Goal: Task Accomplishment & Management: Manage account settings

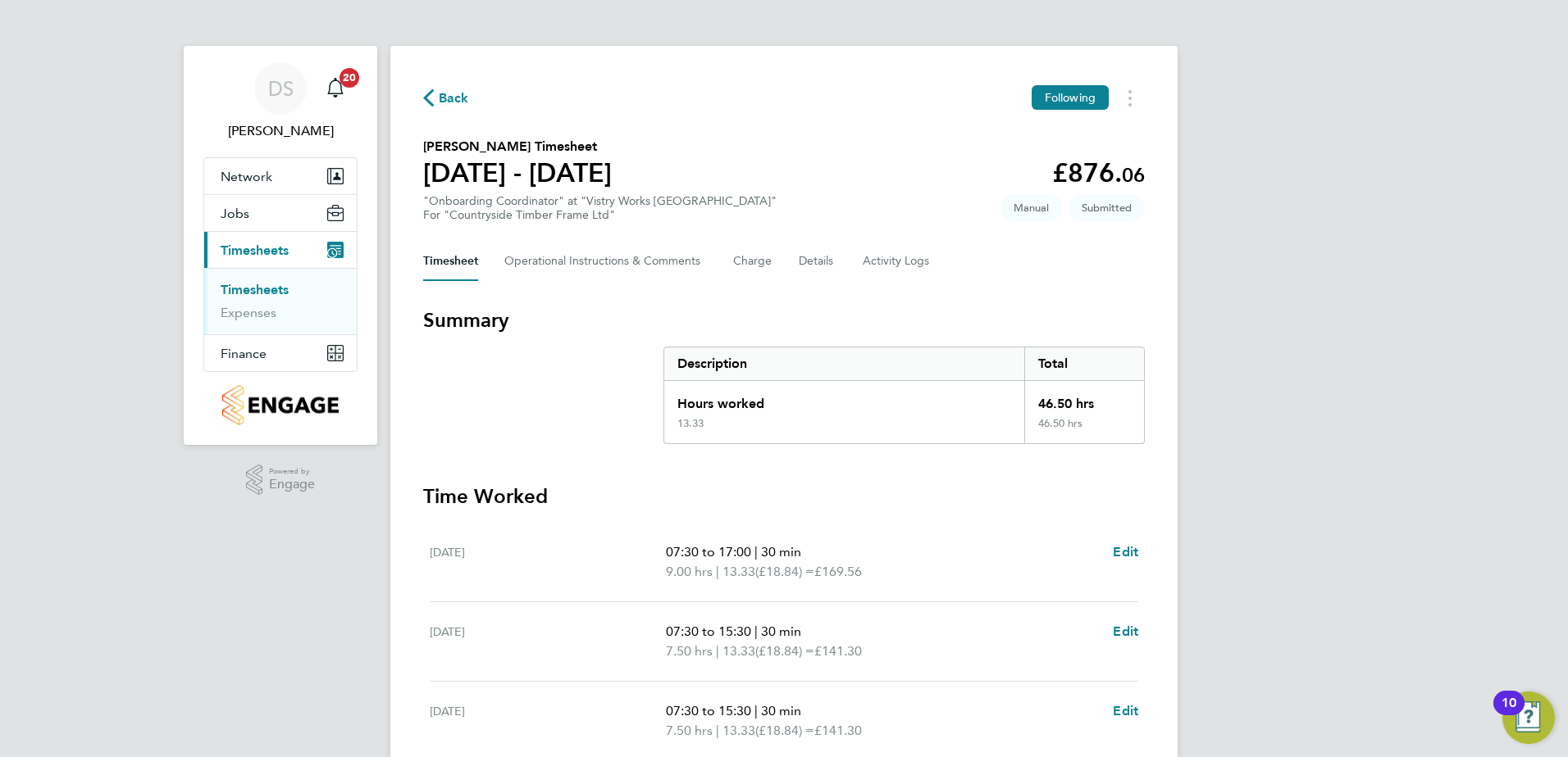
click at [1053, 478] on section "Summary Description Total Hours worked 46.50 hrs 13.33 46.50 hrs Time Worked Mo…" at bounding box center [783, 723] width 722 height 831
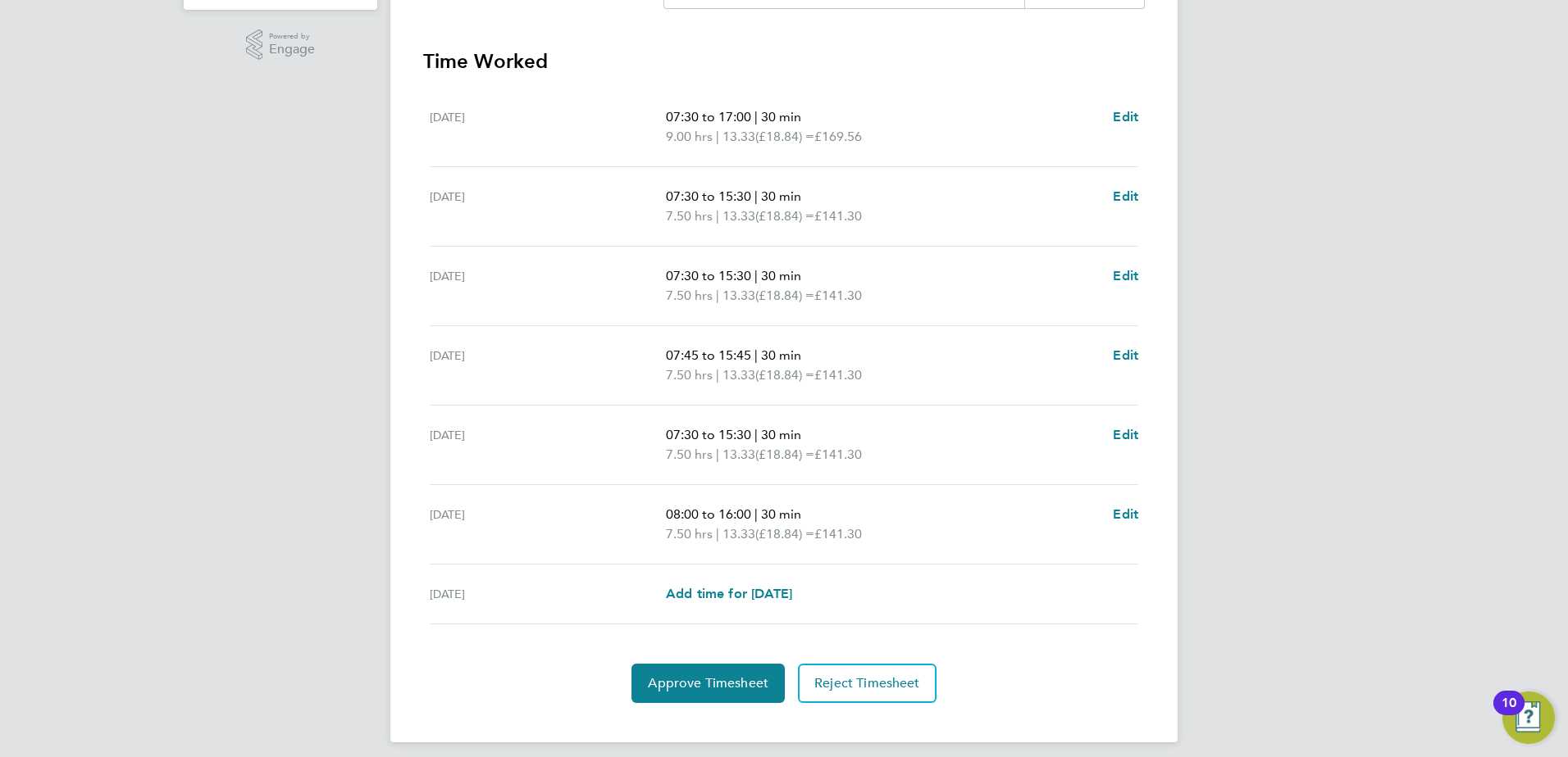
scroll to position [447, 0]
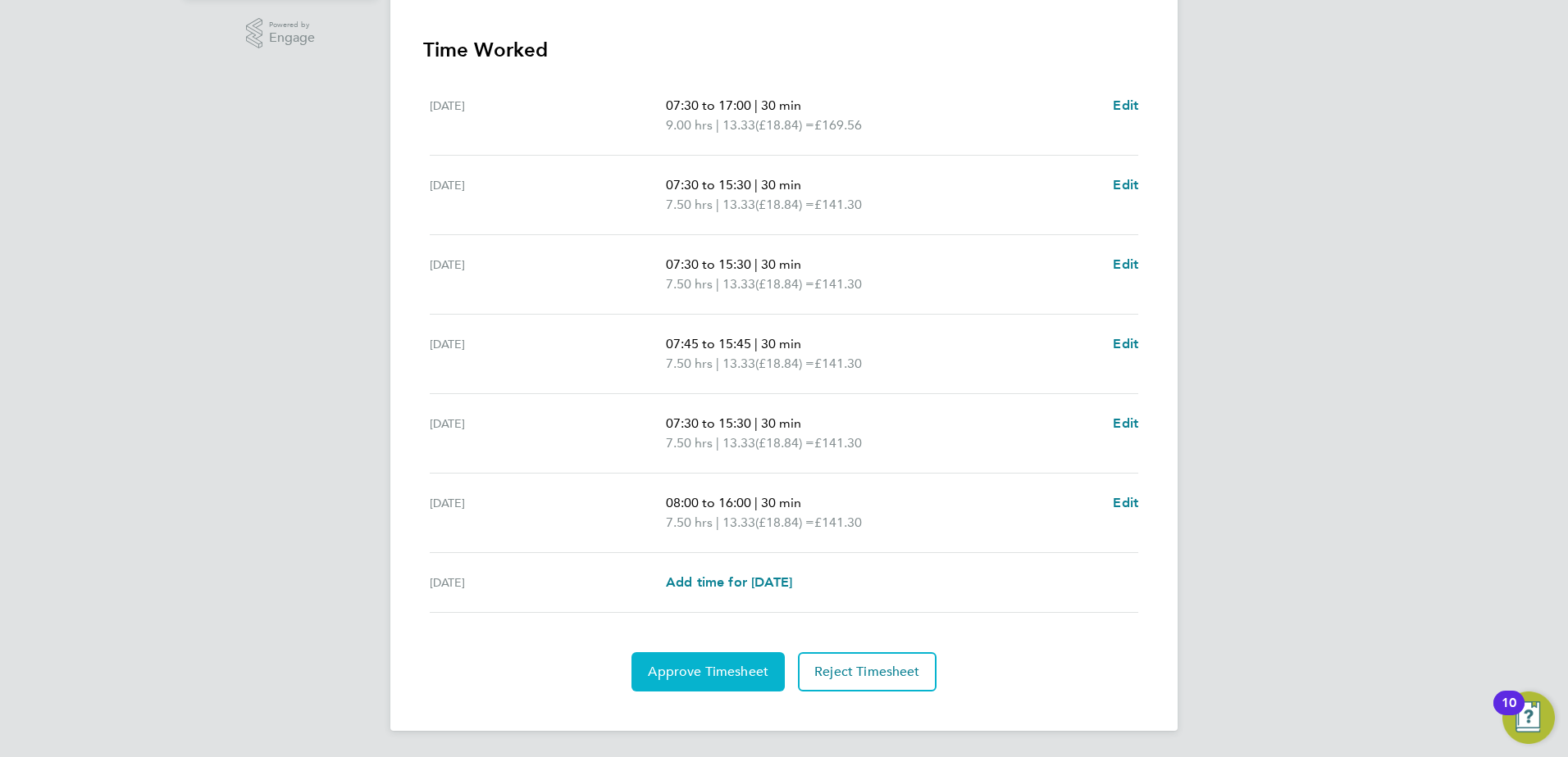
click at [731, 662] on button "Approve Timesheet" at bounding box center [708, 672] width 153 height 39
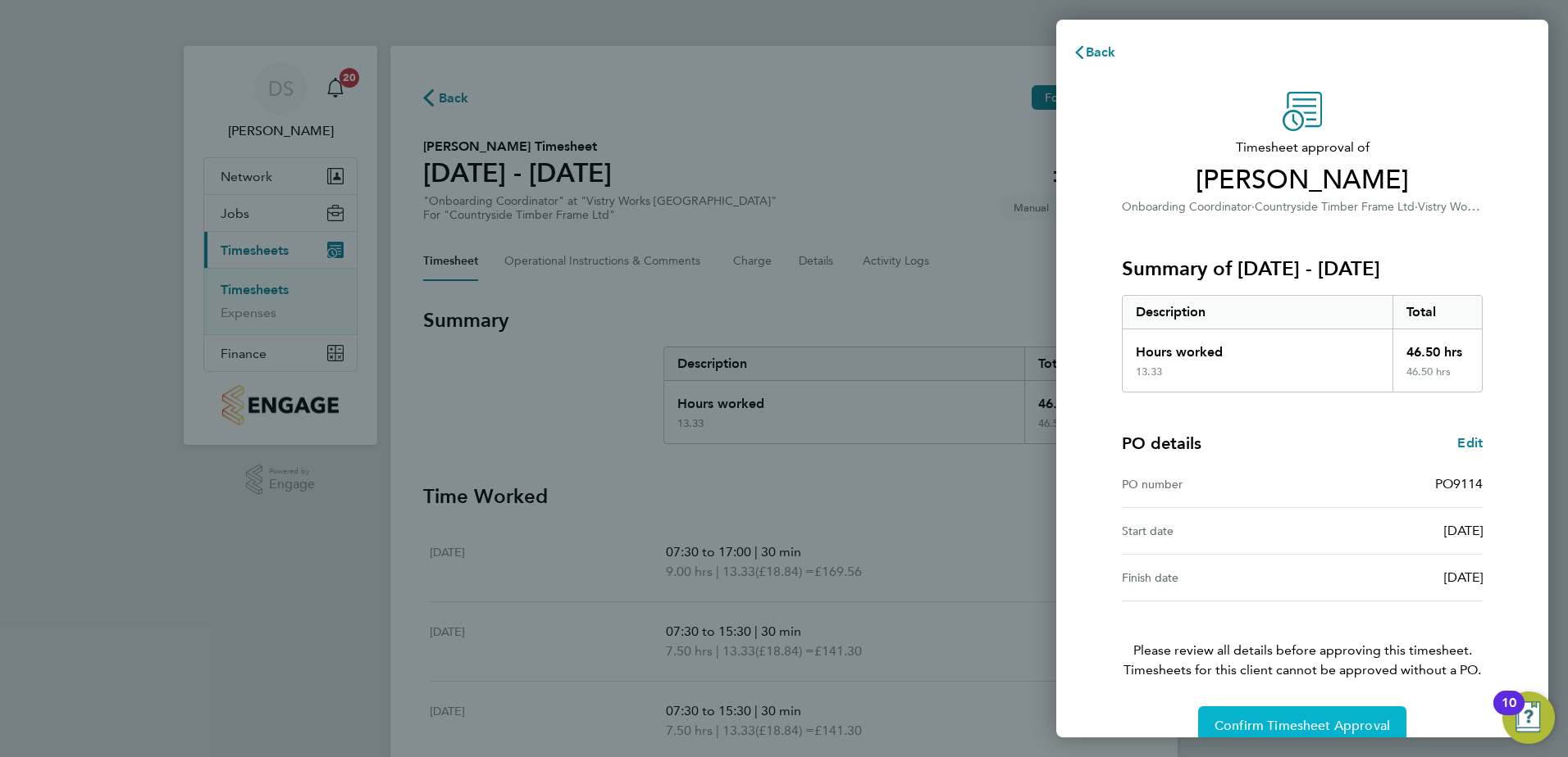
click at [1325, 714] on button "Confirm Timesheet Approval" at bounding box center [1301, 726] width 208 height 39
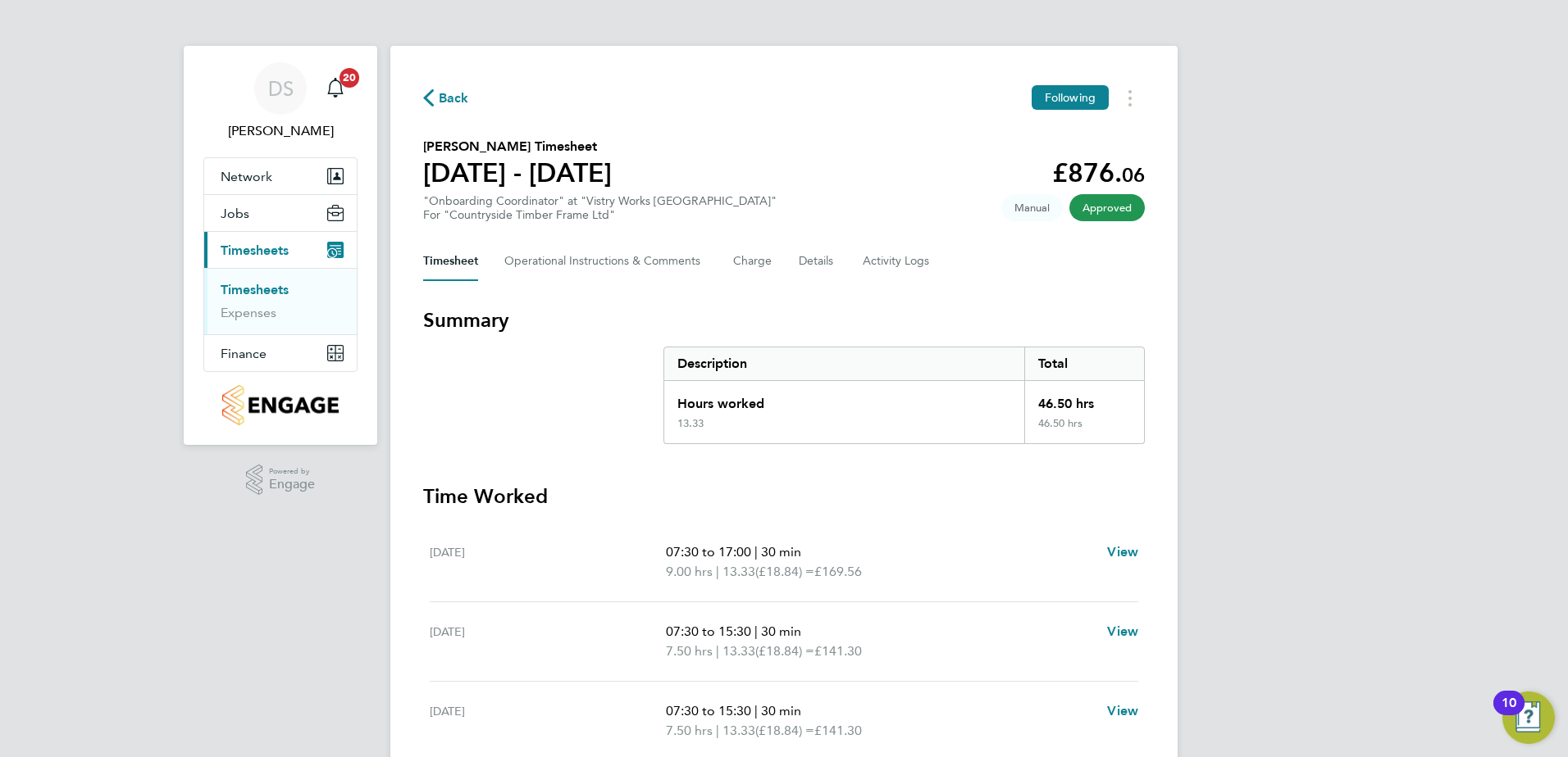
click at [445, 96] on span "Back" at bounding box center [454, 98] width 30 height 20
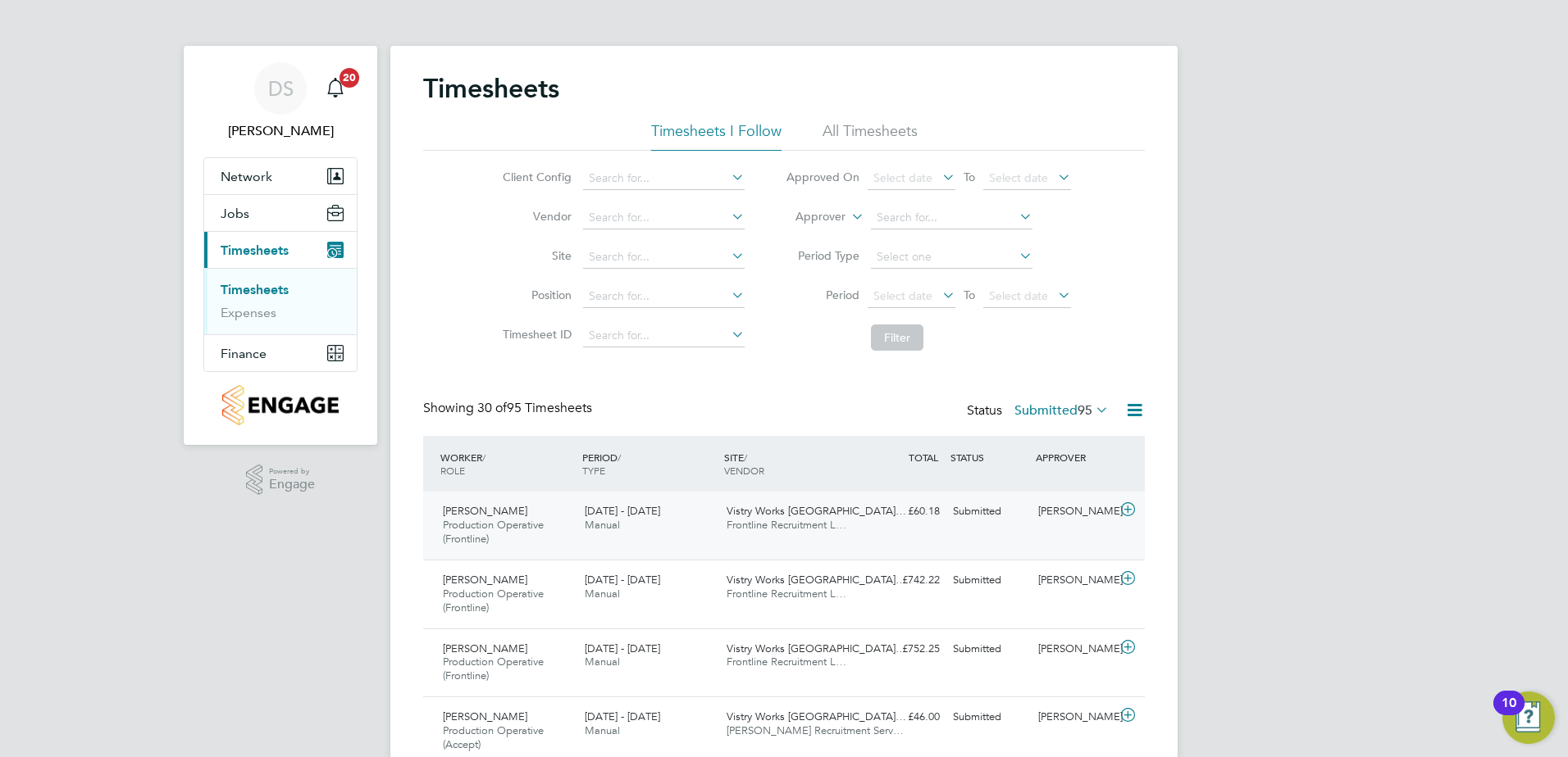
click at [1124, 512] on icon at bounding box center [1127, 509] width 21 height 13
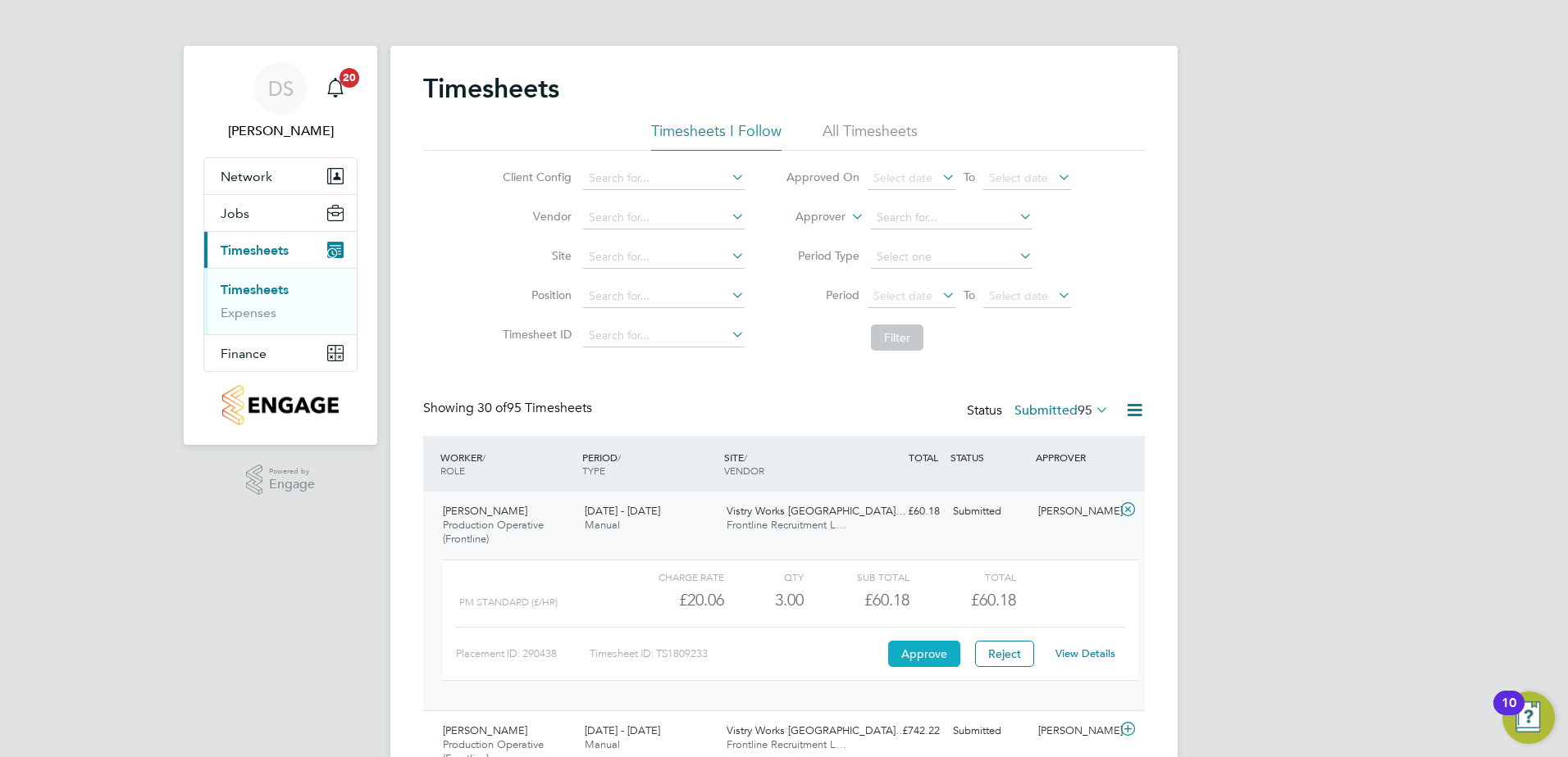
click at [939, 664] on button "Approve" at bounding box center [924, 654] width 72 height 26
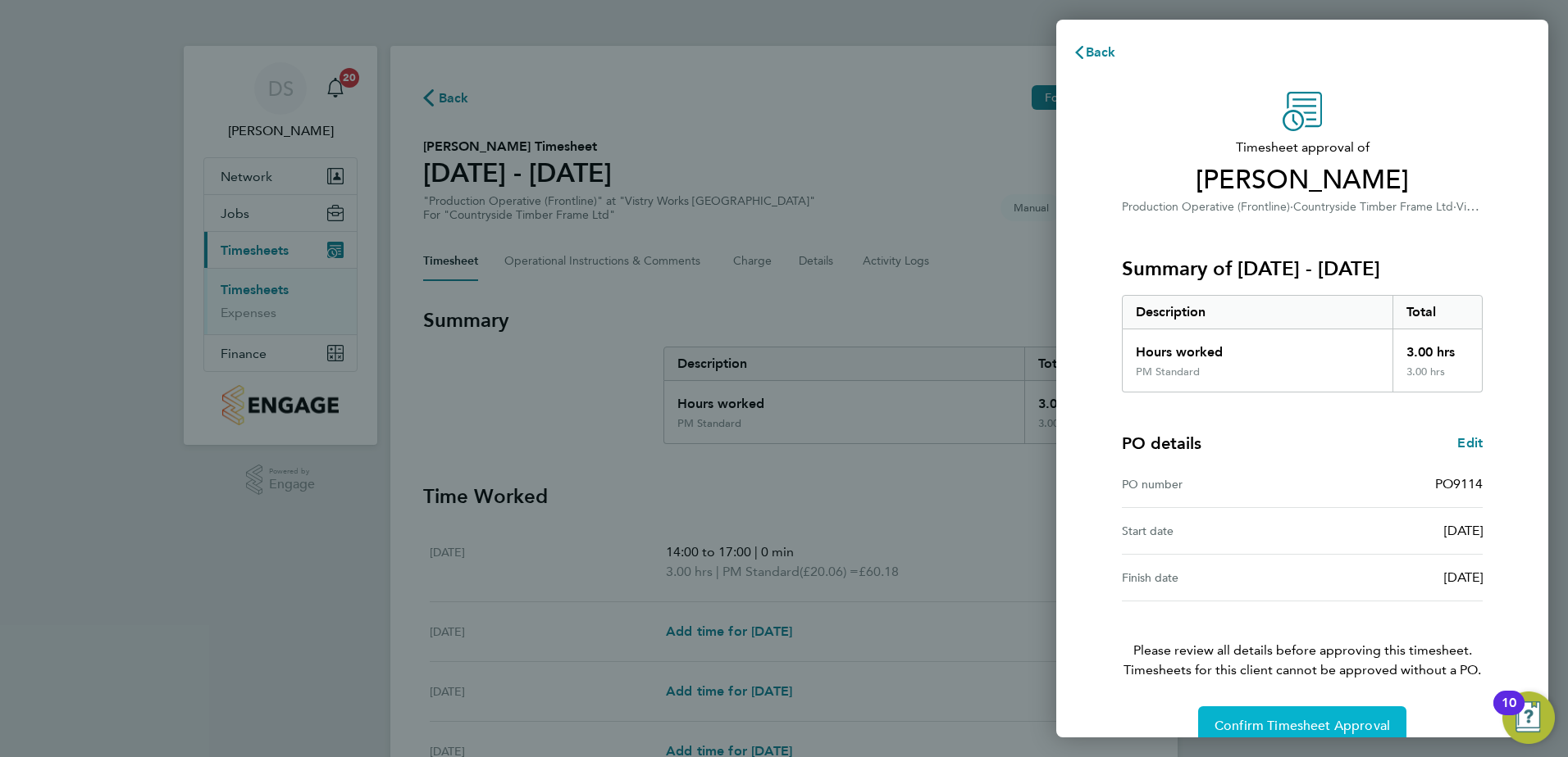
click at [1347, 721] on span "Confirm Timesheet Approval" at bounding box center [1301, 726] width 176 height 16
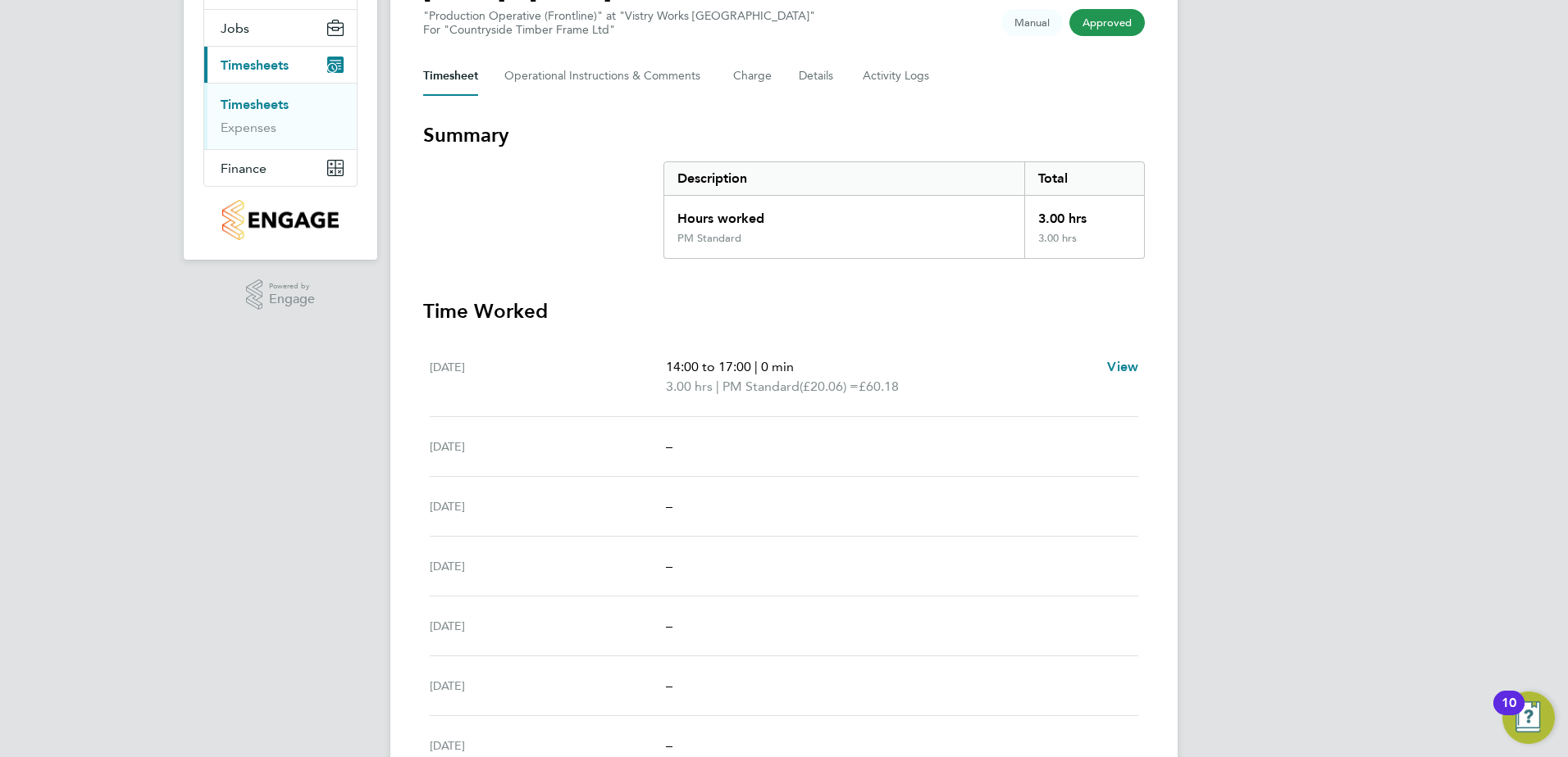
scroll to position [82, 0]
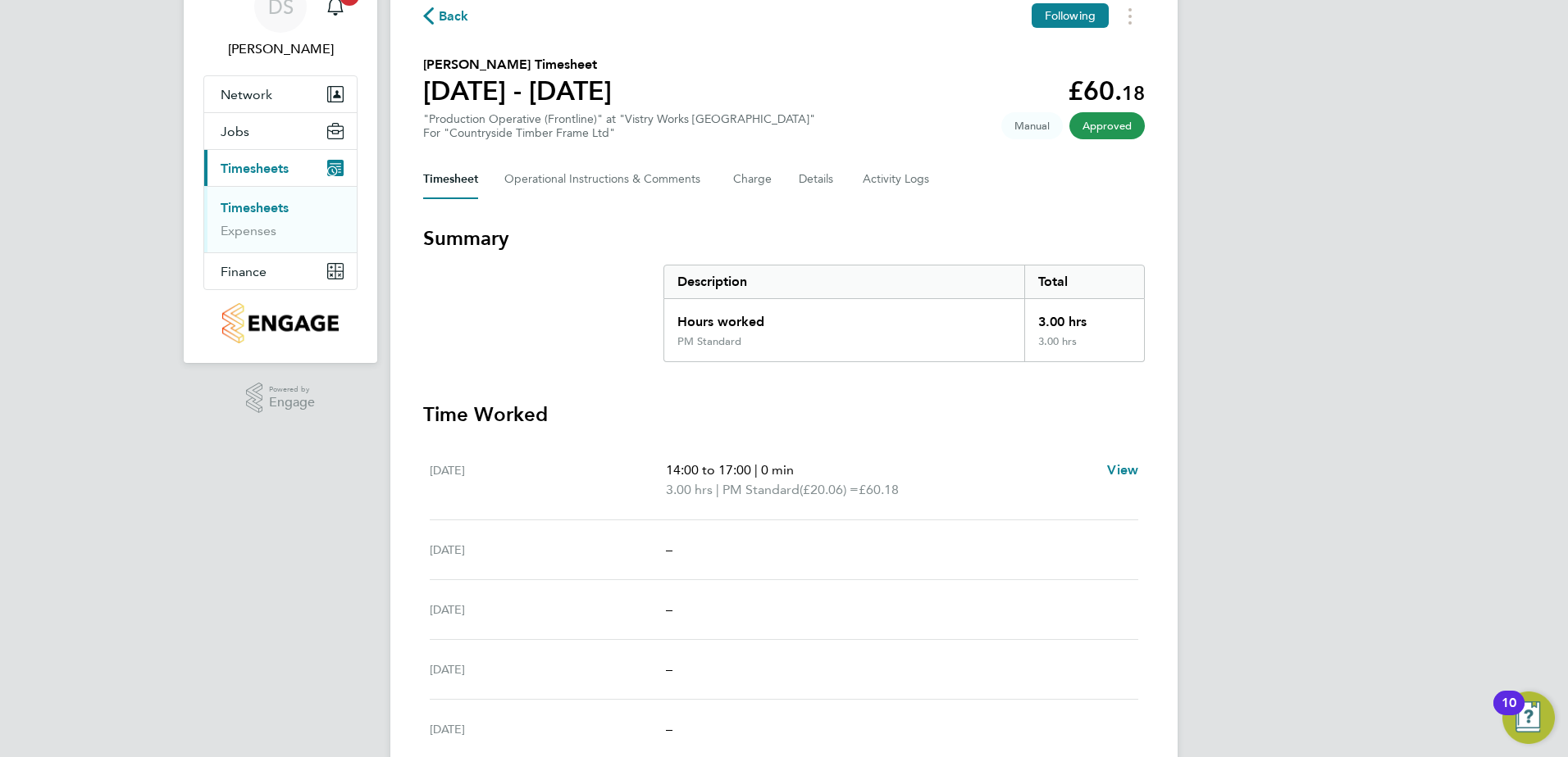
click at [445, 22] on span "Back" at bounding box center [454, 16] width 30 height 20
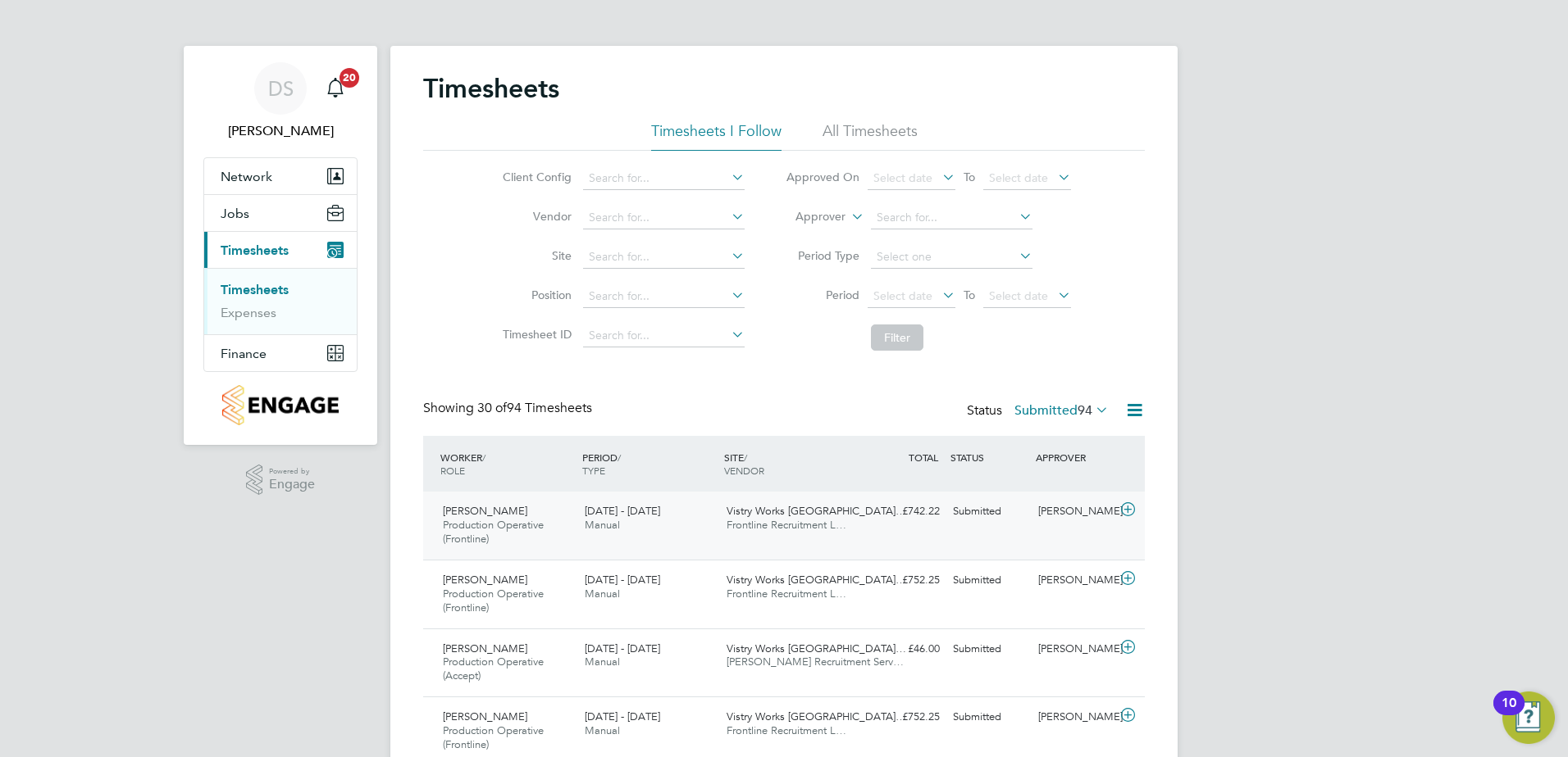
click at [1129, 512] on icon at bounding box center [1127, 509] width 21 height 13
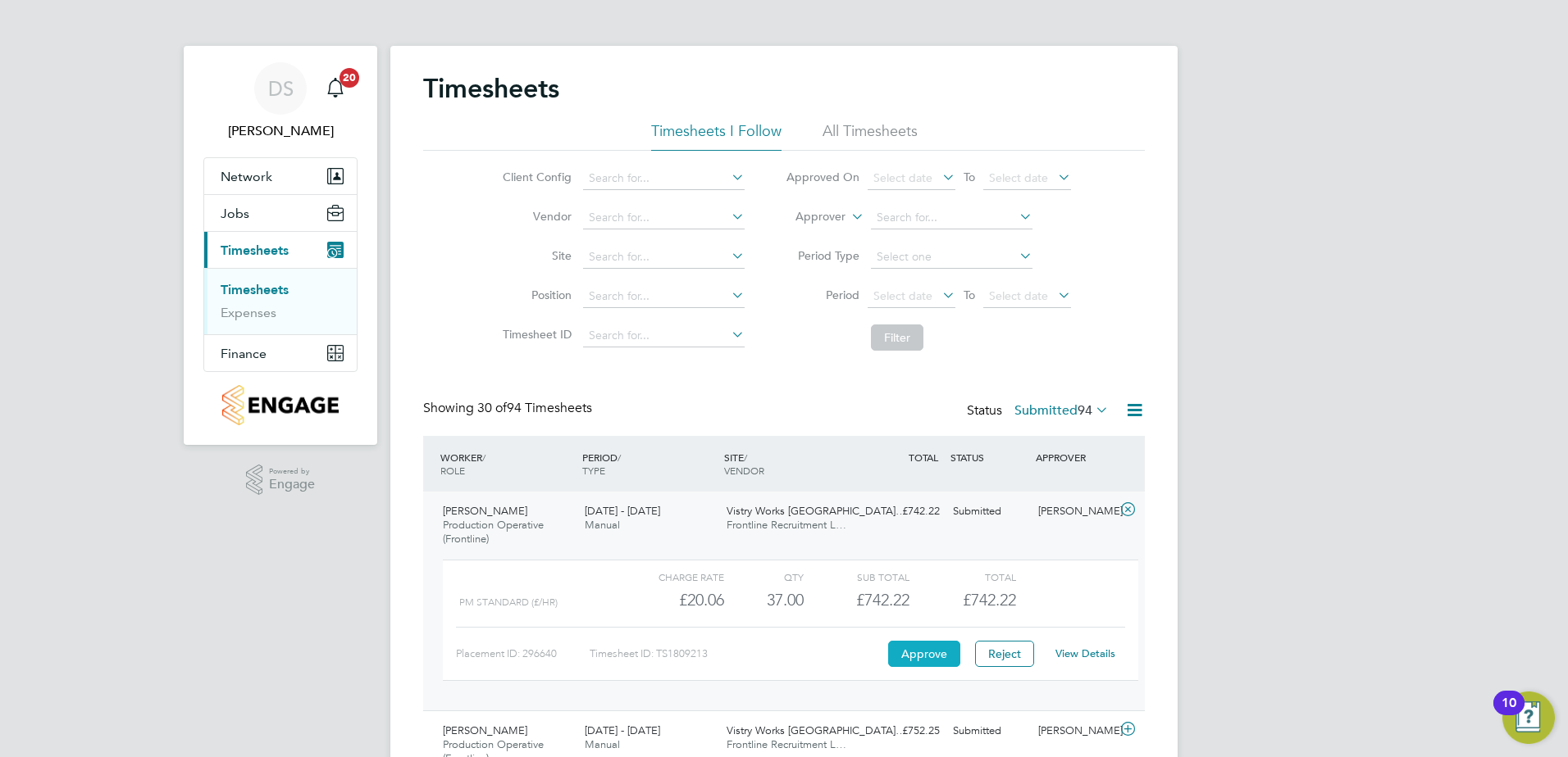
click at [928, 653] on button "Approve" at bounding box center [924, 654] width 72 height 26
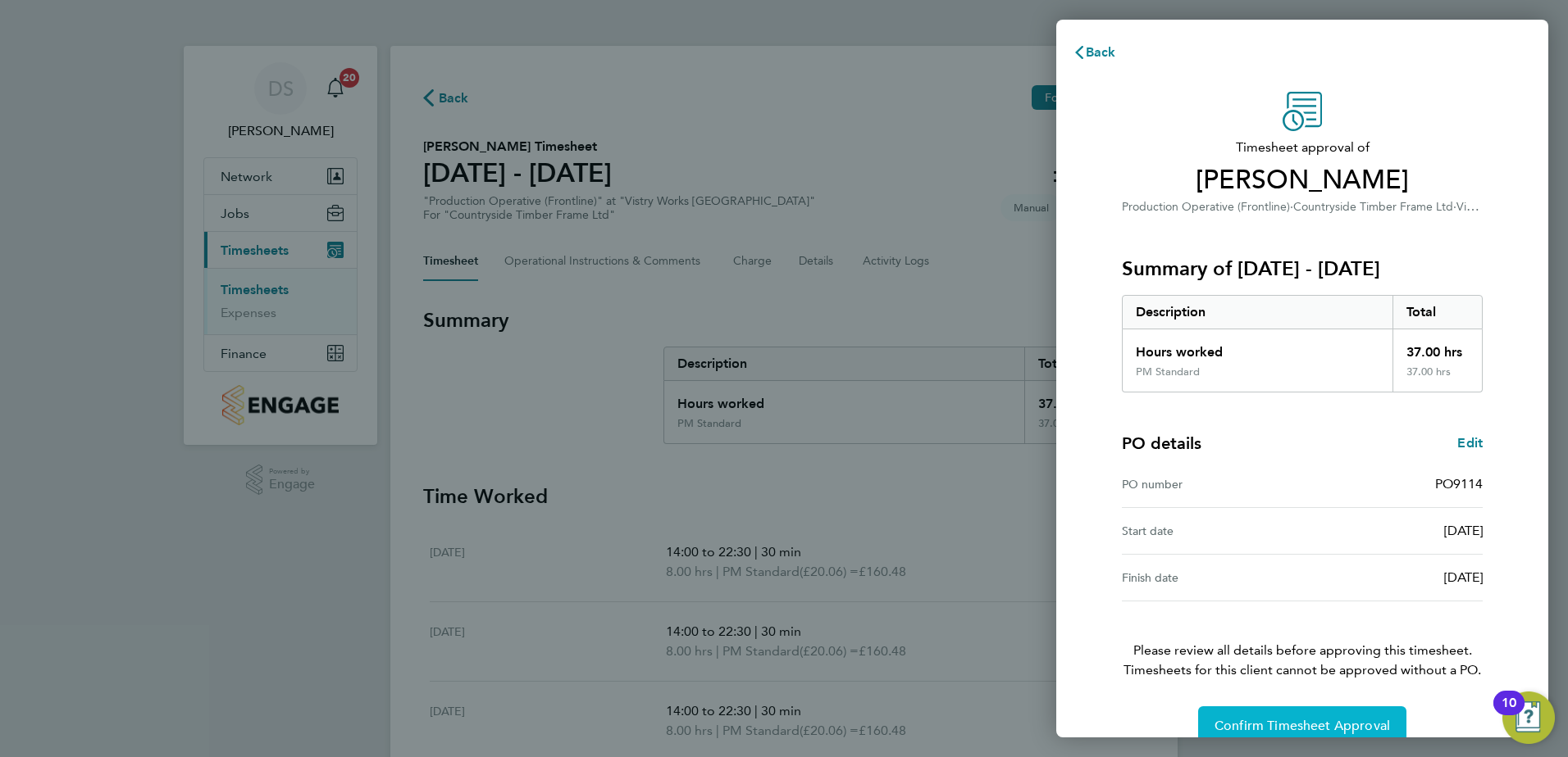
click at [1349, 710] on button "Confirm Timesheet Approval" at bounding box center [1301, 726] width 208 height 39
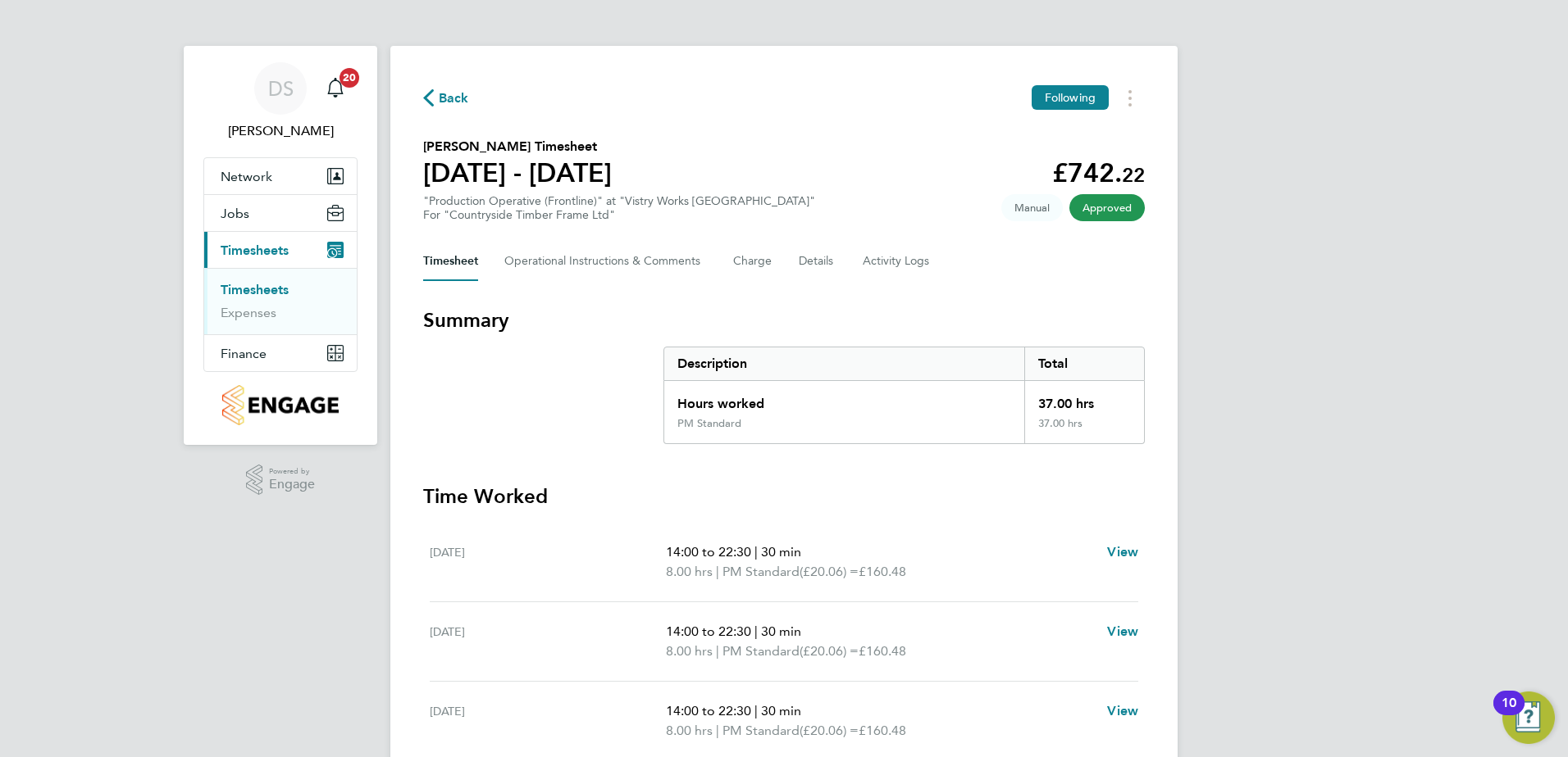
click at [451, 102] on span "Back" at bounding box center [454, 98] width 30 height 20
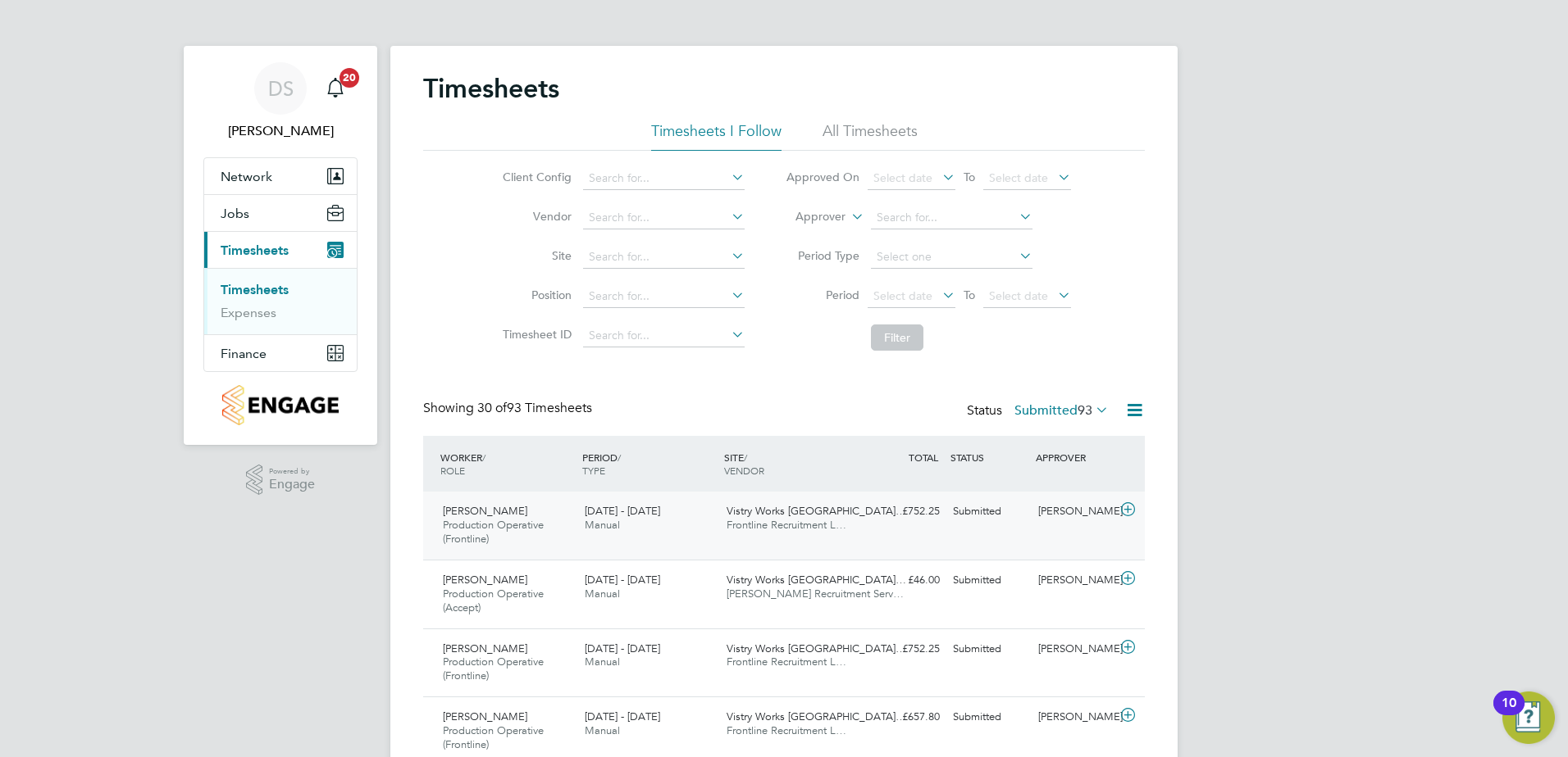
click at [1122, 513] on icon at bounding box center [1127, 509] width 21 height 13
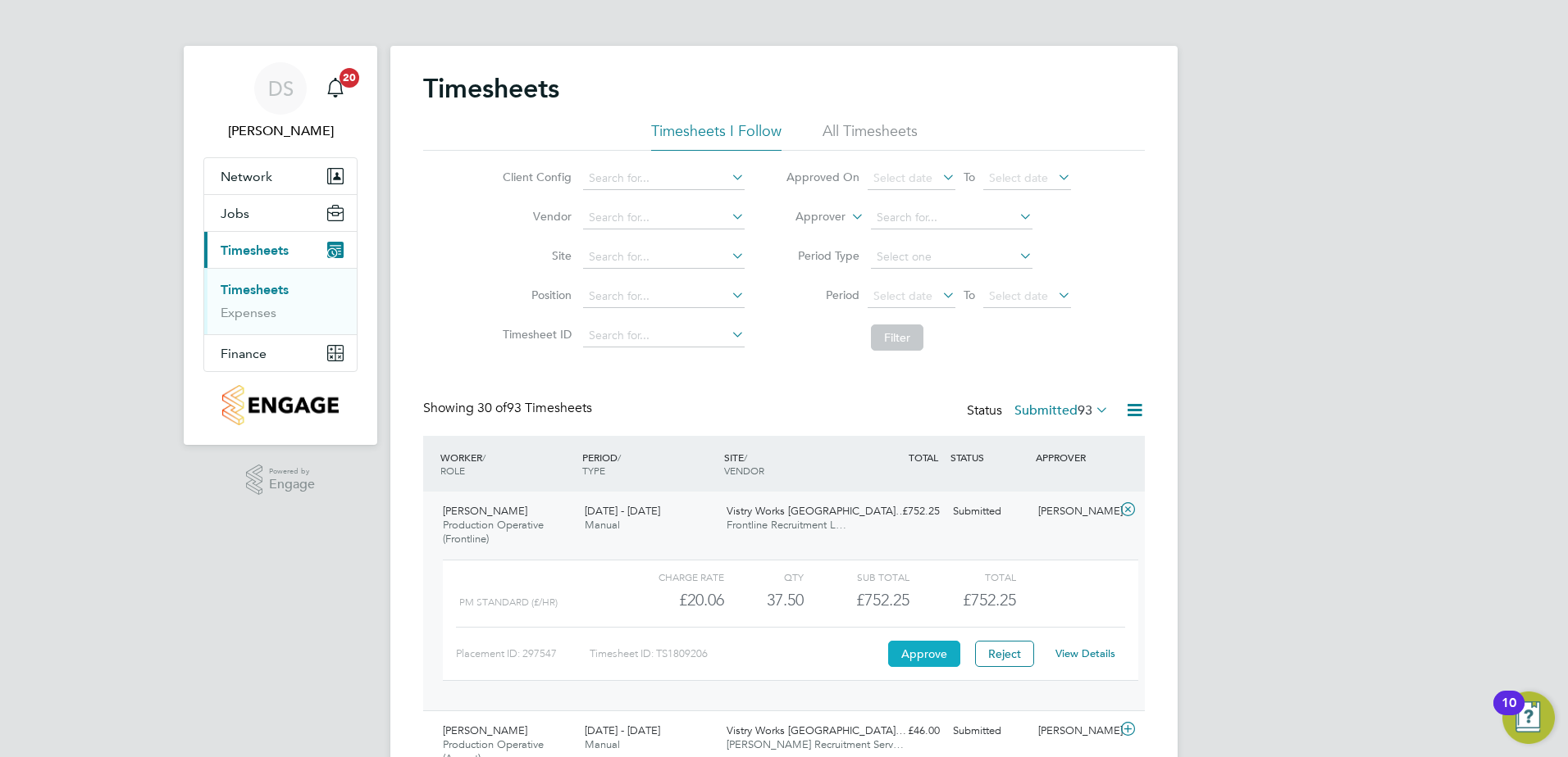
click at [926, 651] on button "Approve" at bounding box center [924, 654] width 72 height 26
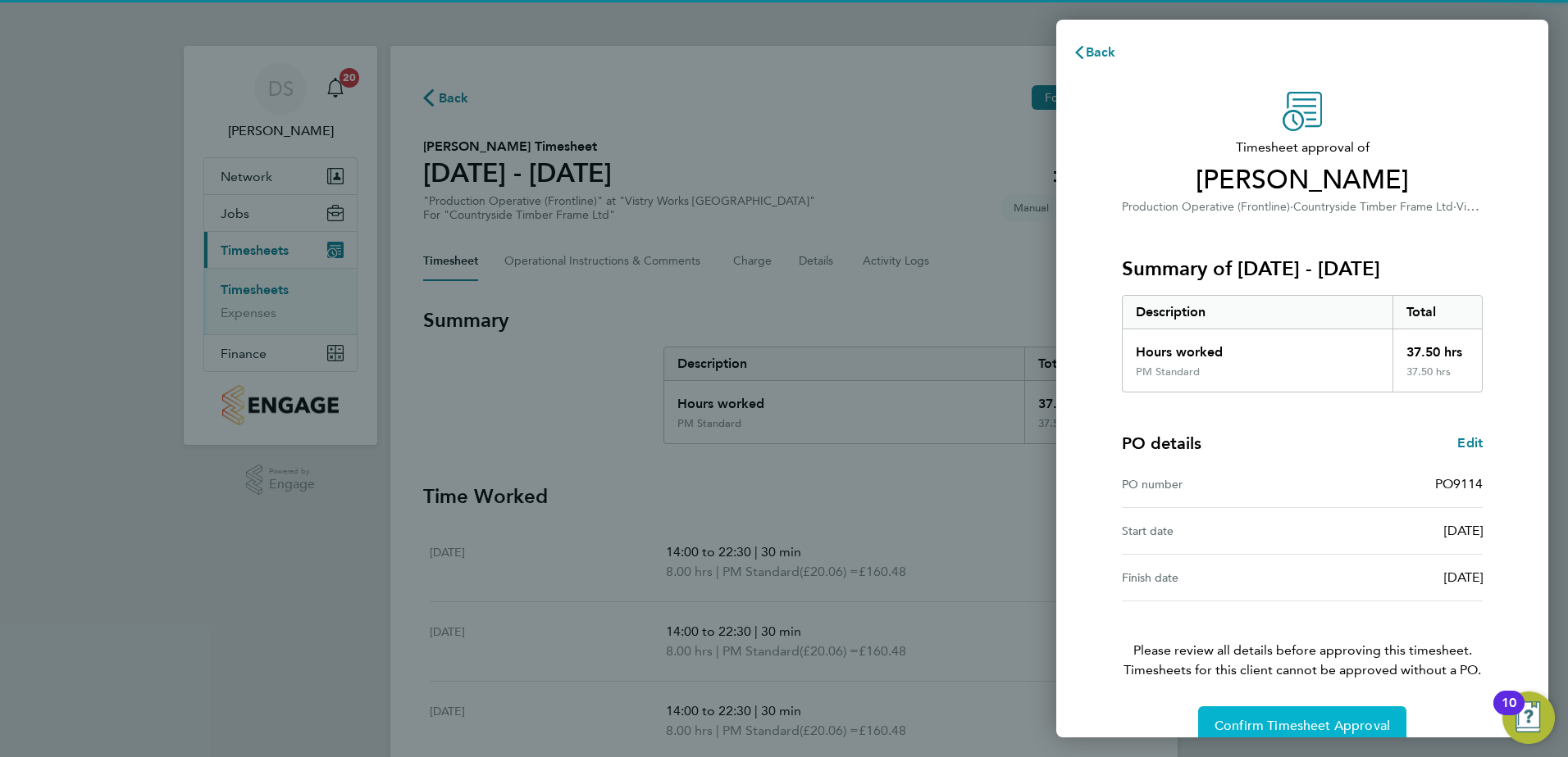
click at [1262, 726] on span "Confirm Timesheet Approval" at bounding box center [1301, 726] width 176 height 16
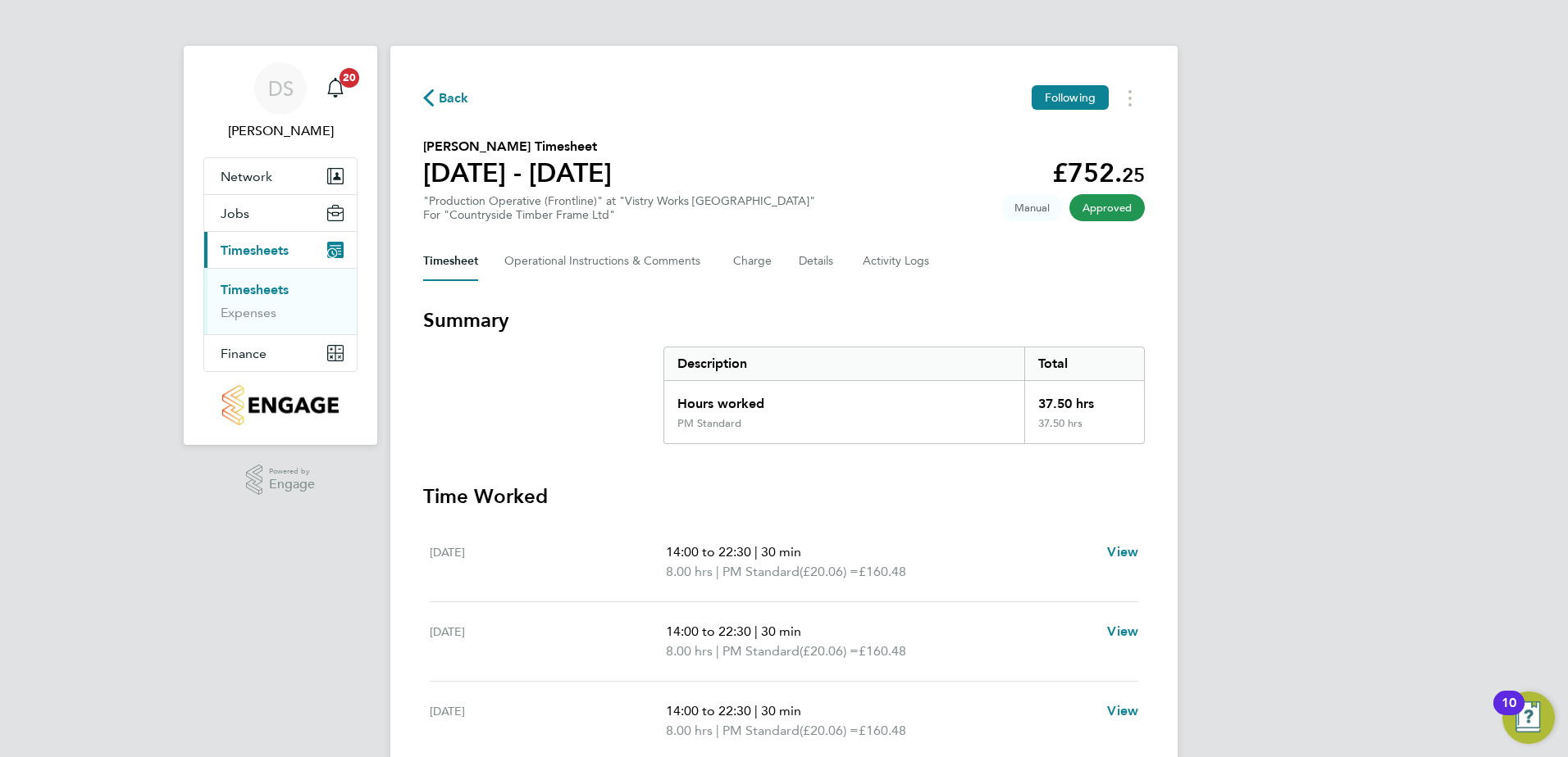
click at [452, 100] on span "Back" at bounding box center [454, 98] width 30 height 20
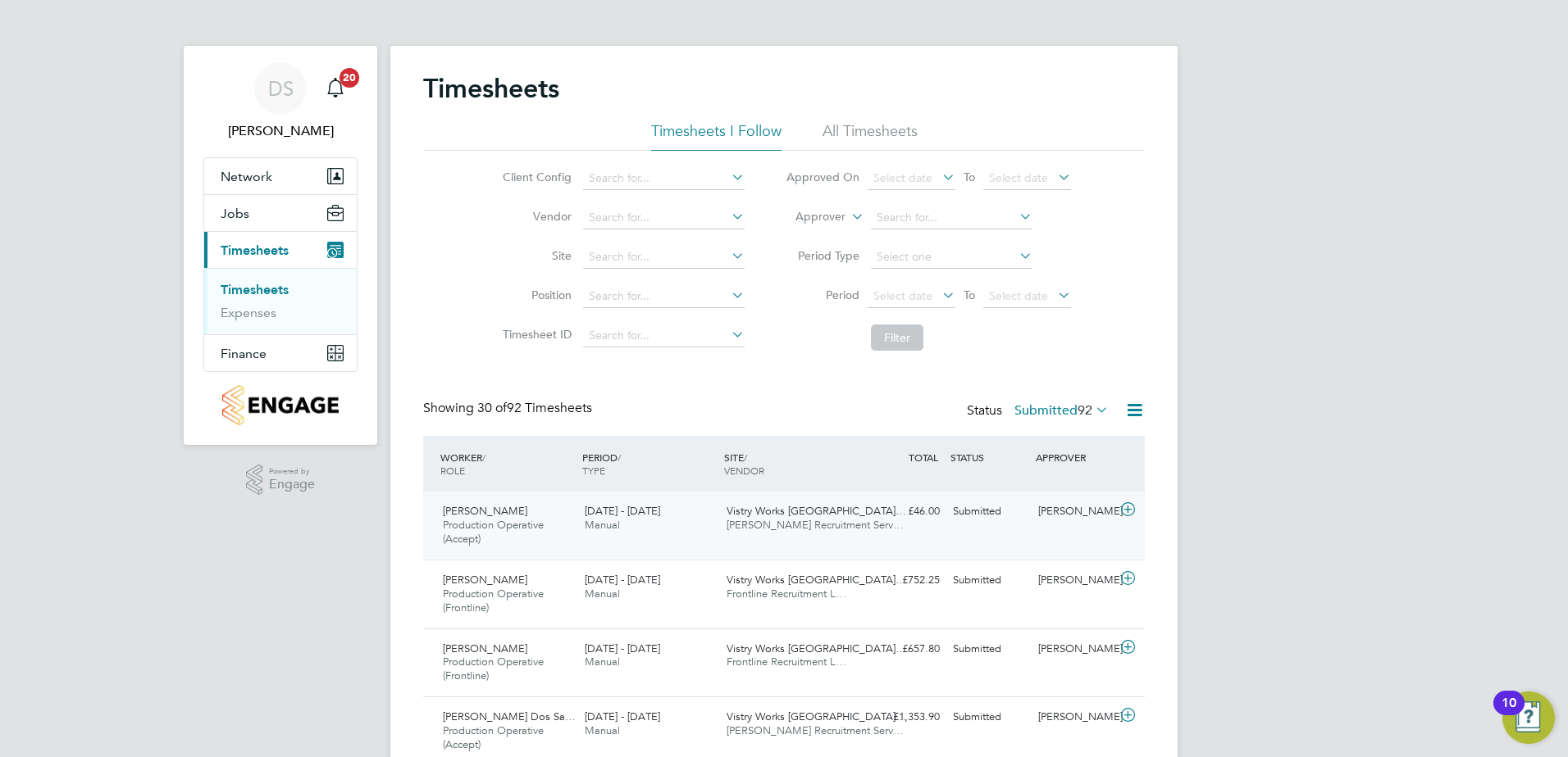
click at [1128, 513] on icon at bounding box center [1127, 509] width 21 height 13
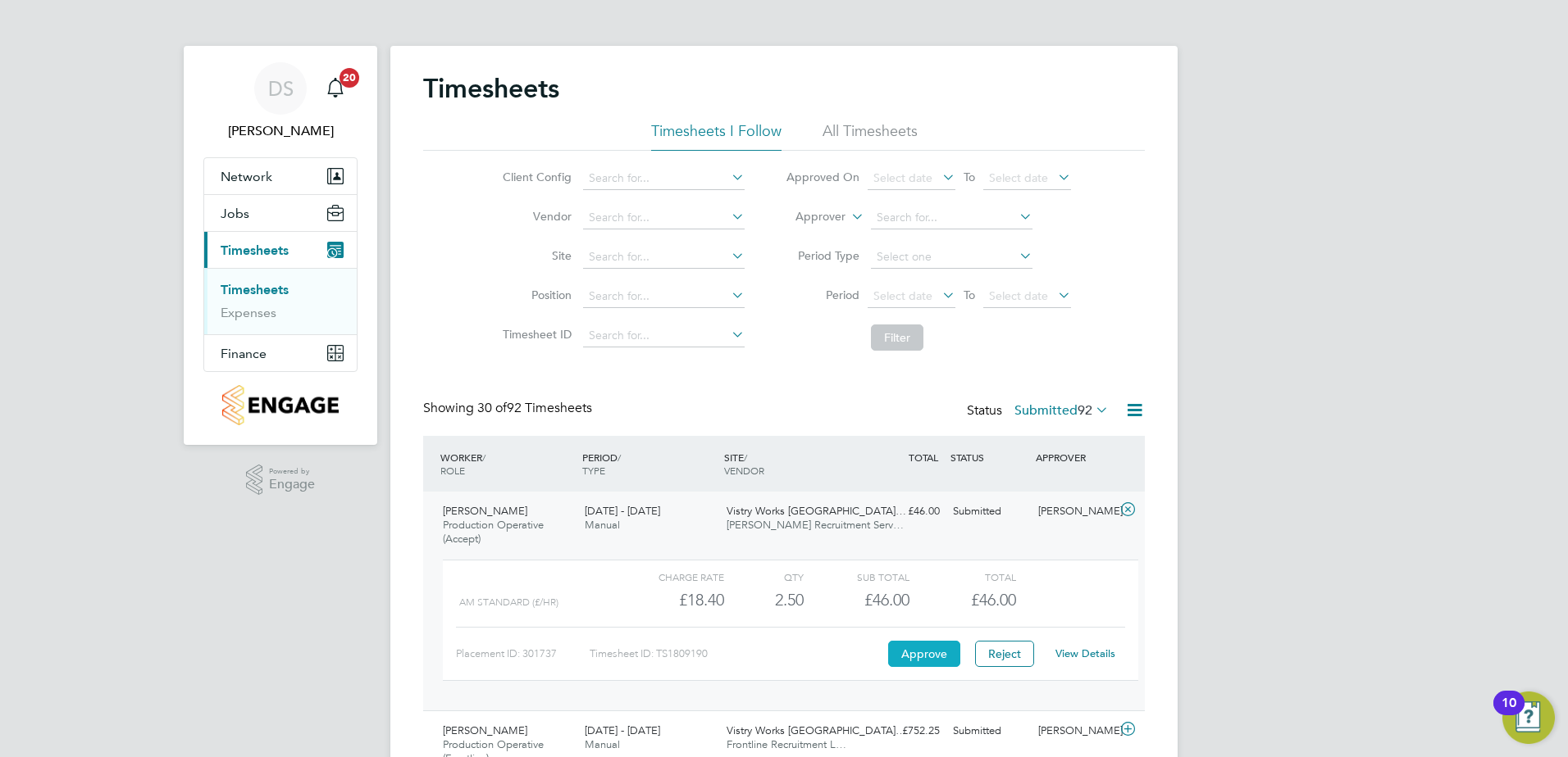
click at [932, 652] on button "Approve" at bounding box center [924, 654] width 72 height 26
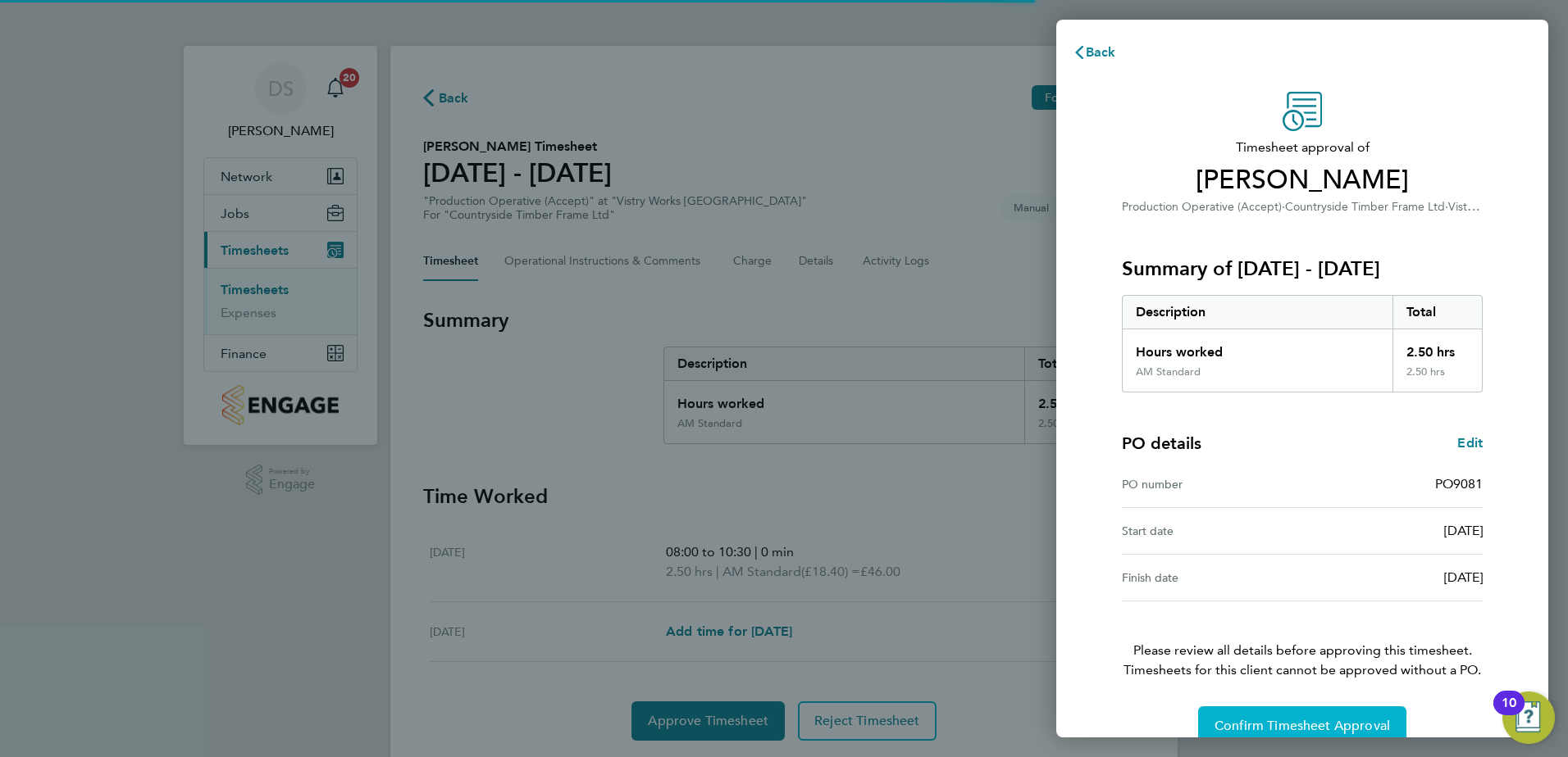
click at [1357, 719] on span "Confirm Timesheet Approval" at bounding box center [1301, 726] width 176 height 16
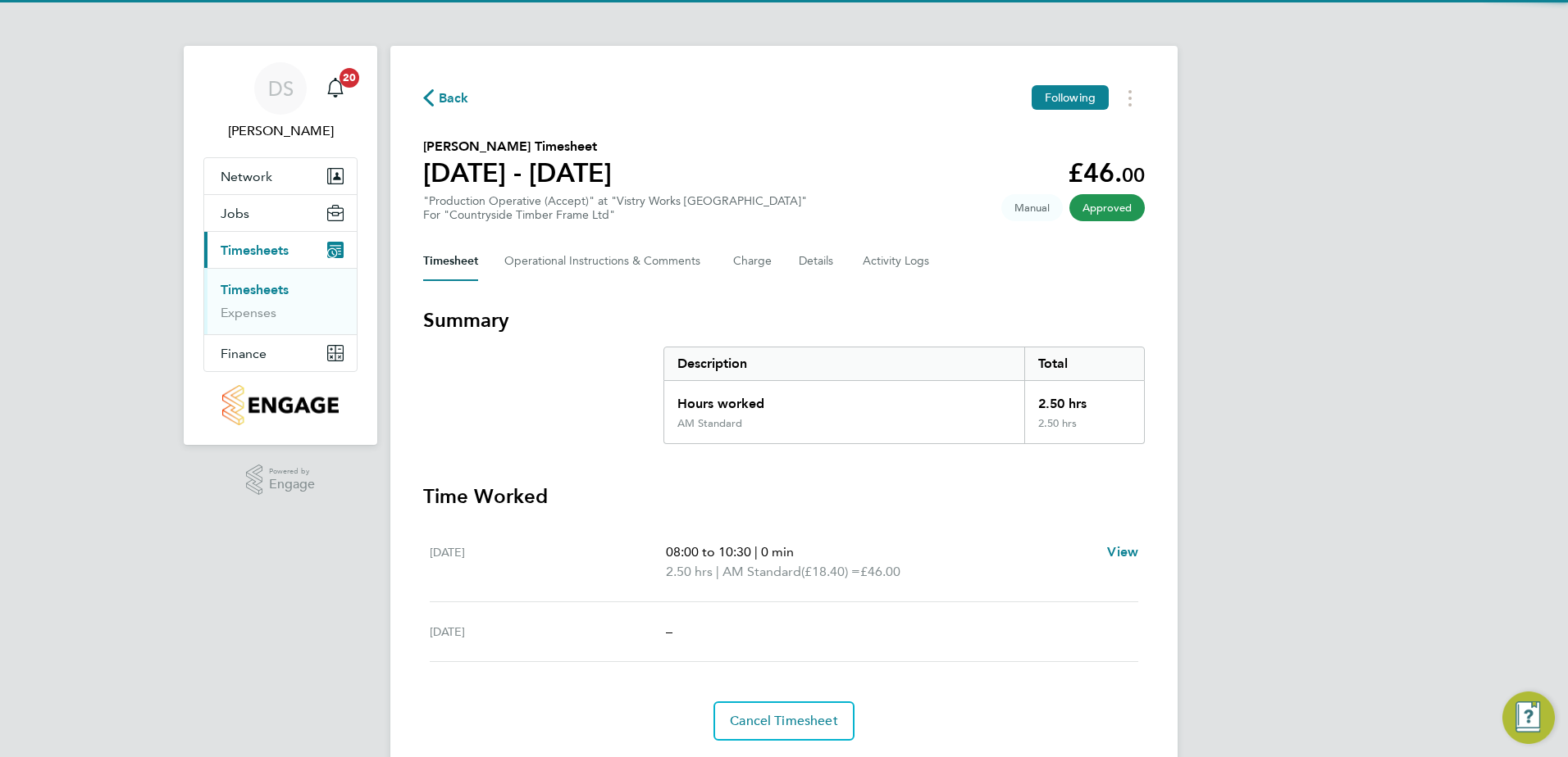
click at [456, 96] on span "Back" at bounding box center [454, 98] width 30 height 20
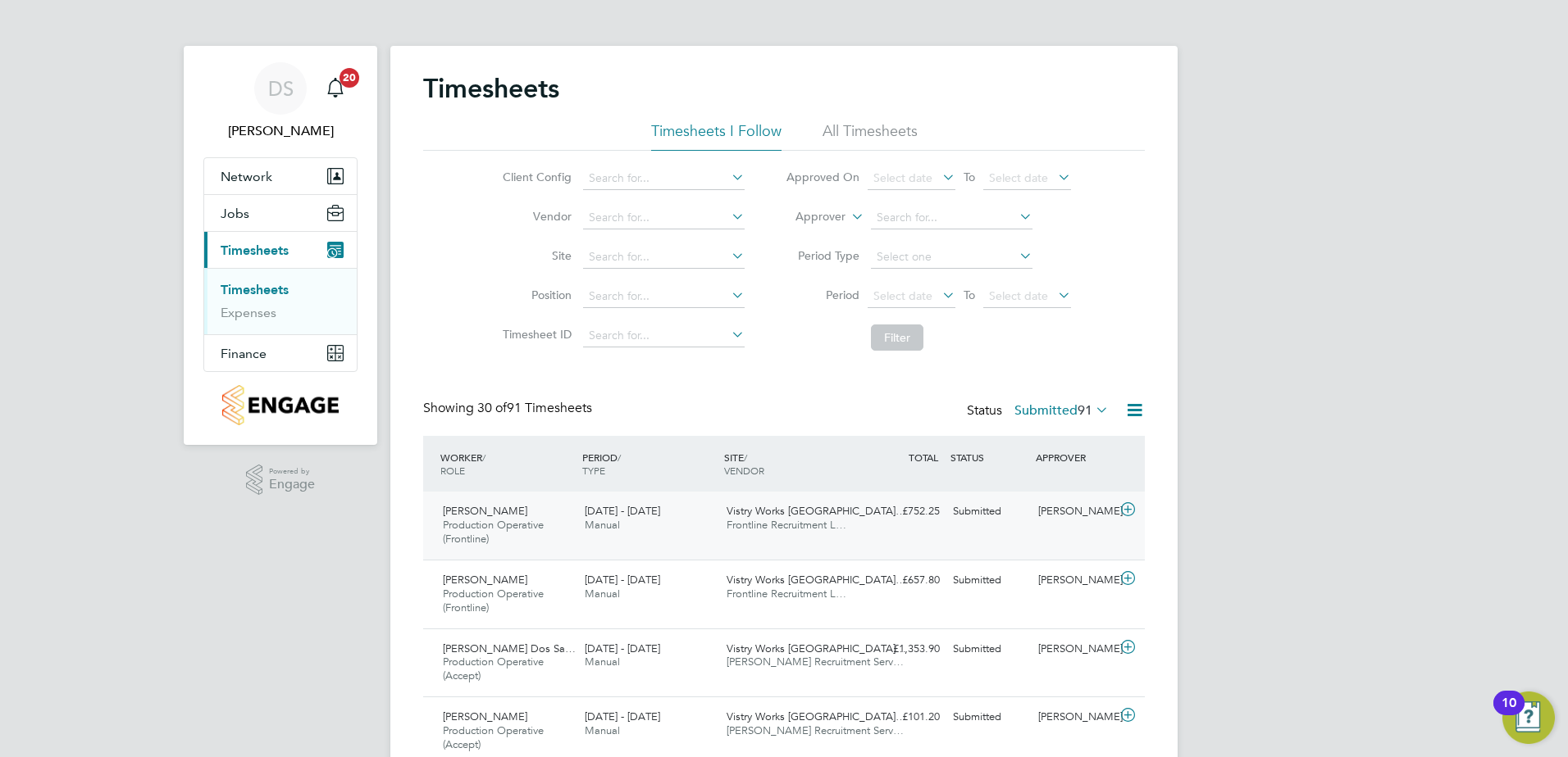
click at [1130, 507] on icon at bounding box center [1127, 509] width 21 height 13
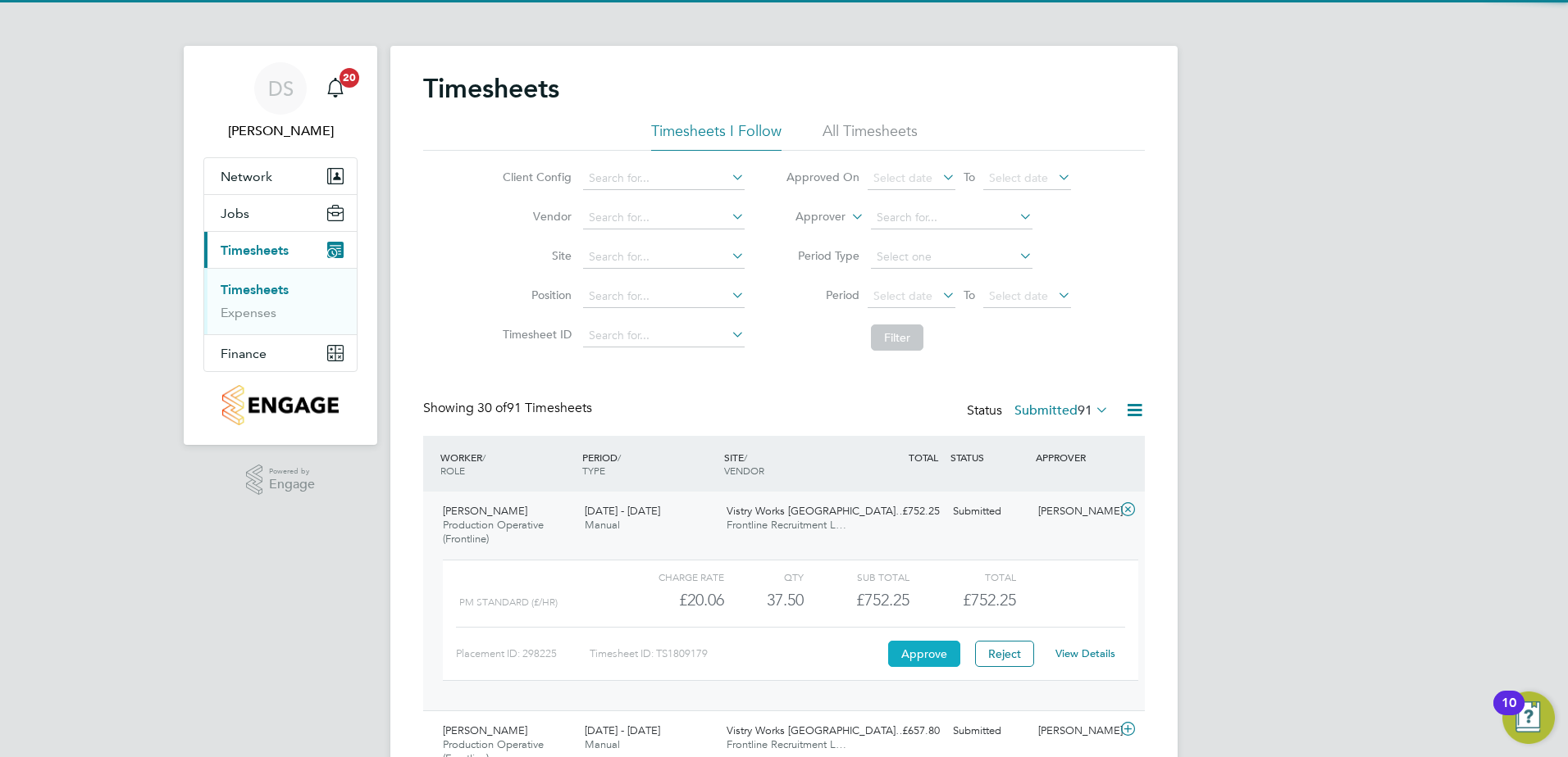
click at [917, 650] on button "Approve" at bounding box center [924, 654] width 72 height 26
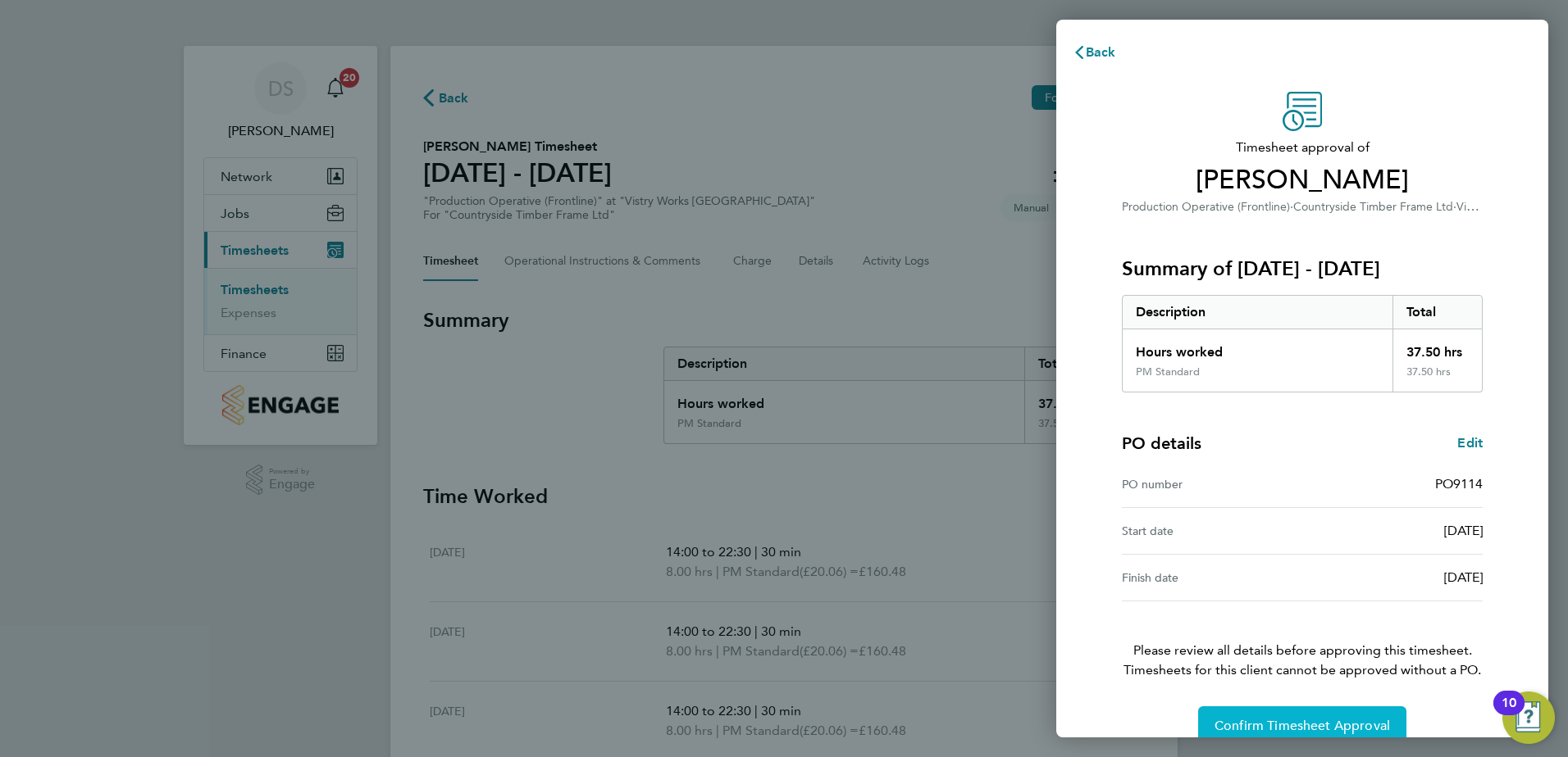
click at [1338, 720] on span "Confirm Timesheet Approval" at bounding box center [1301, 726] width 176 height 16
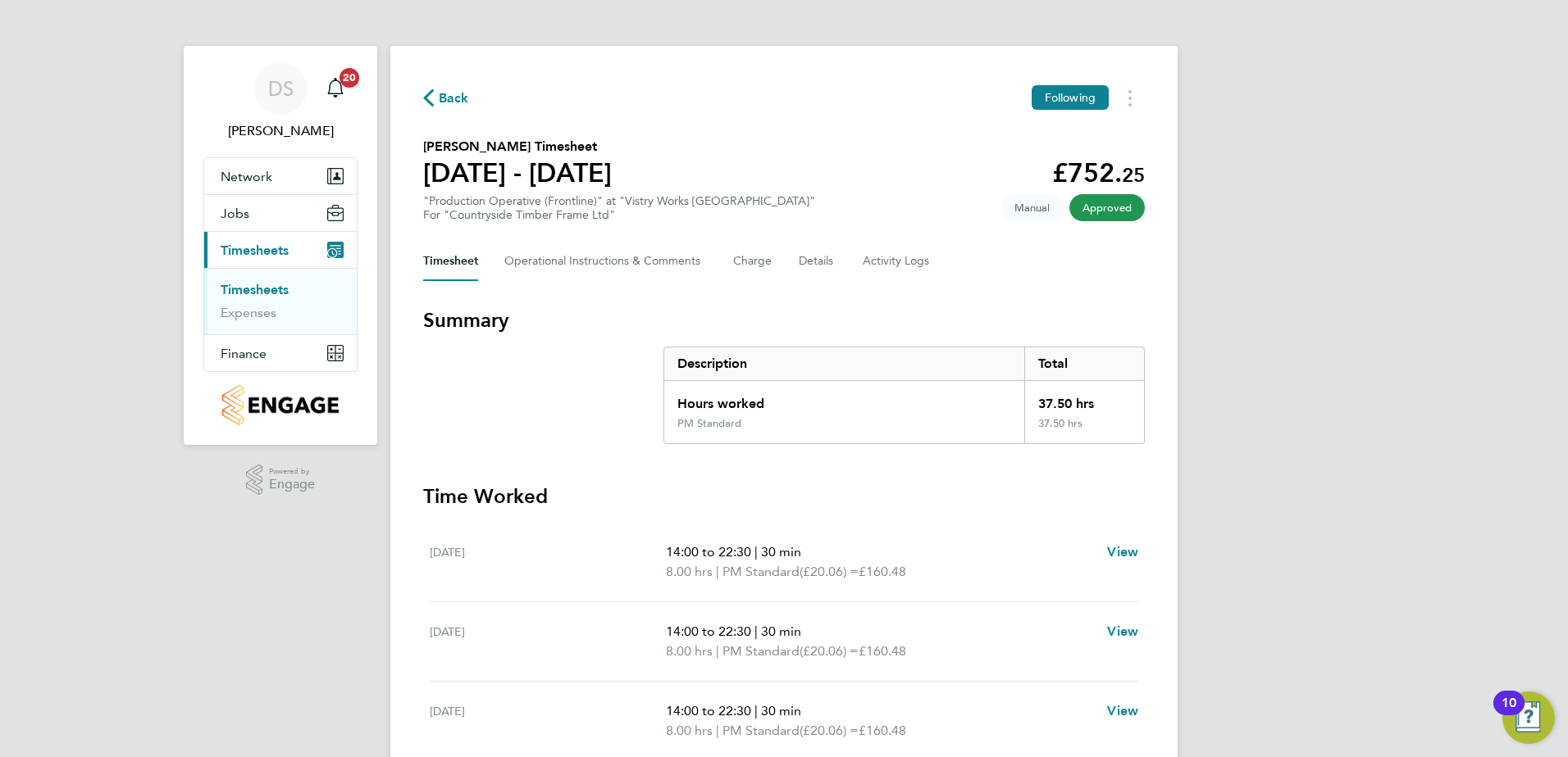
click at [445, 100] on span "Back" at bounding box center [454, 98] width 30 height 20
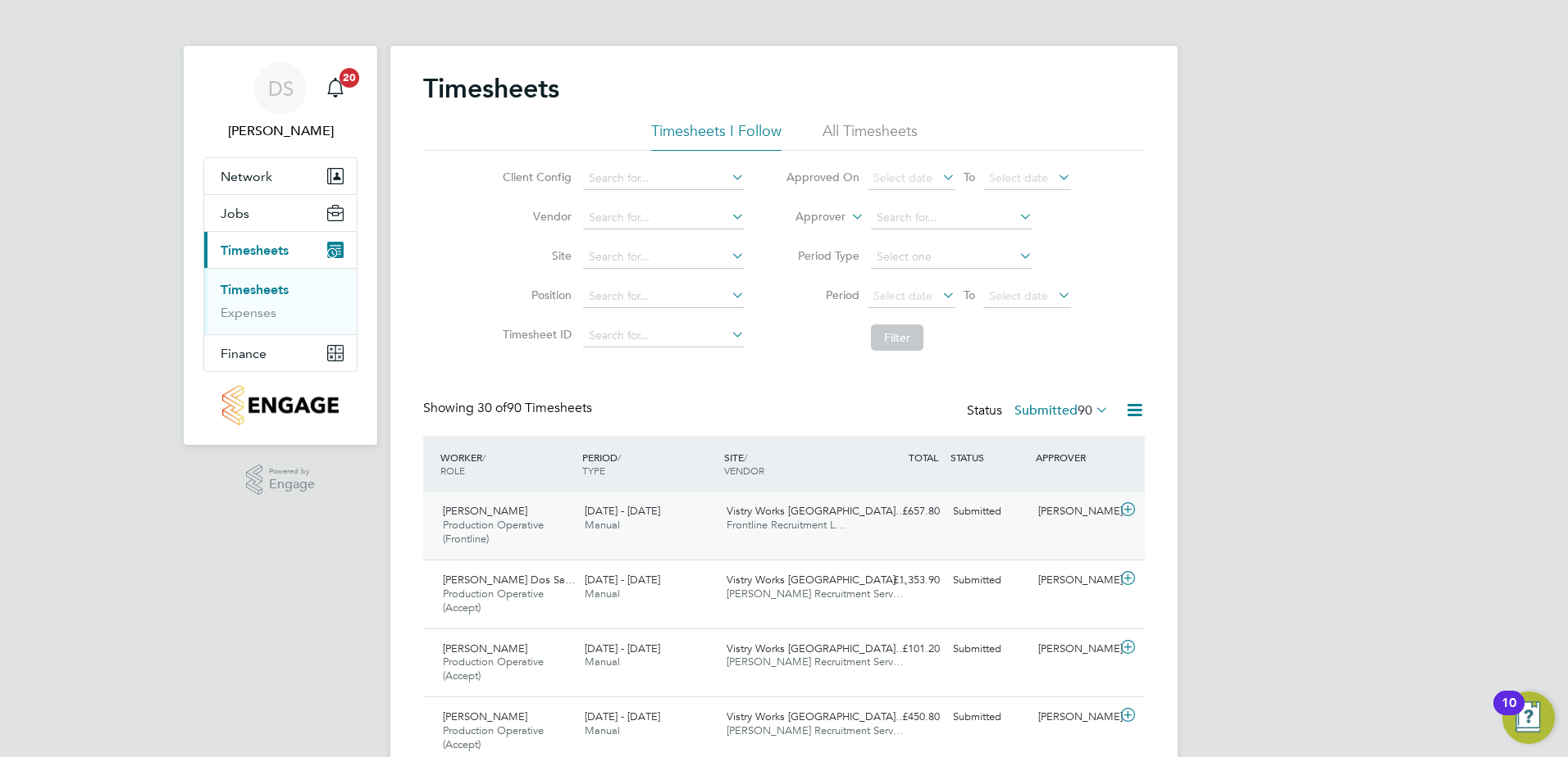
click at [1128, 514] on icon at bounding box center [1127, 509] width 21 height 13
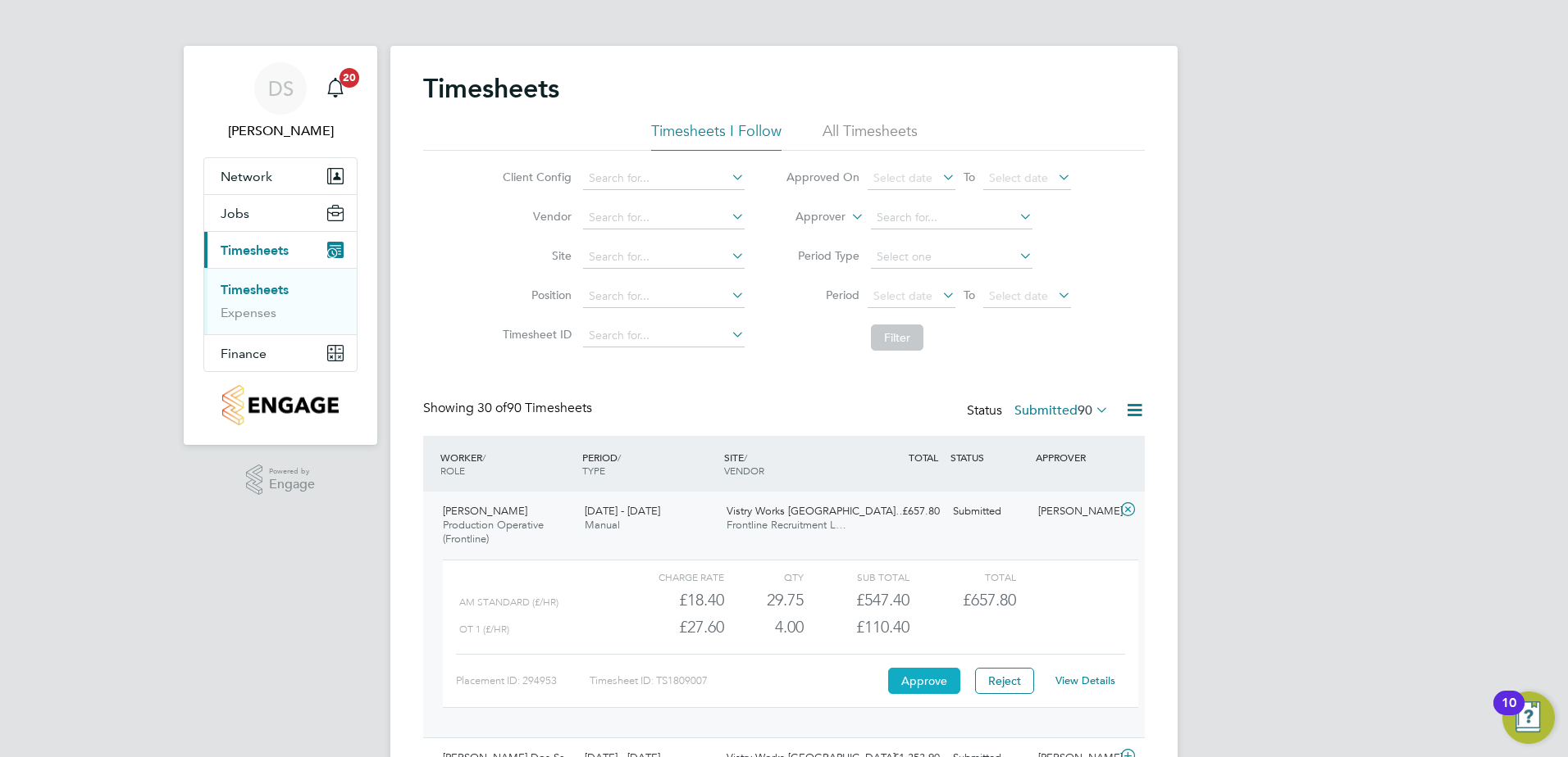
click at [936, 685] on button "Approve" at bounding box center [924, 680] width 72 height 26
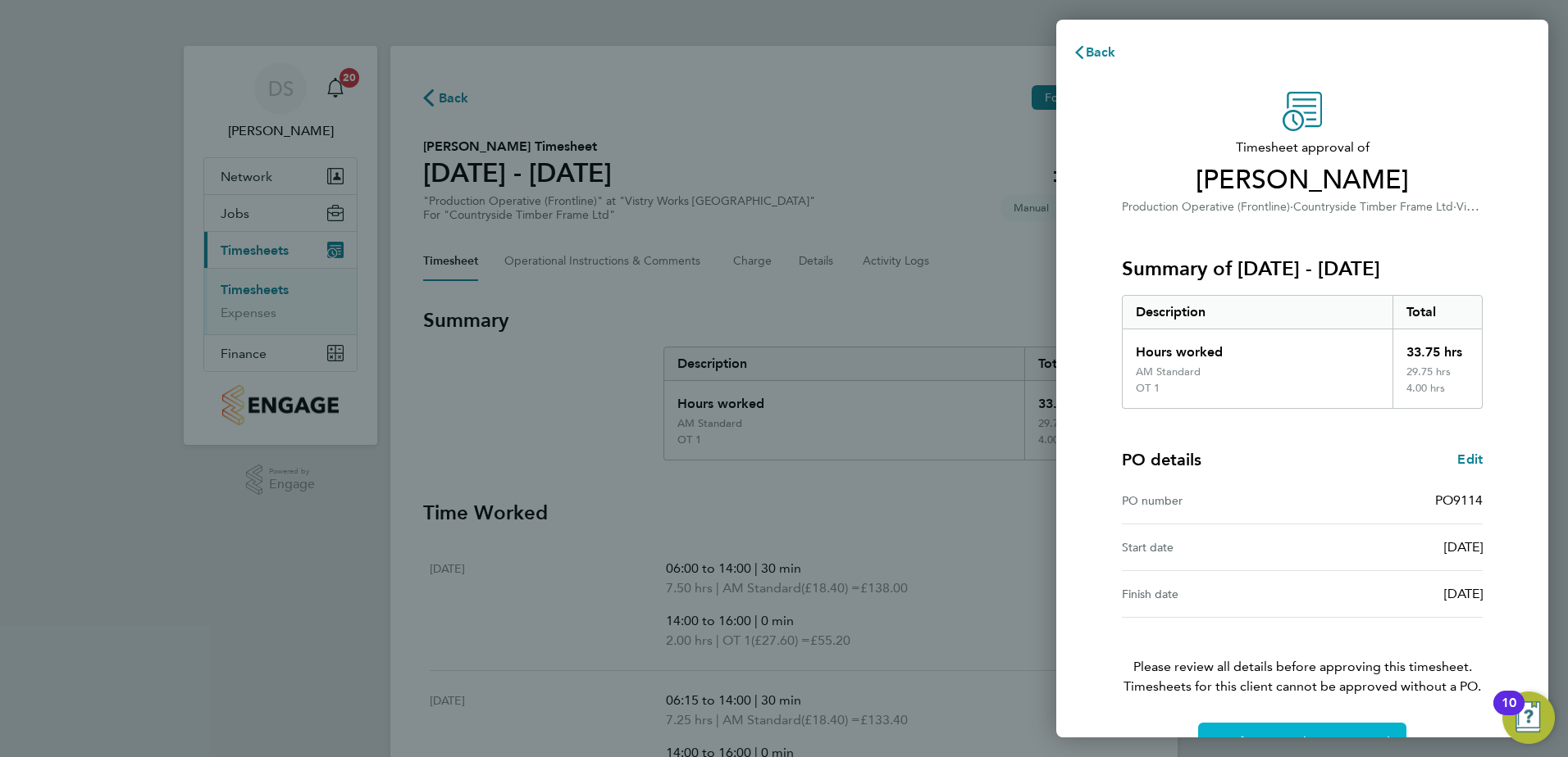
click at [1333, 728] on button "Confirm Timesheet Approval" at bounding box center [1301, 743] width 208 height 39
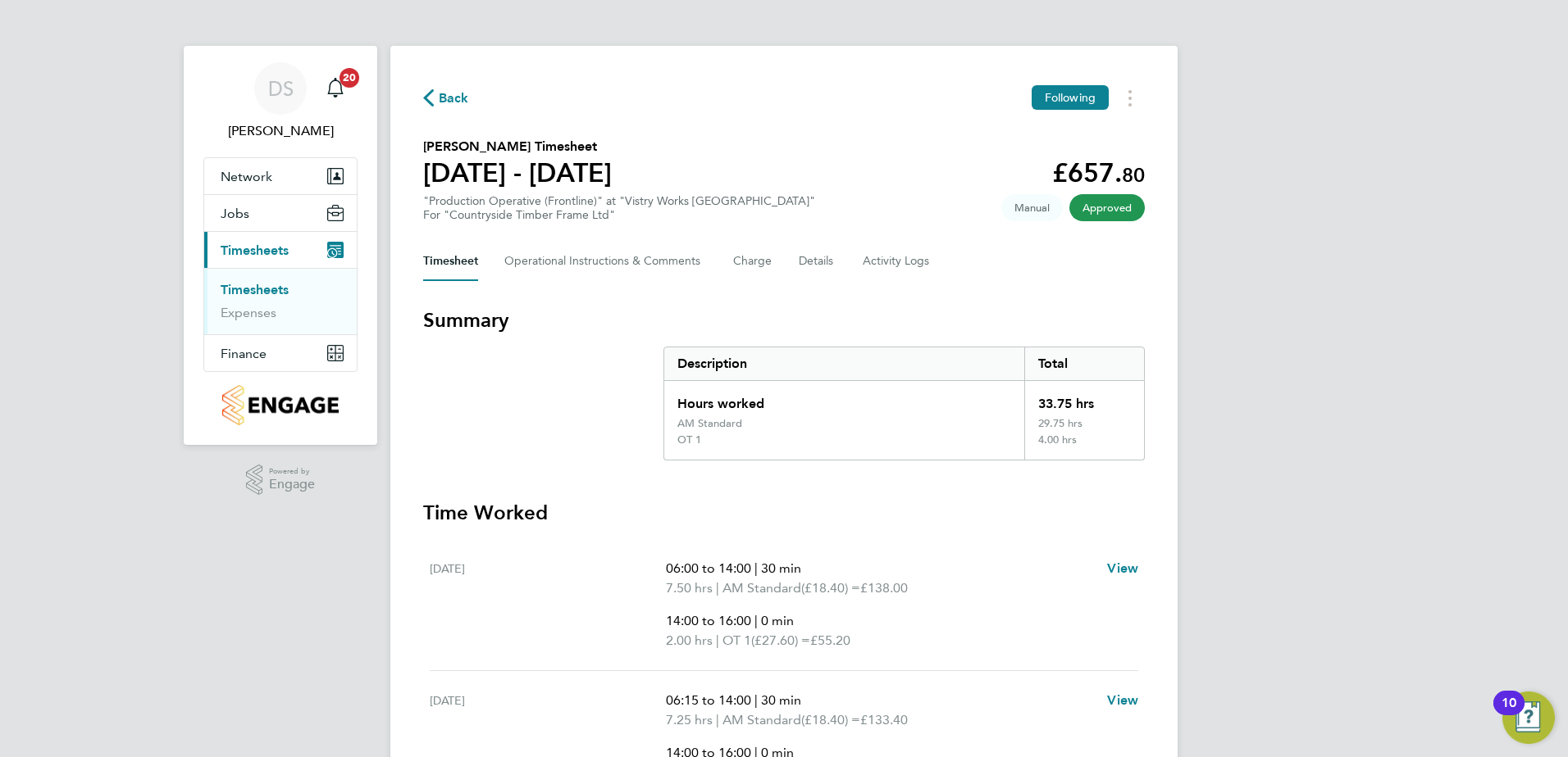
click at [462, 96] on span "Back" at bounding box center [454, 98] width 30 height 20
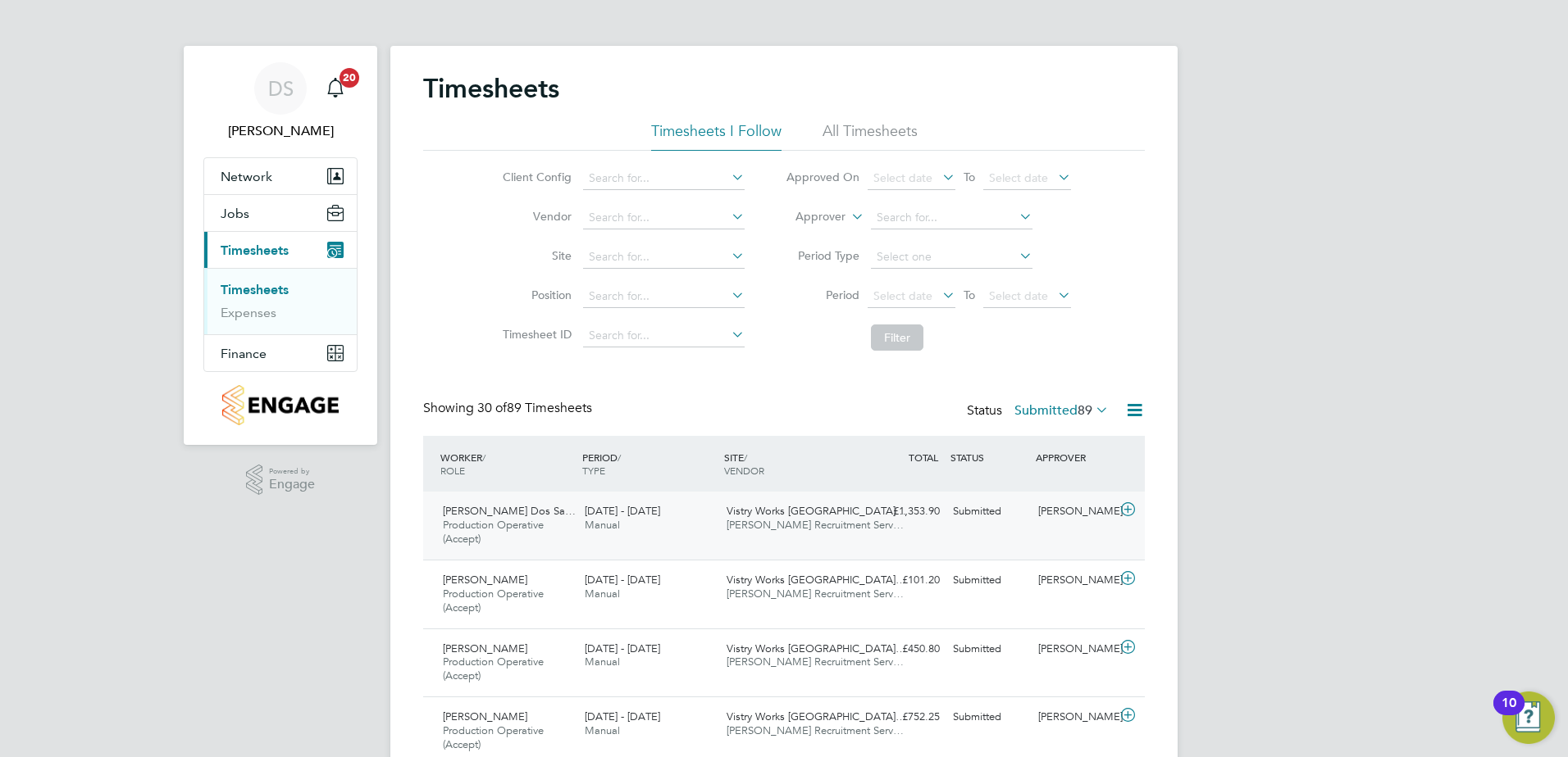
click at [1132, 511] on icon at bounding box center [1127, 509] width 21 height 13
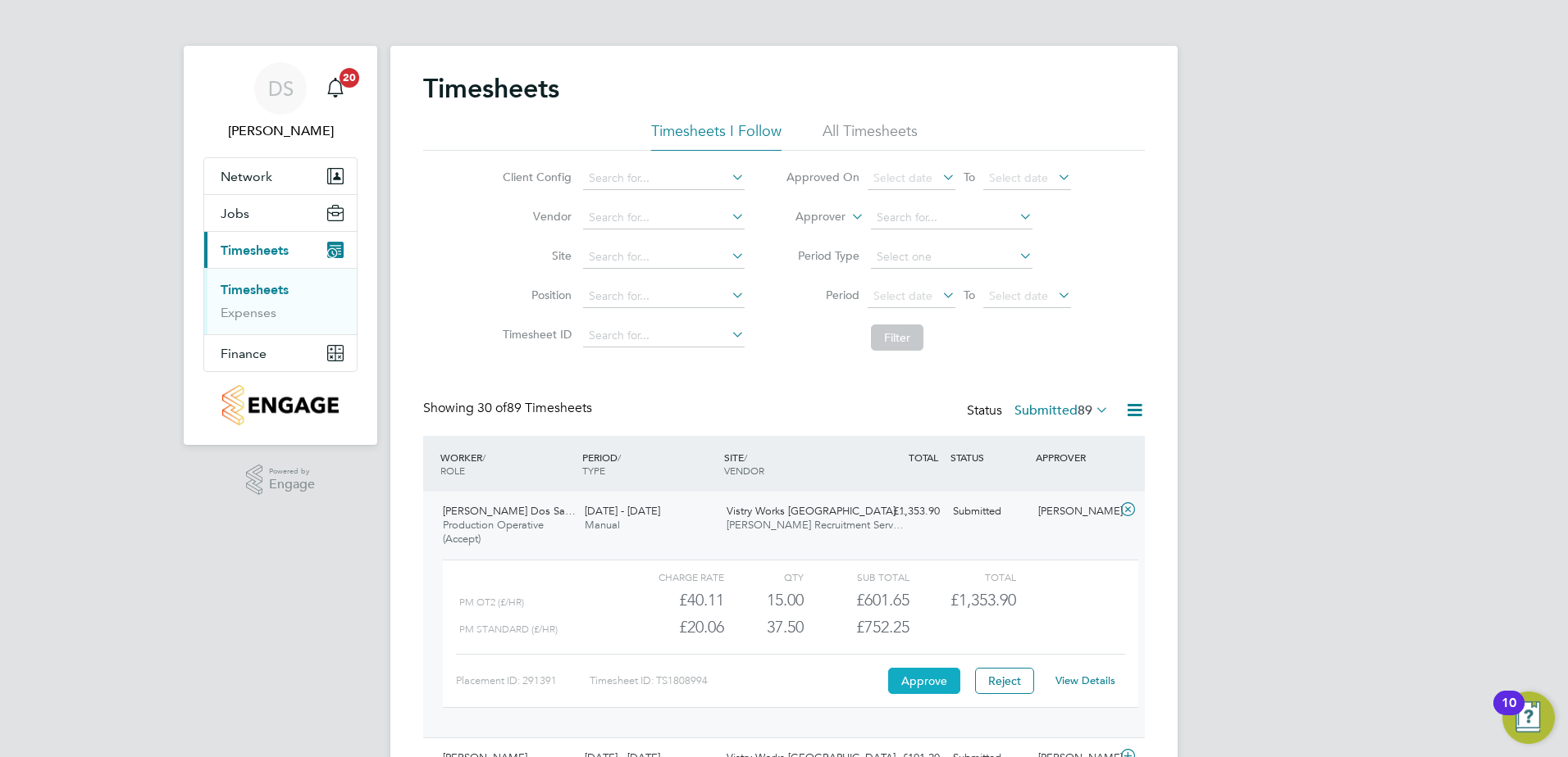
click at [929, 673] on button "Approve" at bounding box center [924, 680] width 72 height 26
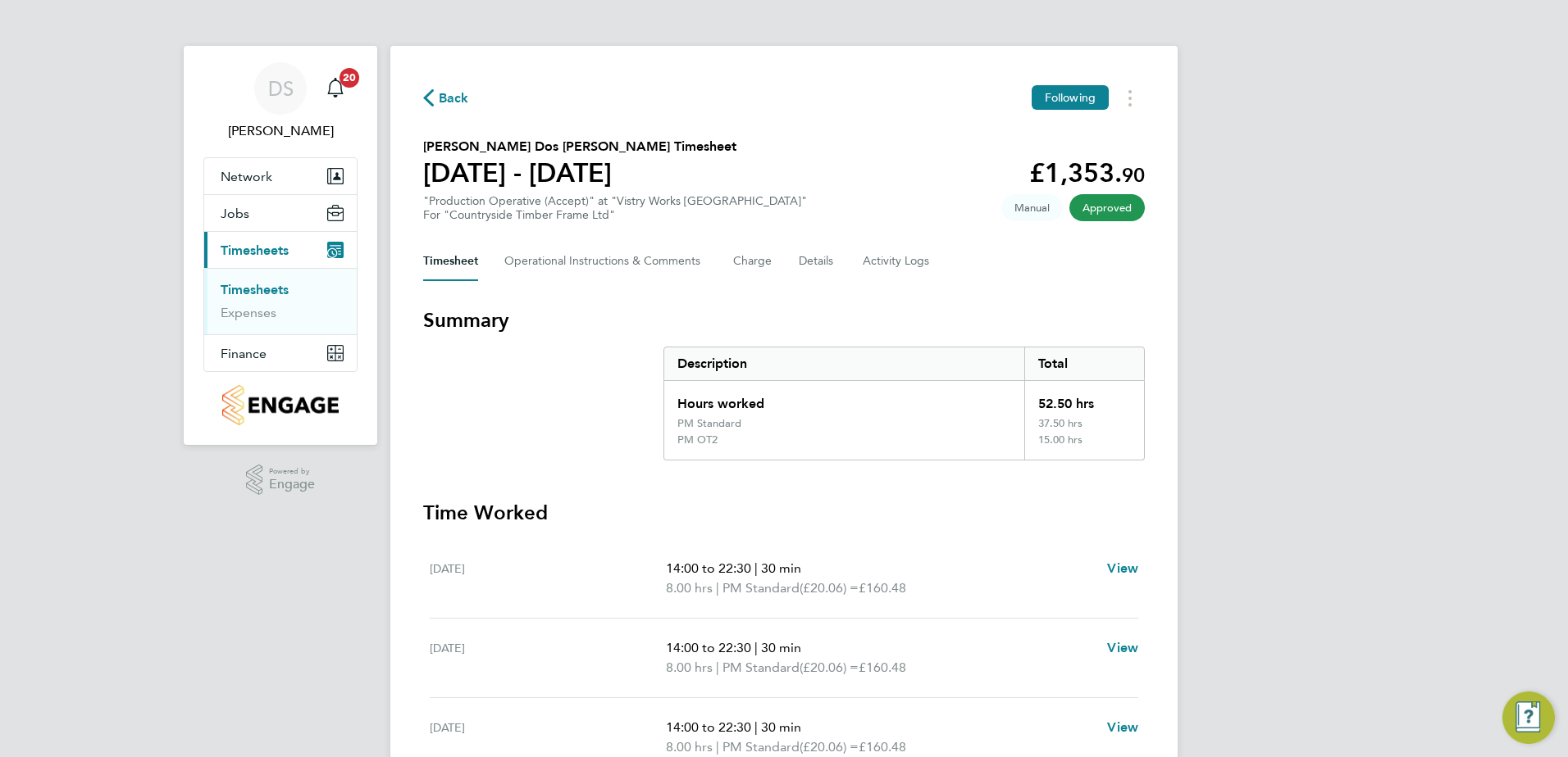
click at [443, 99] on span "Back" at bounding box center [454, 98] width 30 height 20
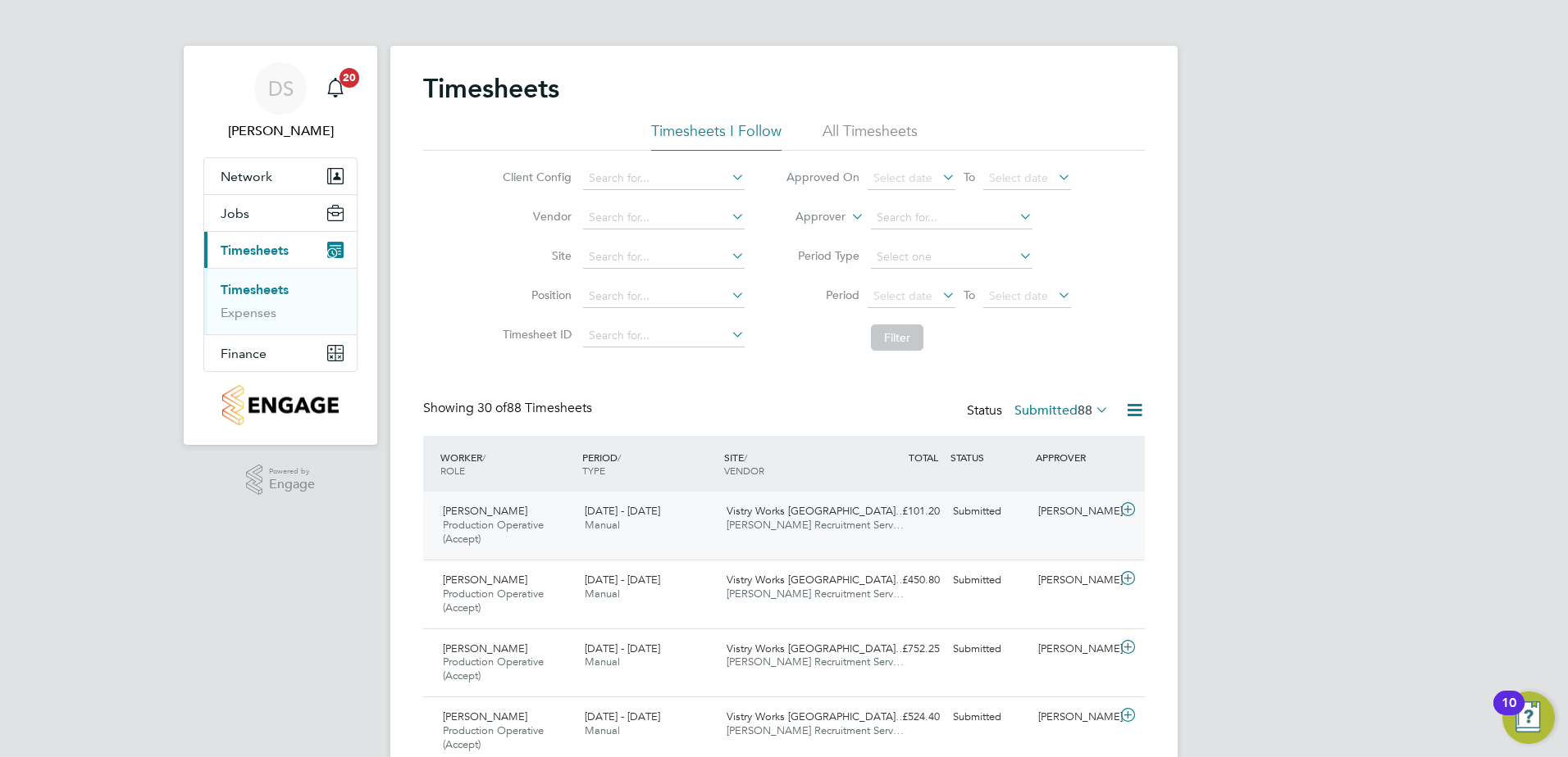
click at [1127, 508] on icon at bounding box center [1127, 509] width 21 height 13
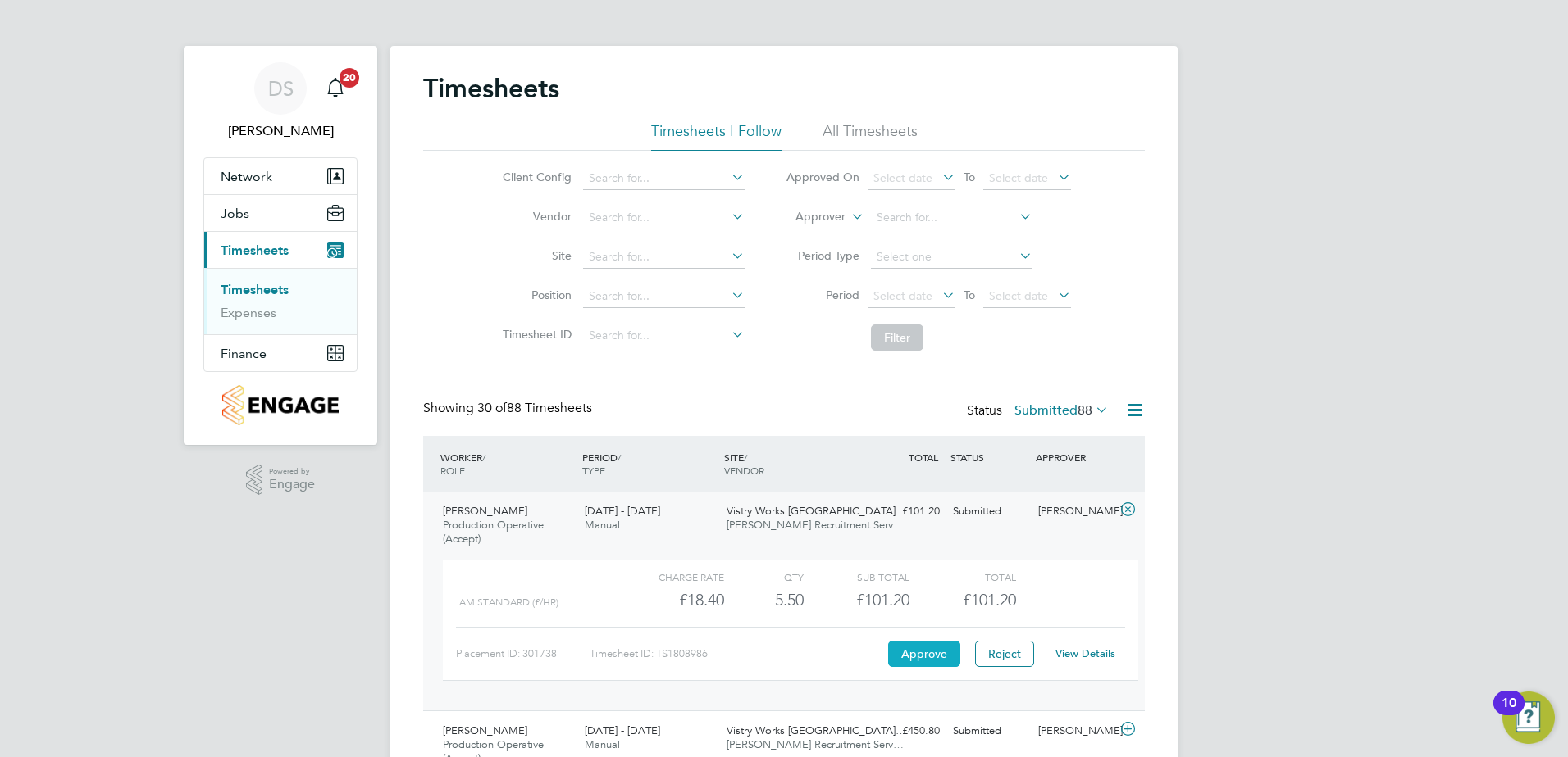
click at [929, 654] on button "Approve" at bounding box center [924, 654] width 72 height 26
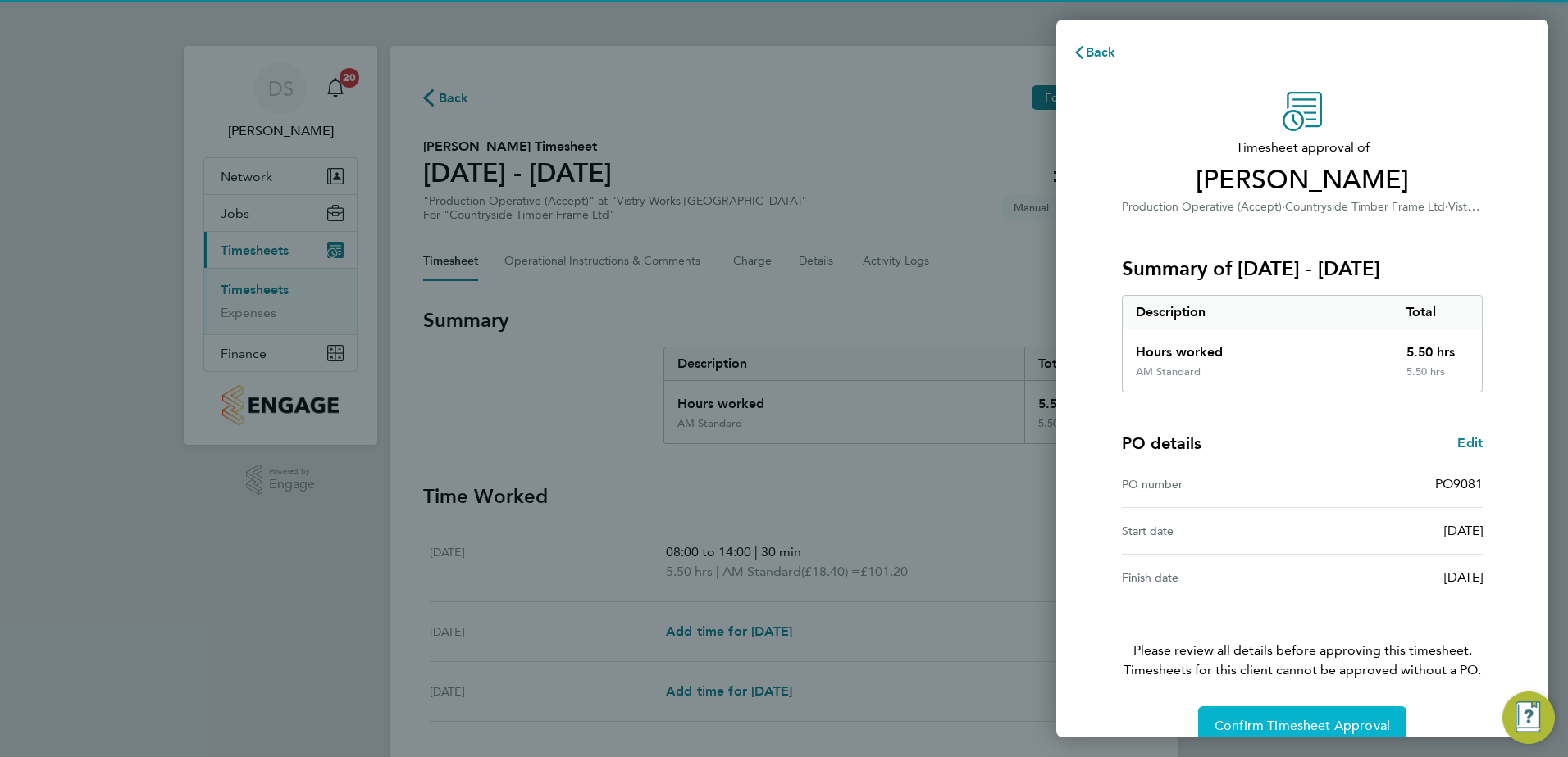
click at [1313, 728] on span "Confirm Timesheet Approval" at bounding box center [1301, 726] width 176 height 16
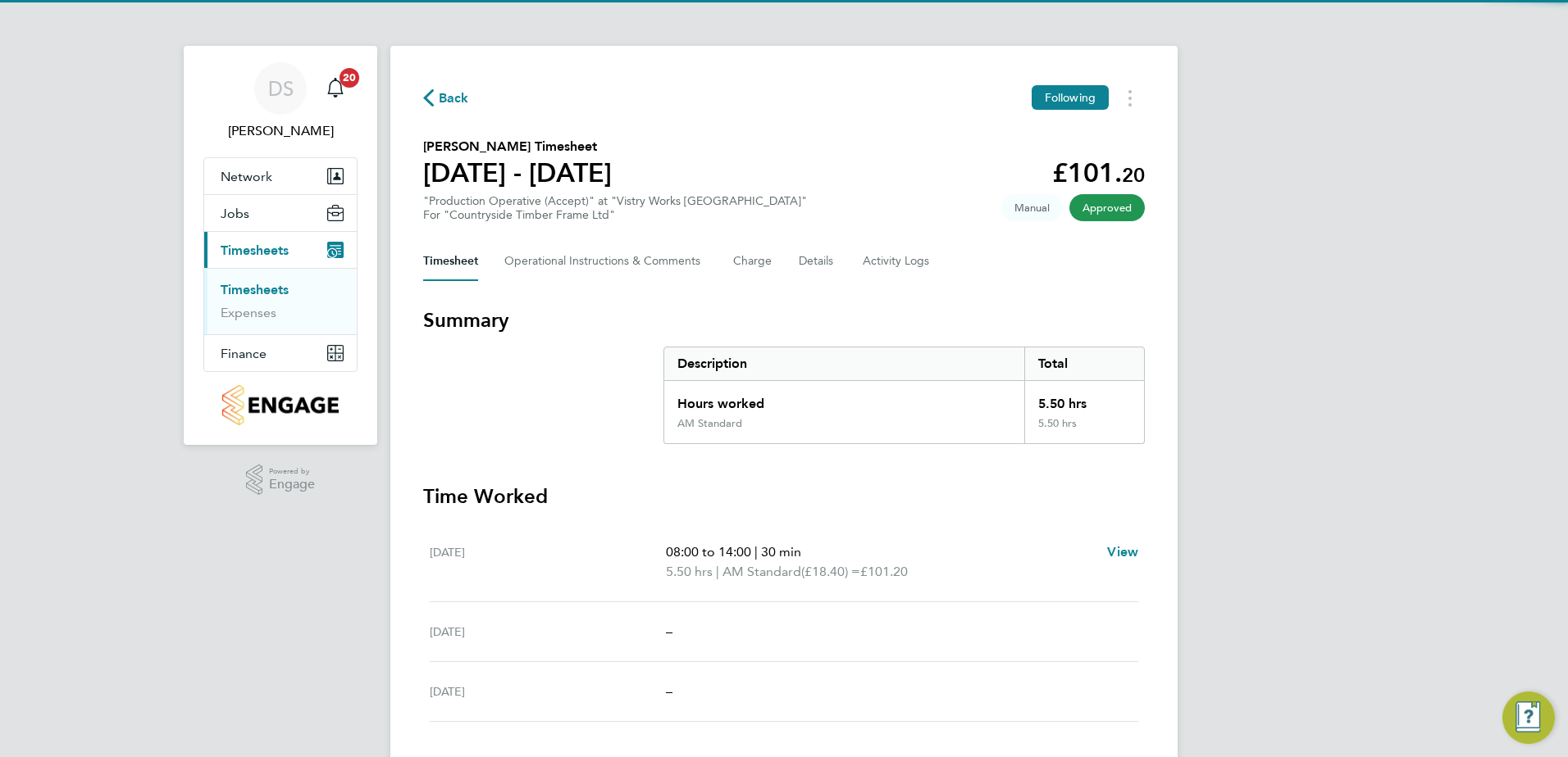
drag, startPoint x: 428, startPoint y: 85, endPoint x: 442, endPoint y: 95, distance: 17.2
click at [432, 87] on div "Back Following Robert Glogowski's Timesheet 18 - 24 Aug 2025 £101. 20 "Producti…" at bounding box center [784, 442] width 787 height 794
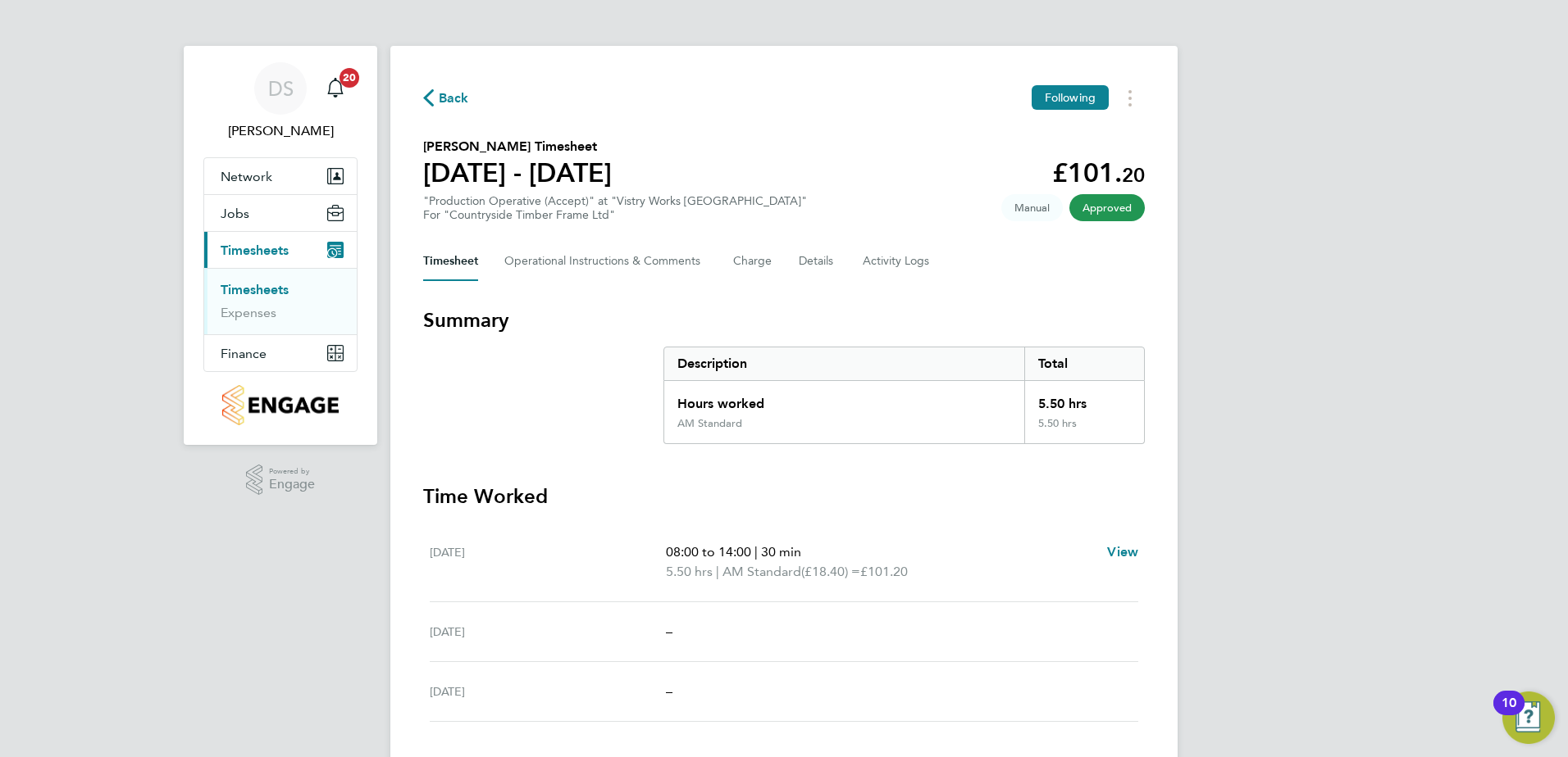
click at [445, 96] on span "Back" at bounding box center [454, 98] width 30 height 20
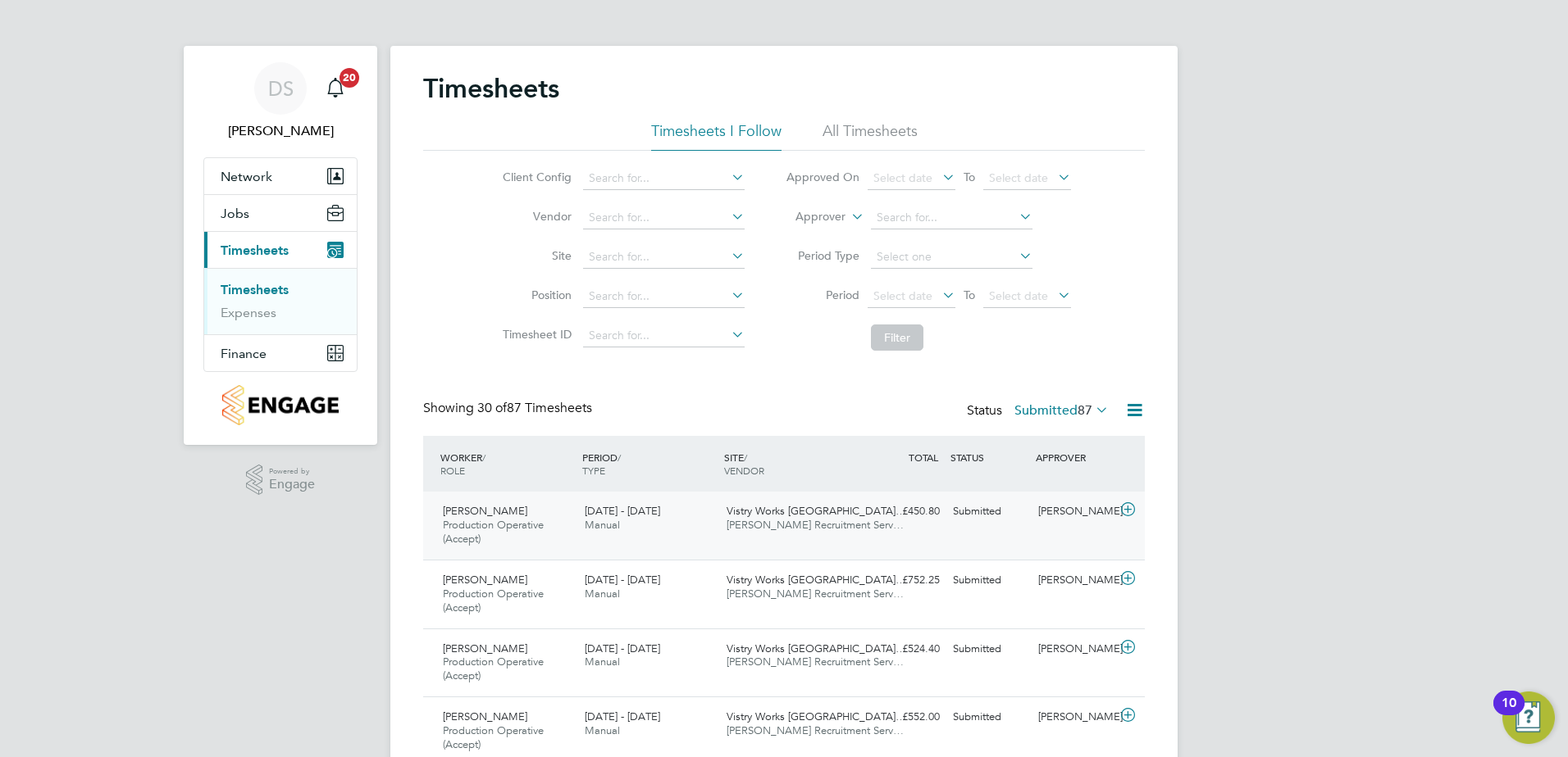
click at [1127, 513] on icon at bounding box center [1127, 509] width 21 height 13
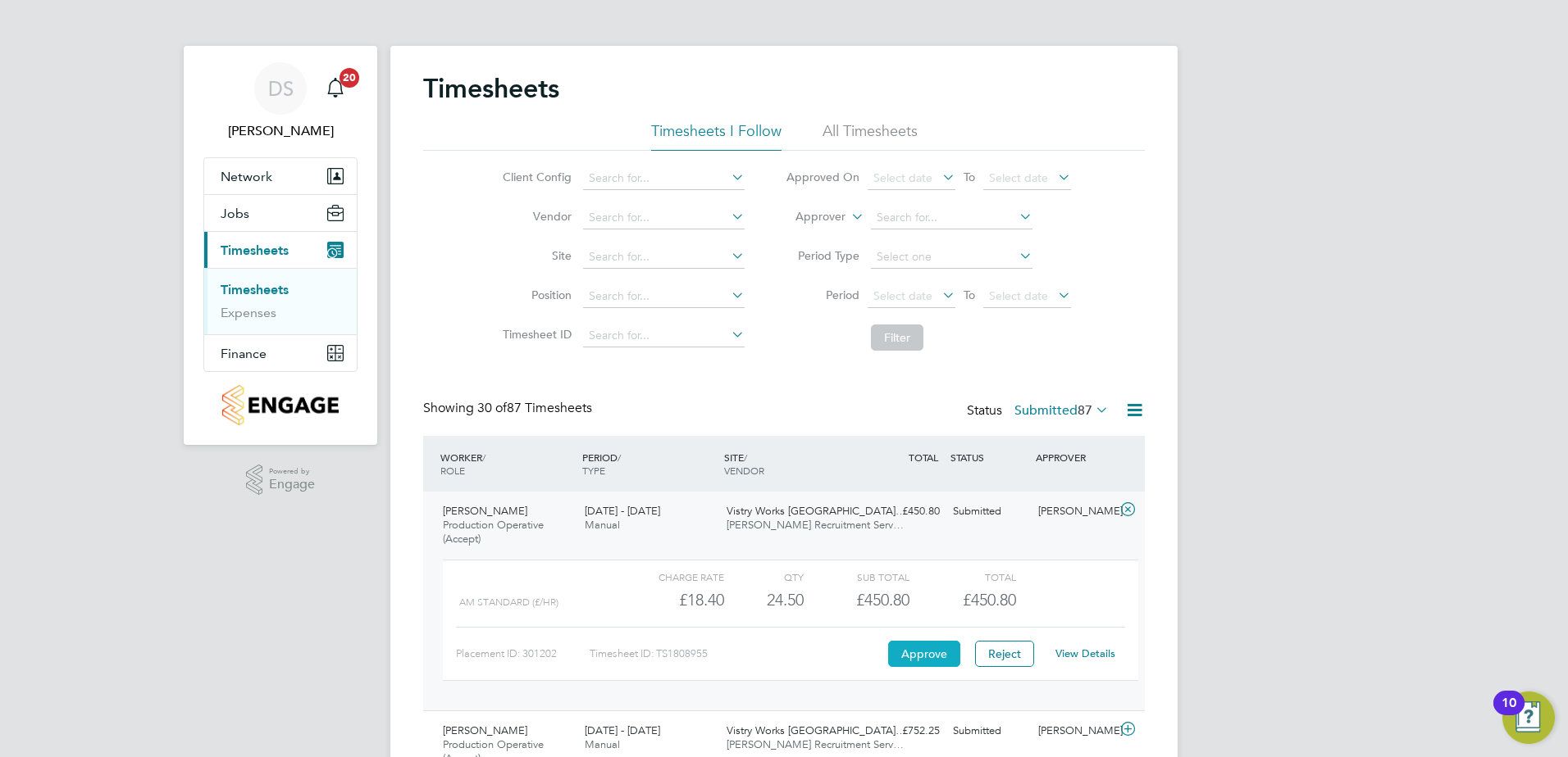
click at [935, 644] on button "Approve" at bounding box center [924, 654] width 72 height 26
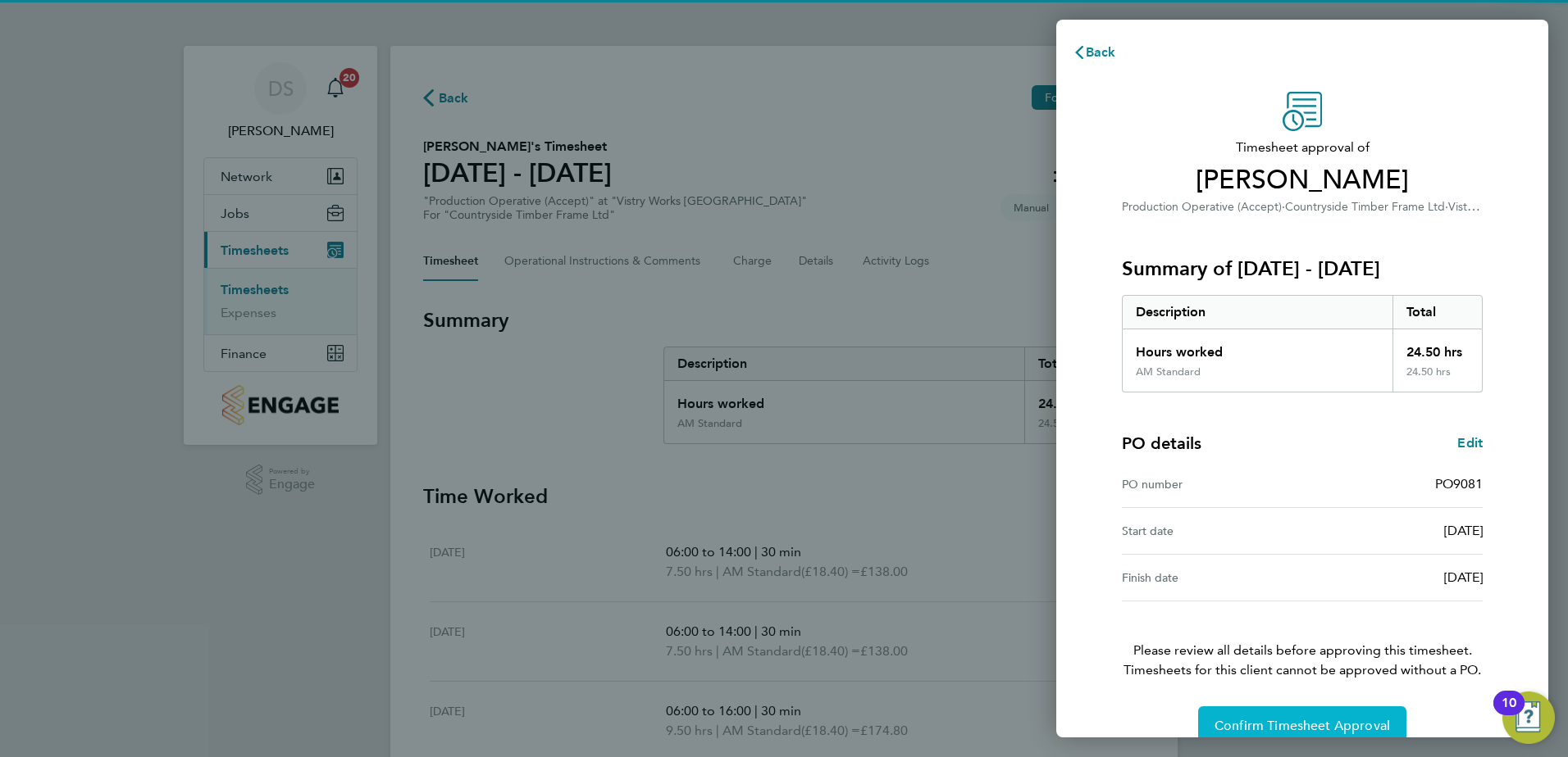
click at [1239, 712] on button "Confirm Timesheet Approval" at bounding box center [1301, 726] width 208 height 39
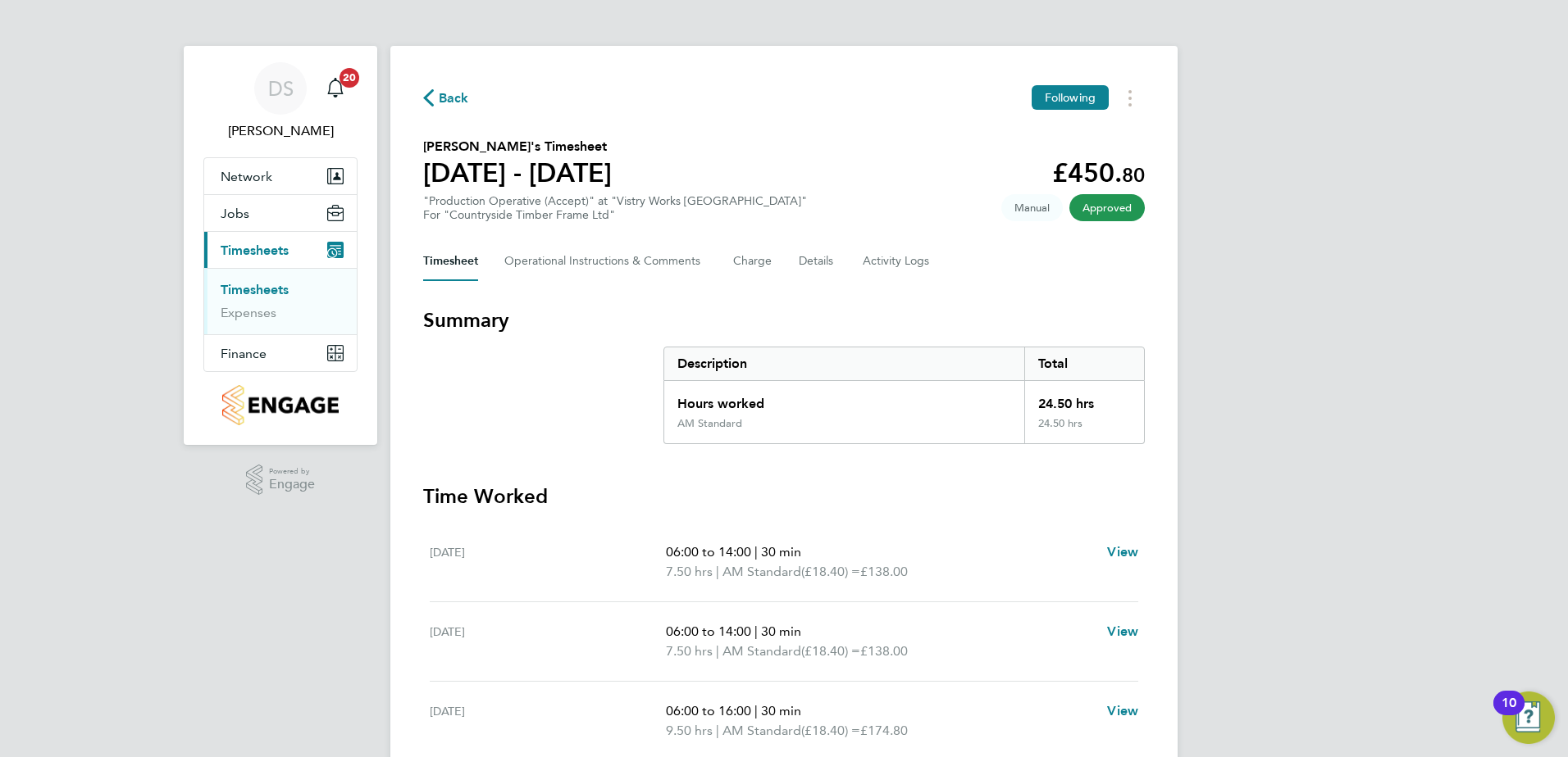
click at [450, 103] on span "Back" at bounding box center [454, 98] width 30 height 20
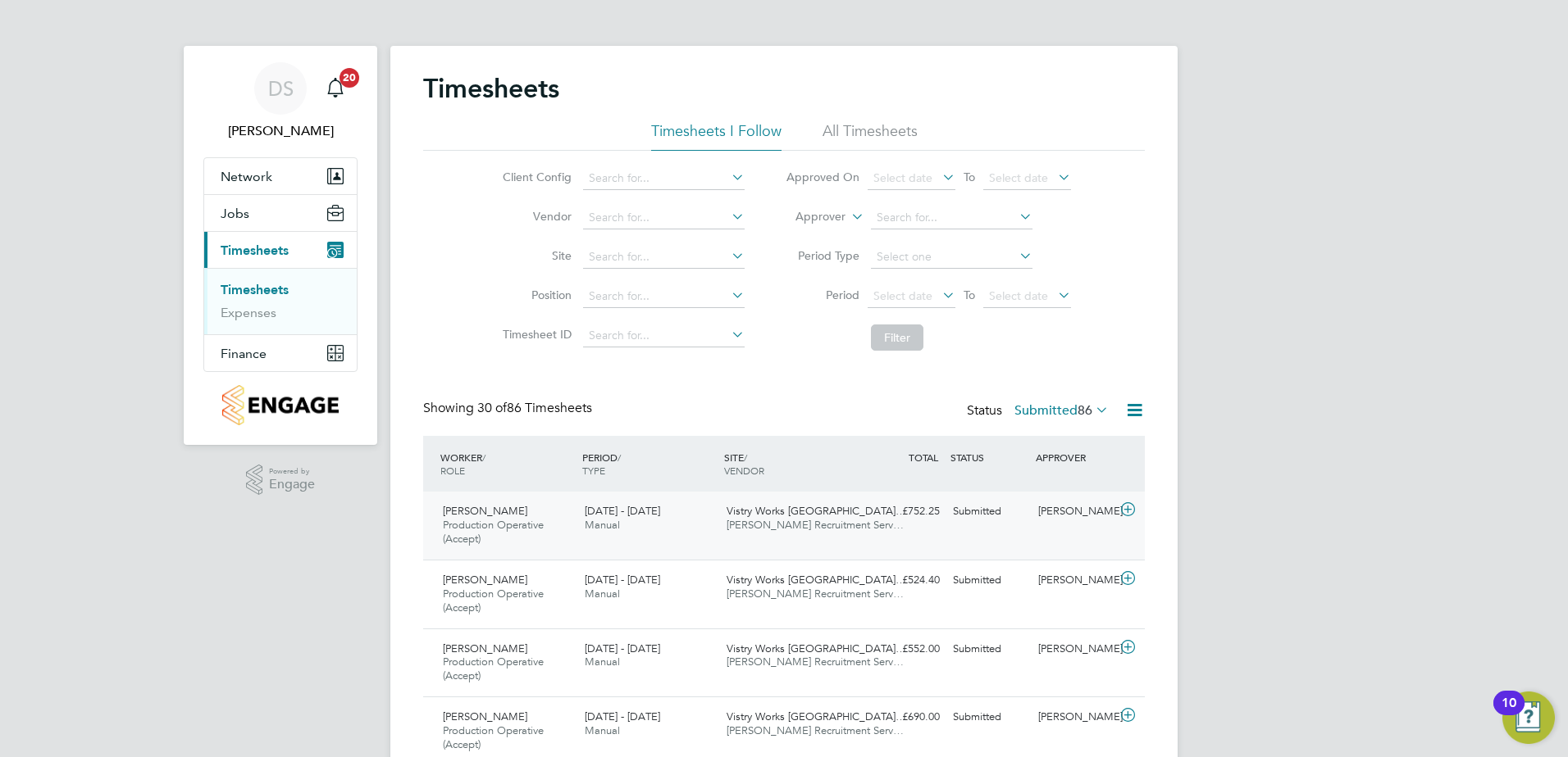
click at [1126, 511] on icon at bounding box center [1127, 509] width 21 height 13
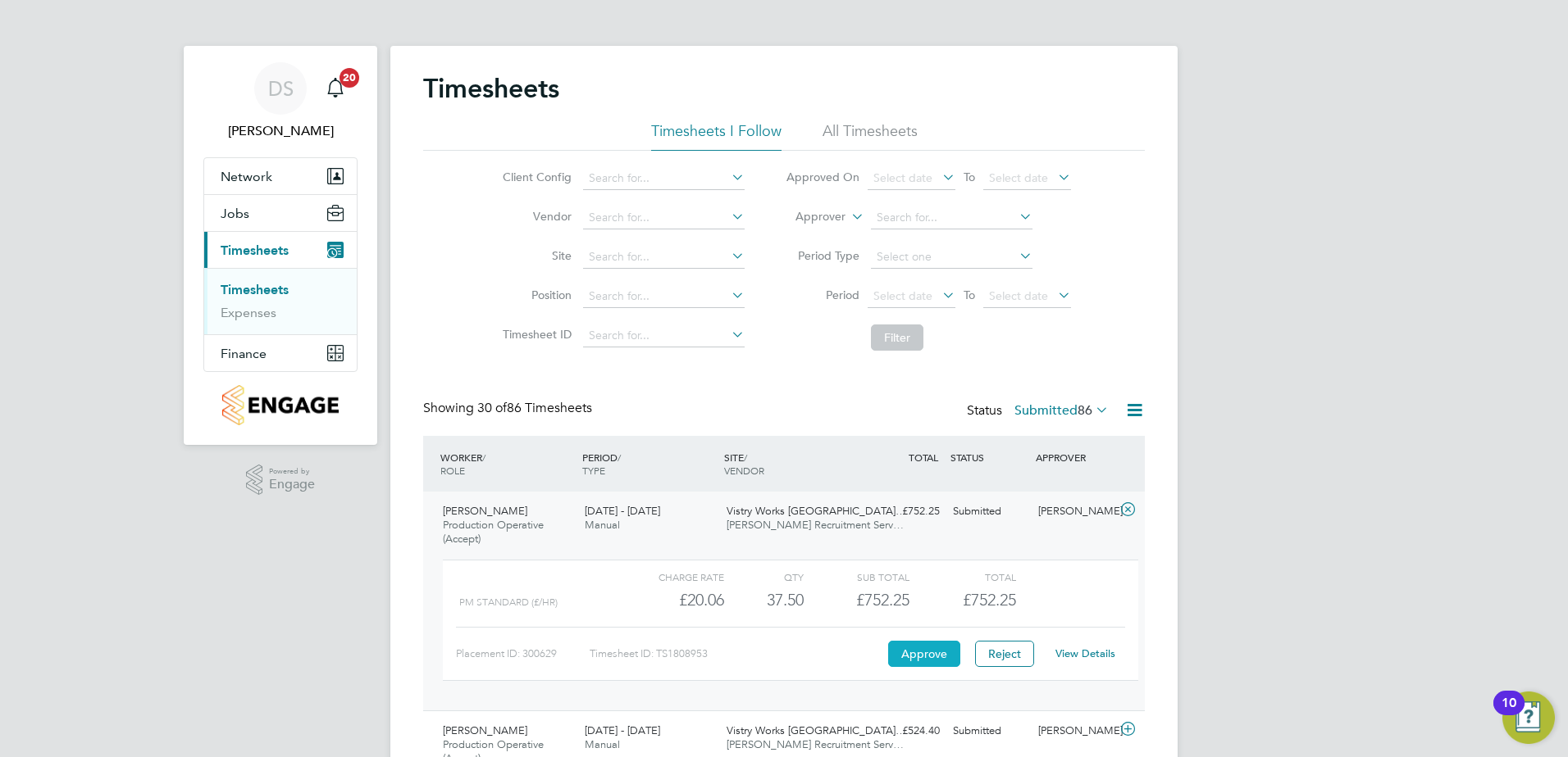
click at [928, 647] on button "Approve" at bounding box center [924, 654] width 72 height 26
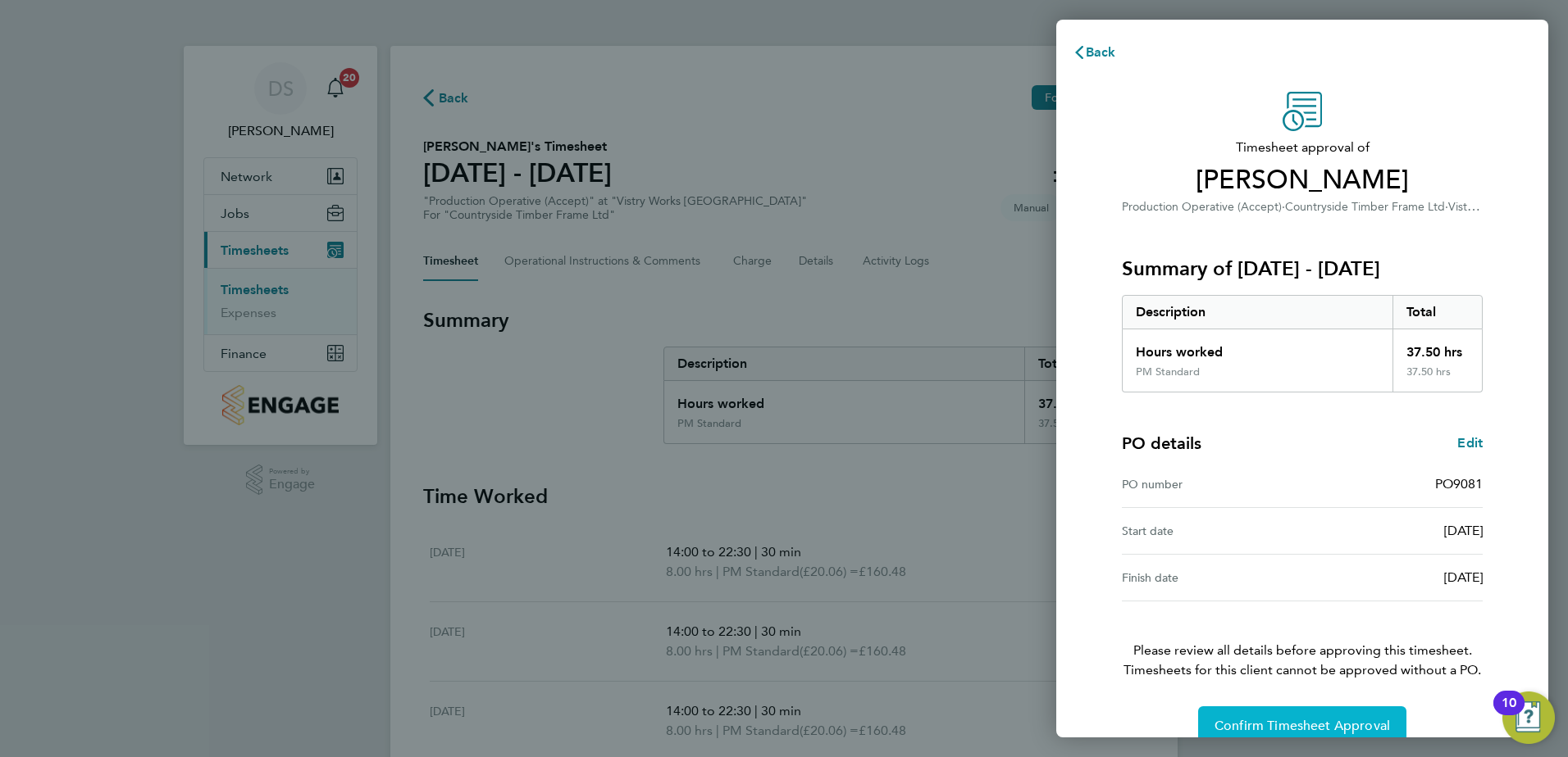
click at [1315, 717] on button "Confirm Timesheet Approval" at bounding box center [1301, 726] width 208 height 39
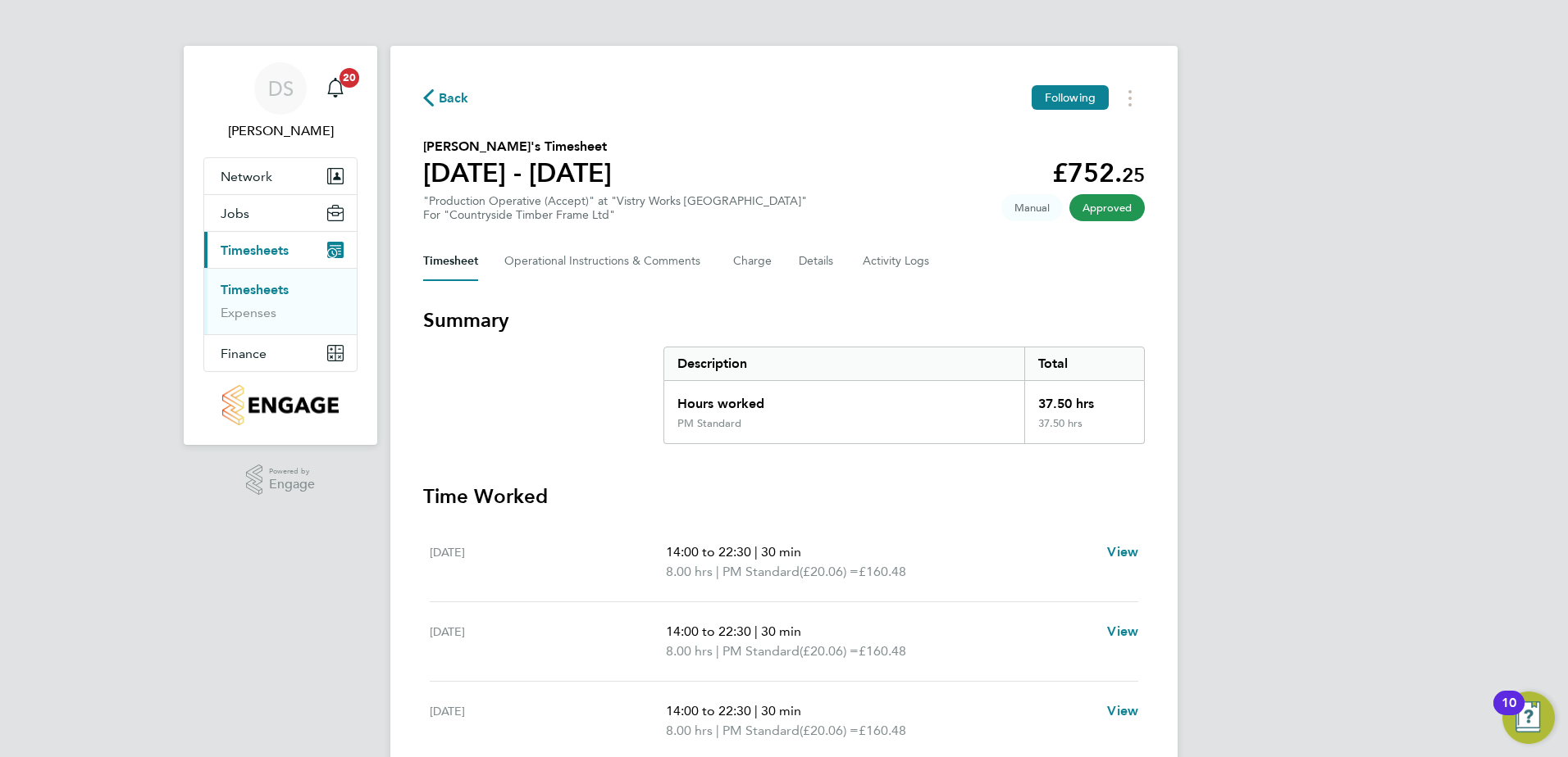
click at [444, 91] on span "Back" at bounding box center [454, 98] width 30 height 20
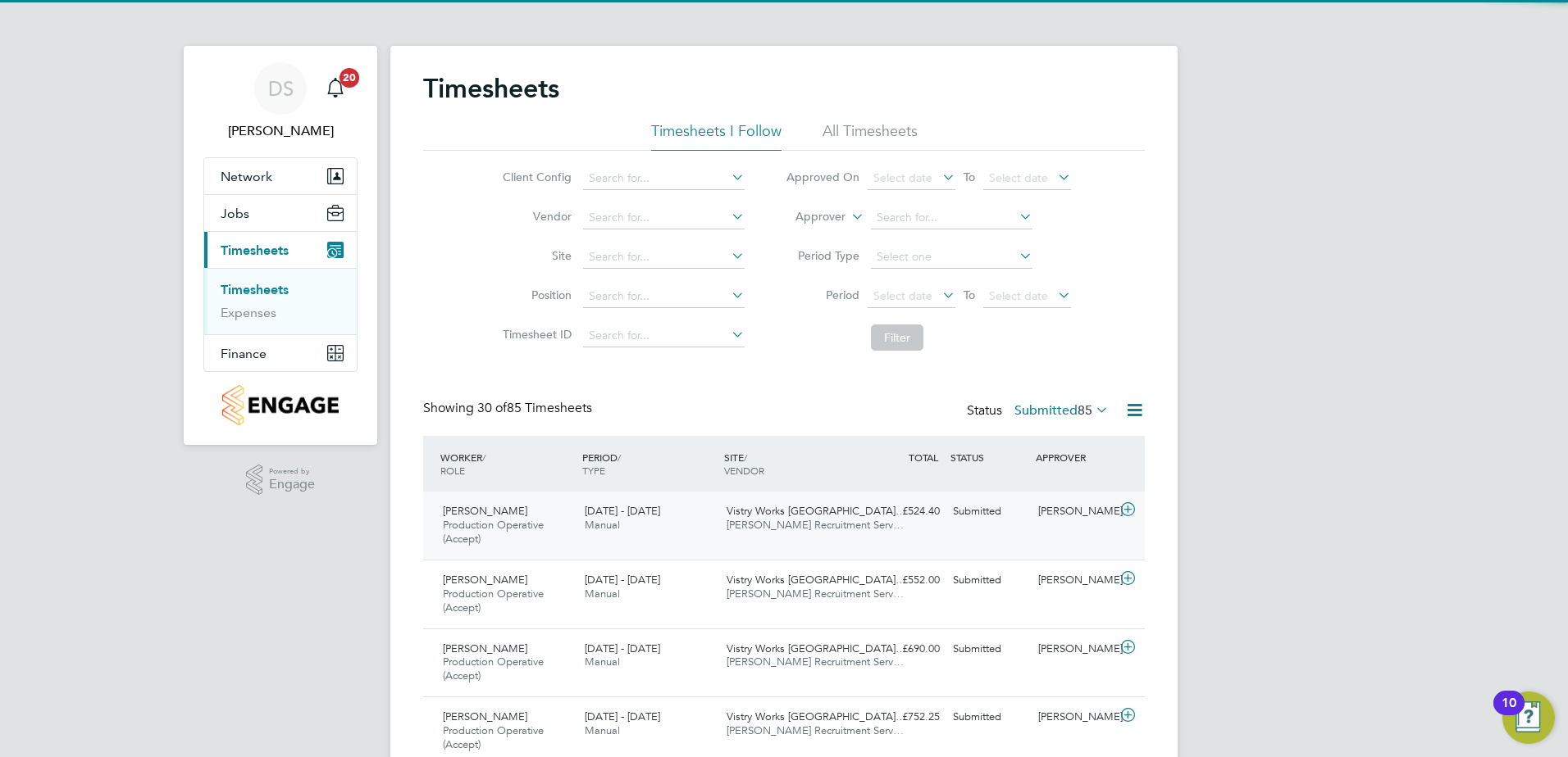
click at [1126, 506] on icon at bounding box center [1127, 509] width 21 height 13
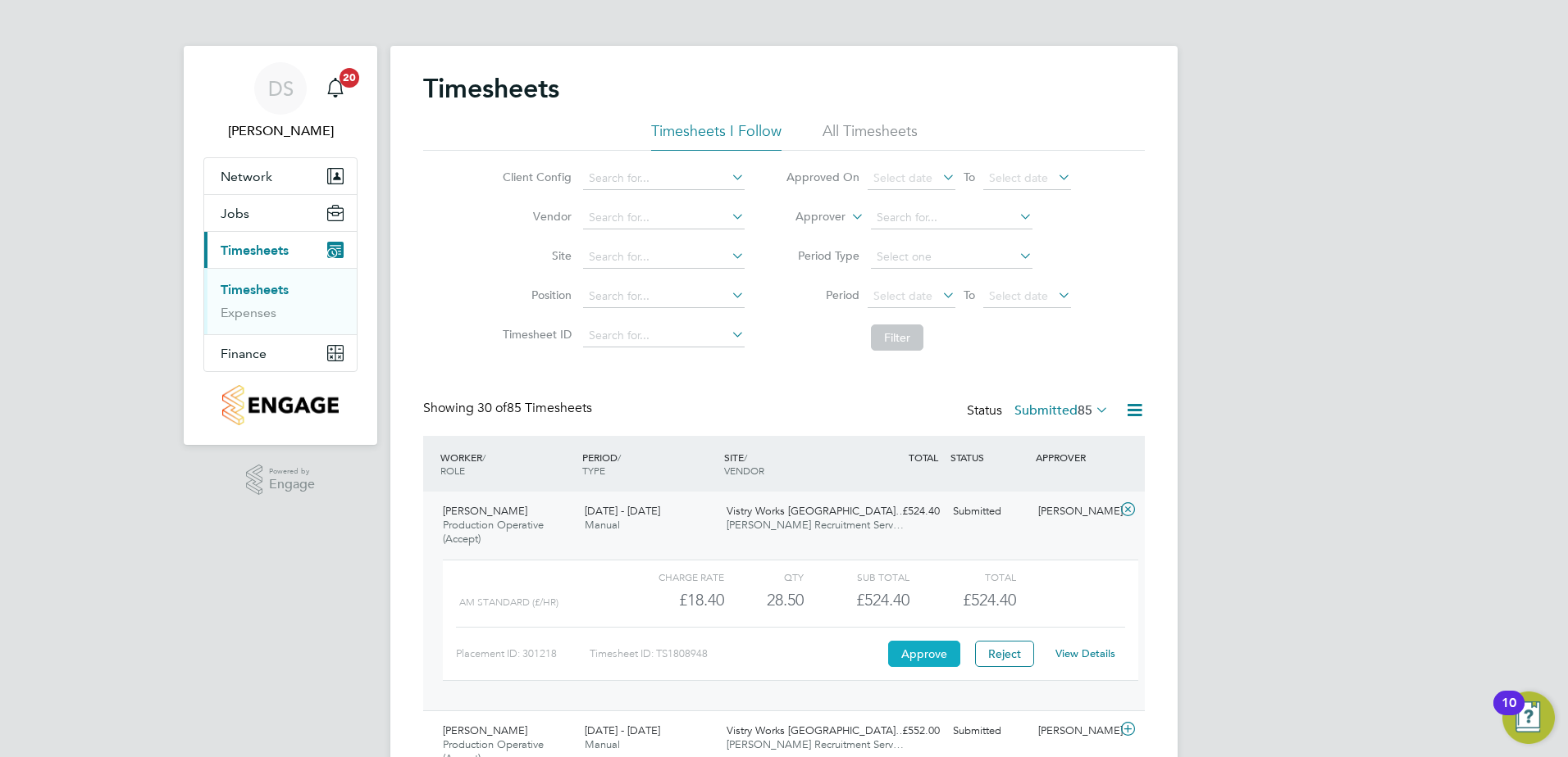
click at [922, 653] on button "Approve" at bounding box center [924, 654] width 72 height 26
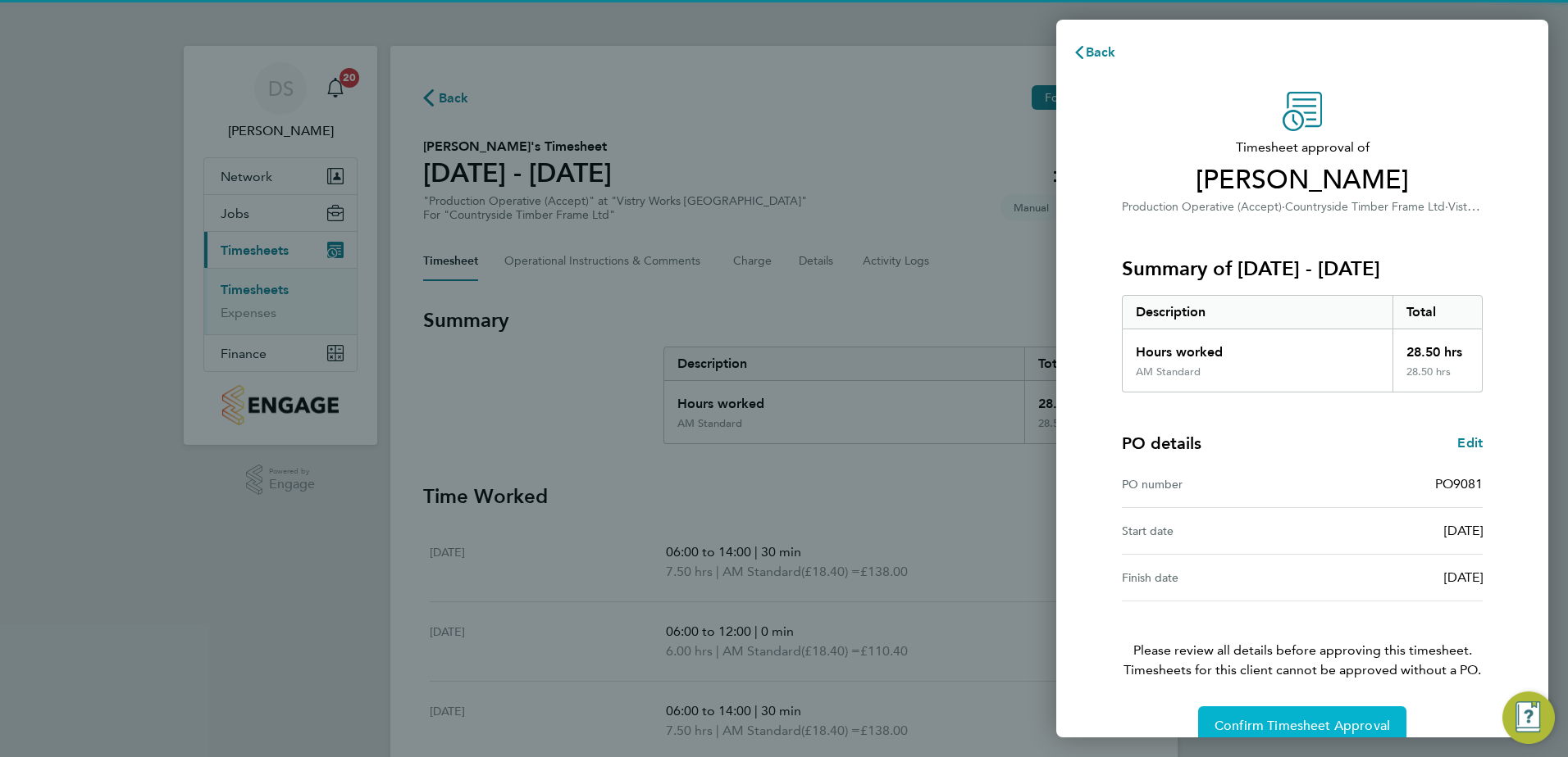
click at [1295, 725] on span "Confirm Timesheet Approval" at bounding box center [1301, 726] width 176 height 16
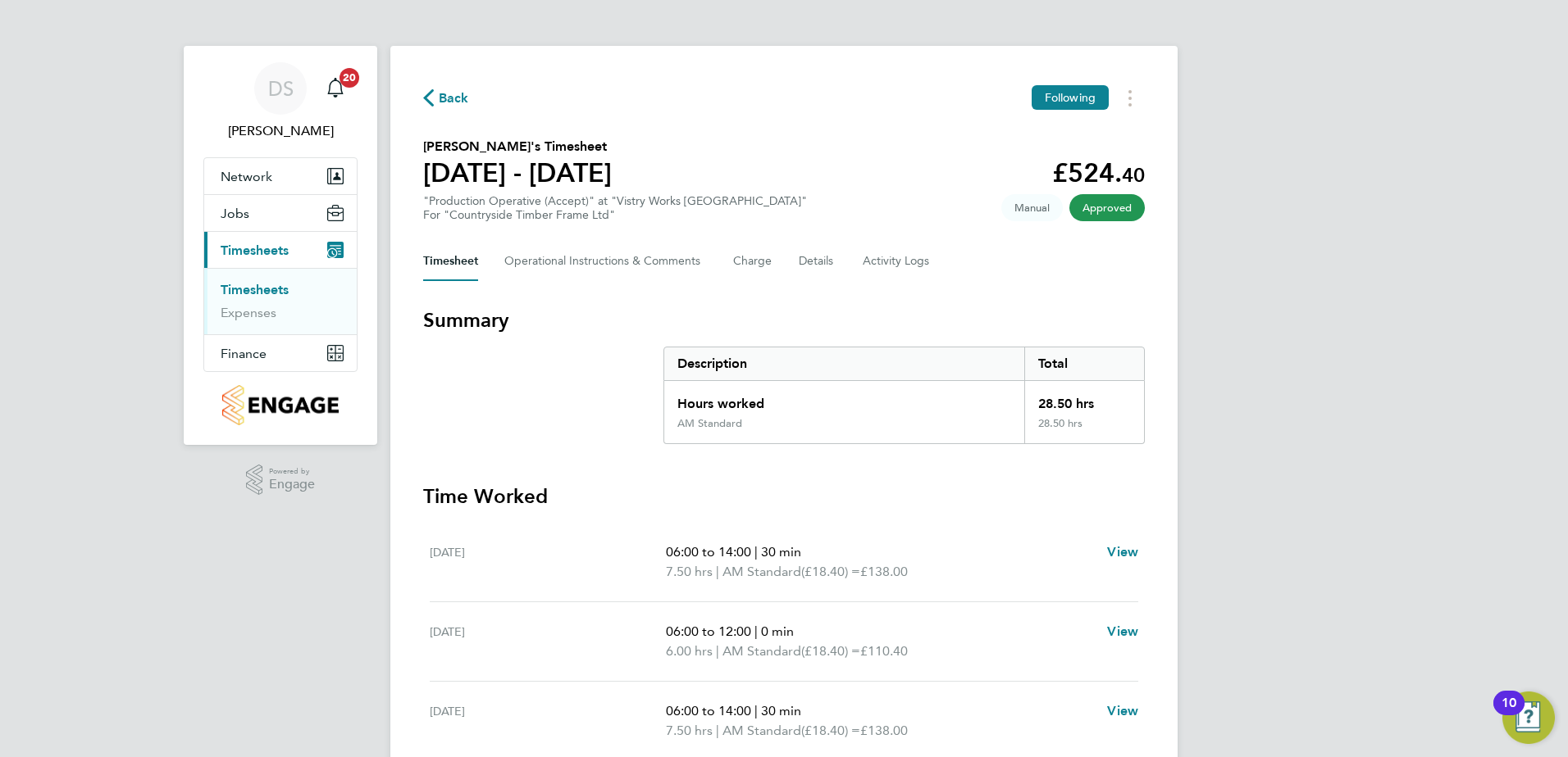
click at [457, 95] on span "Back" at bounding box center [454, 98] width 30 height 20
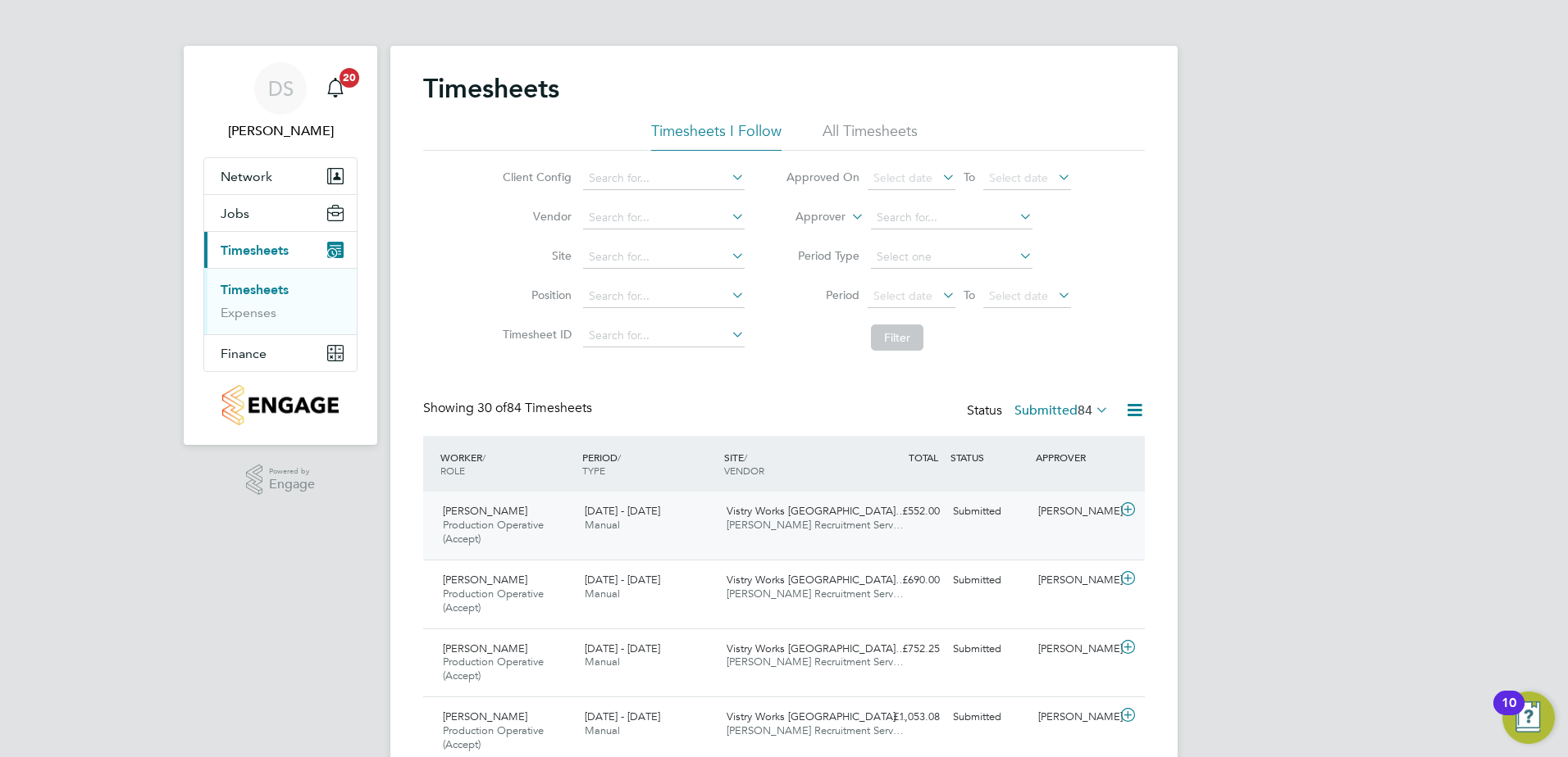
click at [1130, 510] on icon at bounding box center [1127, 509] width 21 height 13
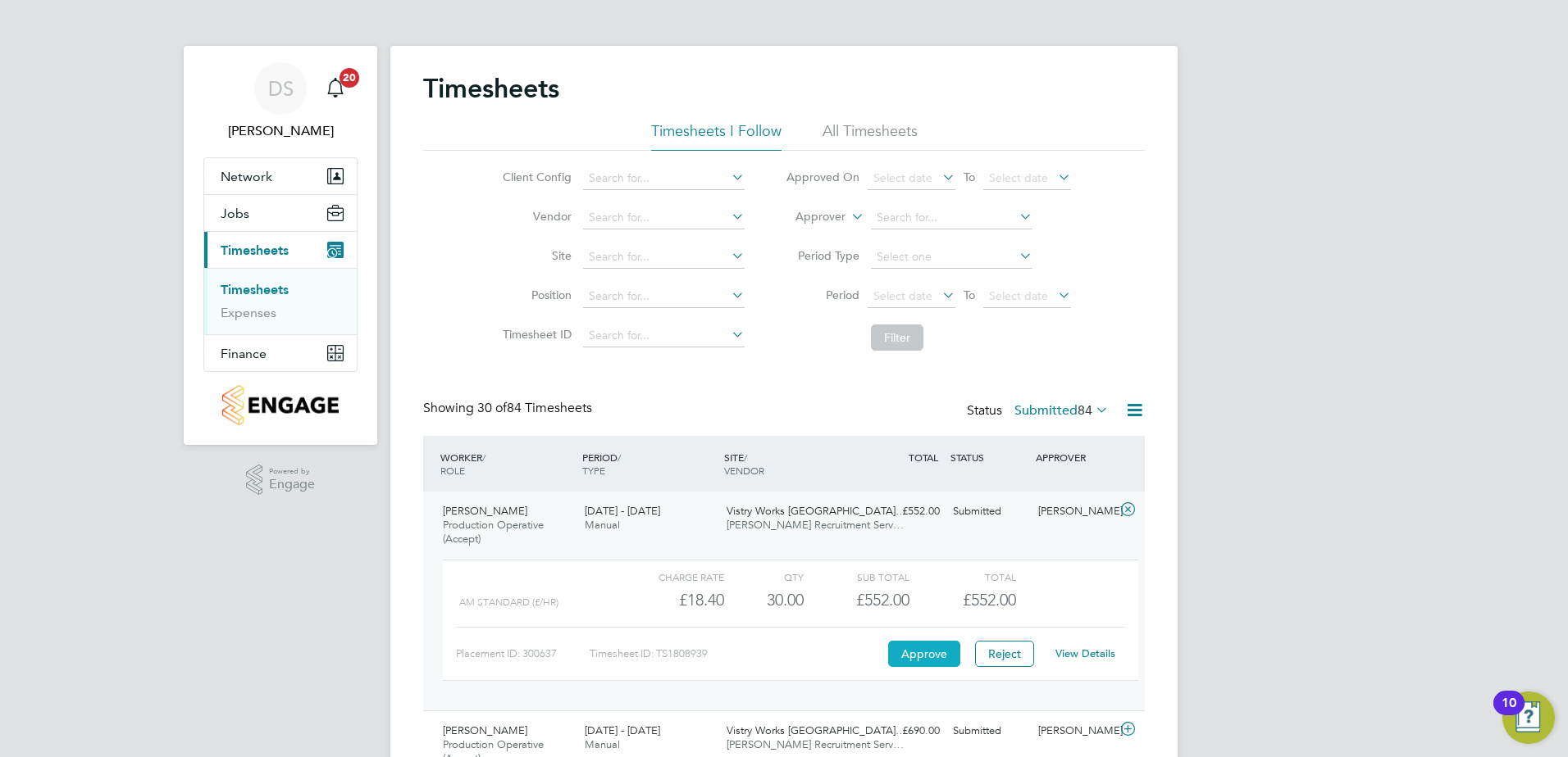
click at [939, 656] on button "Approve" at bounding box center [924, 654] width 72 height 26
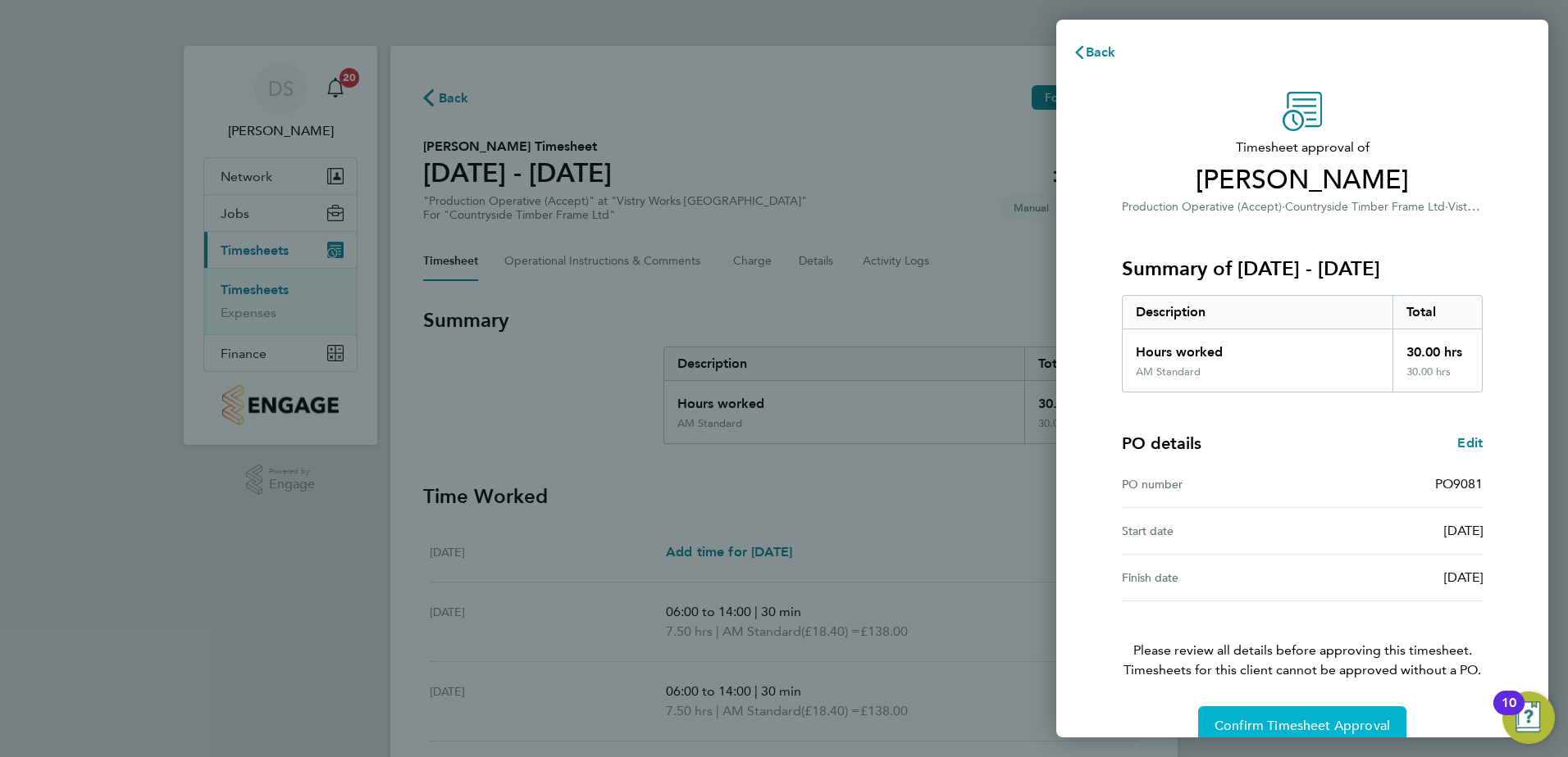
click at [1311, 717] on button "Confirm Timesheet Approval" at bounding box center [1301, 726] width 208 height 39
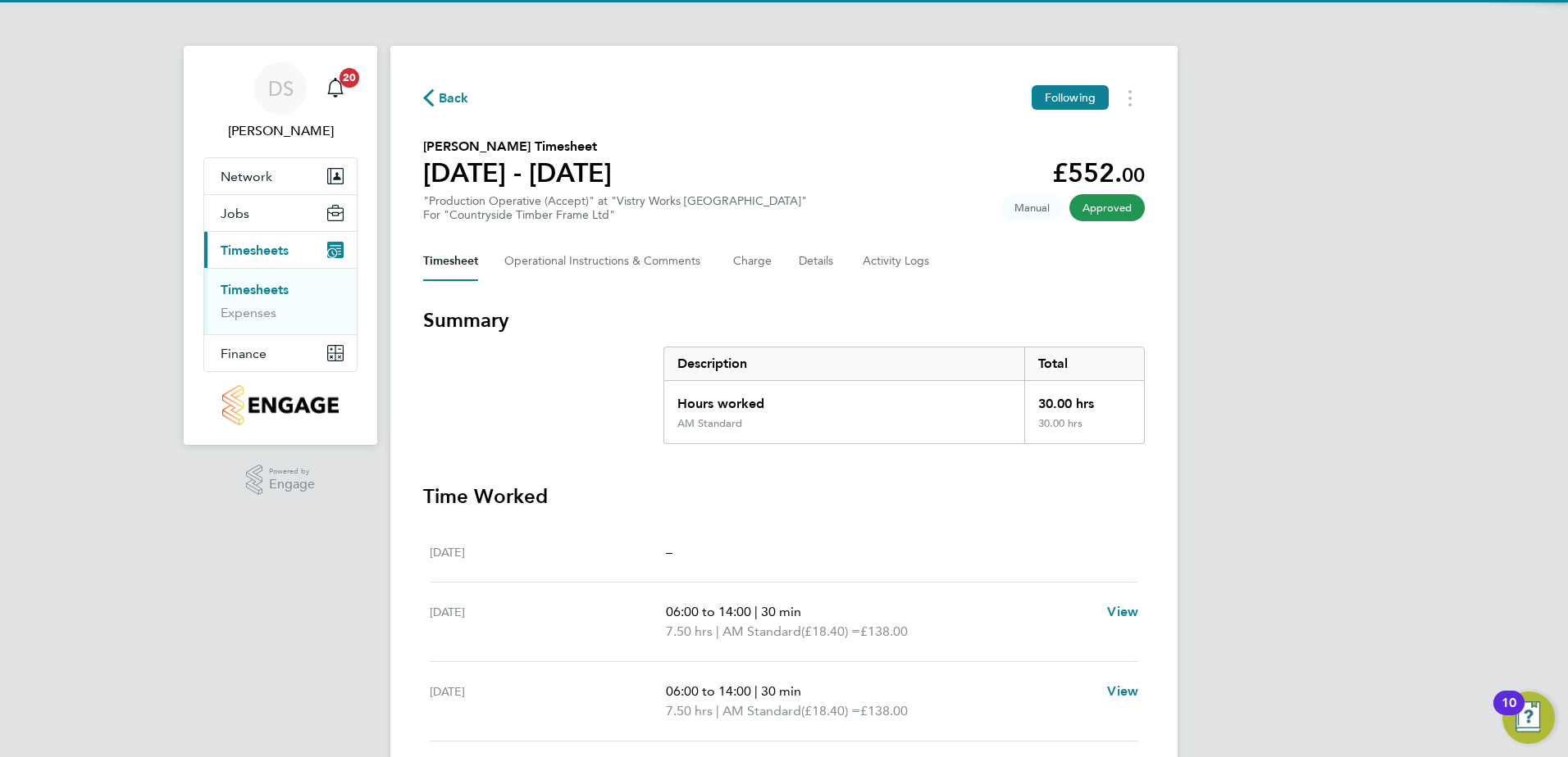
click at [436, 96] on span "Back" at bounding box center [445, 96] width 45 height 15
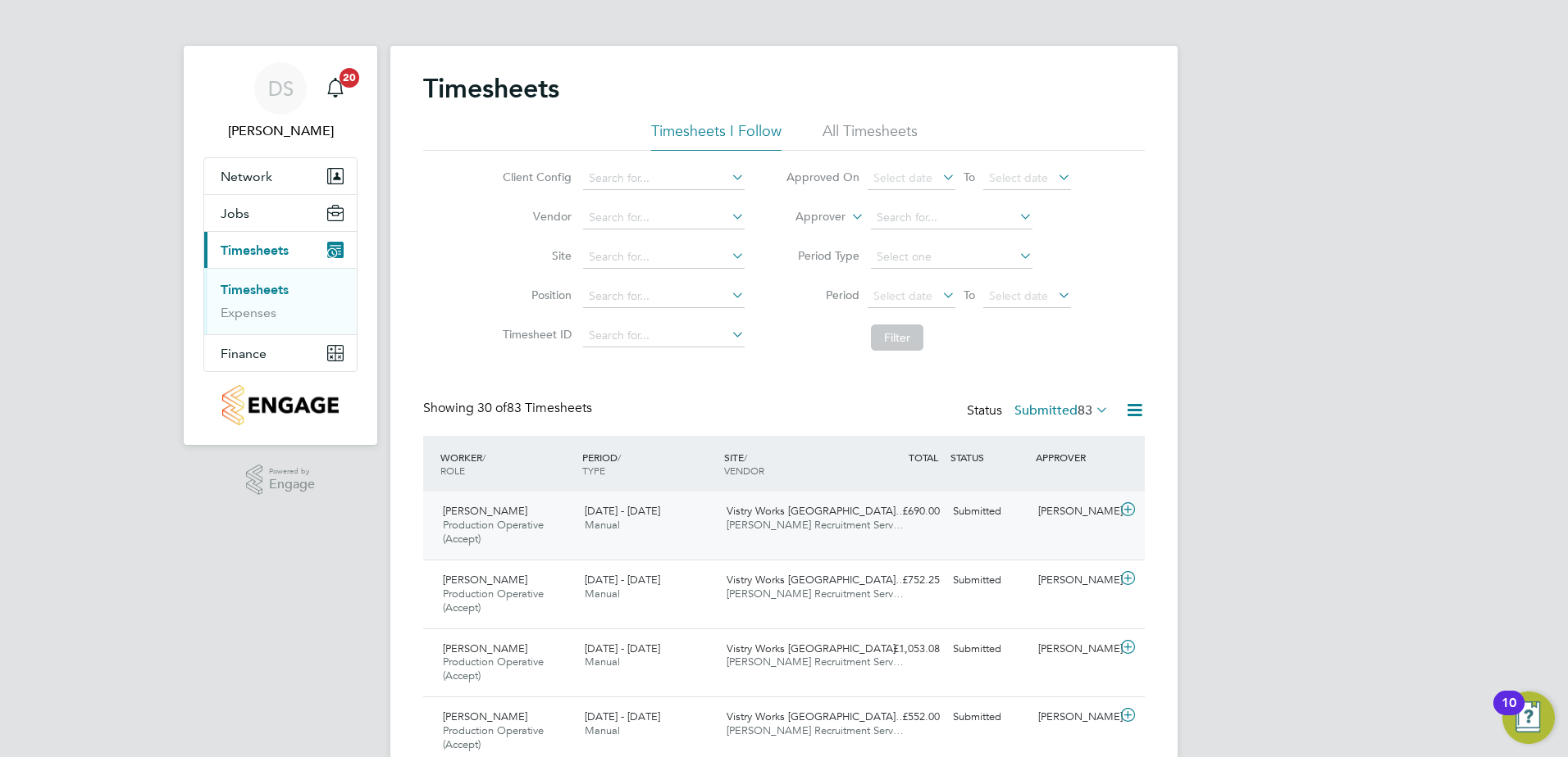
click at [1126, 511] on icon at bounding box center [1127, 509] width 21 height 13
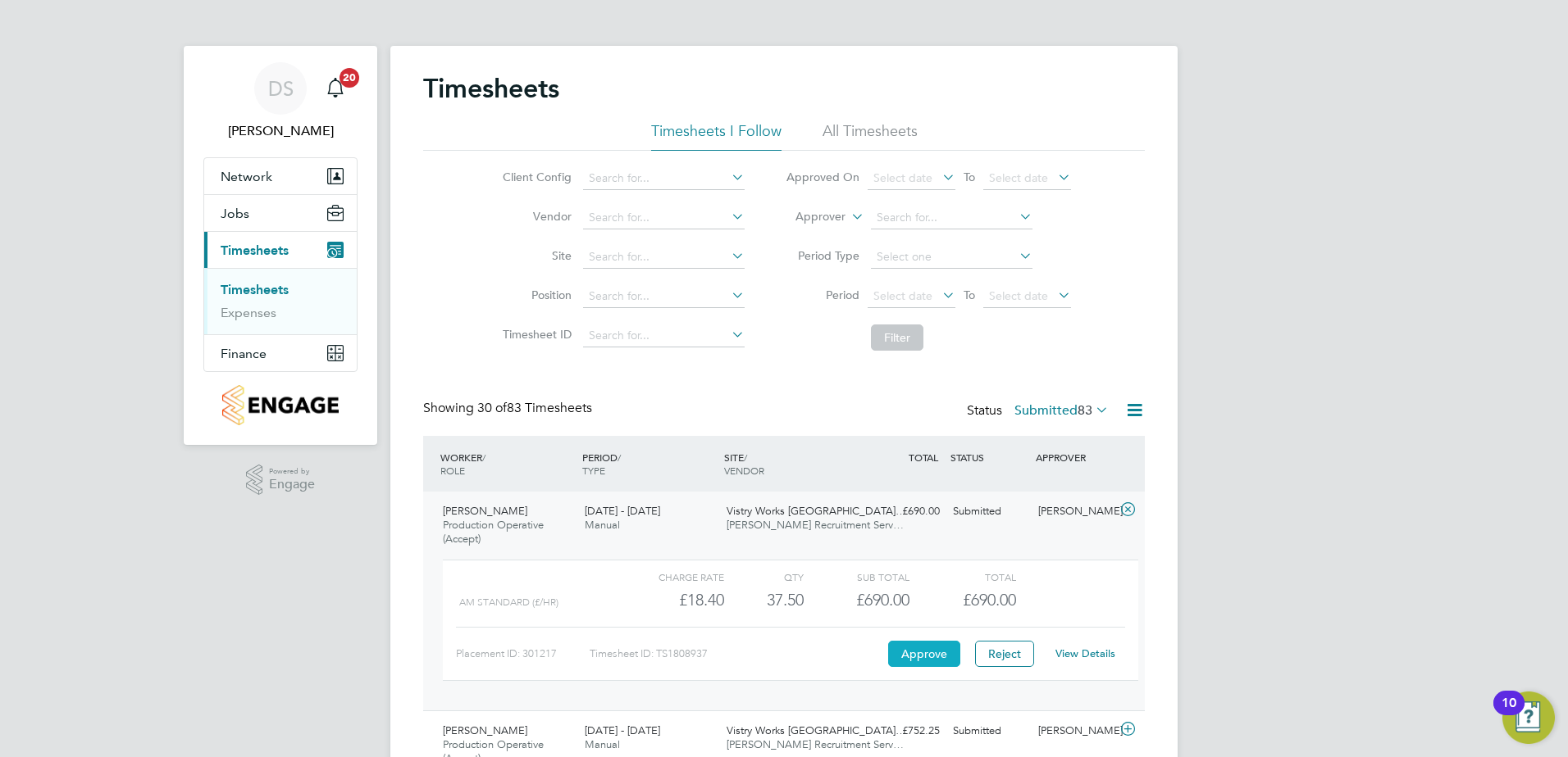
click at [926, 654] on button "Approve" at bounding box center [924, 654] width 72 height 26
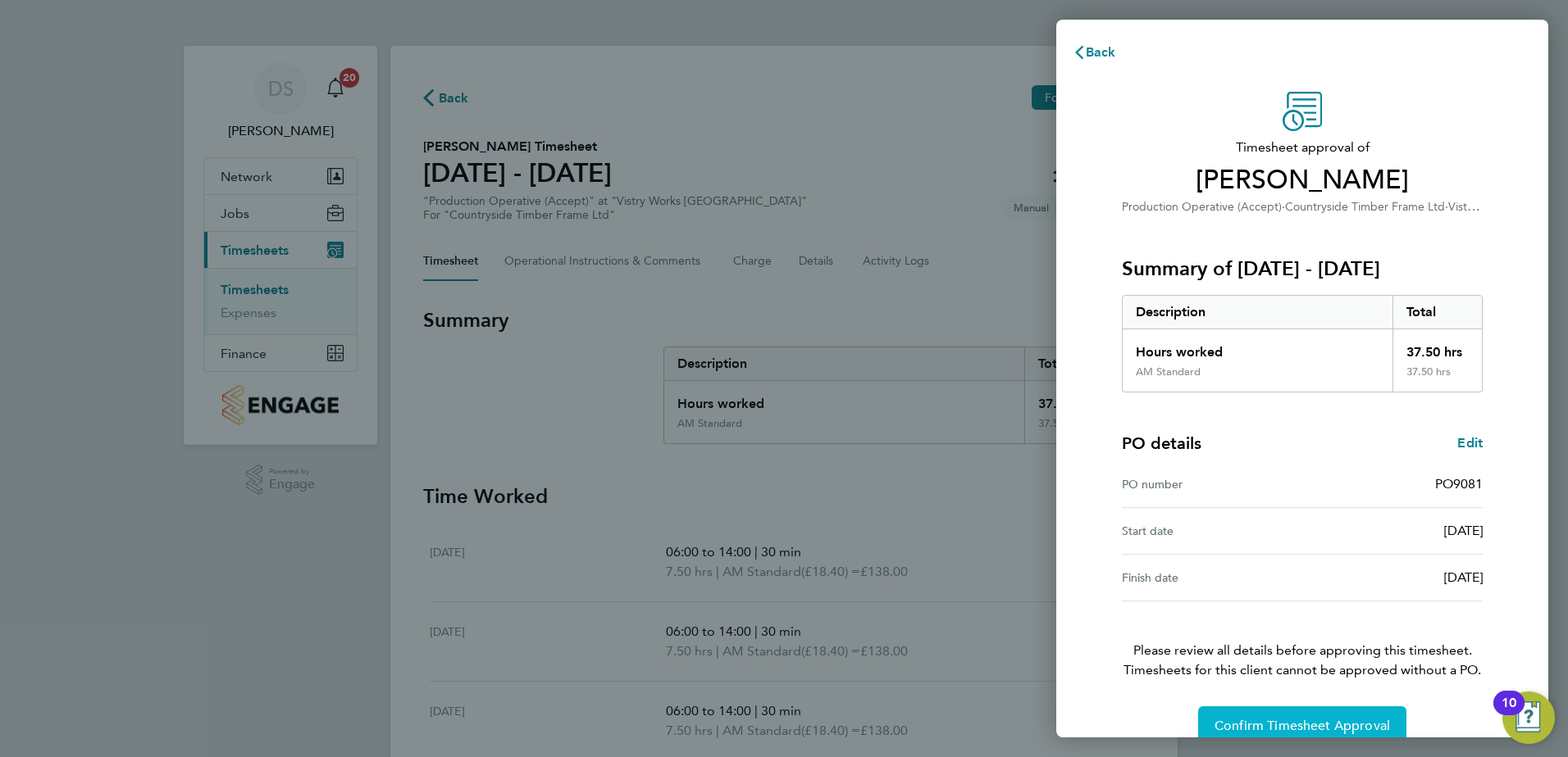
click at [1294, 723] on span "Confirm Timesheet Approval" at bounding box center [1301, 726] width 176 height 16
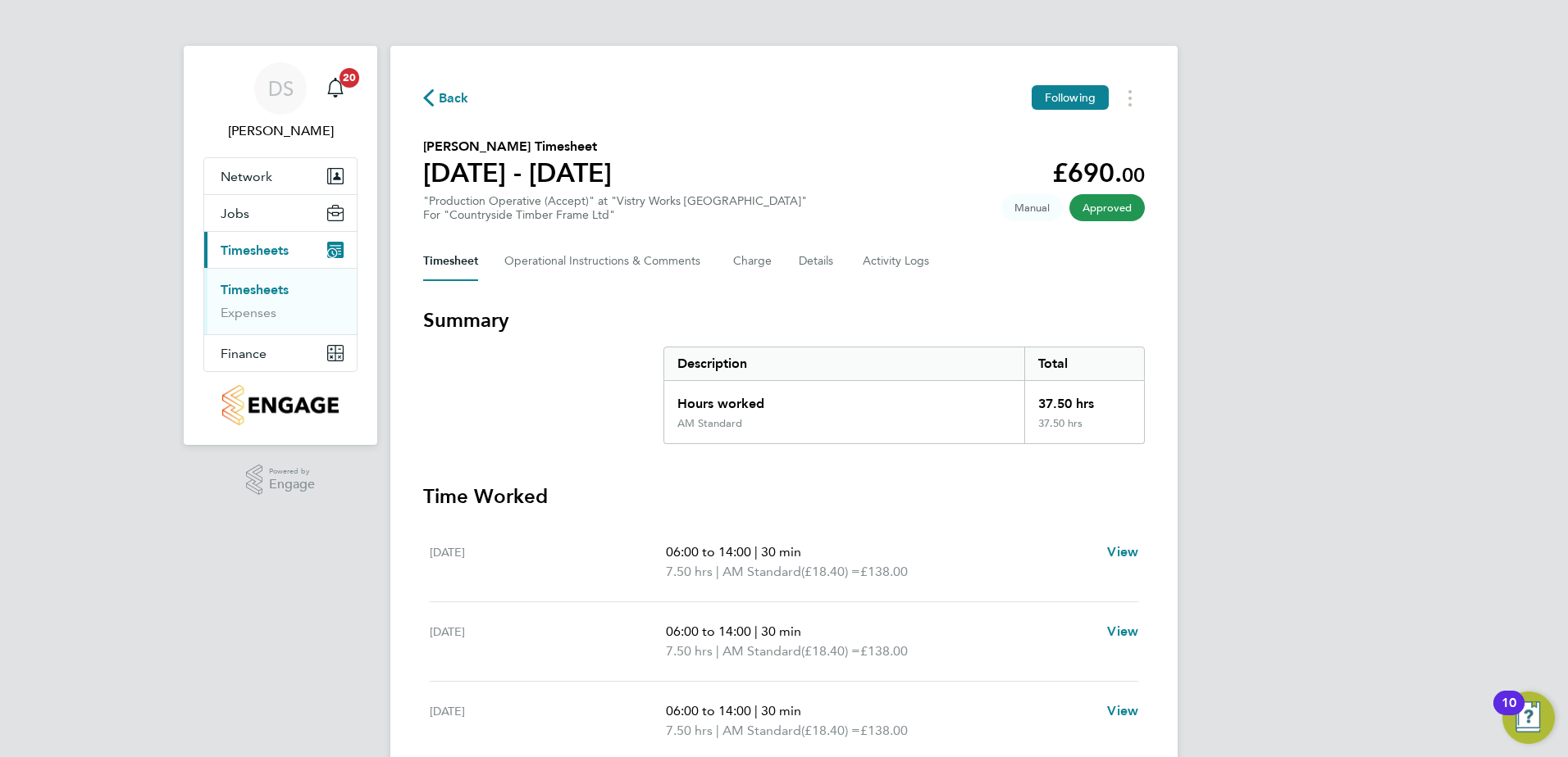
click at [437, 87] on button "Back" at bounding box center [445, 97] width 45 height 21
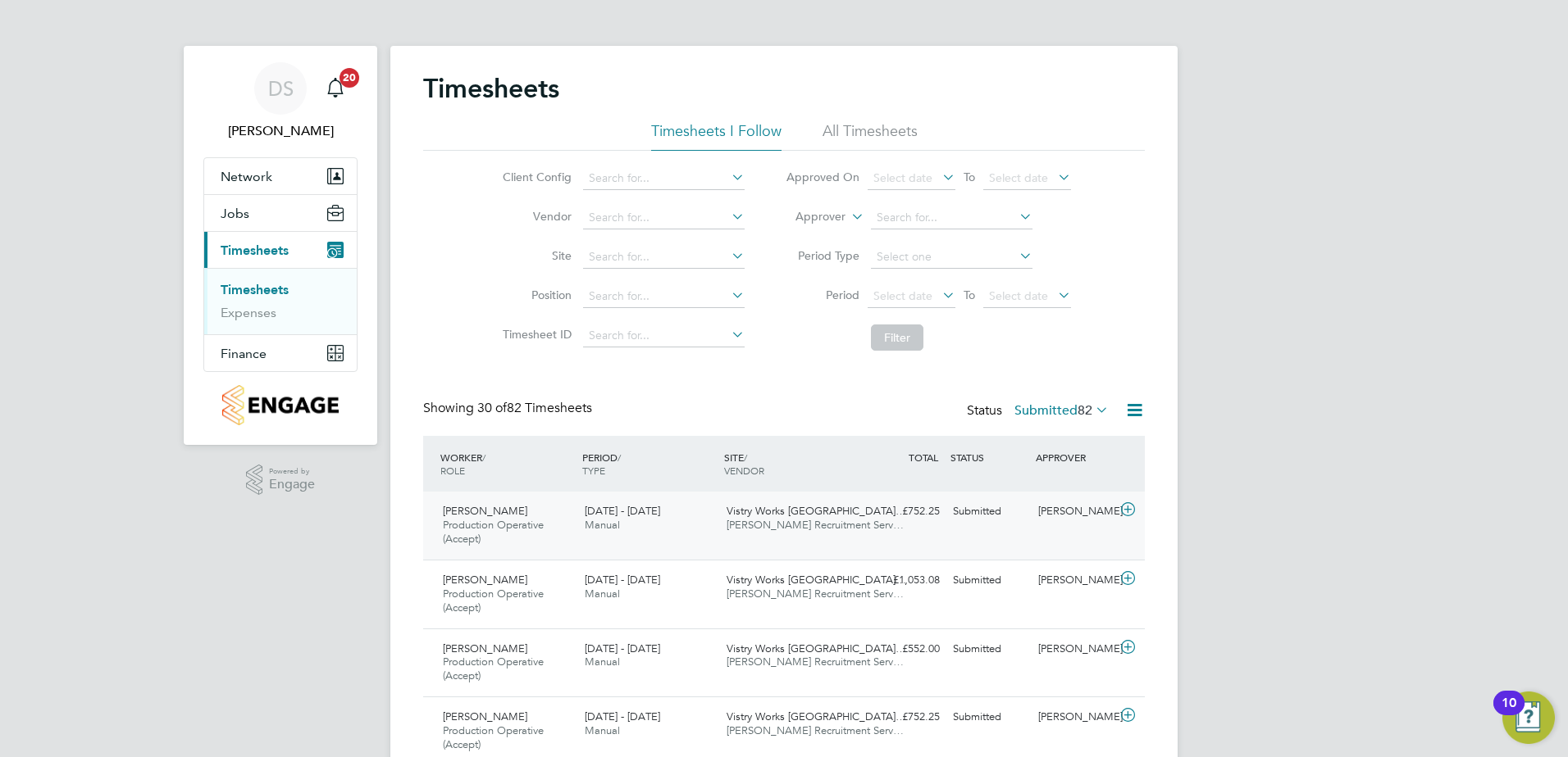
click at [1126, 516] on icon at bounding box center [1127, 509] width 21 height 13
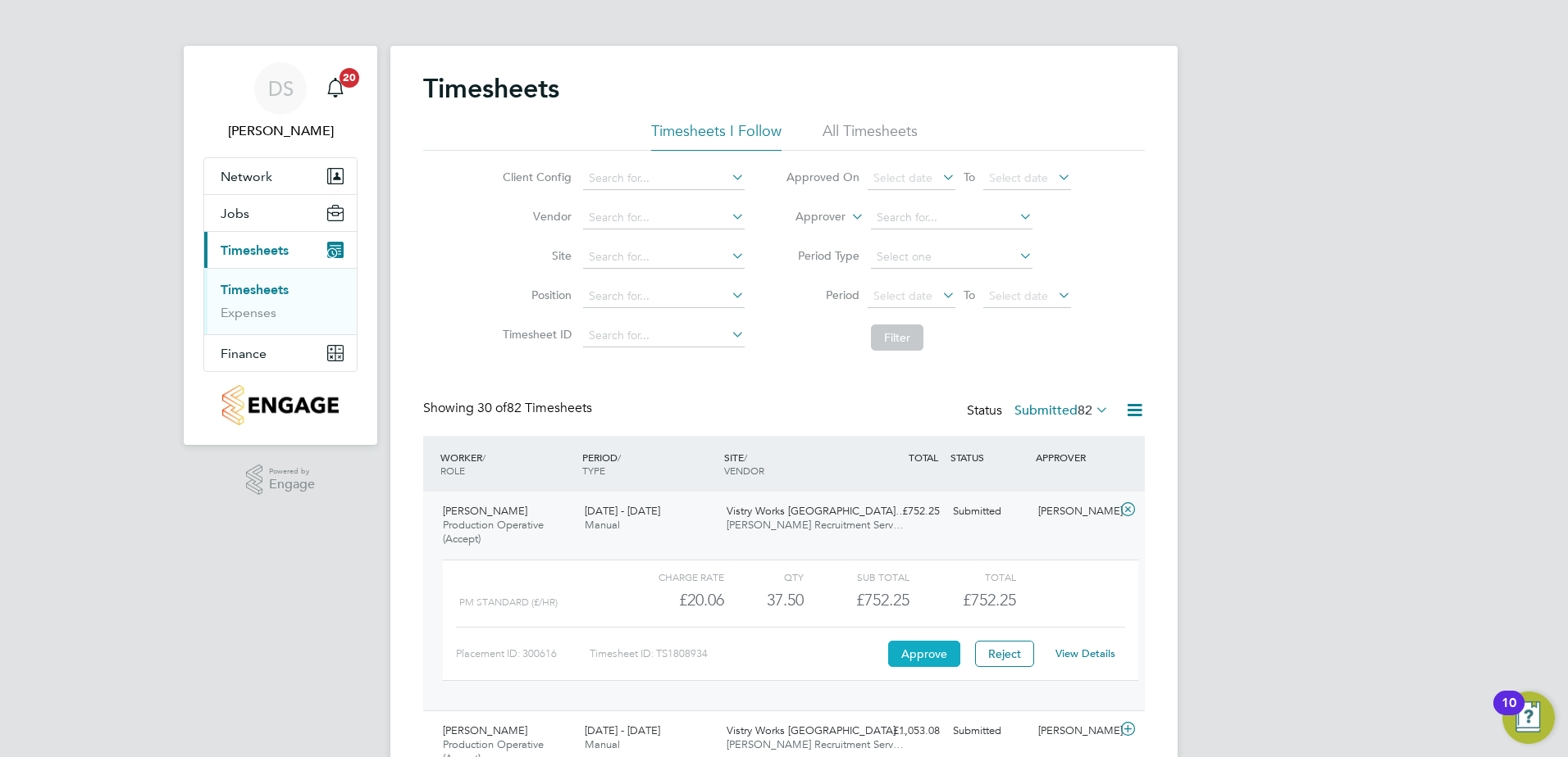
click at [920, 654] on button "Approve" at bounding box center [924, 654] width 72 height 26
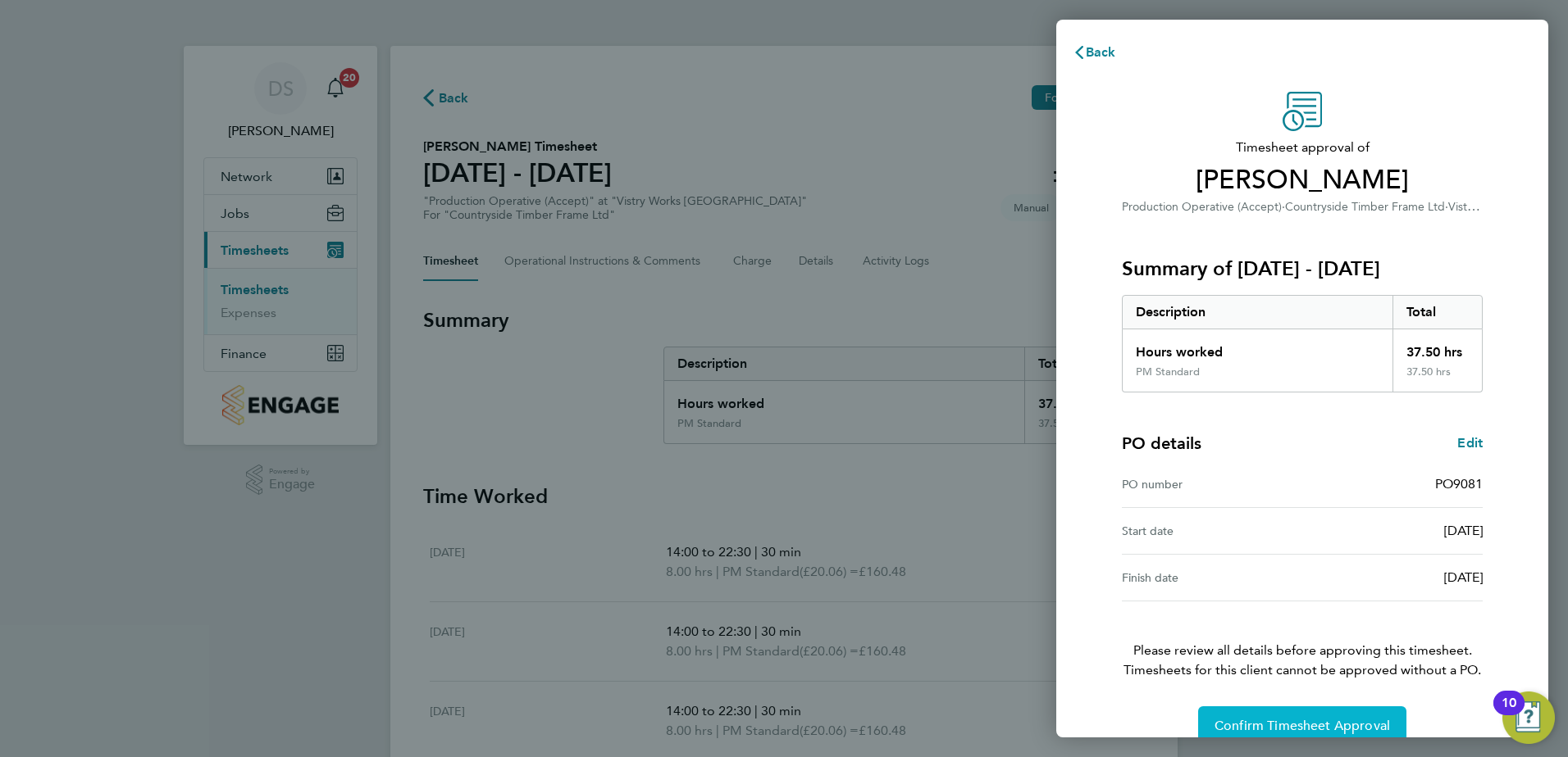
click at [1291, 722] on span "Confirm Timesheet Approval" at bounding box center [1301, 726] width 176 height 16
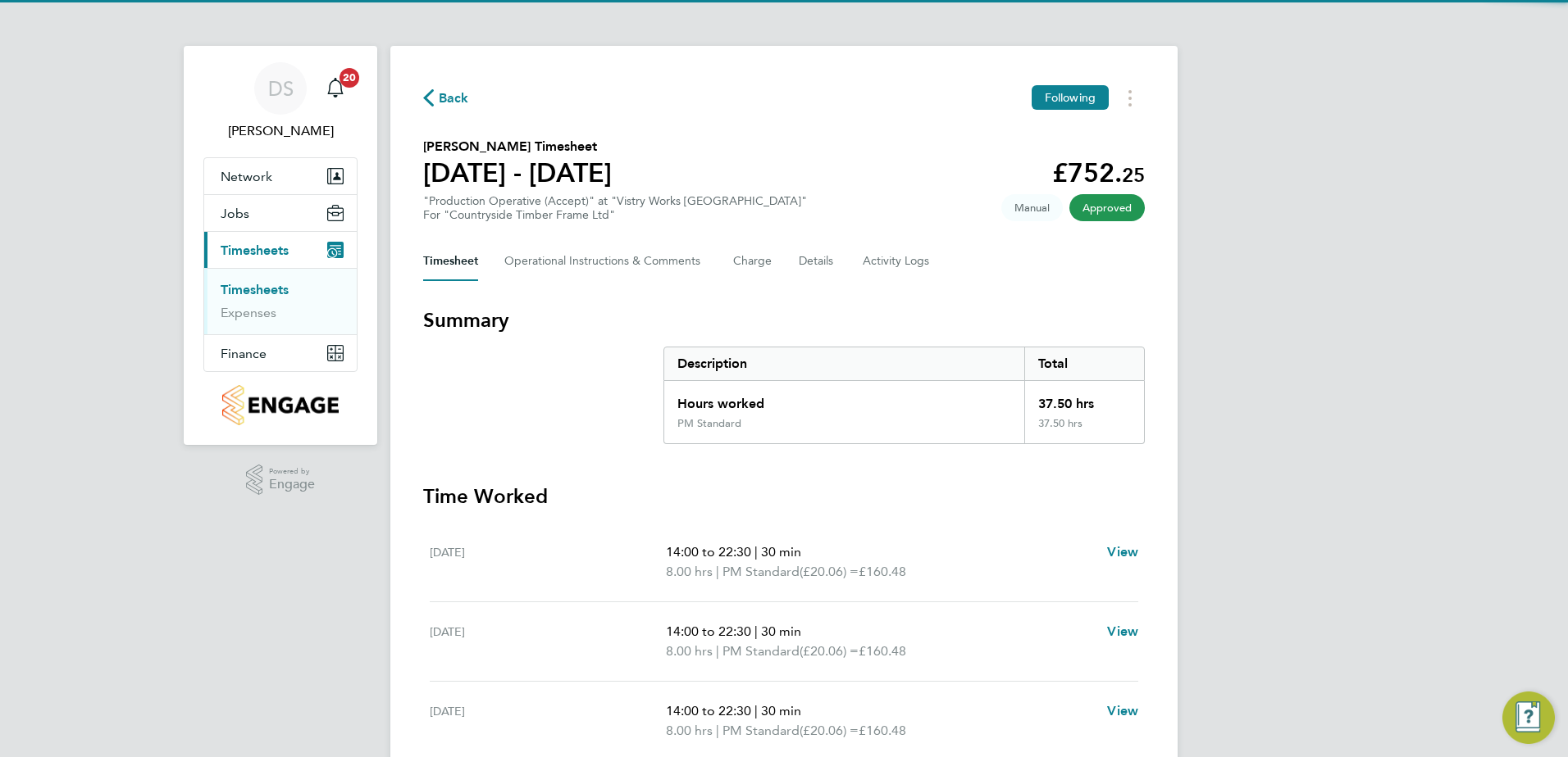
click at [438, 100] on span "Back" at bounding box center [445, 96] width 45 height 15
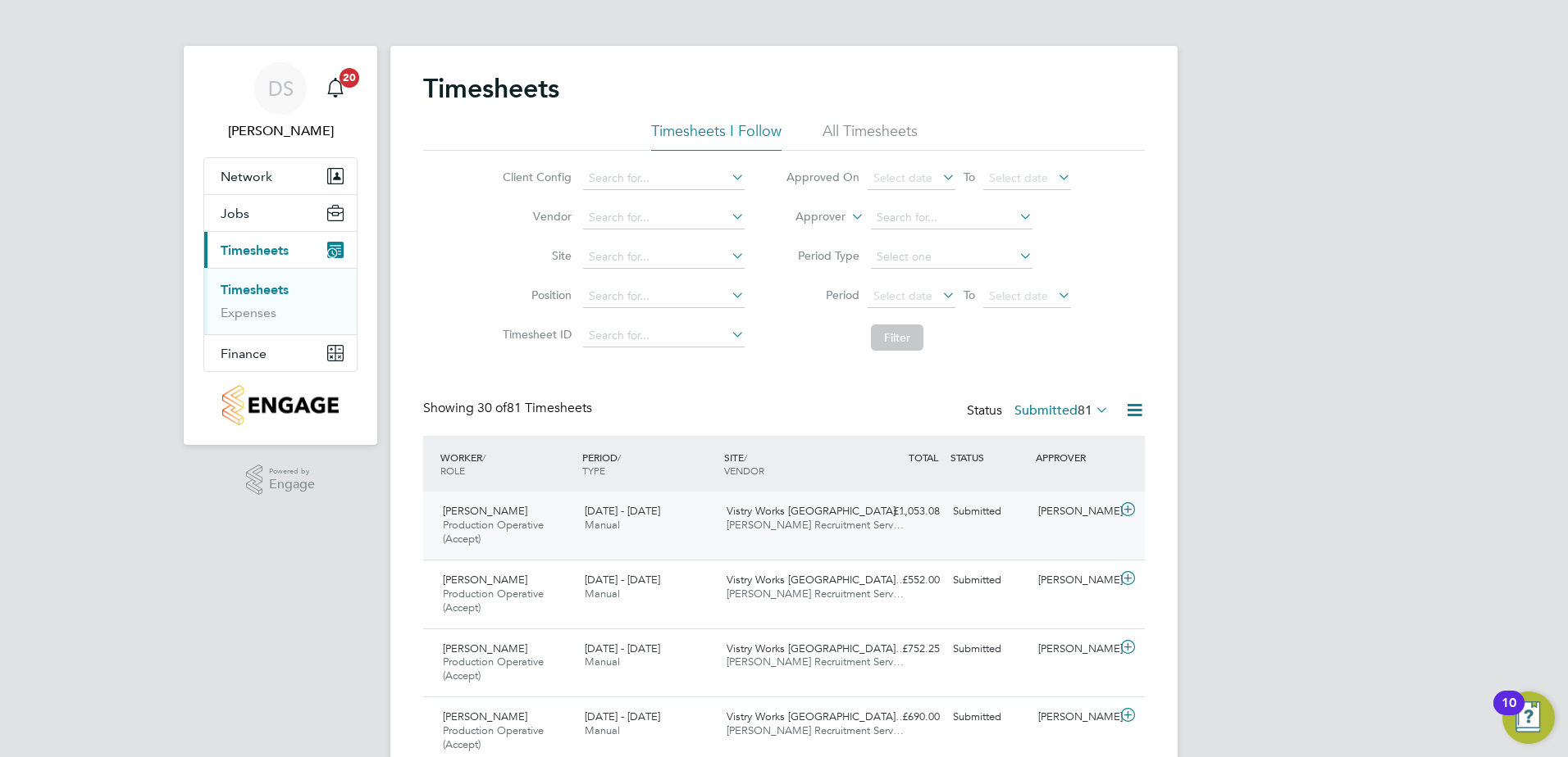
click at [1139, 505] on div at bounding box center [1130, 511] width 29 height 26
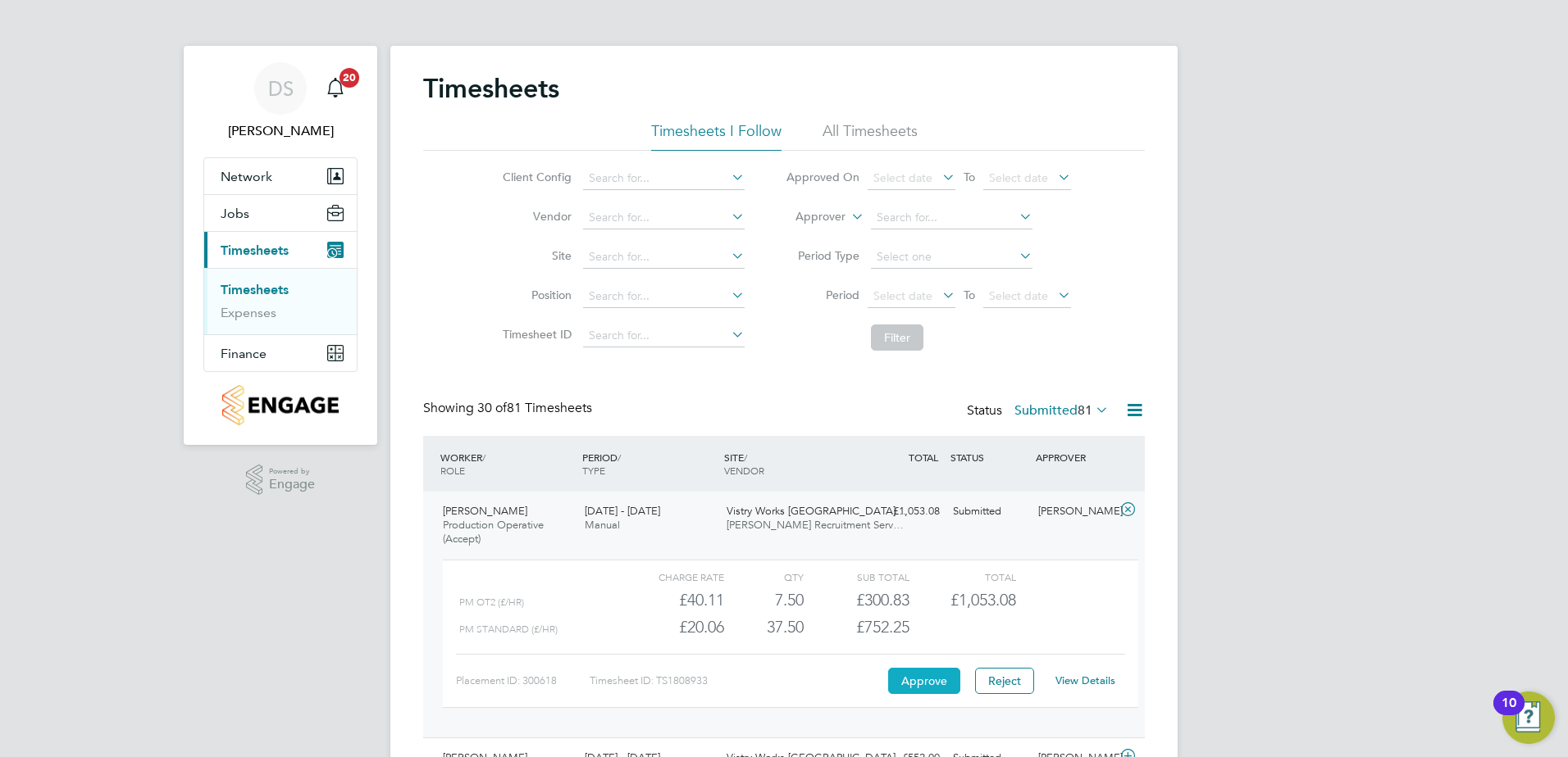
click at [920, 679] on button "Approve" at bounding box center [924, 680] width 72 height 26
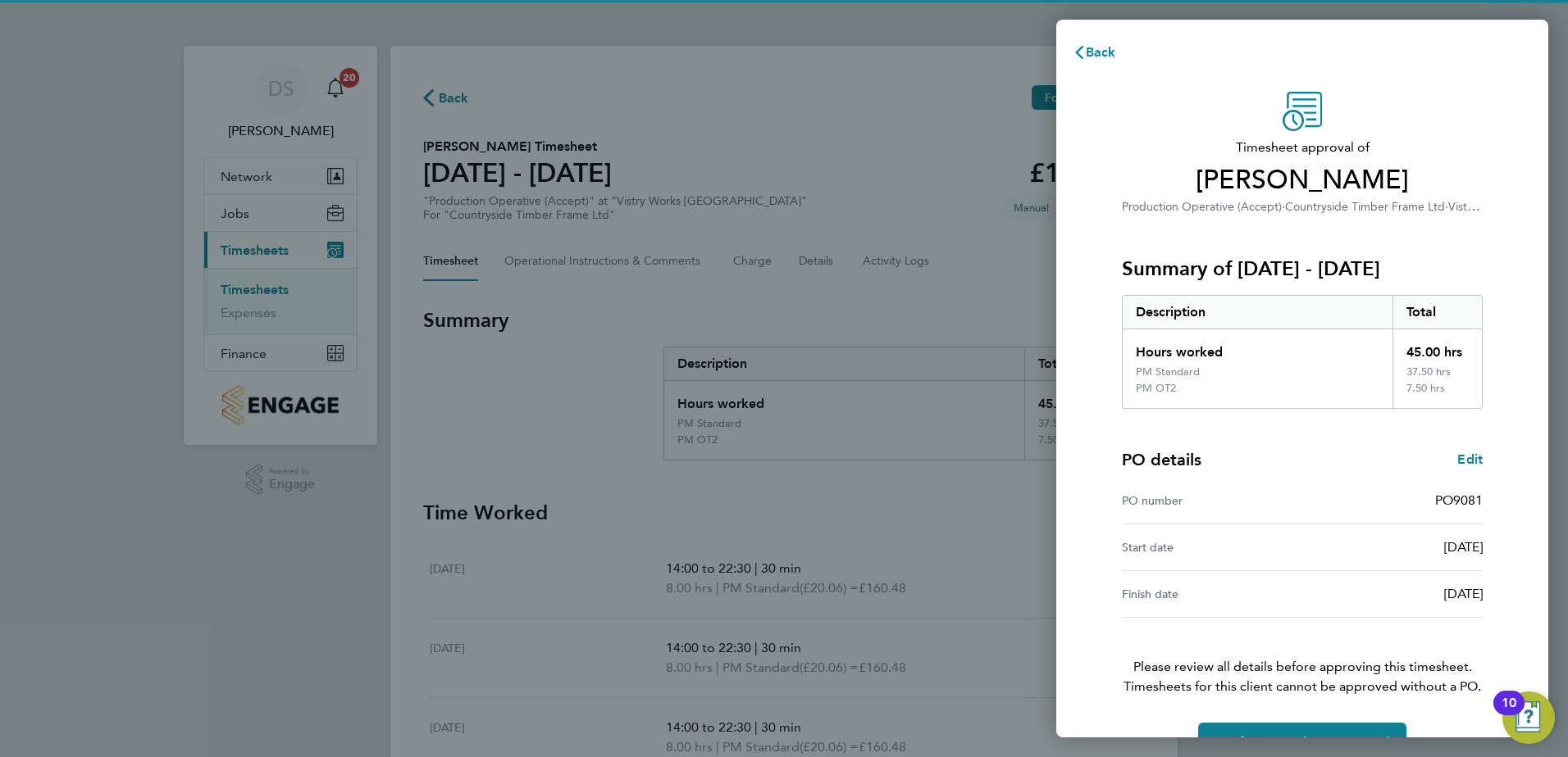
click at [1352, 741] on div "Back Timesheet approval of Youcef Lebik Production Operative (Accept) · Country…" at bounding box center [784, 378] width 1568 height 757
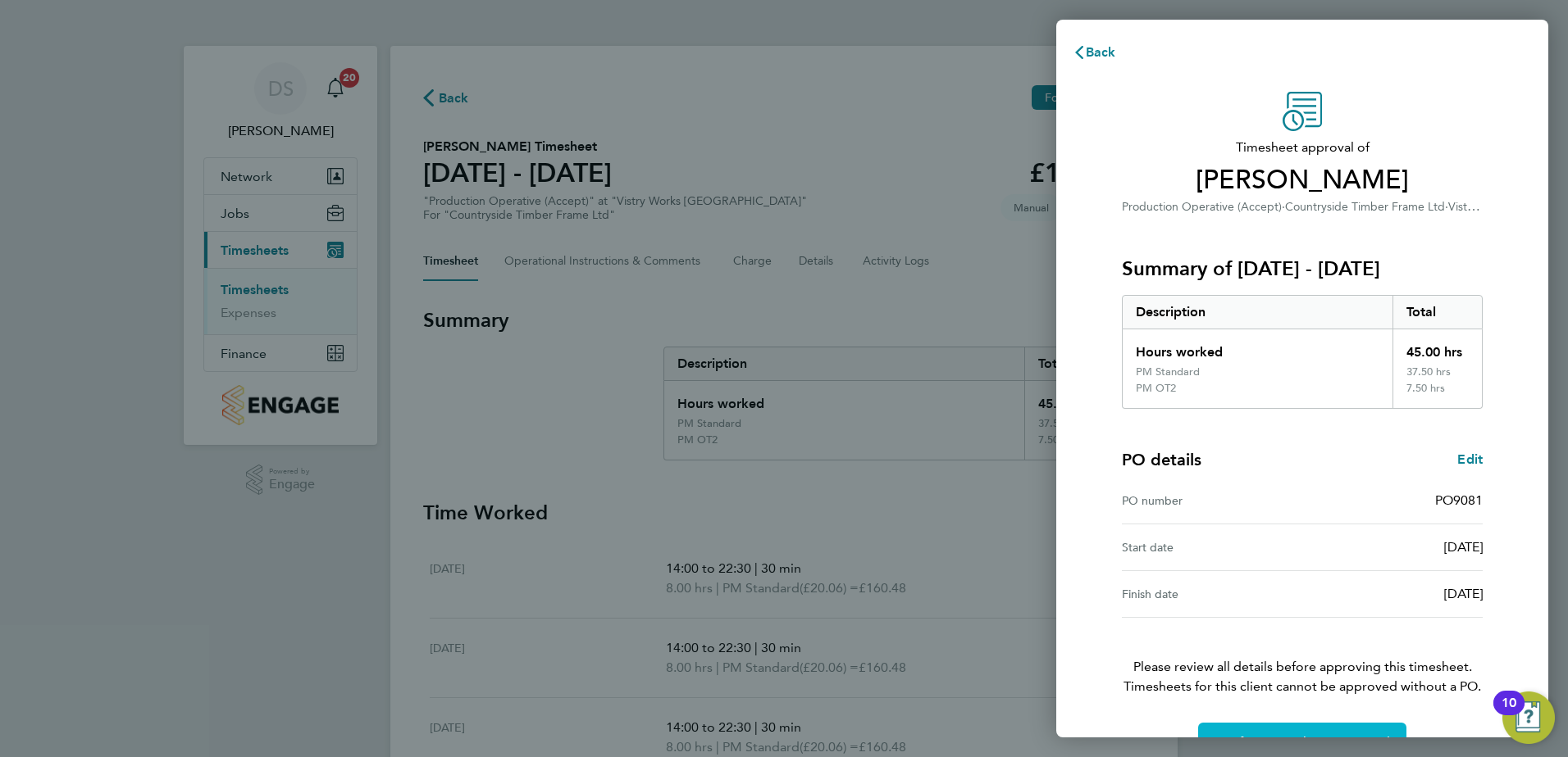
click at [1344, 723] on button "Confirm Timesheet Approval" at bounding box center [1301, 743] width 208 height 39
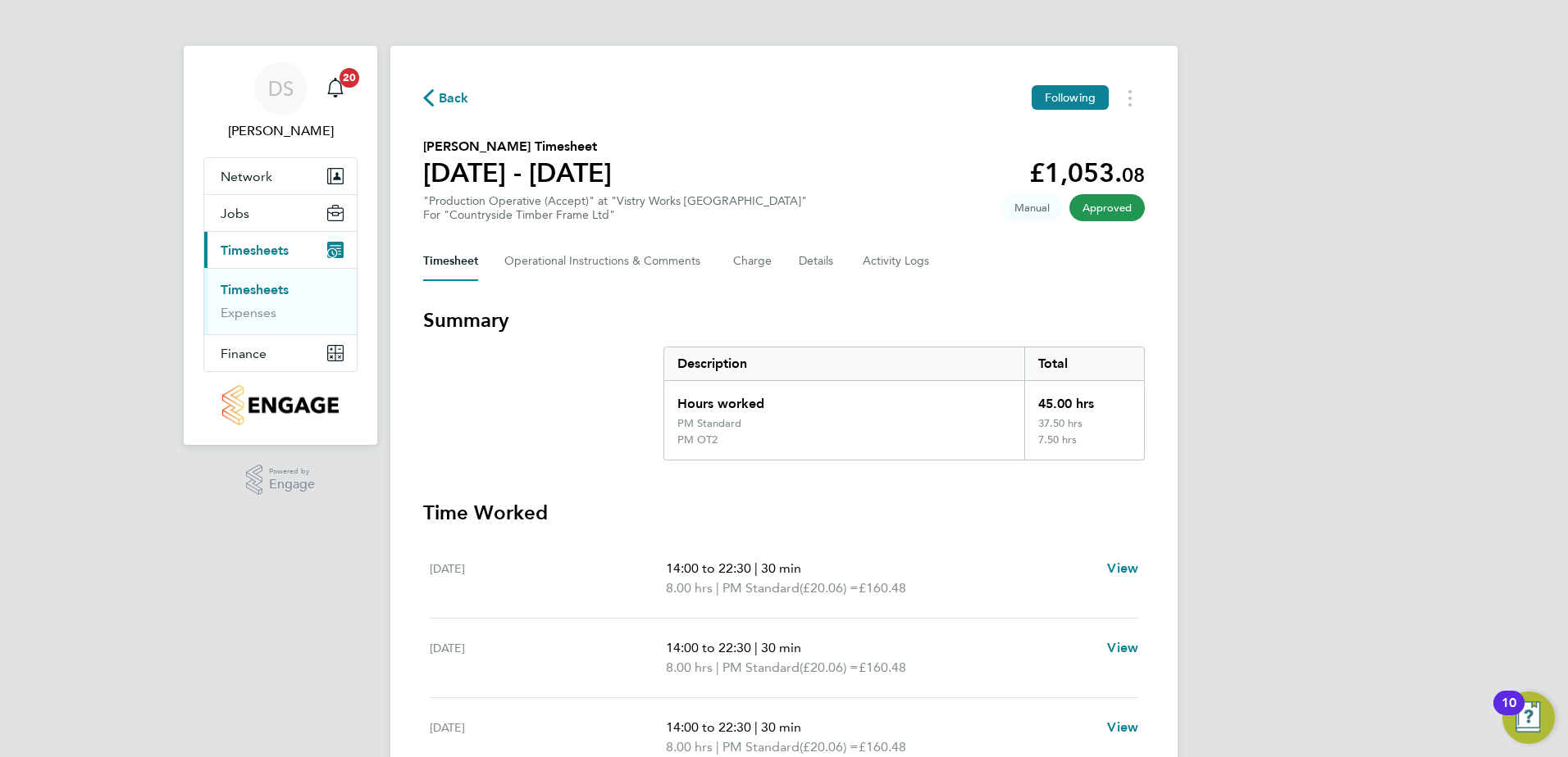
click at [456, 104] on span "Back" at bounding box center [454, 98] width 30 height 20
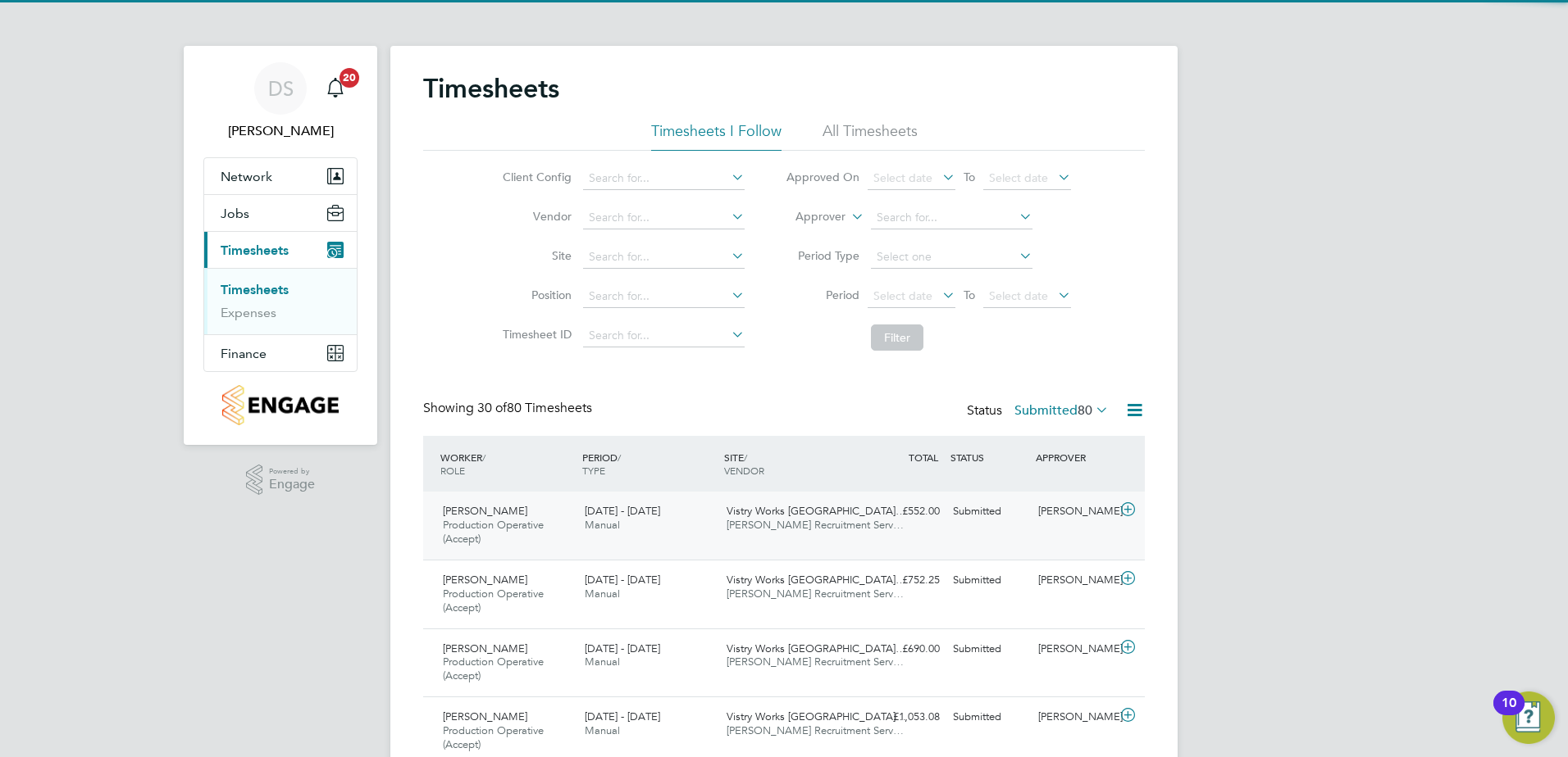
click at [1123, 506] on icon at bounding box center [1127, 509] width 21 height 13
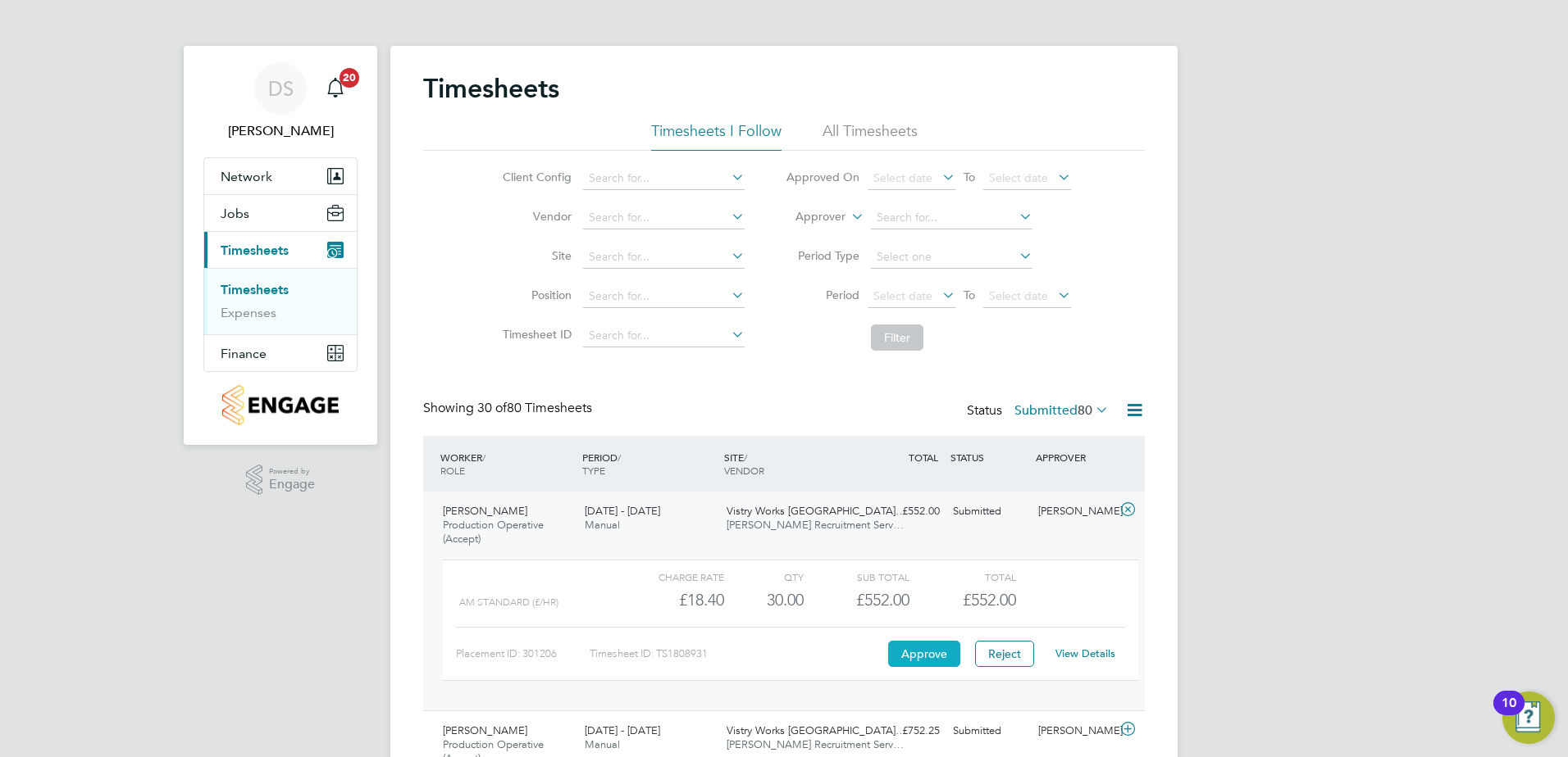
click at [947, 654] on button "Approve" at bounding box center [924, 654] width 72 height 26
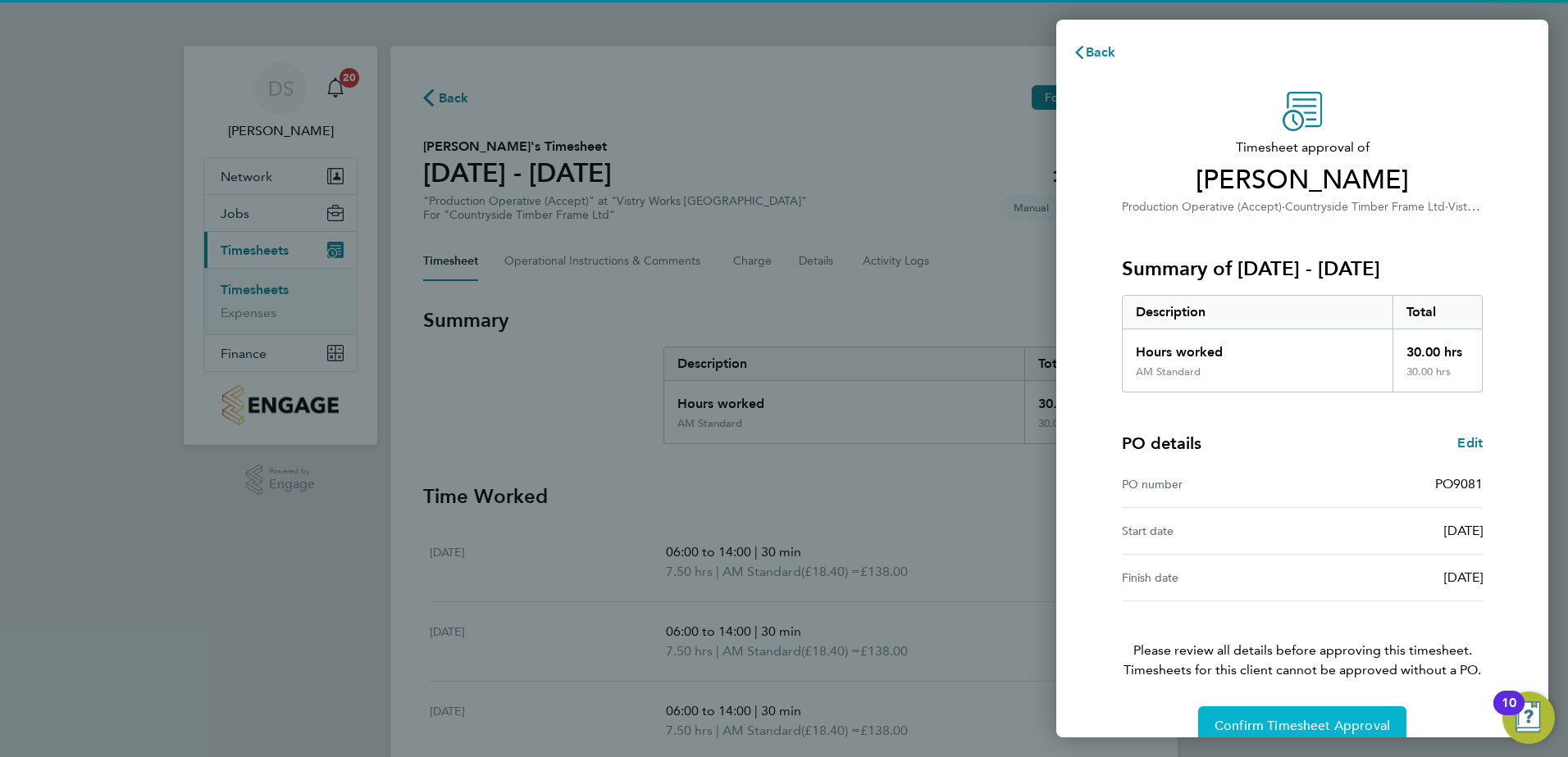
click at [1312, 721] on span "Confirm Timesheet Approval" at bounding box center [1301, 726] width 176 height 16
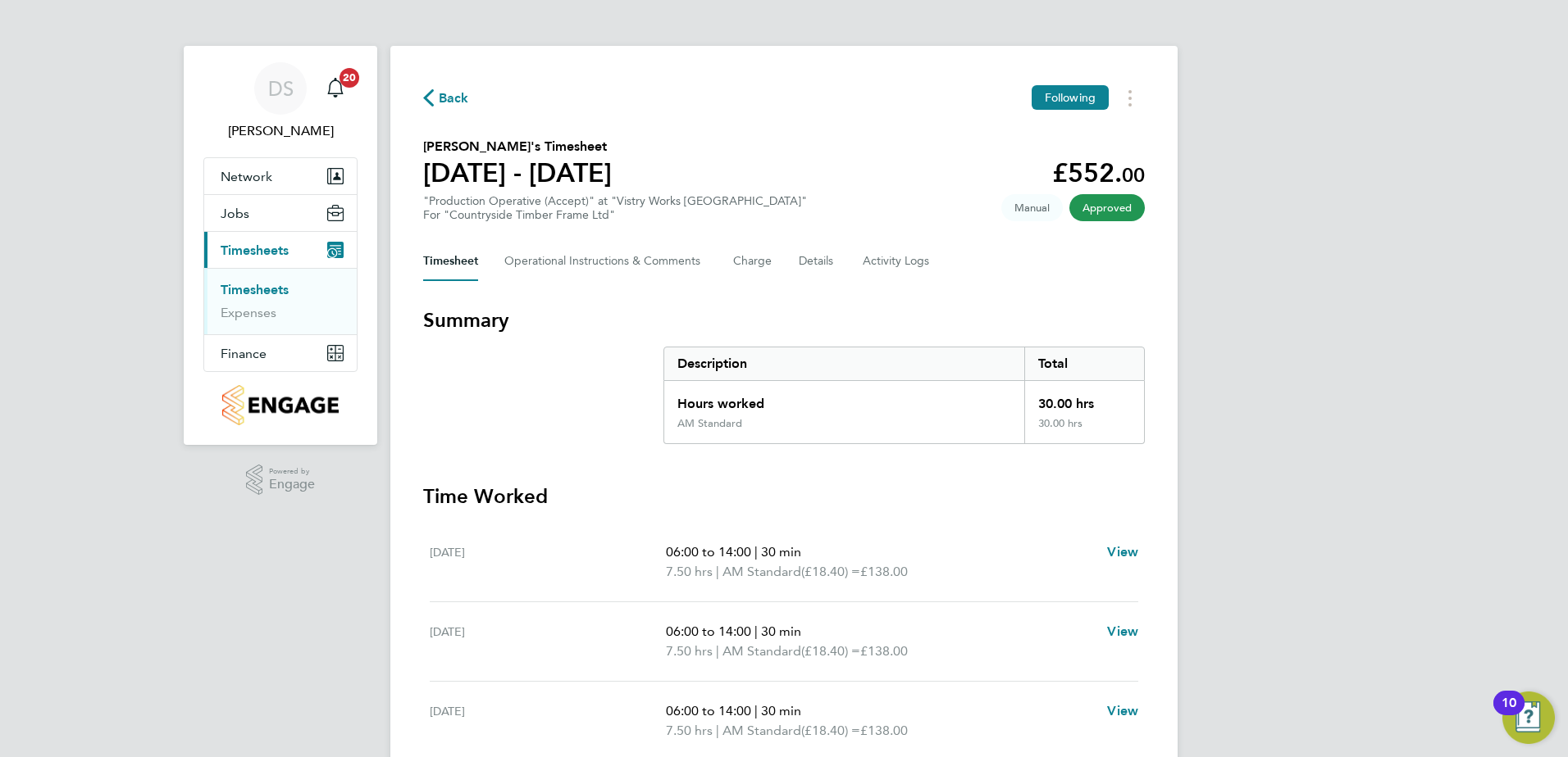
click at [451, 100] on span "Back" at bounding box center [454, 98] width 30 height 20
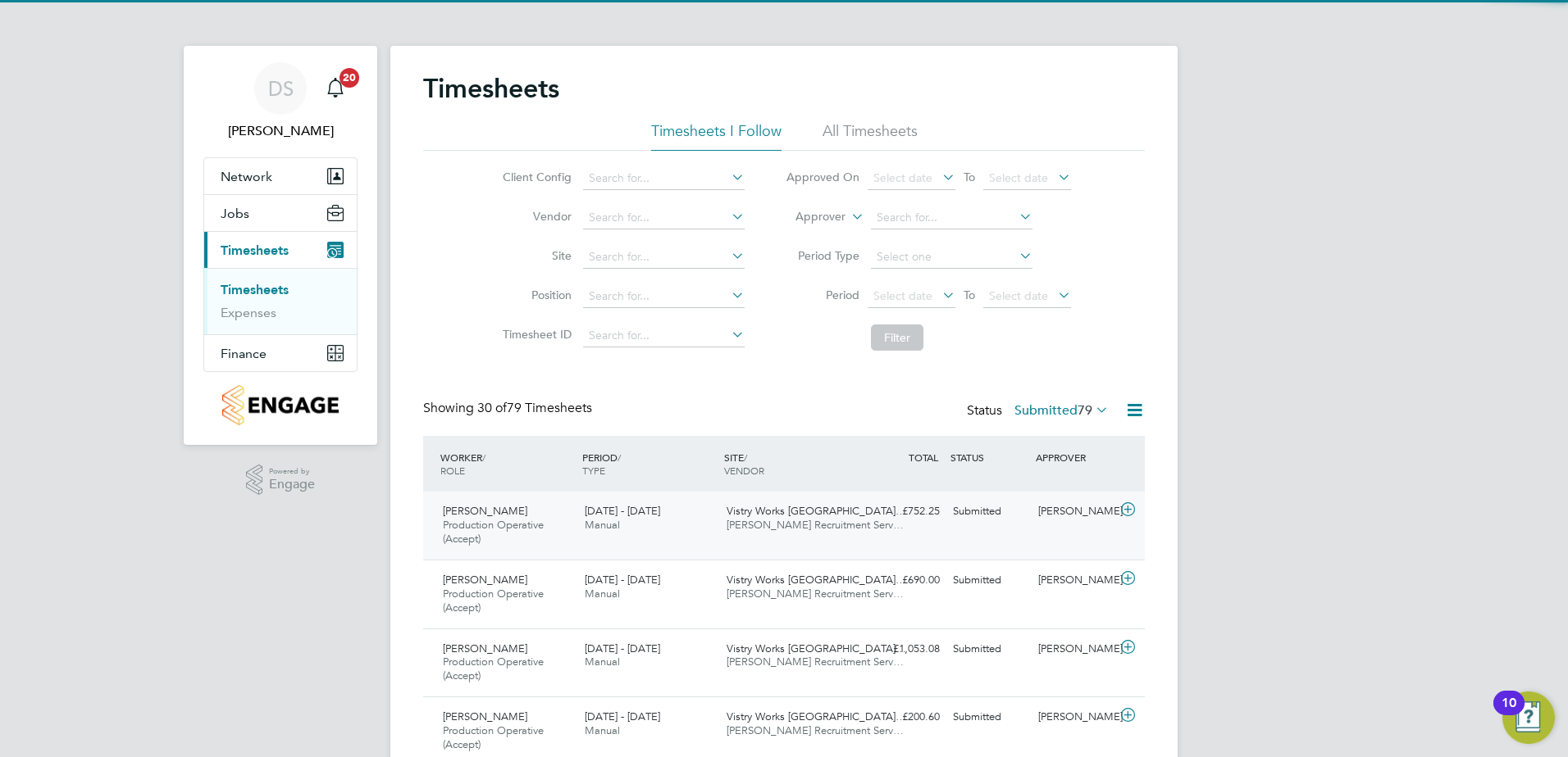
click at [1127, 503] on icon at bounding box center [1127, 509] width 21 height 13
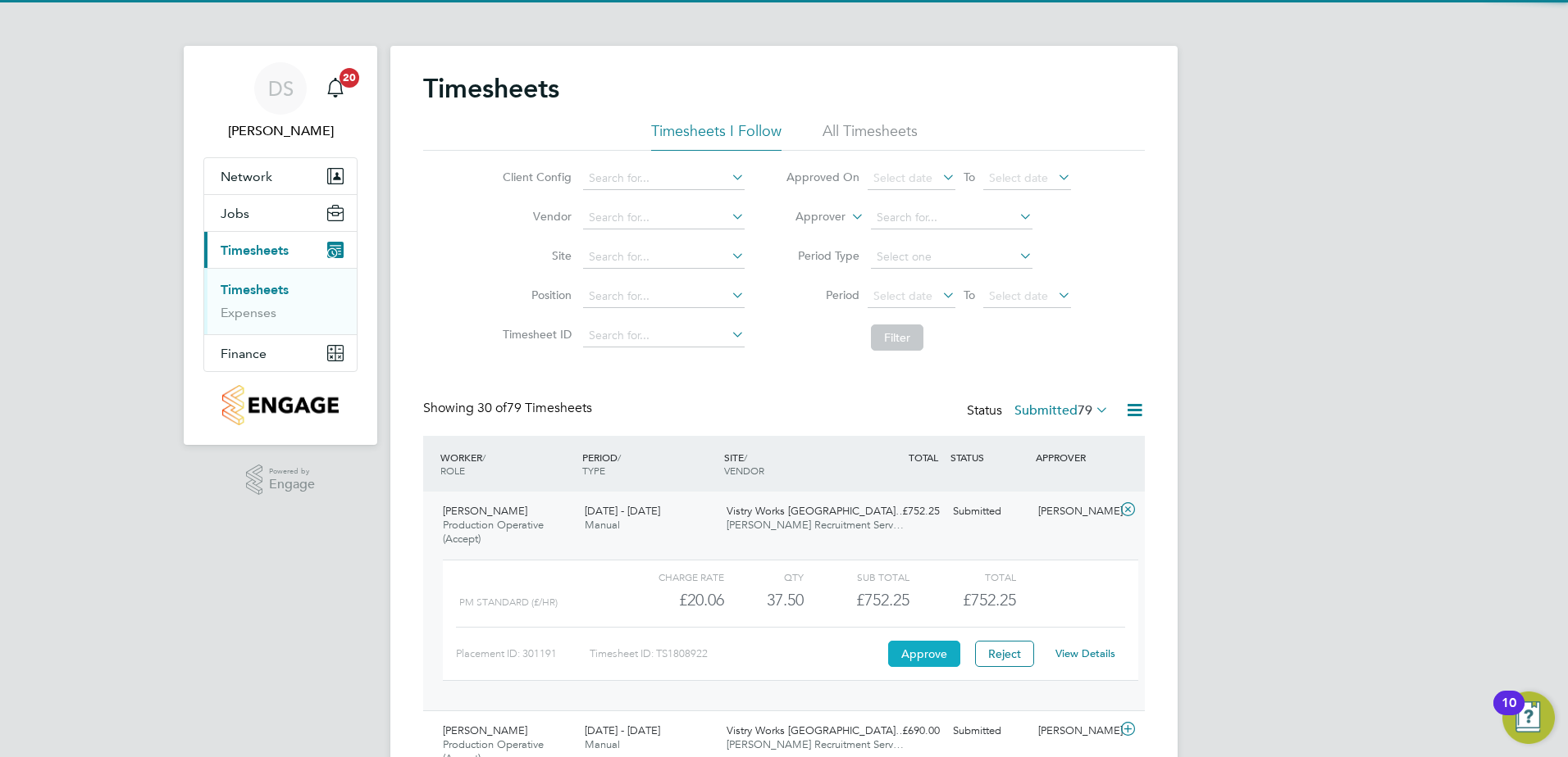
click at [921, 651] on button "Approve" at bounding box center [924, 654] width 72 height 26
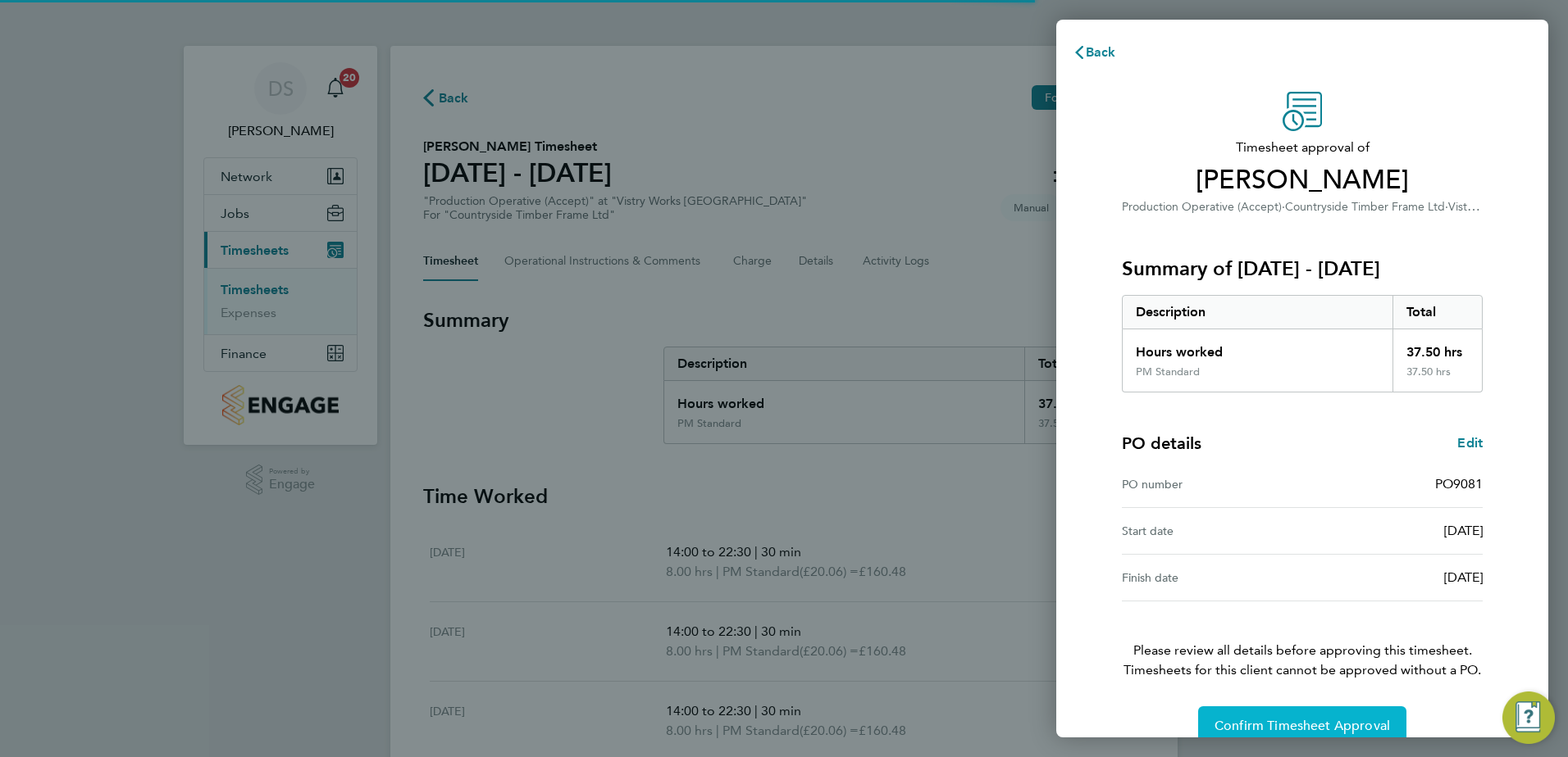
click at [1289, 727] on span "Confirm Timesheet Approval" at bounding box center [1301, 726] width 176 height 16
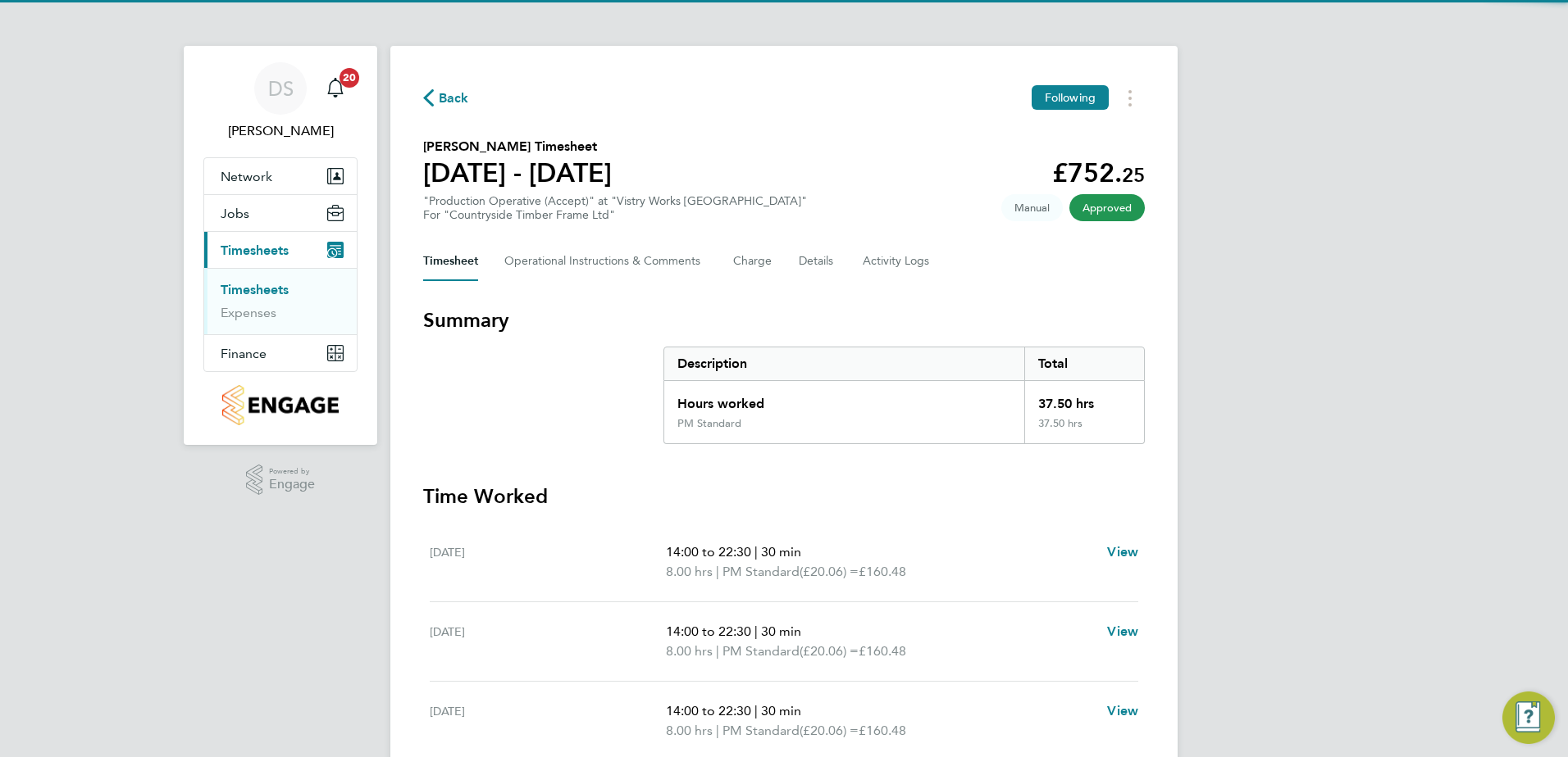
click at [448, 92] on span "Back" at bounding box center [454, 98] width 30 height 20
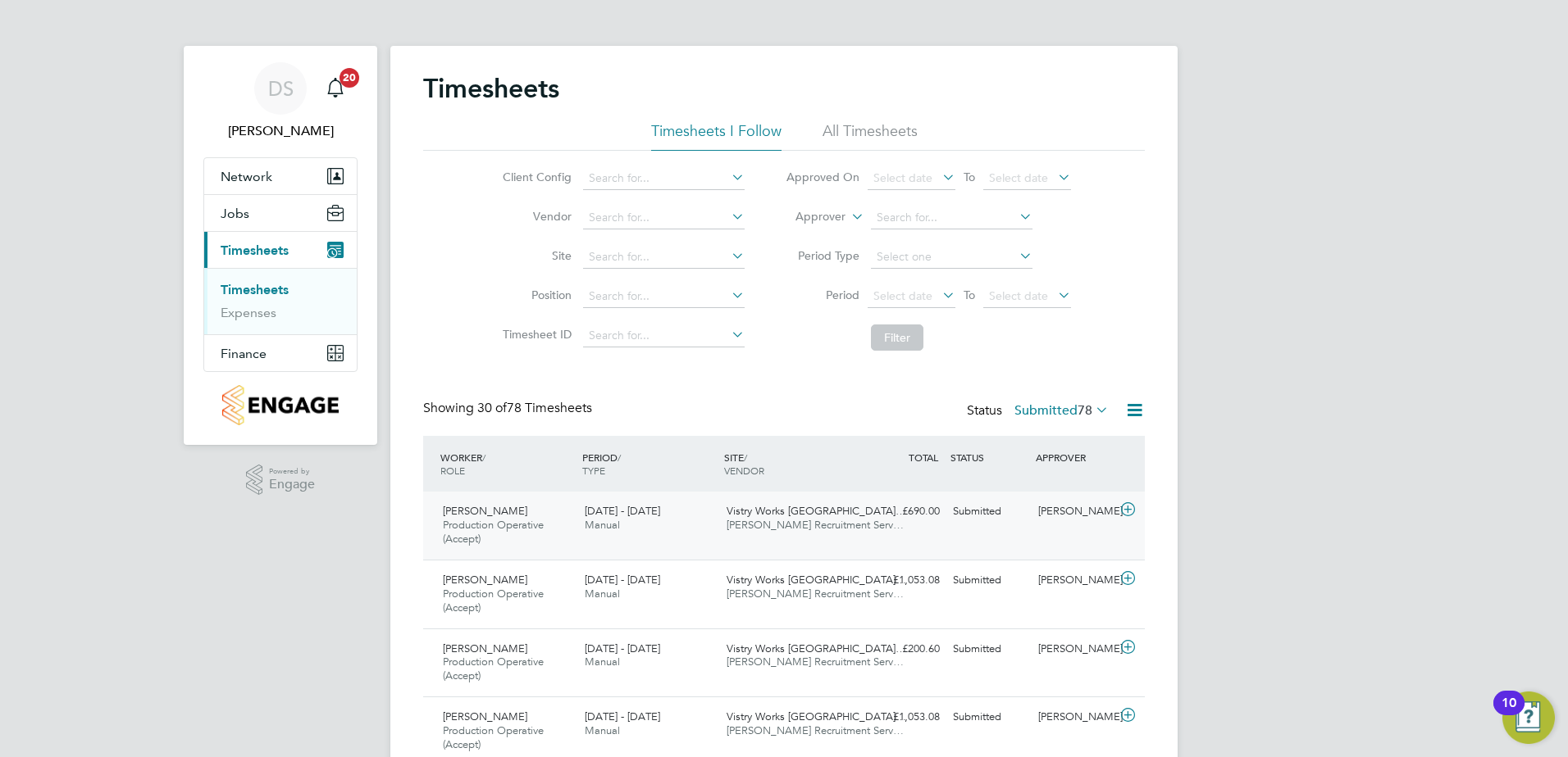
click at [1128, 507] on icon at bounding box center [1127, 509] width 21 height 13
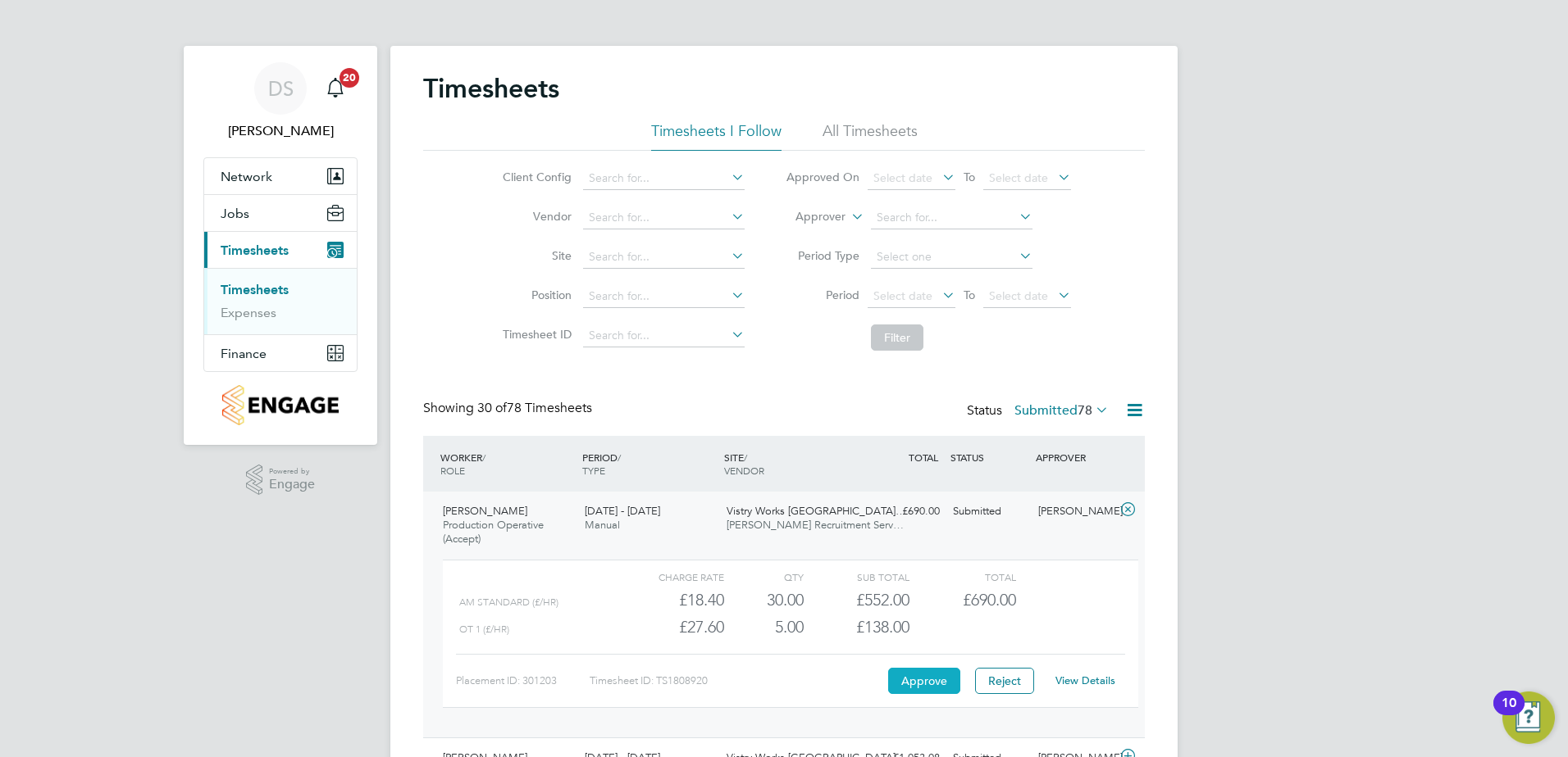
click at [938, 681] on button "Approve" at bounding box center [924, 680] width 72 height 26
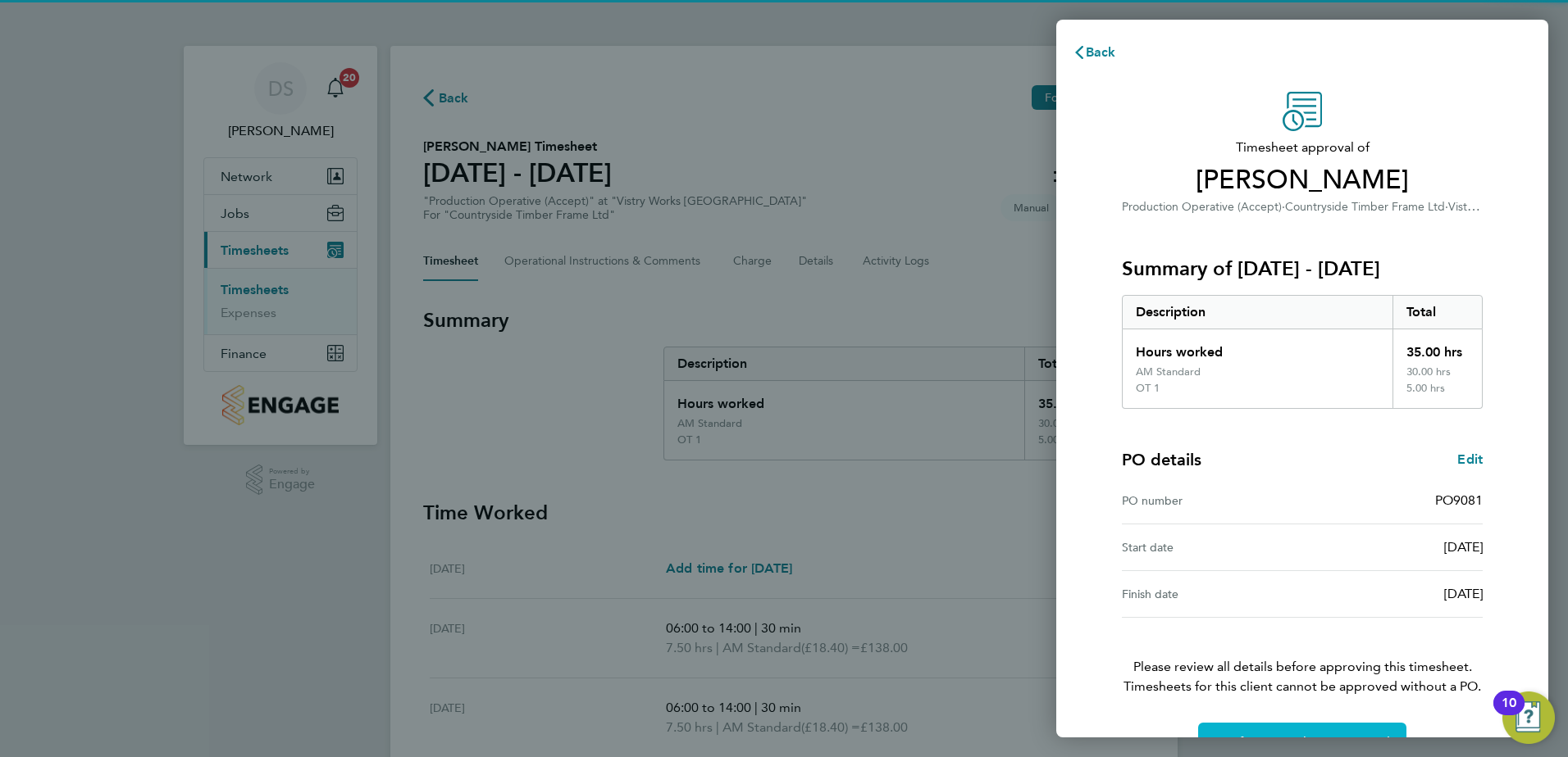
click at [1344, 725] on button "Confirm Timesheet Approval" at bounding box center [1301, 743] width 208 height 39
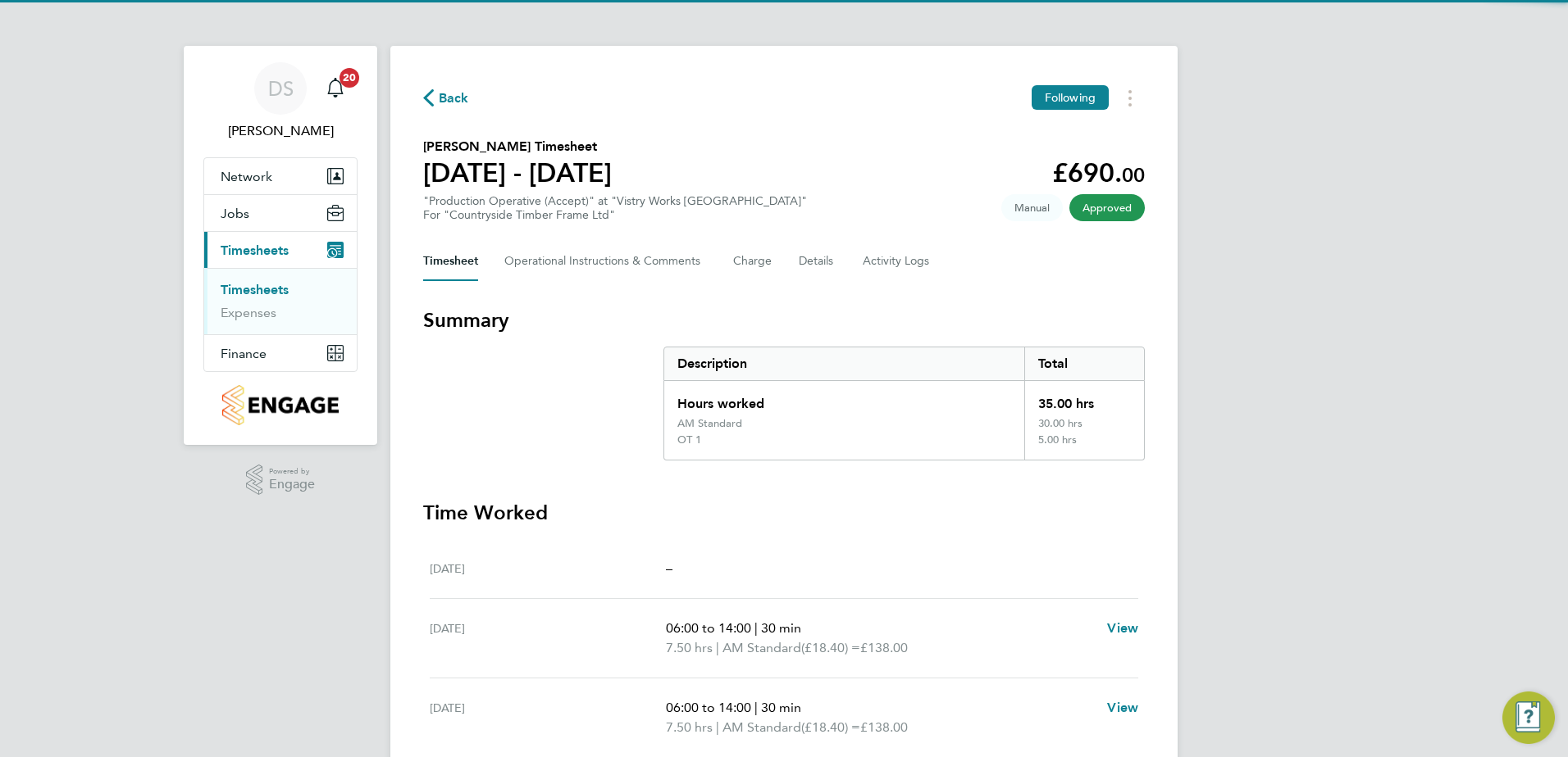
click at [440, 98] on span "Back" at bounding box center [454, 98] width 30 height 20
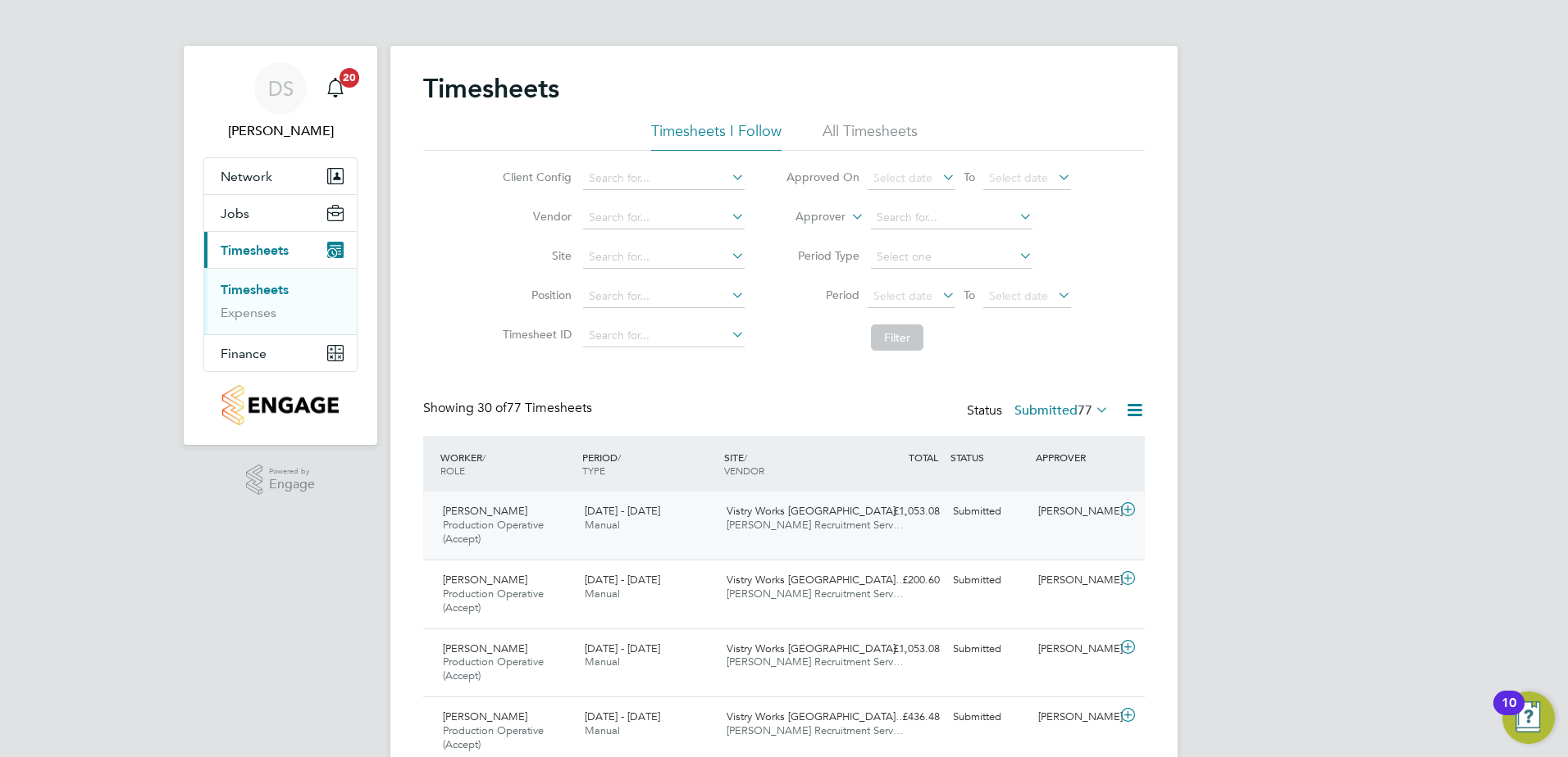
click at [1126, 513] on icon at bounding box center [1127, 509] width 21 height 13
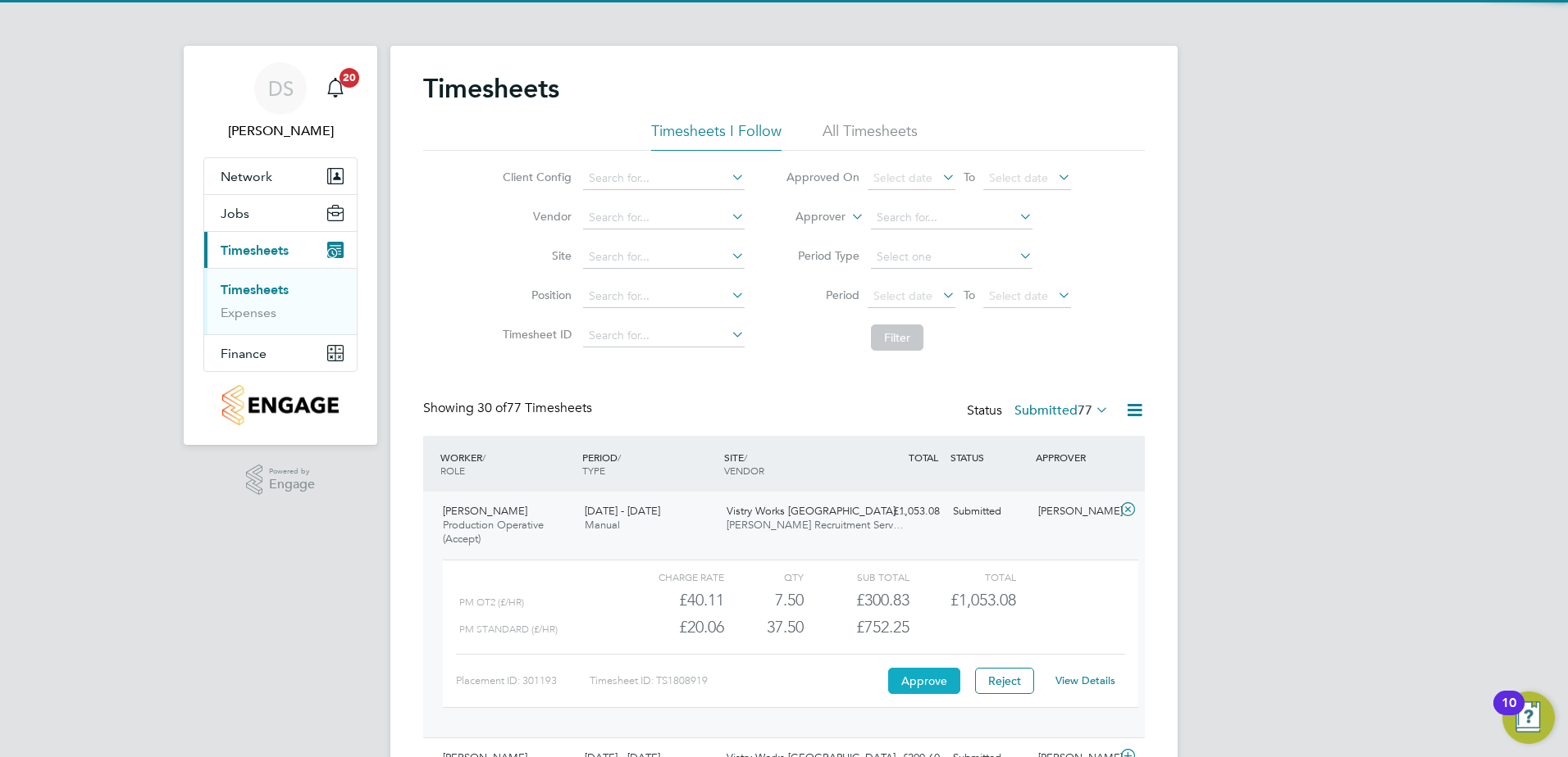
click at [941, 685] on button "Approve" at bounding box center [924, 680] width 72 height 26
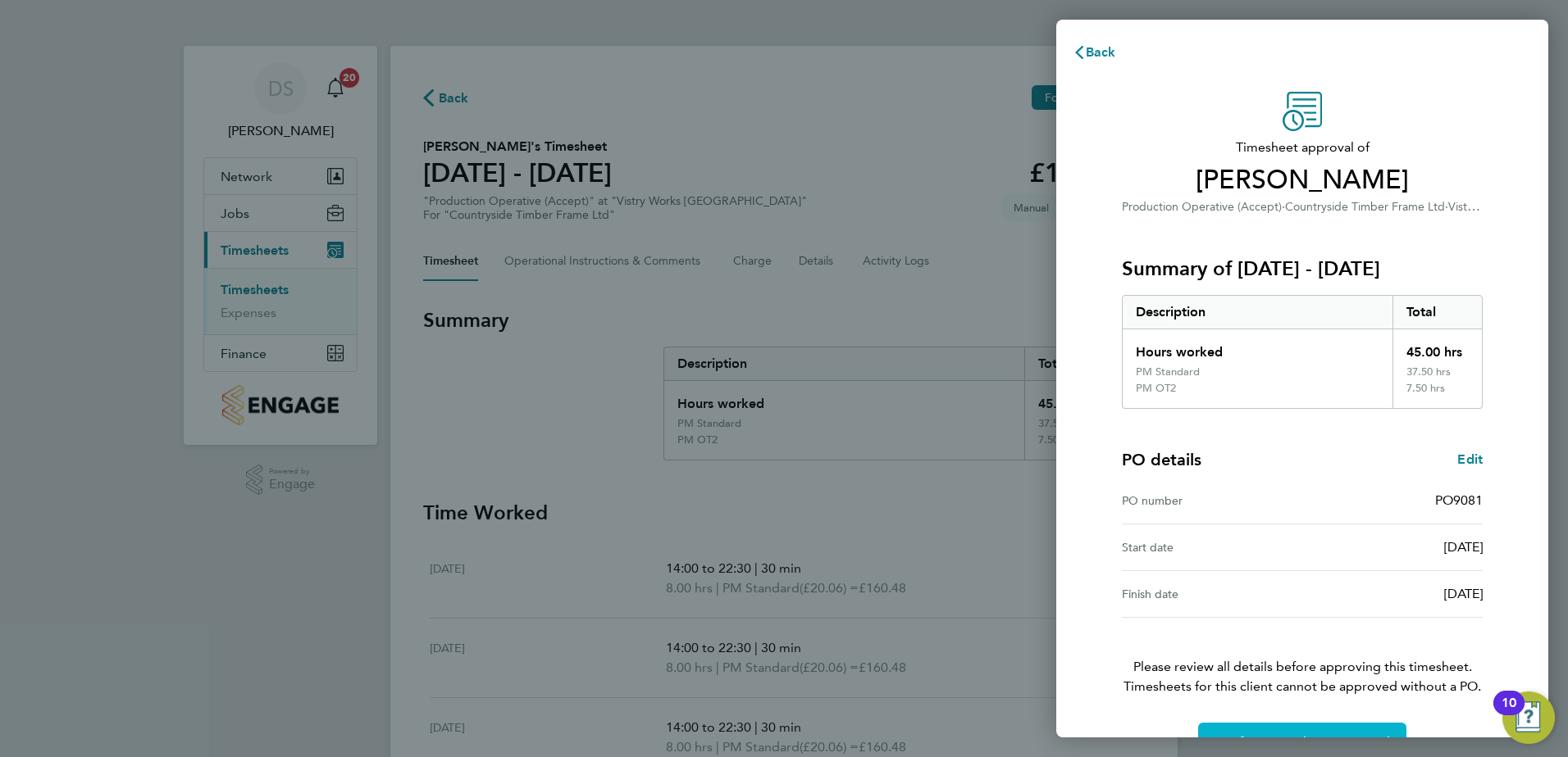
click at [1369, 733] on button "Confirm Timesheet Approval" at bounding box center [1301, 743] width 208 height 39
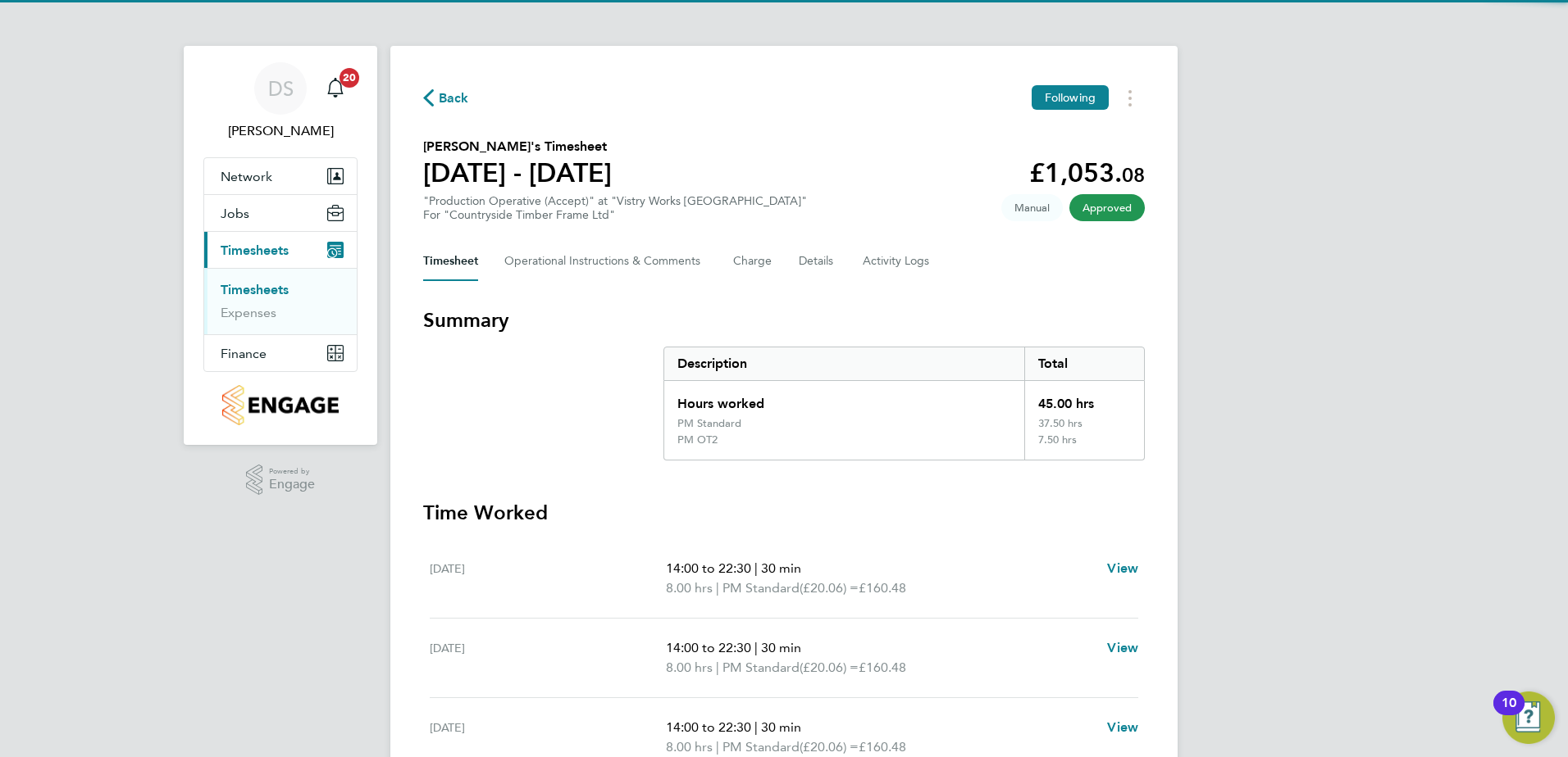
click at [451, 101] on span "Back" at bounding box center [454, 98] width 30 height 20
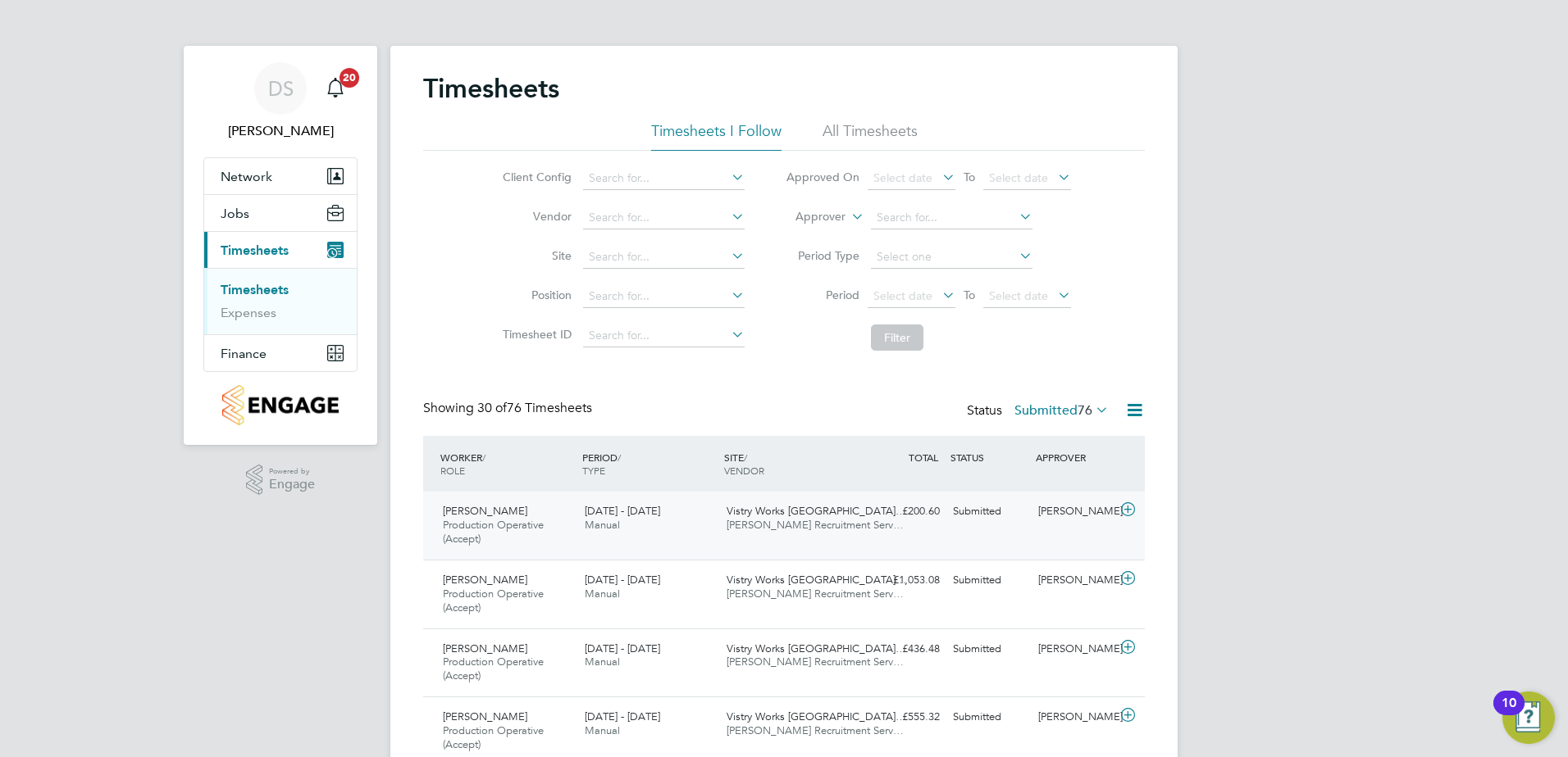
click at [1125, 509] on icon at bounding box center [1127, 509] width 21 height 13
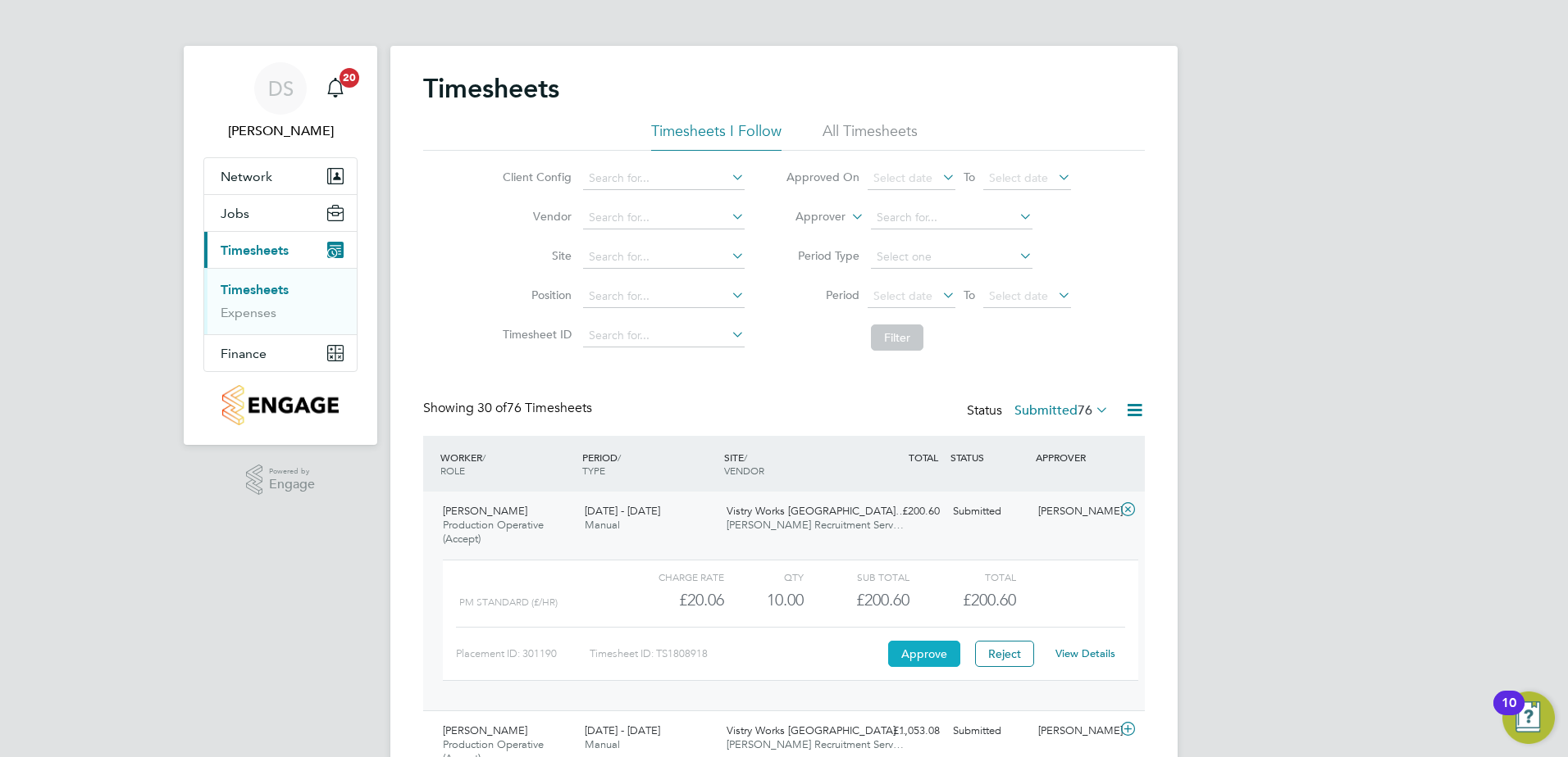
click at [928, 656] on button "Approve" at bounding box center [924, 654] width 72 height 26
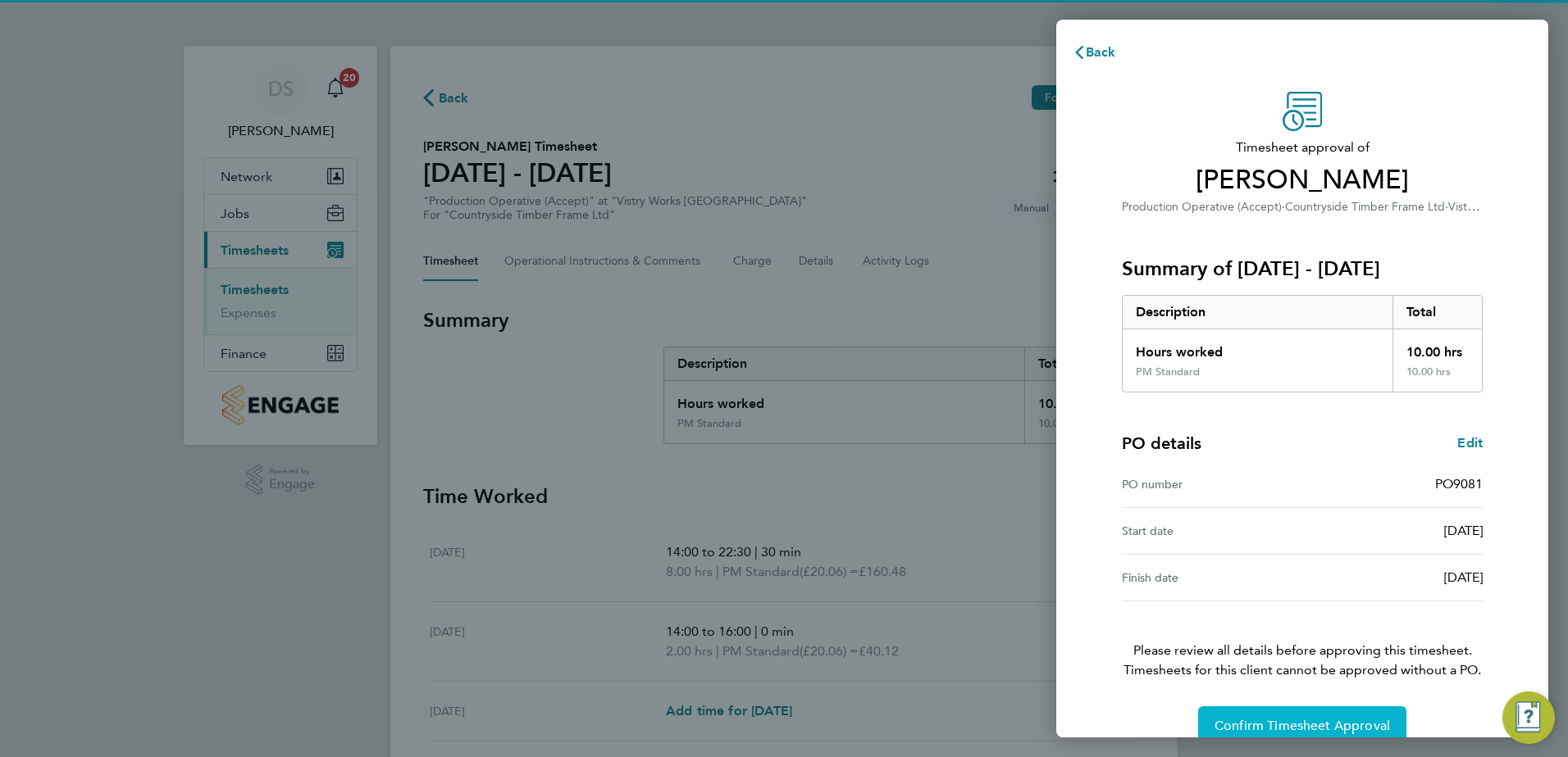
click at [1266, 712] on button "Confirm Timesheet Approval" at bounding box center [1301, 726] width 208 height 39
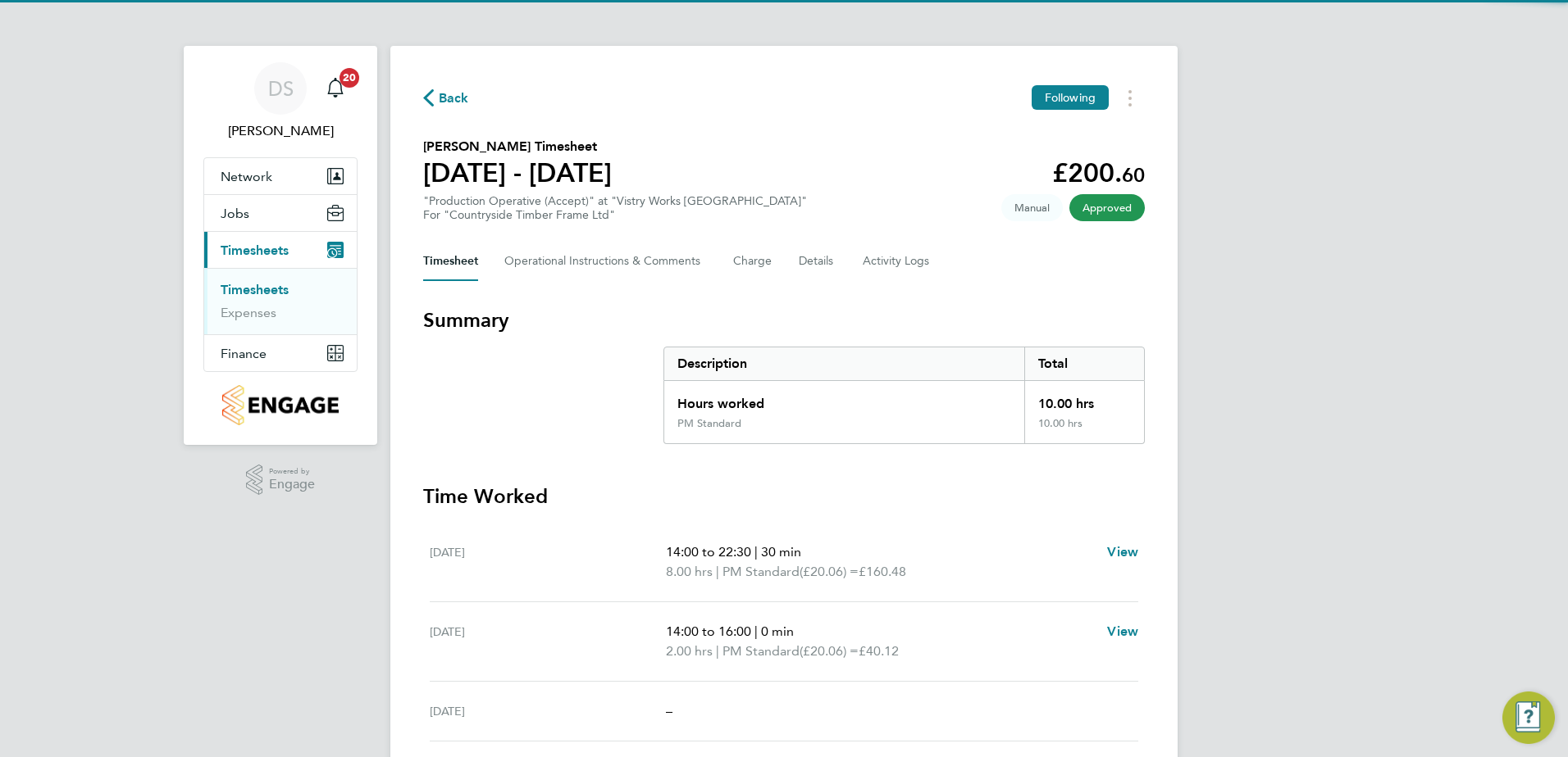
click at [451, 99] on span "Back" at bounding box center [454, 98] width 30 height 20
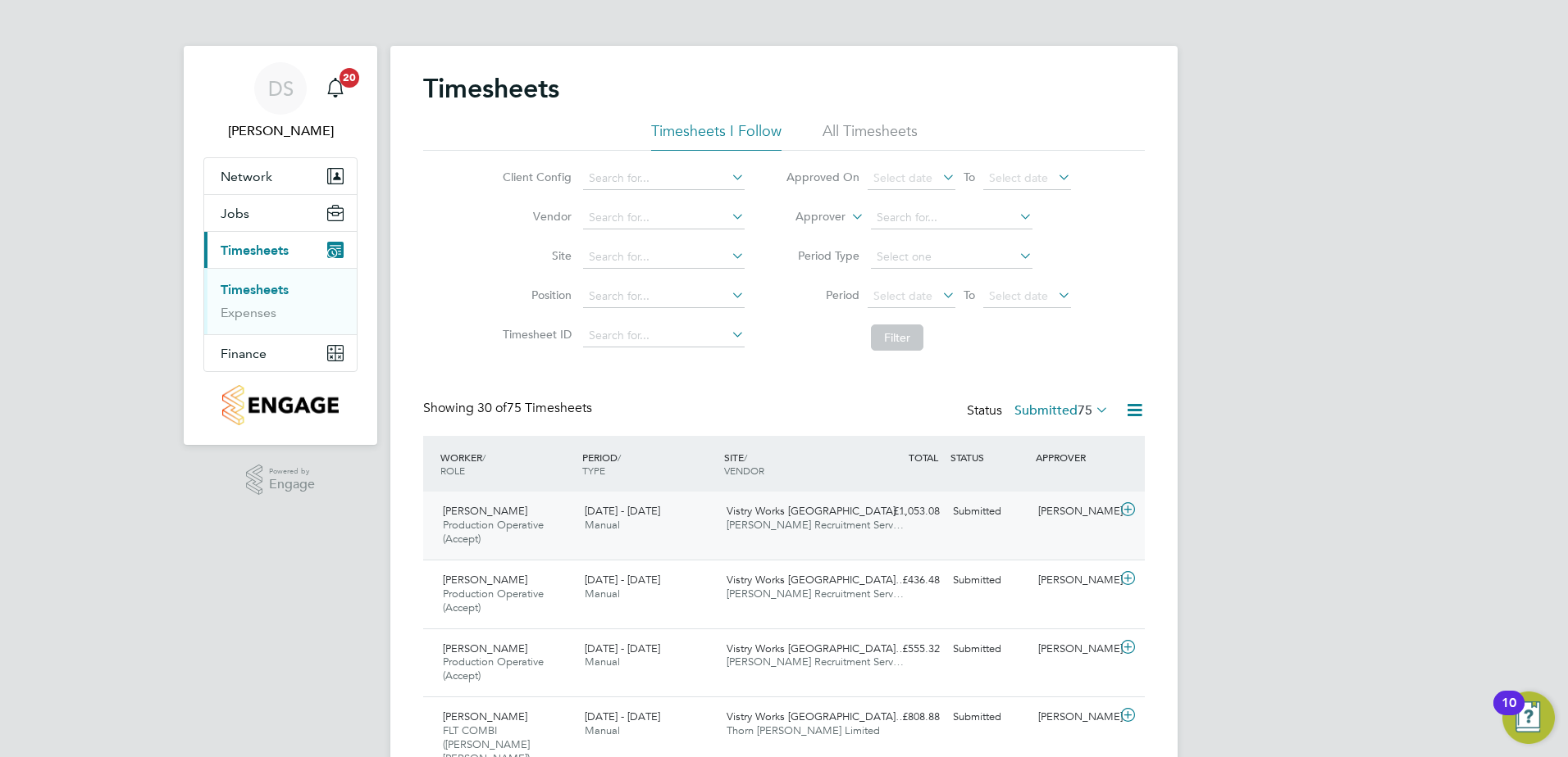
click at [1136, 515] on icon at bounding box center [1127, 509] width 21 height 13
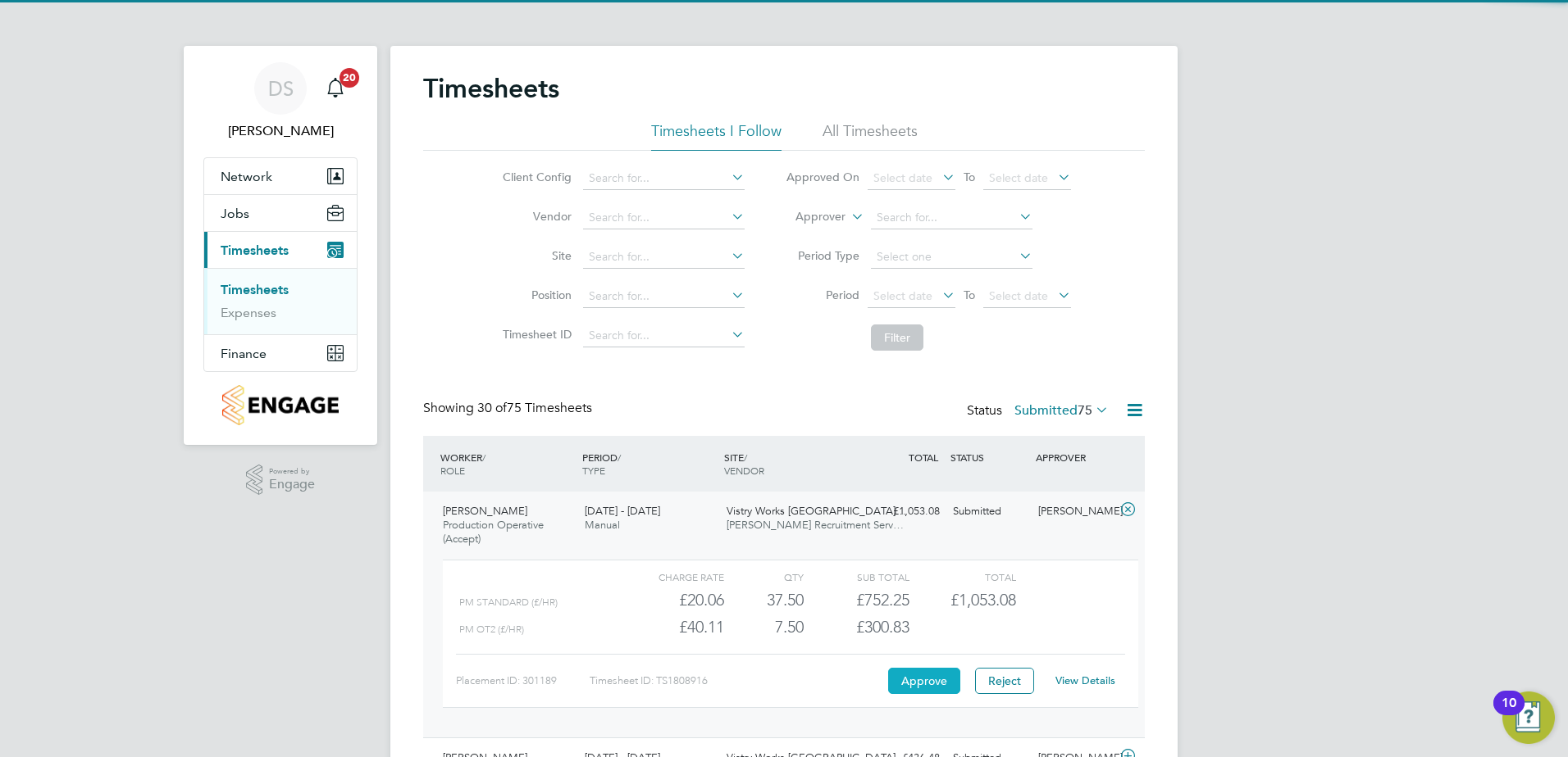
click at [937, 687] on button "Approve" at bounding box center [924, 680] width 72 height 26
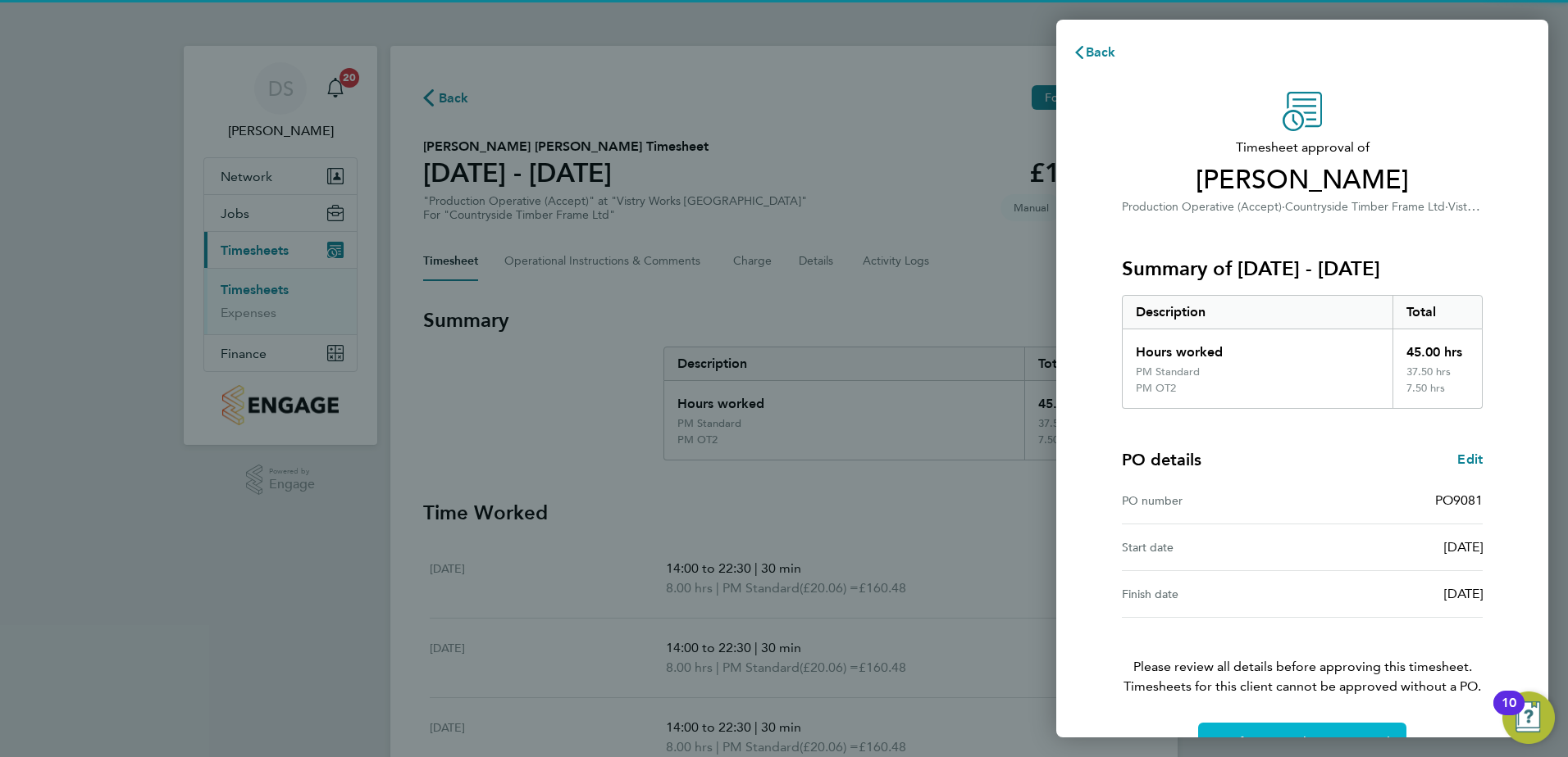
drag, startPoint x: 1296, startPoint y: 730, endPoint x: 1172, endPoint y: 602, distance: 178.2
click at [1295, 730] on button "Confirm Timesheet Approval" at bounding box center [1301, 743] width 208 height 39
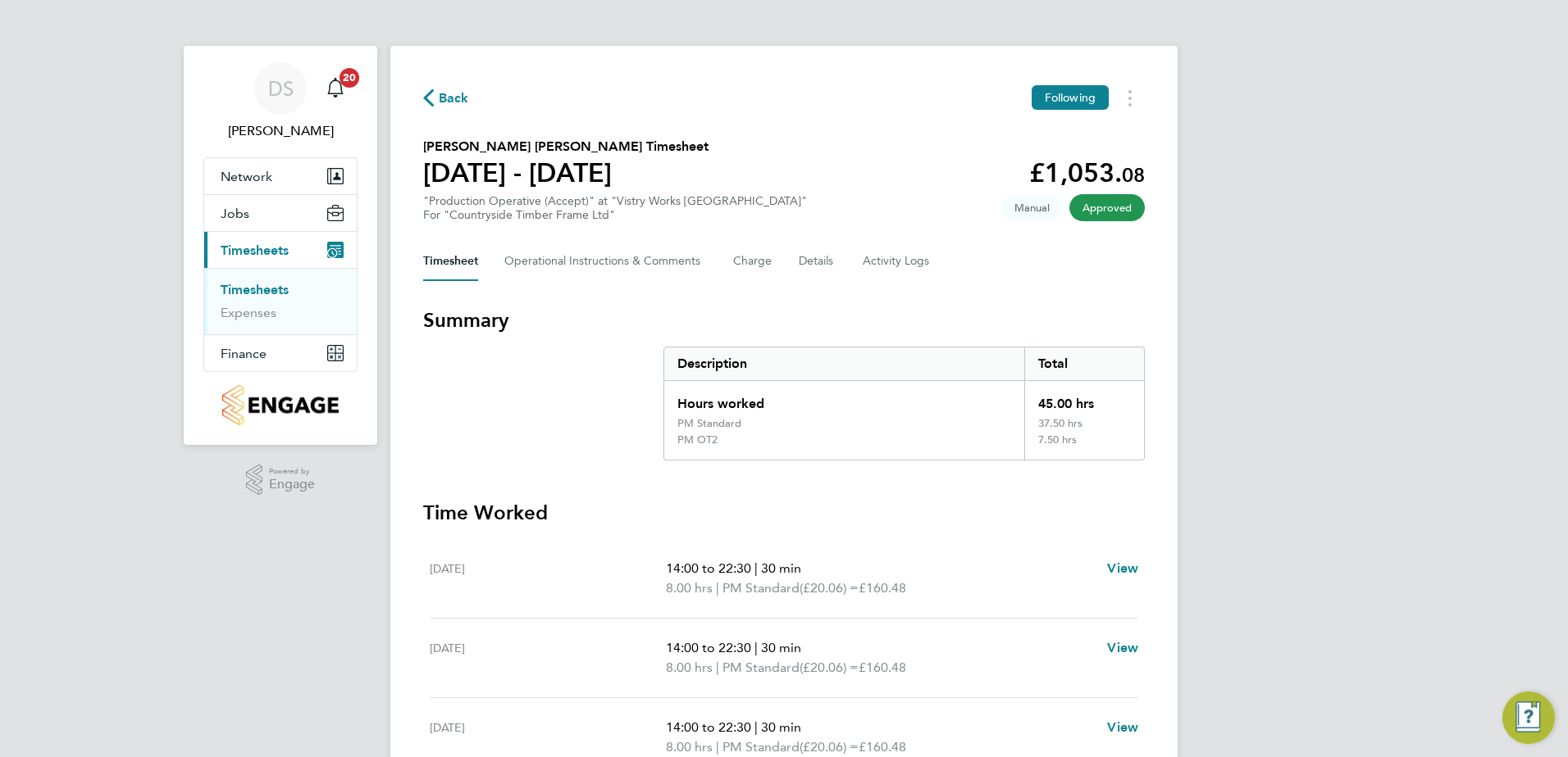
click at [444, 101] on span "Back" at bounding box center [454, 98] width 30 height 20
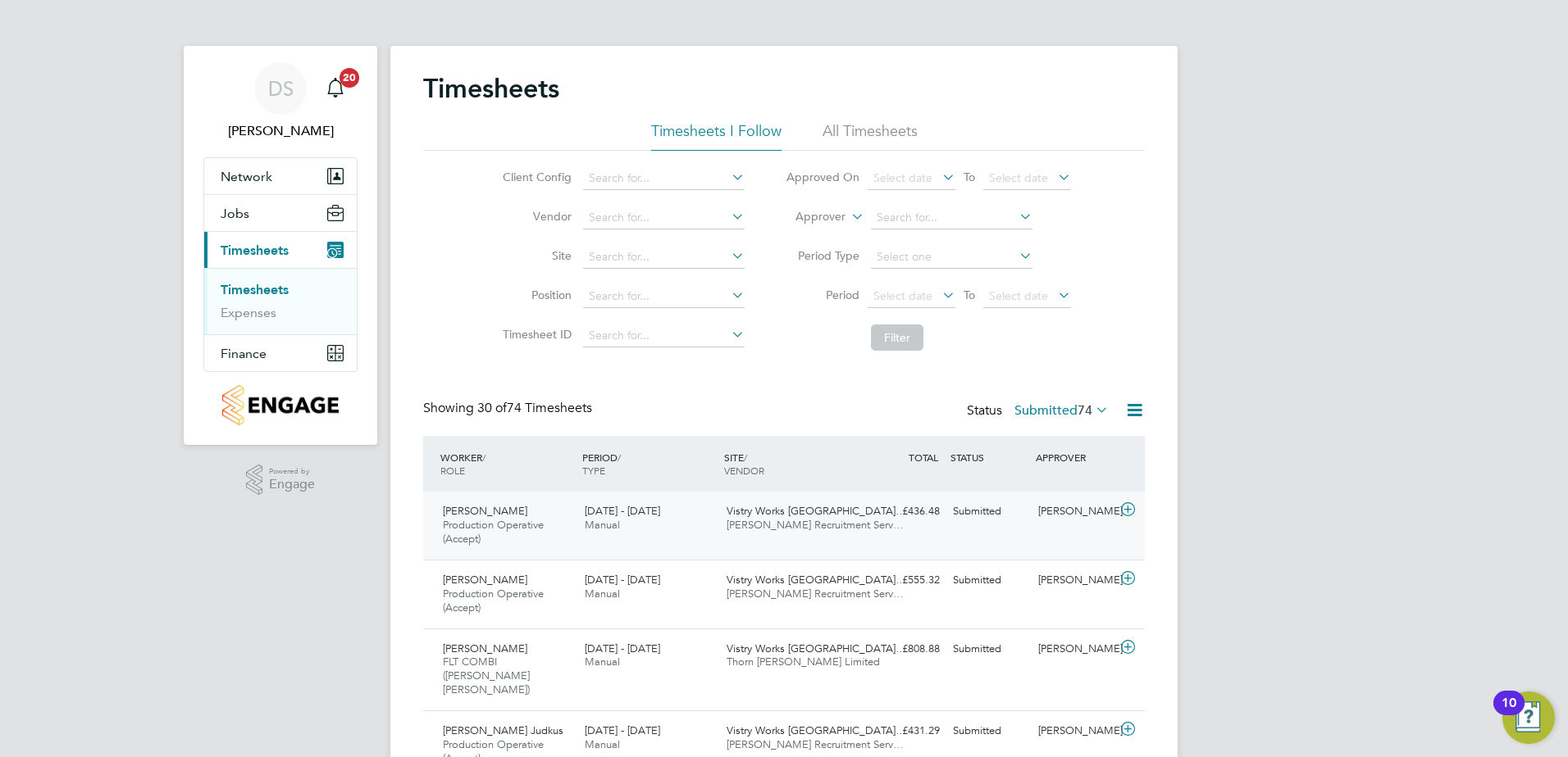
click at [1122, 513] on icon at bounding box center [1127, 509] width 21 height 13
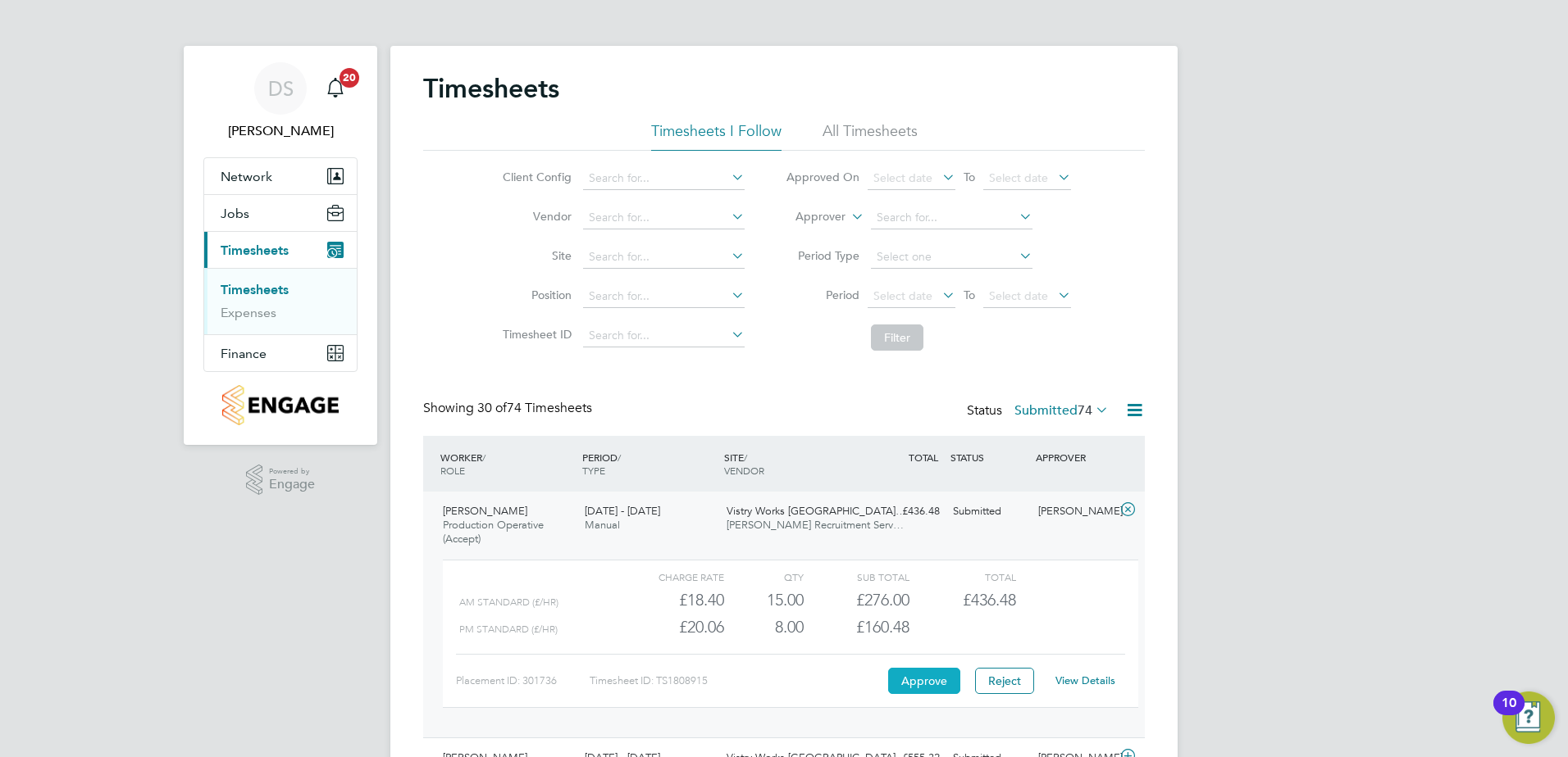
click at [938, 685] on button "Approve" at bounding box center [924, 680] width 72 height 26
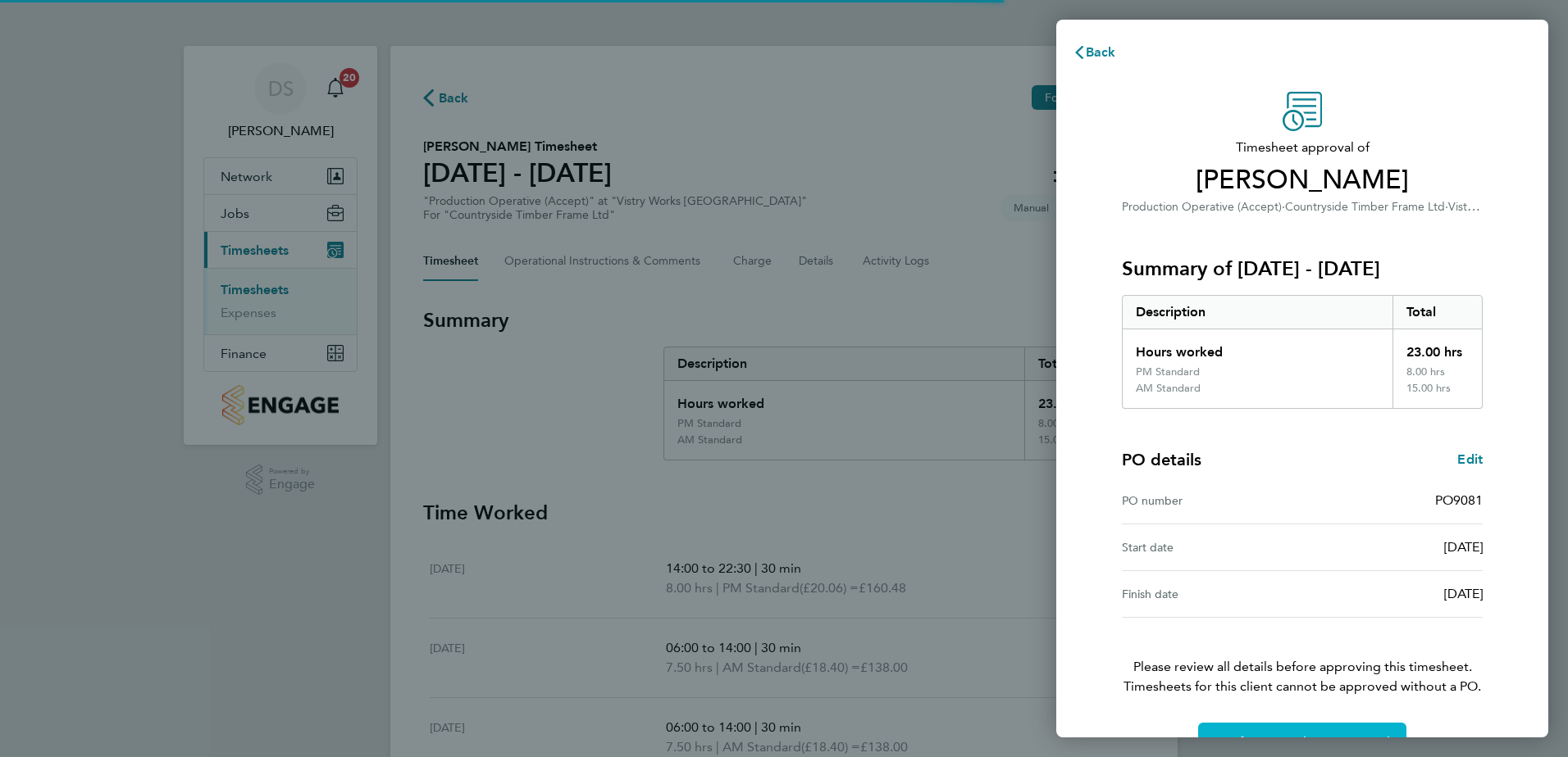
click at [1305, 729] on button "Confirm Timesheet Approval" at bounding box center [1301, 743] width 208 height 39
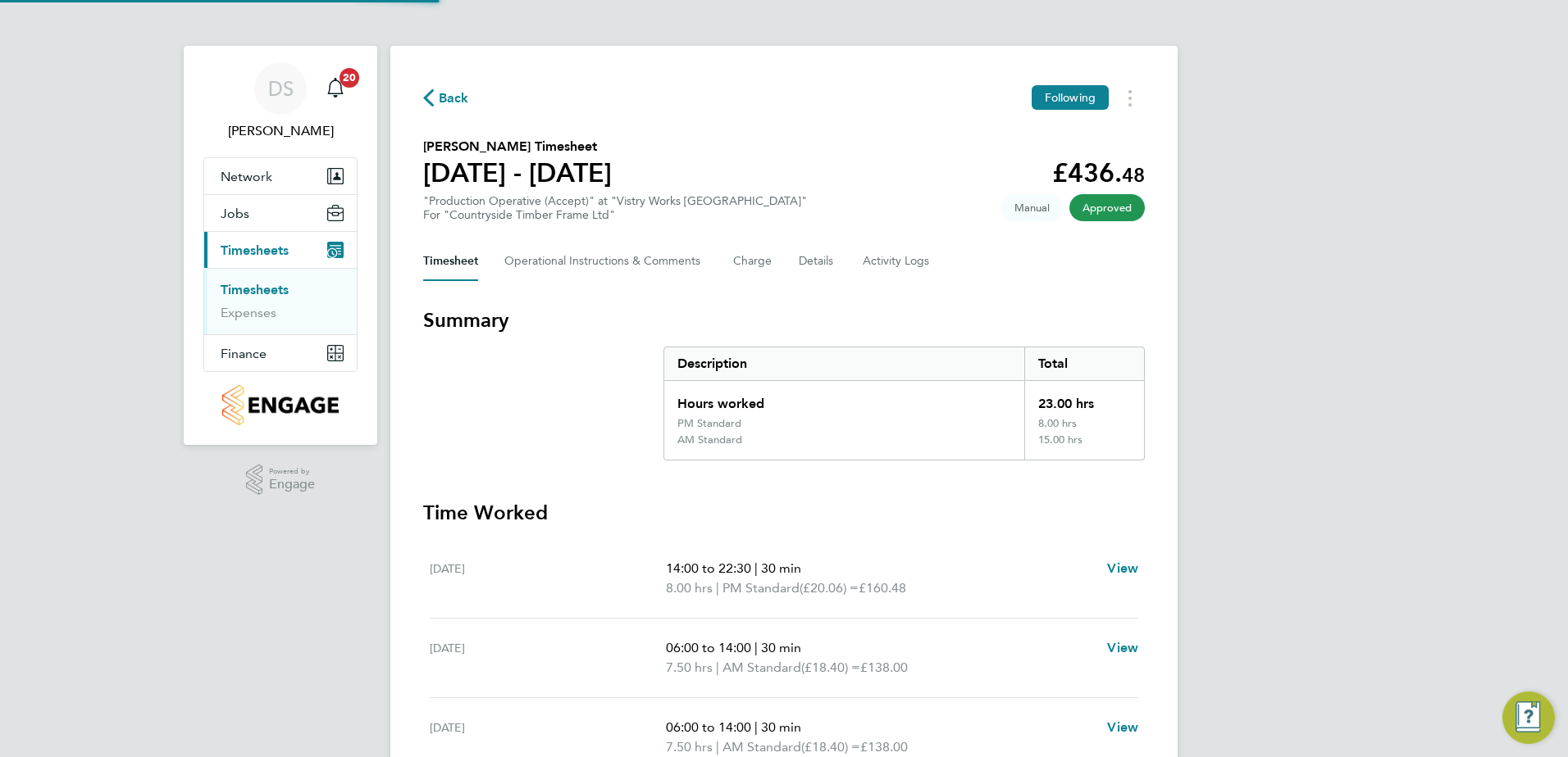
click at [436, 91] on span "Back" at bounding box center [445, 96] width 45 height 15
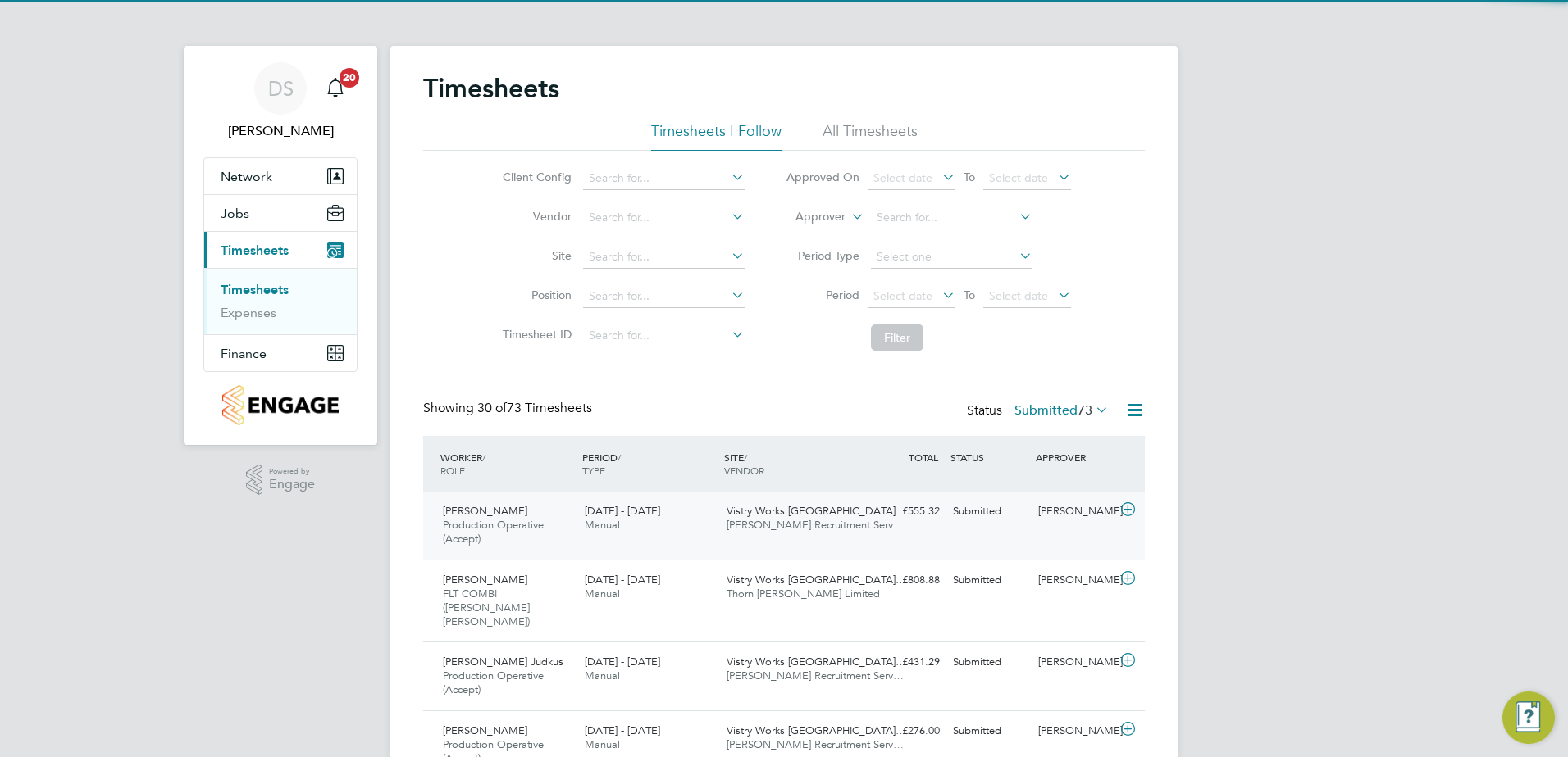
click at [1118, 509] on icon at bounding box center [1127, 509] width 21 height 13
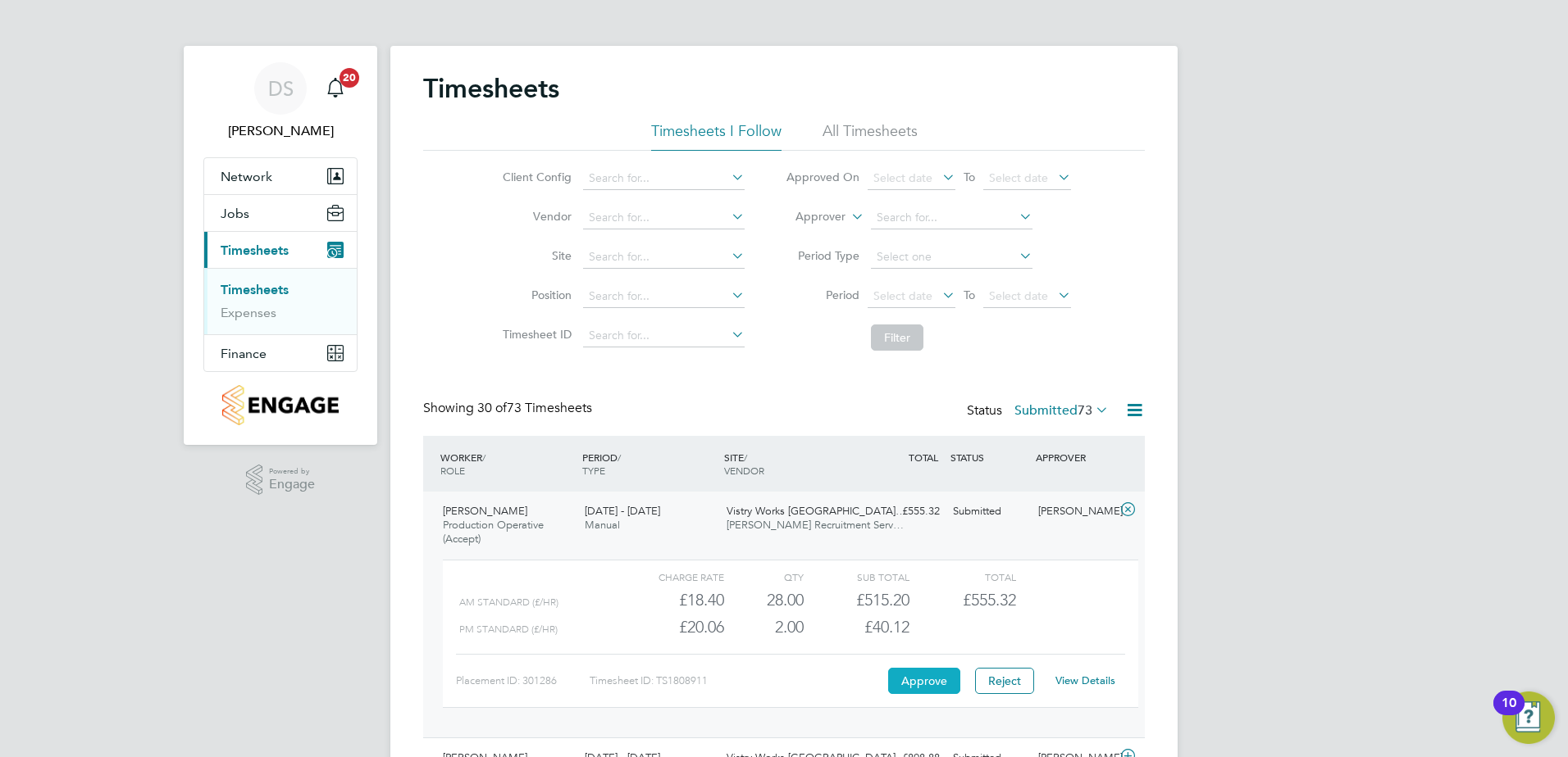
click at [940, 676] on button "Approve" at bounding box center [924, 680] width 72 height 26
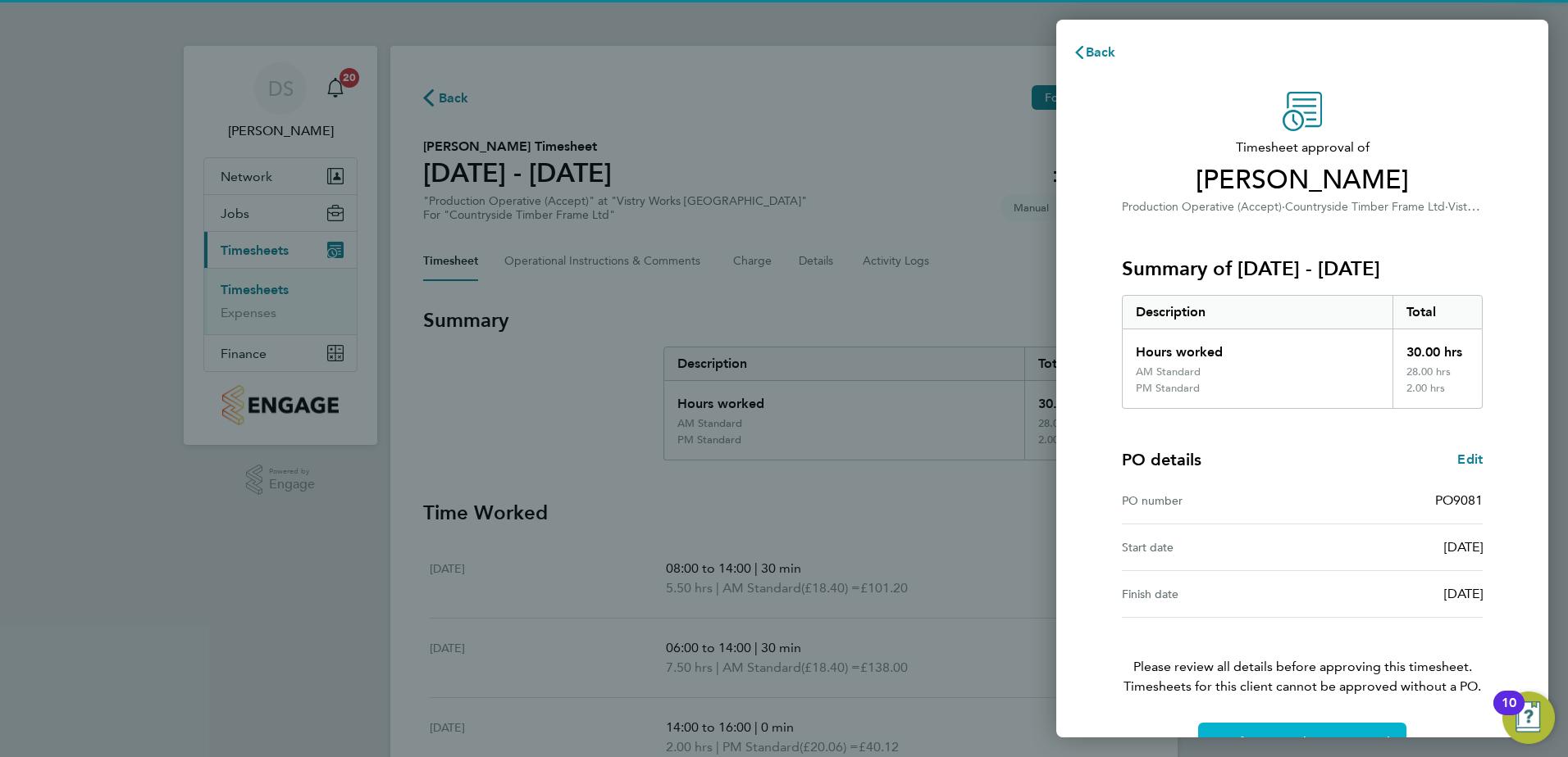
click at [1250, 726] on button "Confirm Timesheet Approval" at bounding box center [1301, 743] width 208 height 39
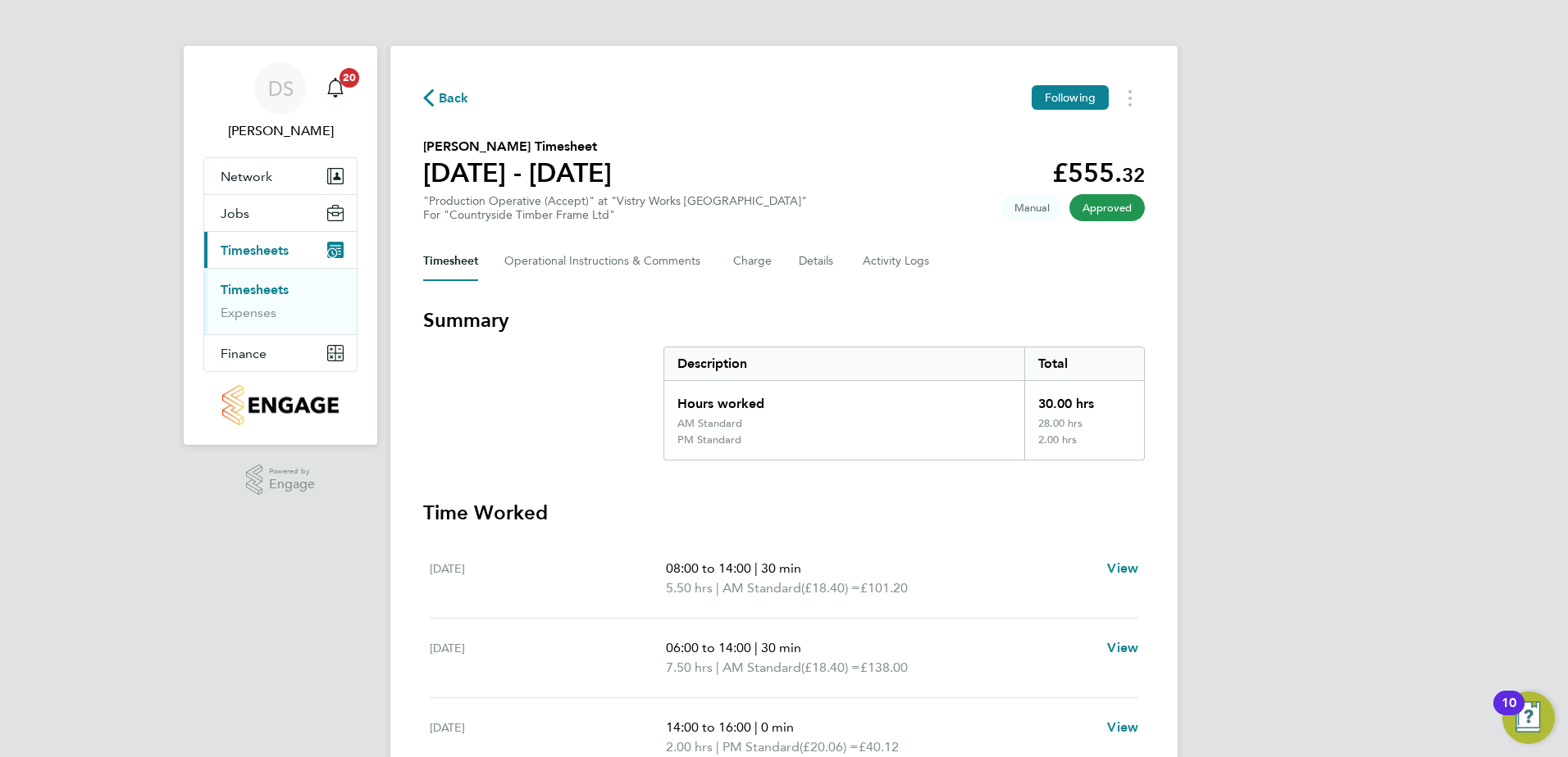
click at [437, 104] on span "Back" at bounding box center [445, 96] width 45 height 15
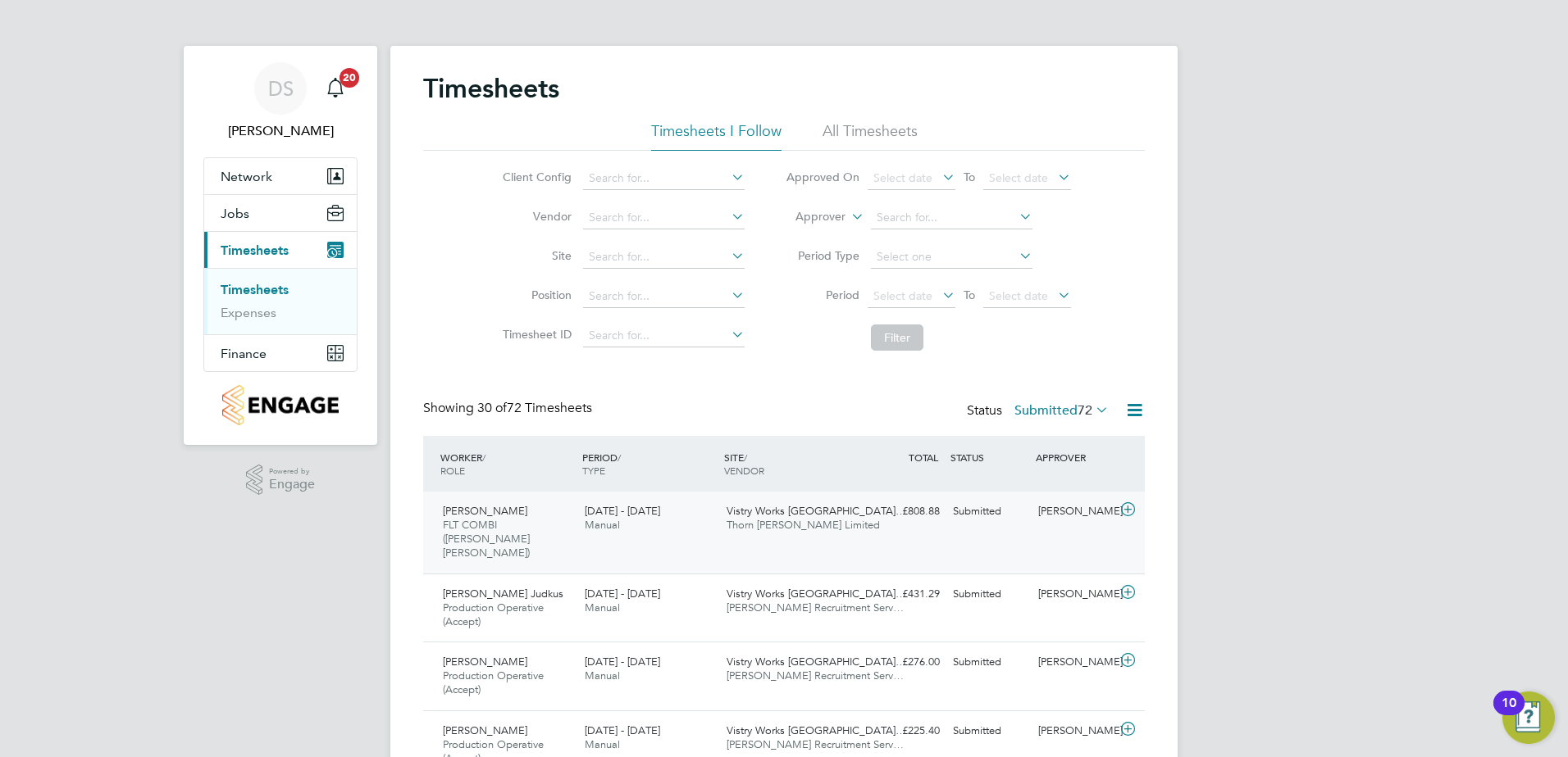
click at [1126, 514] on icon at bounding box center [1127, 509] width 21 height 13
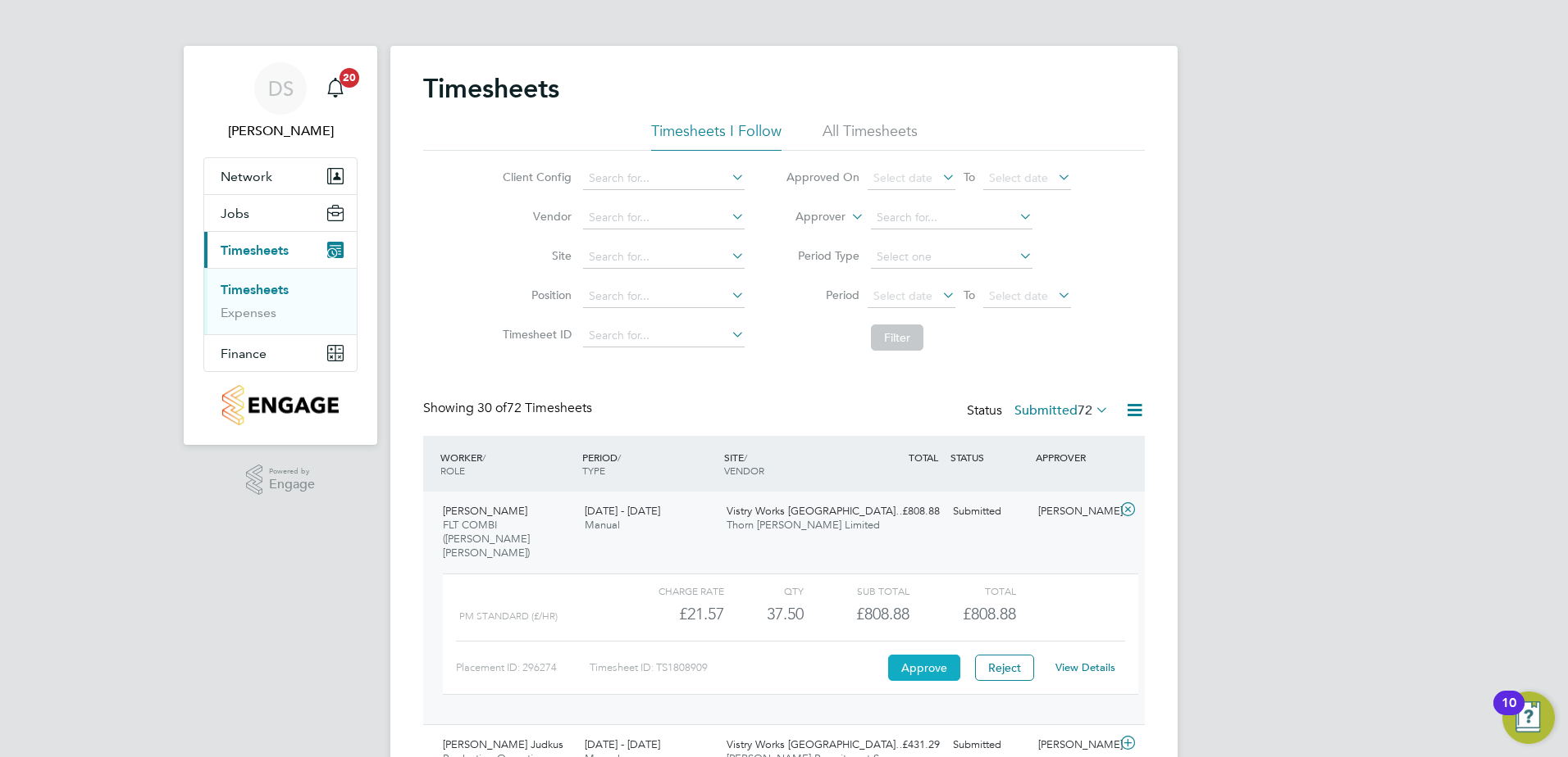
click at [905, 654] on button "Approve" at bounding box center [924, 667] width 72 height 26
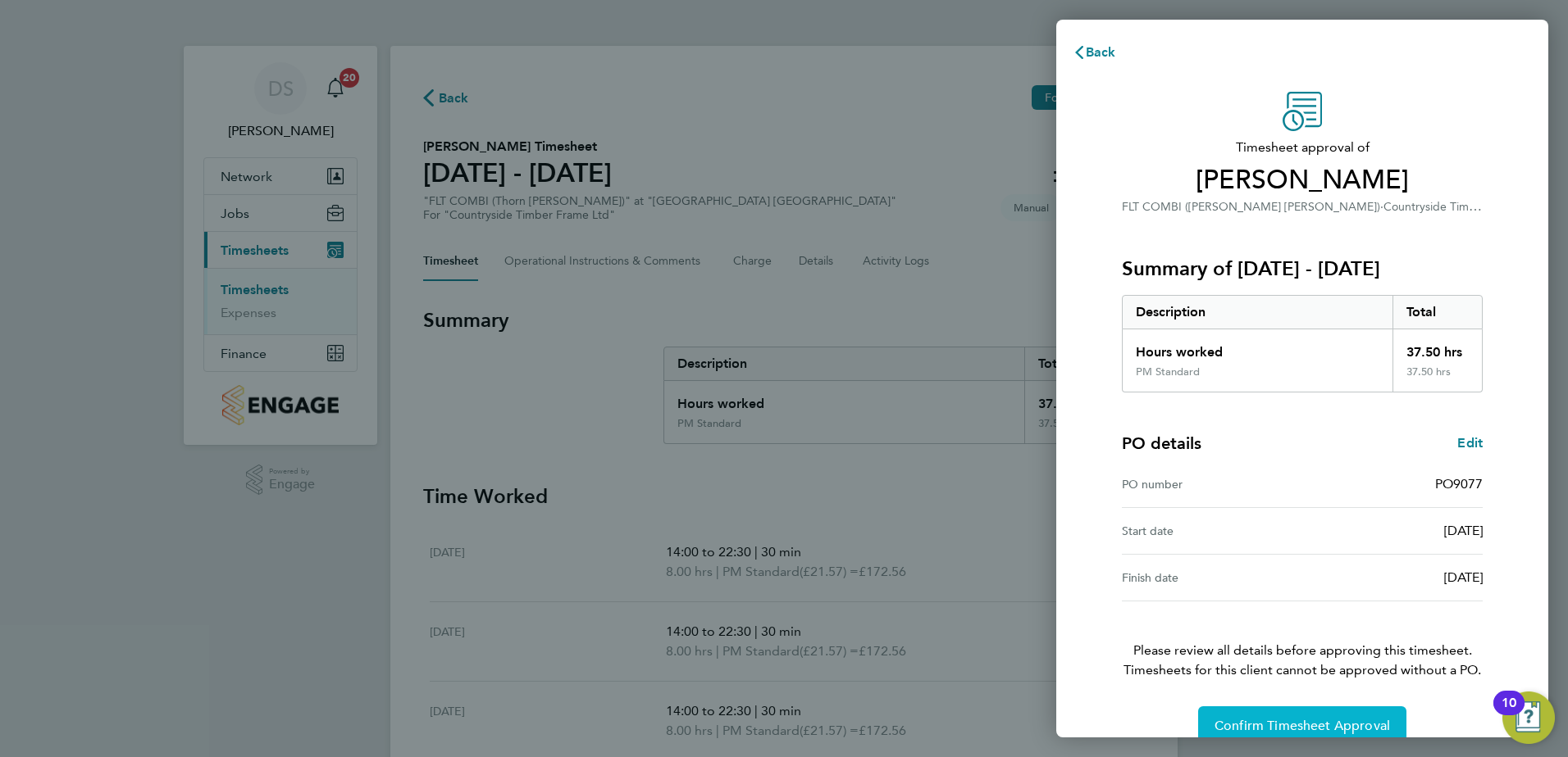
click at [1311, 728] on span "Confirm Timesheet Approval" at bounding box center [1301, 726] width 176 height 16
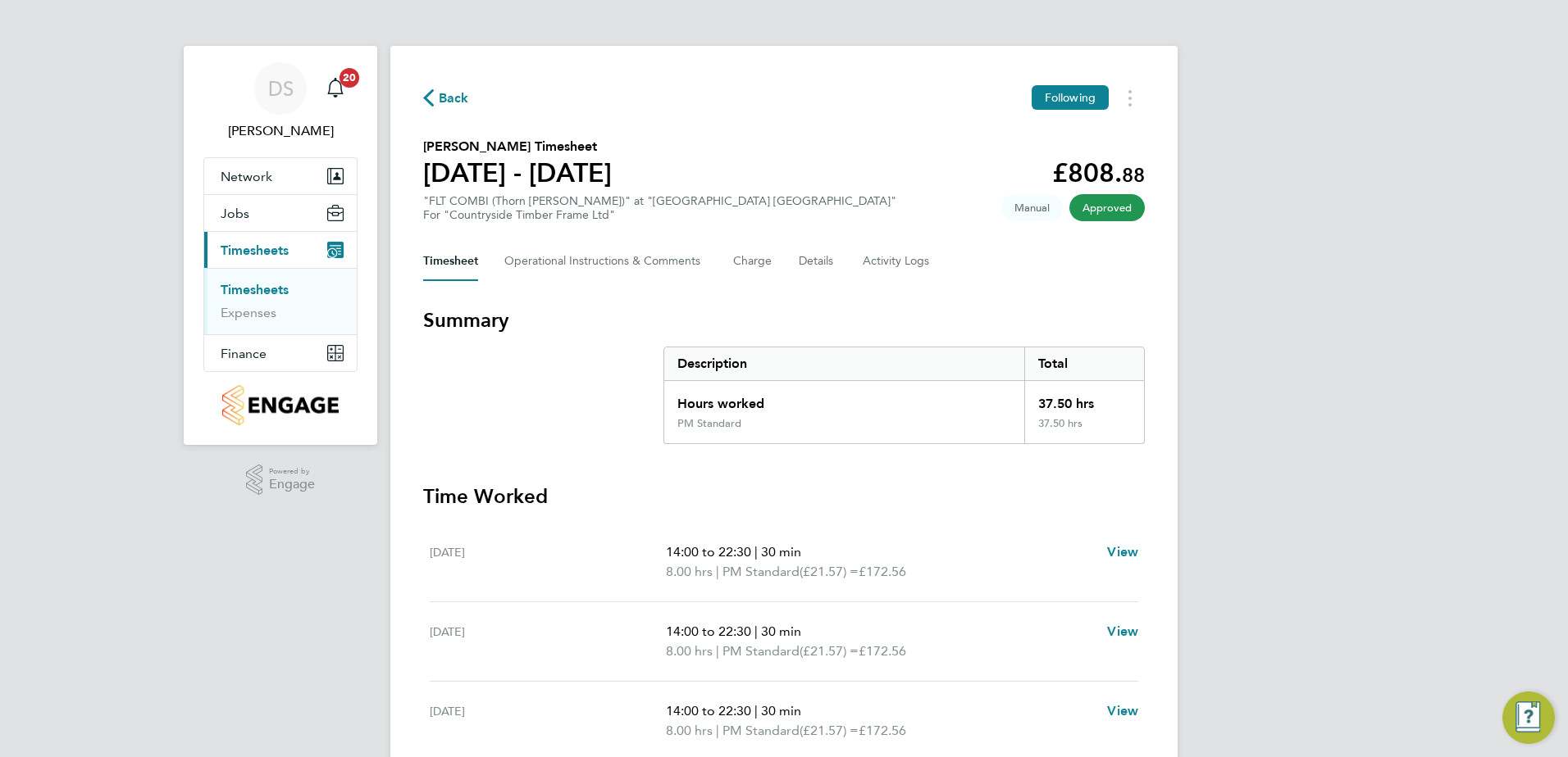
click at [440, 102] on span "Back" at bounding box center [454, 98] width 30 height 20
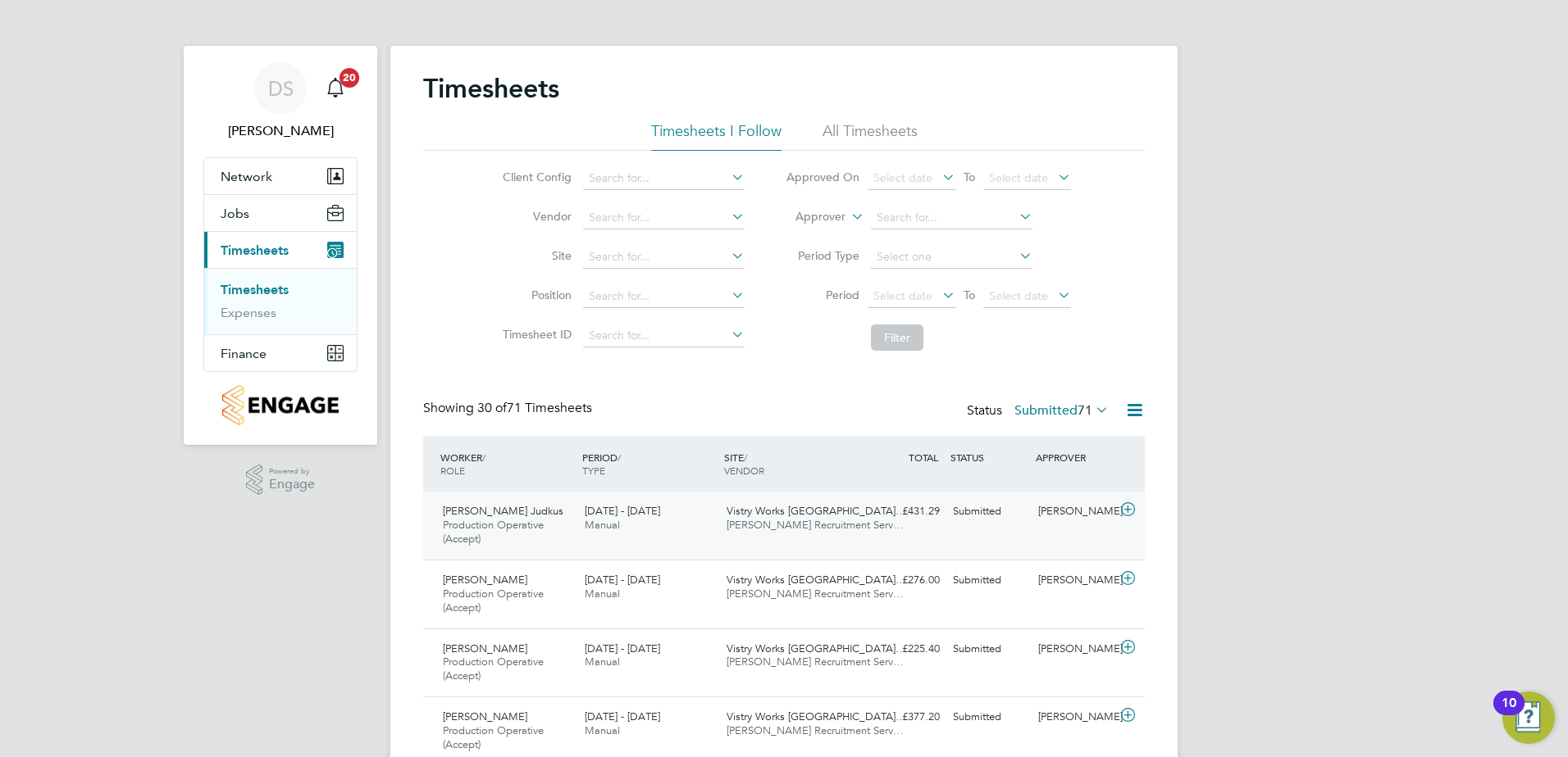
click at [1128, 506] on icon at bounding box center [1127, 509] width 21 height 13
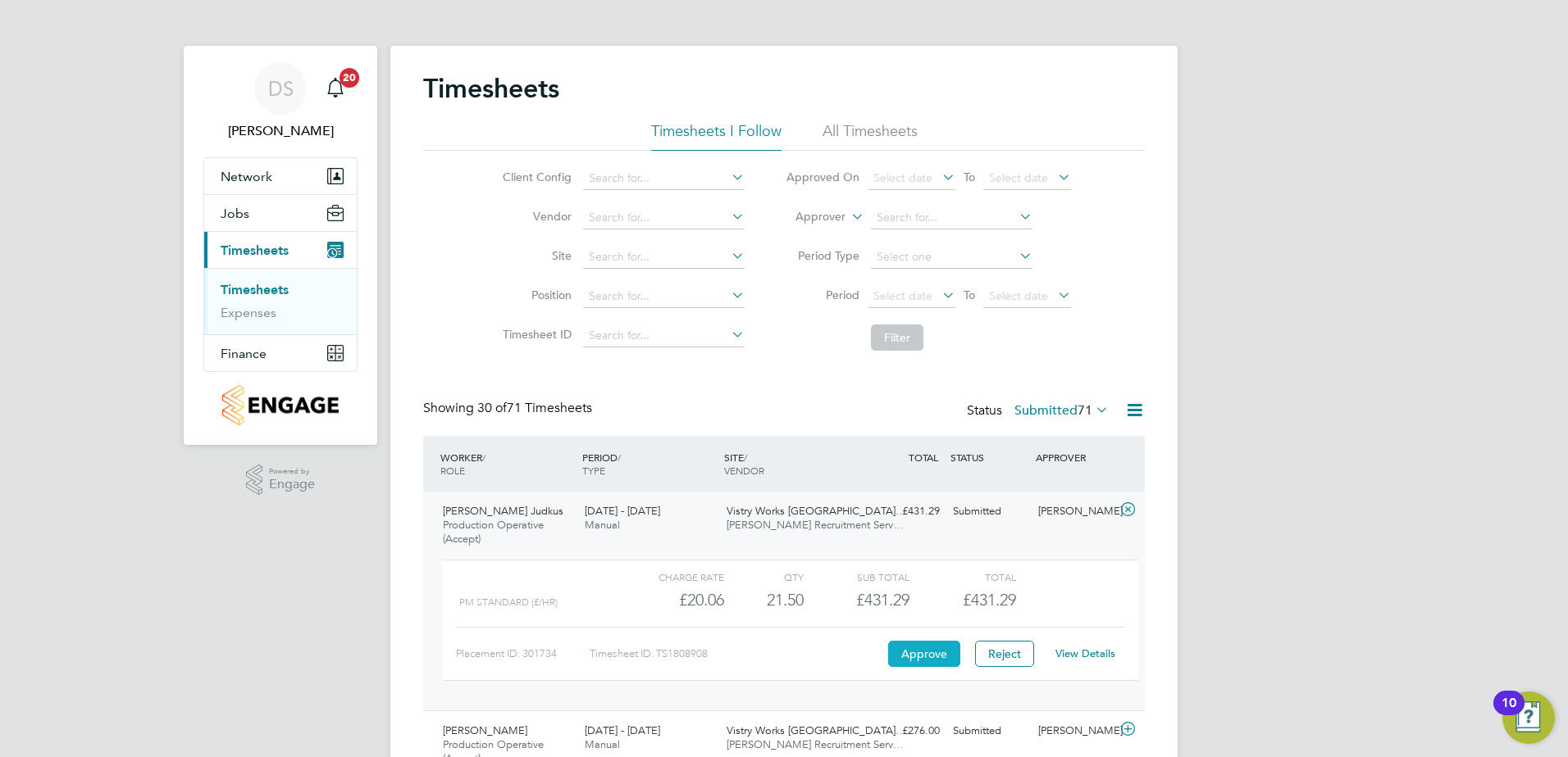
click at [908, 650] on button "Approve" at bounding box center [924, 654] width 72 height 26
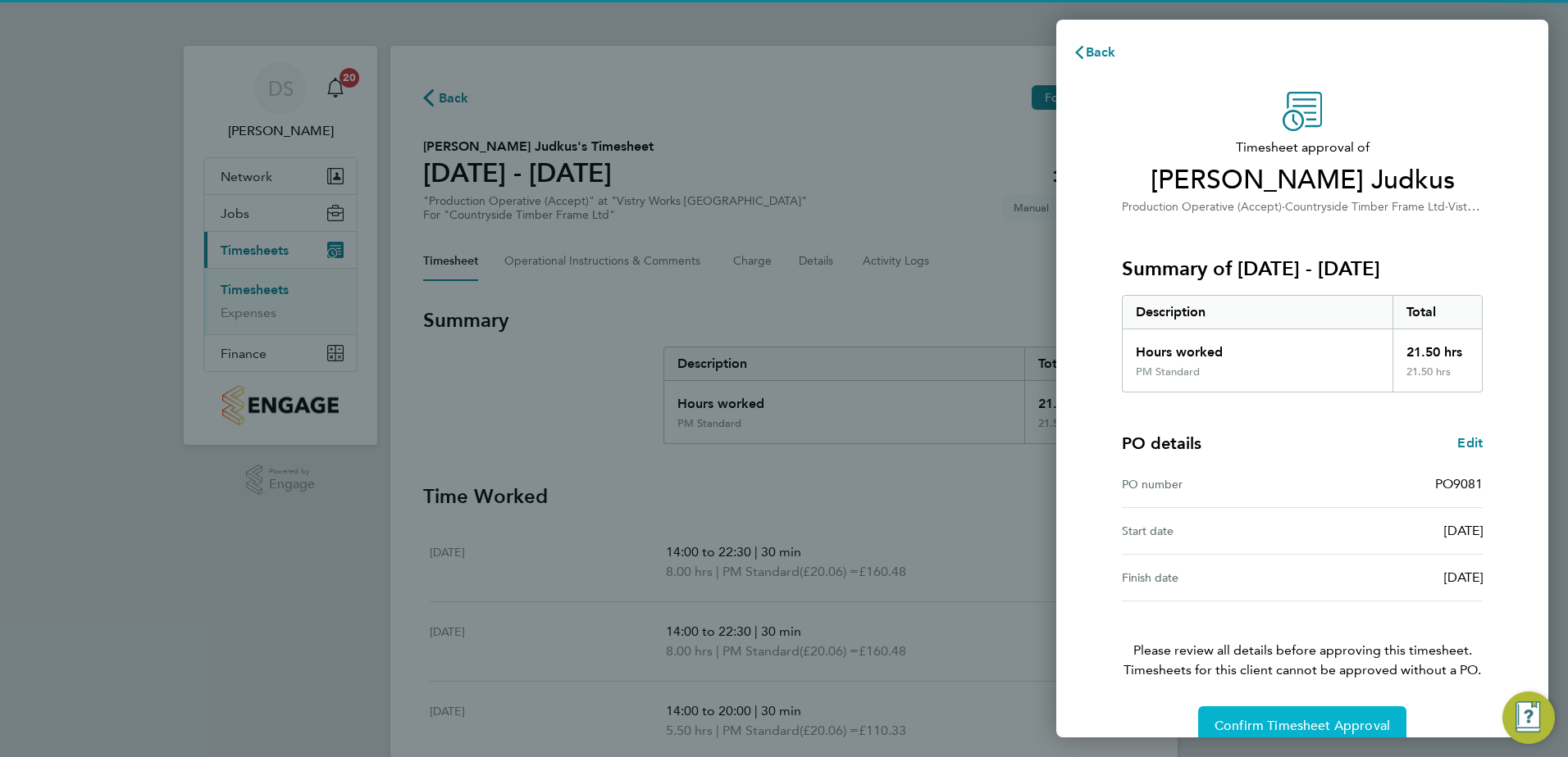
click at [1269, 710] on button "Confirm Timesheet Approval" at bounding box center [1301, 726] width 208 height 39
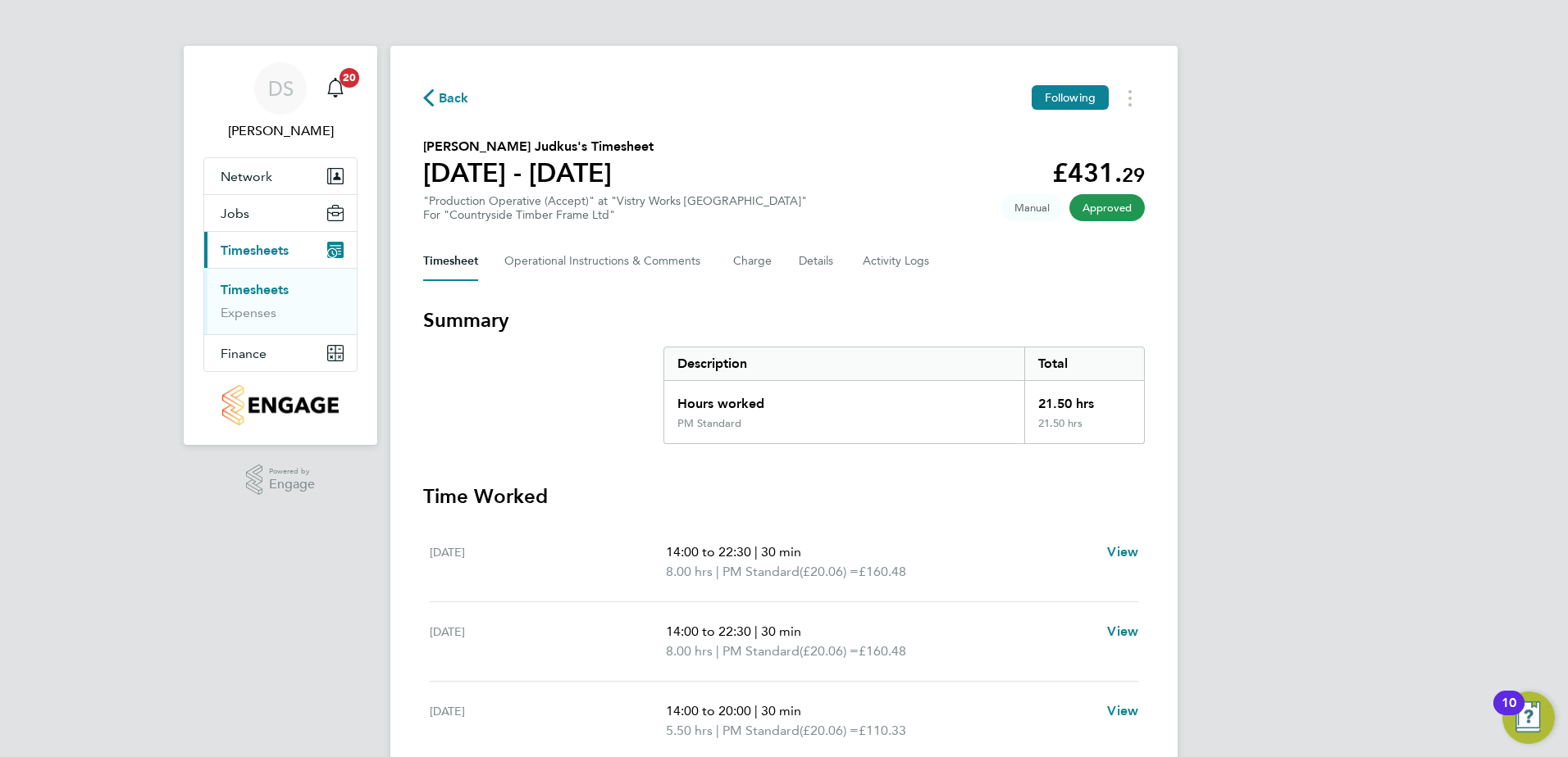
click at [449, 93] on span "Back" at bounding box center [454, 98] width 30 height 20
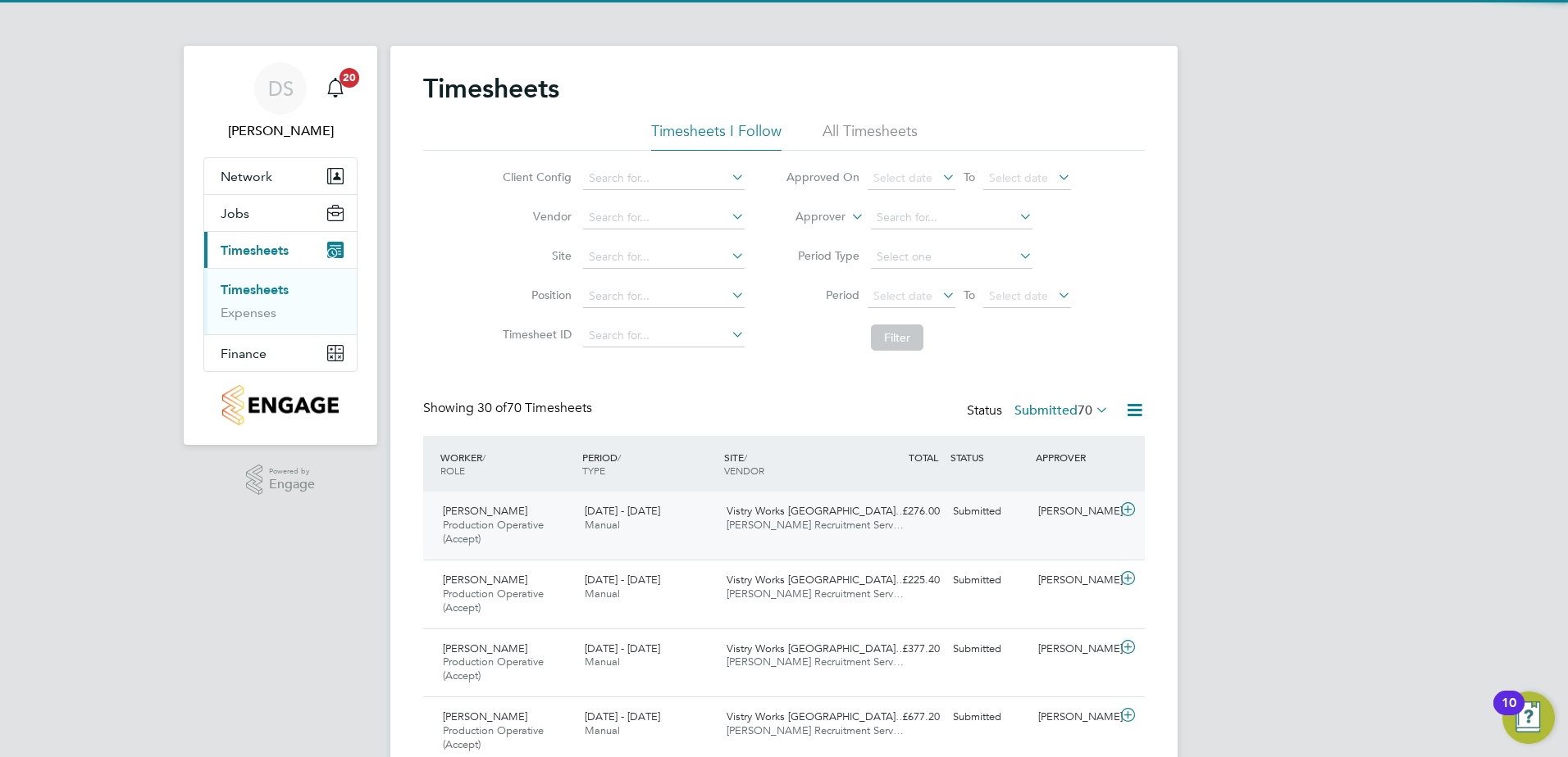
click at [1132, 505] on icon at bounding box center [1127, 509] width 21 height 13
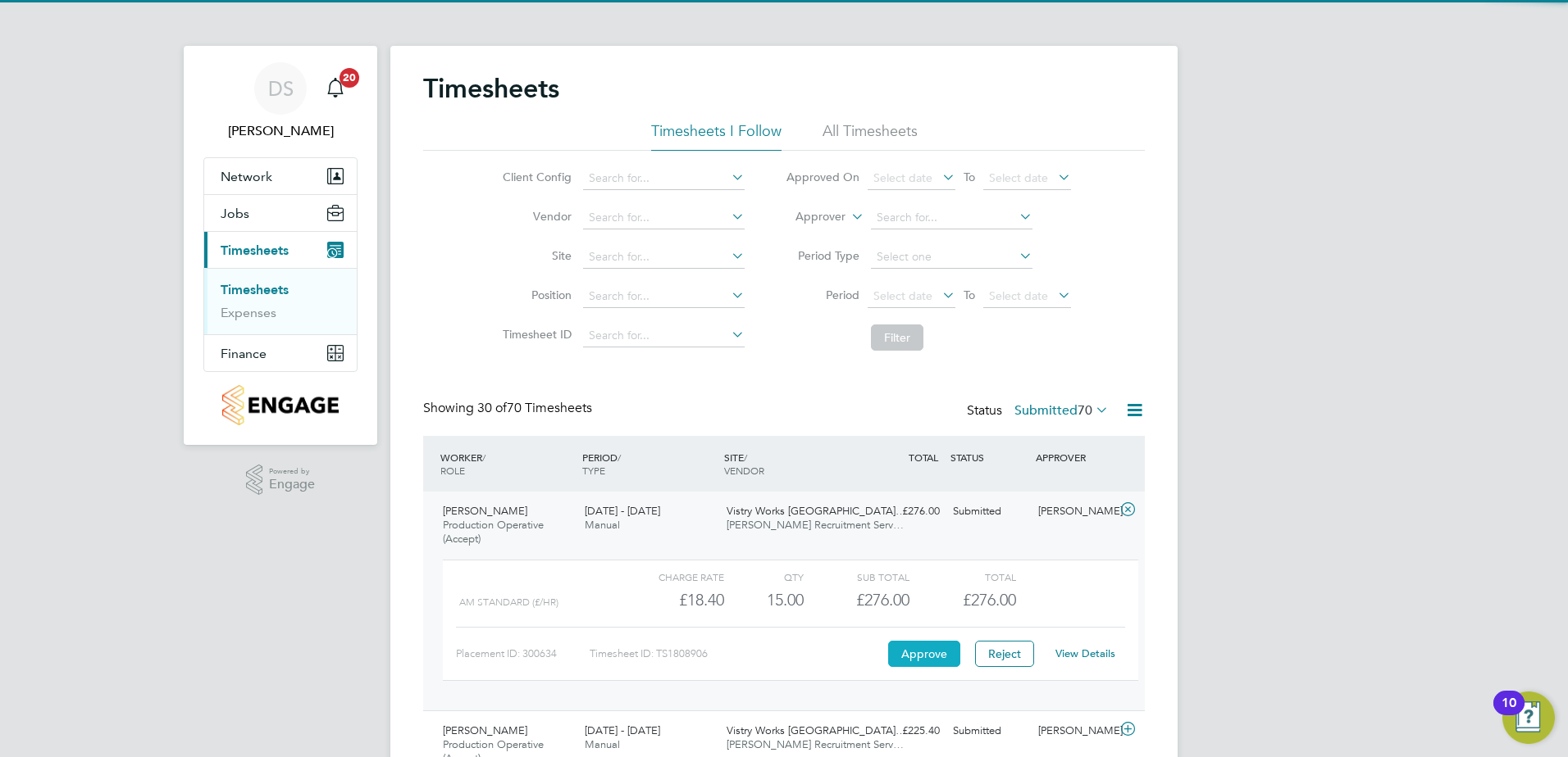
click at [927, 645] on button "Approve" at bounding box center [924, 654] width 72 height 26
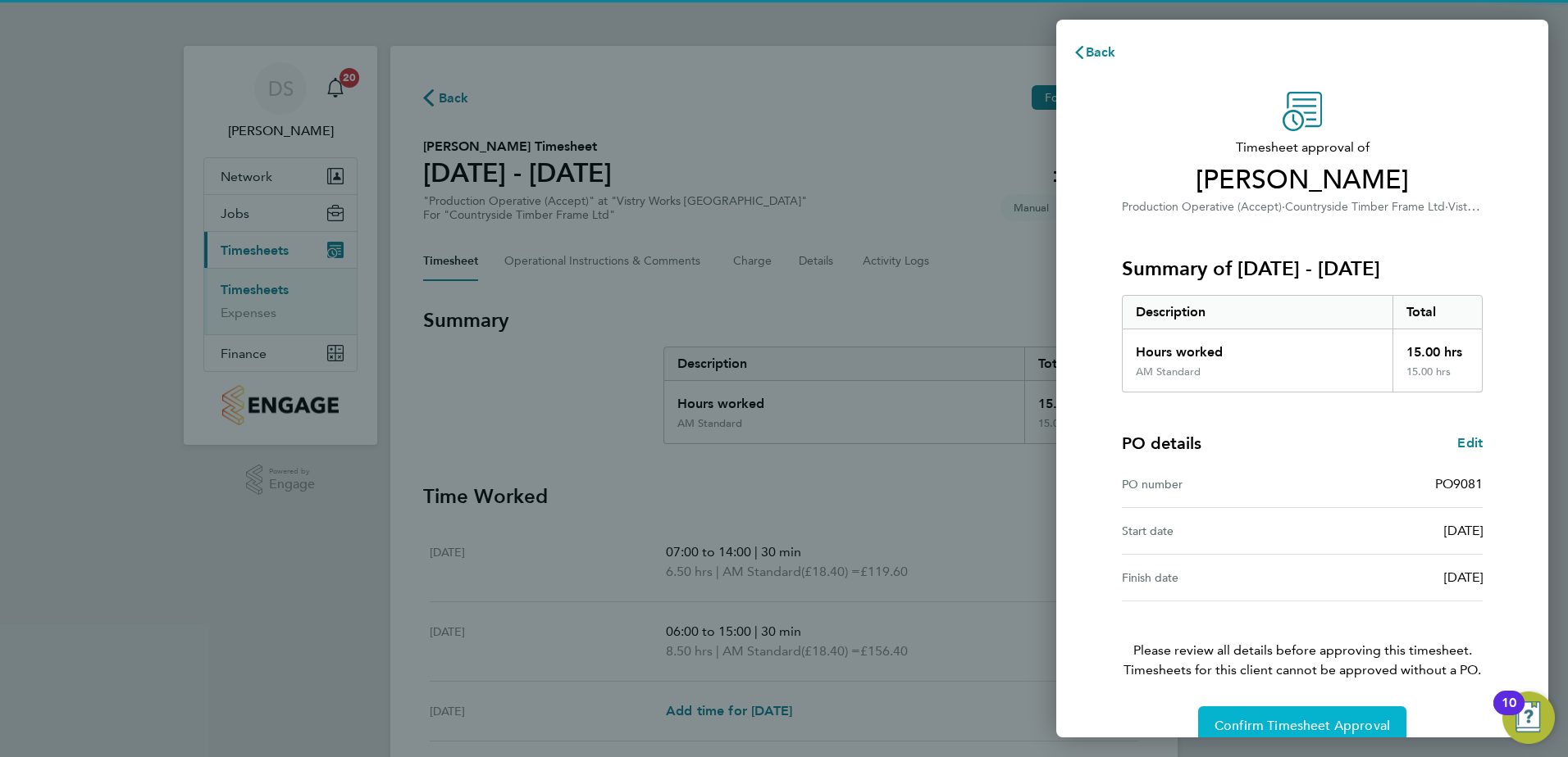
click at [1352, 724] on span "Confirm Timesheet Approval" at bounding box center [1301, 726] width 176 height 16
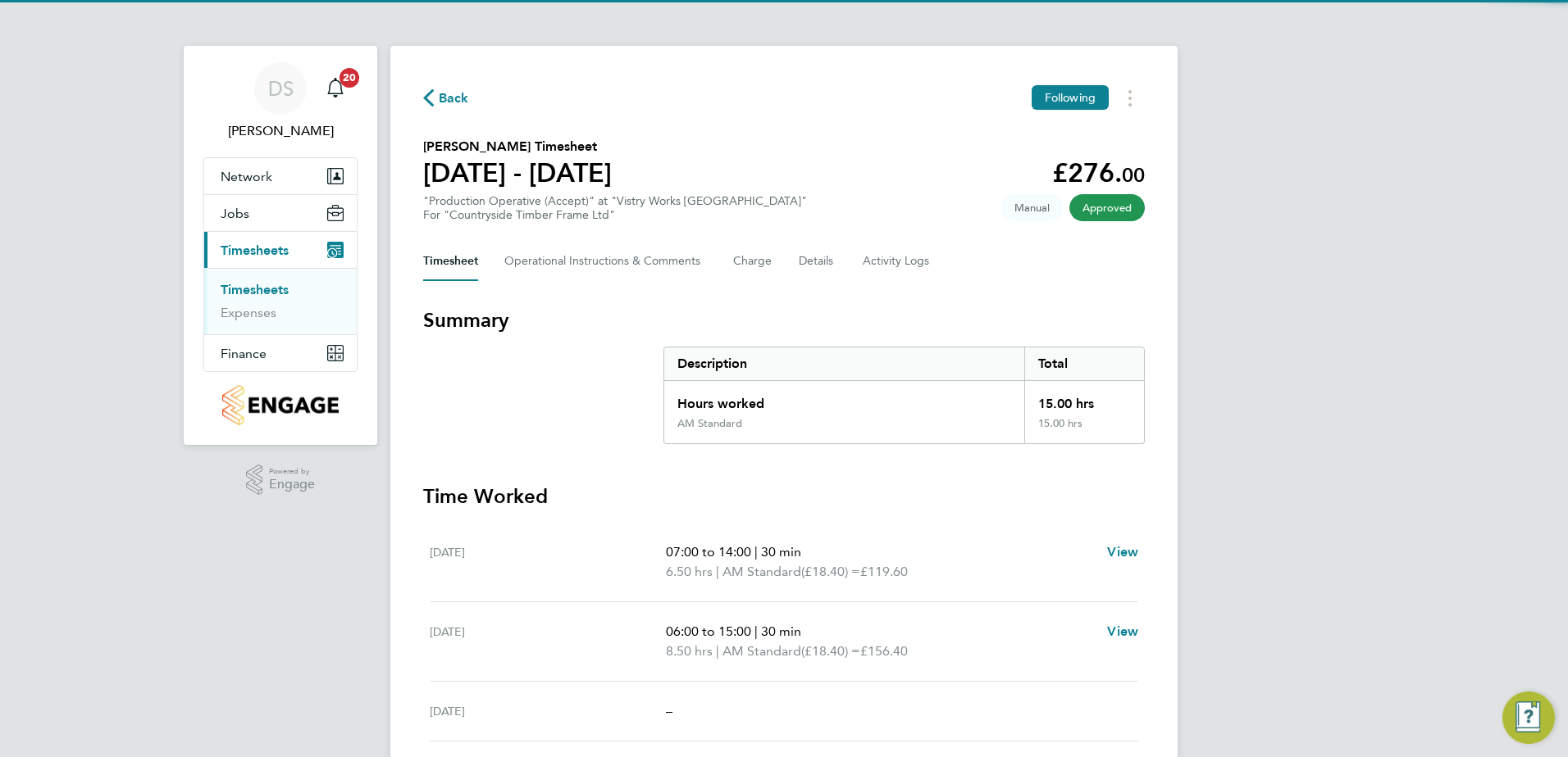
click at [432, 97] on icon "button" at bounding box center [428, 97] width 11 height 17
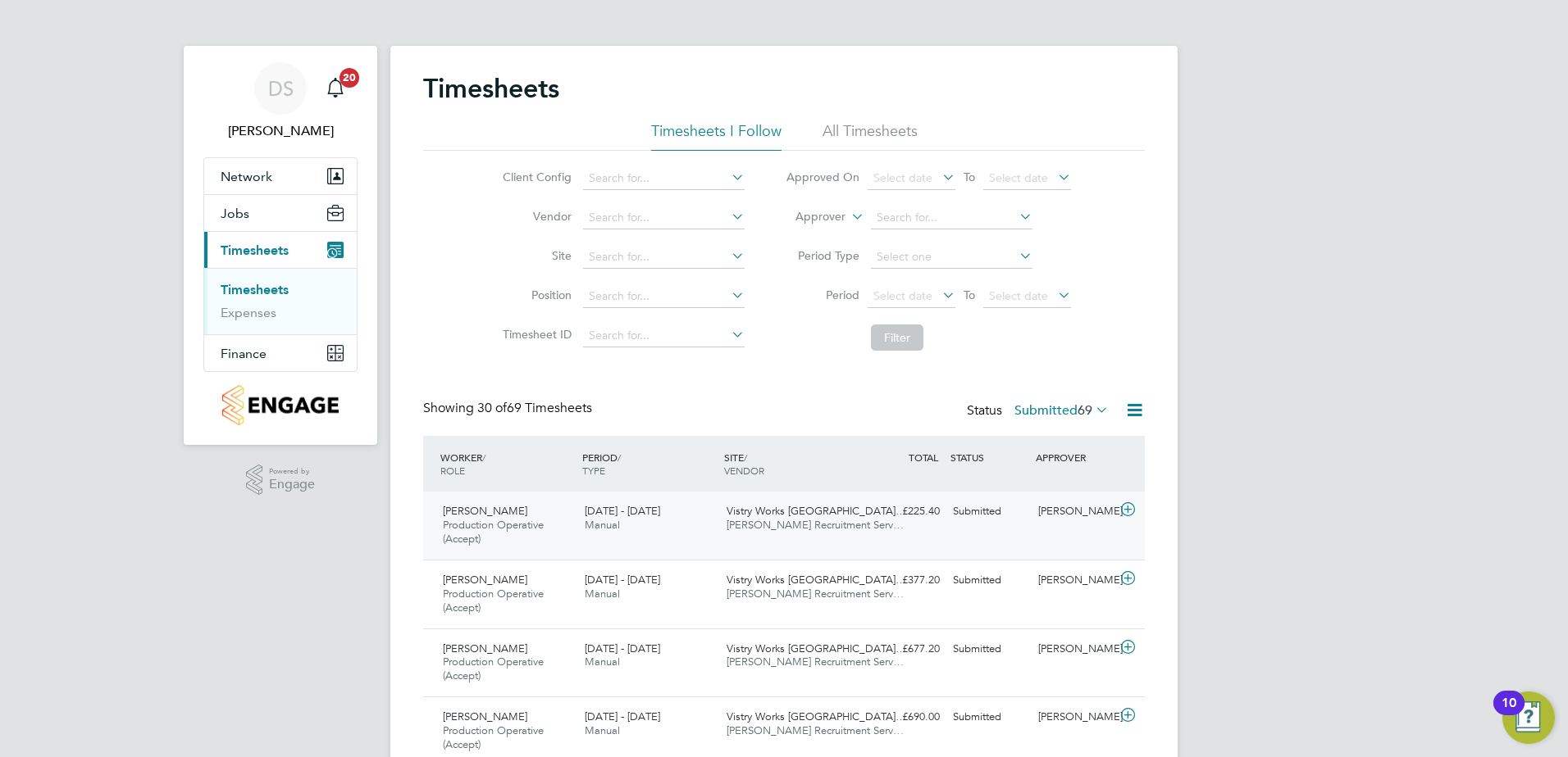
click at [1128, 508] on icon at bounding box center [1127, 509] width 21 height 13
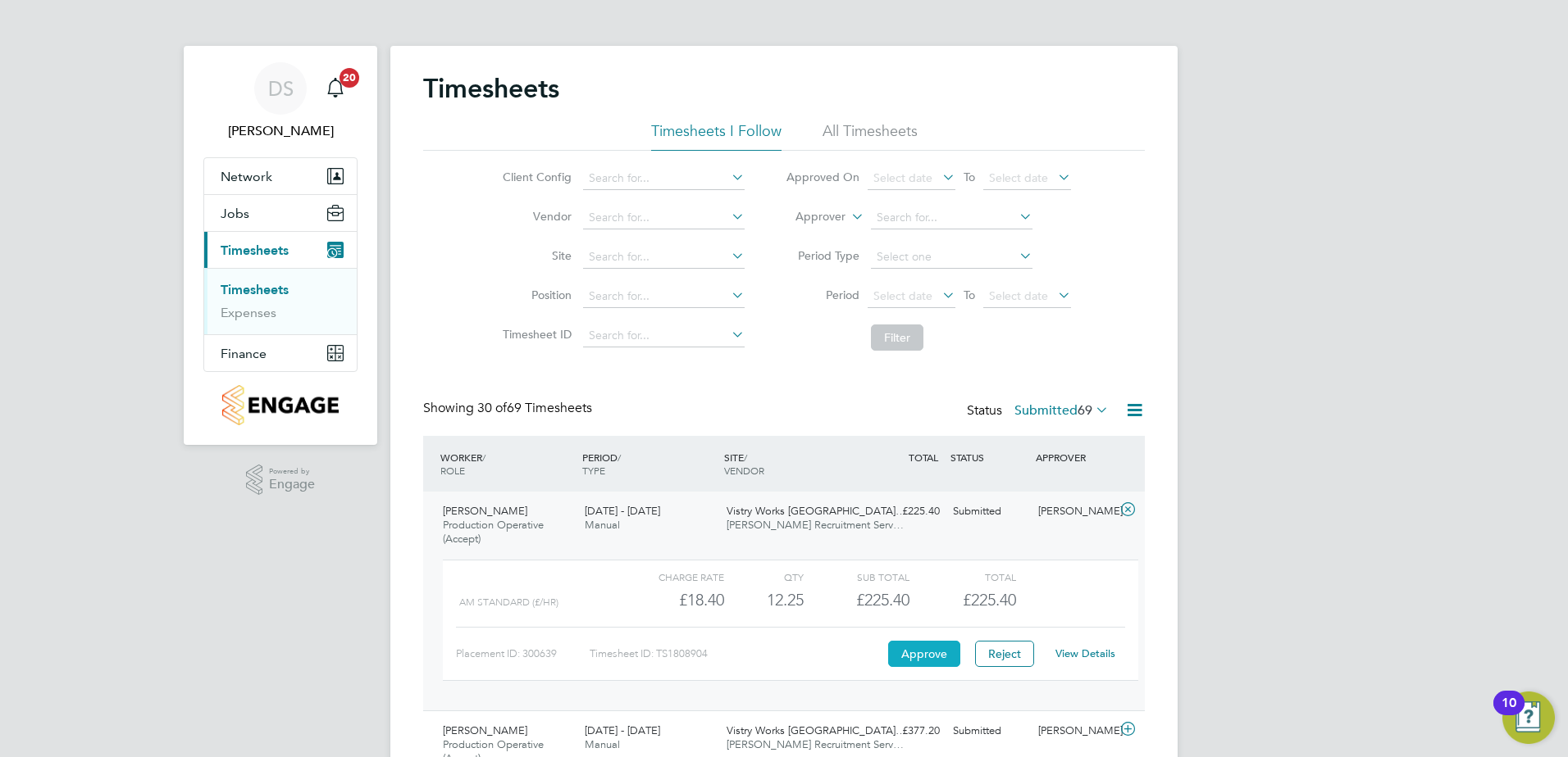
click at [939, 651] on button "Approve" at bounding box center [924, 654] width 72 height 26
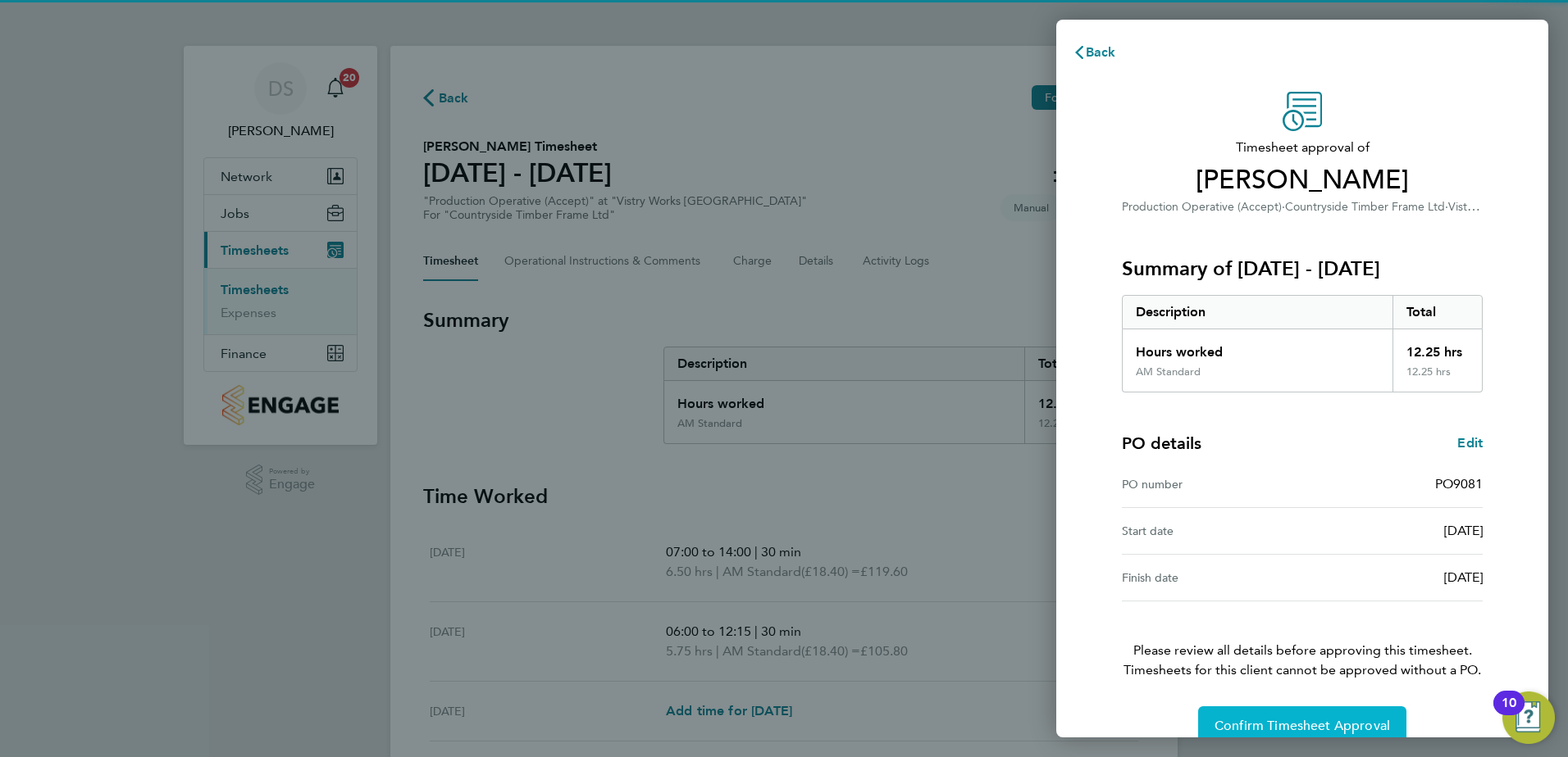
click at [1298, 729] on span "Confirm Timesheet Approval" at bounding box center [1301, 726] width 176 height 16
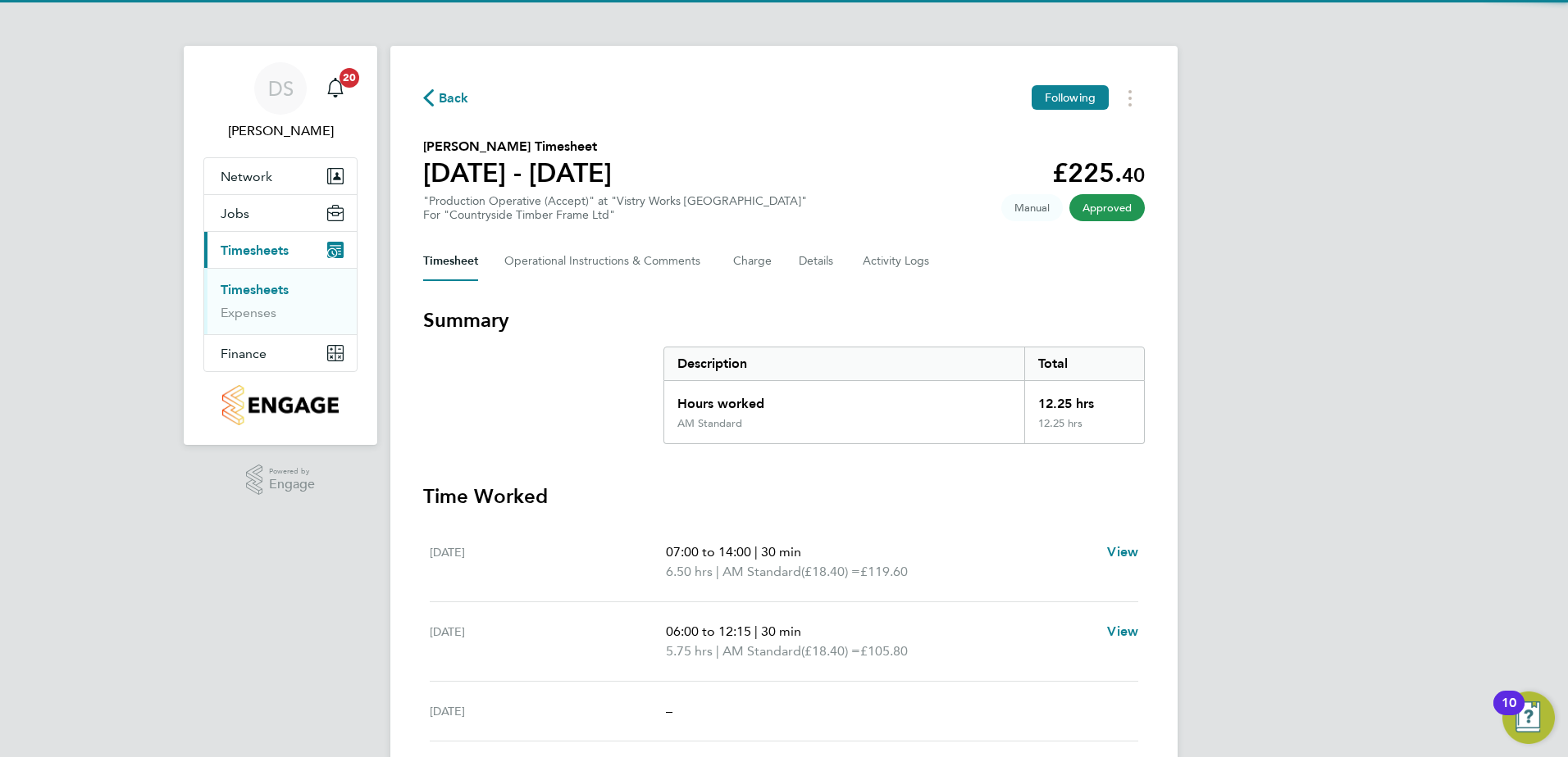
click at [450, 99] on span "Back" at bounding box center [454, 98] width 30 height 20
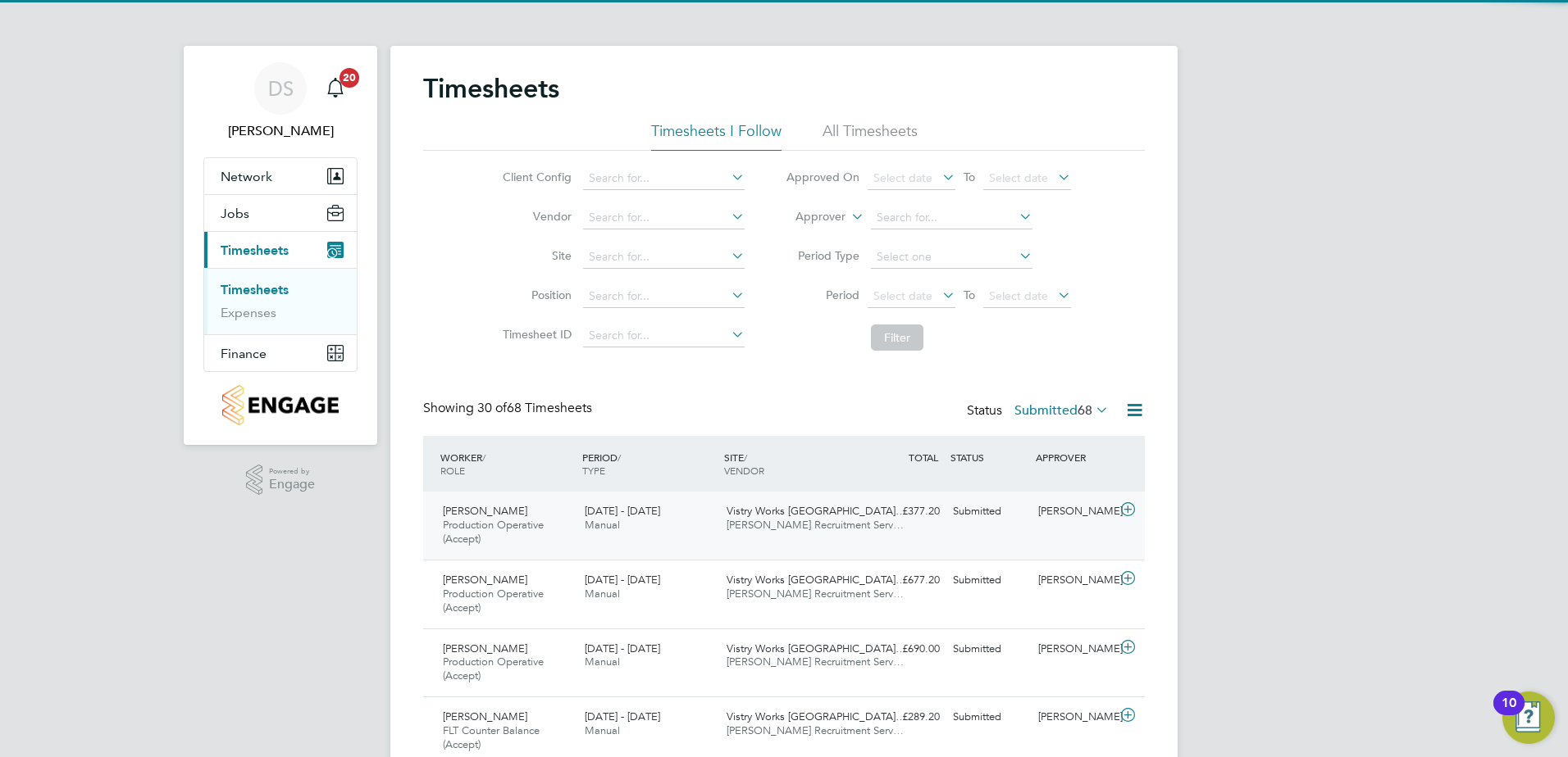
click at [1126, 506] on icon at bounding box center [1127, 509] width 21 height 13
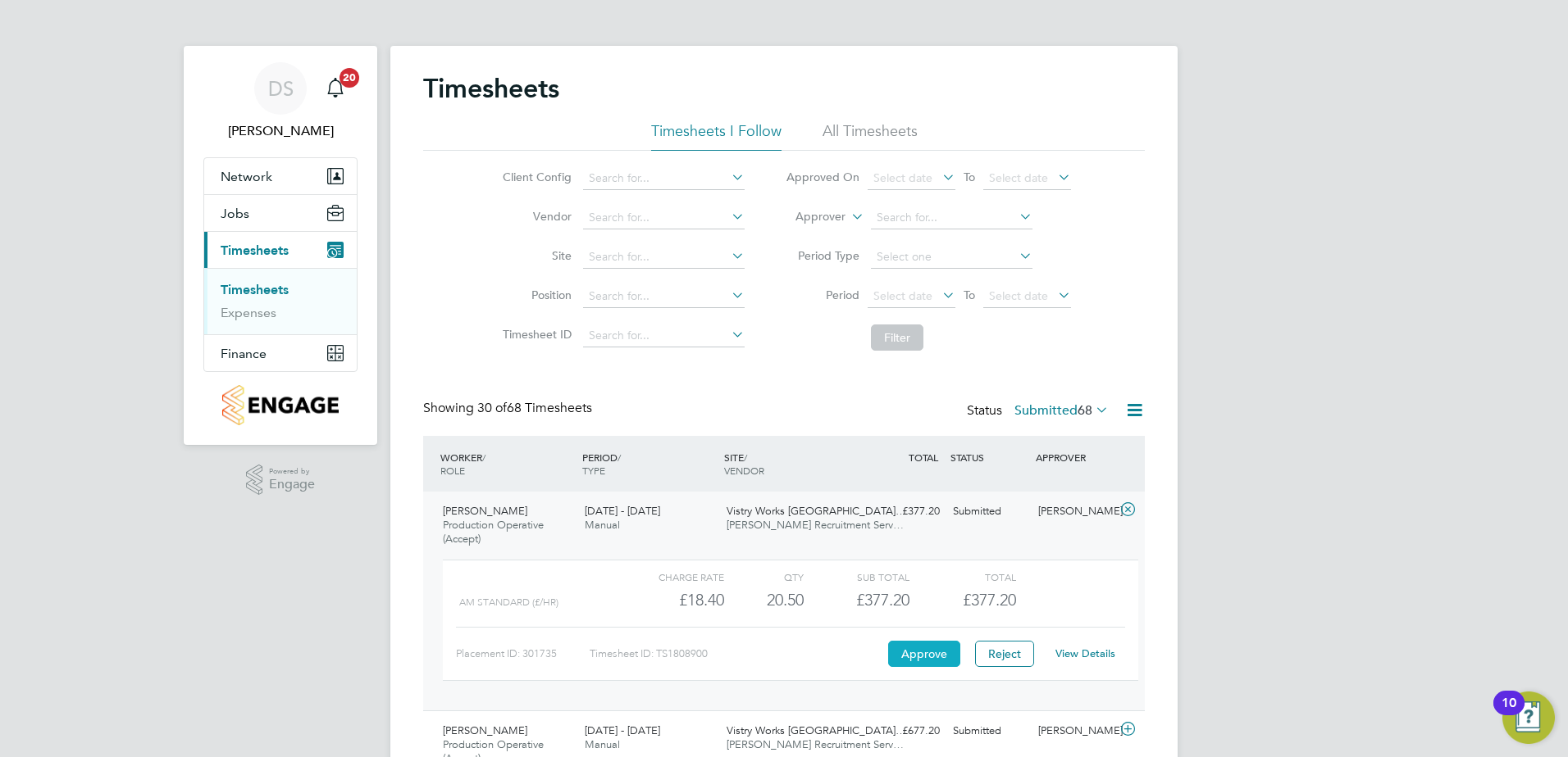
click at [919, 649] on button "Approve" at bounding box center [924, 654] width 72 height 26
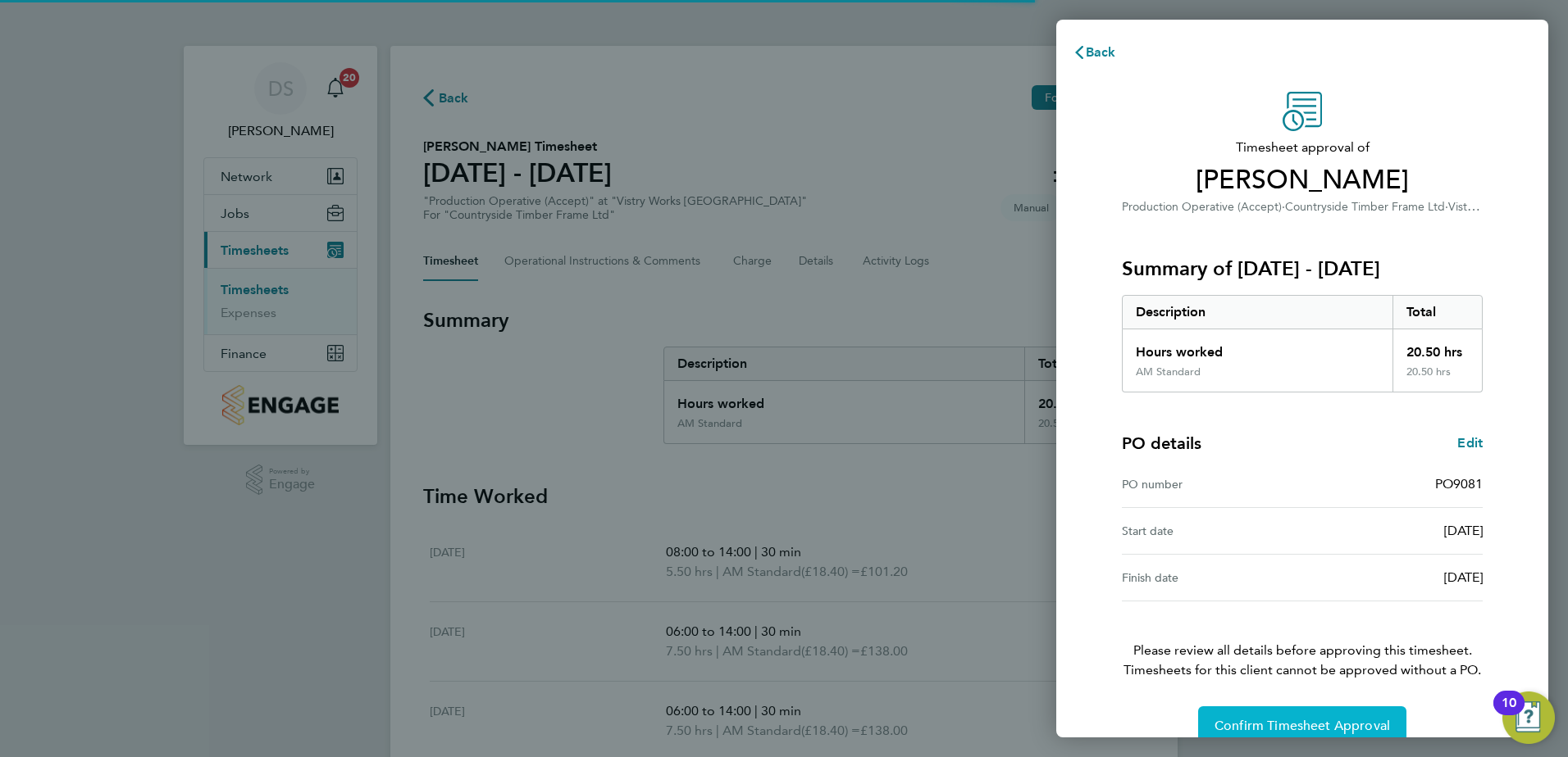
click at [1306, 723] on span "Confirm Timesheet Approval" at bounding box center [1301, 726] width 176 height 16
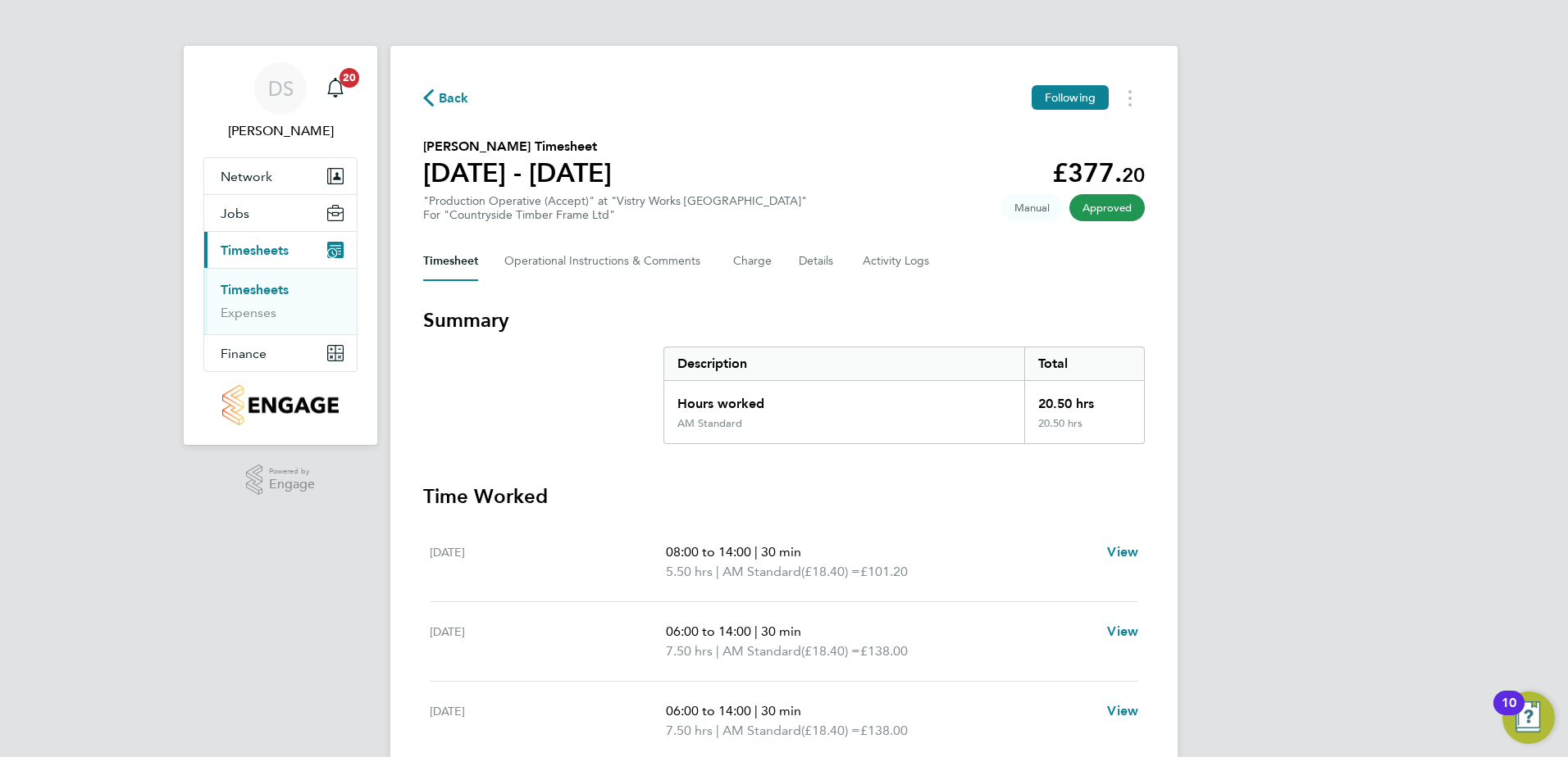
click at [442, 100] on span "Back" at bounding box center [454, 98] width 30 height 20
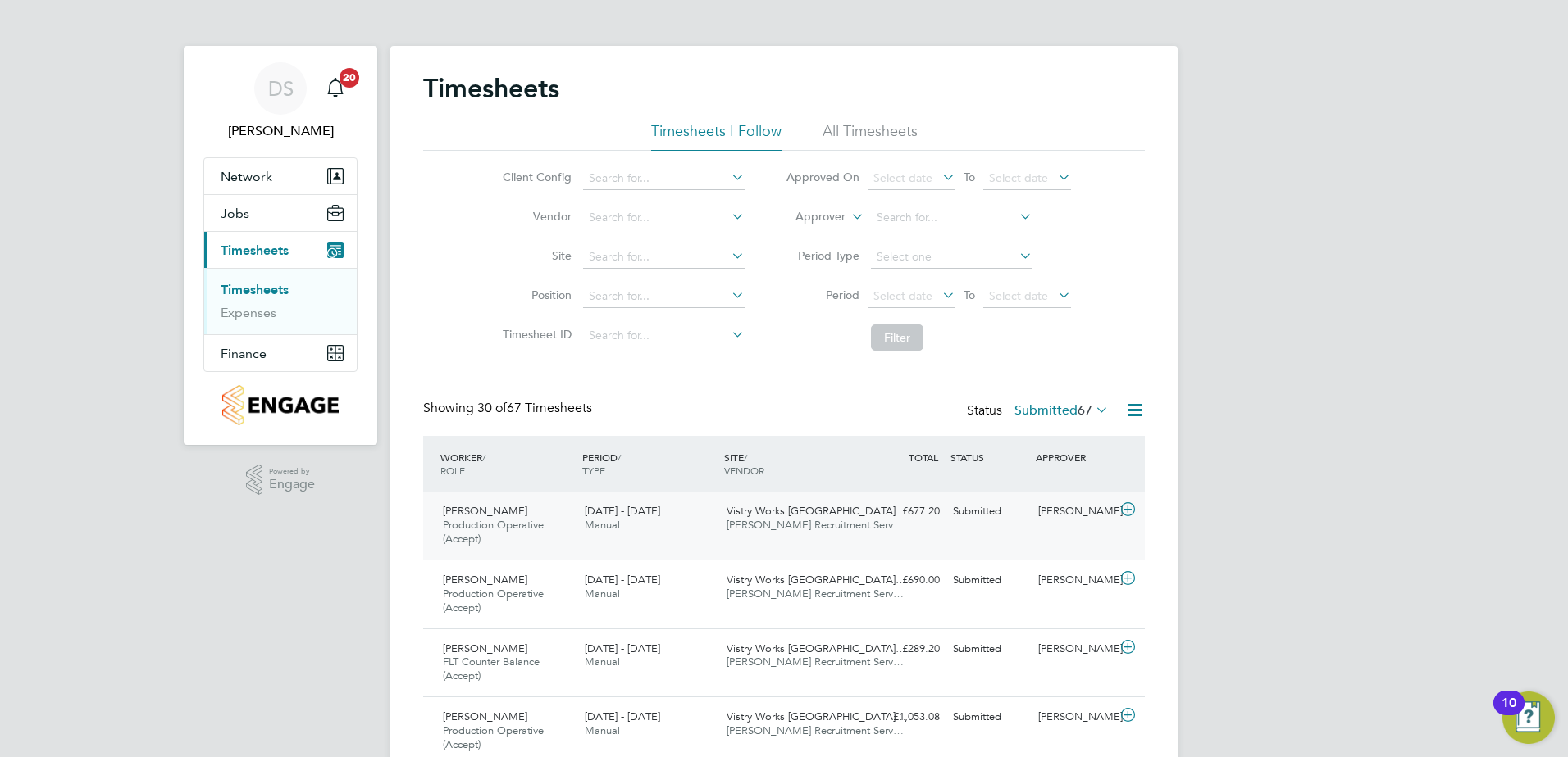
click at [1126, 512] on icon at bounding box center [1127, 509] width 21 height 13
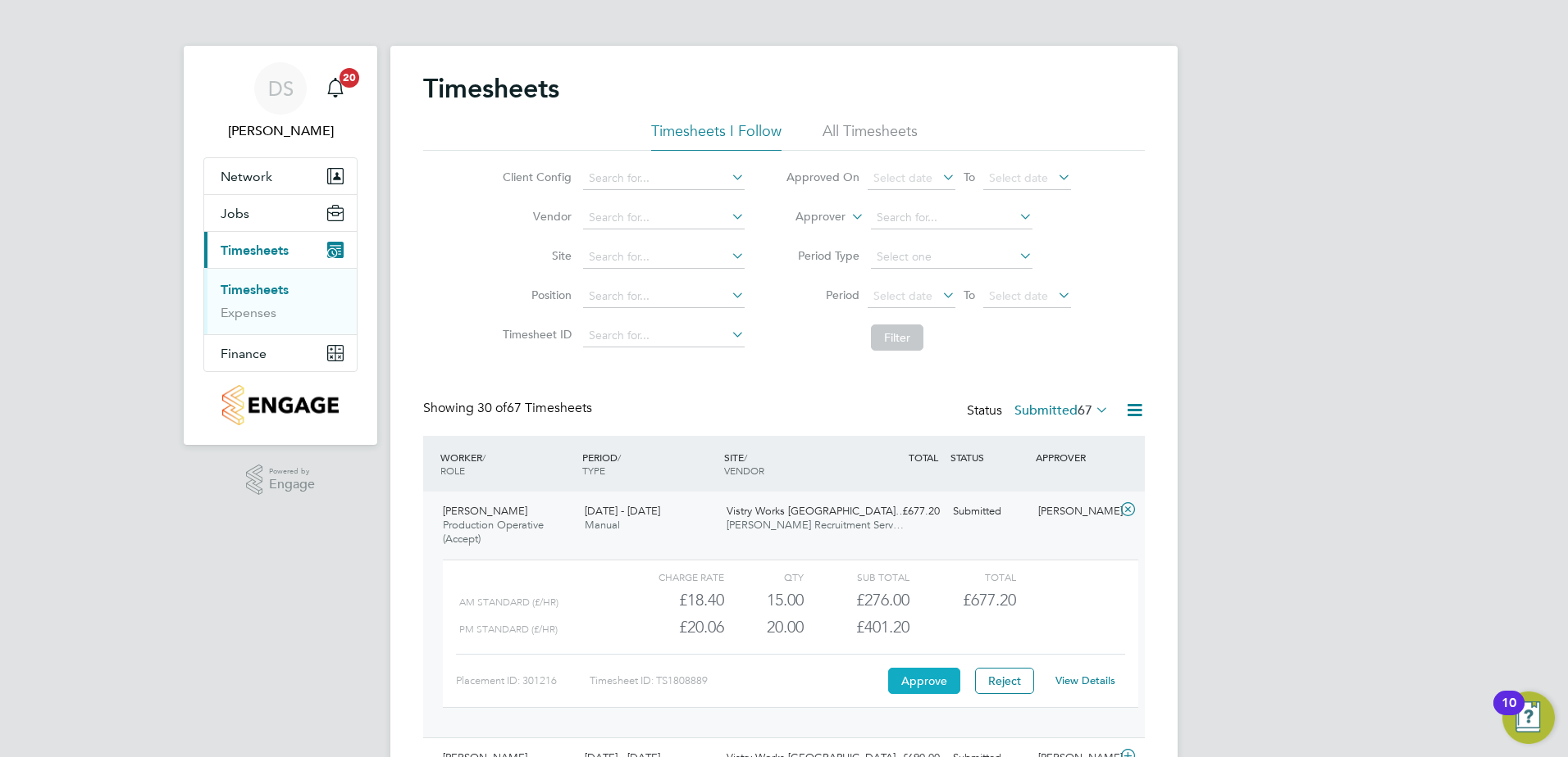
click at [941, 694] on button "Approve" at bounding box center [924, 680] width 72 height 26
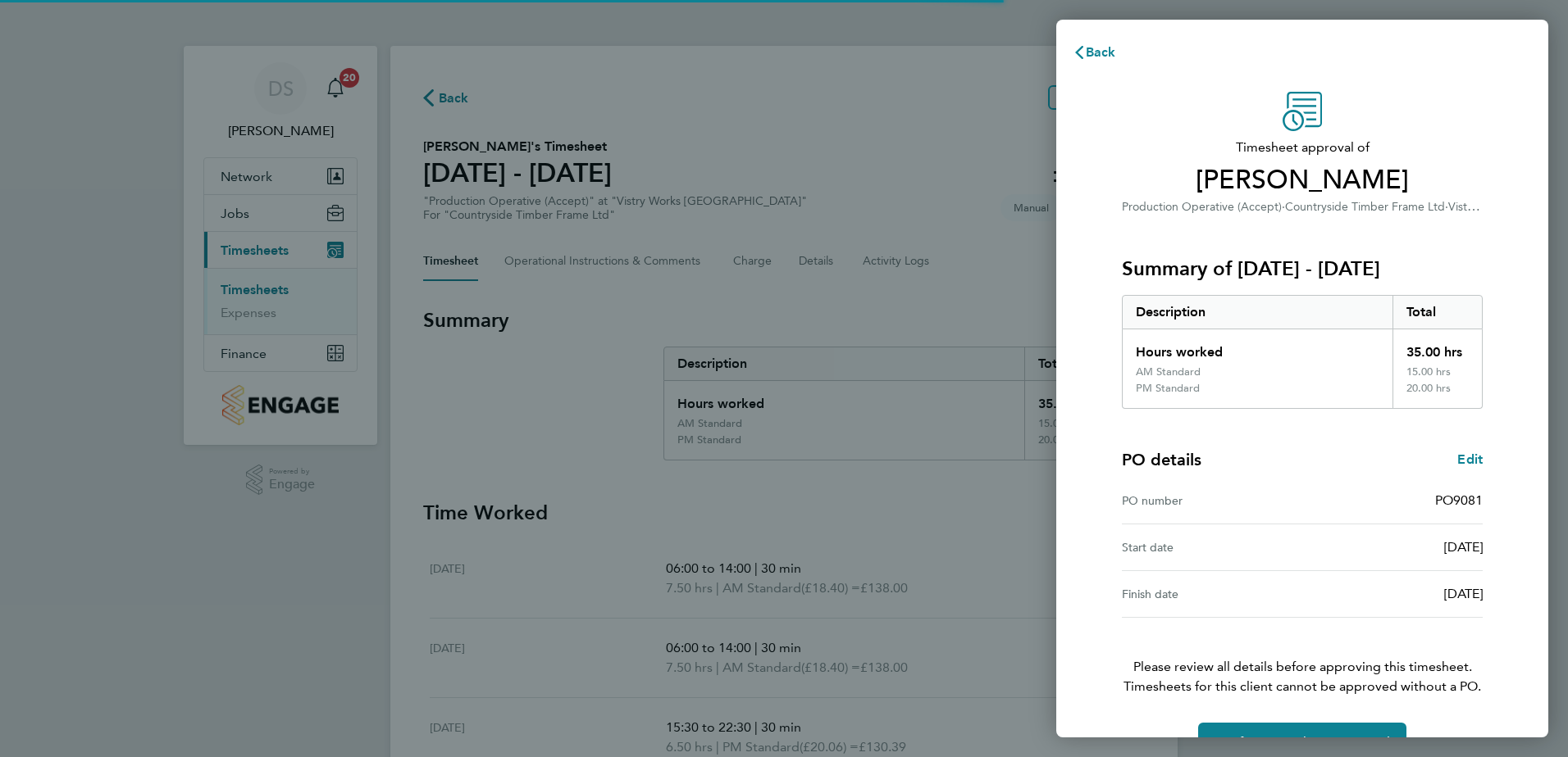
click at [1283, 706] on div "Timesheet approval of Abdulrasheed Pandor Production Operative (Accept) · Count…" at bounding box center [1301, 427] width 400 height 671
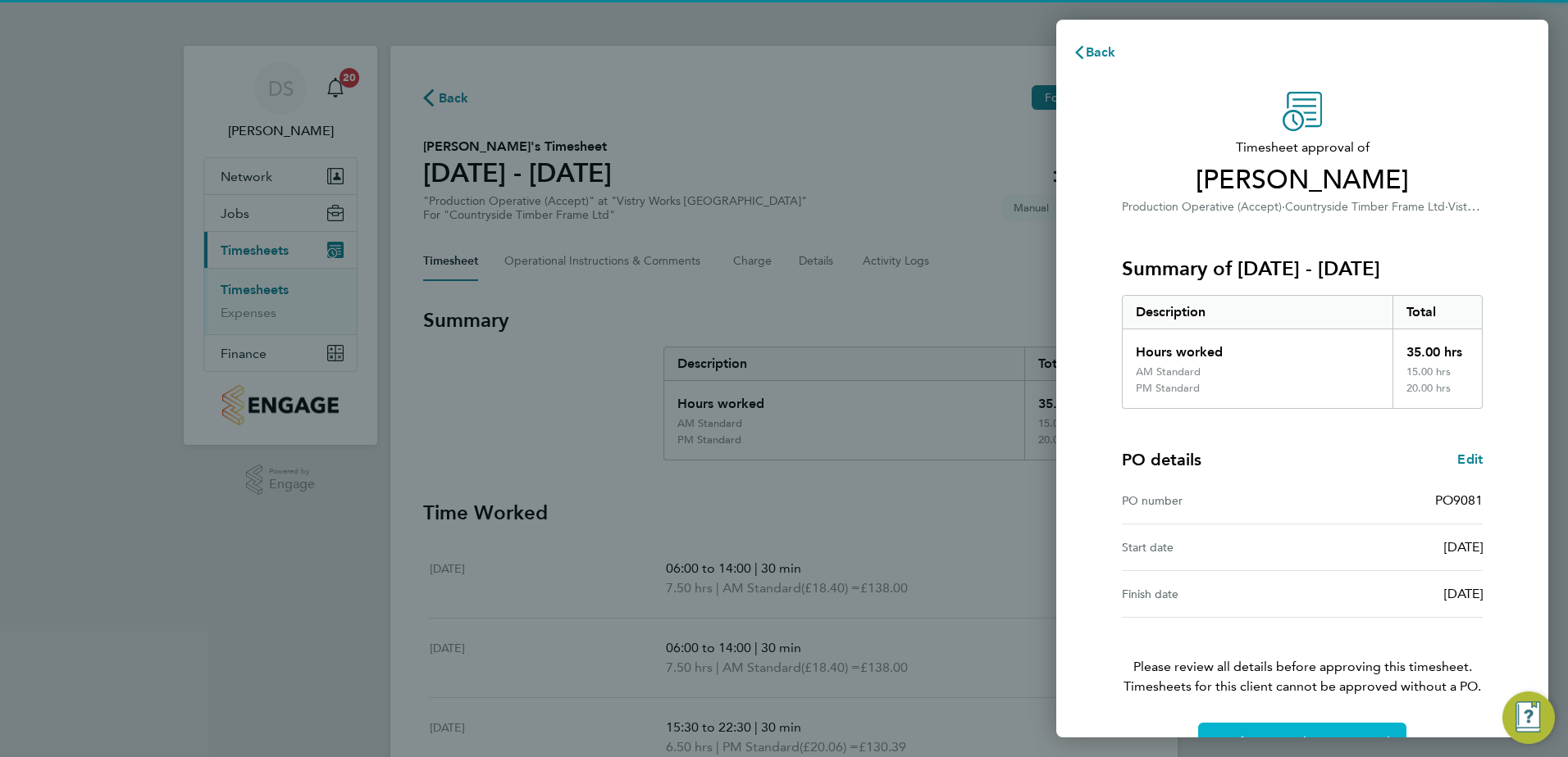
drag, startPoint x: 1283, startPoint y: 729, endPoint x: 1261, endPoint y: 715, distance: 26.1
click at [1284, 729] on button "Confirm Timesheet Approval" at bounding box center [1301, 743] width 208 height 39
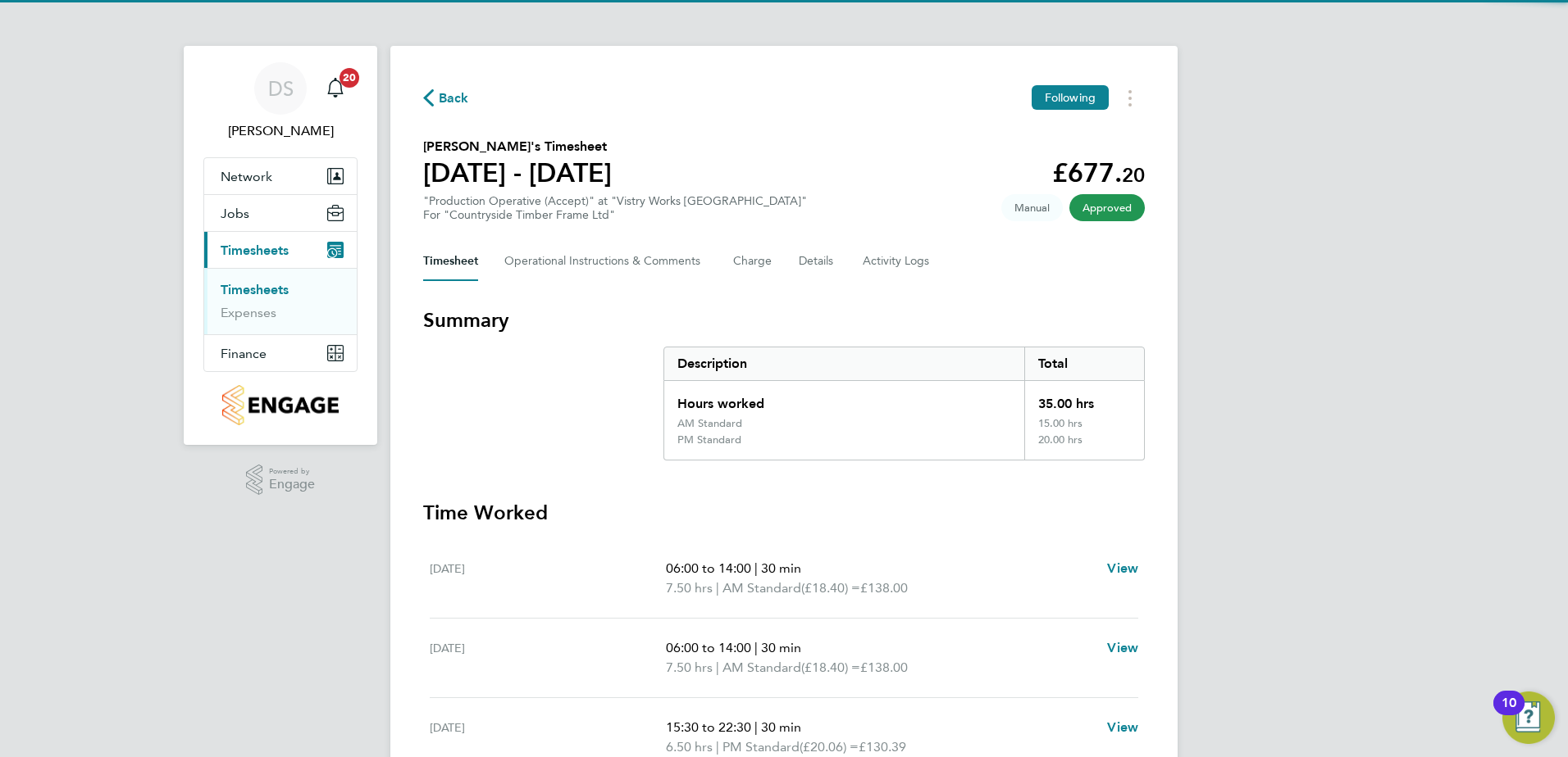
click at [445, 96] on span "Back" at bounding box center [454, 98] width 30 height 20
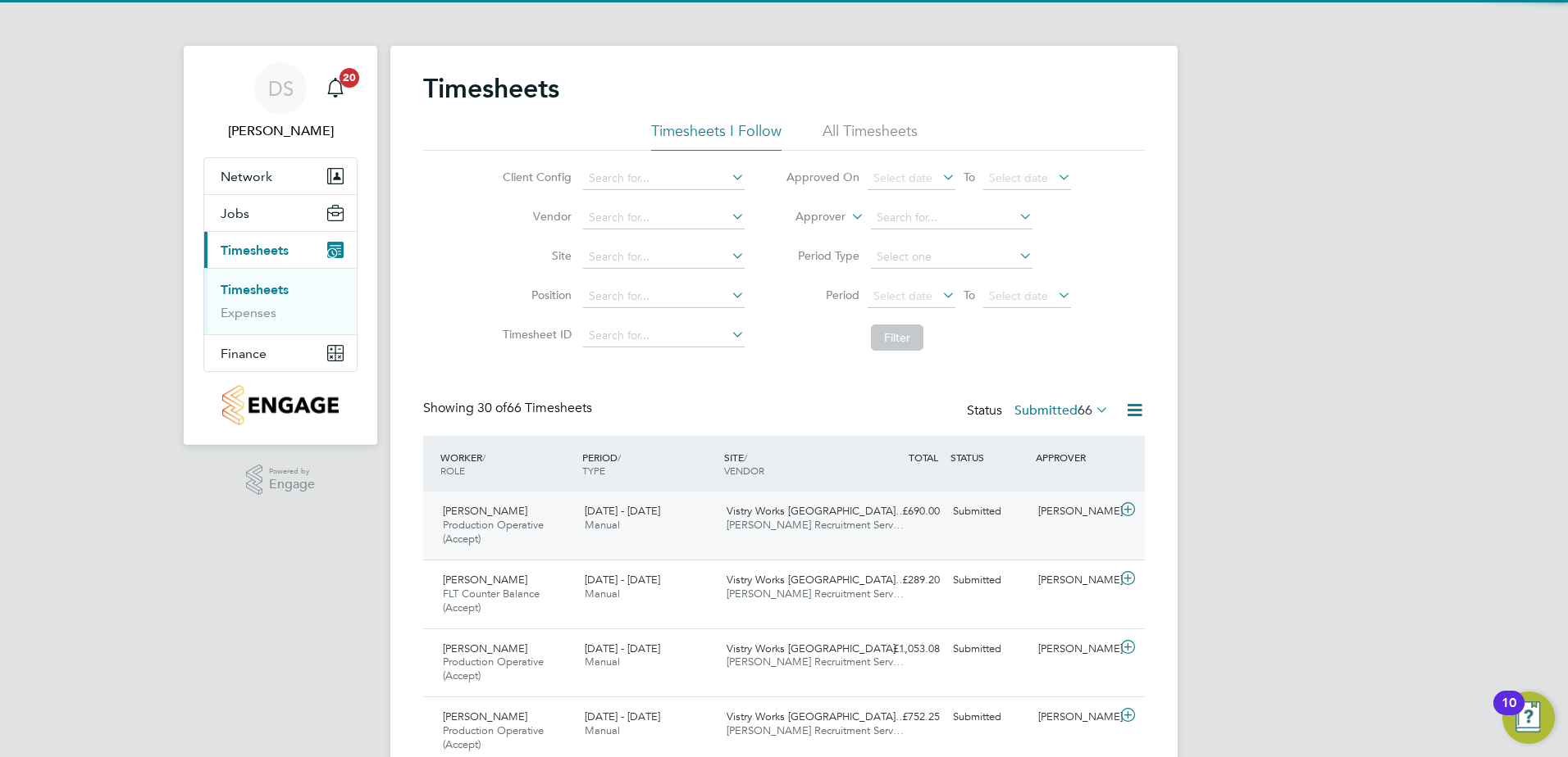
click at [1126, 512] on icon at bounding box center [1127, 509] width 21 height 13
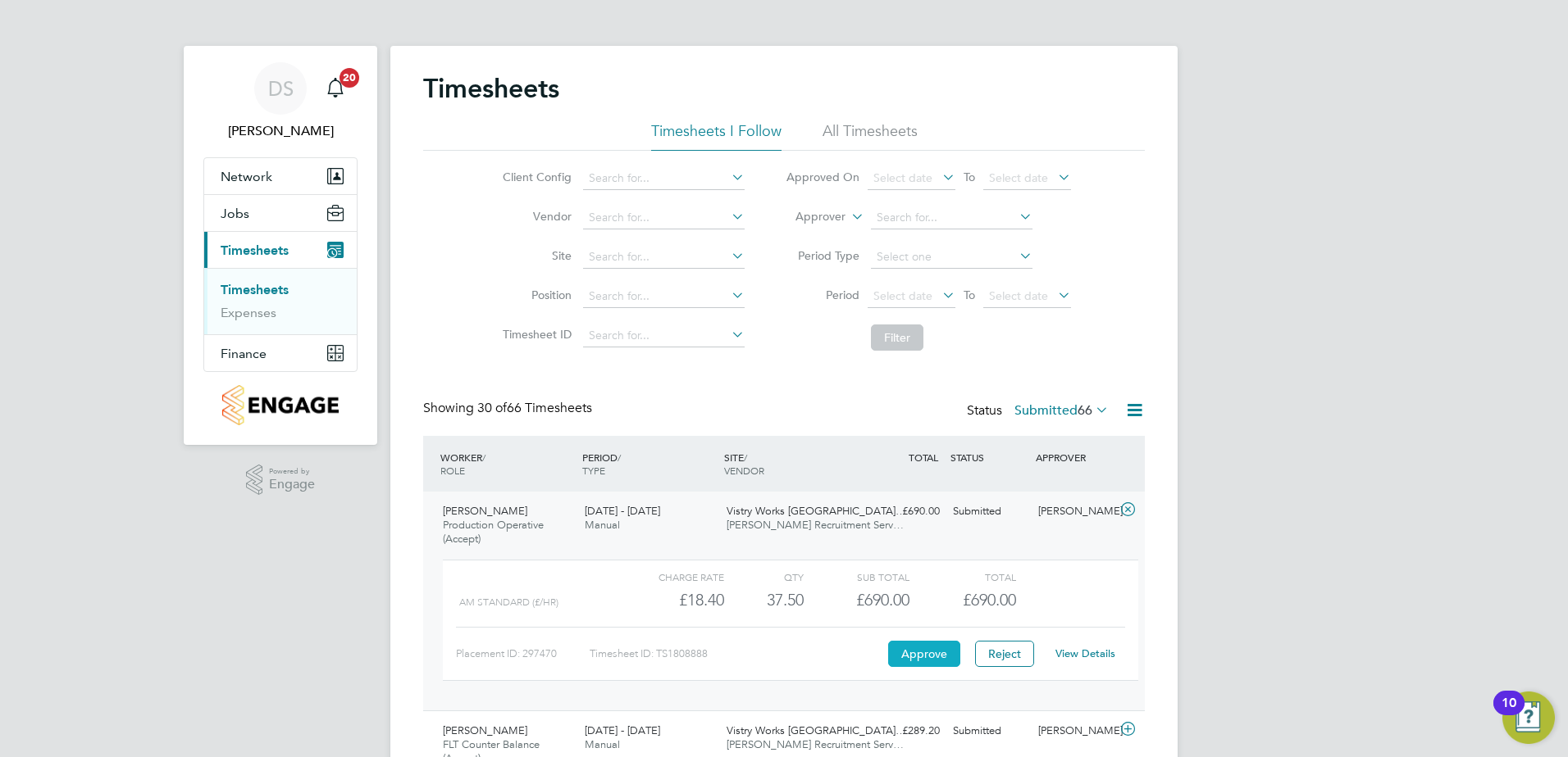
click at [936, 647] on button "Approve" at bounding box center [924, 654] width 72 height 26
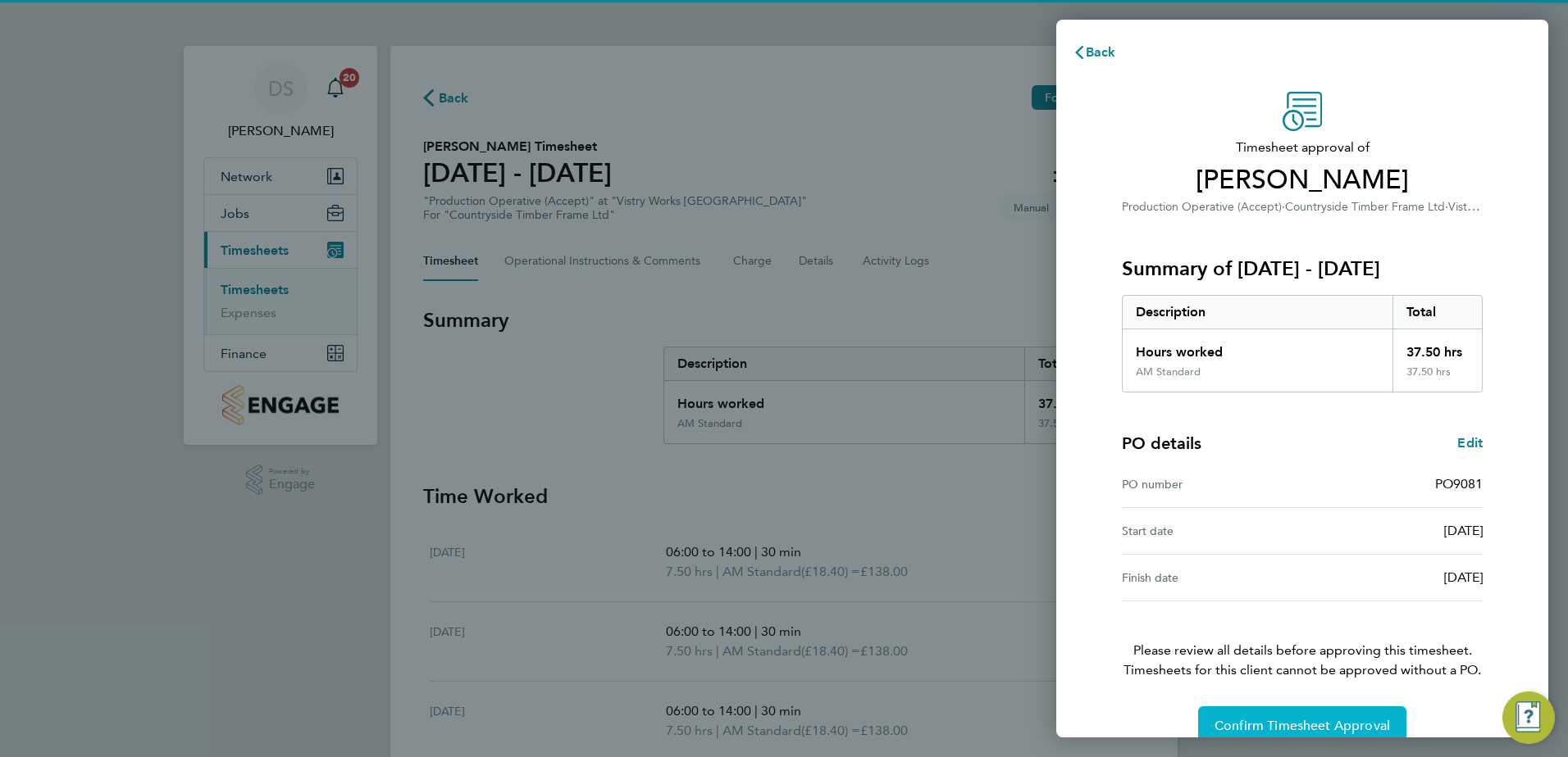
click at [1294, 720] on span "Confirm Timesheet Approval" at bounding box center [1301, 726] width 176 height 16
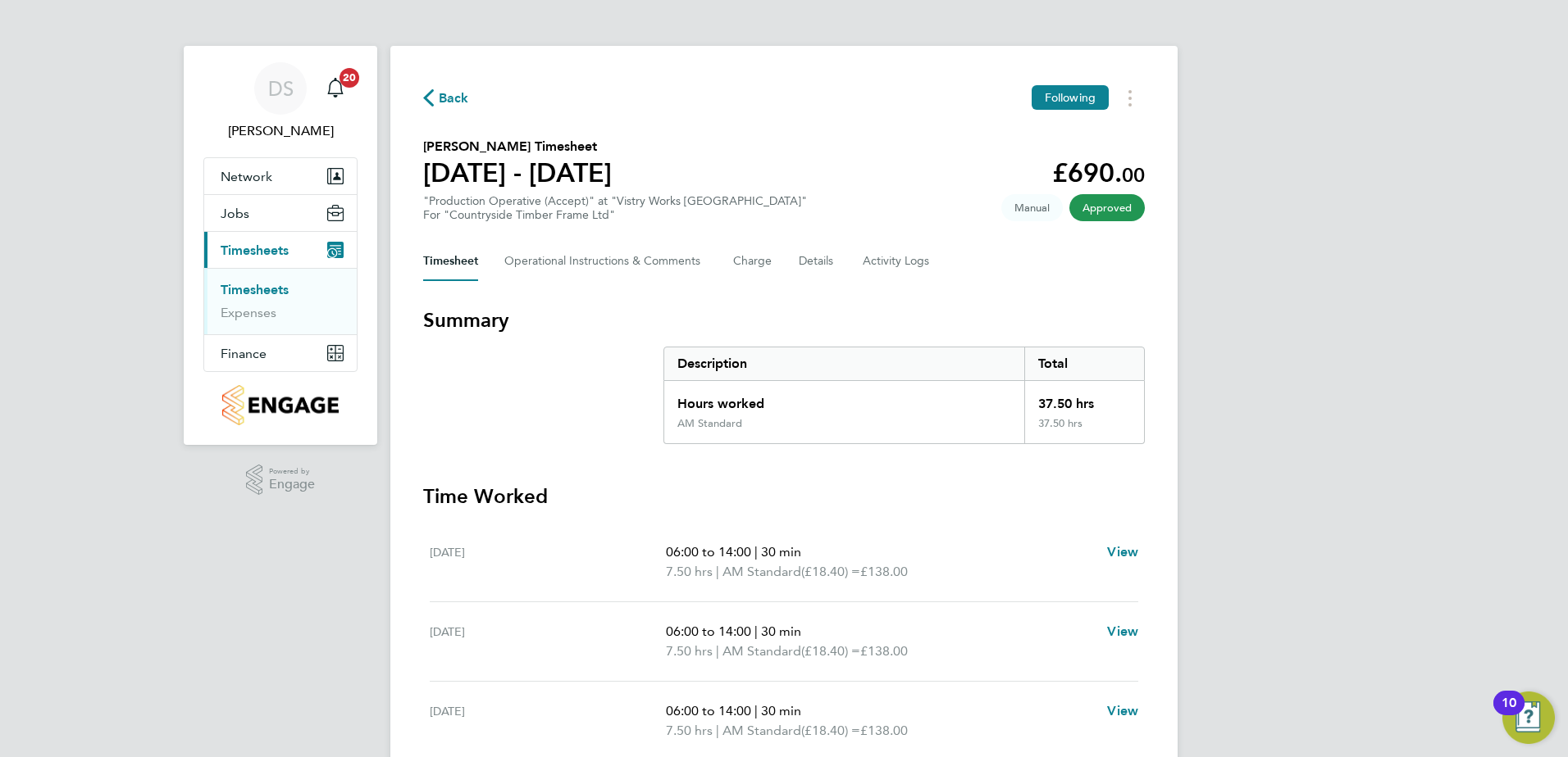
click at [446, 97] on span "Back" at bounding box center [454, 98] width 30 height 20
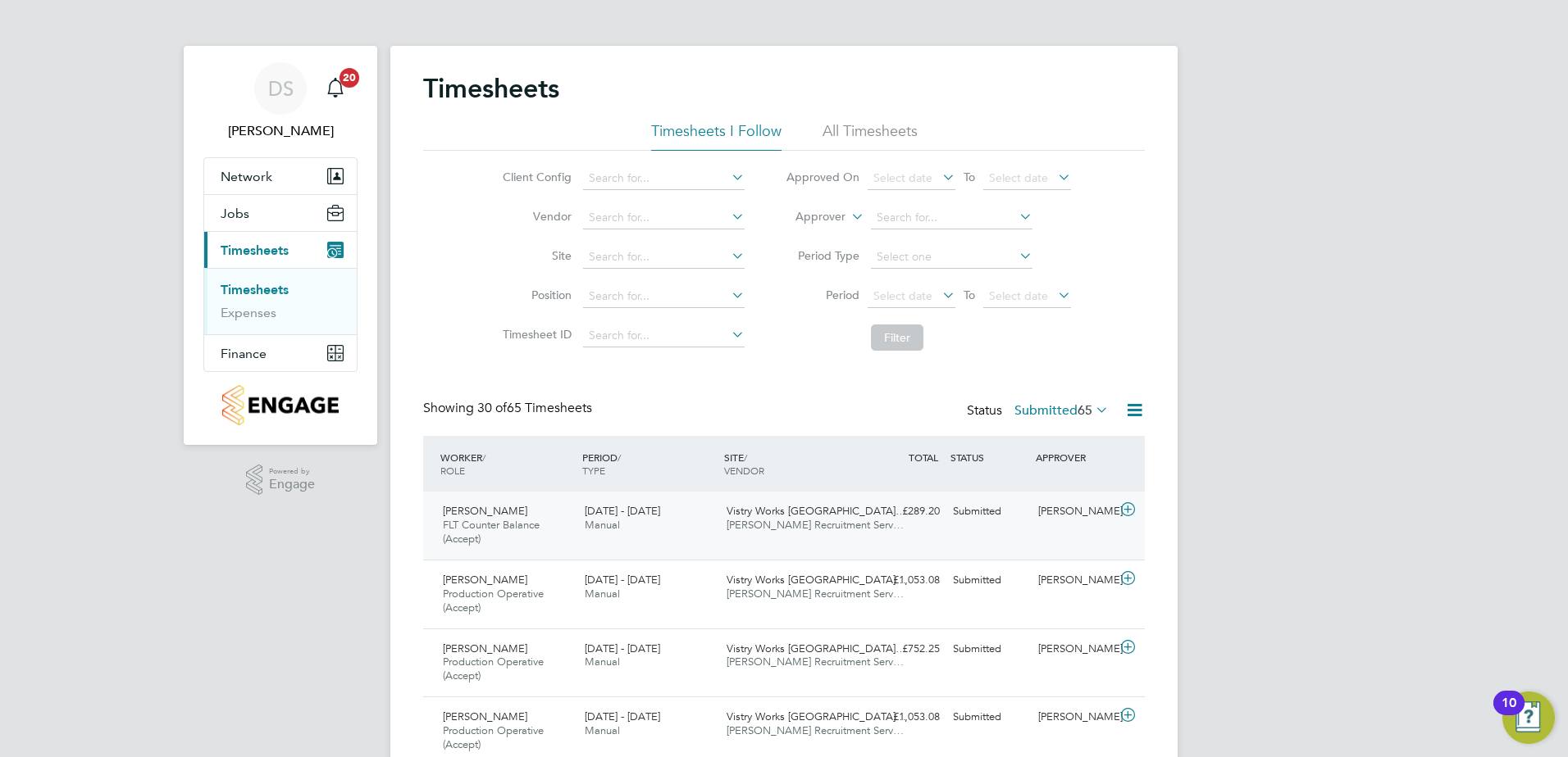
click at [1132, 509] on icon at bounding box center [1127, 509] width 21 height 13
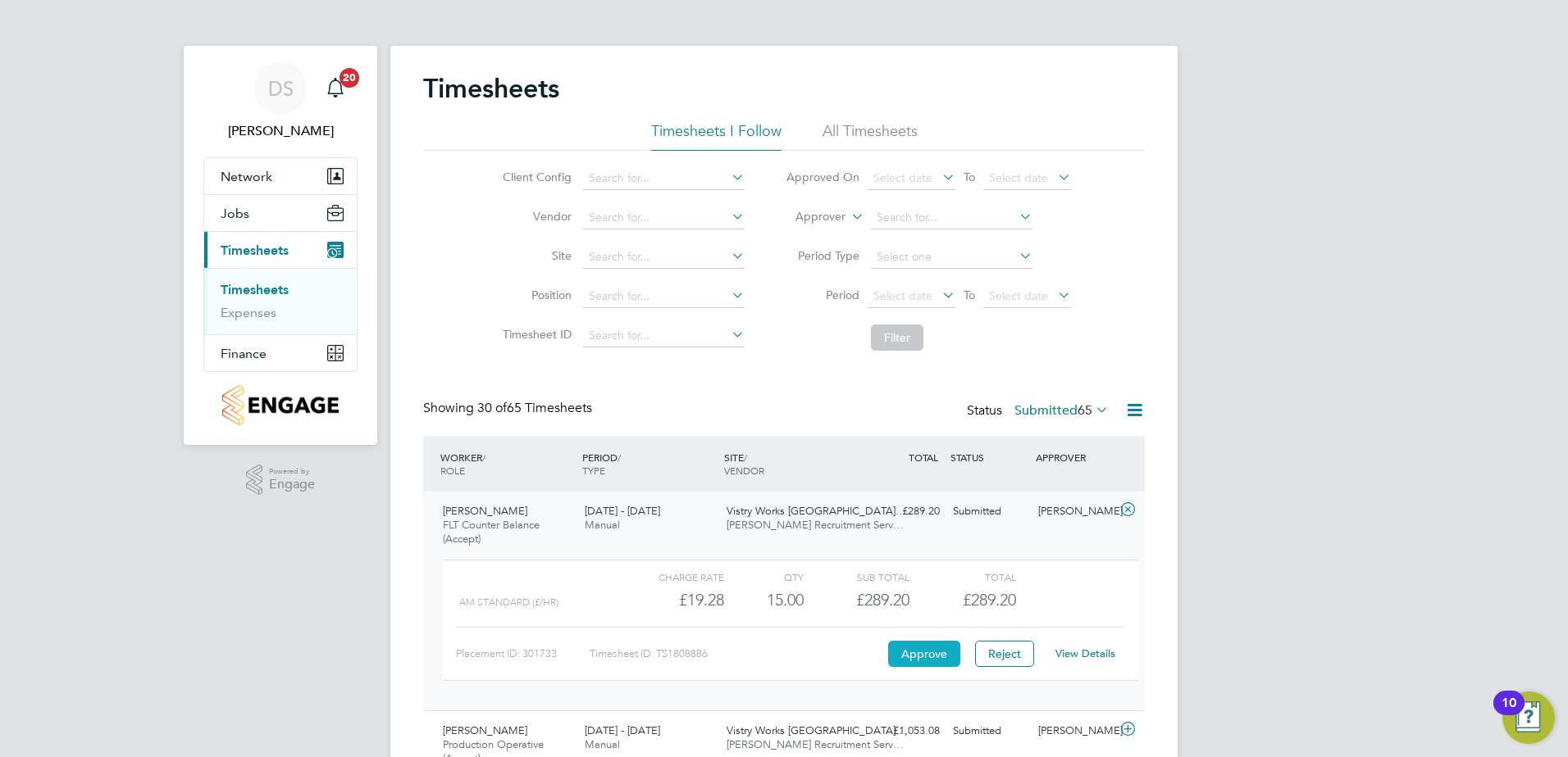
click at [929, 646] on button "Approve" at bounding box center [924, 654] width 72 height 26
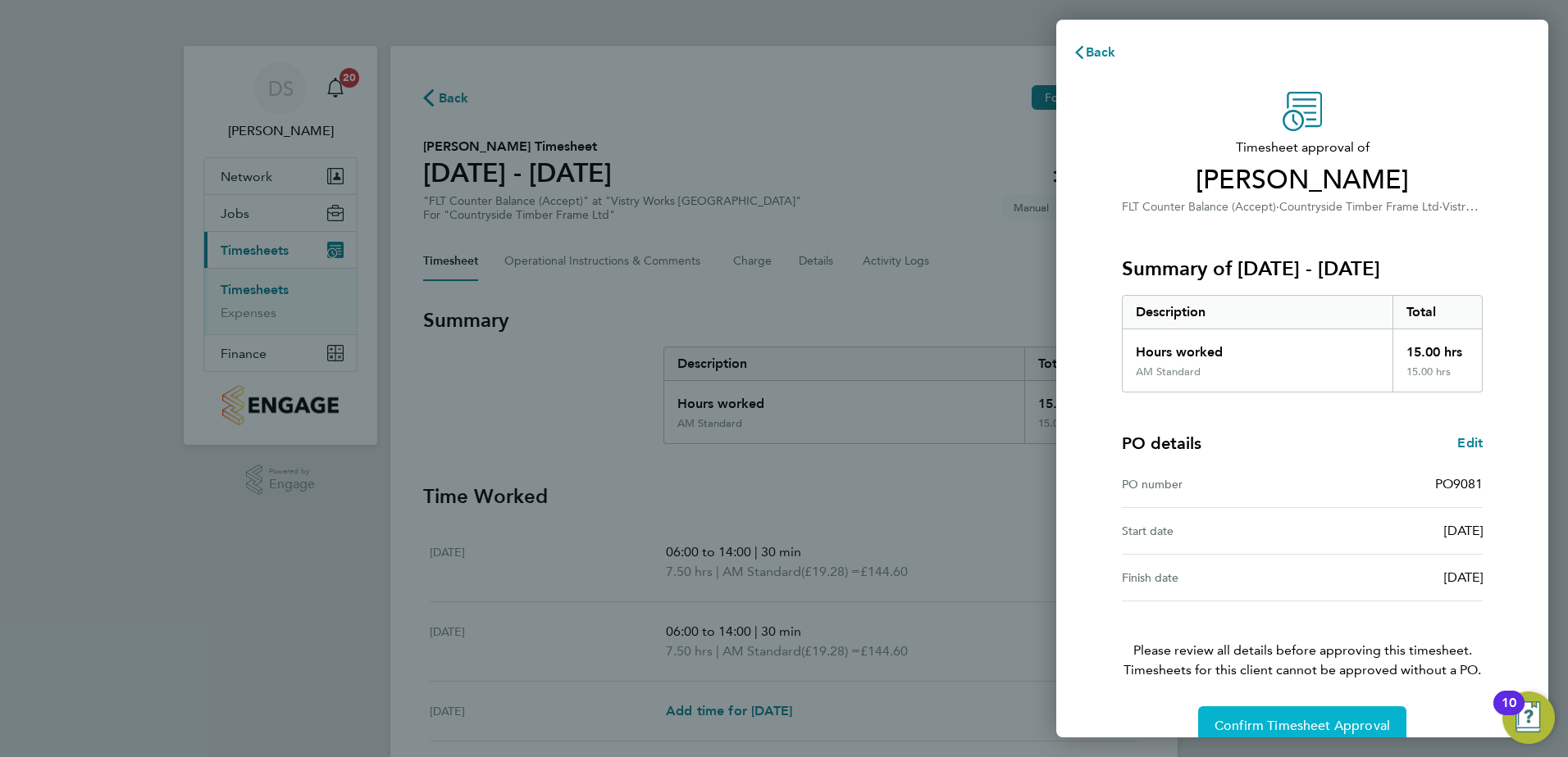
click at [1352, 719] on span "Confirm Timesheet Approval" at bounding box center [1301, 726] width 176 height 16
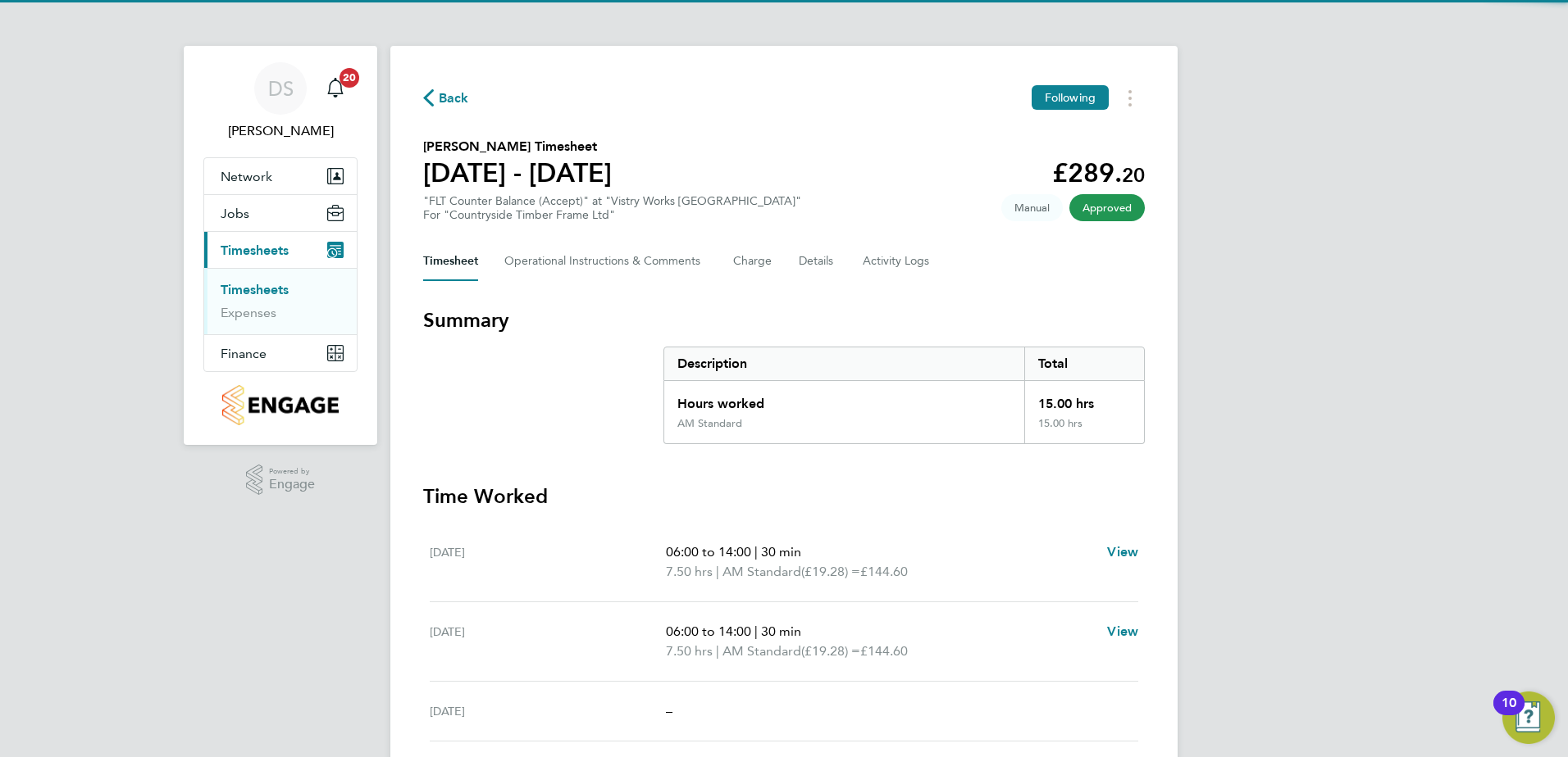
click at [448, 96] on span "Back" at bounding box center [454, 98] width 30 height 20
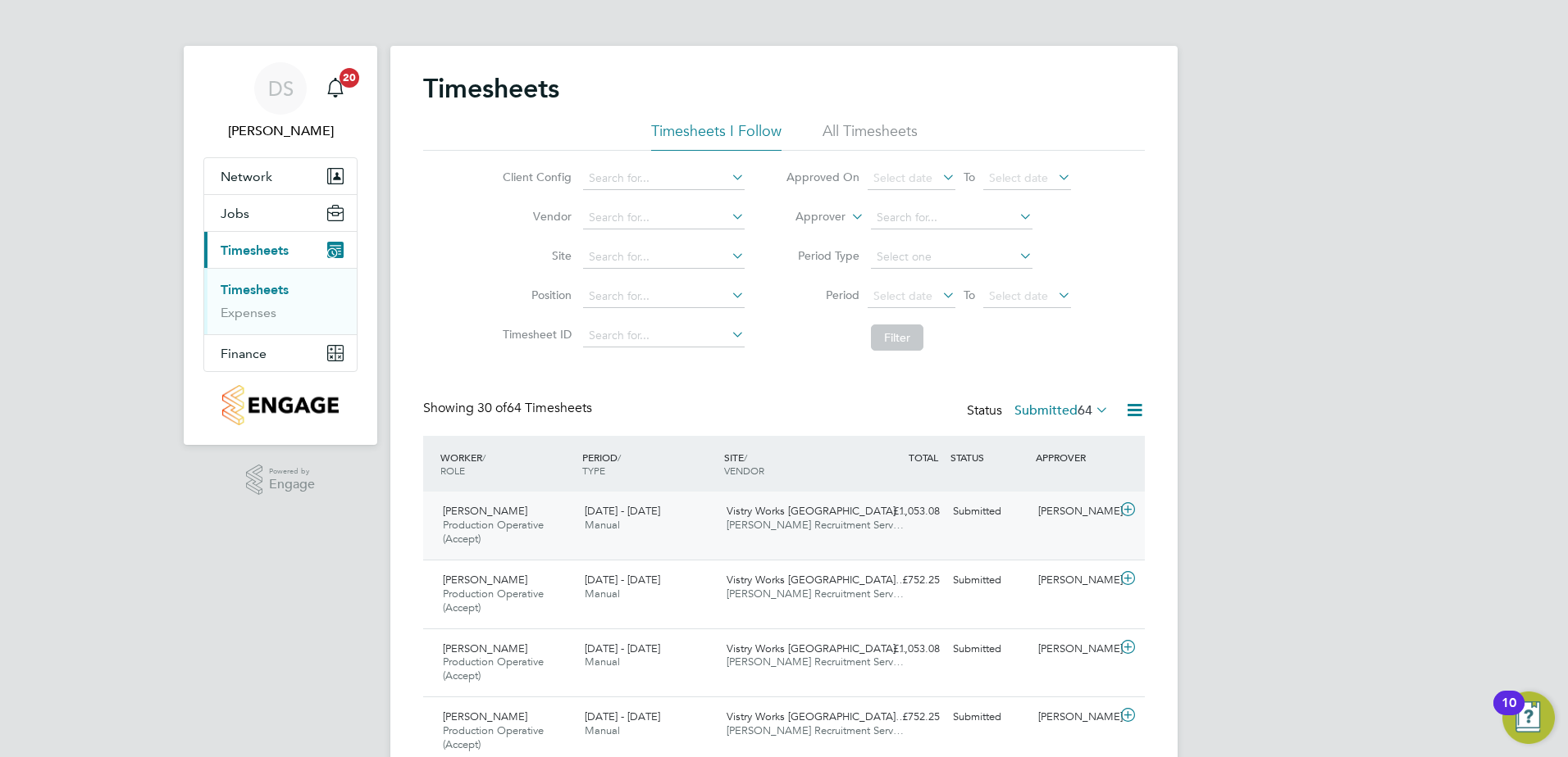
click at [1126, 507] on icon at bounding box center [1127, 509] width 21 height 13
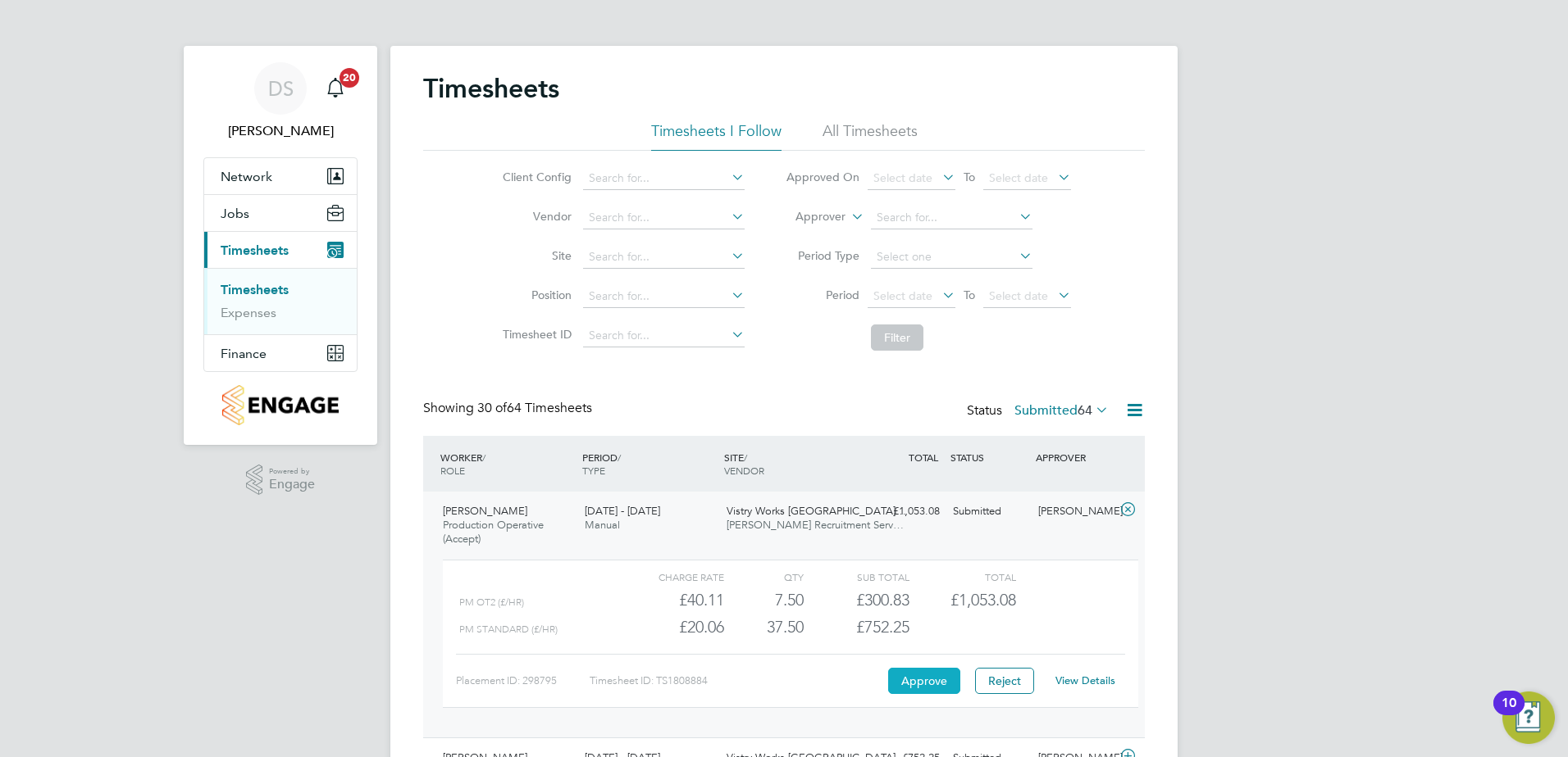
click at [937, 679] on button "Approve" at bounding box center [924, 680] width 72 height 26
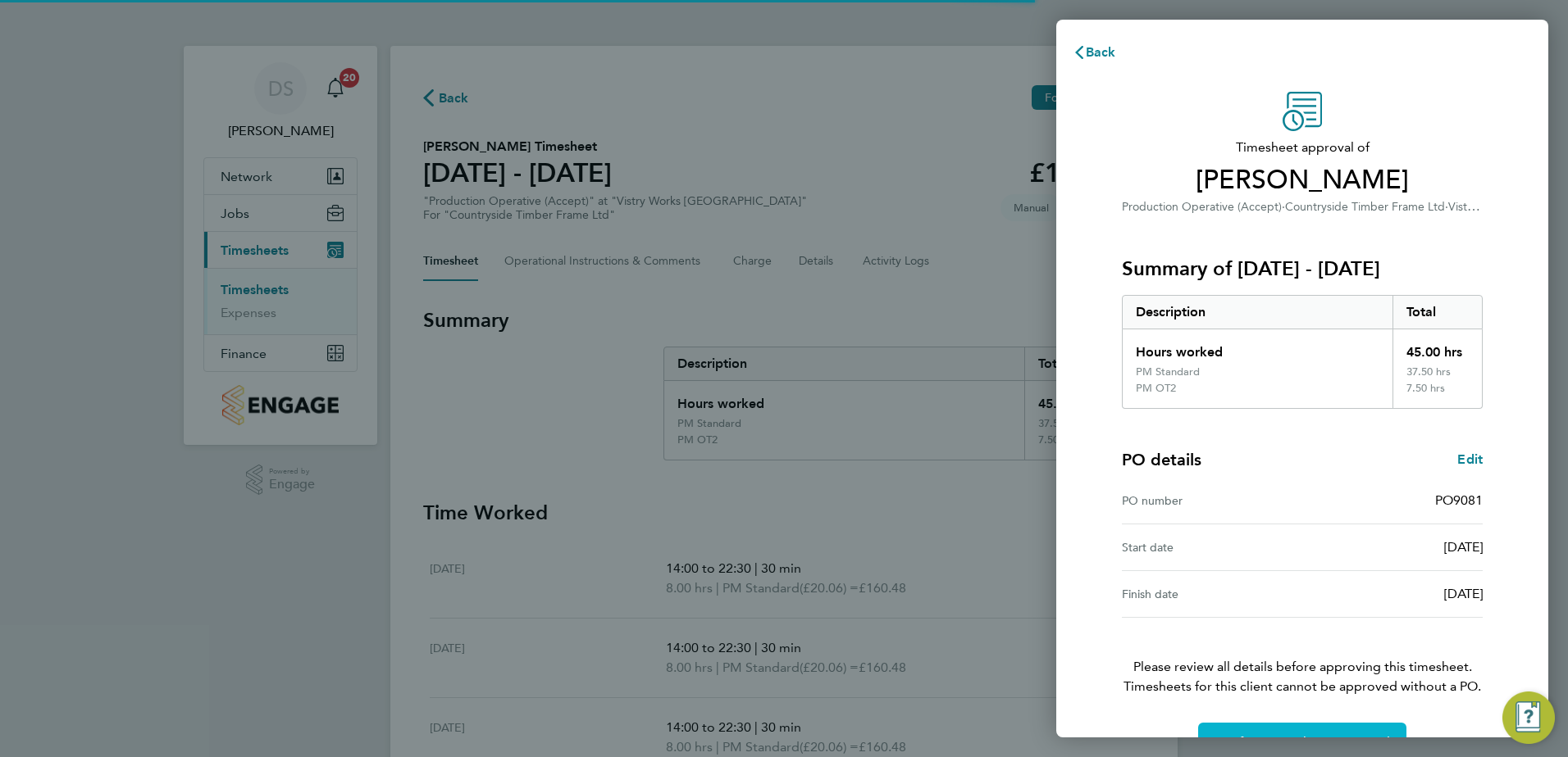
click at [1260, 732] on button "Confirm Timesheet Approval" at bounding box center [1301, 743] width 208 height 39
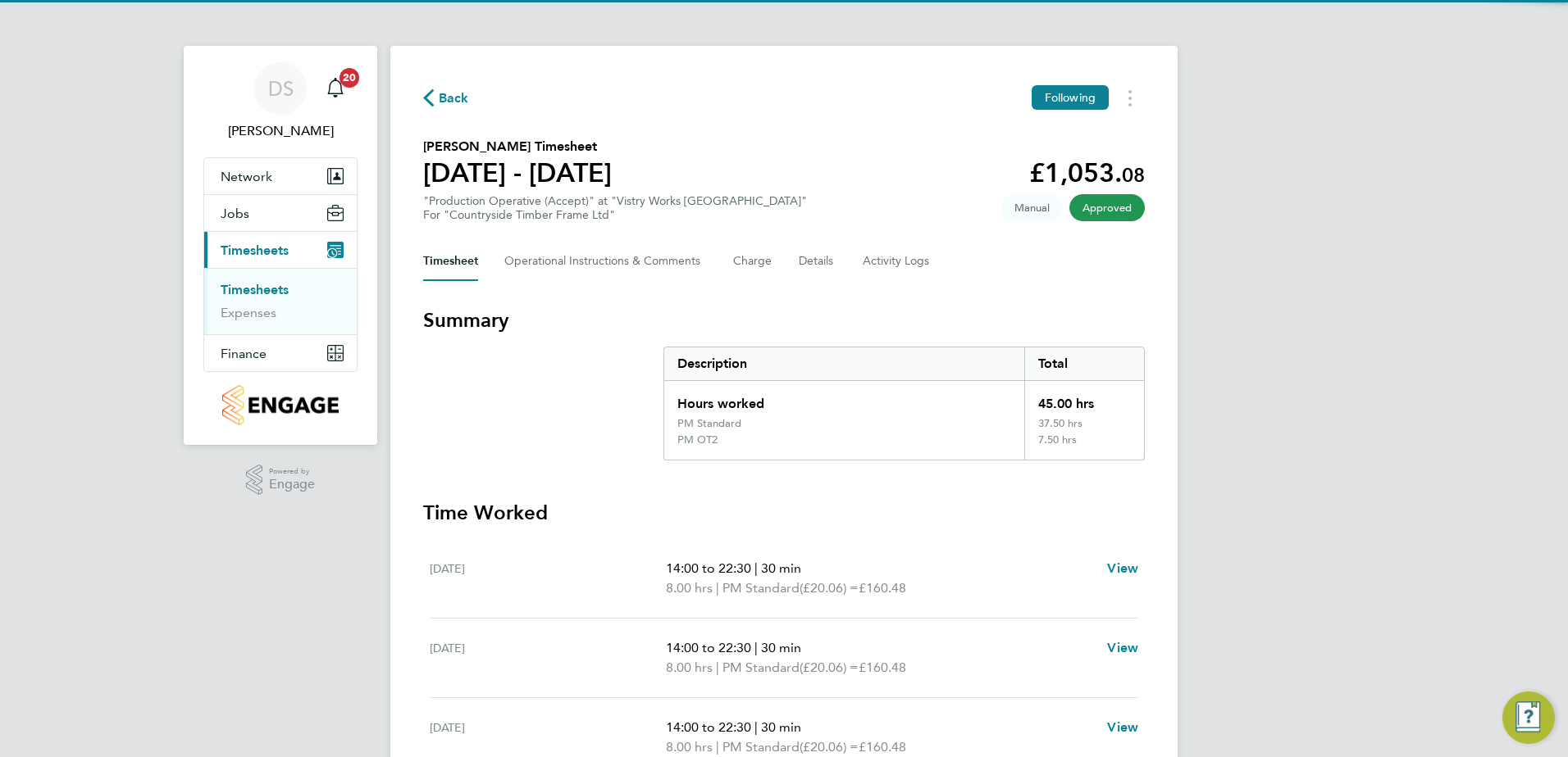
click at [435, 96] on span "Back" at bounding box center [445, 96] width 45 height 15
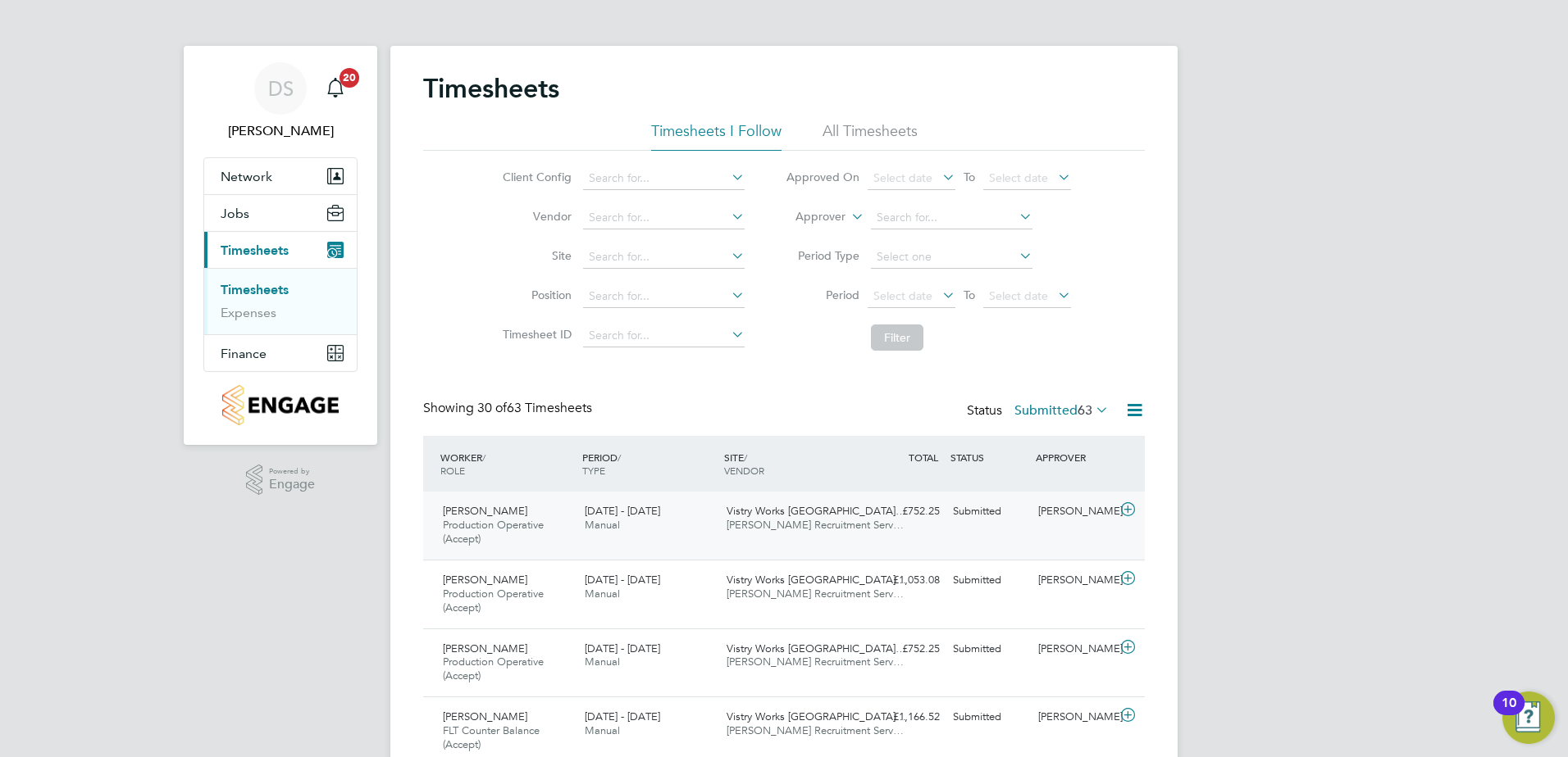
click at [1125, 511] on icon at bounding box center [1127, 509] width 21 height 13
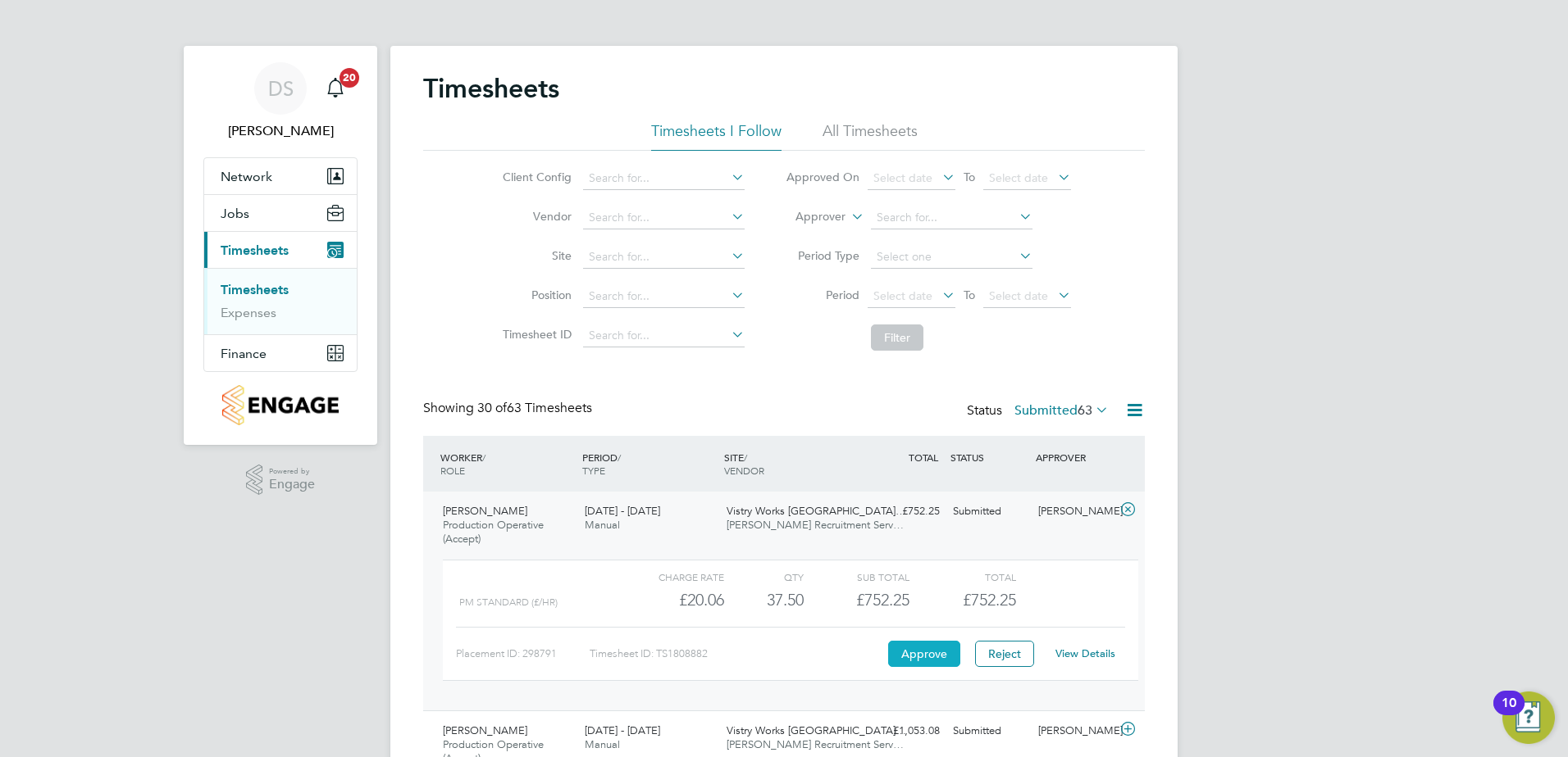
click at [925, 654] on button "Approve" at bounding box center [924, 654] width 72 height 26
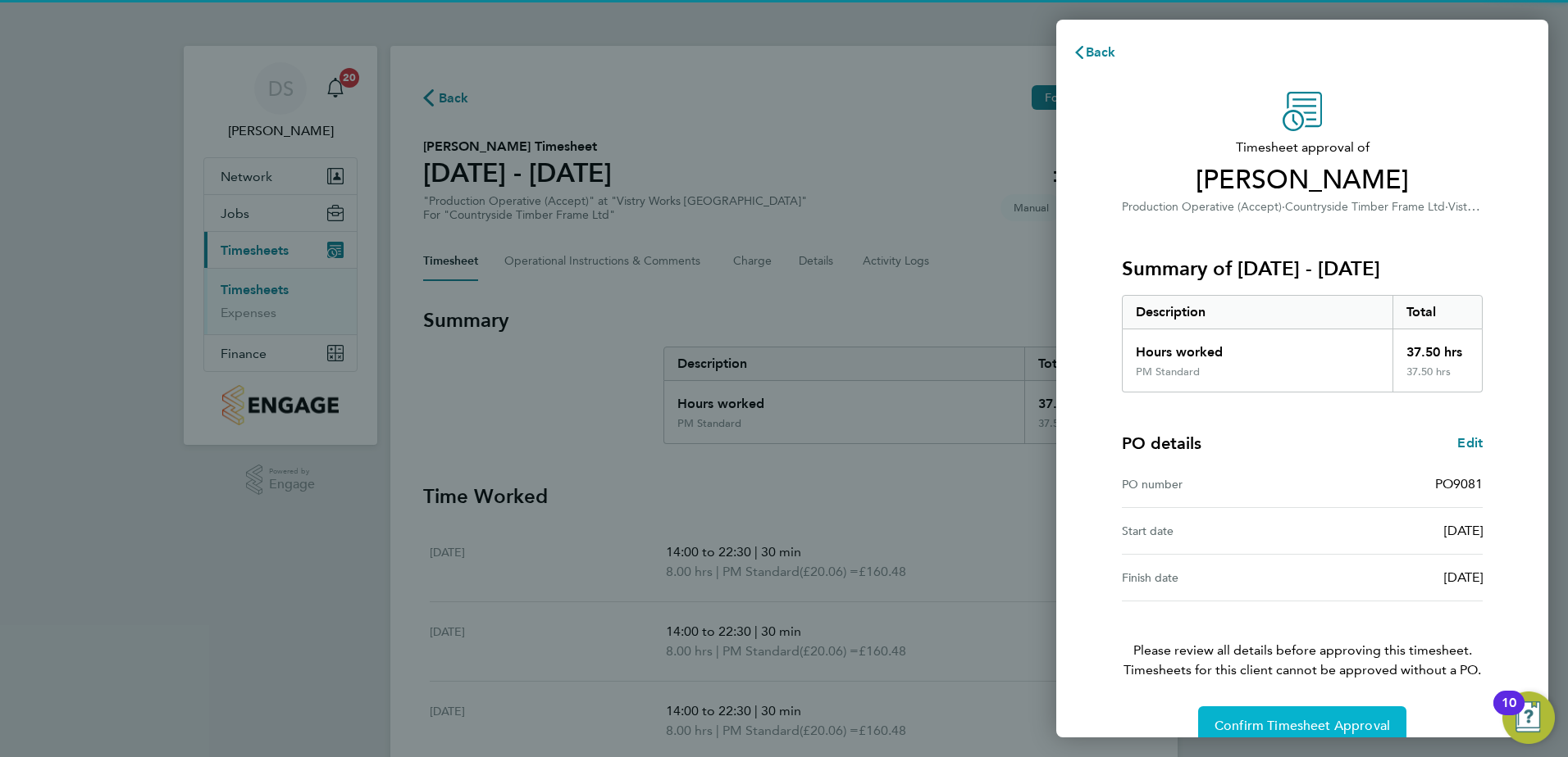
click at [1260, 723] on span "Confirm Timesheet Approval" at bounding box center [1301, 726] width 176 height 16
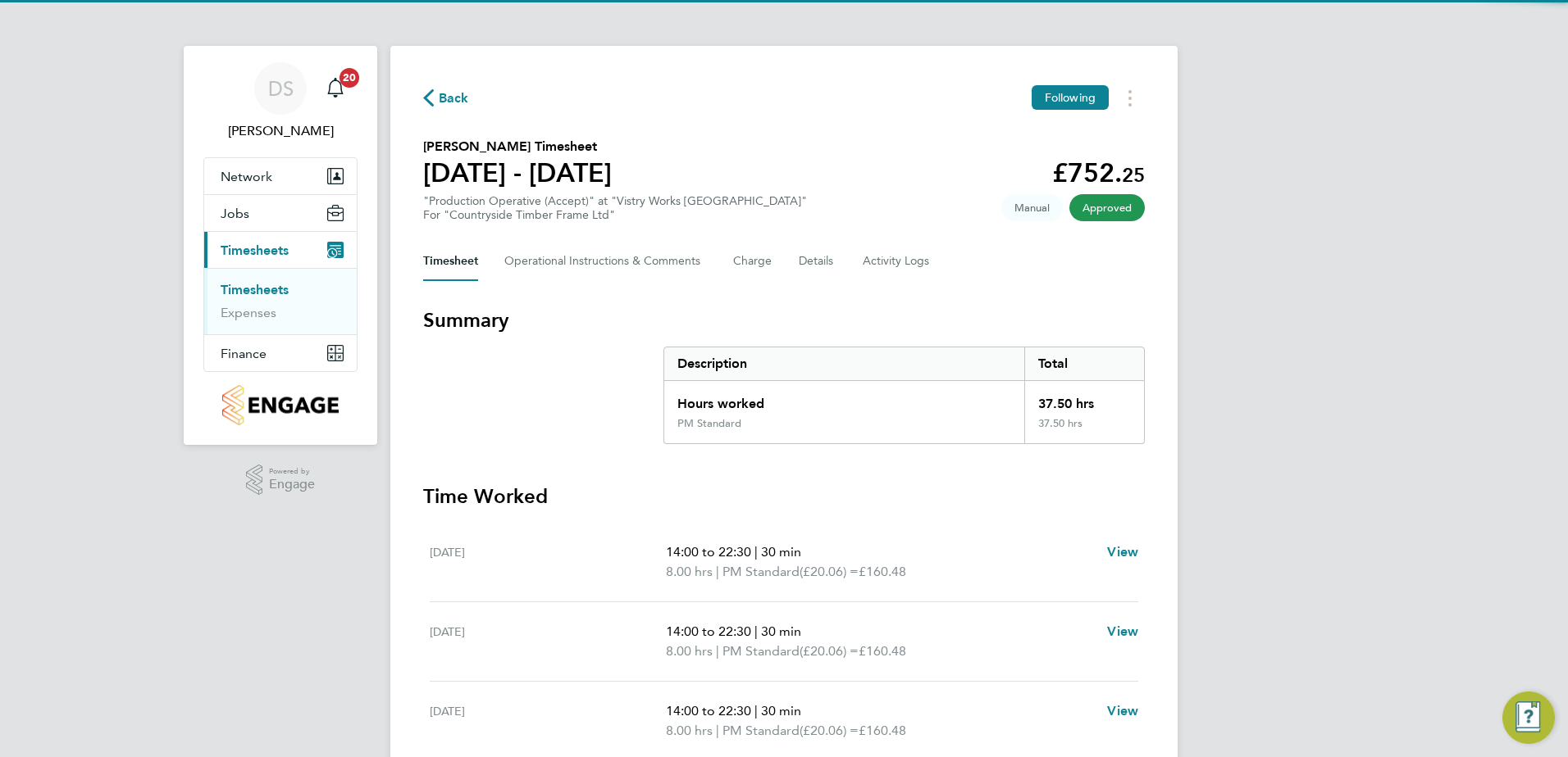
click at [442, 96] on span "Back" at bounding box center [454, 98] width 30 height 20
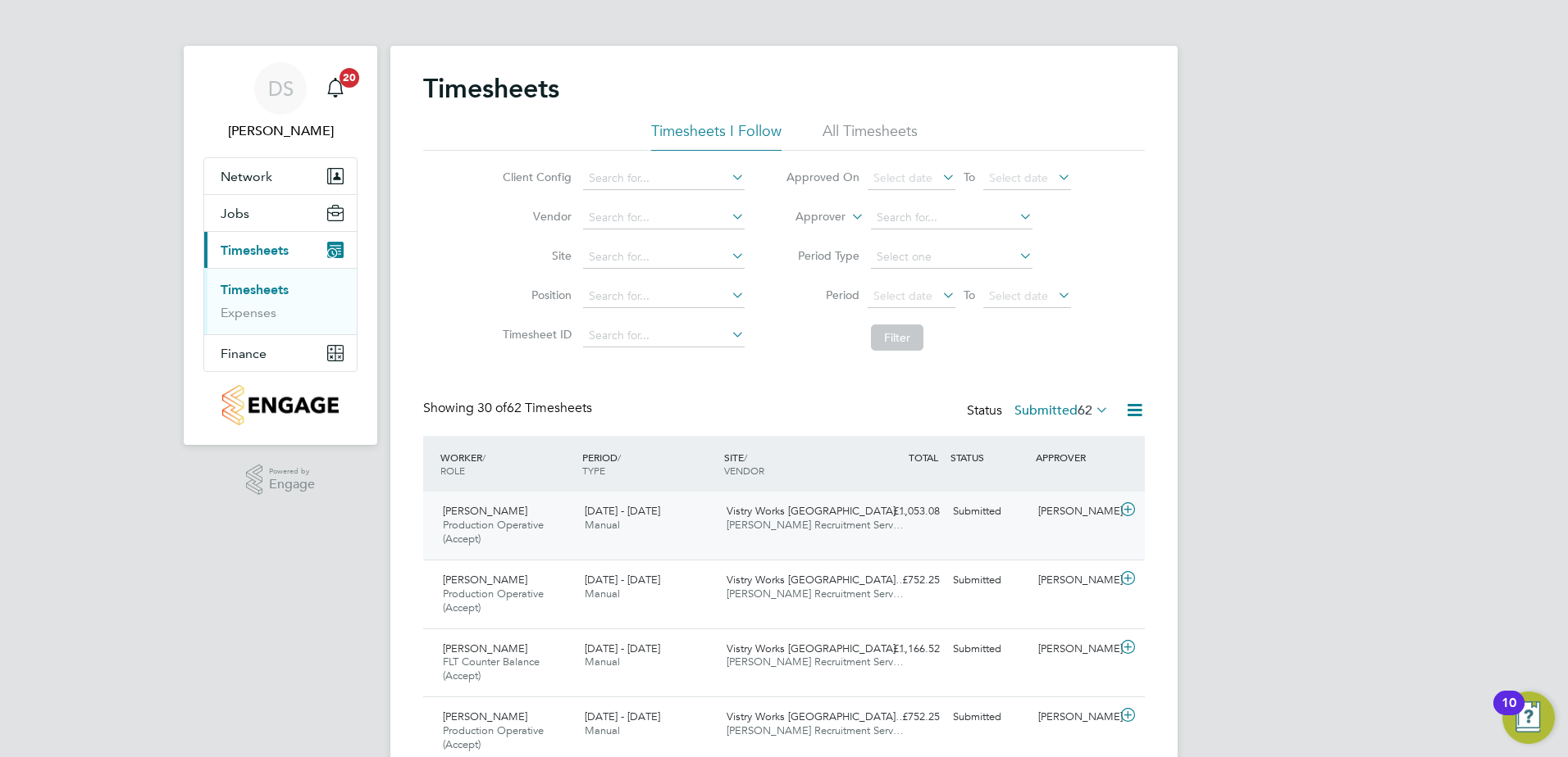
click at [1126, 514] on icon at bounding box center [1127, 509] width 21 height 13
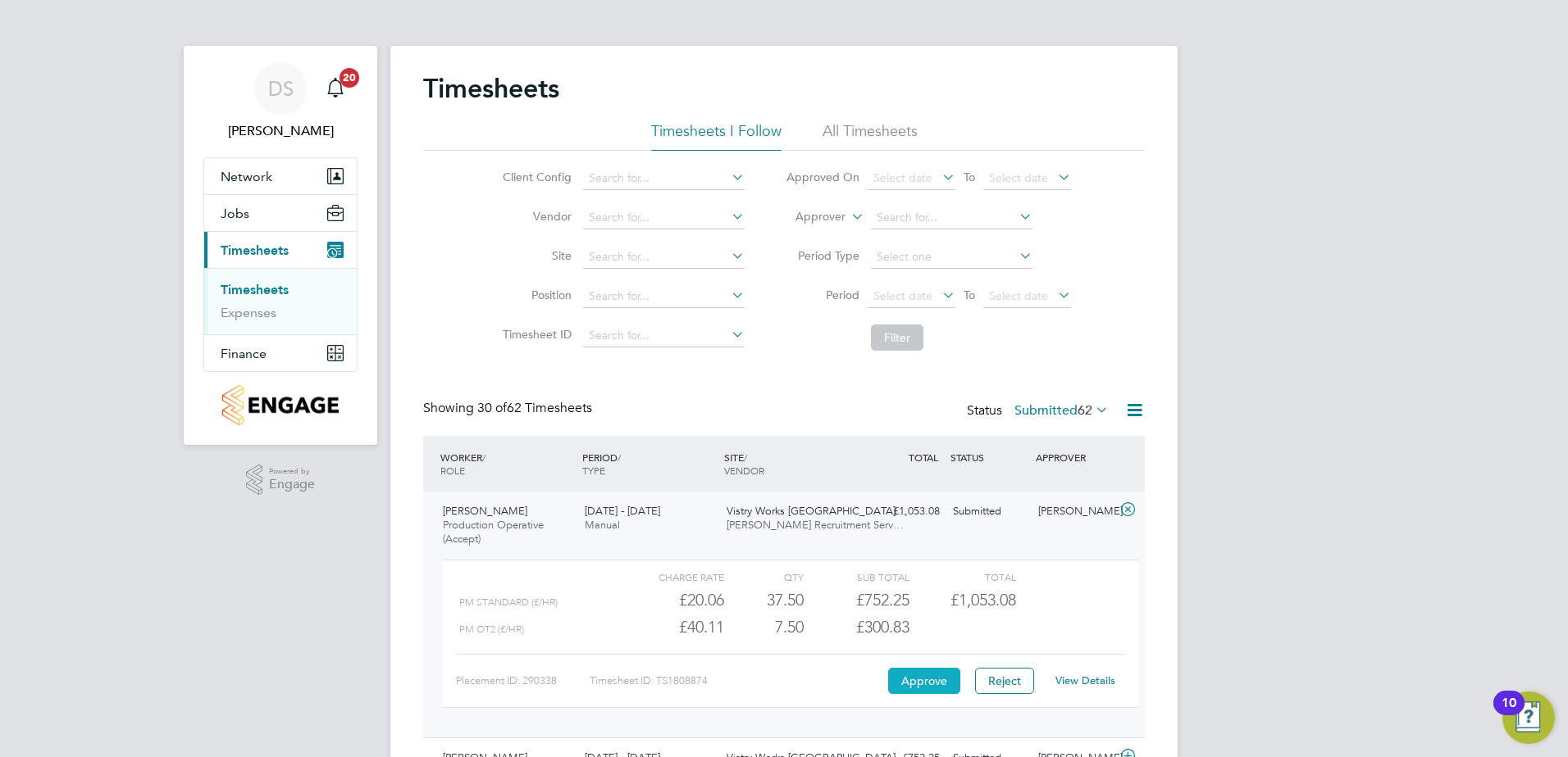
click at [920, 679] on button "Approve" at bounding box center [924, 680] width 72 height 26
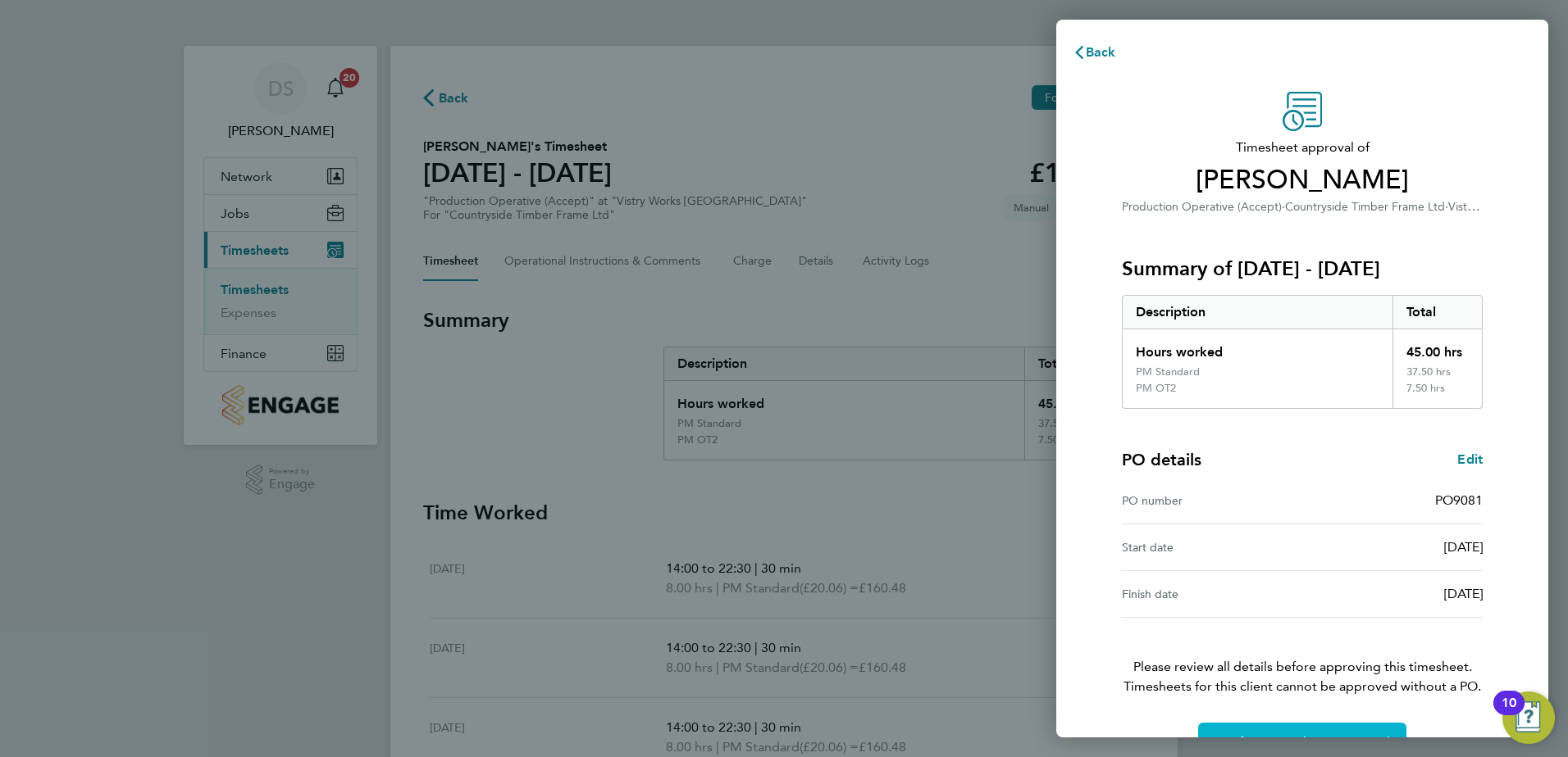
click at [1284, 736] on span "Confirm Timesheet Approval" at bounding box center [1301, 743] width 176 height 16
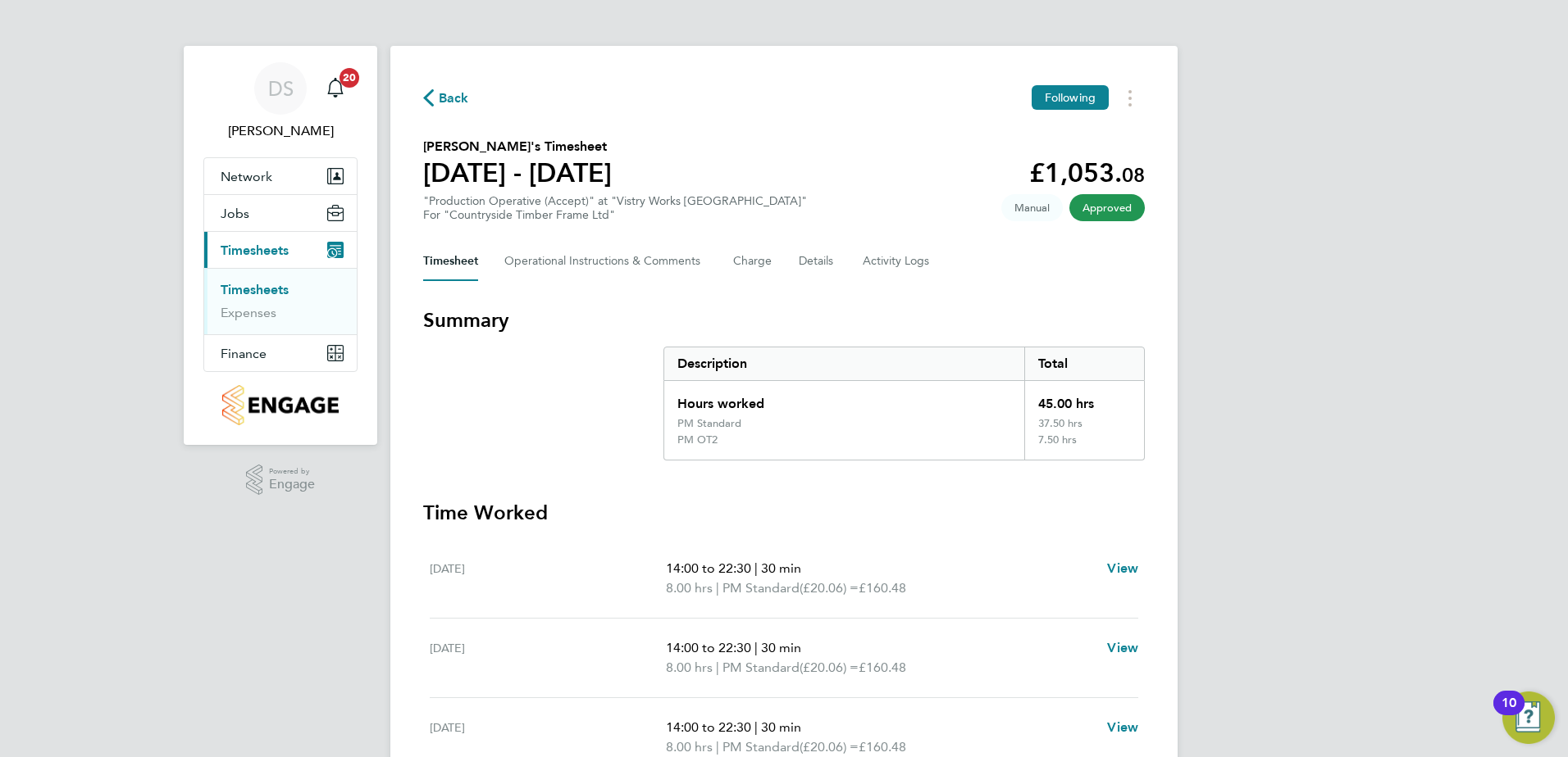
click at [456, 100] on span "Back" at bounding box center [454, 98] width 30 height 20
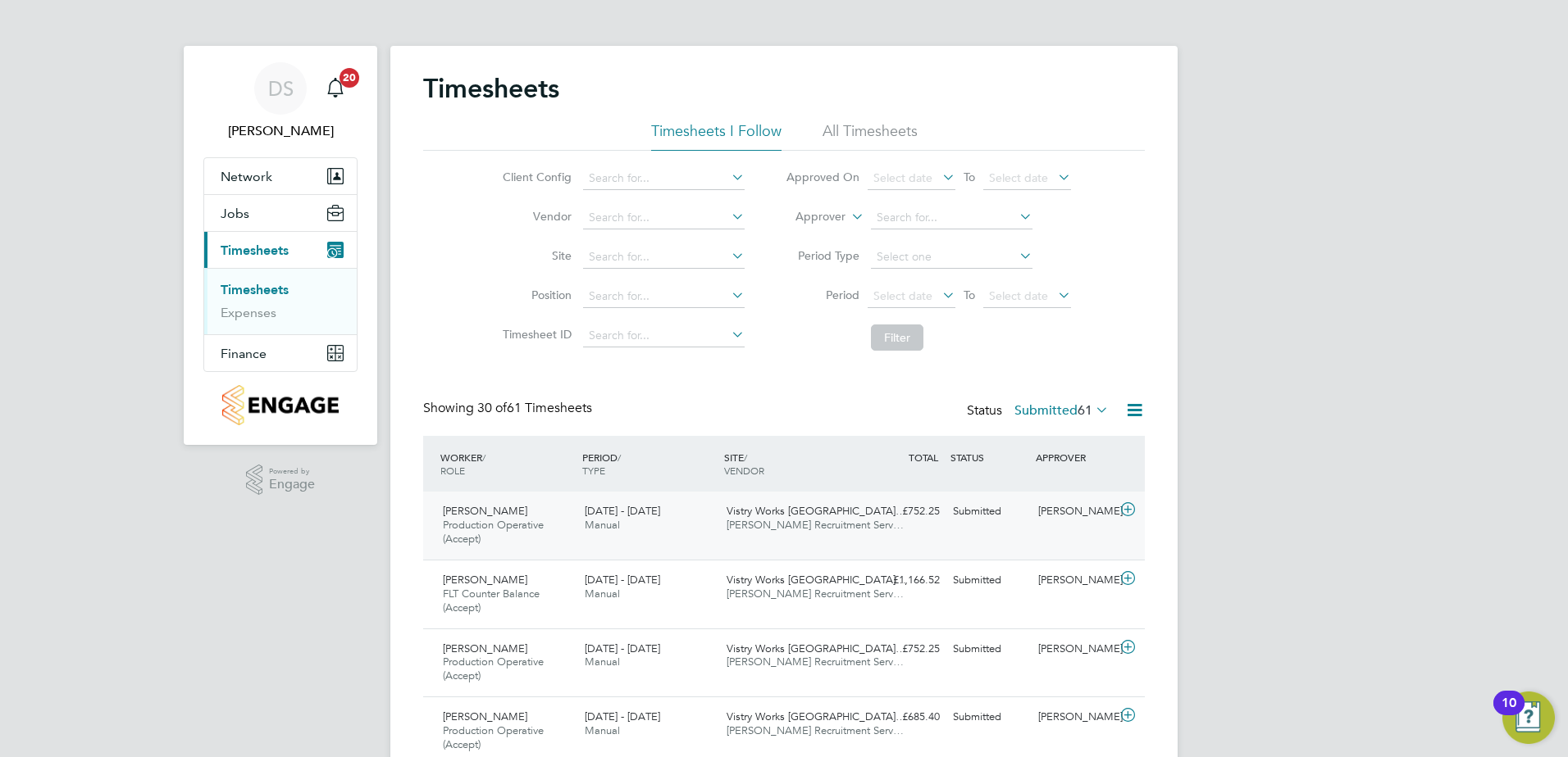
click at [1128, 513] on icon at bounding box center [1127, 509] width 21 height 13
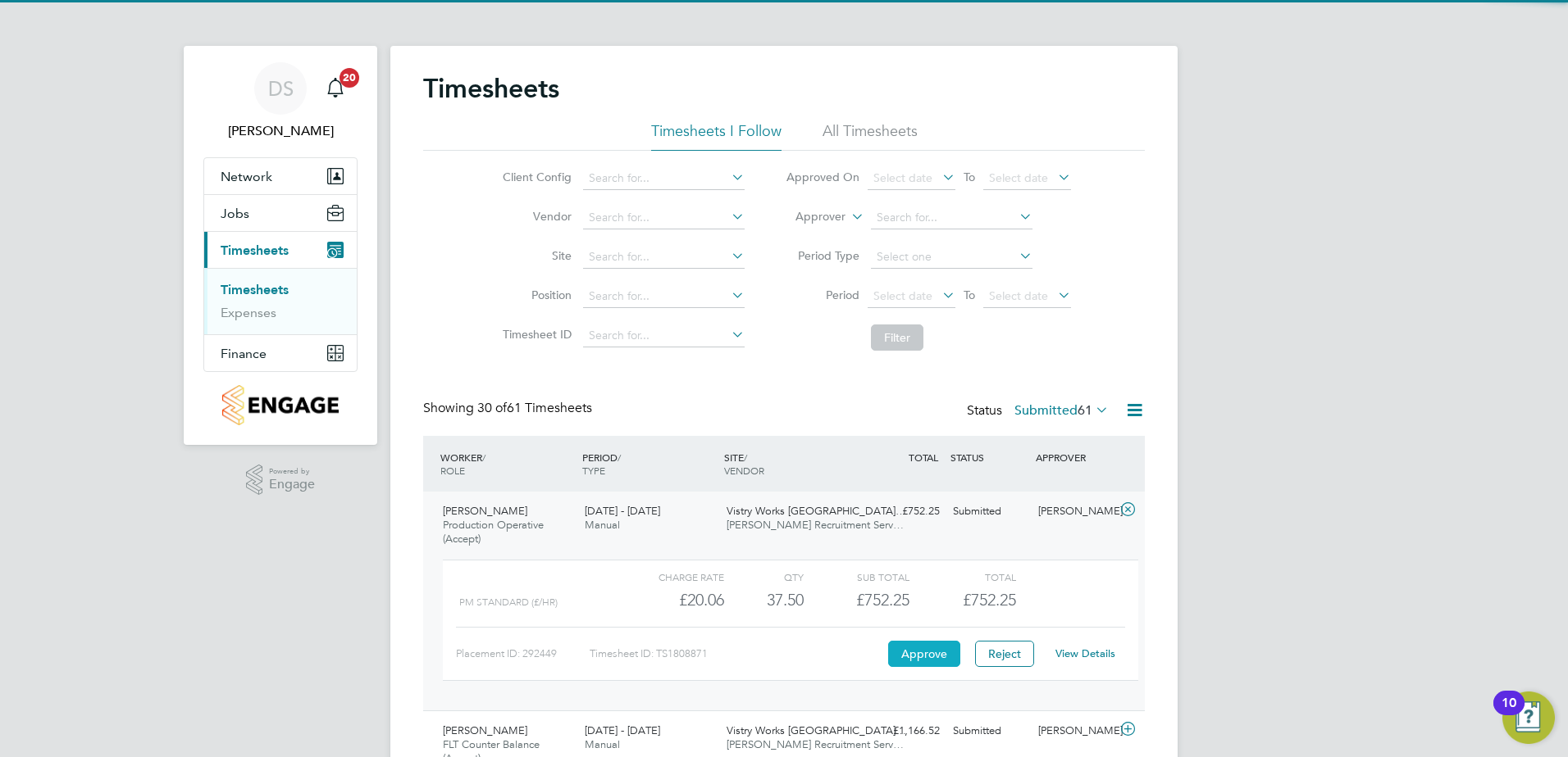
click at [918, 651] on button "Approve" at bounding box center [924, 654] width 72 height 26
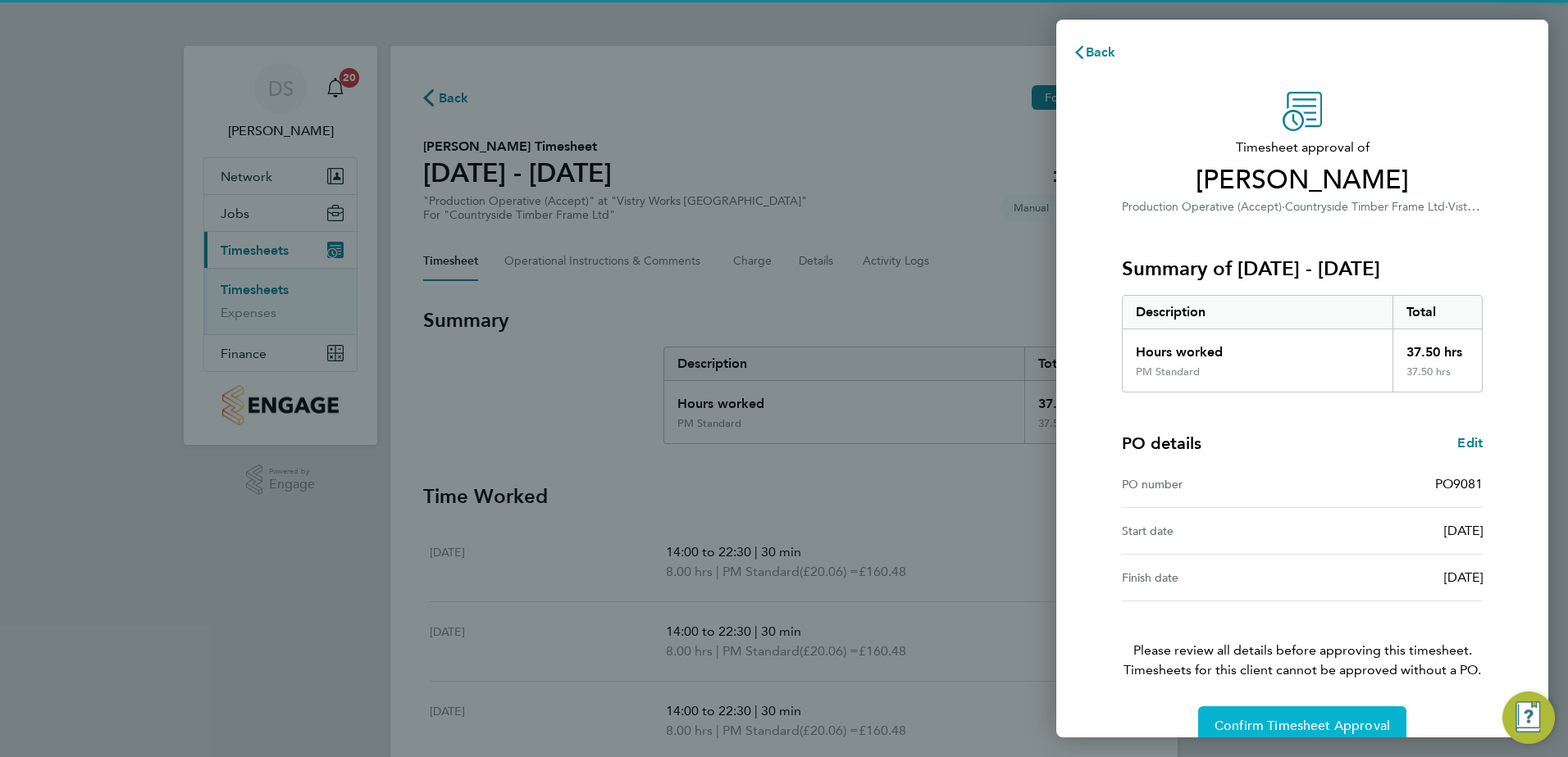
click at [1366, 720] on span "Confirm Timesheet Approval" at bounding box center [1301, 726] width 176 height 16
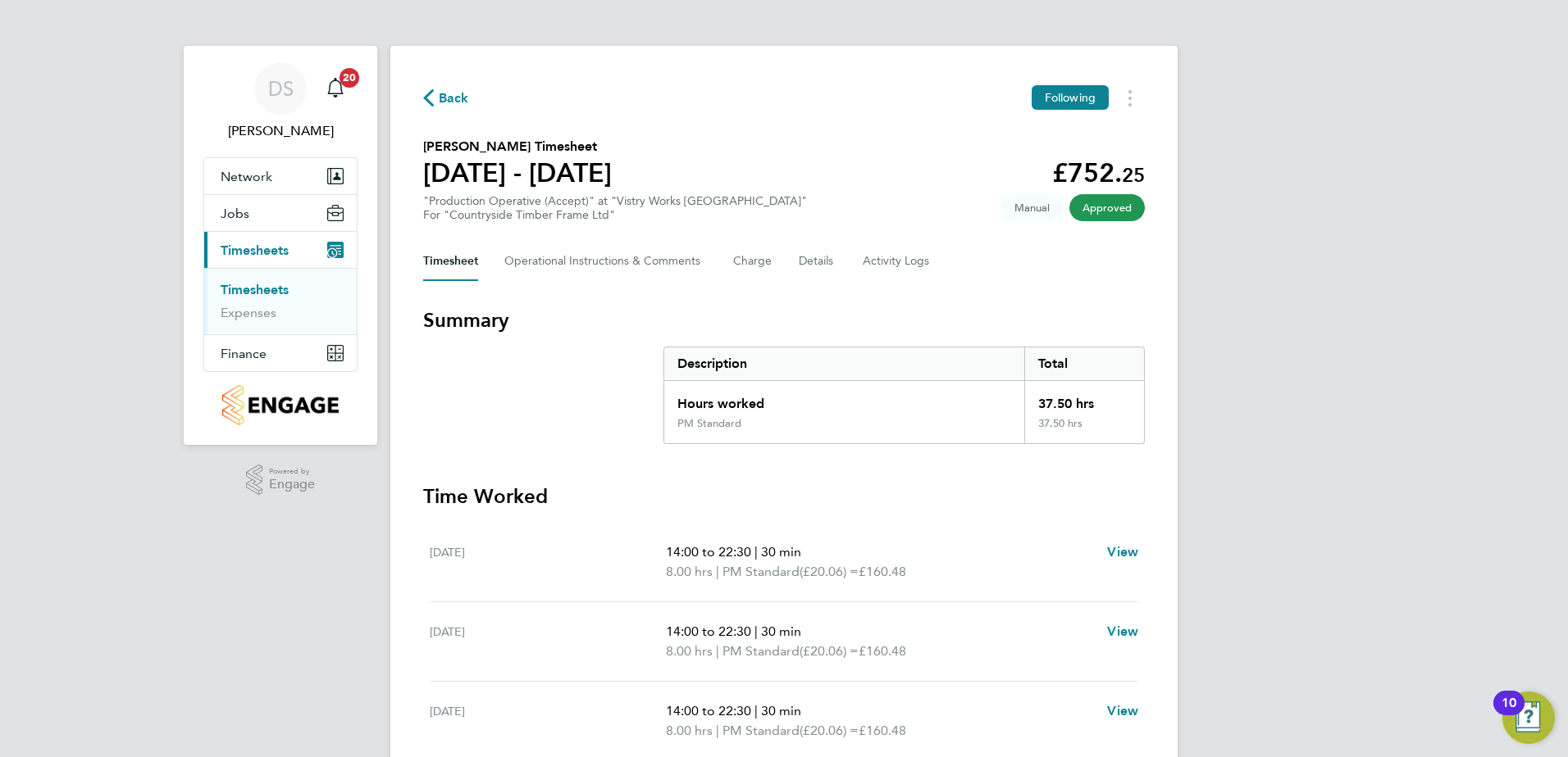
click at [440, 103] on span "Back" at bounding box center [454, 98] width 30 height 20
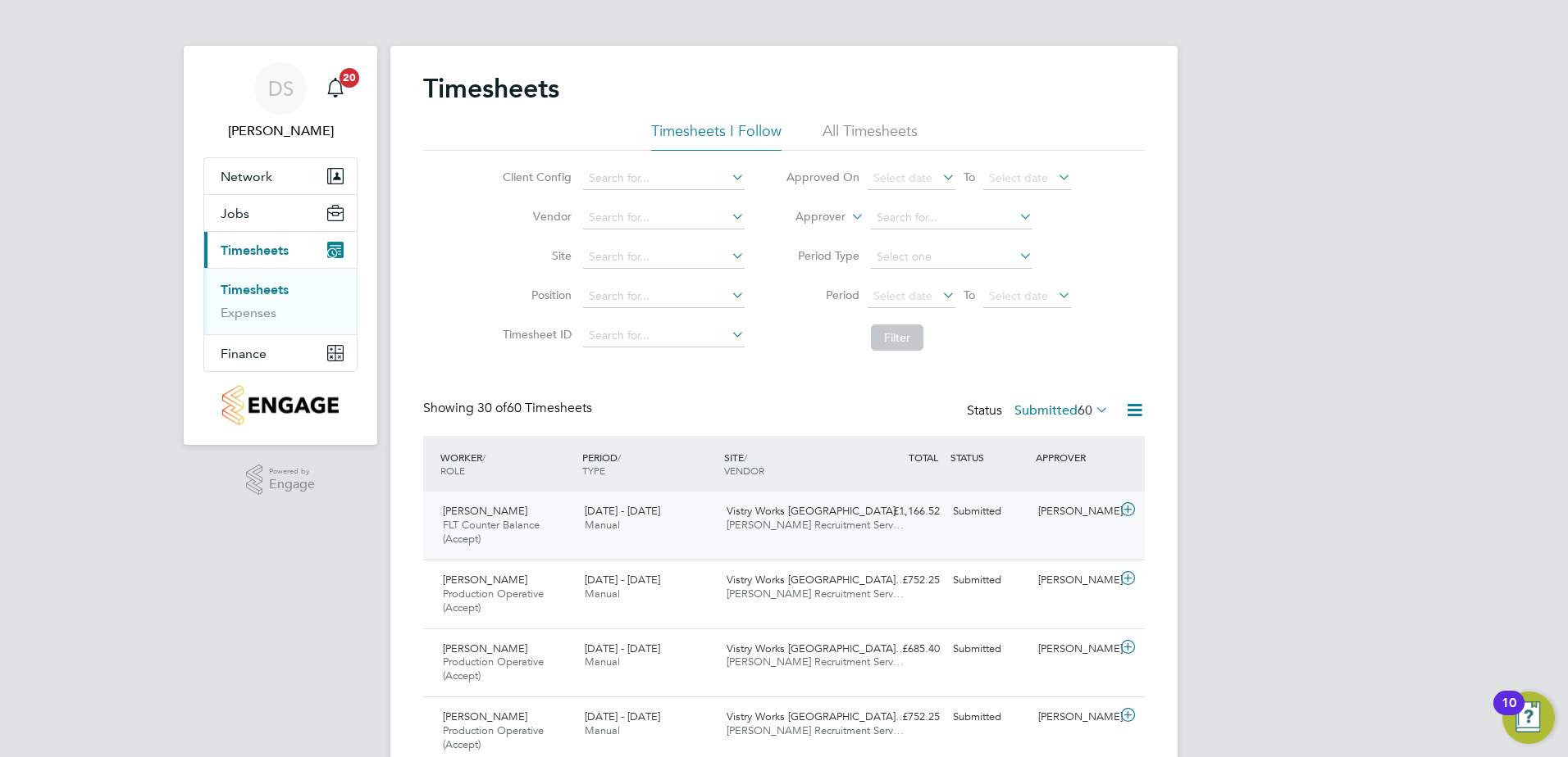
click at [1126, 513] on icon at bounding box center [1127, 509] width 21 height 13
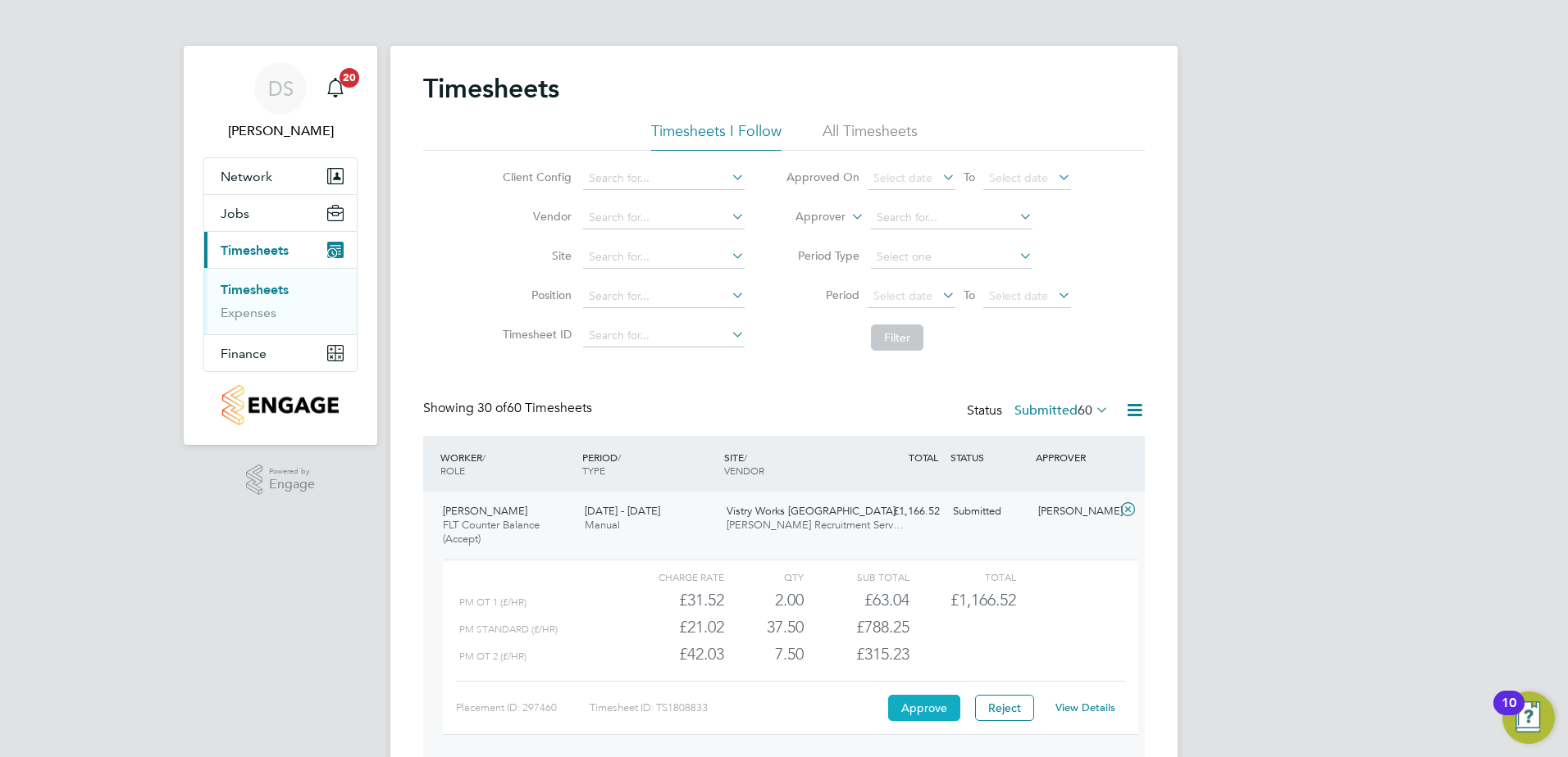
click at [929, 704] on button "Approve" at bounding box center [924, 708] width 72 height 26
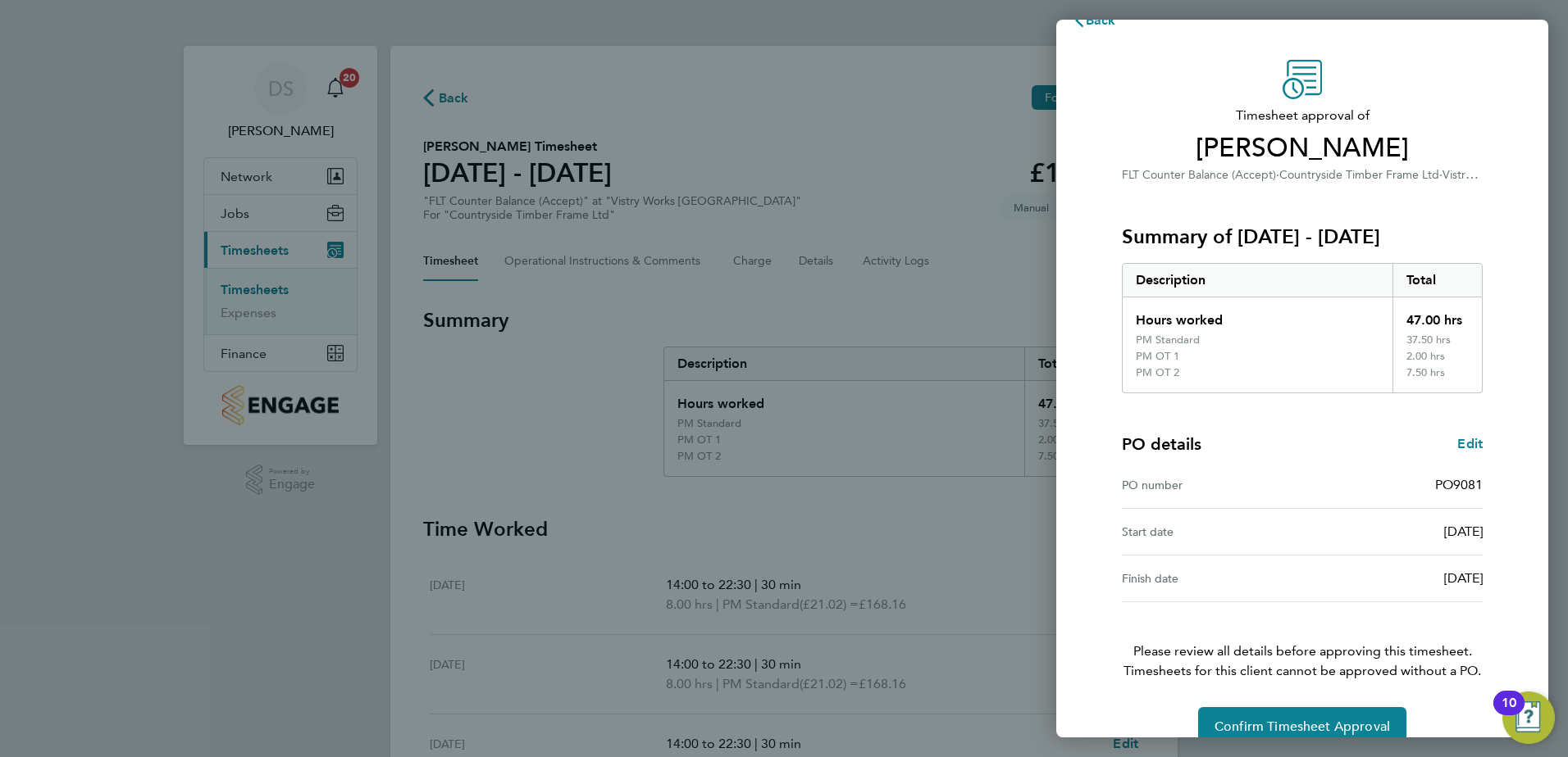
scroll to position [61, 0]
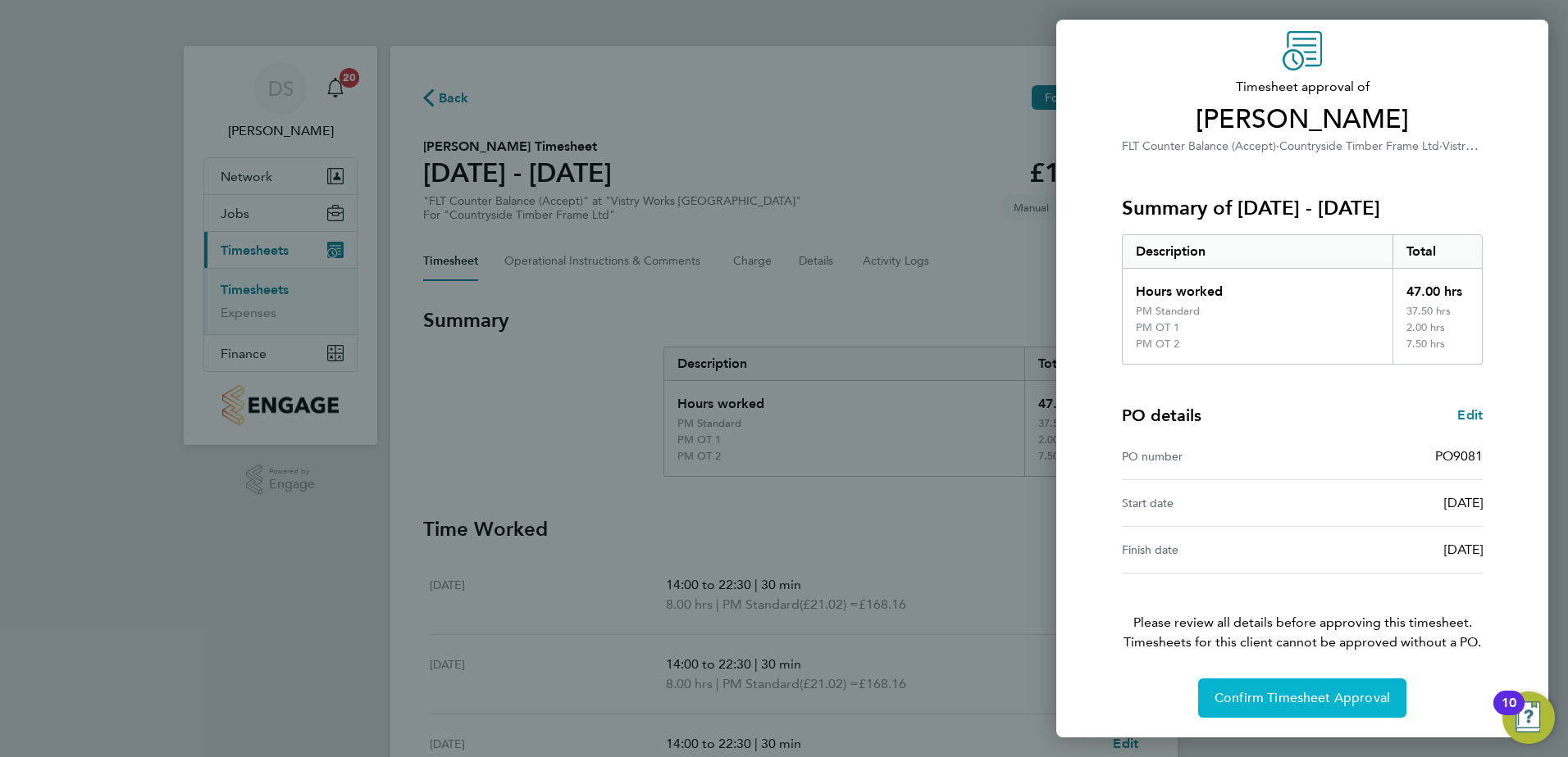
click at [1332, 691] on span "Confirm Timesheet Approval" at bounding box center [1301, 698] width 176 height 16
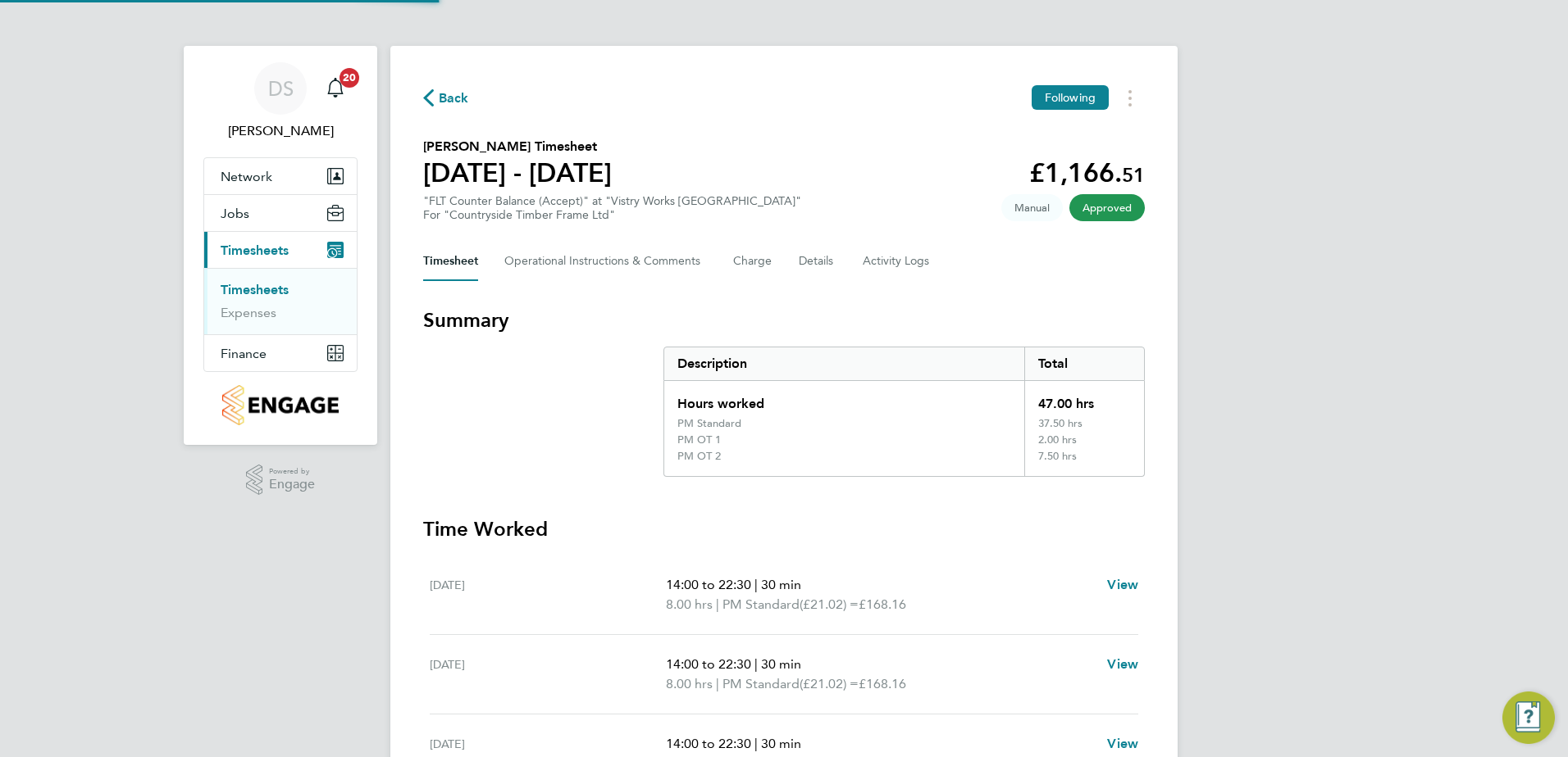
click at [445, 96] on span "Back" at bounding box center [454, 98] width 30 height 20
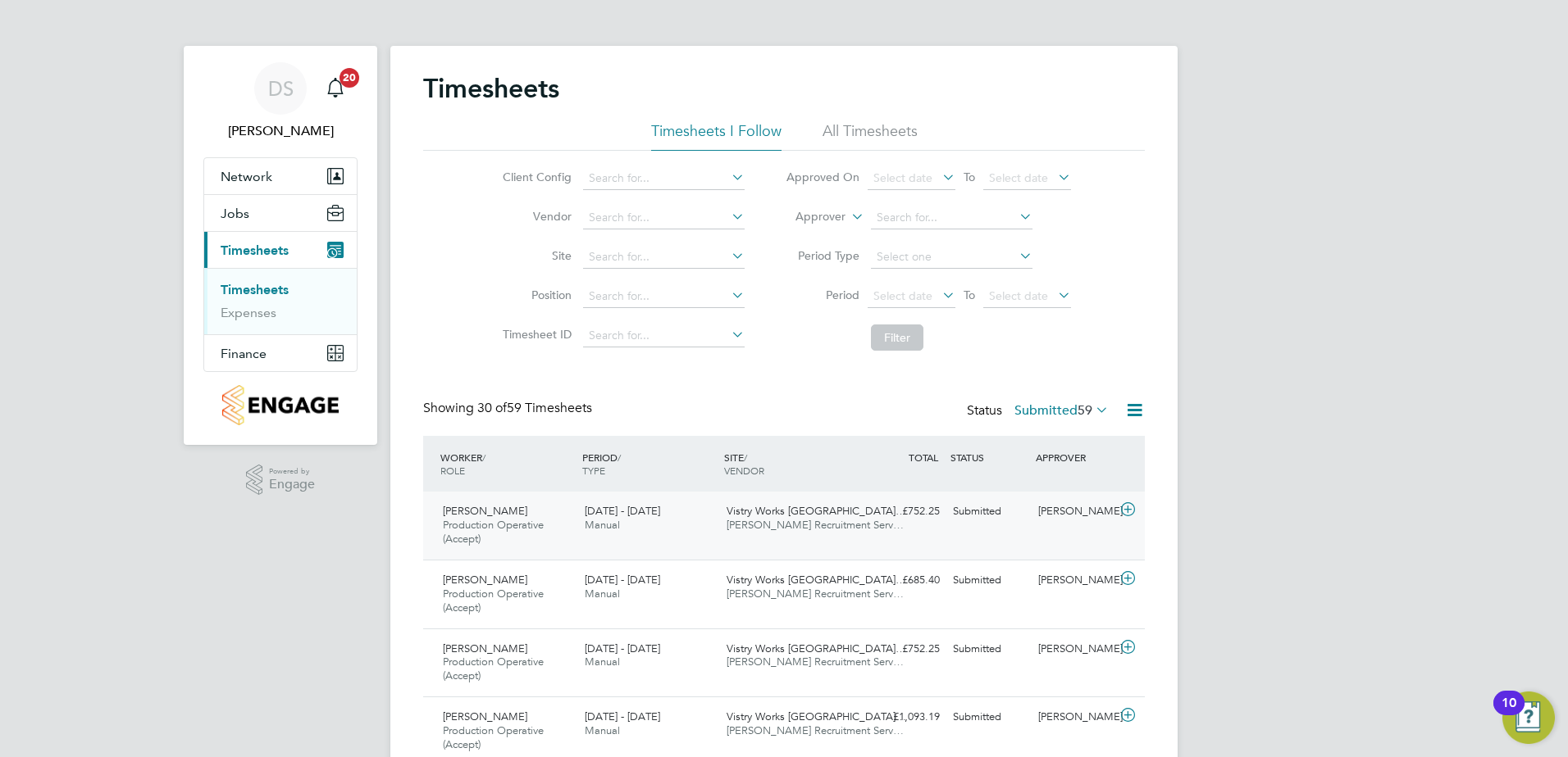
click at [1129, 513] on icon at bounding box center [1127, 509] width 21 height 13
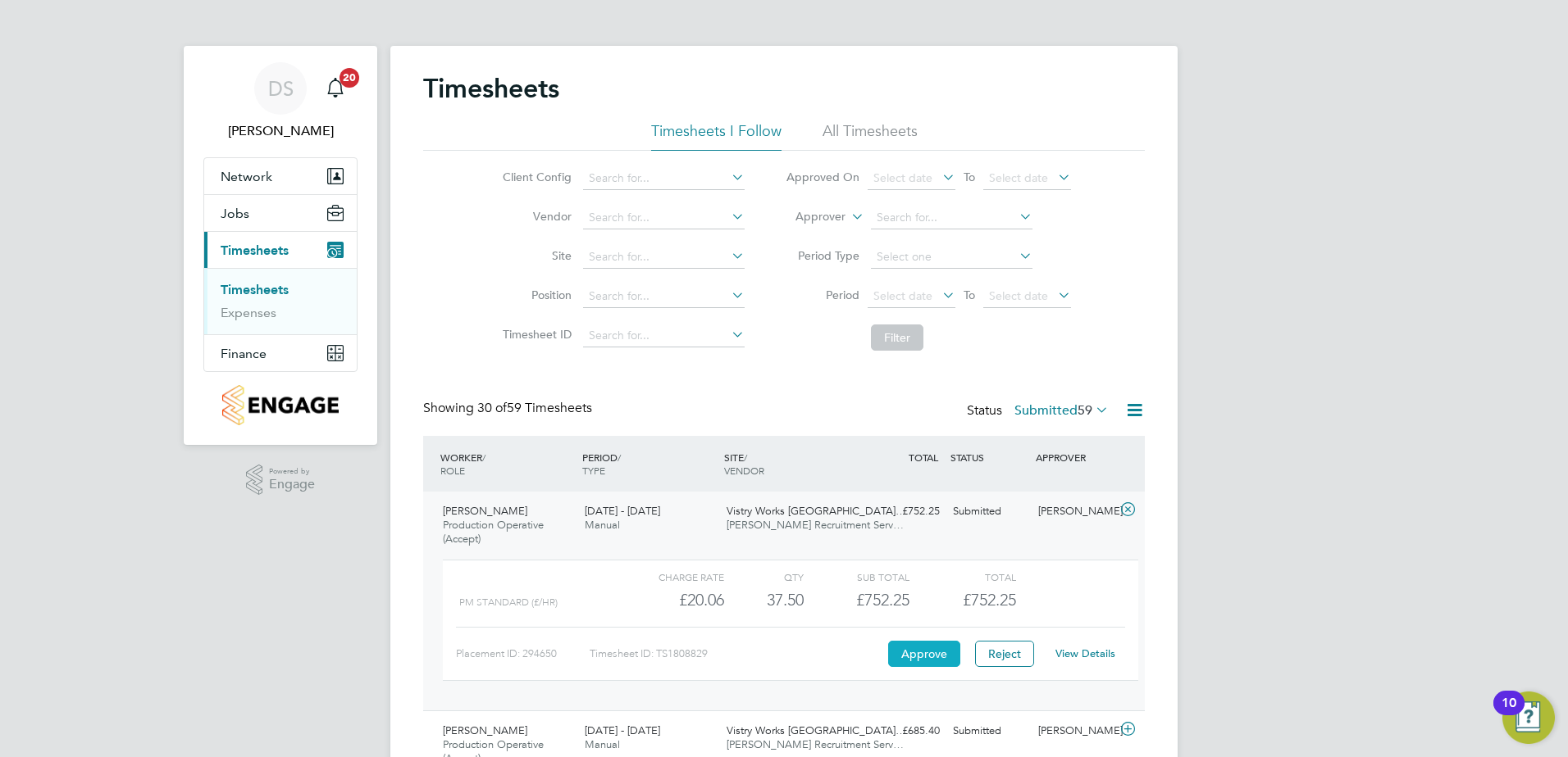
click at [920, 650] on button "Approve" at bounding box center [924, 654] width 72 height 26
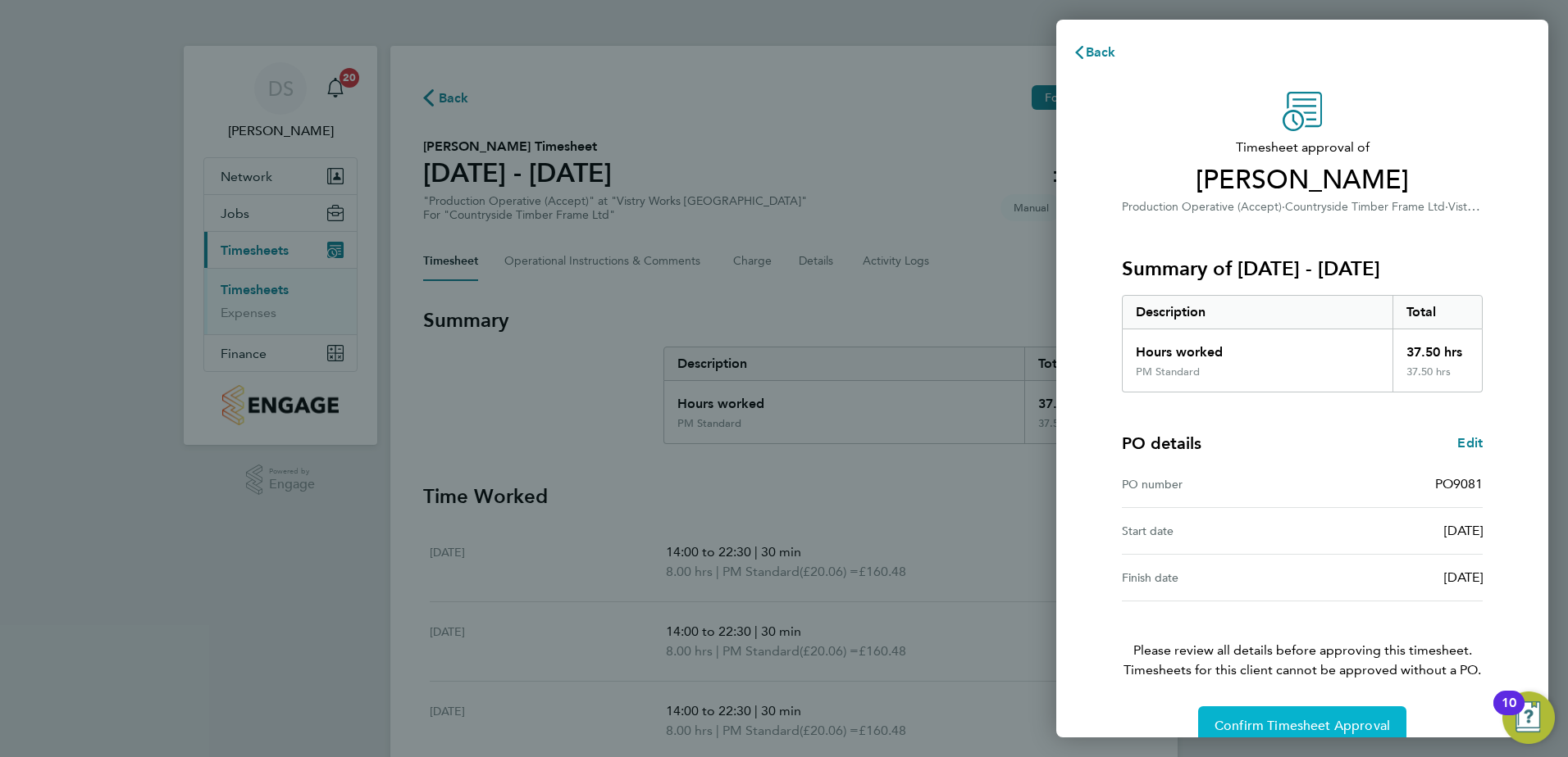
click at [1353, 720] on span "Confirm Timesheet Approval" at bounding box center [1301, 726] width 176 height 16
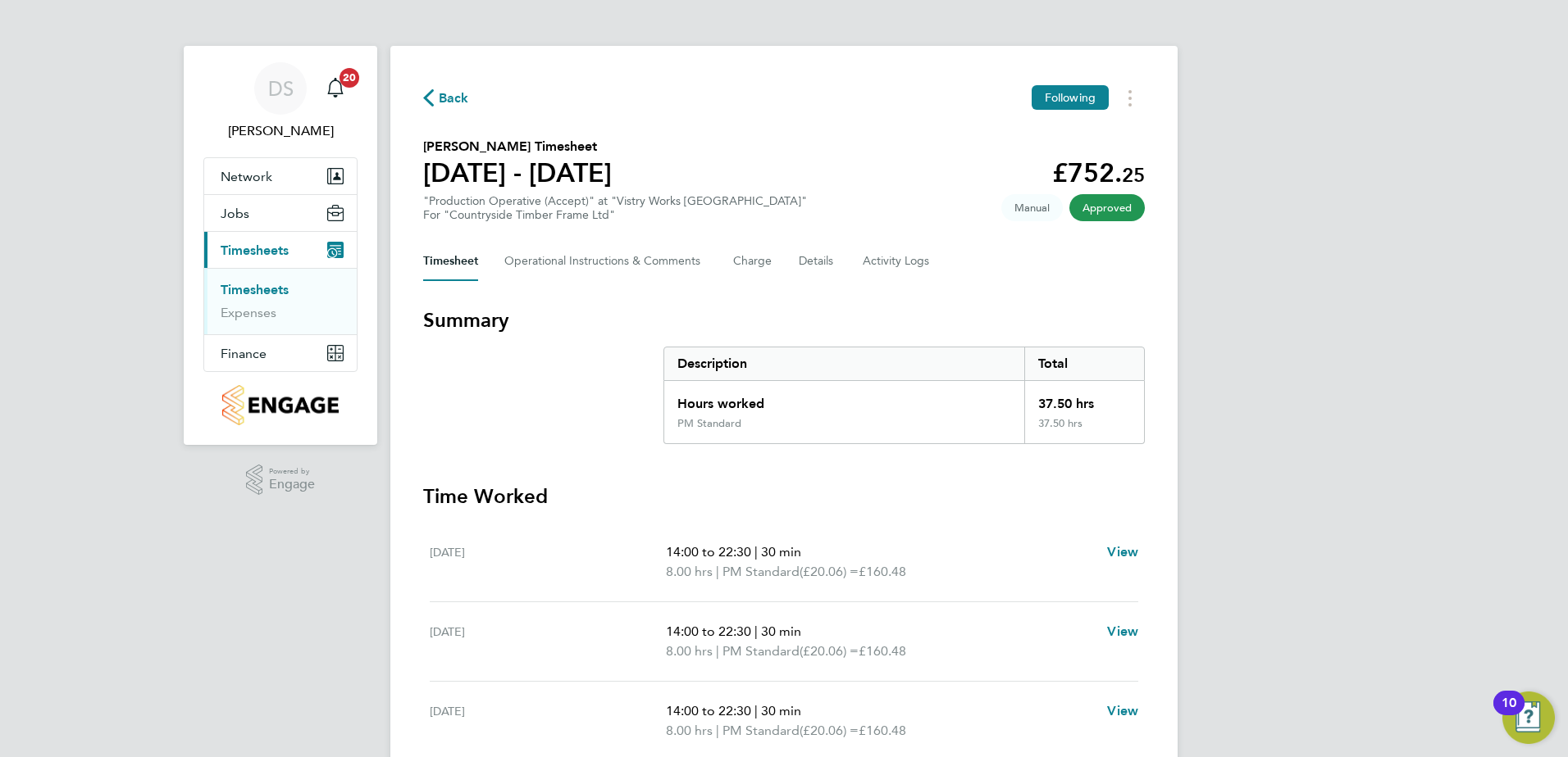
click at [438, 95] on span "Back" at bounding box center [445, 96] width 45 height 15
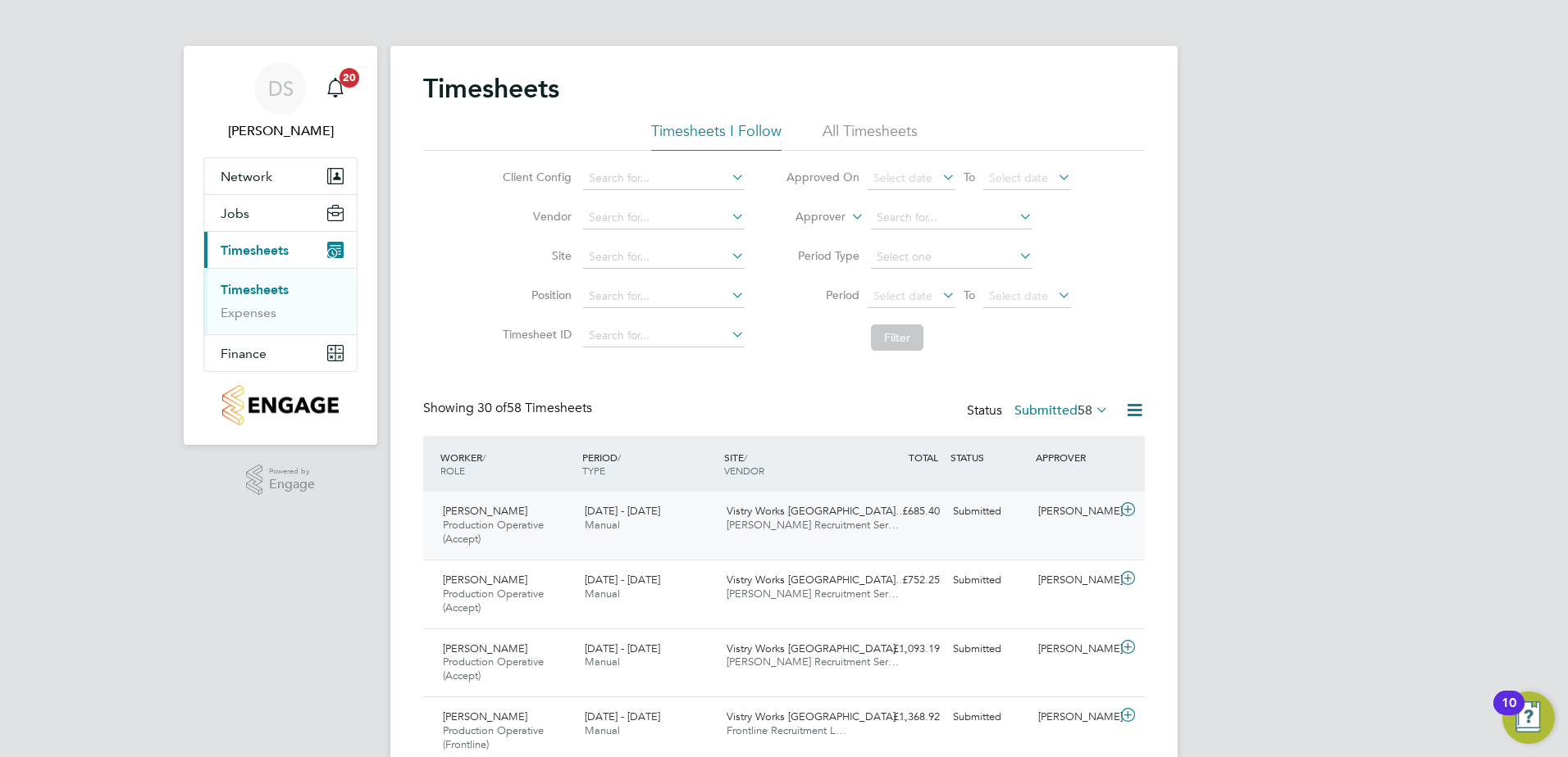
click at [1133, 512] on icon at bounding box center [1127, 509] width 21 height 13
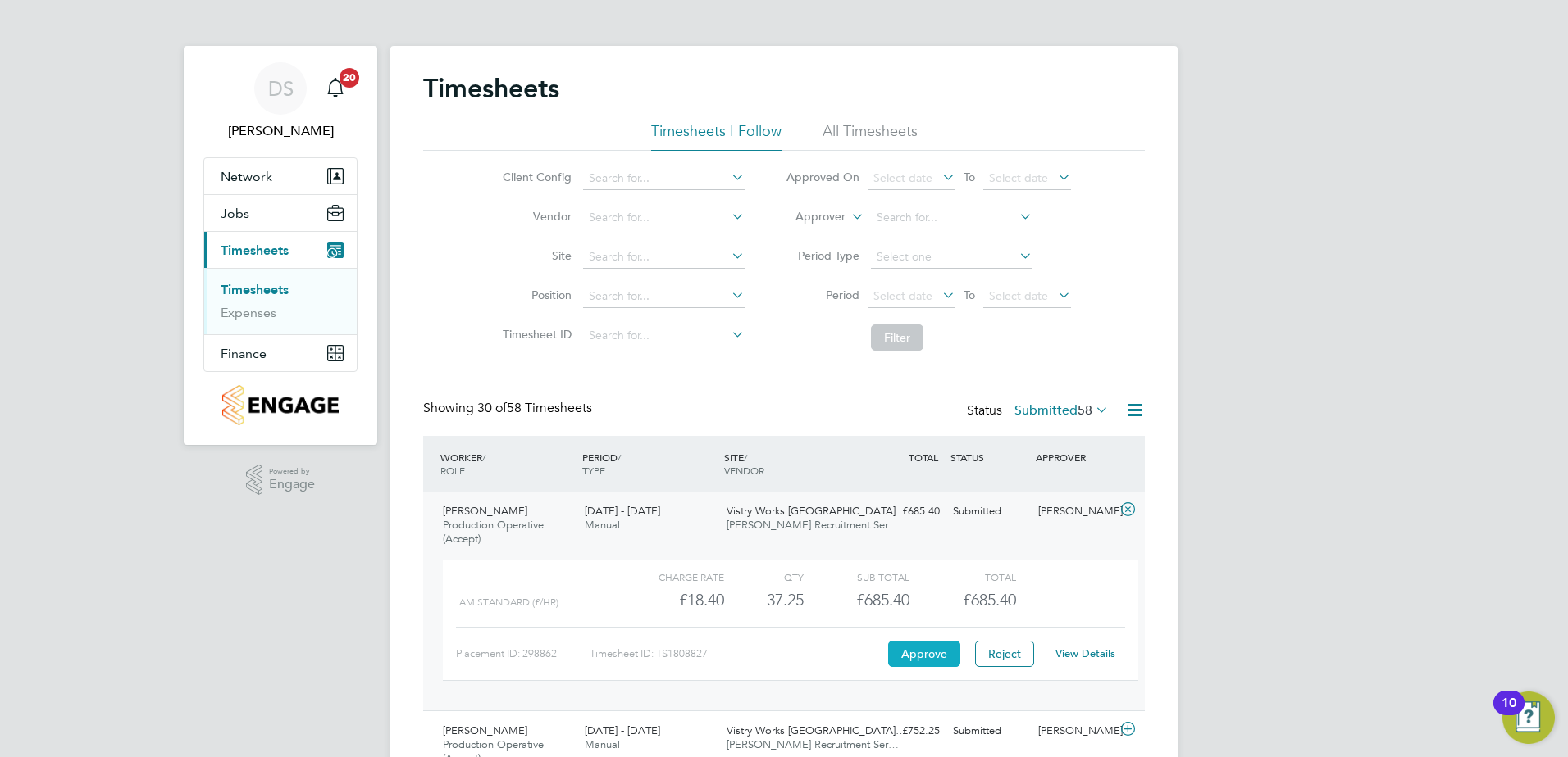
click at [927, 654] on button "Approve" at bounding box center [924, 654] width 72 height 26
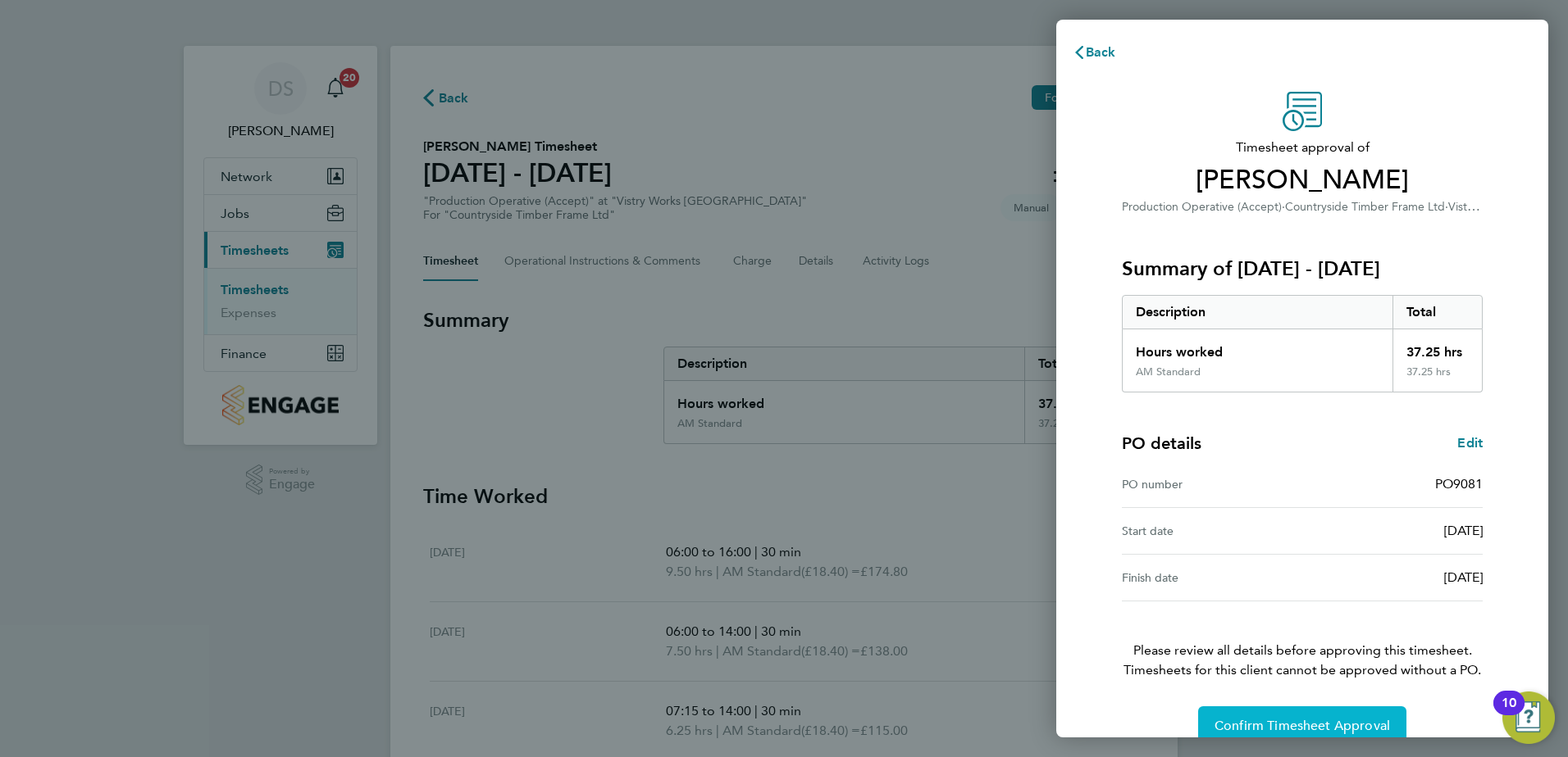
click at [1292, 720] on span "Confirm Timesheet Approval" at bounding box center [1301, 726] width 176 height 16
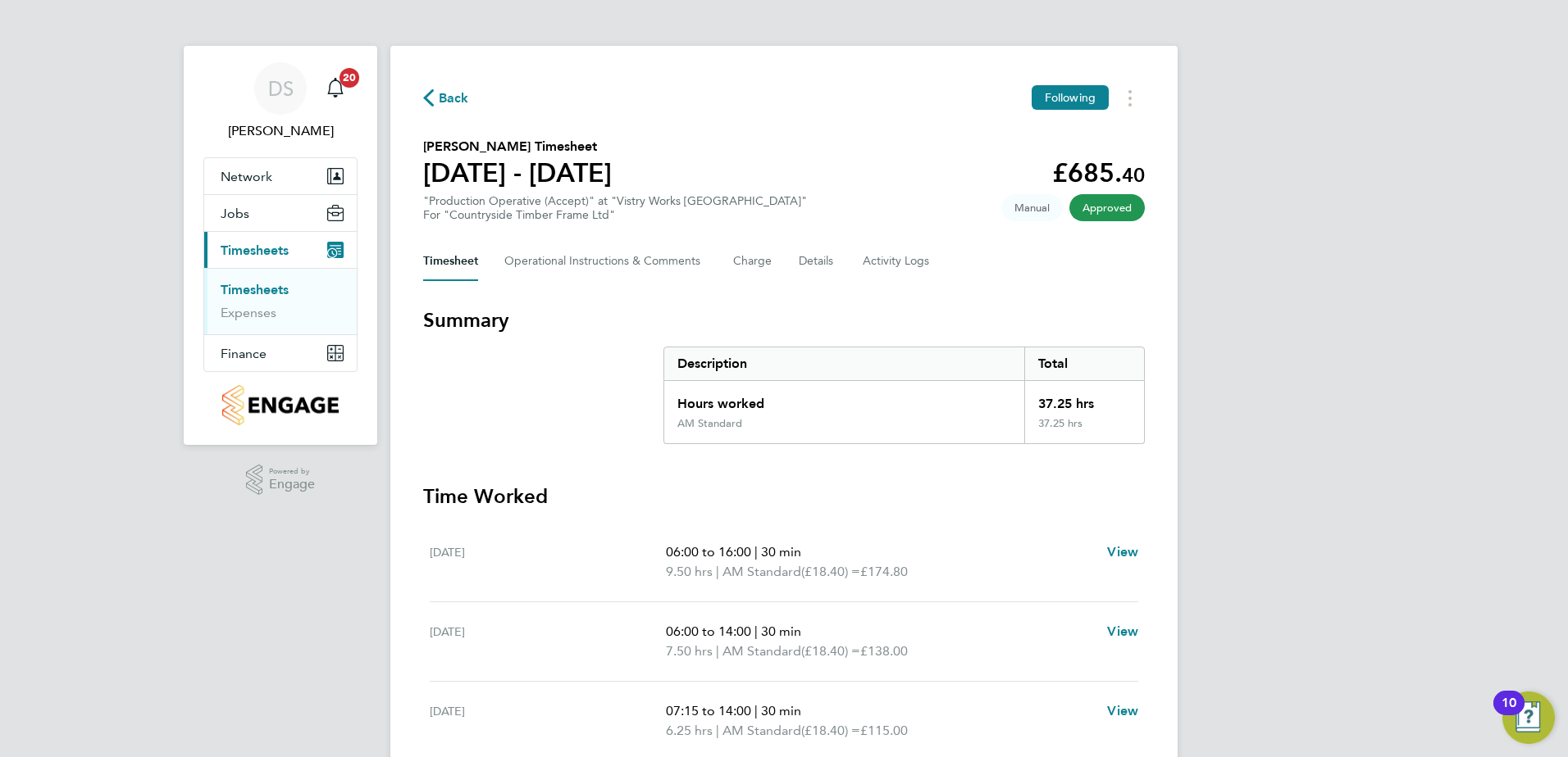
click at [438, 88] on button "Back" at bounding box center [445, 97] width 45 height 21
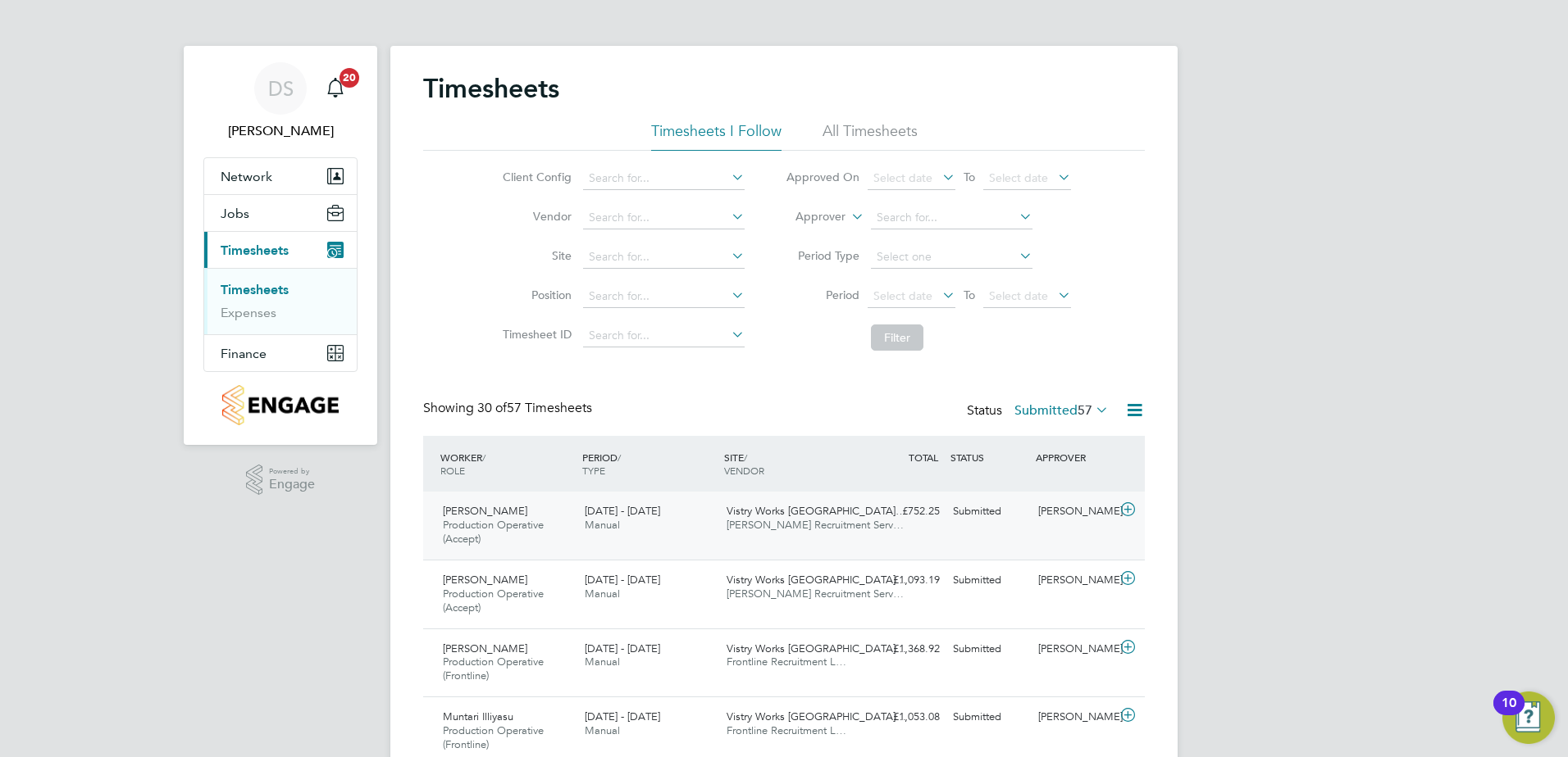
click at [1125, 507] on icon at bounding box center [1127, 509] width 21 height 13
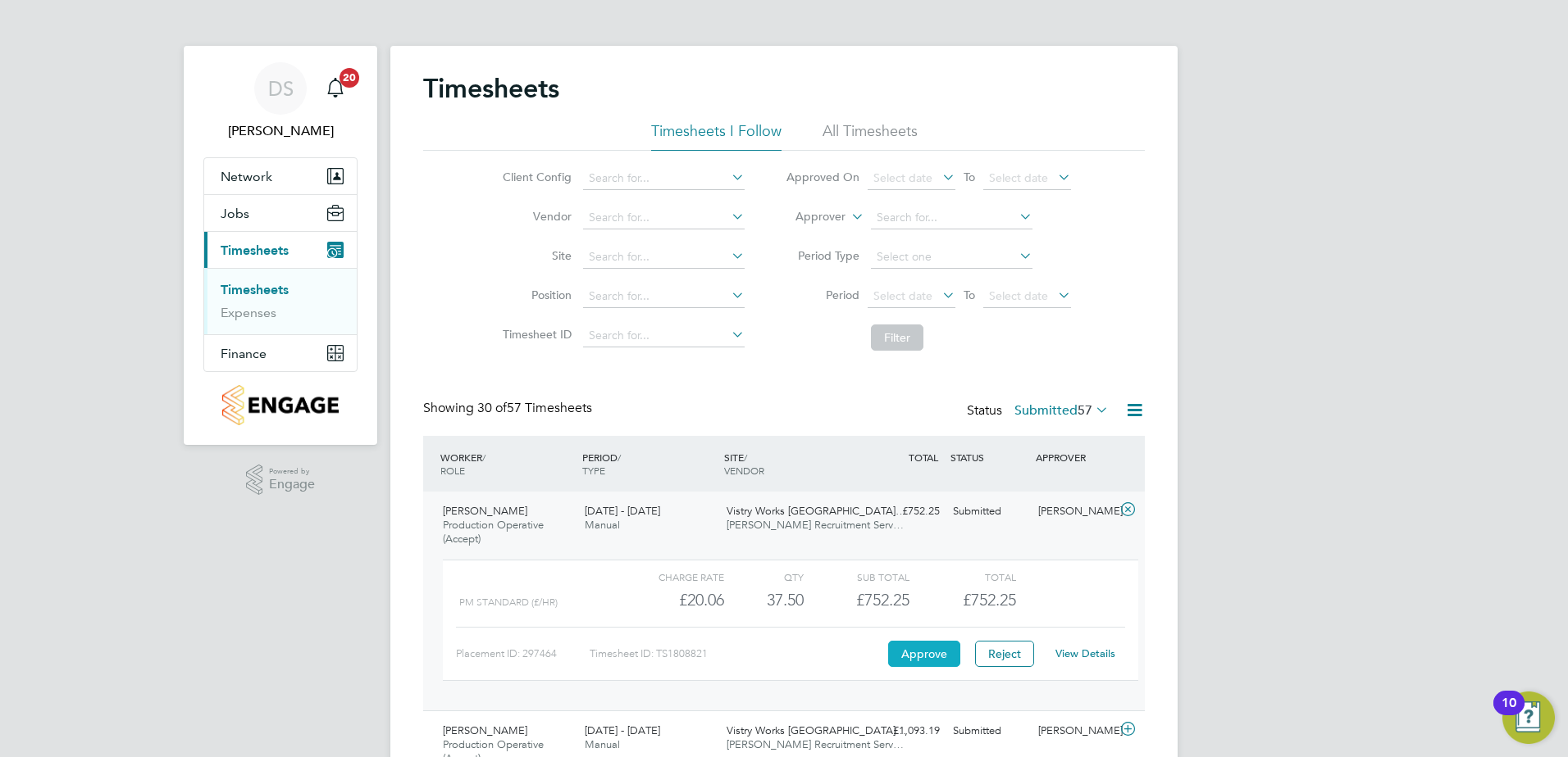
click at [929, 656] on button "Approve" at bounding box center [924, 654] width 72 height 26
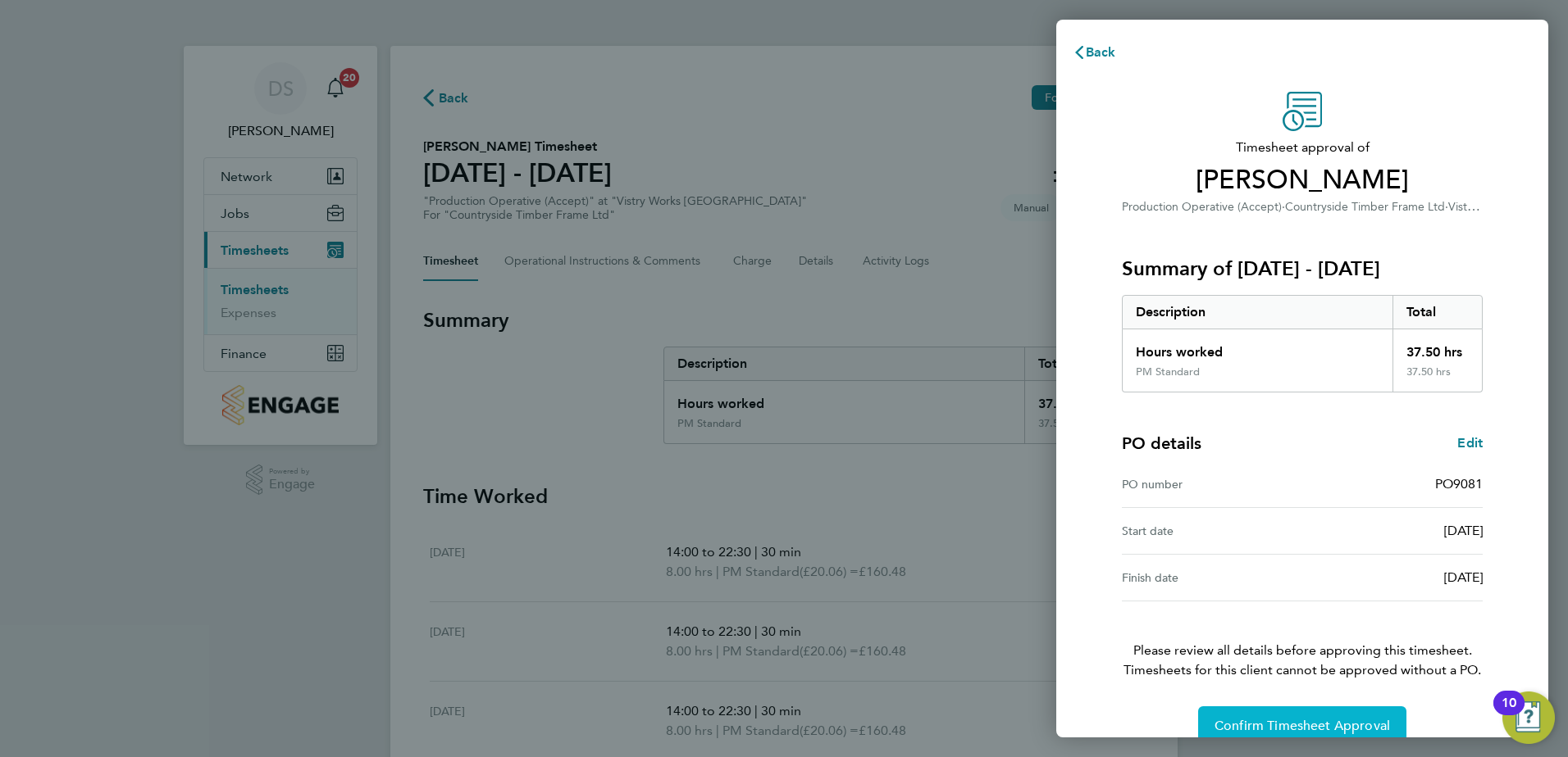
click at [1363, 725] on span "Confirm Timesheet Approval" at bounding box center [1301, 726] width 176 height 16
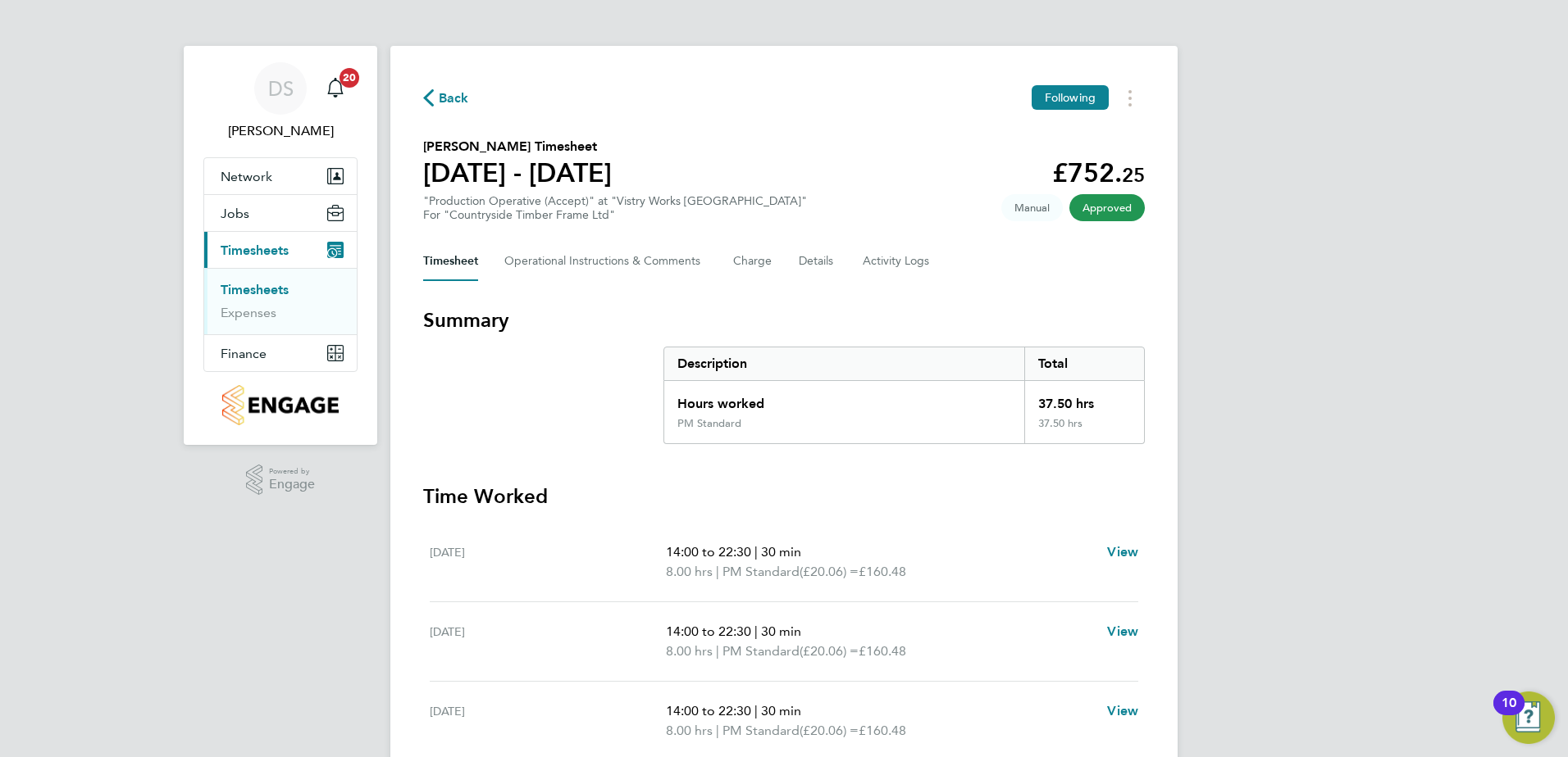
click at [447, 95] on span "Back" at bounding box center [454, 98] width 30 height 20
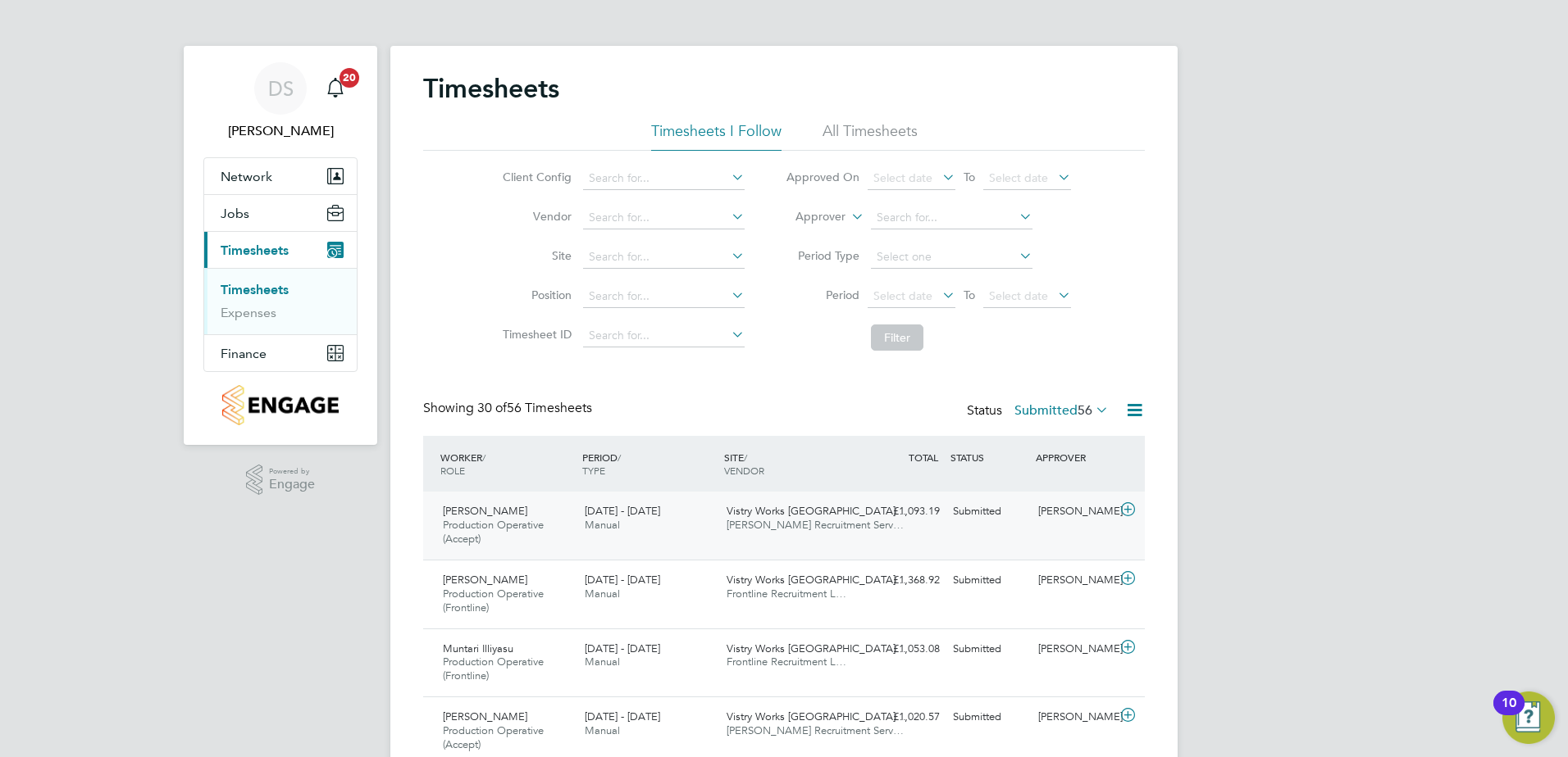
click at [1127, 511] on icon at bounding box center [1127, 509] width 21 height 13
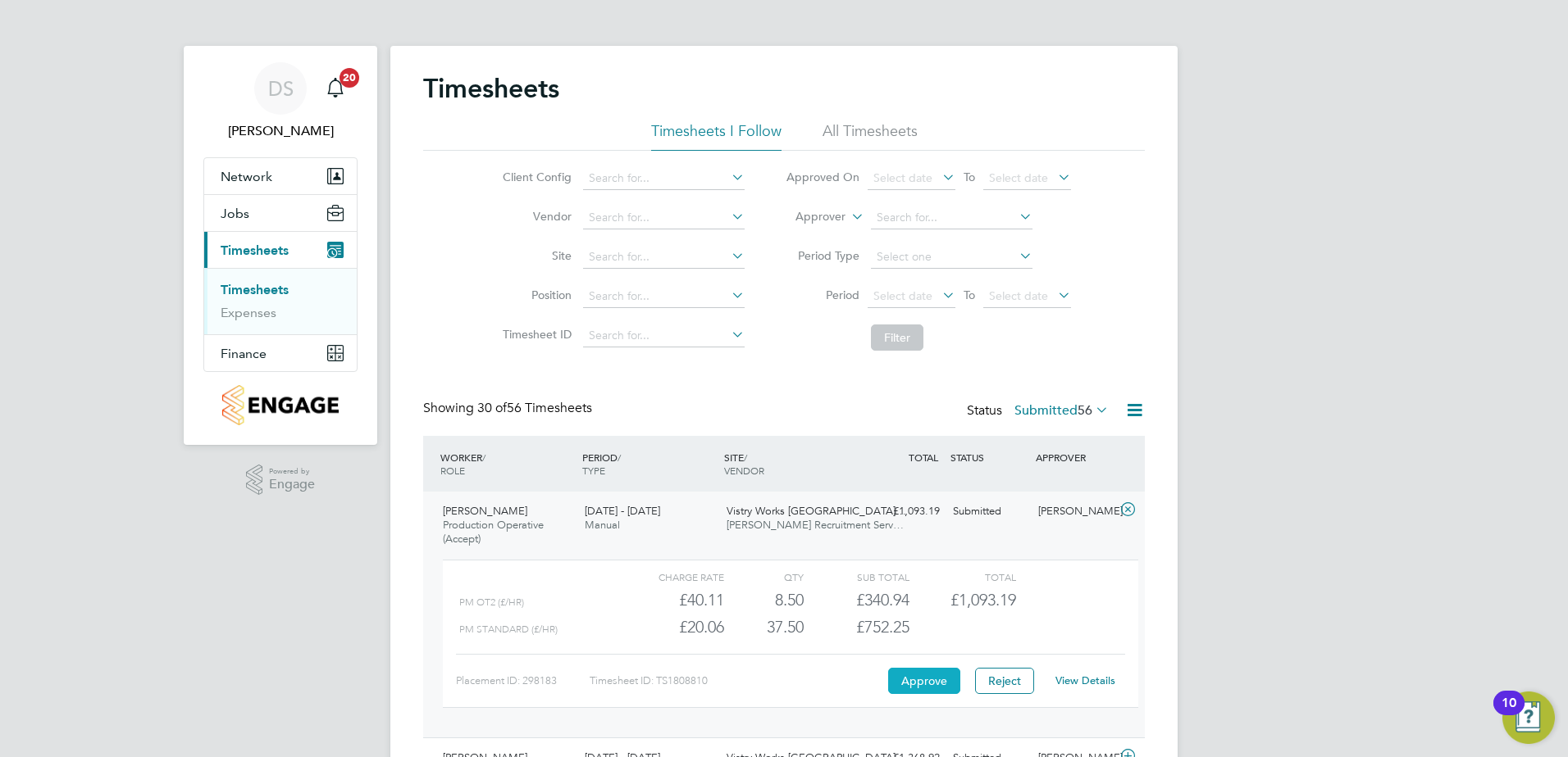
click at [948, 674] on button "Approve" at bounding box center [924, 680] width 72 height 26
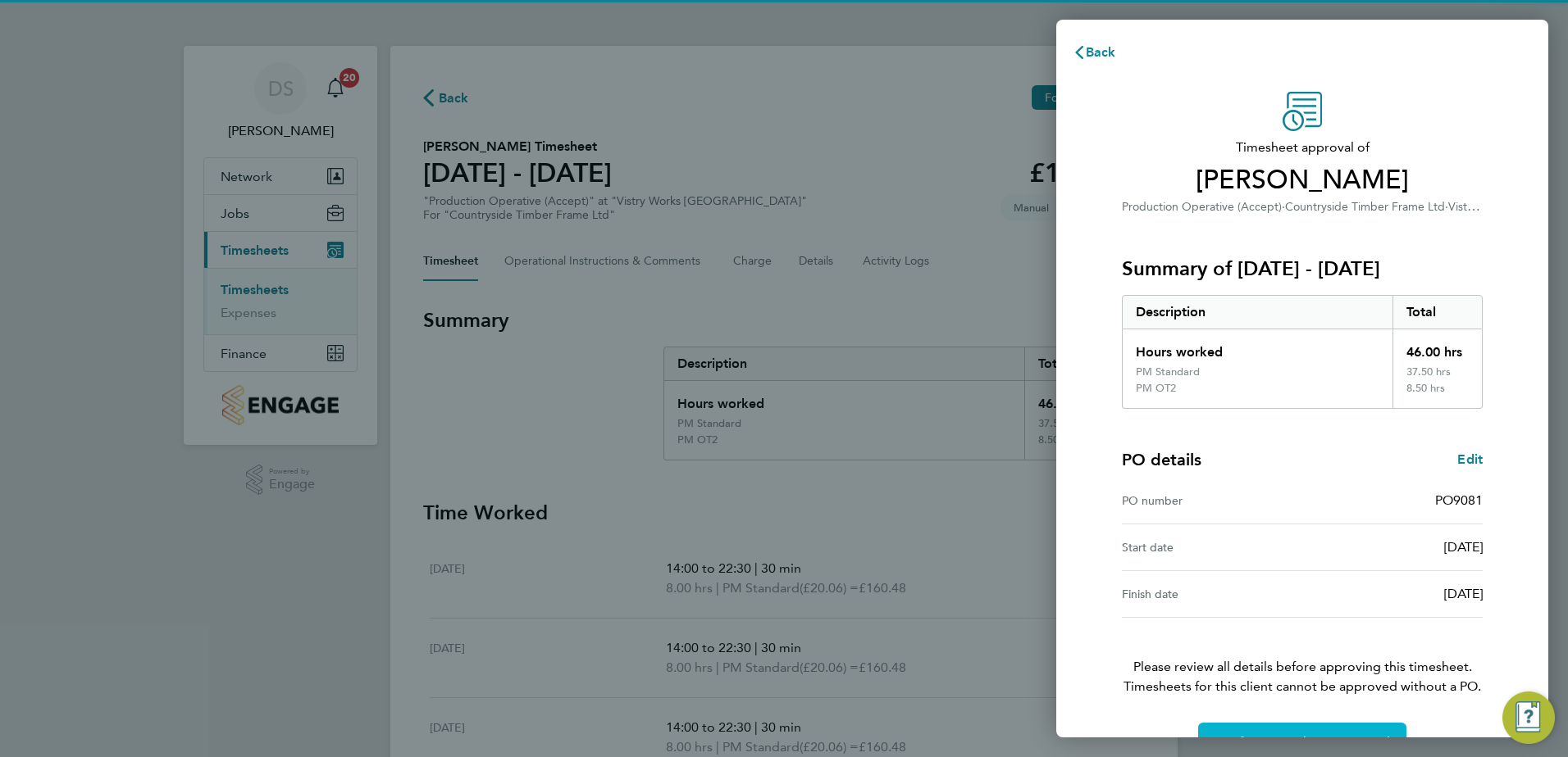
click at [1305, 735] on span "Confirm Timesheet Approval" at bounding box center [1301, 743] width 176 height 16
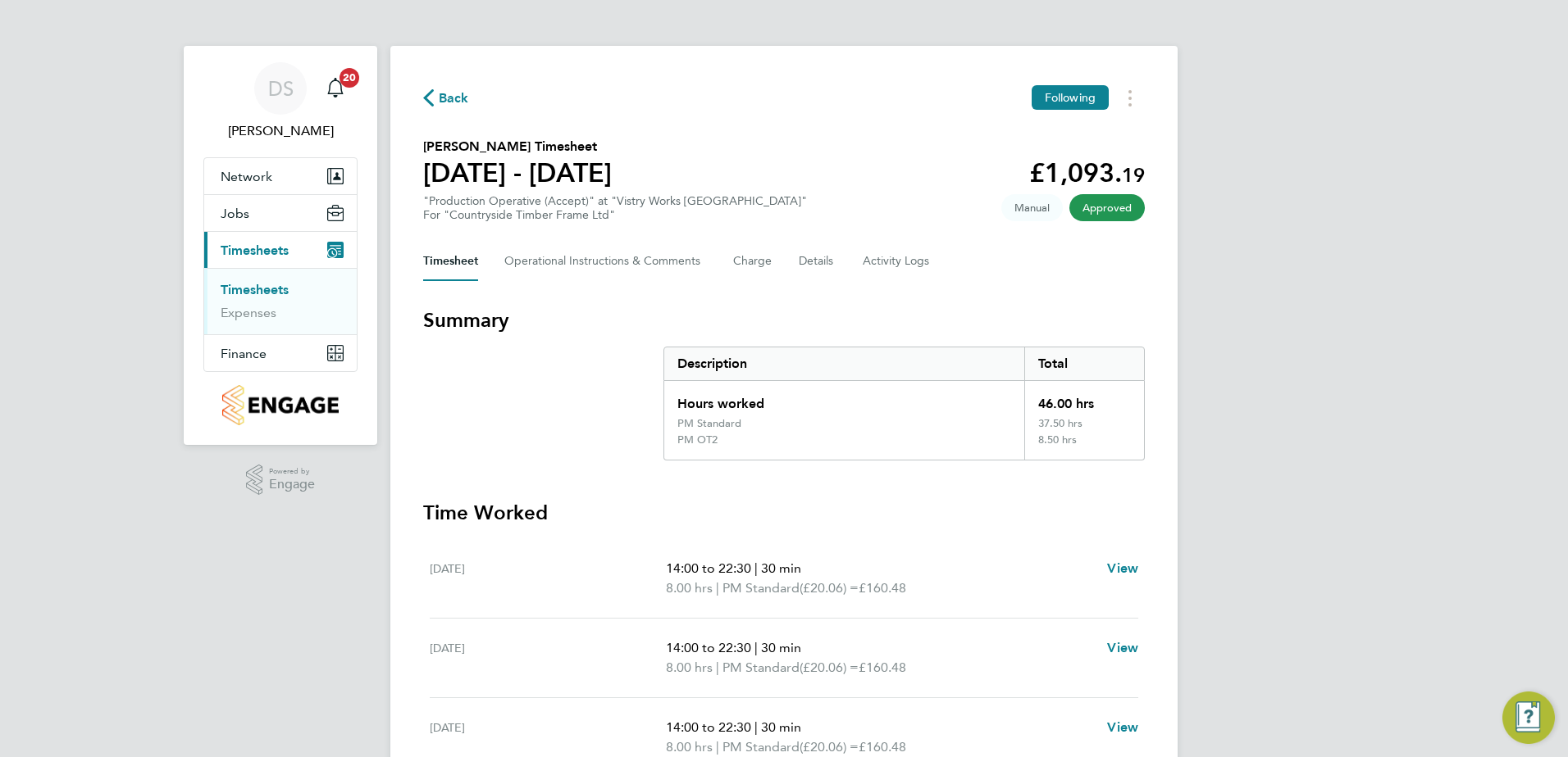
click at [446, 98] on span "Back" at bounding box center [454, 98] width 30 height 20
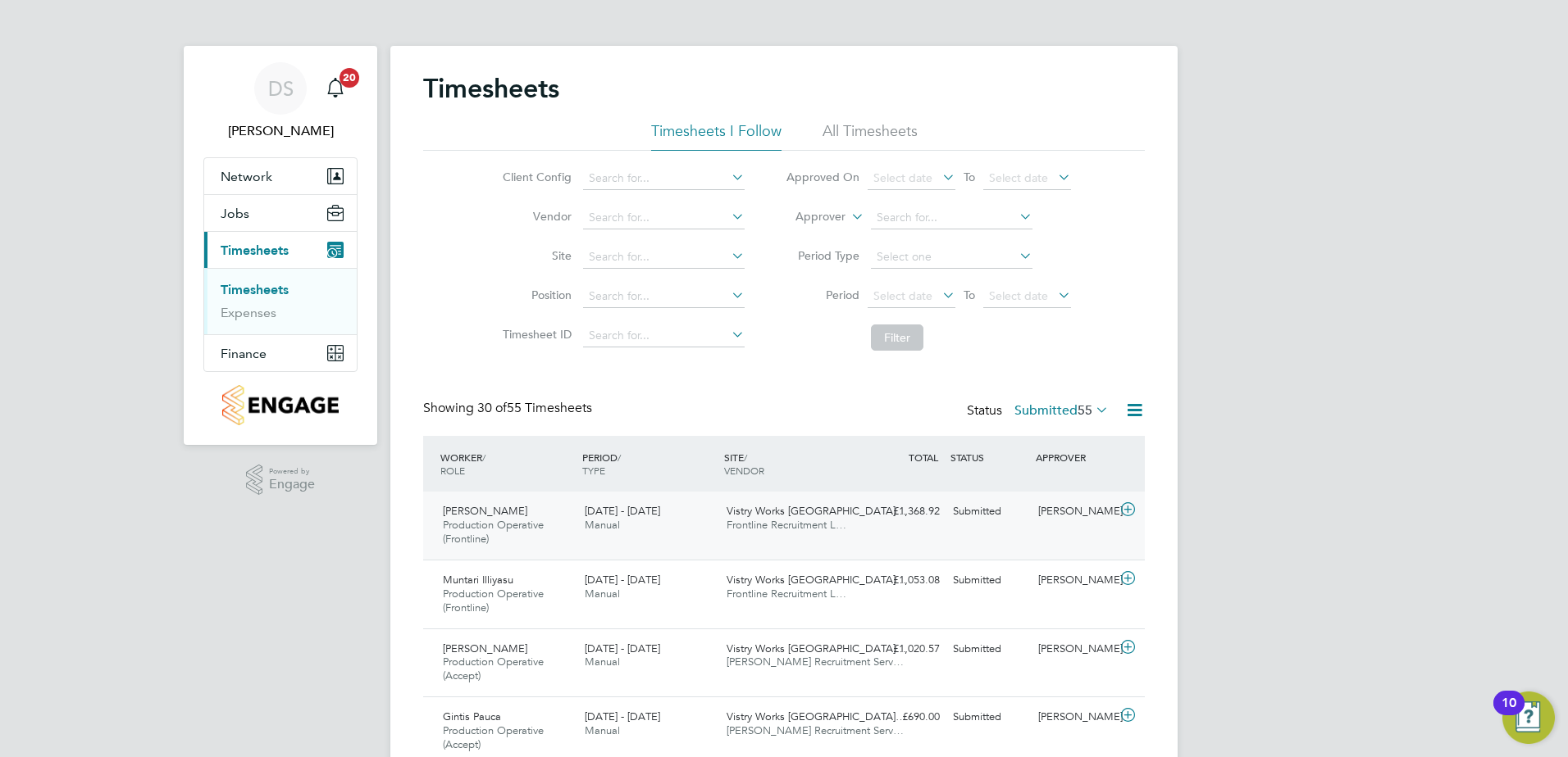
click at [1127, 507] on icon at bounding box center [1127, 509] width 21 height 13
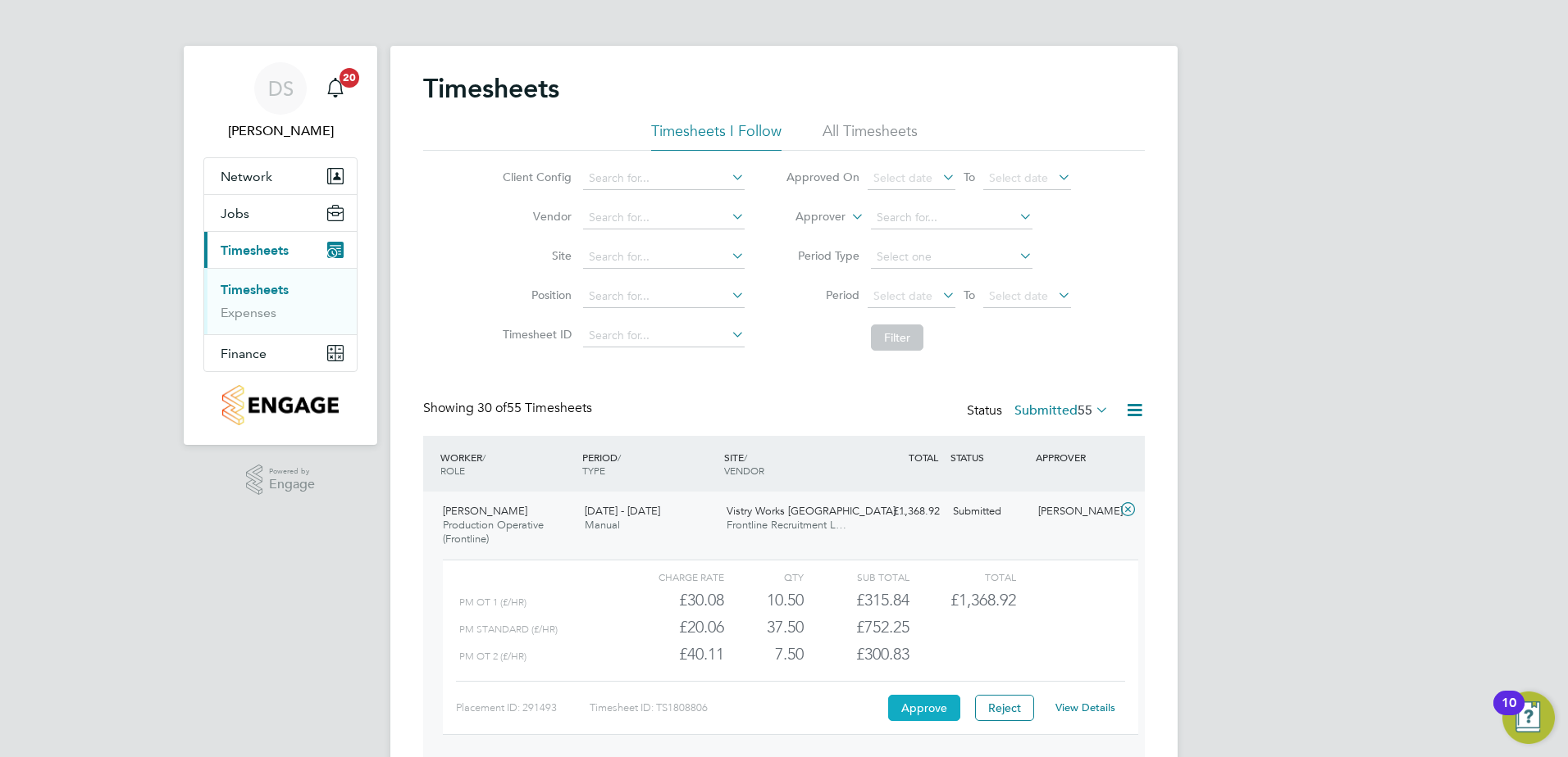
click at [926, 709] on button "Approve" at bounding box center [924, 708] width 72 height 26
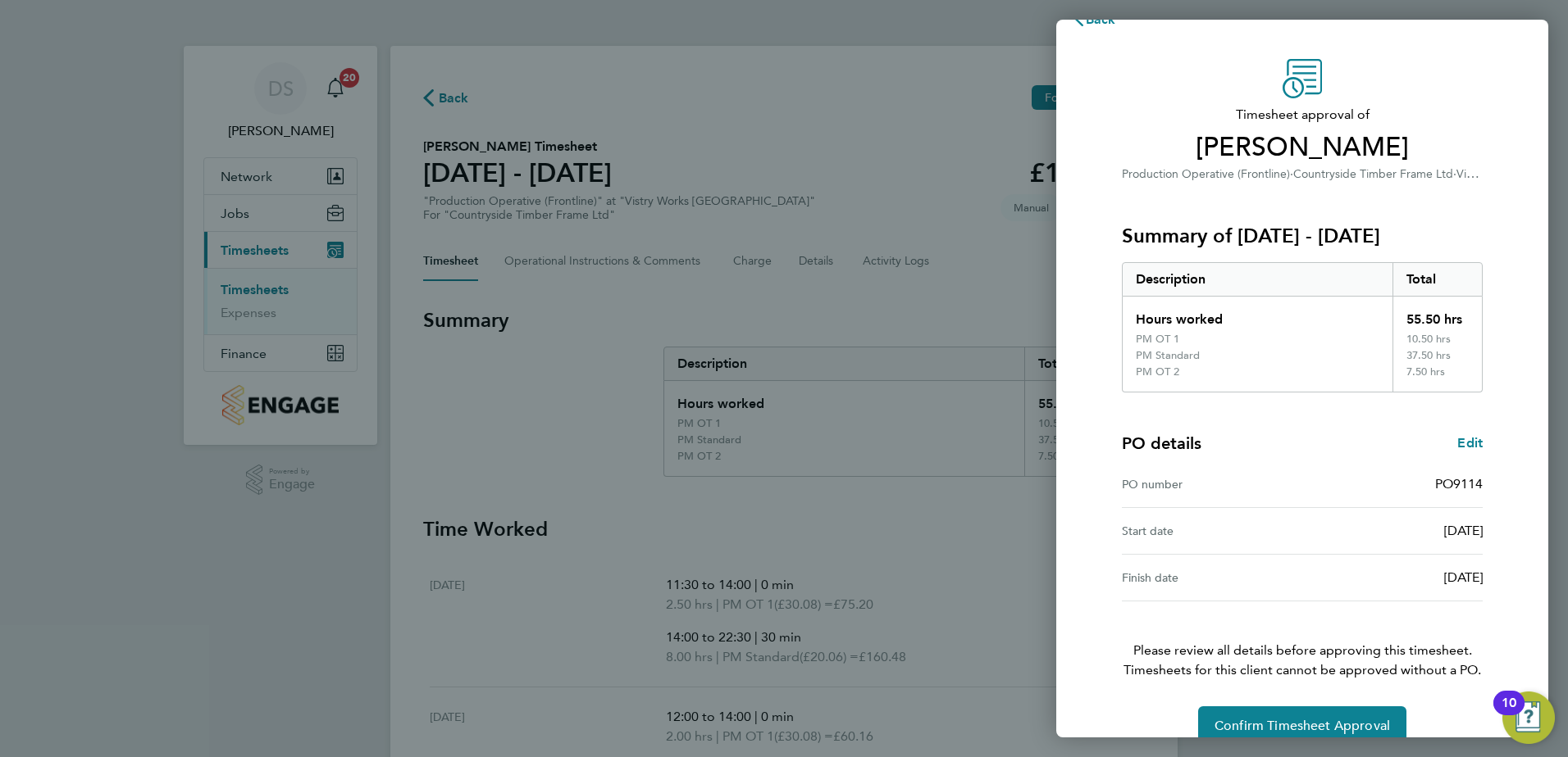
scroll to position [61, 0]
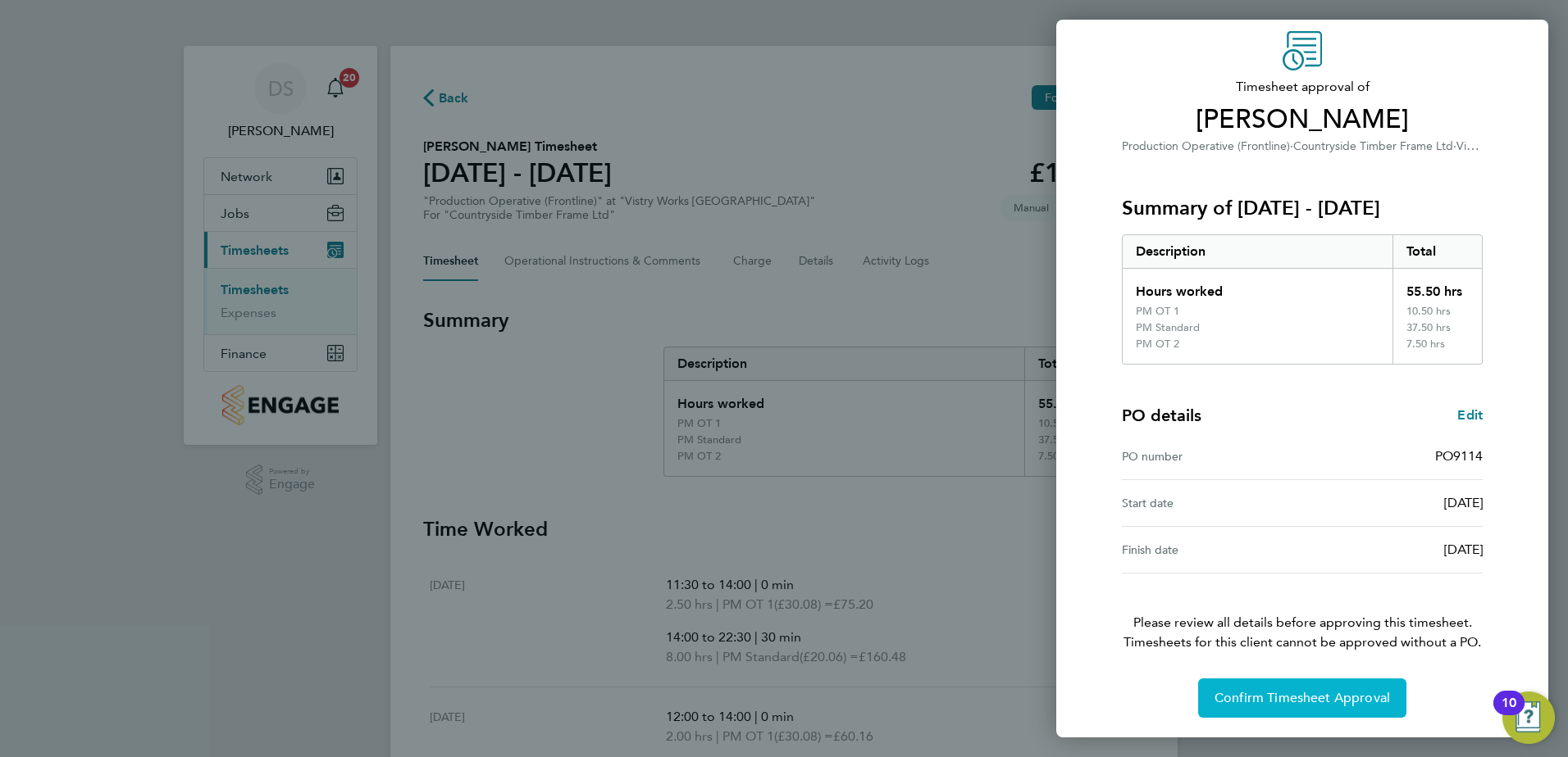
click at [1314, 695] on span "Confirm Timesheet Approval" at bounding box center [1301, 698] width 176 height 16
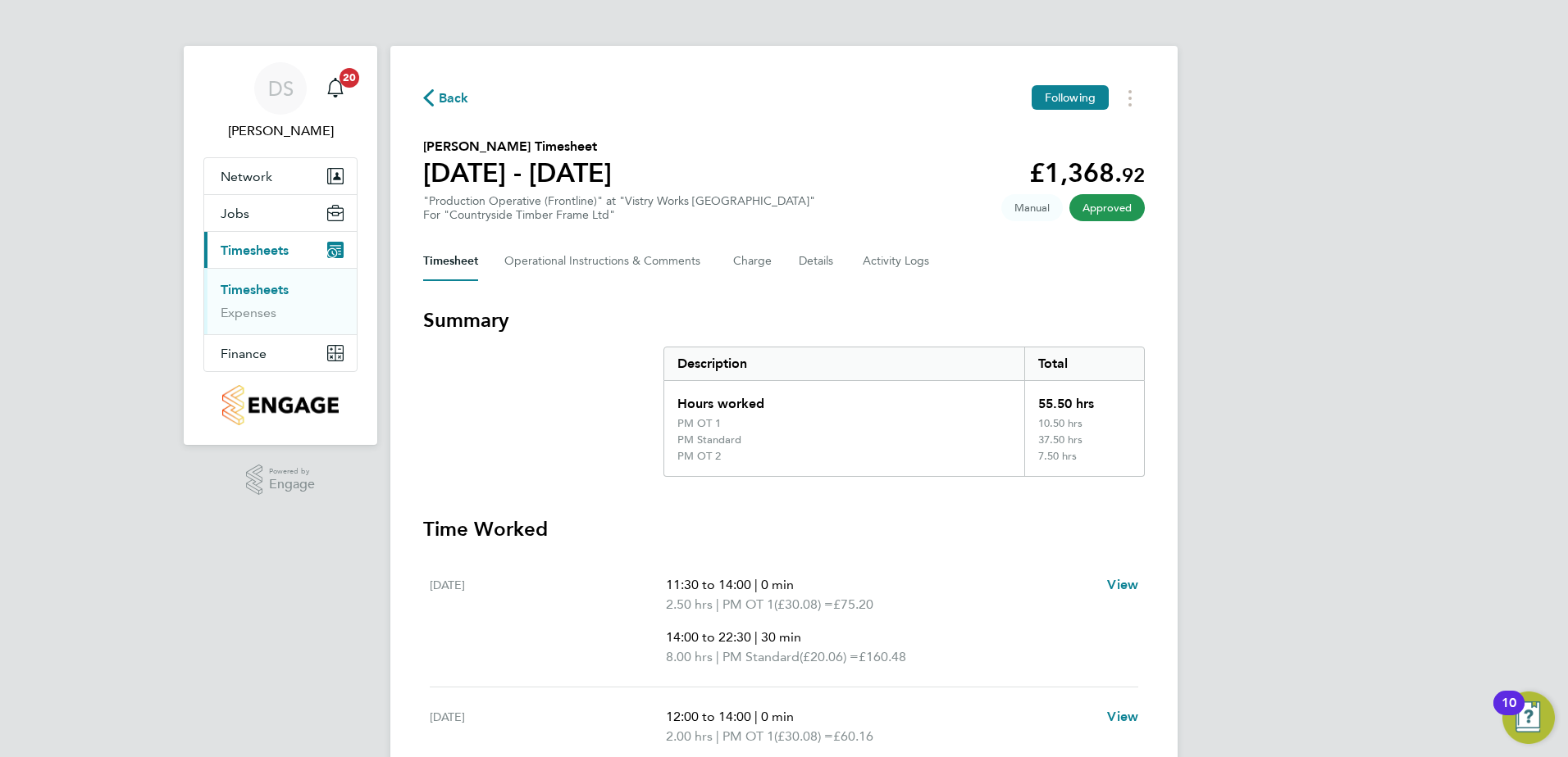
click at [450, 96] on span "Back" at bounding box center [454, 98] width 30 height 20
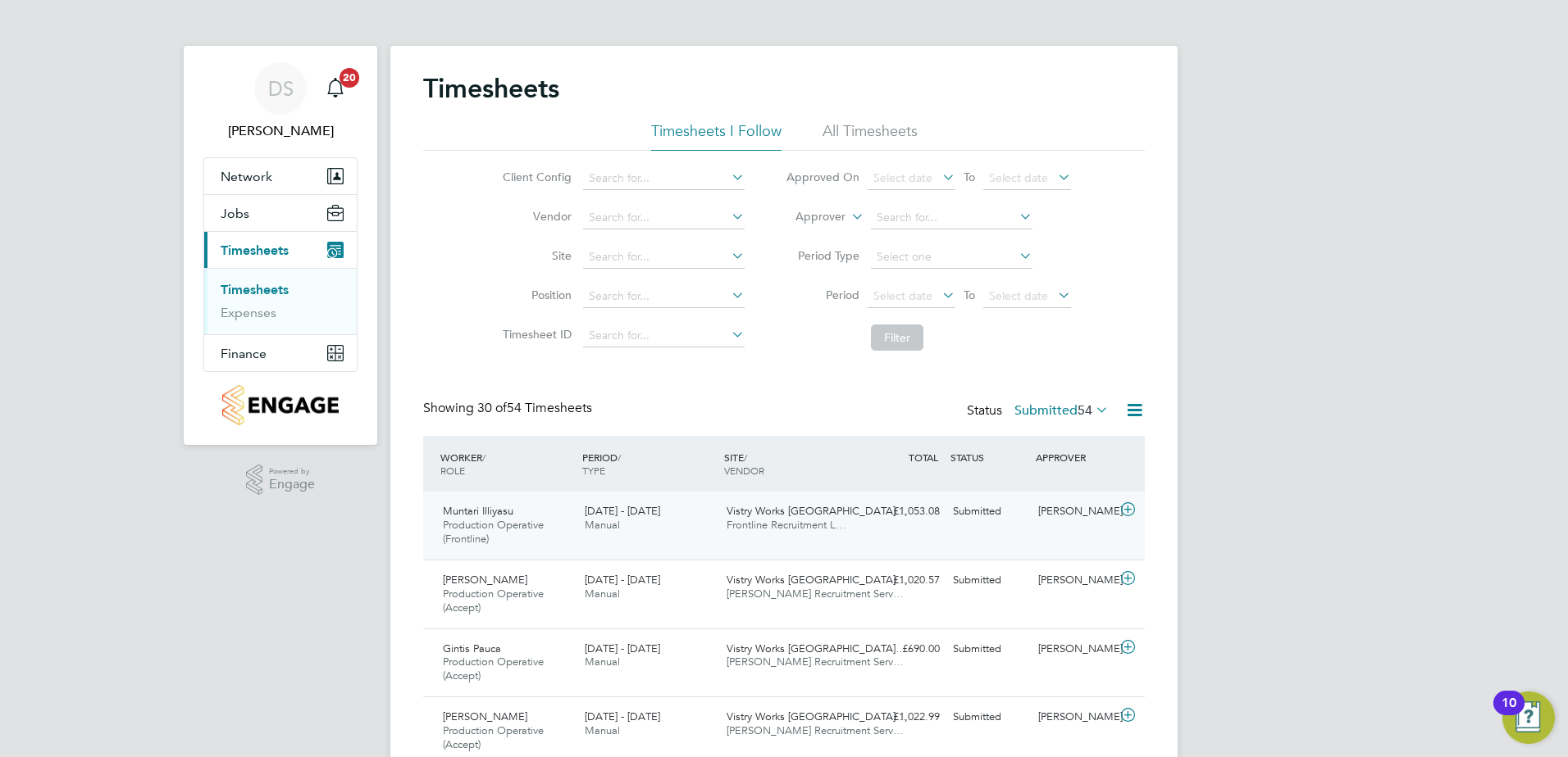
click at [1125, 516] on icon at bounding box center [1127, 509] width 21 height 13
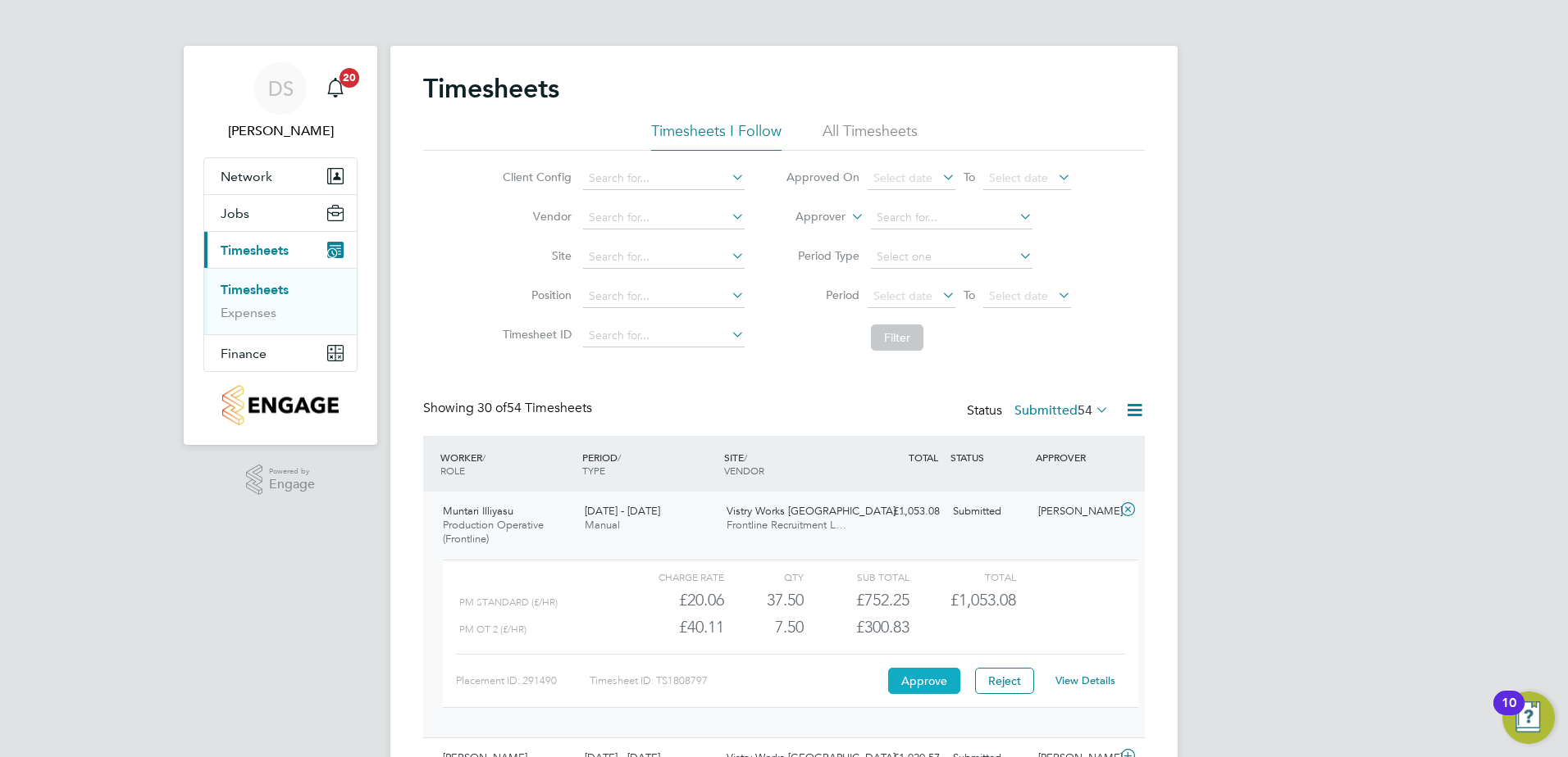
click at [937, 685] on button "Approve" at bounding box center [924, 680] width 72 height 26
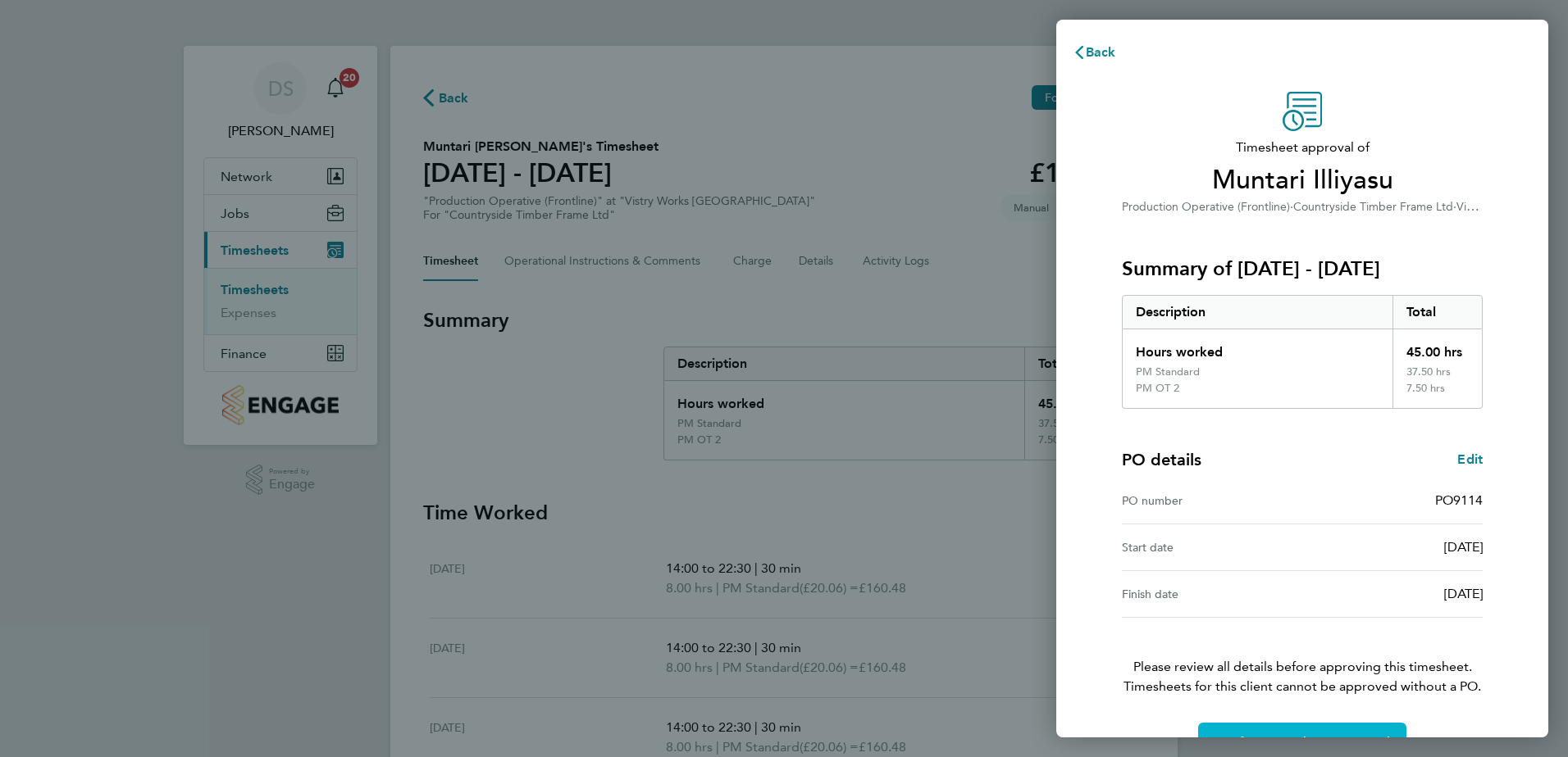
click at [1328, 727] on button "Confirm Timesheet Approval" at bounding box center [1301, 743] width 208 height 39
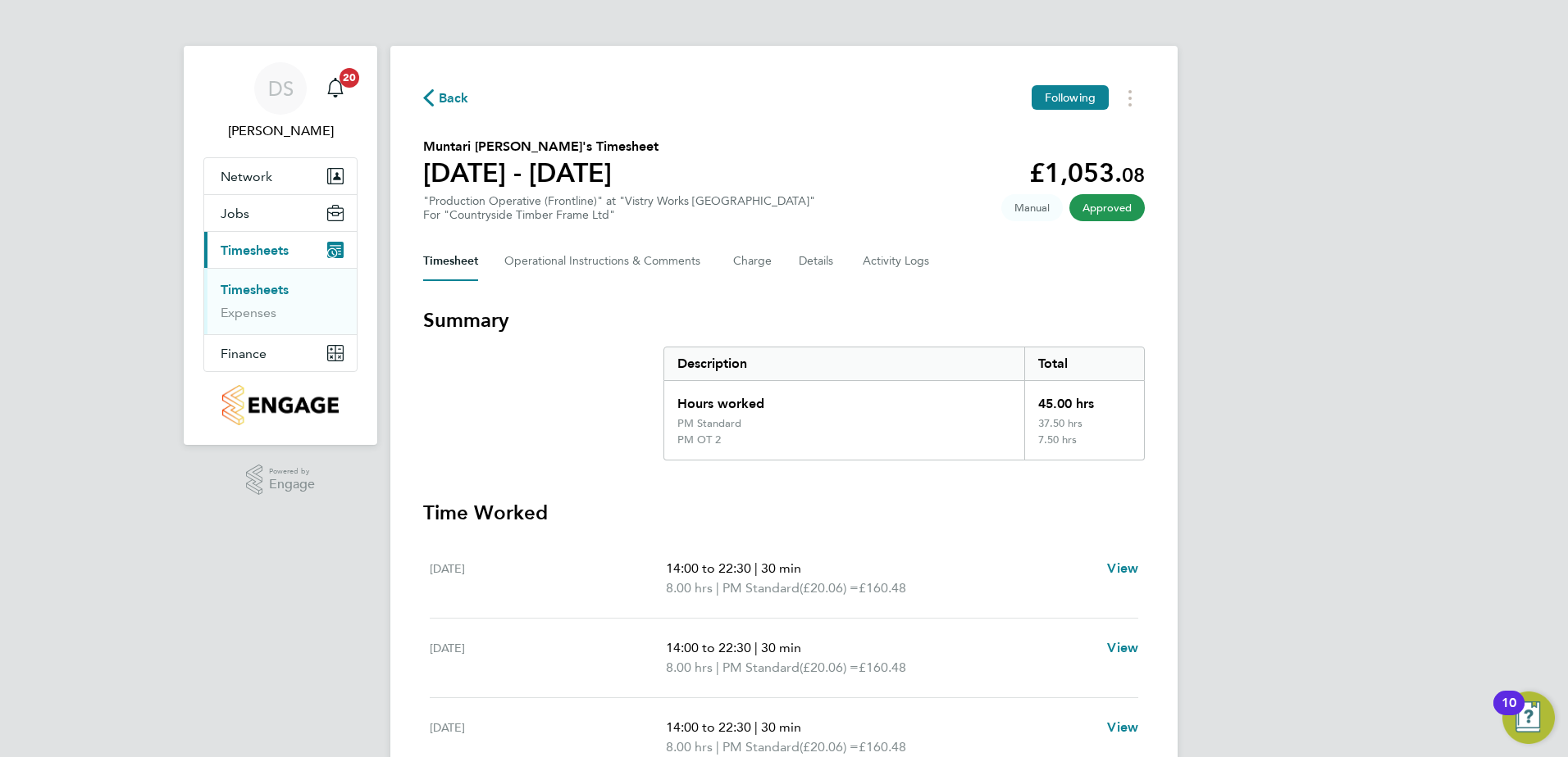
click at [448, 102] on span "Back" at bounding box center [454, 98] width 30 height 20
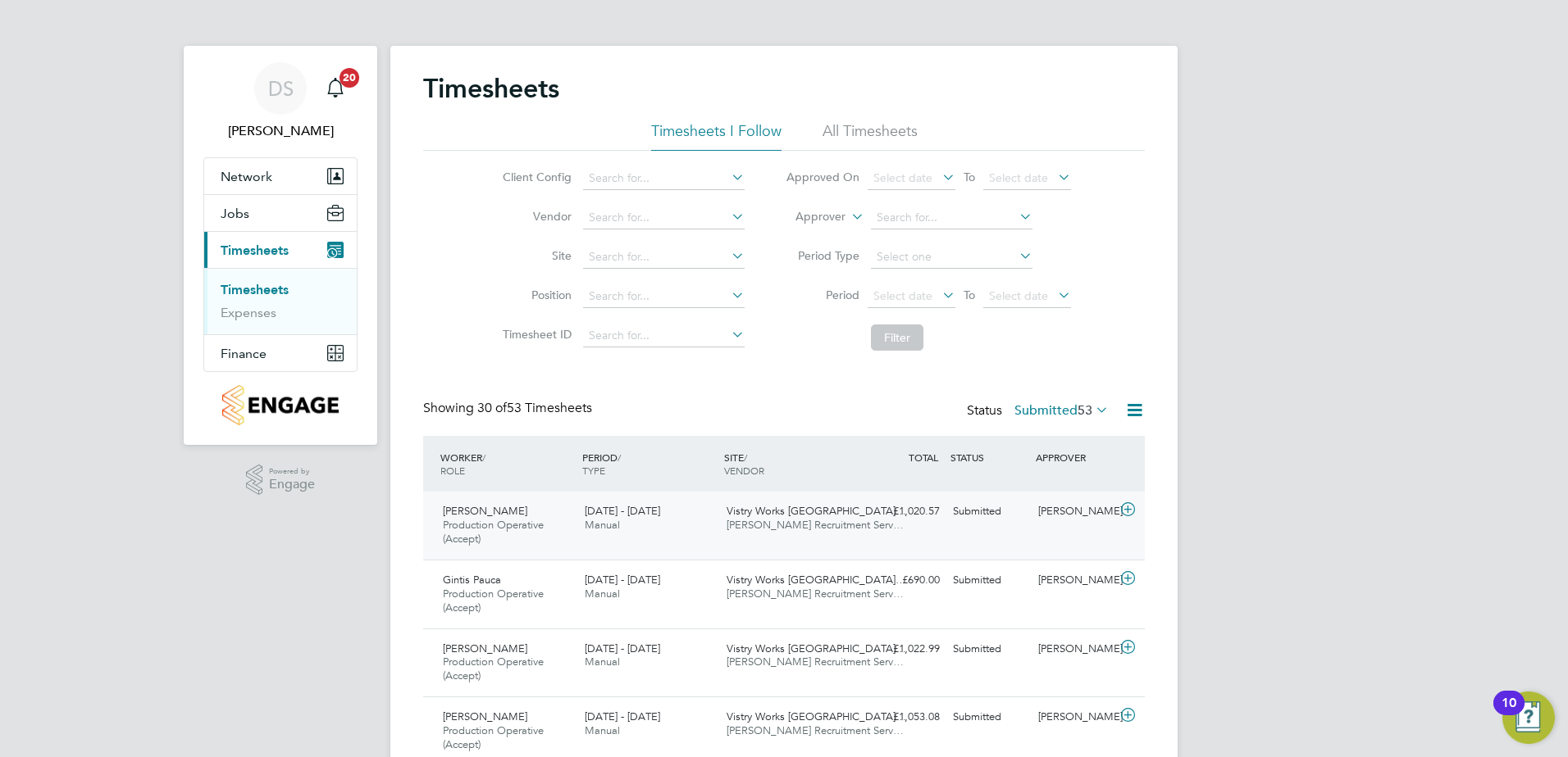
click at [1118, 506] on icon at bounding box center [1127, 509] width 21 height 13
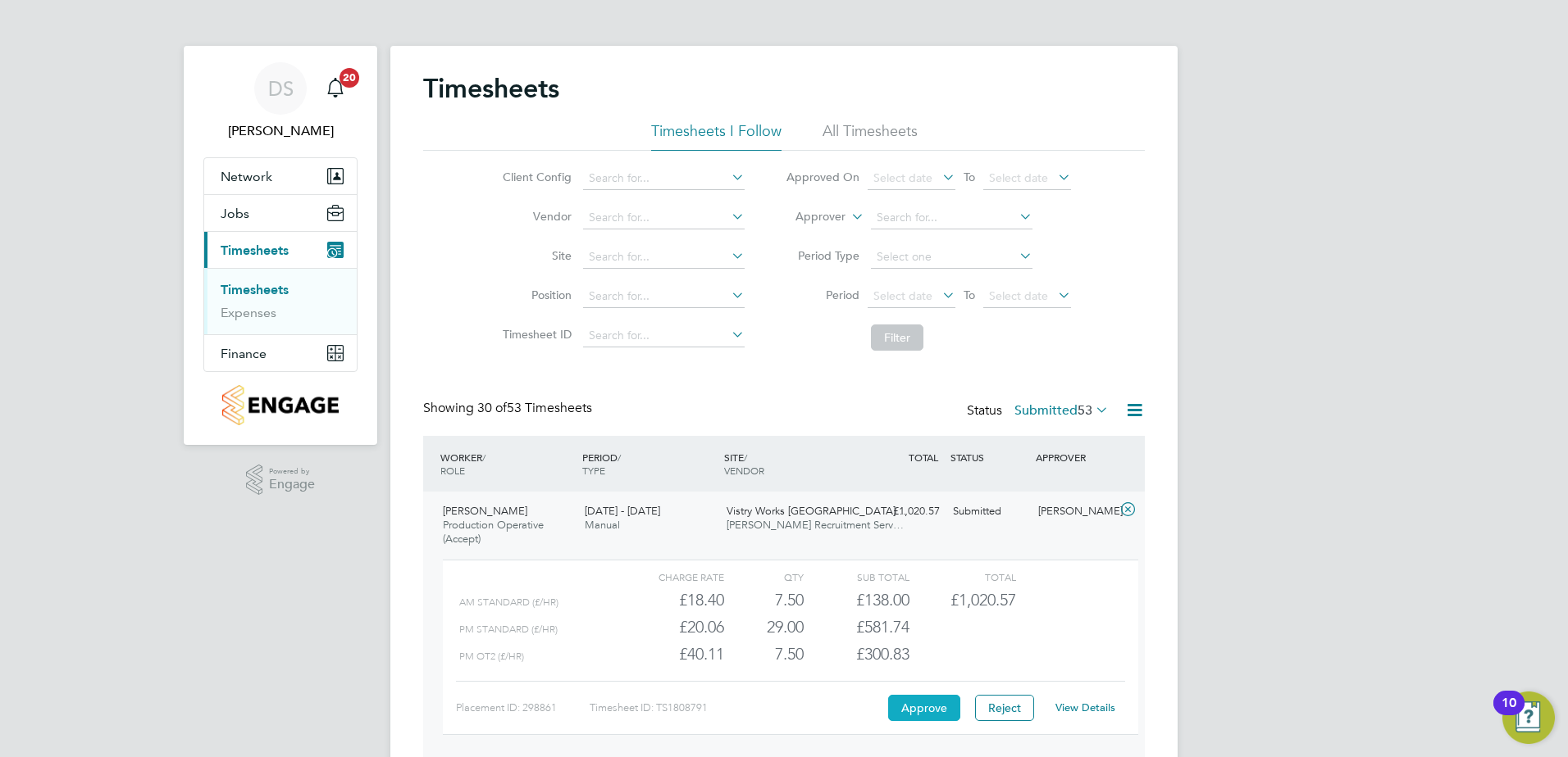
click at [931, 701] on button "Approve" at bounding box center [924, 708] width 72 height 26
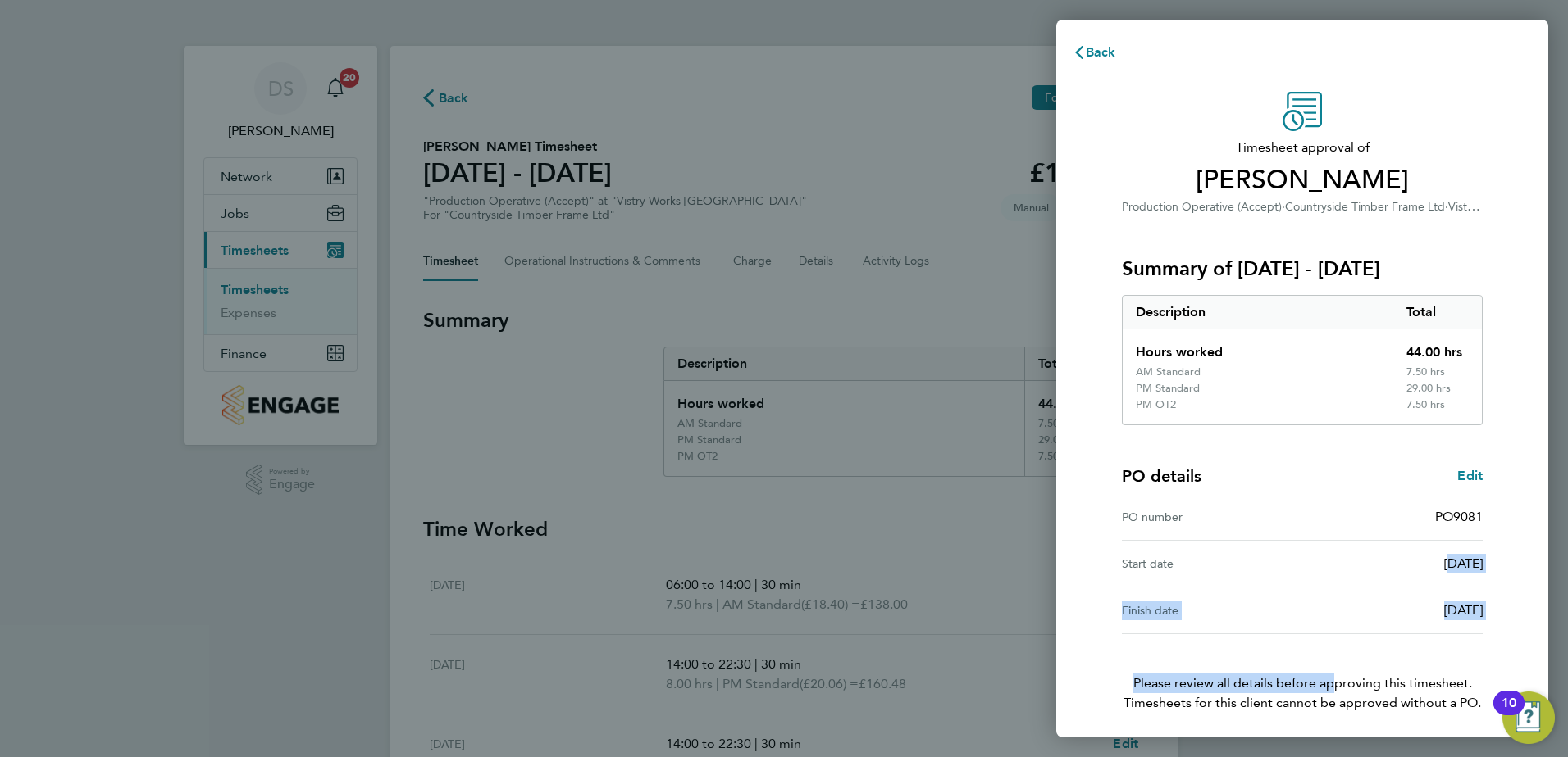
drag, startPoint x: 1326, startPoint y: 599, endPoint x: 1318, endPoint y: 439, distance: 160.2
click at [1318, 439] on div "Timesheet approval of Stephen Capron Production Operative (Accept) · Countrysid…" at bounding box center [1301, 435] width 400 height 687
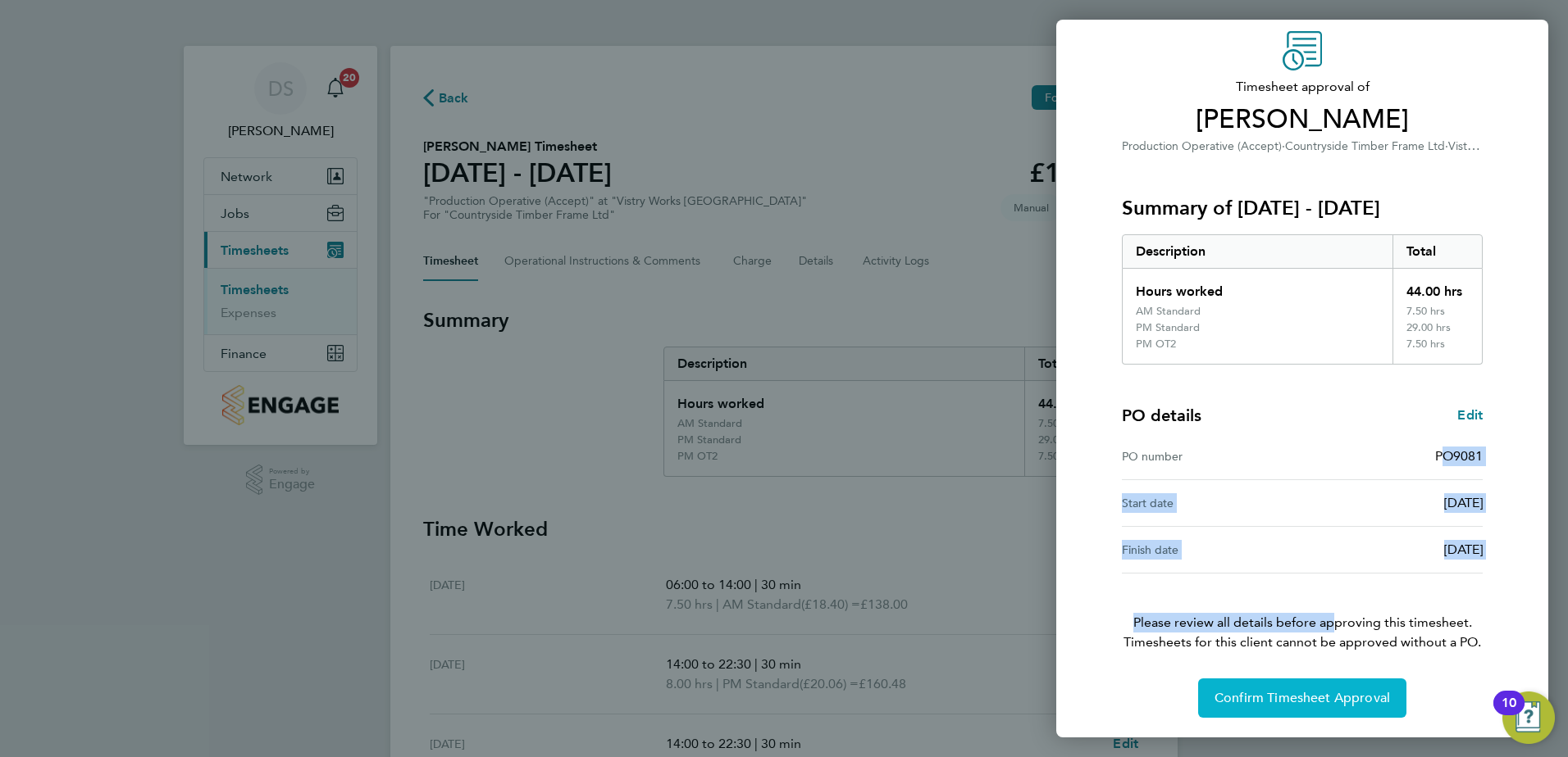
click at [1325, 700] on span "Confirm Timesheet Approval" at bounding box center [1301, 698] width 176 height 16
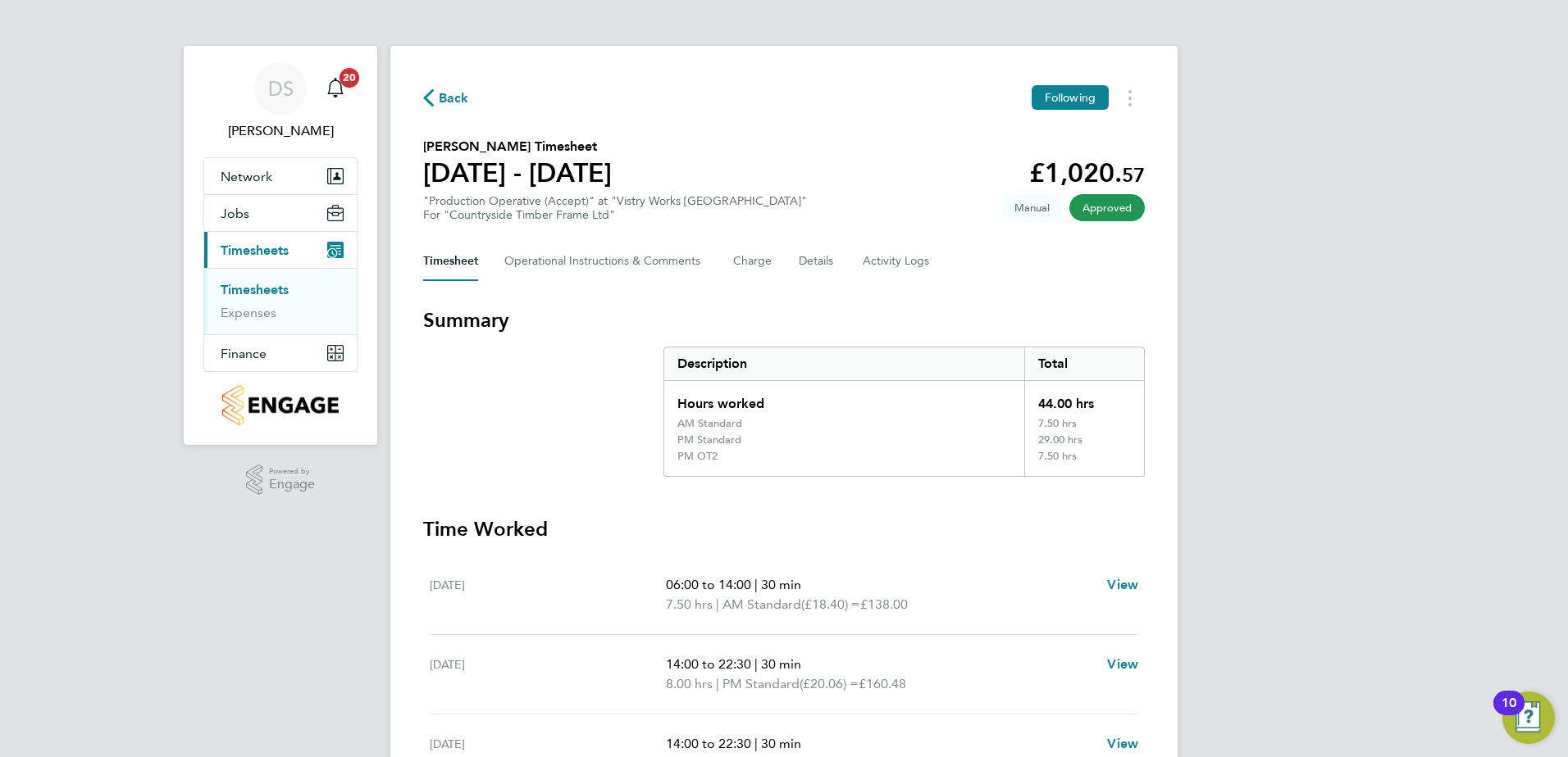
click at [440, 94] on span "Back" at bounding box center [454, 98] width 30 height 20
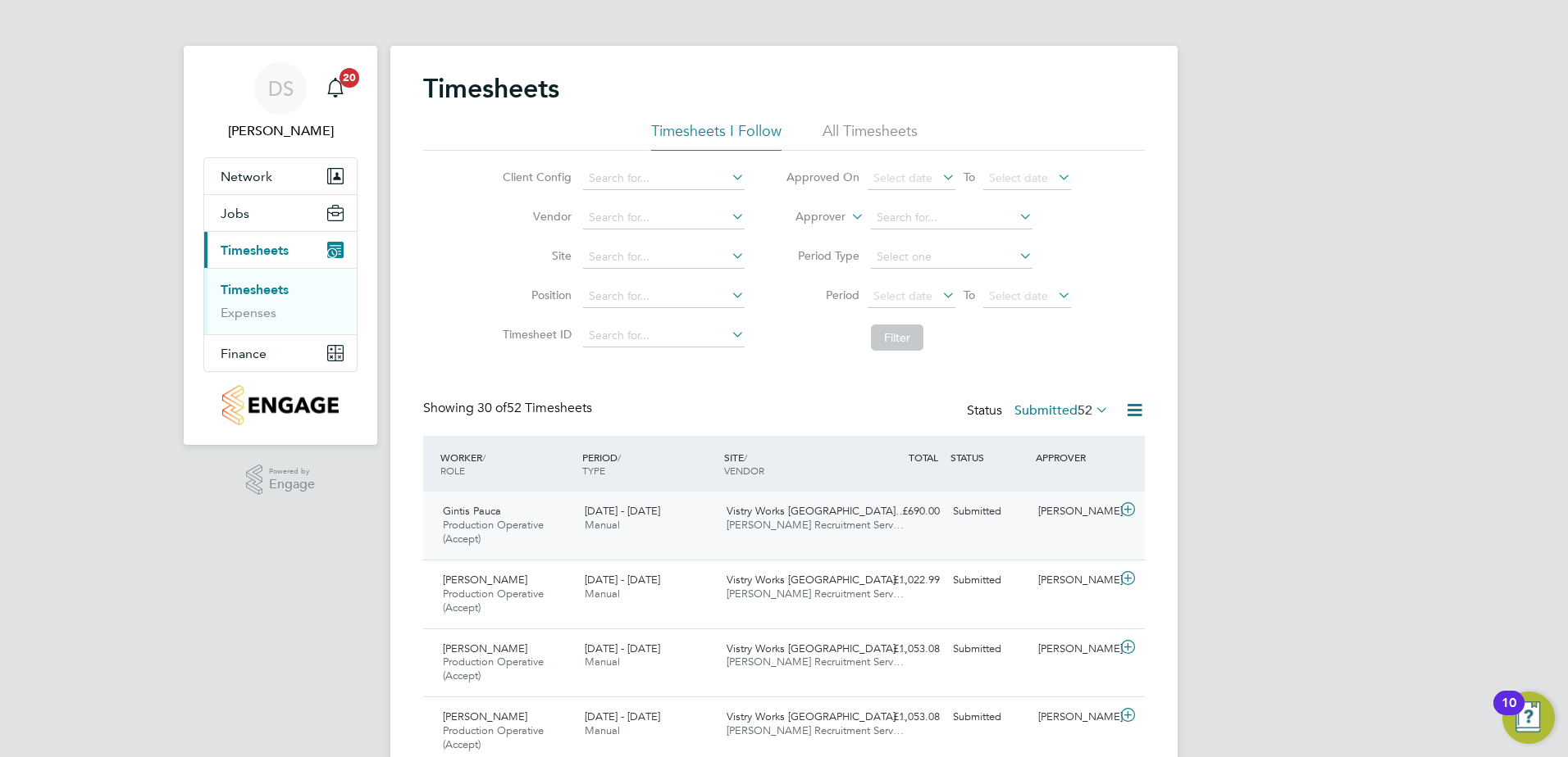
click at [1128, 513] on icon at bounding box center [1127, 509] width 21 height 13
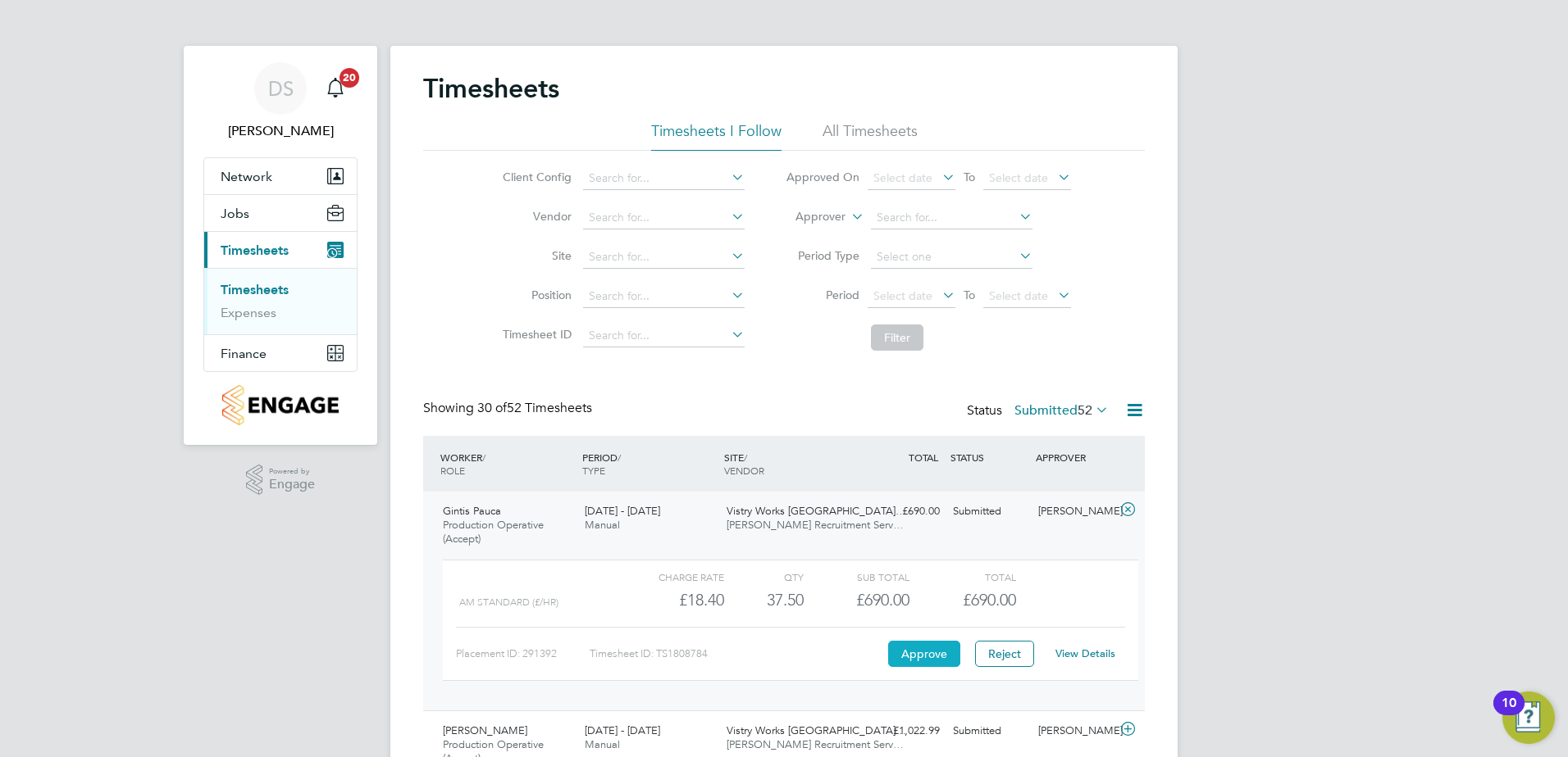
click at [937, 652] on button "Approve" at bounding box center [924, 654] width 72 height 26
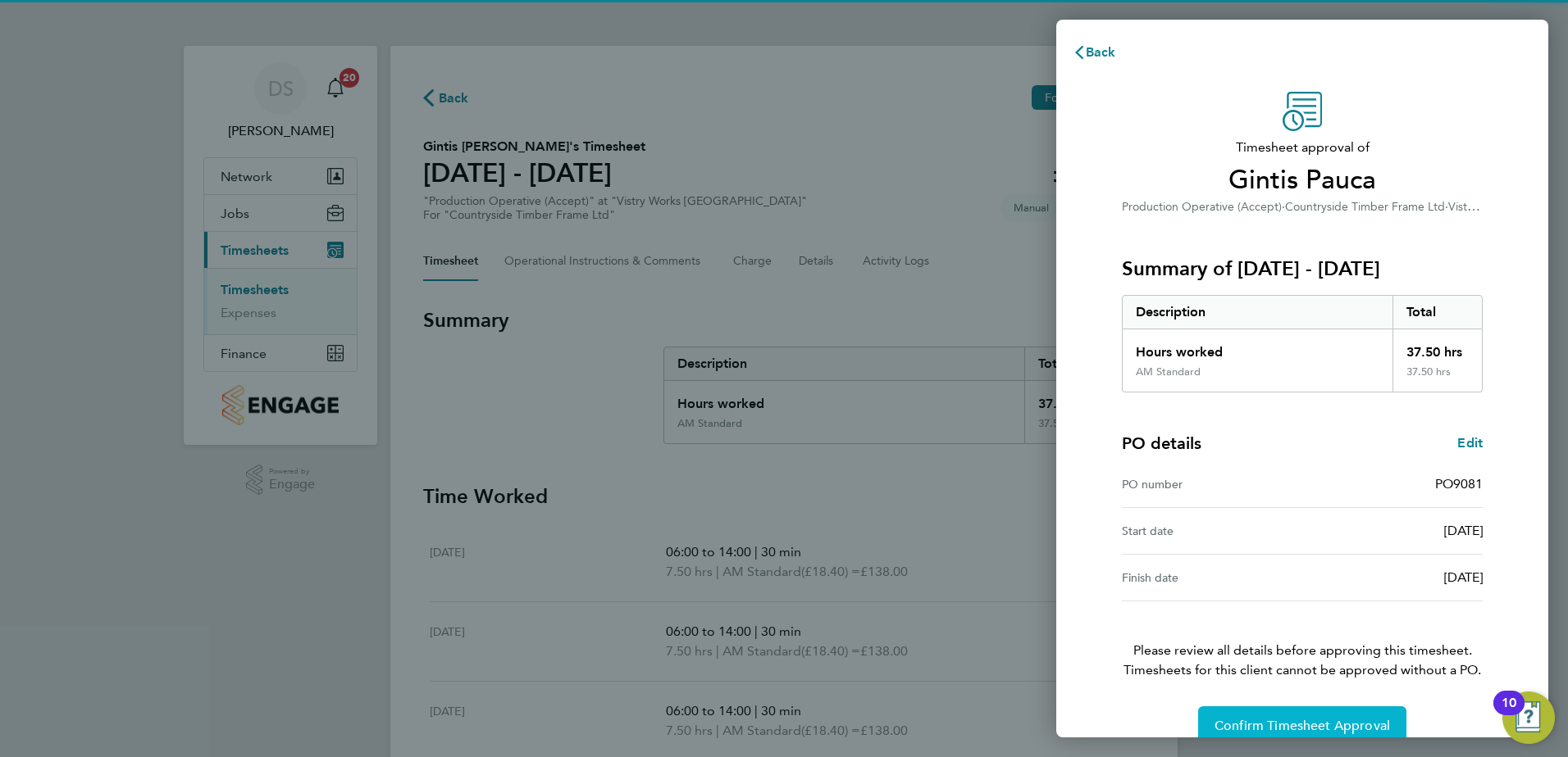
click at [1304, 724] on span "Confirm Timesheet Approval" at bounding box center [1301, 726] width 176 height 16
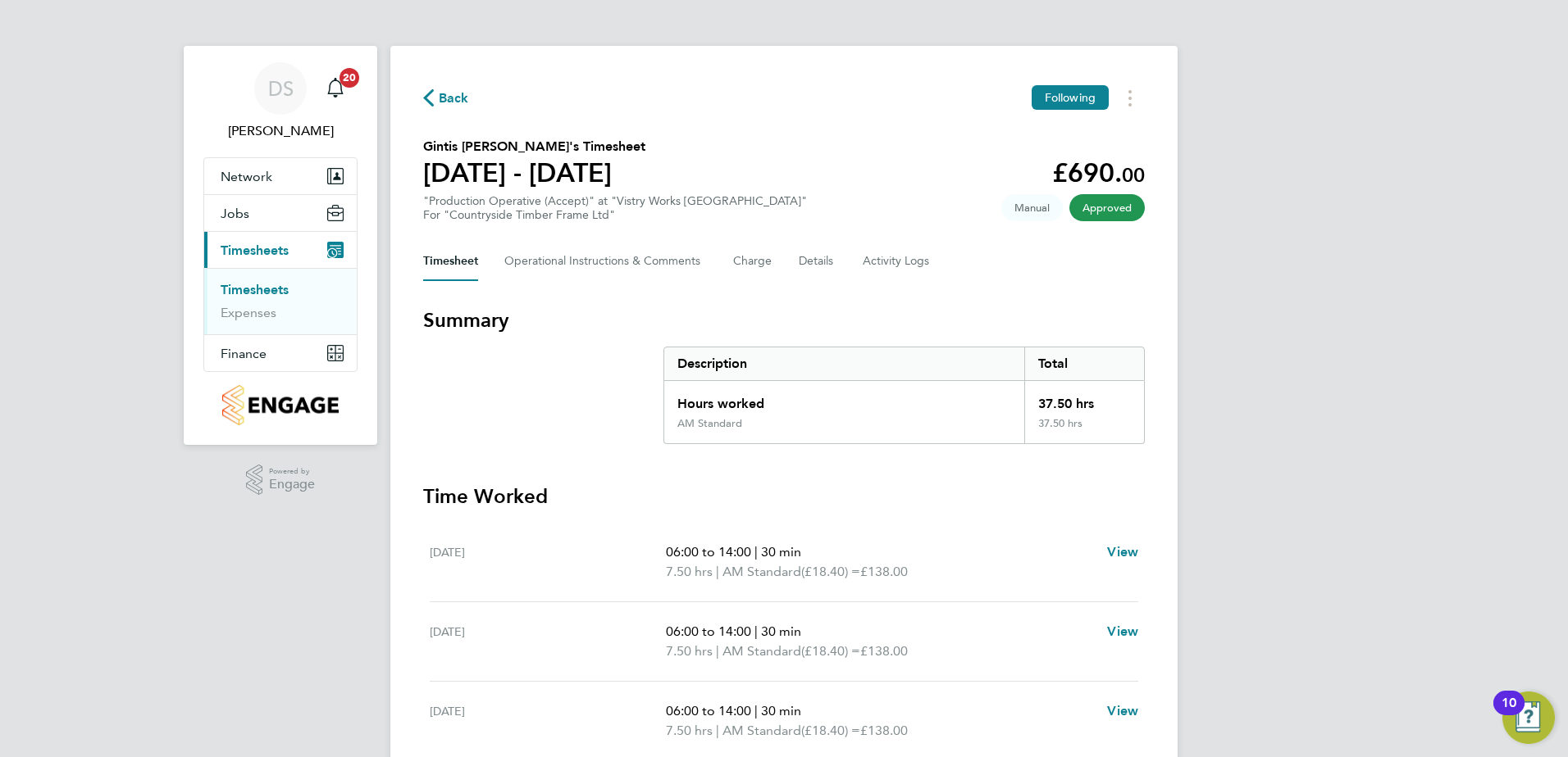
click at [439, 98] on span "Back" at bounding box center [454, 98] width 30 height 20
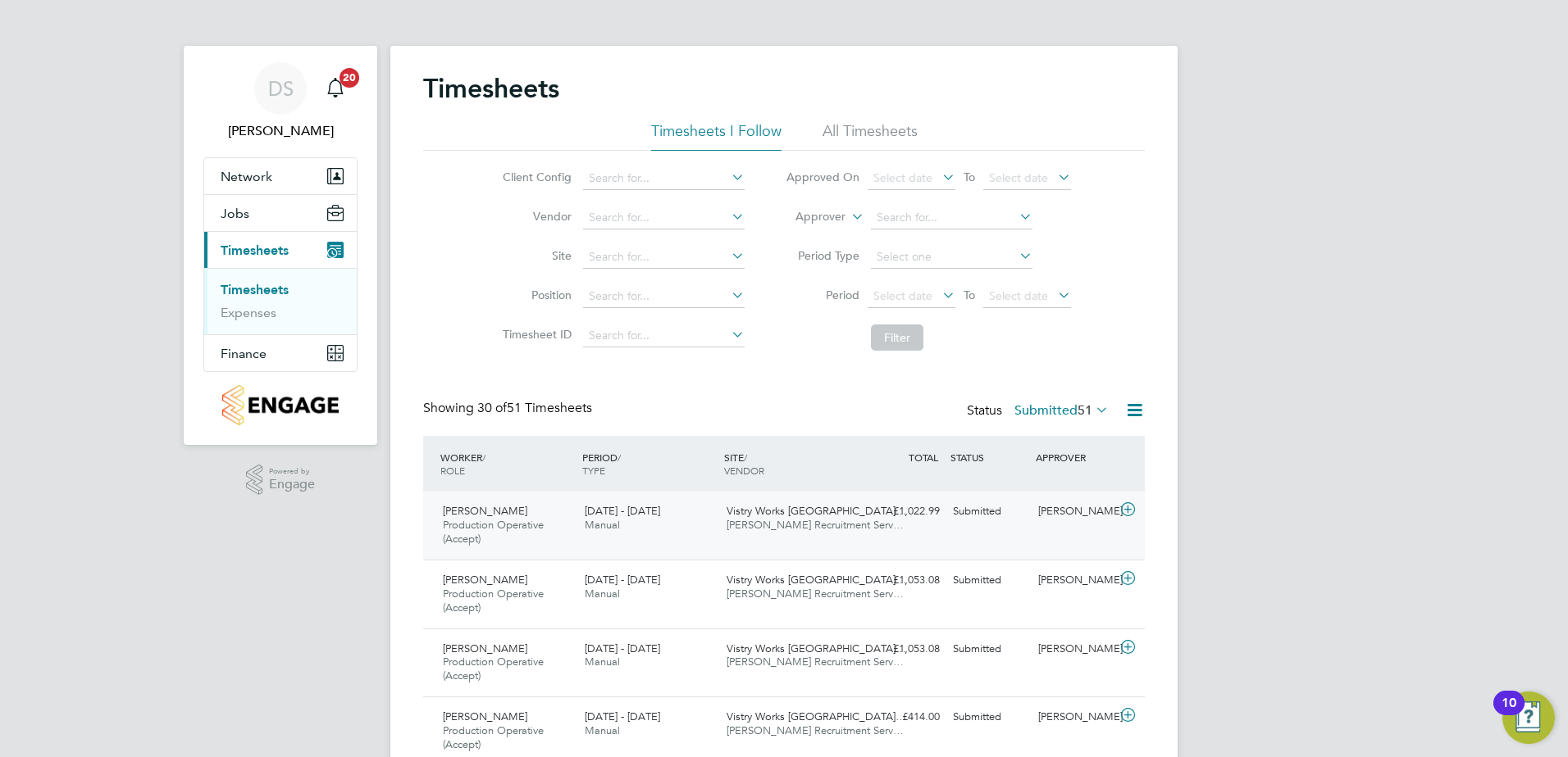
click at [1121, 505] on icon at bounding box center [1127, 509] width 21 height 13
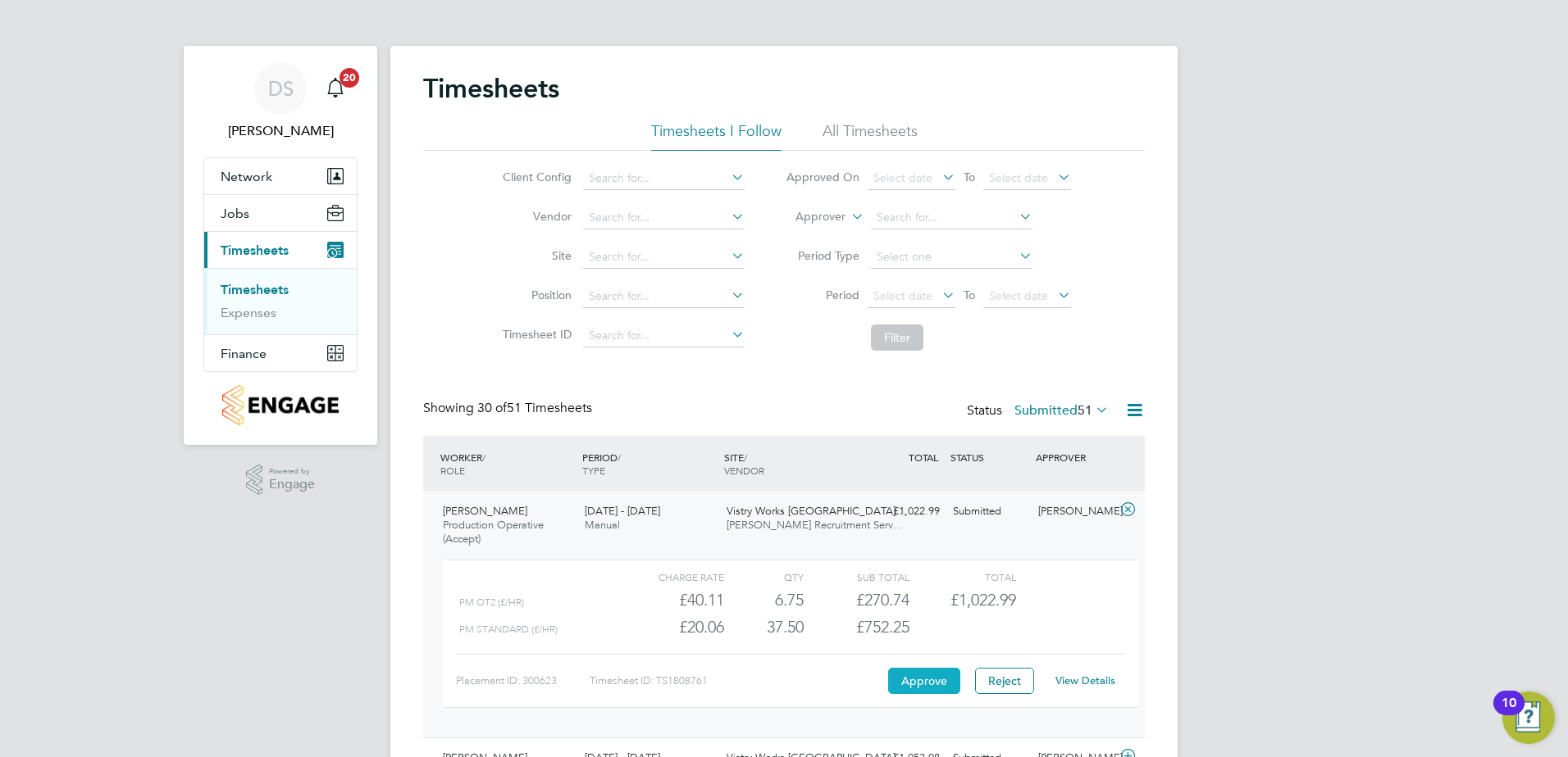
click at [936, 680] on button "Approve" at bounding box center [924, 680] width 72 height 26
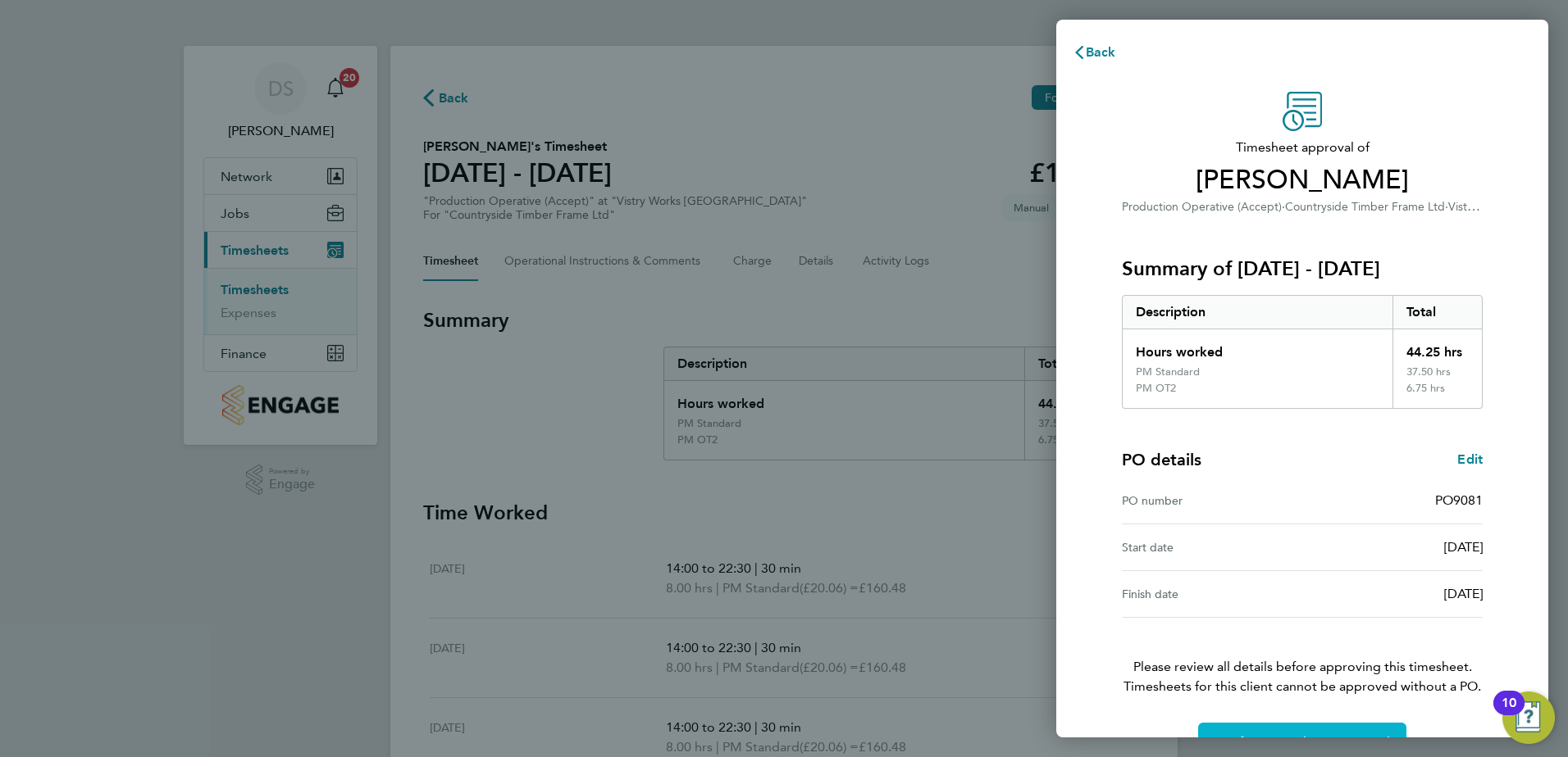
click at [1339, 728] on button "Confirm Timesheet Approval" at bounding box center [1301, 743] width 208 height 39
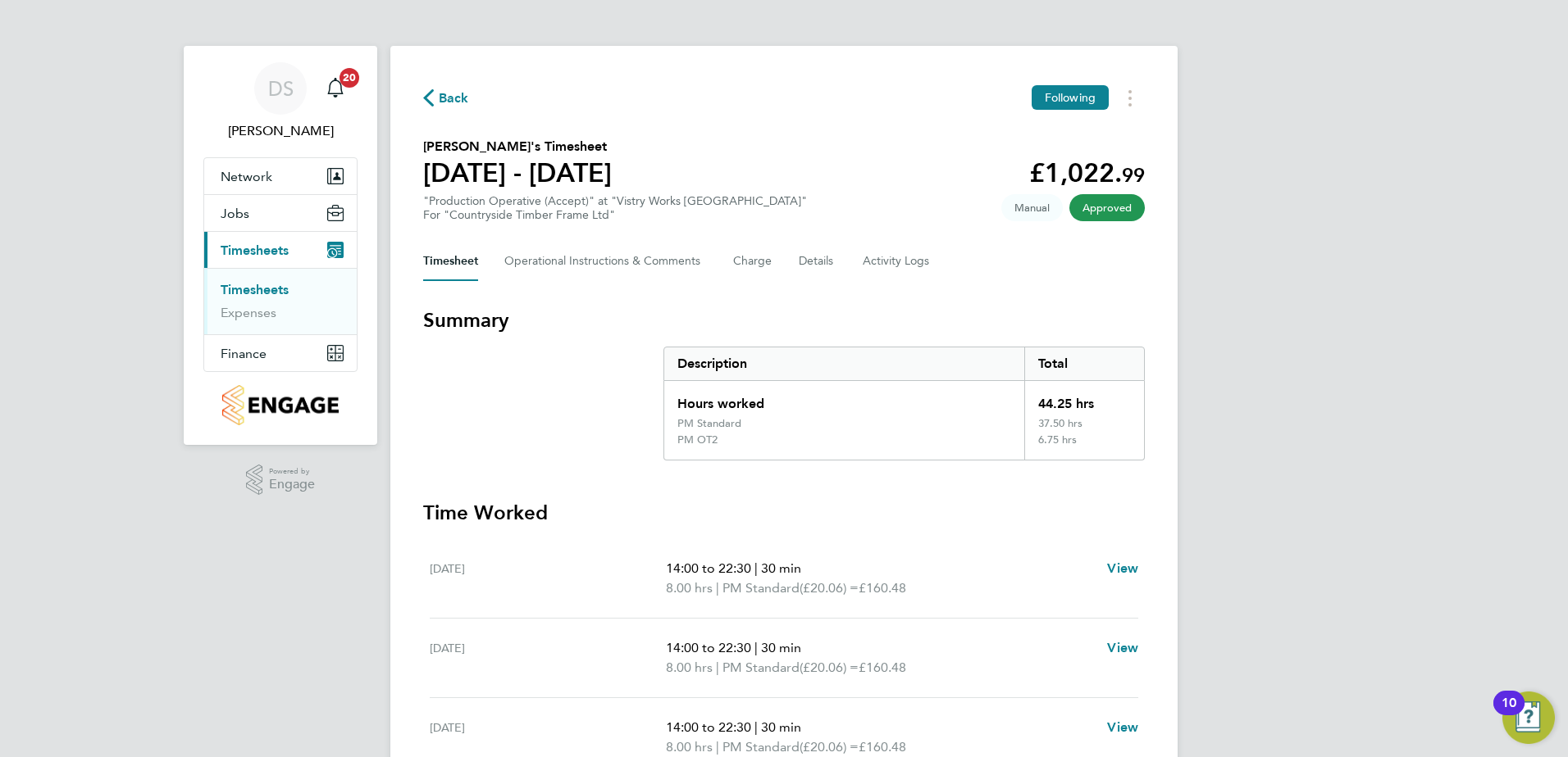
click at [442, 102] on span "Back" at bounding box center [454, 98] width 30 height 20
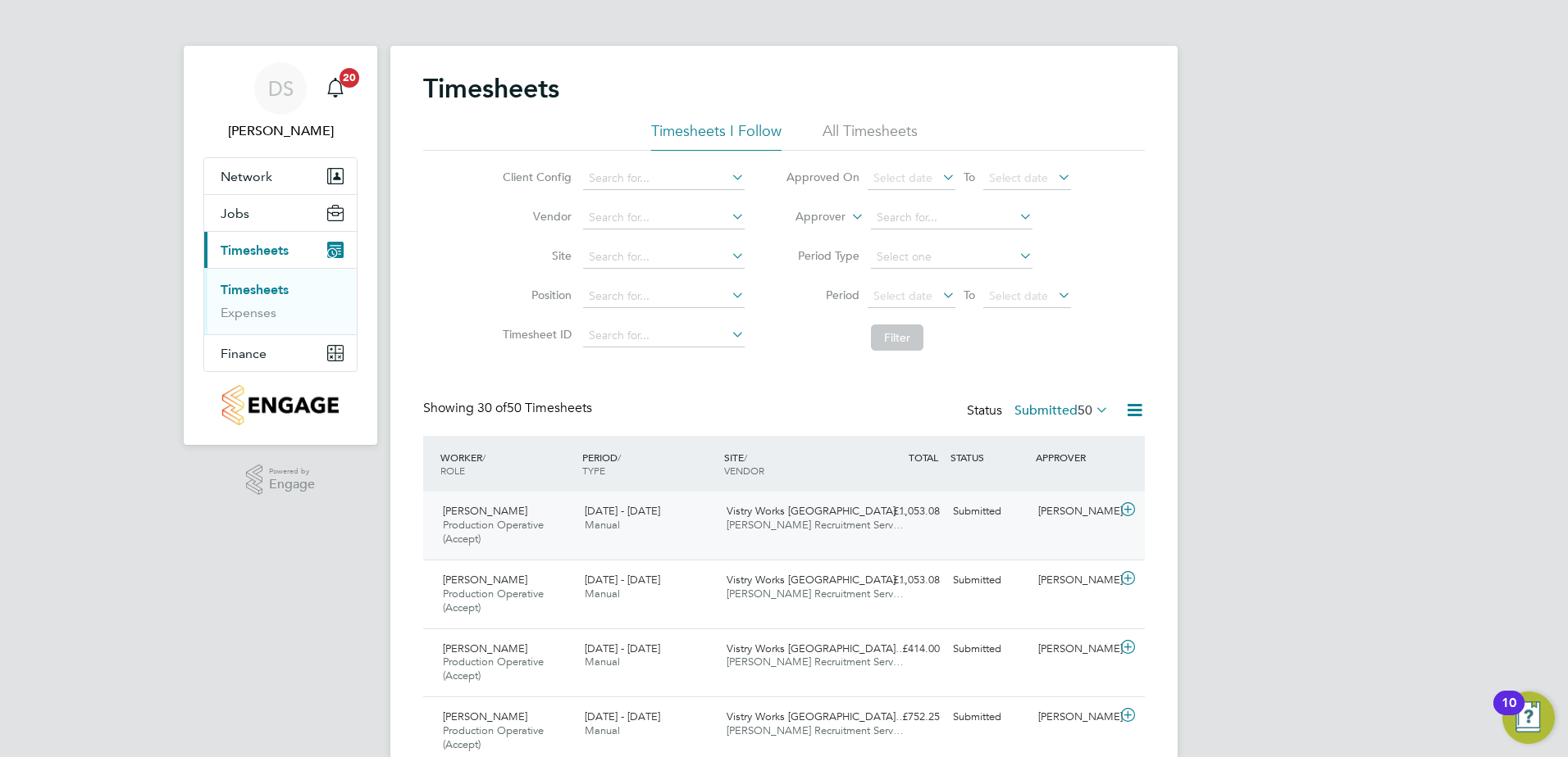
click at [1131, 509] on icon at bounding box center [1127, 509] width 21 height 13
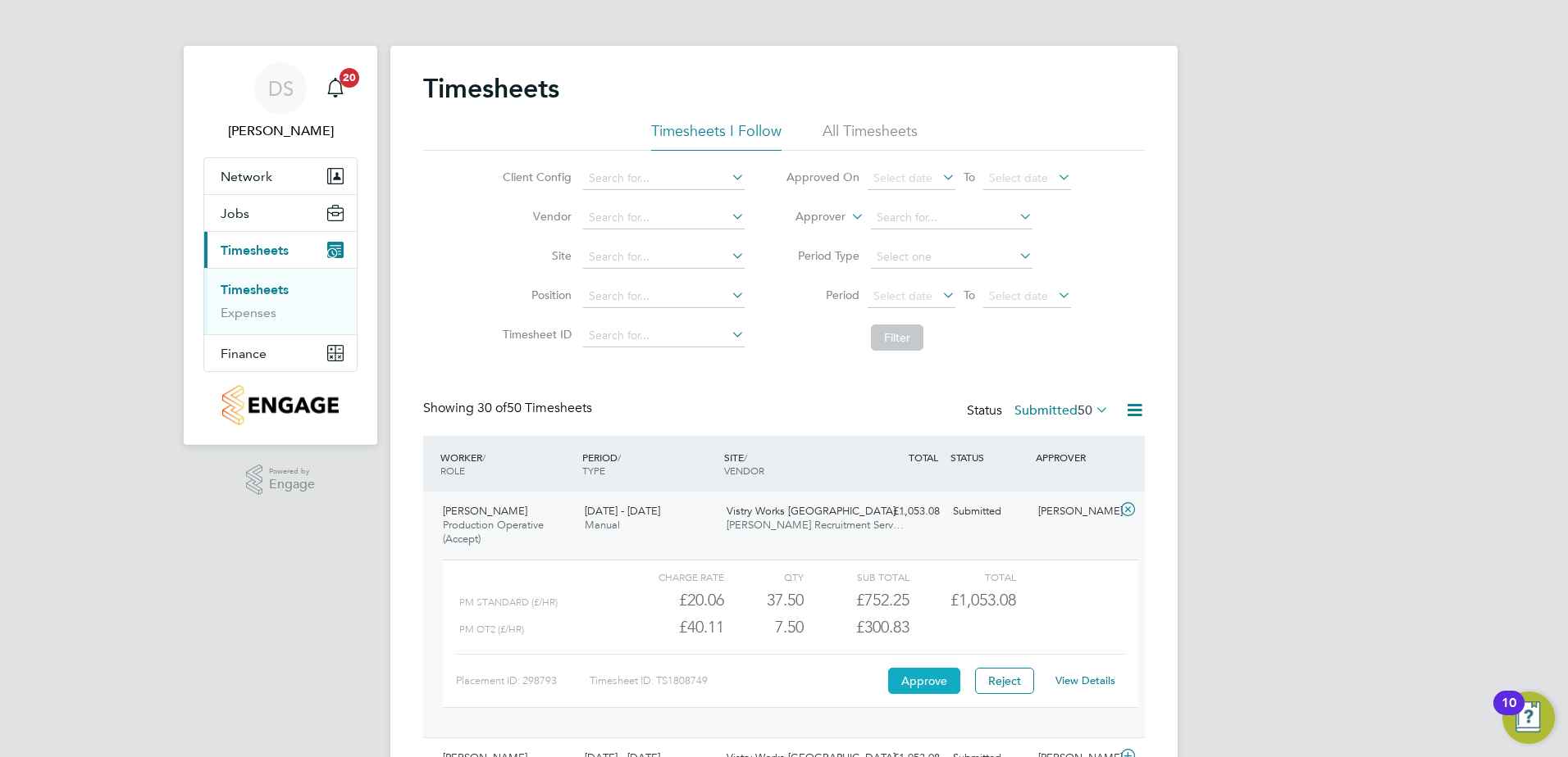
click at [923, 680] on button "Approve" at bounding box center [924, 680] width 72 height 26
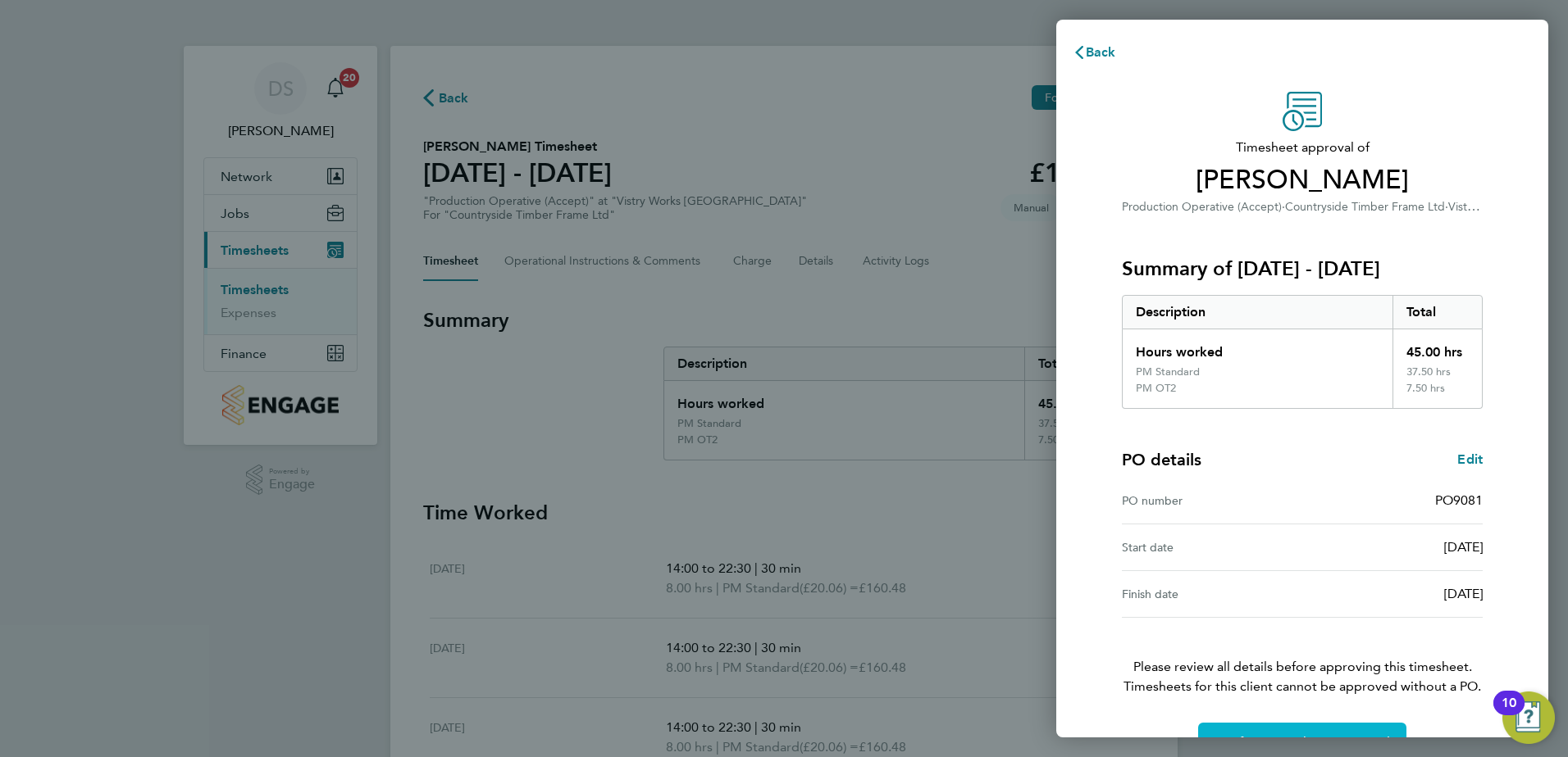
click at [1322, 726] on button "Confirm Timesheet Approval" at bounding box center [1301, 743] width 208 height 39
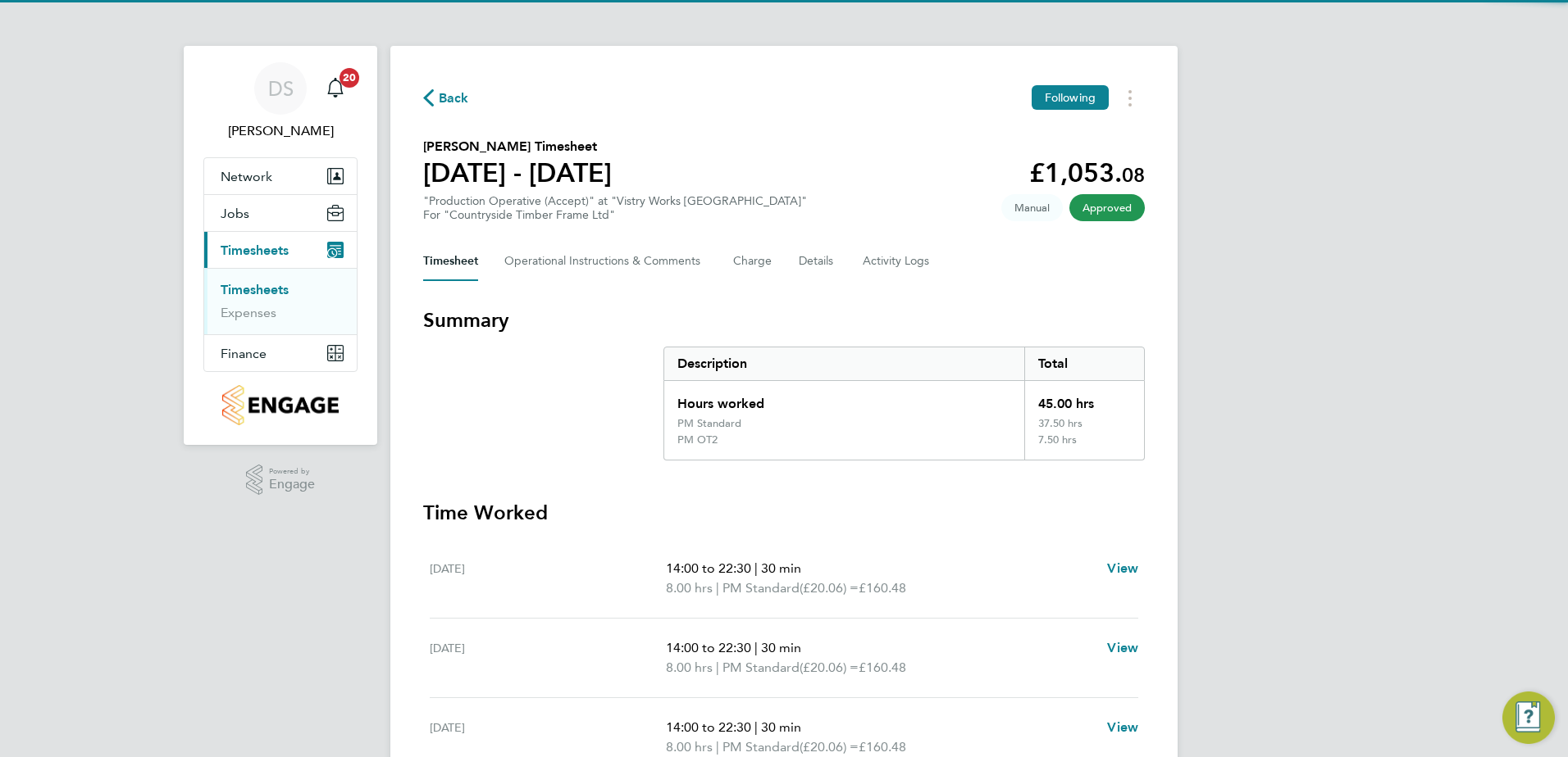
click at [454, 97] on span "Back" at bounding box center [454, 98] width 30 height 20
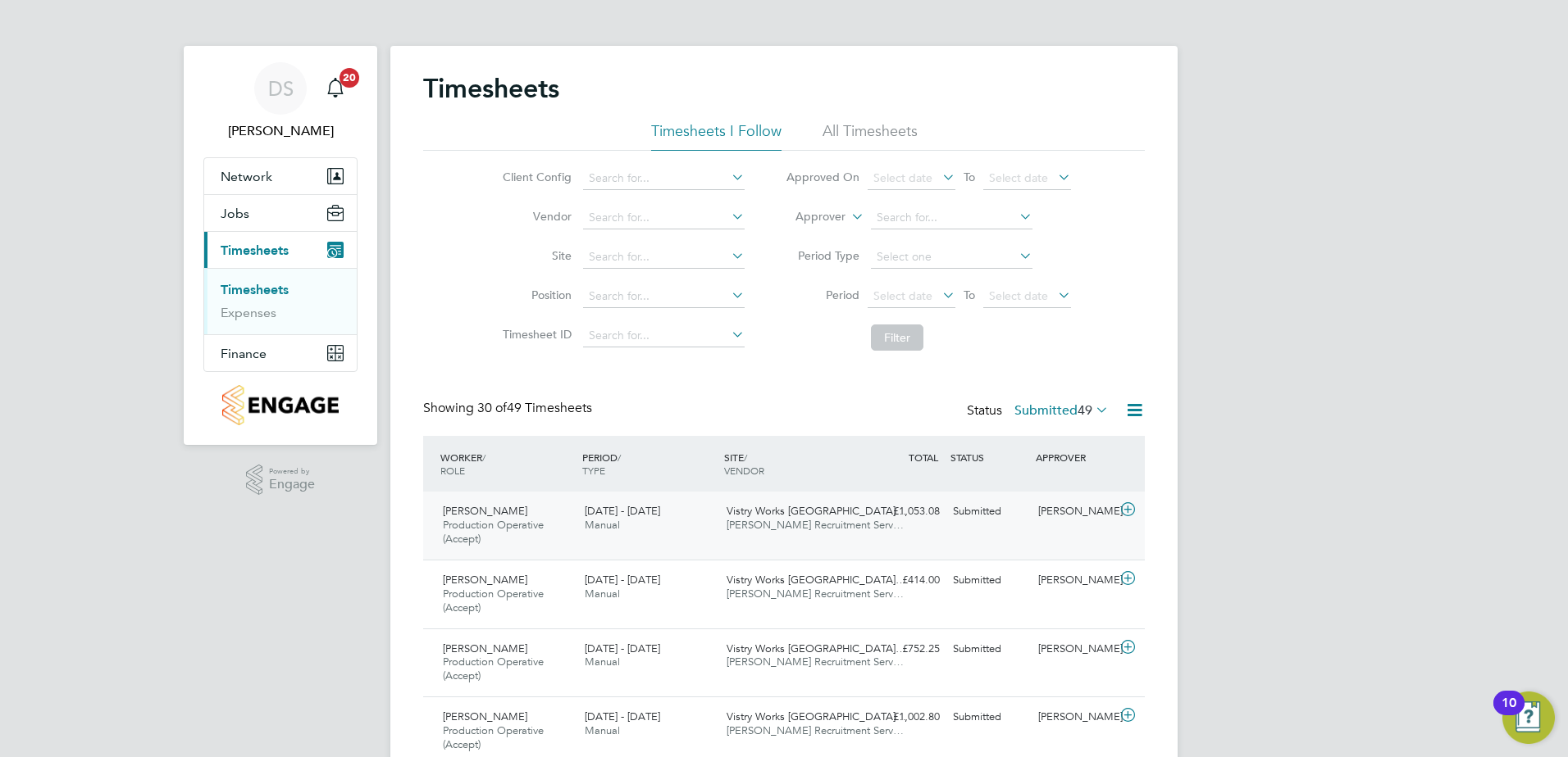
click at [1128, 506] on icon at bounding box center [1127, 509] width 21 height 13
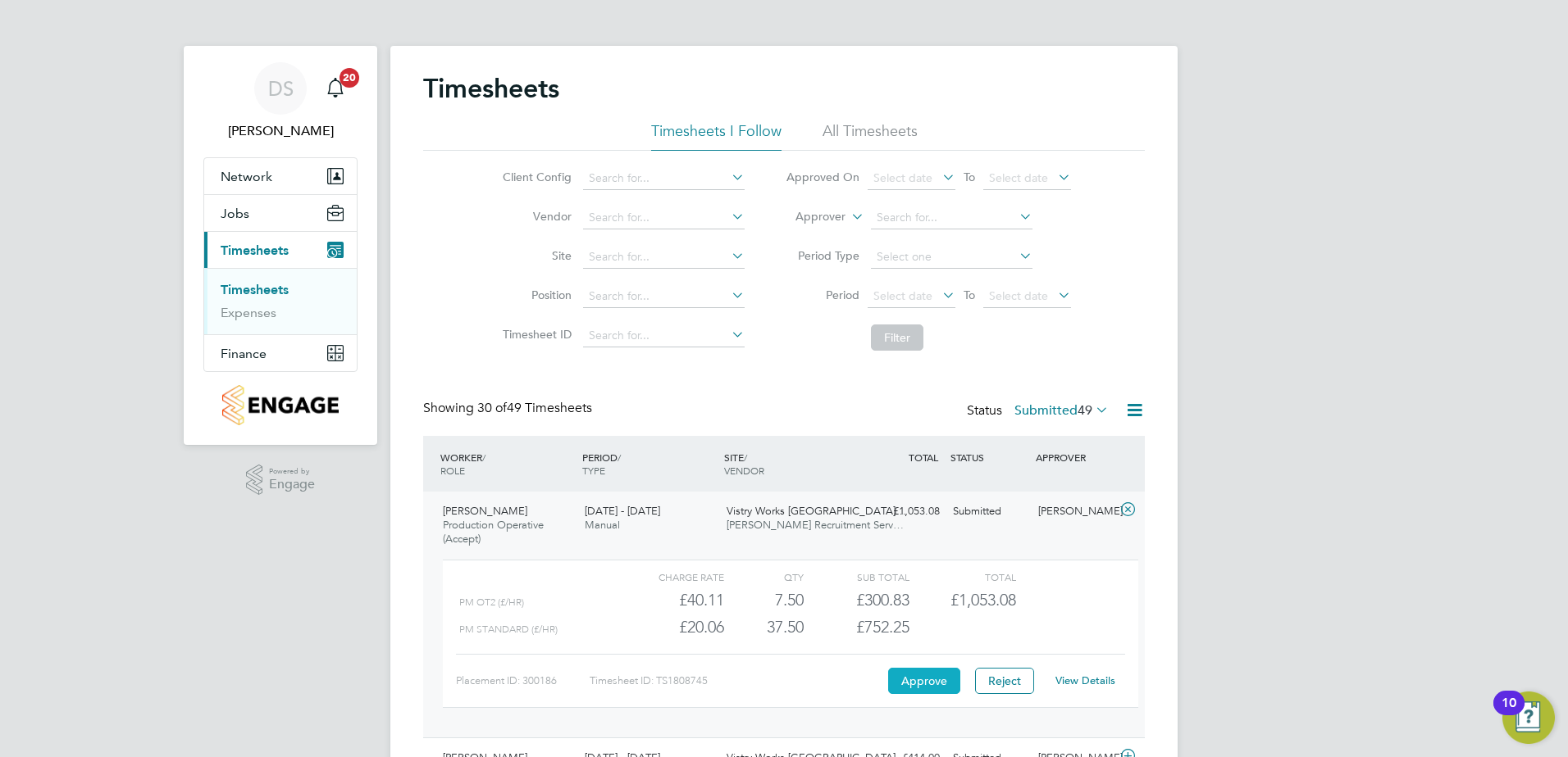
click at [899, 679] on button "Approve" at bounding box center [924, 680] width 72 height 26
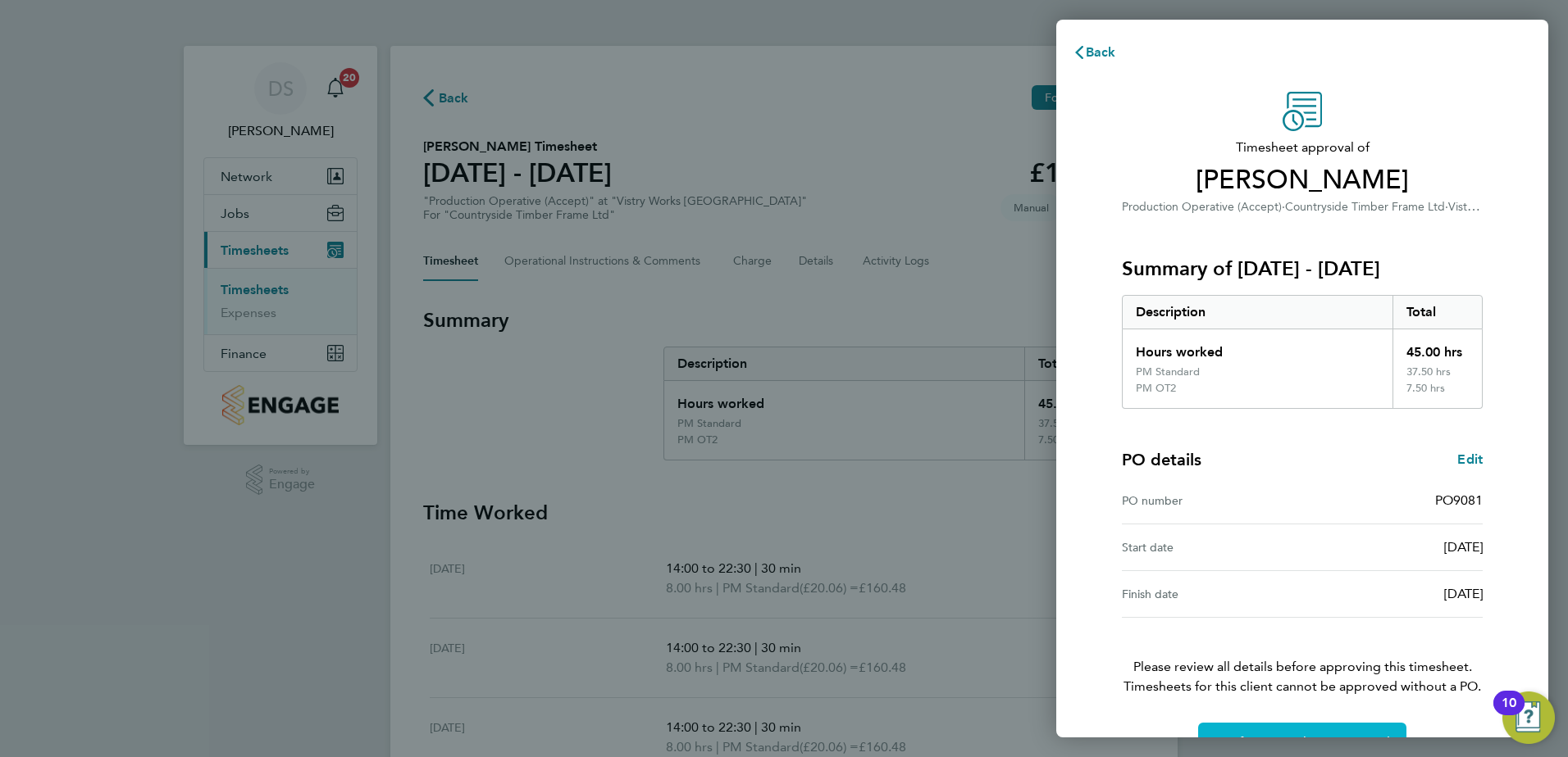
click at [1321, 729] on button "Confirm Timesheet Approval" at bounding box center [1301, 743] width 208 height 39
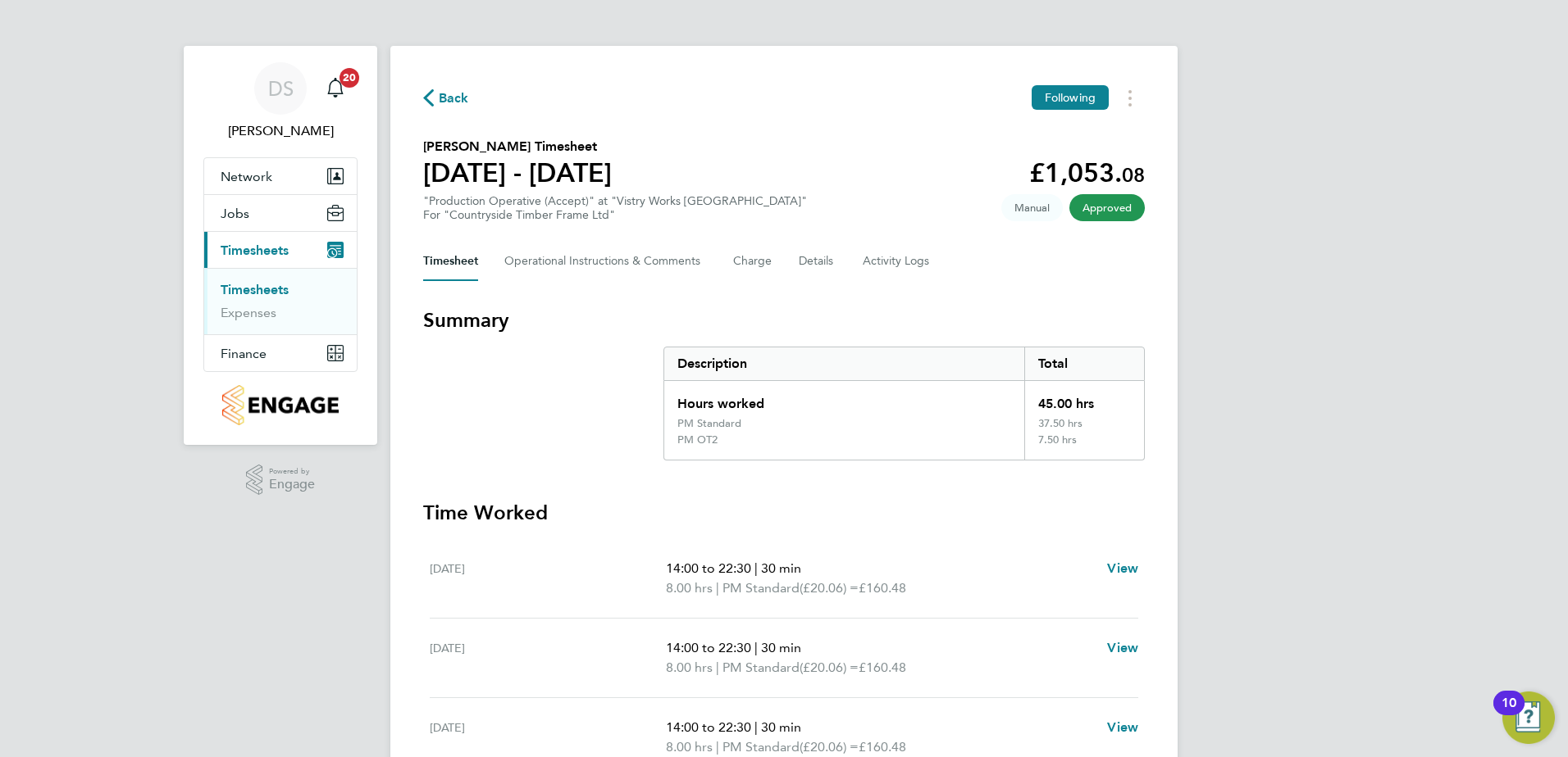
click at [438, 98] on span "Back" at bounding box center [445, 96] width 45 height 15
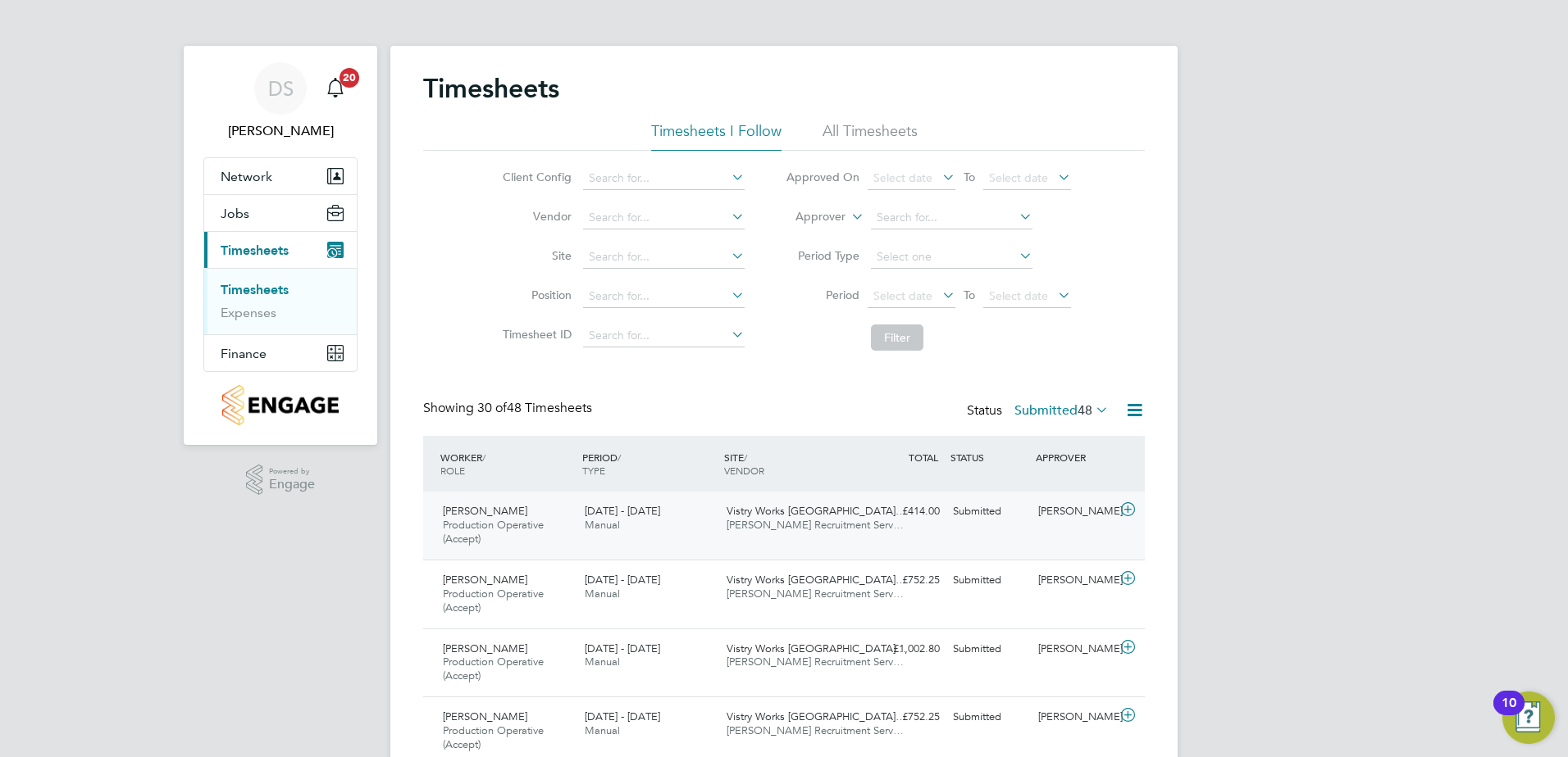
click at [1129, 507] on icon at bounding box center [1127, 509] width 21 height 13
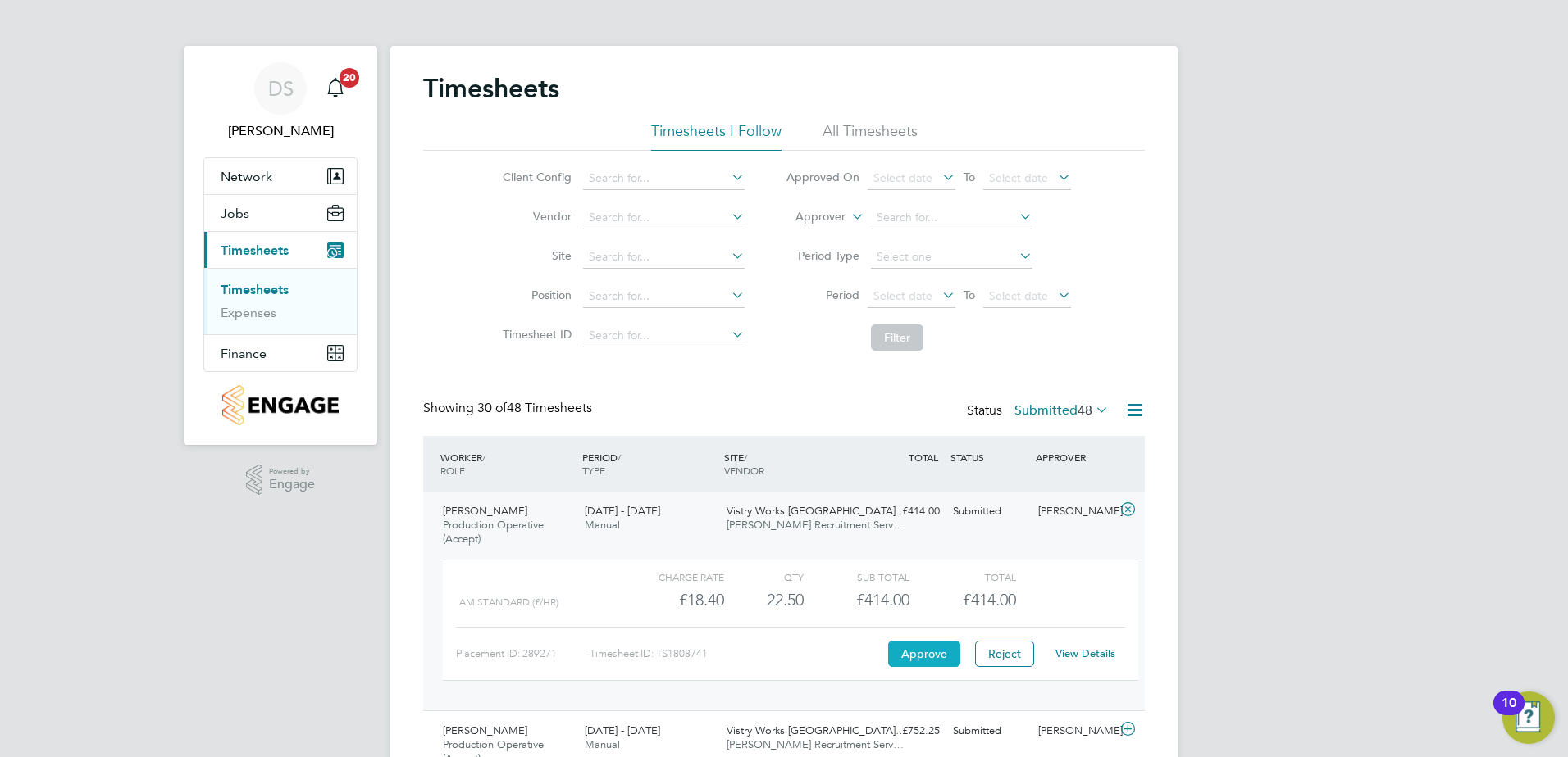
click at [895, 655] on button "Approve" at bounding box center [924, 654] width 72 height 26
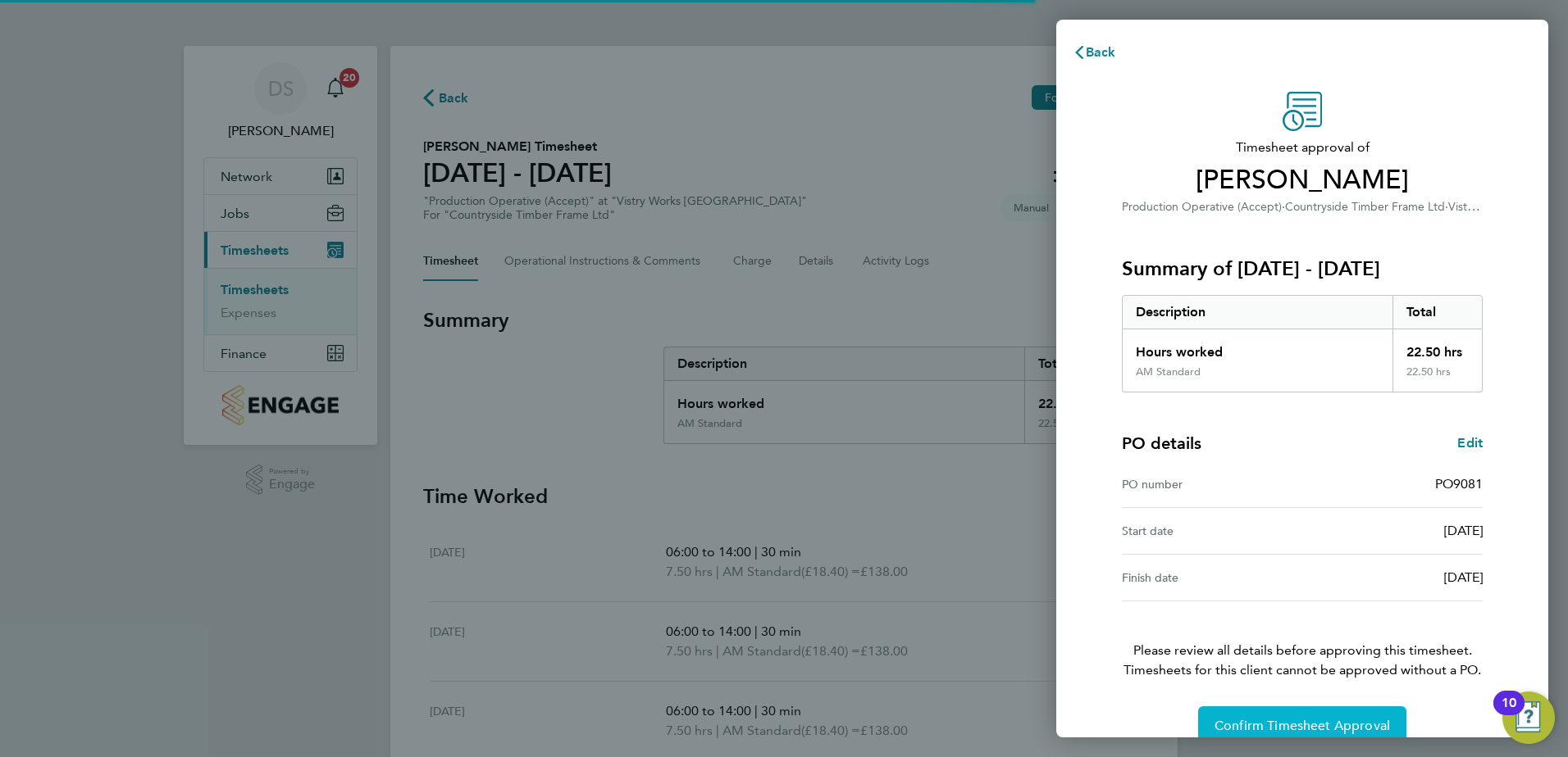
click at [1281, 720] on span "Confirm Timesheet Approval" at bounding box center [1301, 726] width 176 height 16
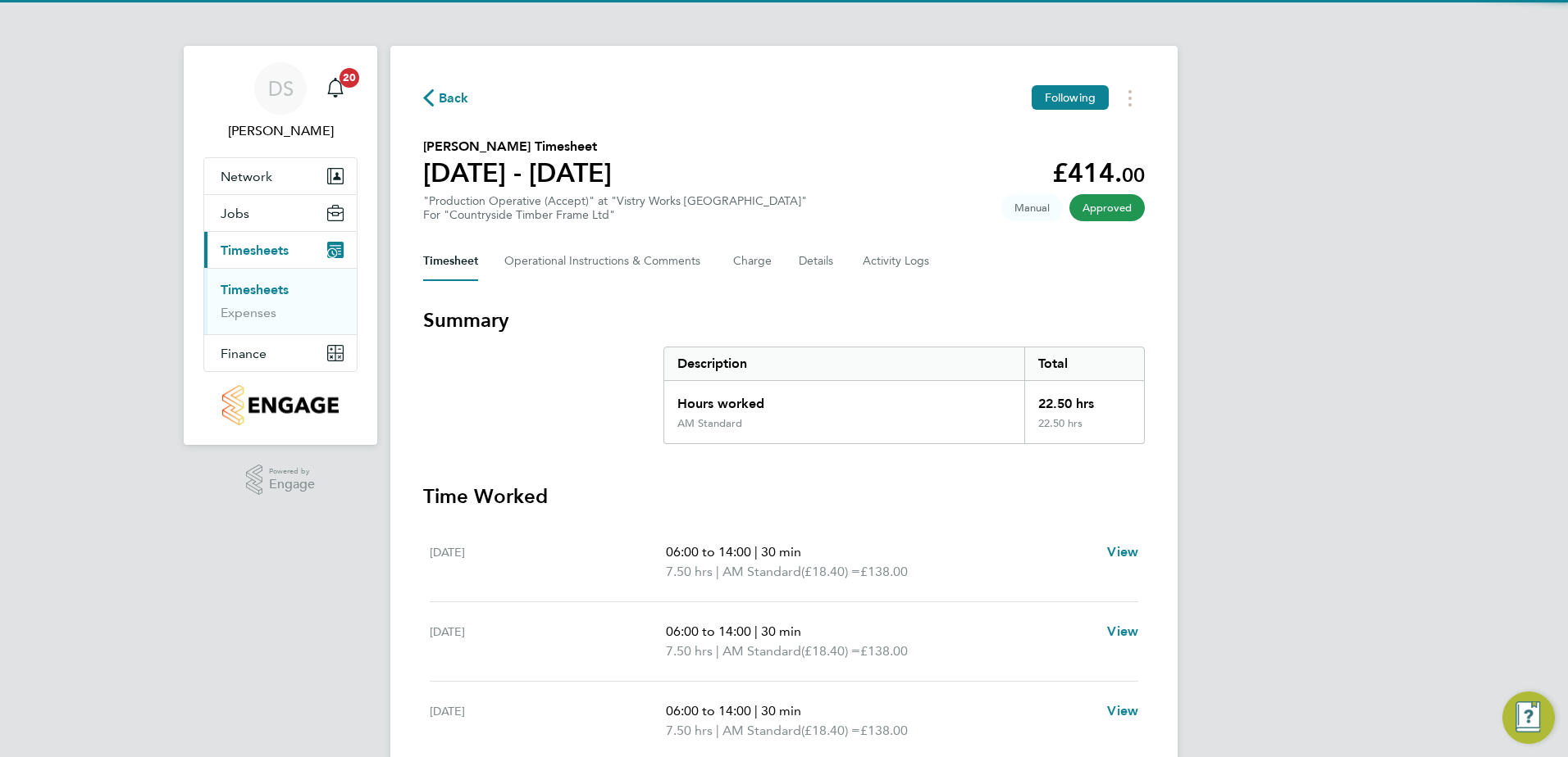
click at [457, 100] on span "Back" at bounding box center [454, 98] width 30 height 20
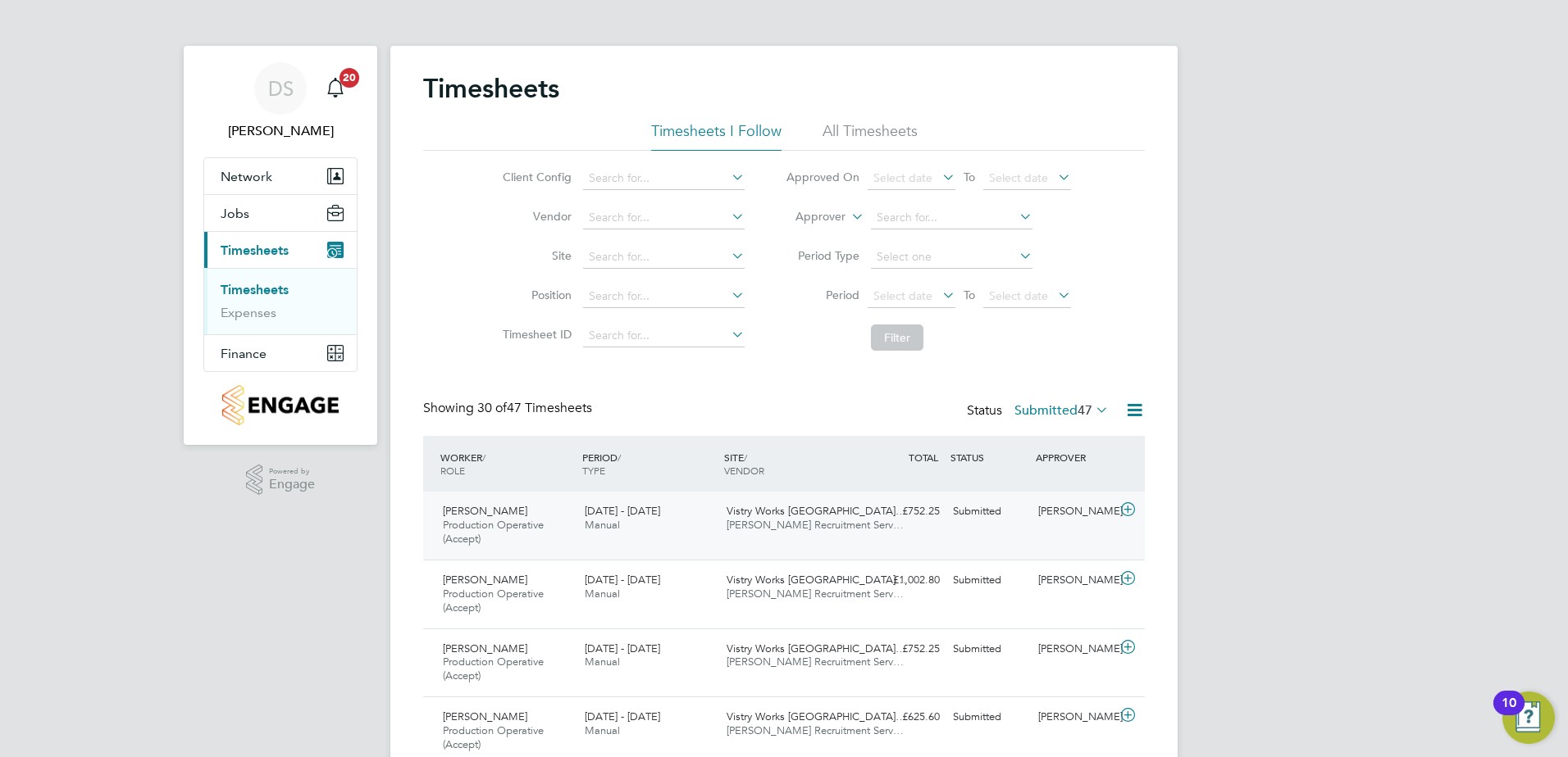
click at [1133, 509] on icon at bounding box center [1127, 509] width 21 height 13
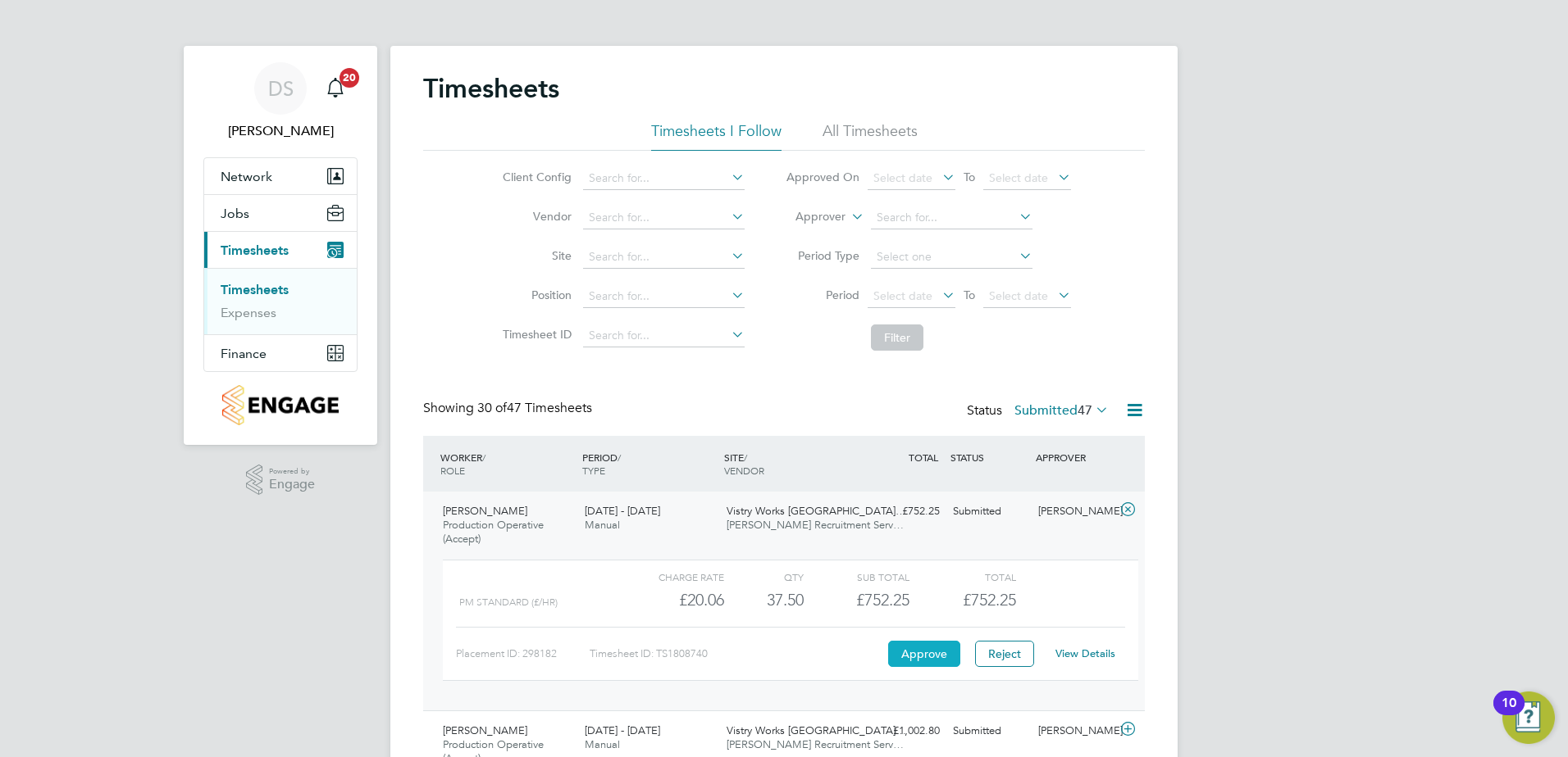
click at [939, 650] on button "Approve" at bounding box center [924, 654] width 72 height 26
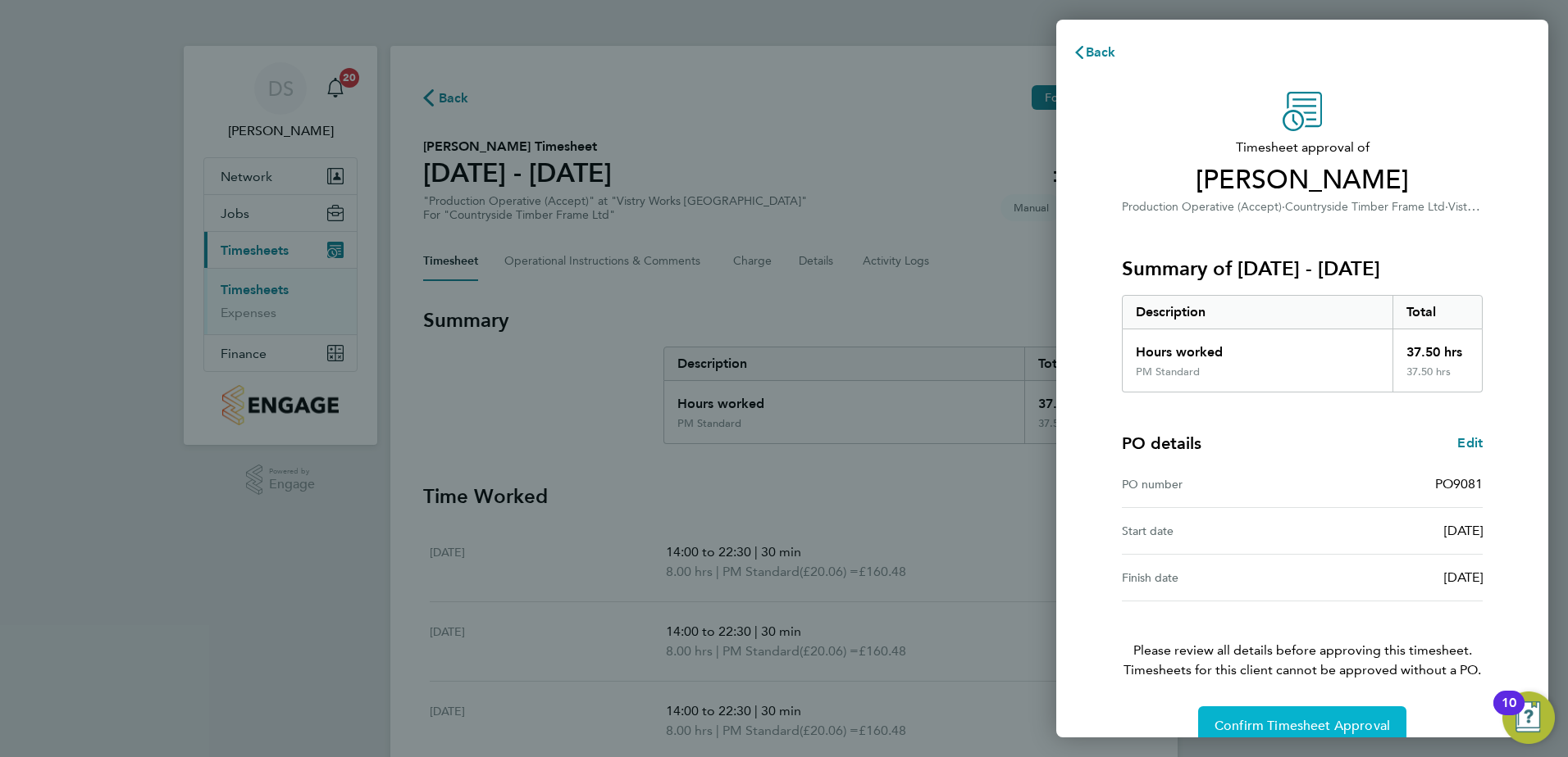
click at [1329, 721] on span "Confirm Timesheet Approval" at bounding box center [1301, 726] width 176 height 16
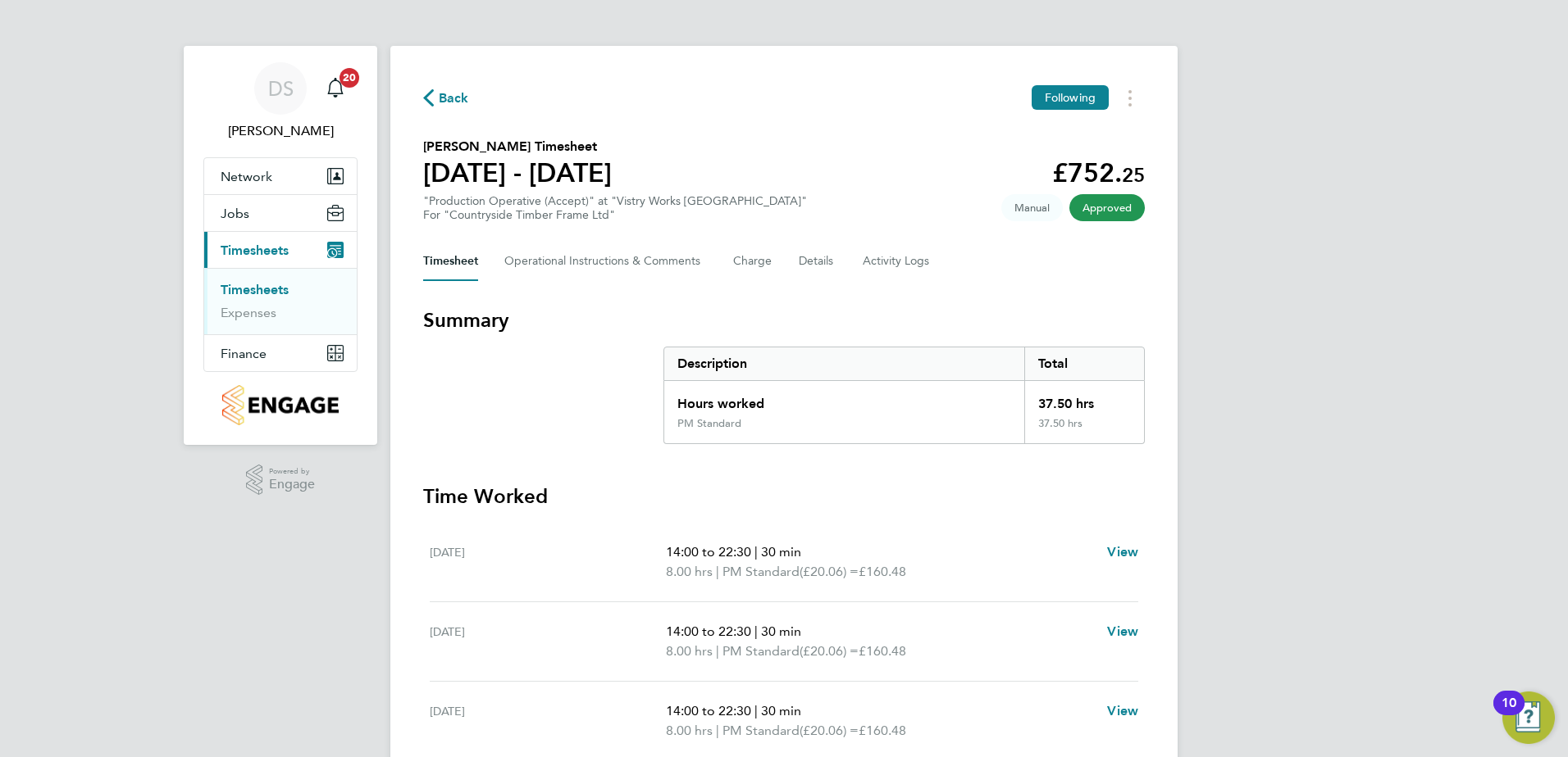
click at [442, 99] on span "Back" at bounding box center [454, 98] width 30 height 20
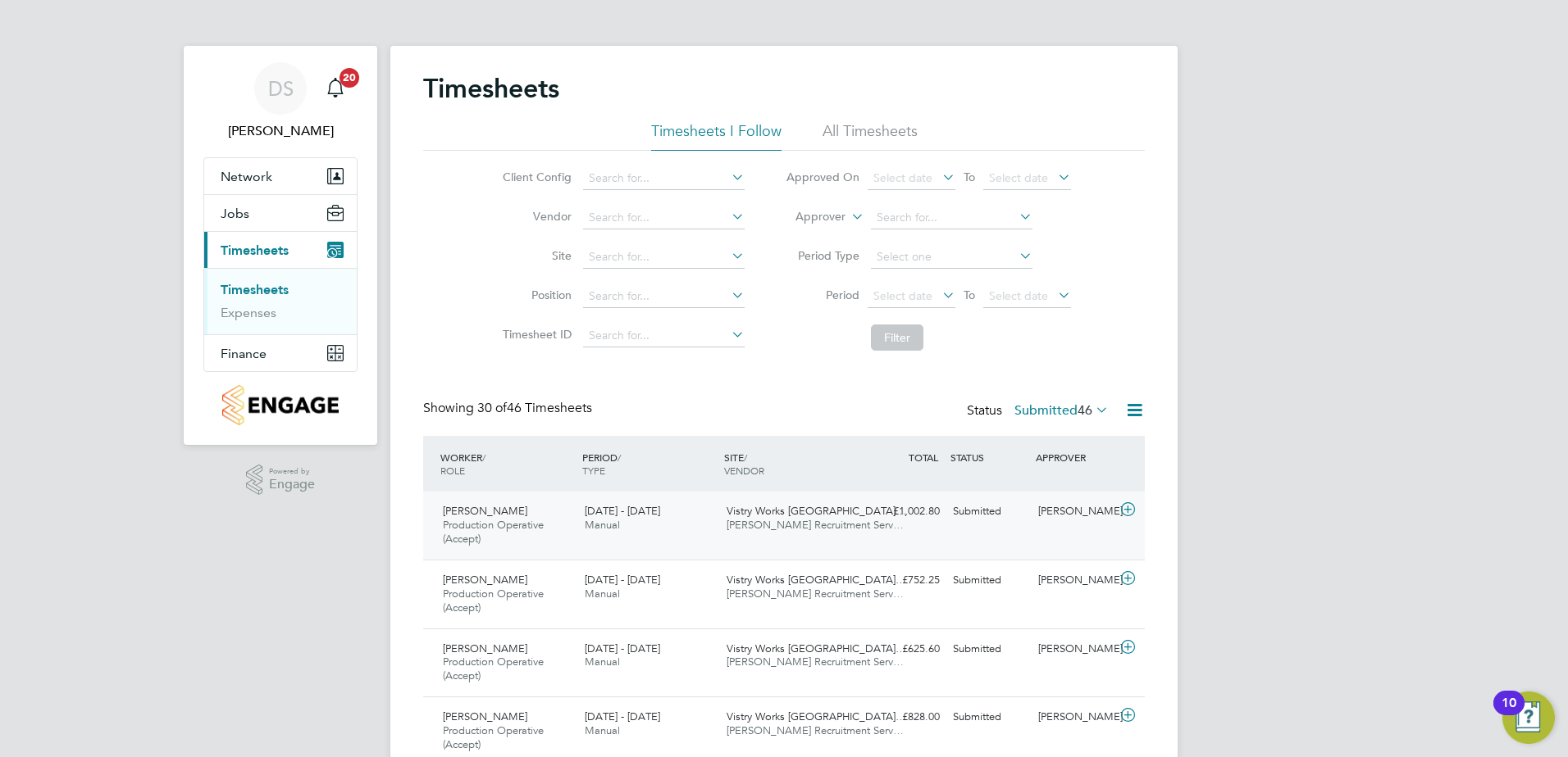
click at [1128, 505] on icon at bounding box center [1127, 509] width 21 height 13
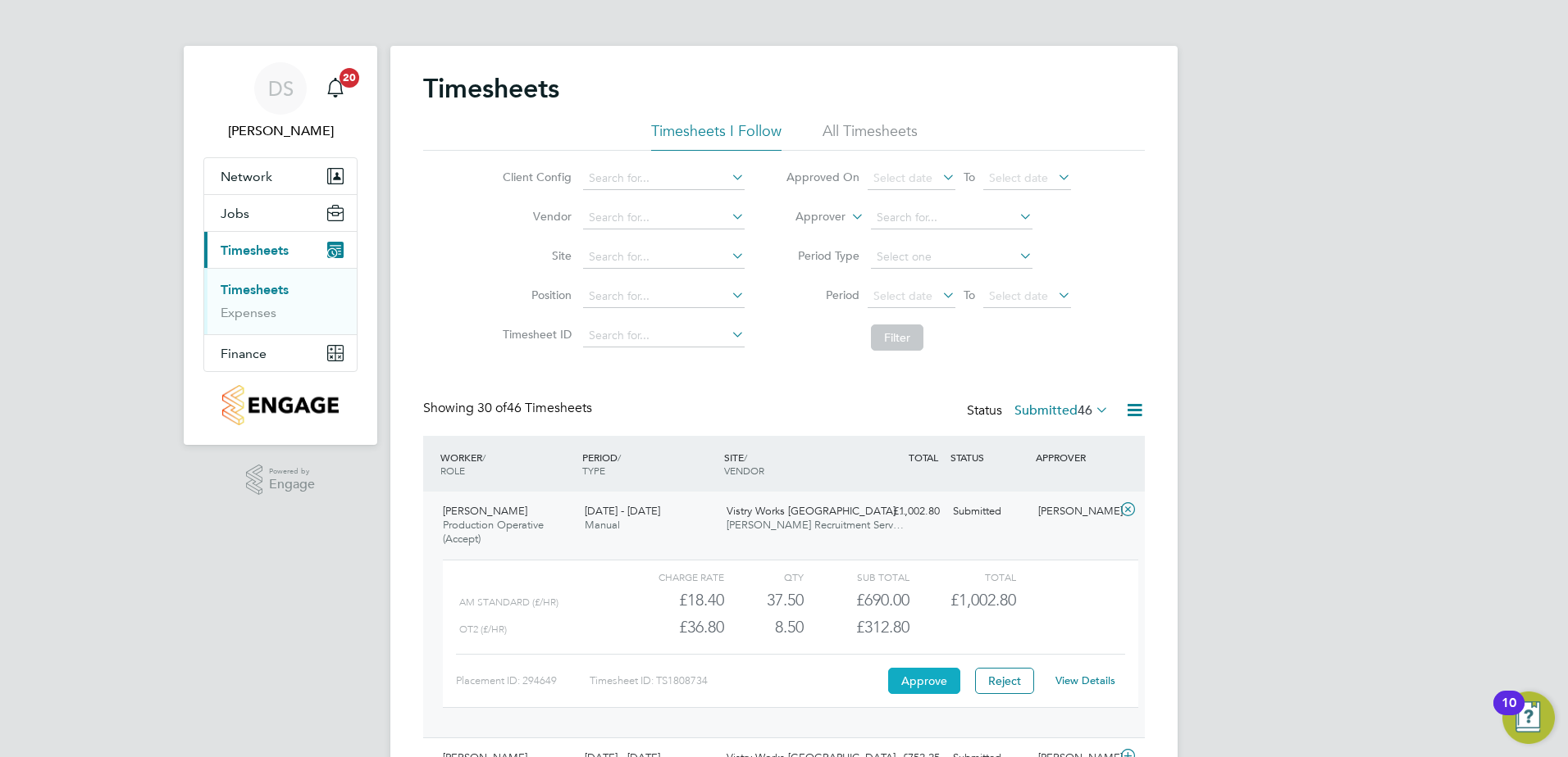
click at [933, 670] on button "Approve" at bounding box center [924, 680] width 72 height 26
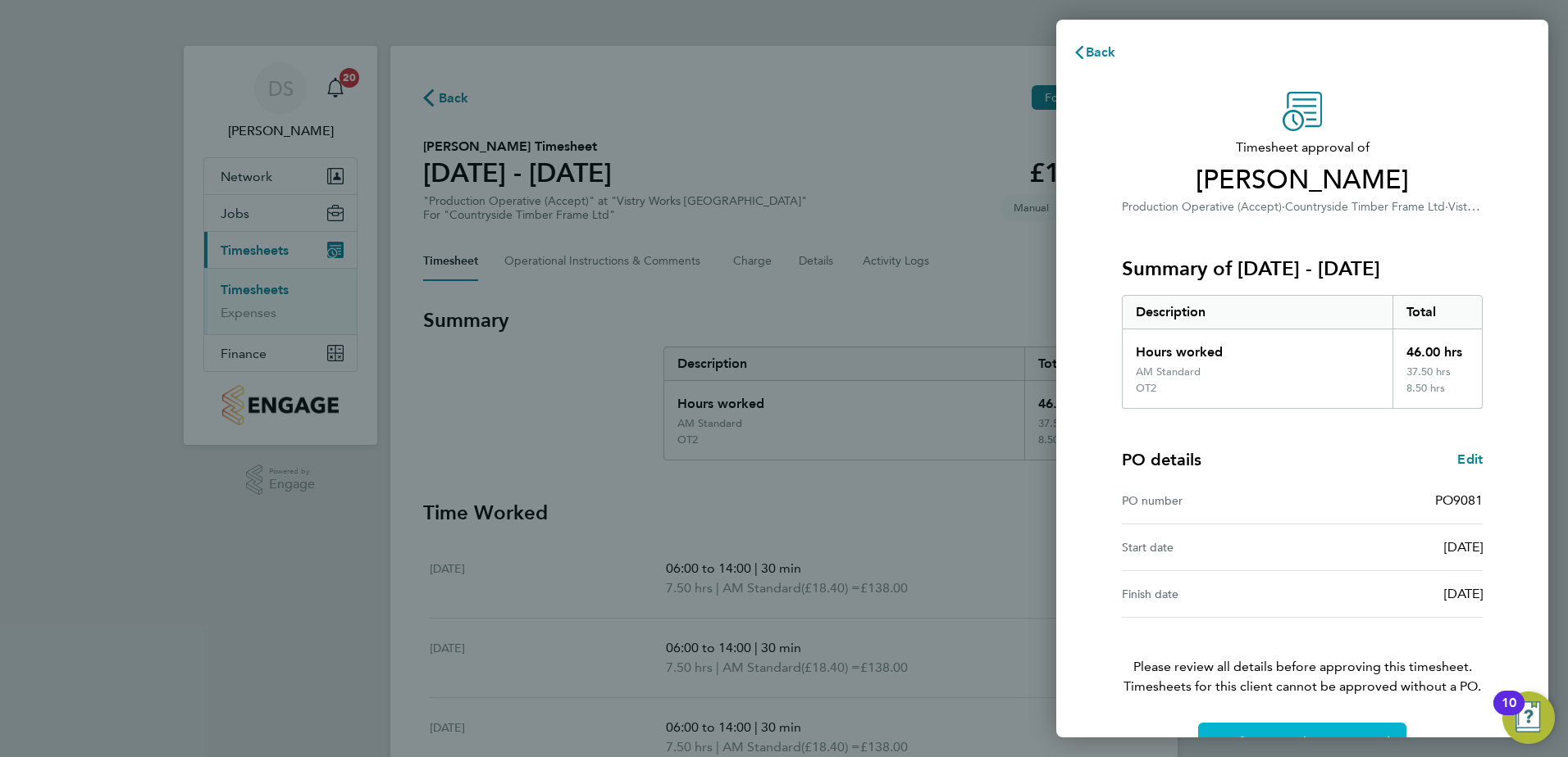
click at [1343, 725] on button "Confirm Timesheet Approval" at bounding box center [1301, 743] width 208 height 39
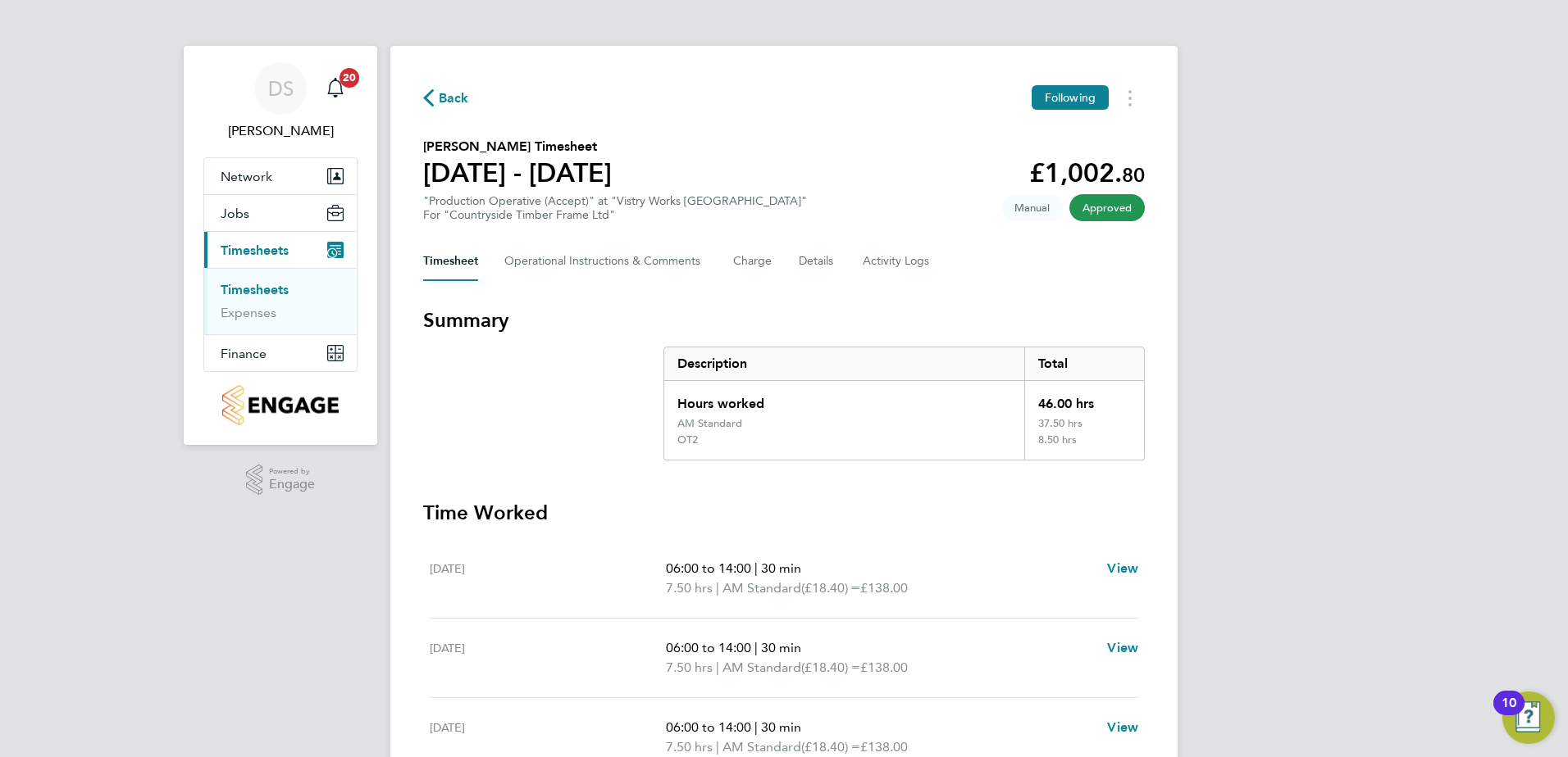
click at [1044, 489] on section "Summary Description Total Hours worked 46.00 hrs AM Standard 37.50 hrs OT2 8.50…" at bounding box center [783, 731] width 722 height 847
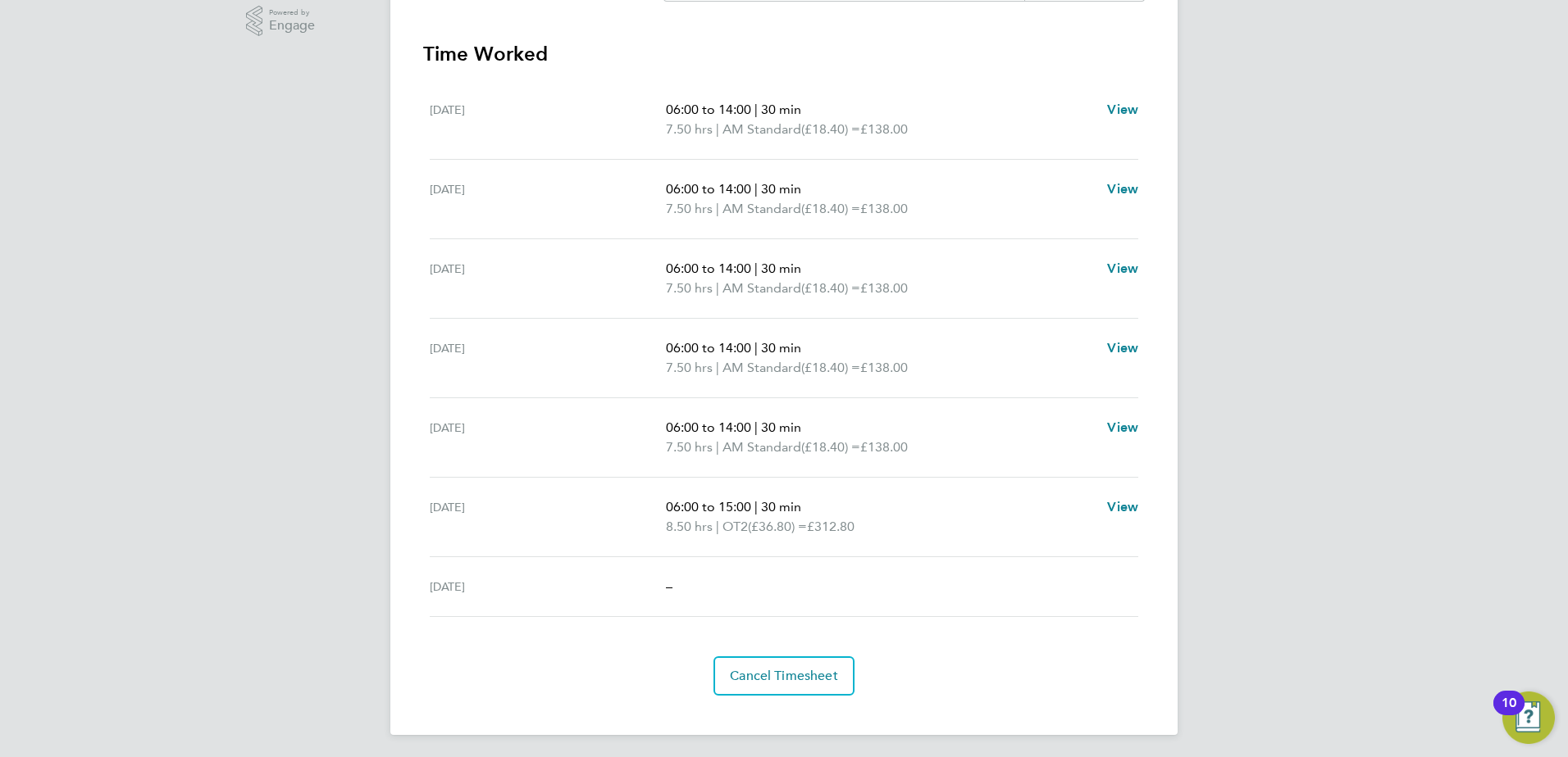
scroll to position [463, 0]
drag, startPoint x: 1530, startPoint y: 465, endPoint x: 1528, endPoint y: 320, distance: 145.0
click at [1528, 320] on div "DS Dave Spiller Notifications 20 Applications: Network Team Members Sites Worke…" at bounding box center [784, 147] width 1568 height 1221
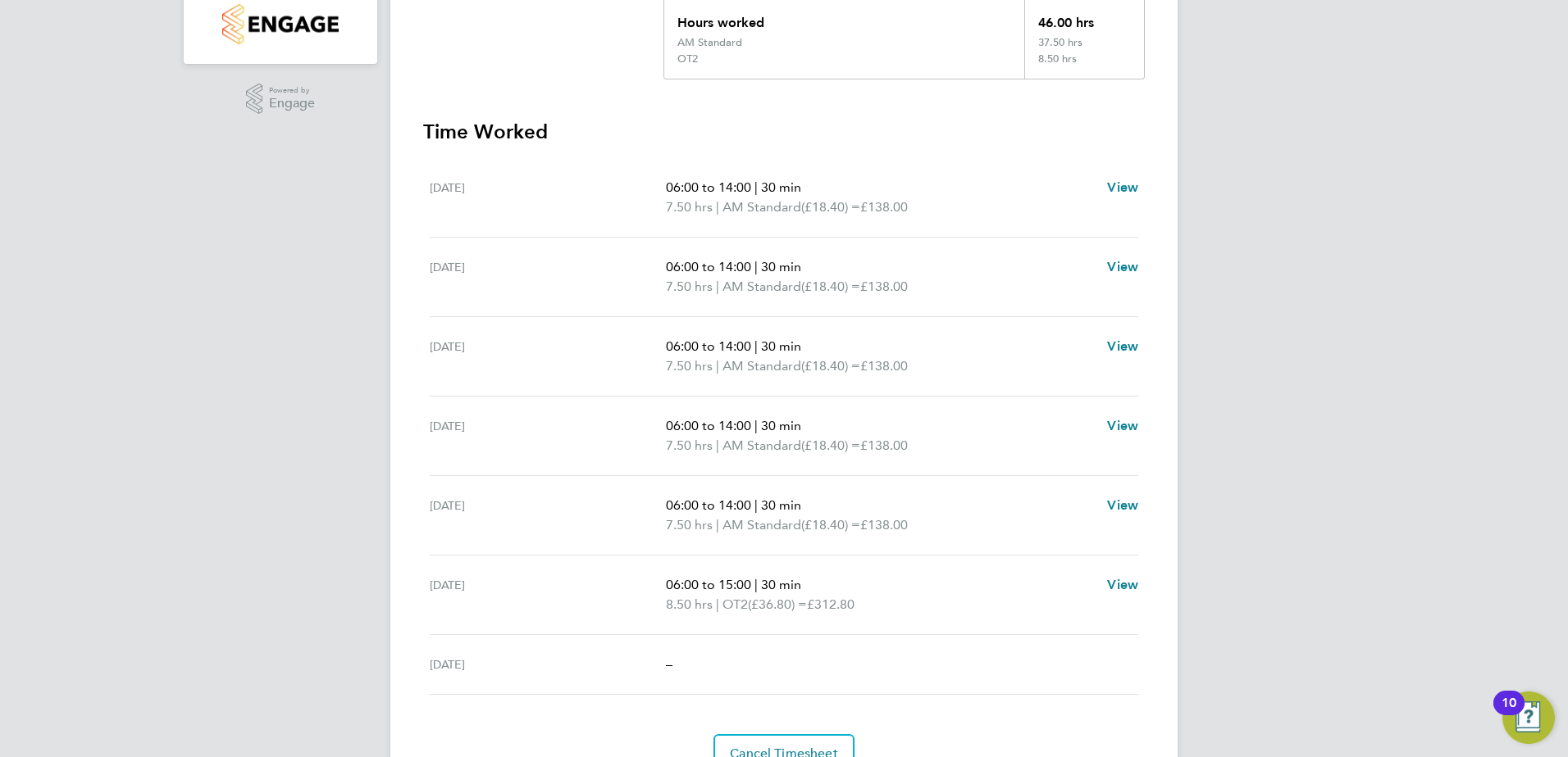
drag, startPoint x: 1011, startPoint y: 127, endPoint x: 1027, endPoint y: 314, distance: 187.7
click at [1027, 314] on section "Time Worked Mon 18 Aug 06:00 to 14:00 | 30 min 7.50 hrs | AM Standard (£18.40) …" at bounding box center [783, 446] width 722 height 654
drag, startPoint x: 1322, startPoint y: 465, endPoint x: 1341, endPoint y: 344, distance: 122.5
click at [1331, 402] on div "DS Dave Spiller Notifications 20 Applications: Network Team Members Sites Worke…" at bounding box center [784, 229] width 1568 height 1221
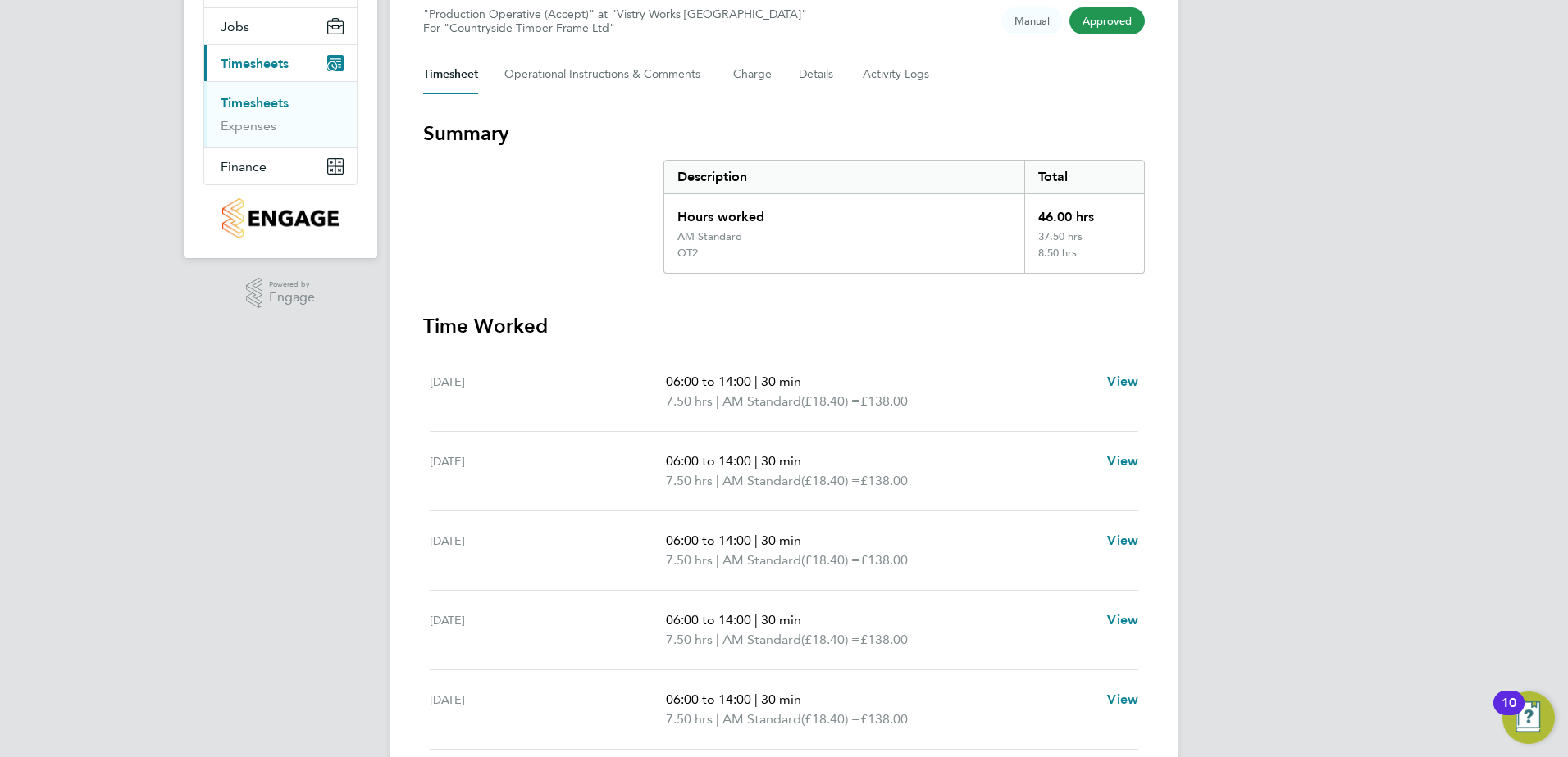
scroll to position [0, 0]
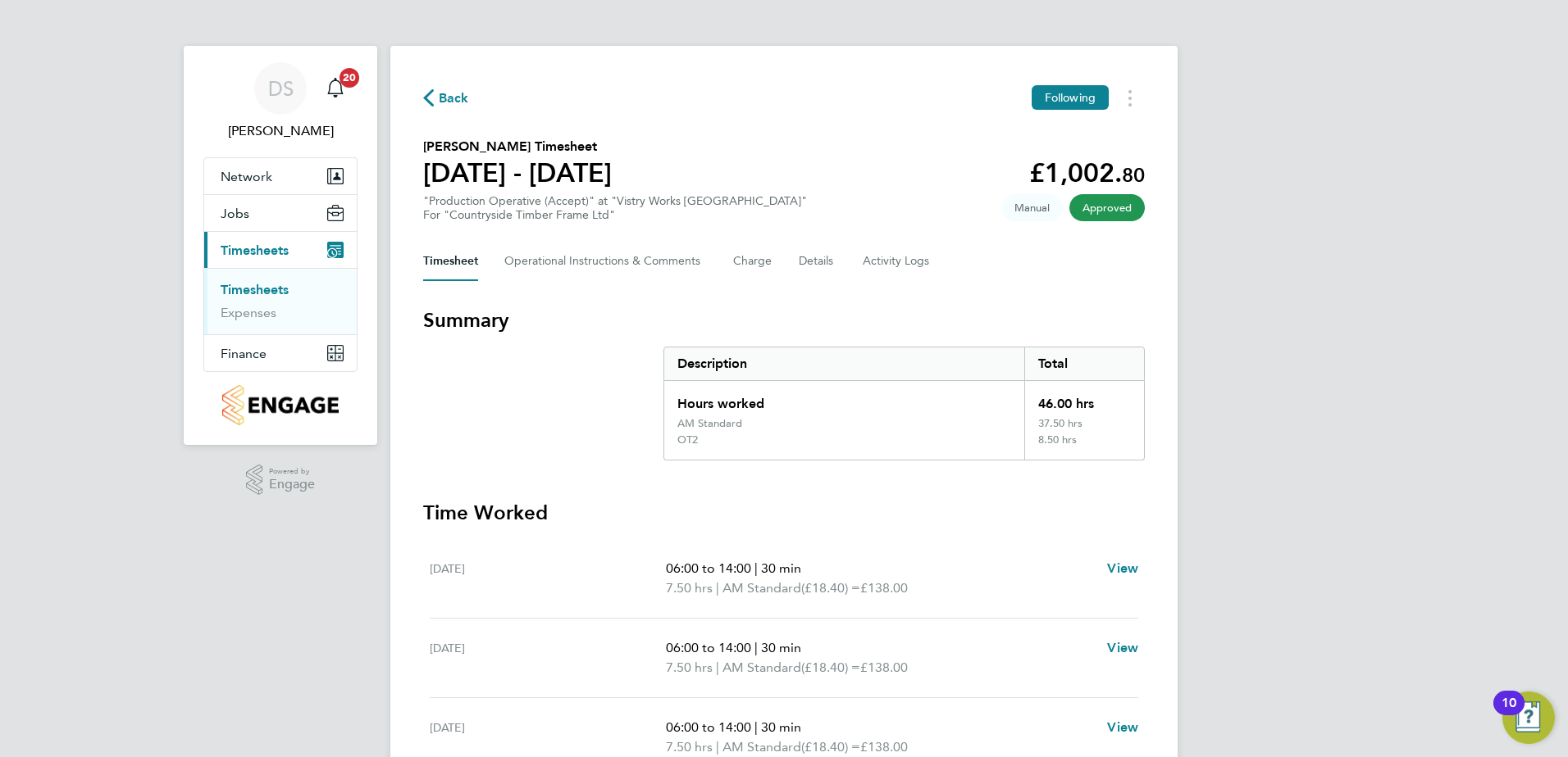
click at [454, 98] on span "Back" at bounding box center [454, 98] width 30 height 20
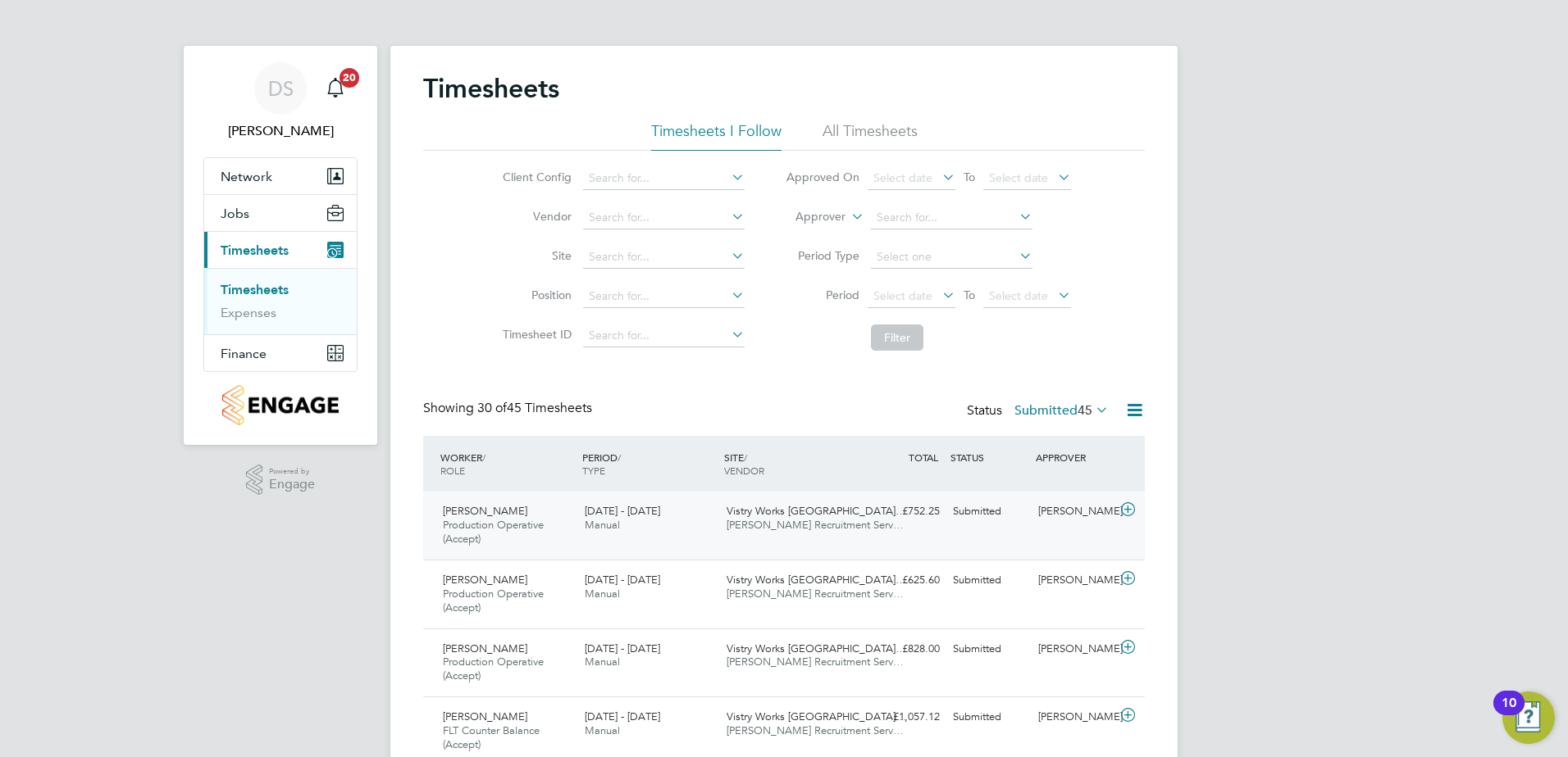
click at [1124, 509] on icon at bounding box center [1127, 509] width 21 height 13
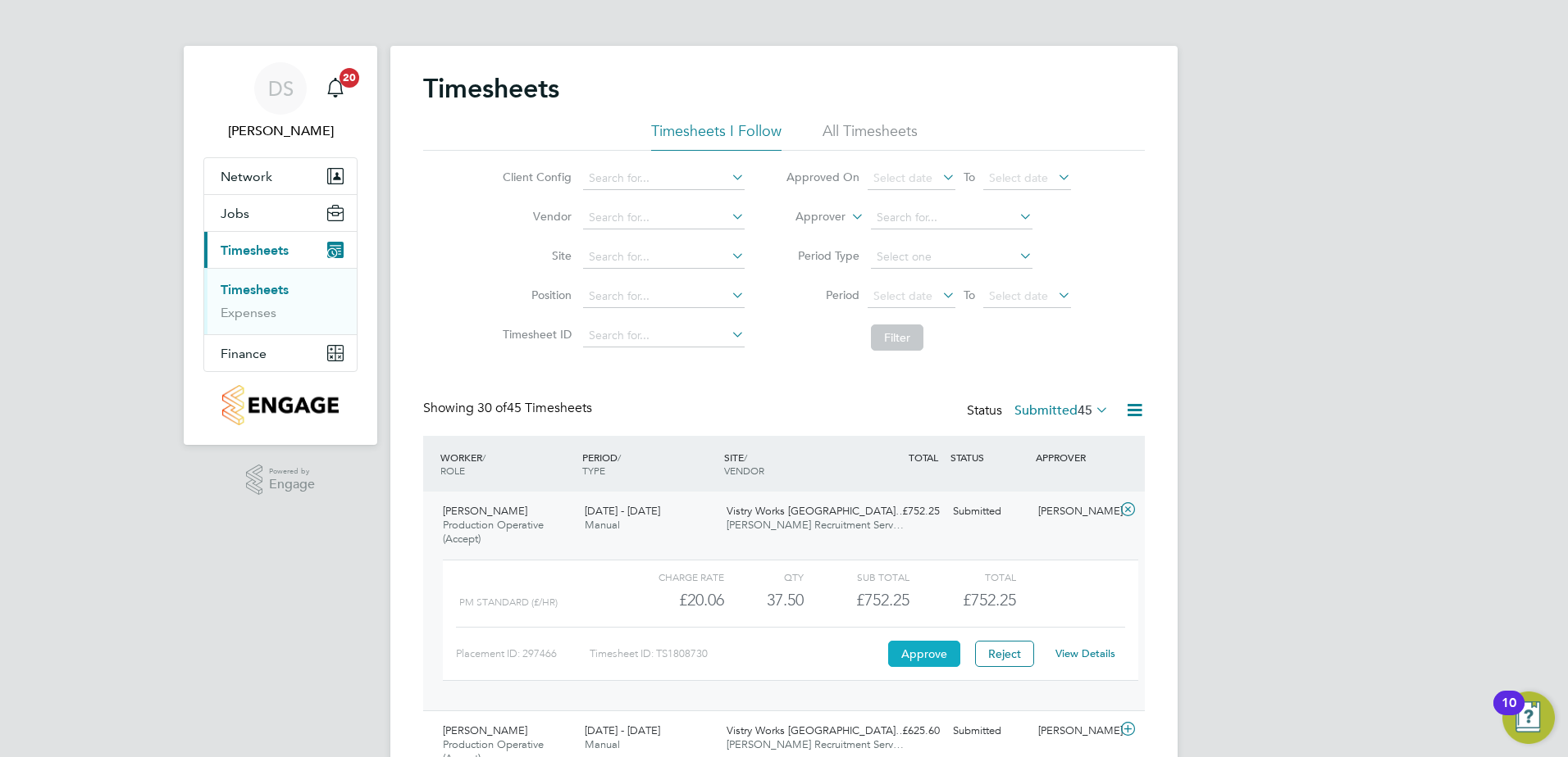
click at [936, 654] on button "Approve" at bounding box center [924, 654] width 72 height 26
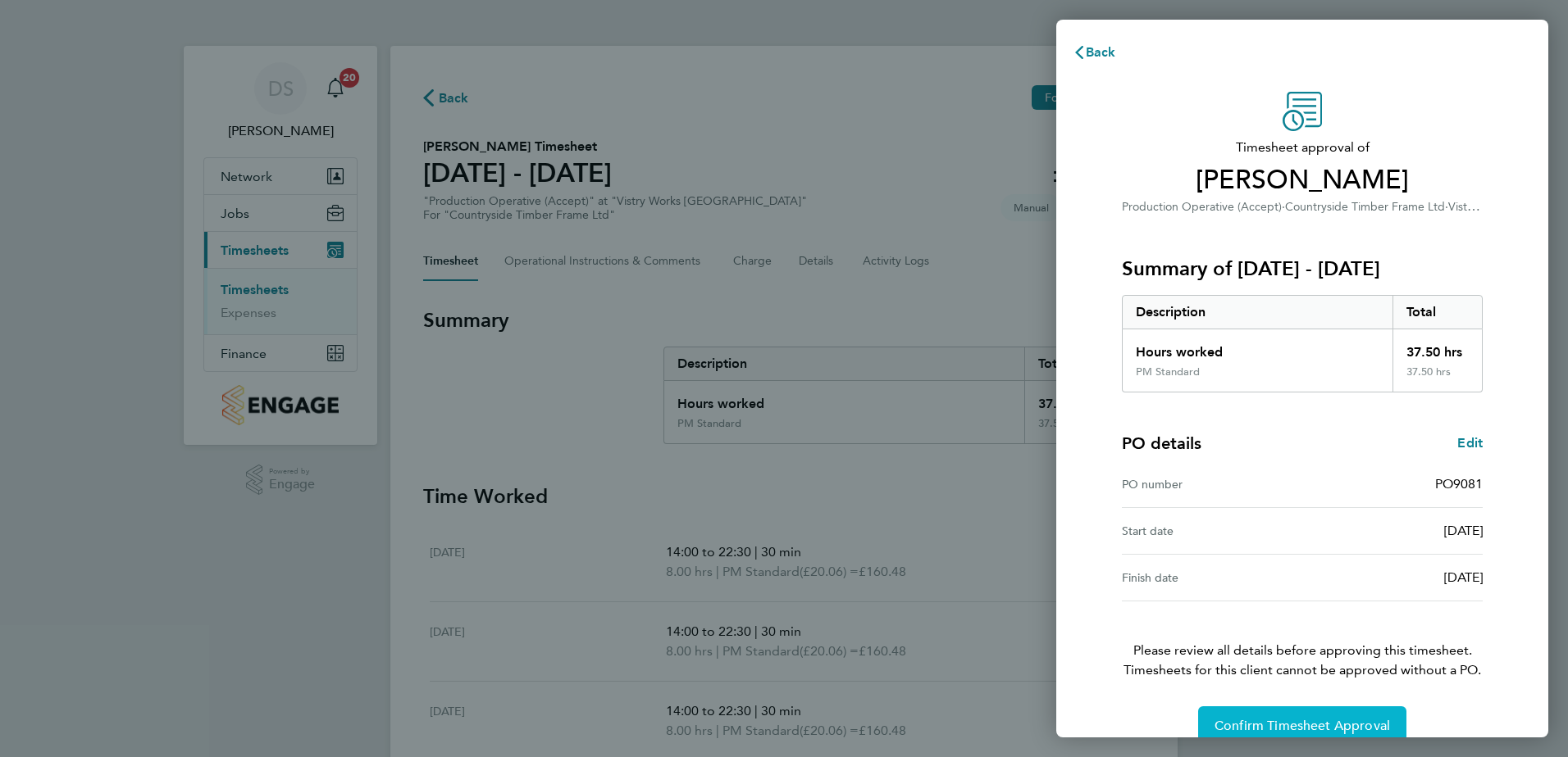
click at [1318, 720] on span "Confirm Timesheet Approval" at bounding box center [1301, 726] width 176 height 16
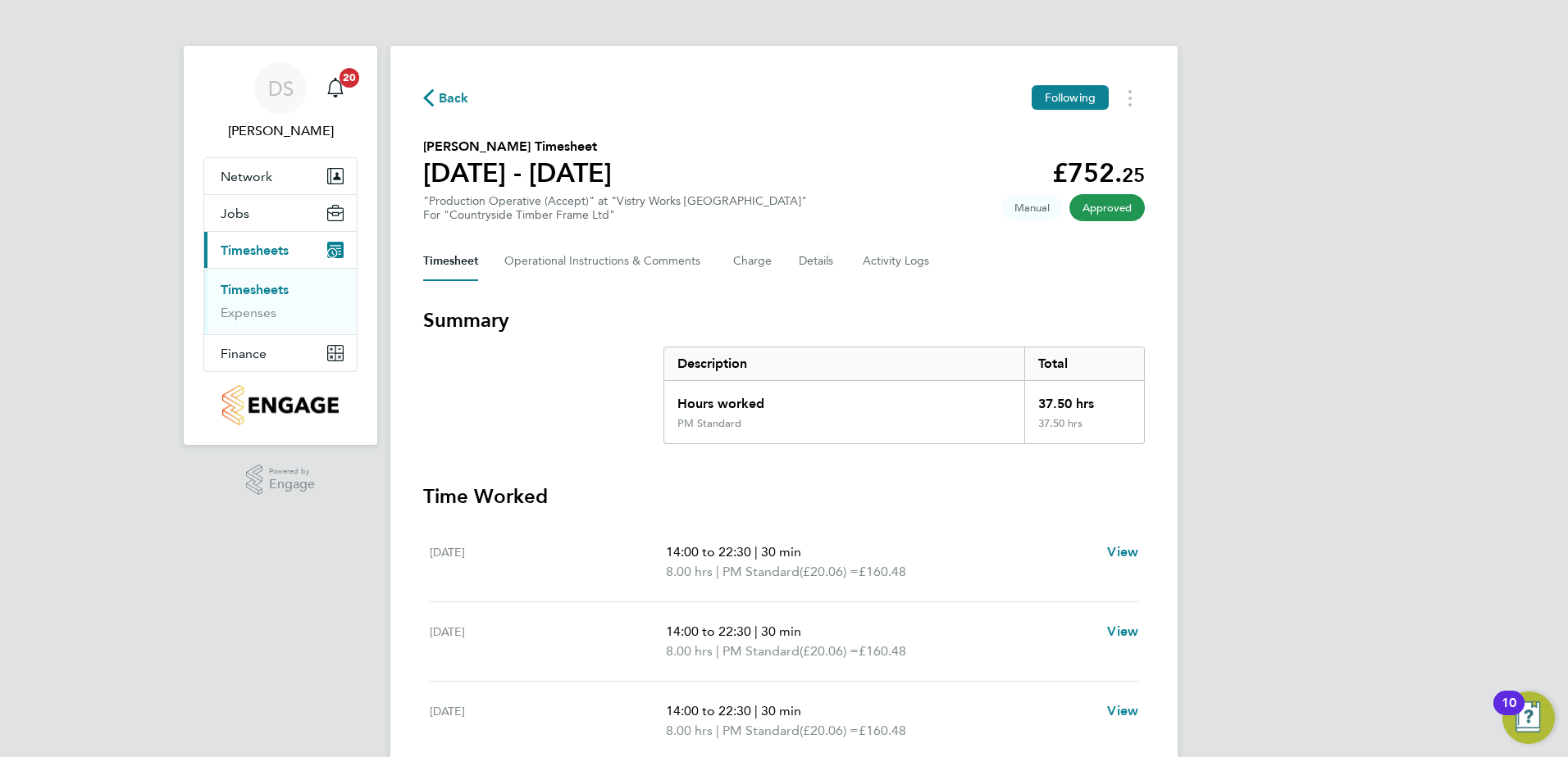
click at [451, 94] on span "Back" at bounding box center [454, 98] width 30 height 20
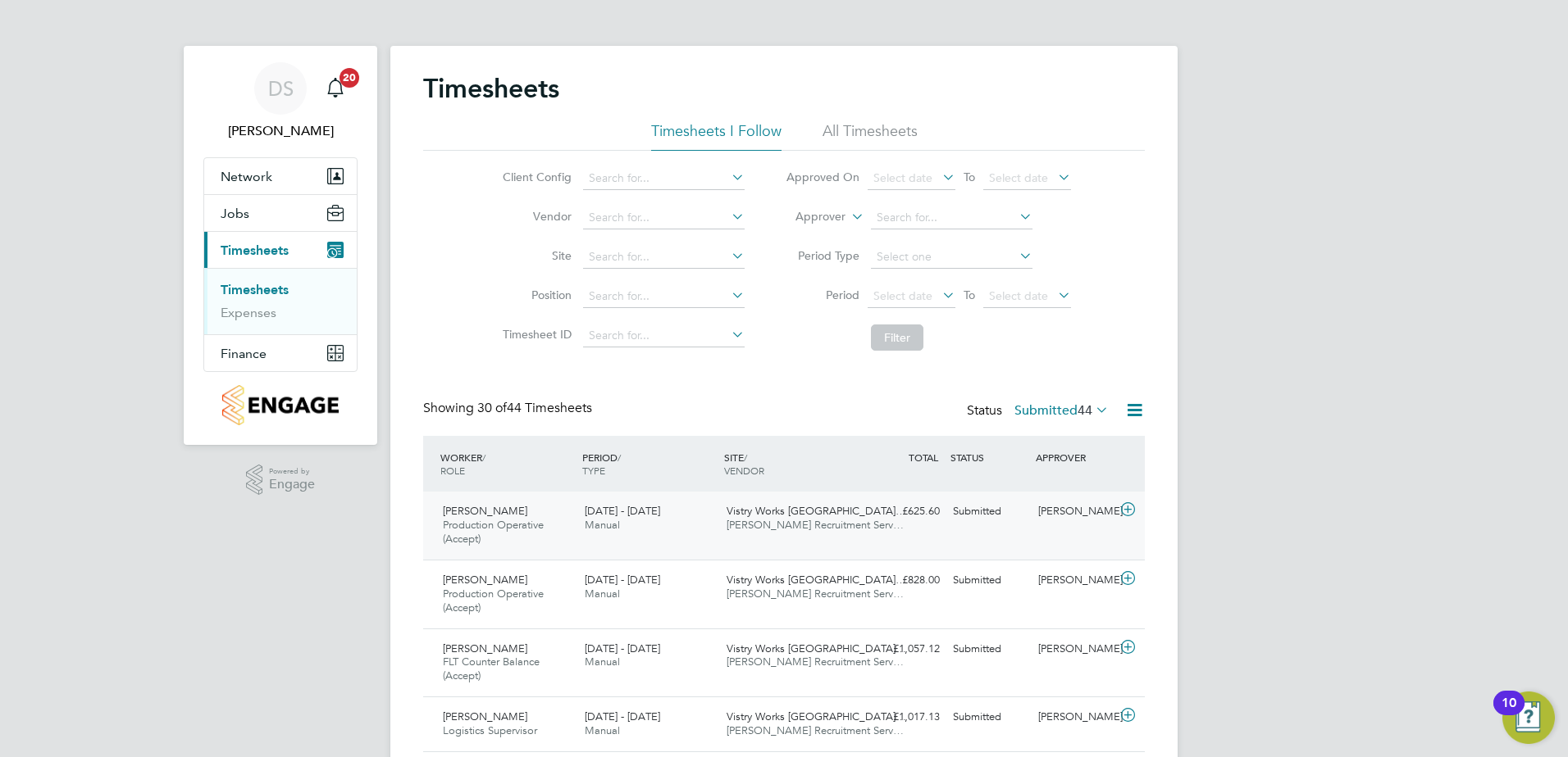
click at [1128, 514] on icon at bounding box center [1127, 509] width 21 height 13
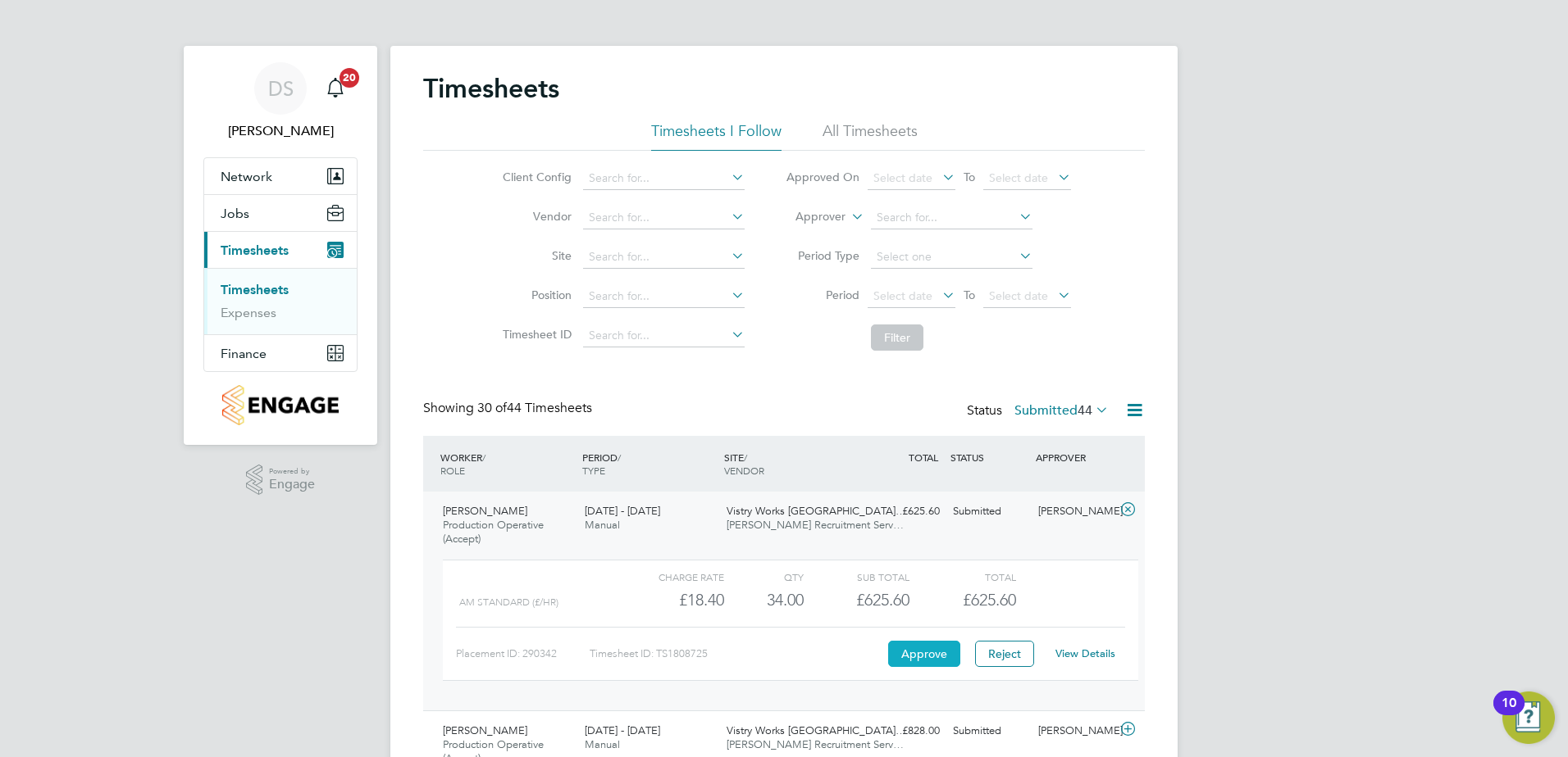
click at [935, 653] on button "Approve" at bounding box center [924, 654] width 72 height 26
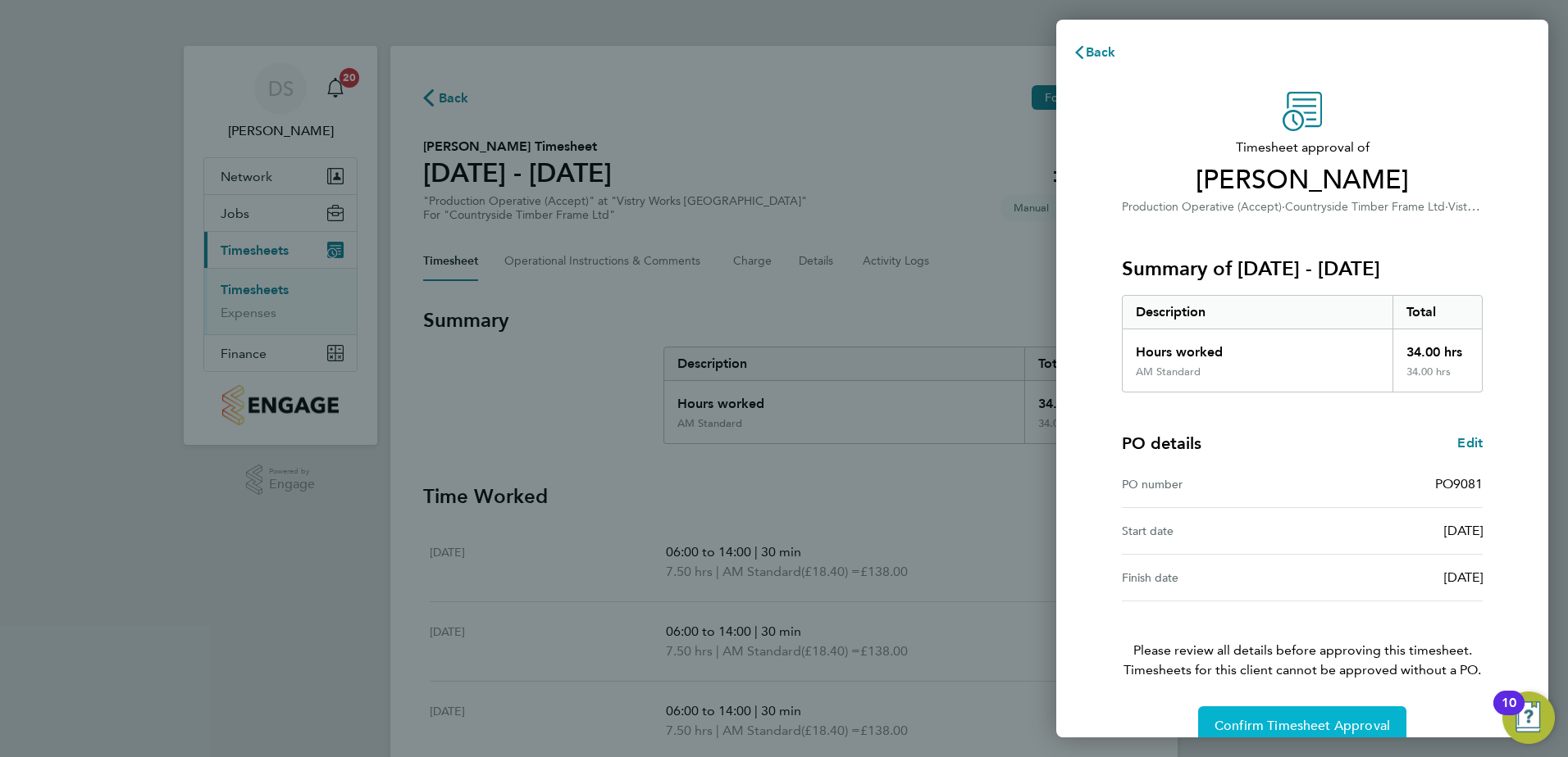
click at [1275, 720] on span "Confirm Timesheet Approval" at bounding box center [1301, 726] width 176 height 16
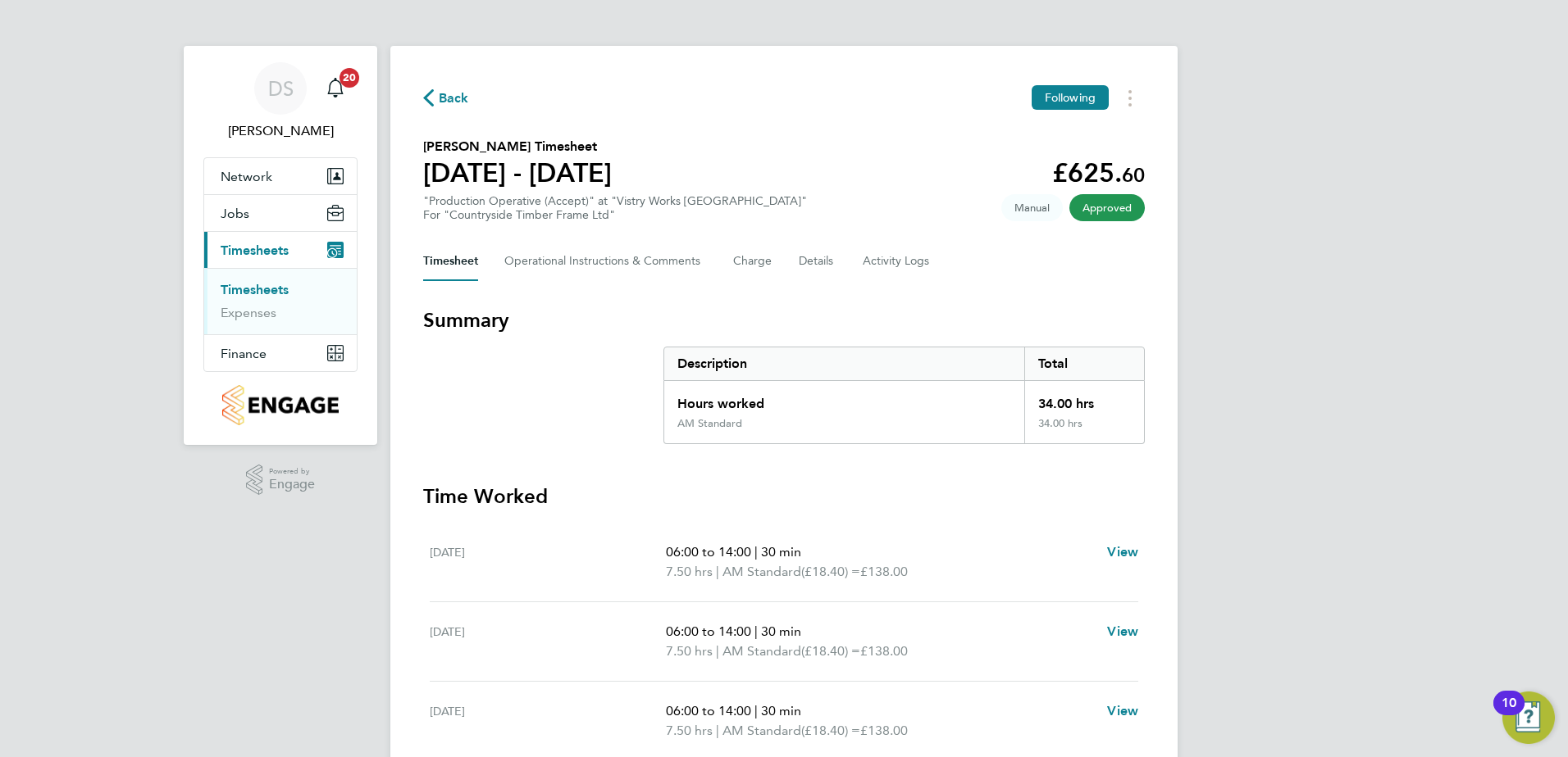
click at [433, 87] on button "Back" at bounding box center [445, 97] width 45 height 21
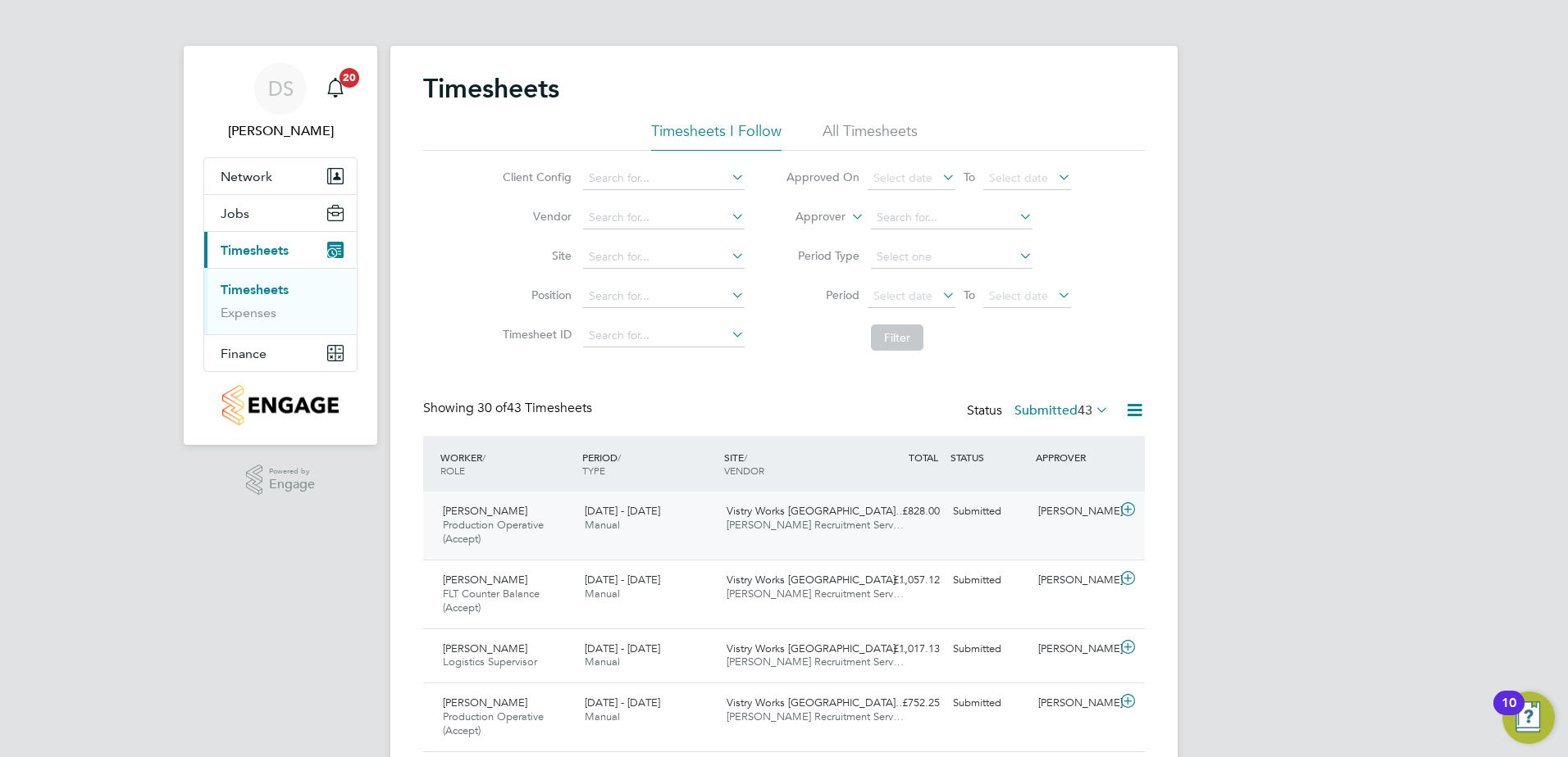
click at [1132, 514] on icon at bounding box center [1127, 509] width 21 height 13
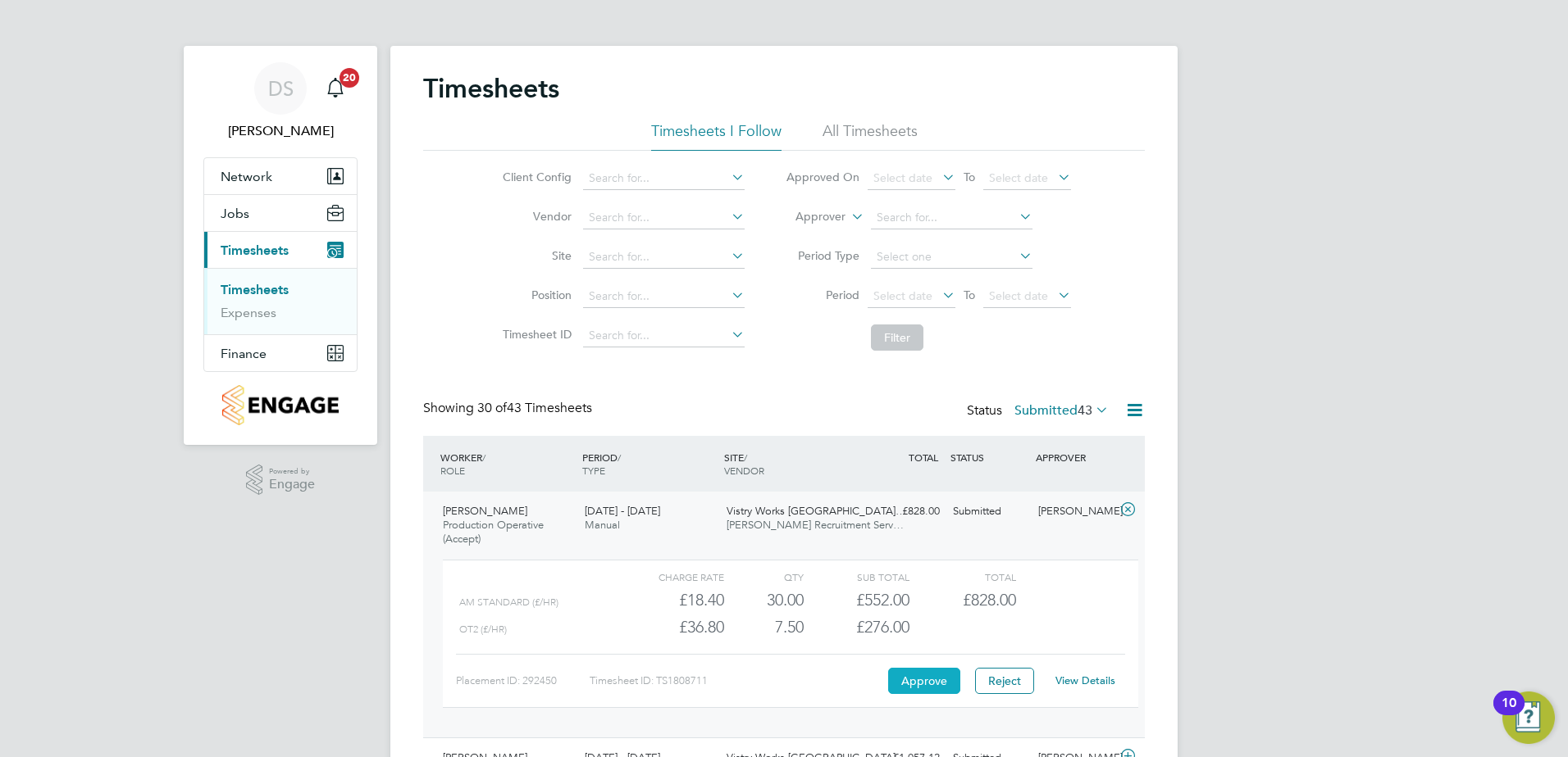
click at [926, 679] on button "Approve" at bounding box center [924, 680] width 72 height 26
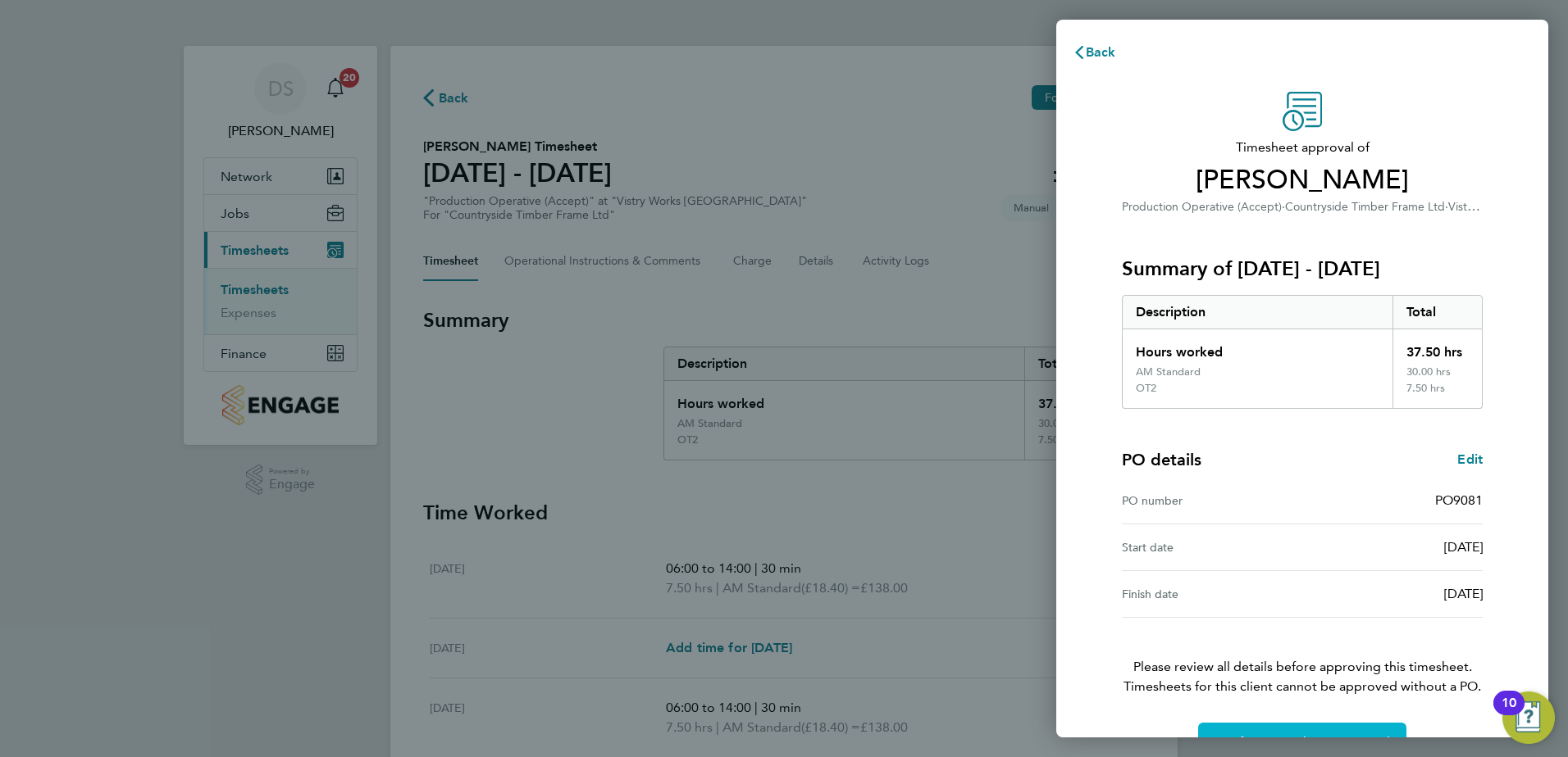
click at [1324, 730] on button "Confirm Timesheet Approval" at bounding box center [1301, 743] width 208 height 39
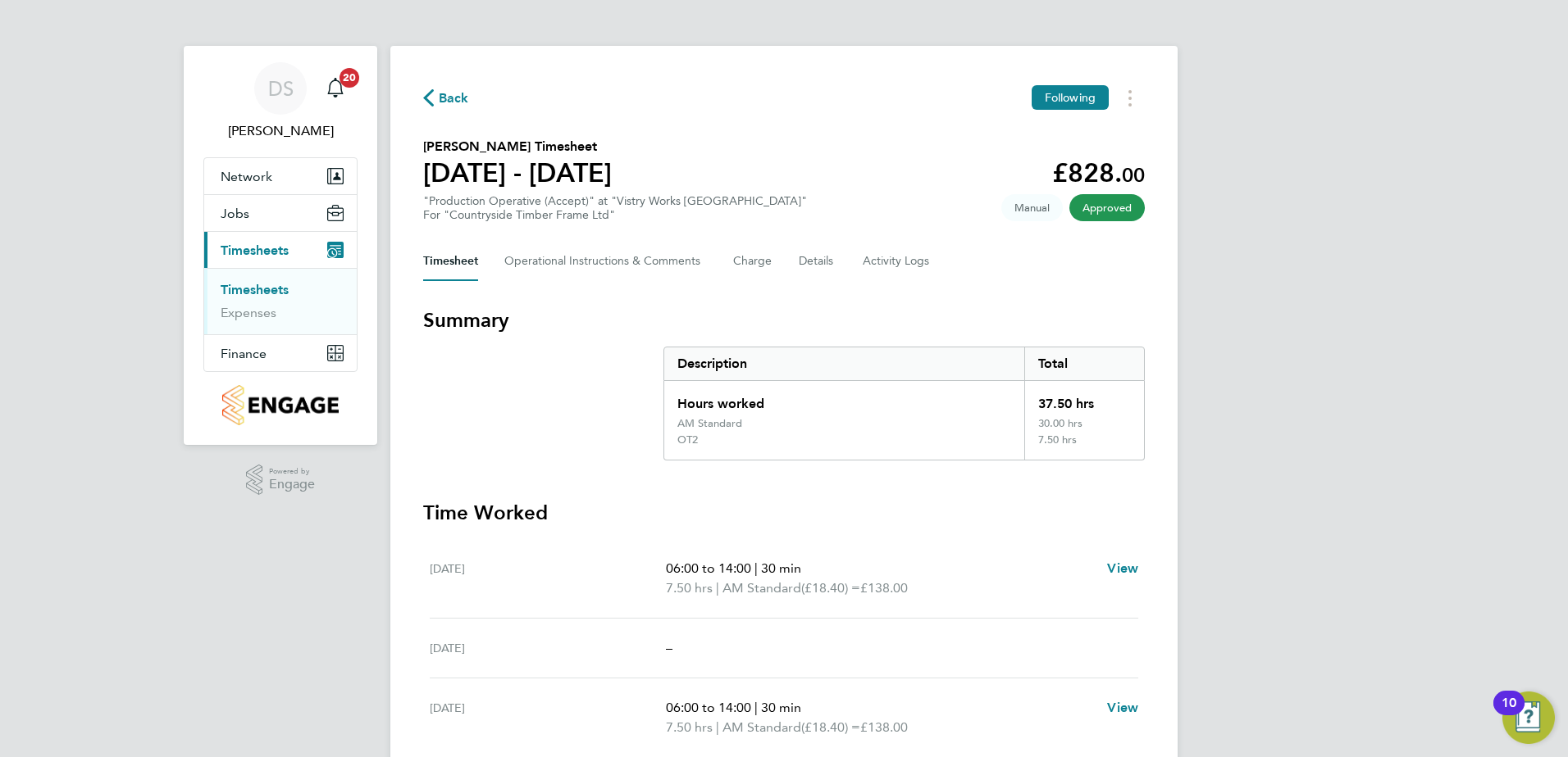
click at [435, 96] on span "Back" at bounding box center [445, 96] width 45 height 15
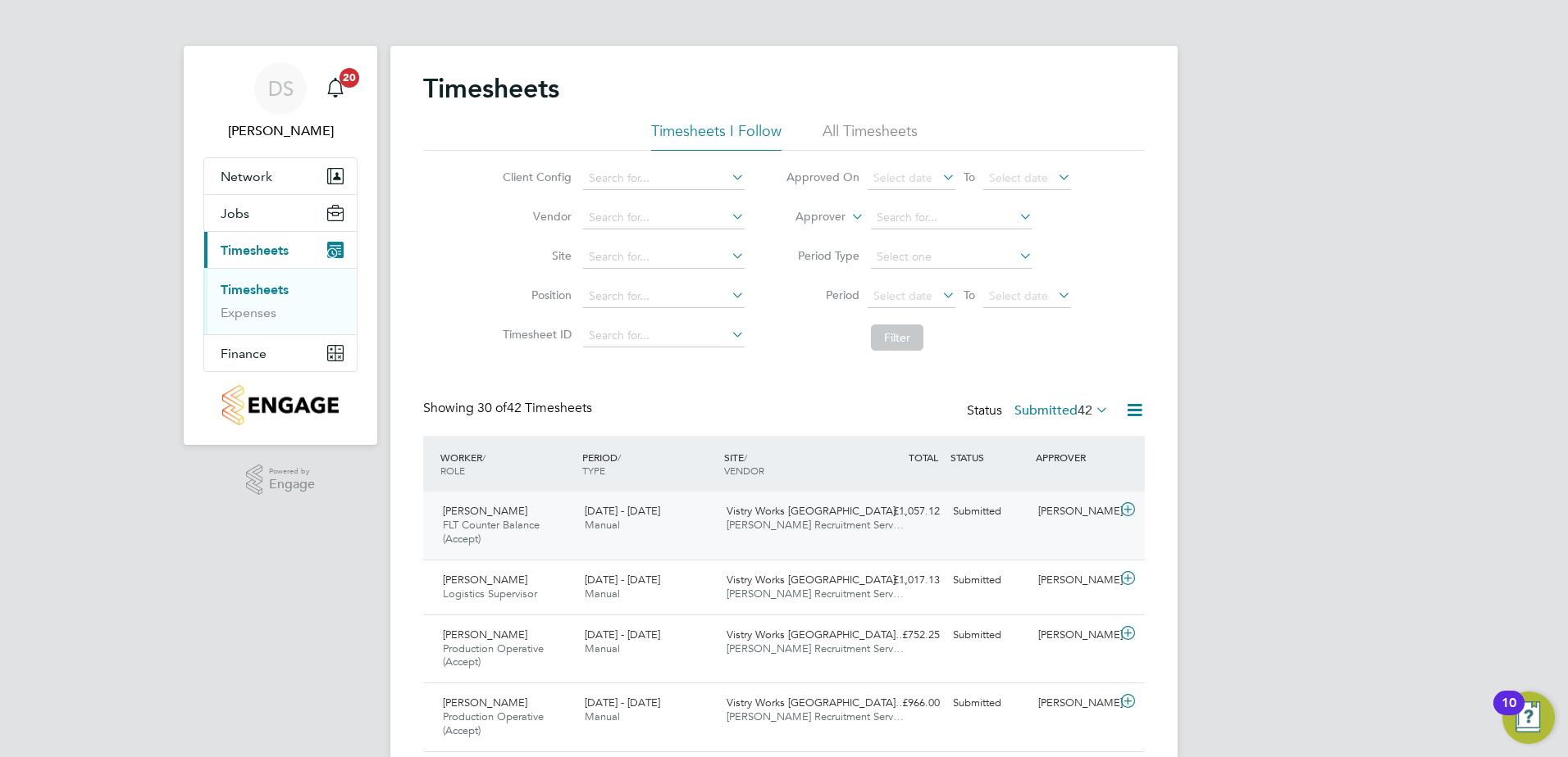
click at [1122, 513] on icon at bounding box center [1127, 509] width 21 height 13
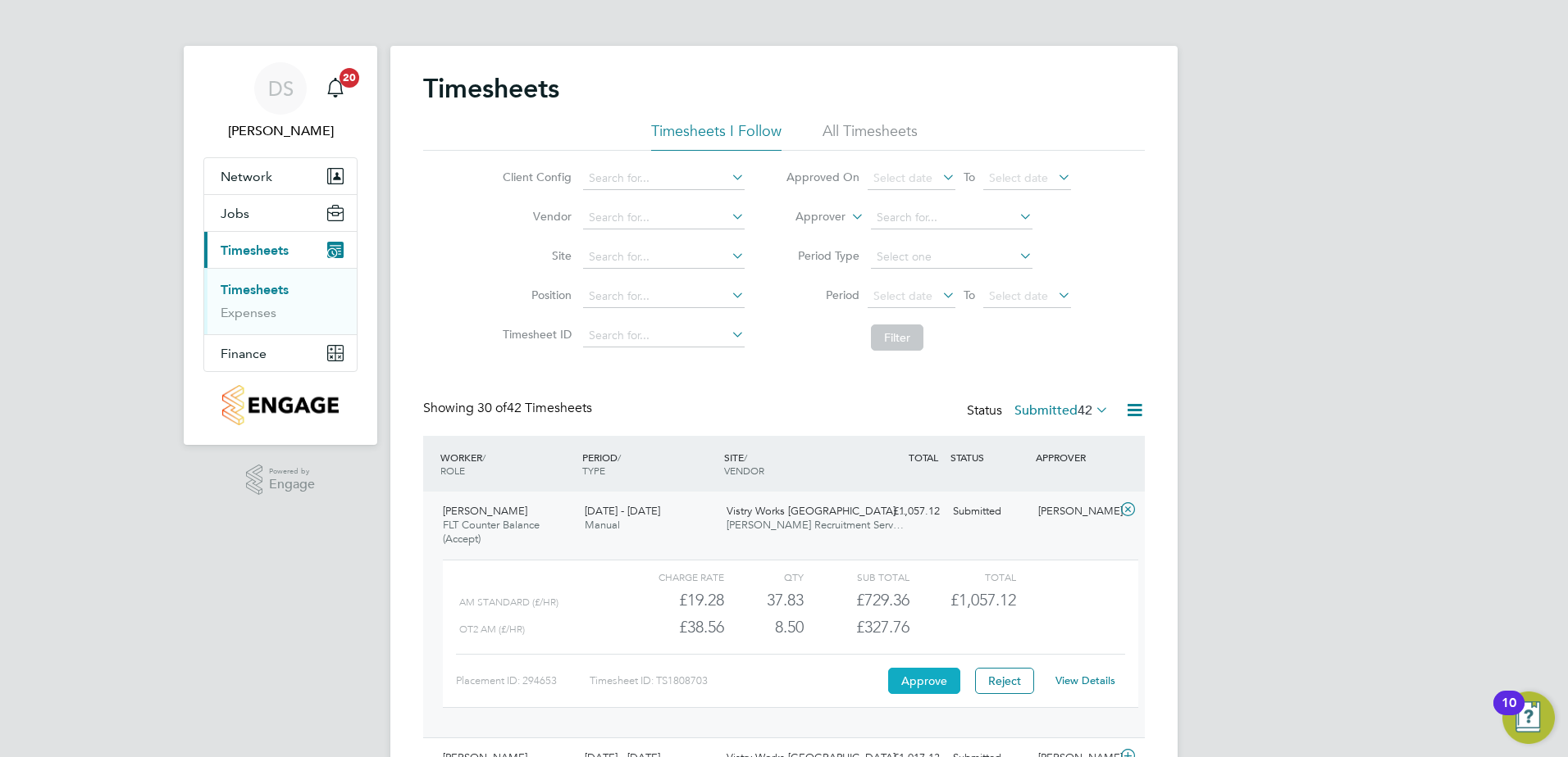
click at [926, 673] on button "Approve" at bounding box center [924, 680] width 72 height 26
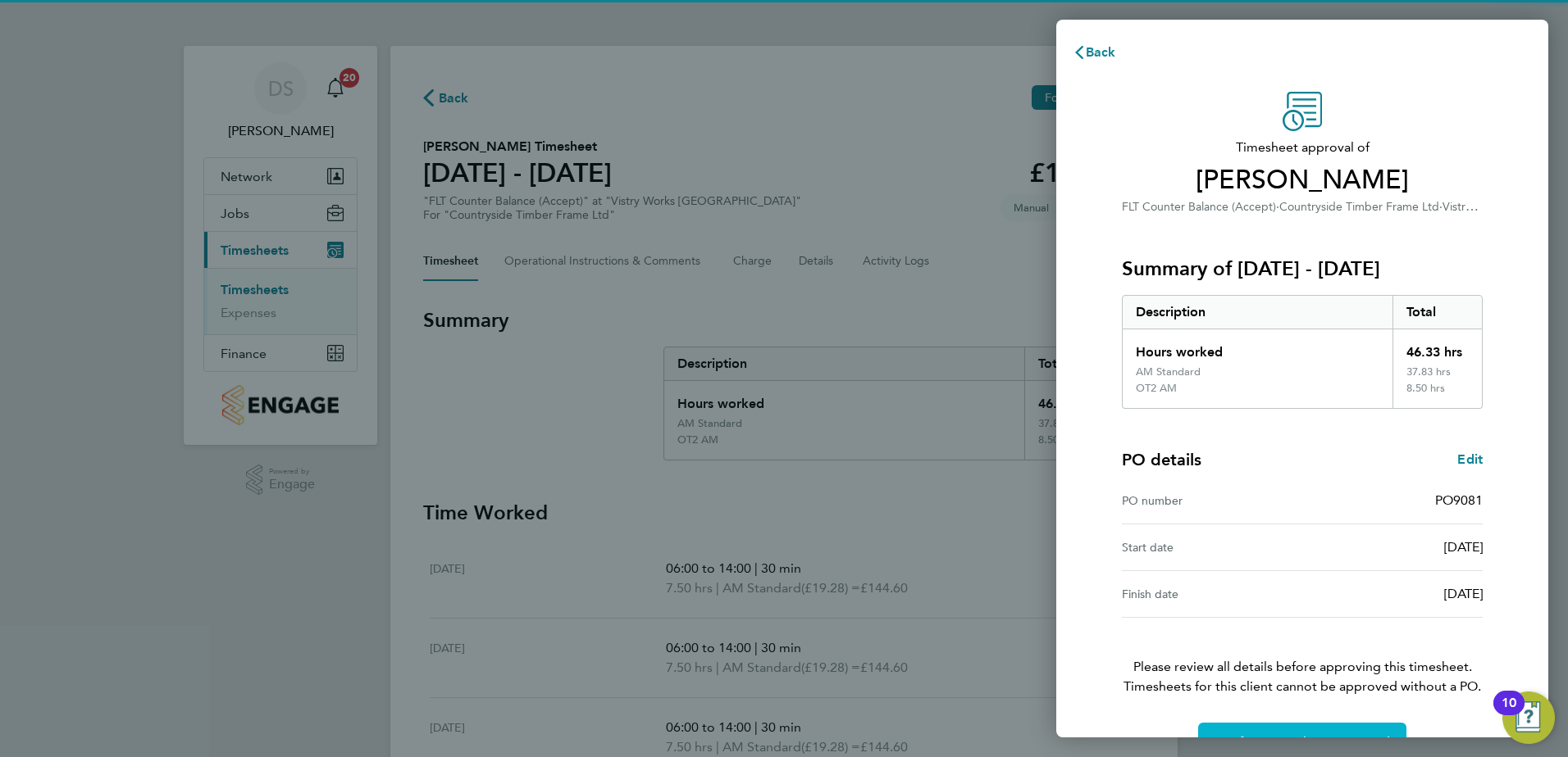
click at [1345, 736] on span "Confirm Timesheet Approval" at bounding box center [1301, 743] width 176 height 16
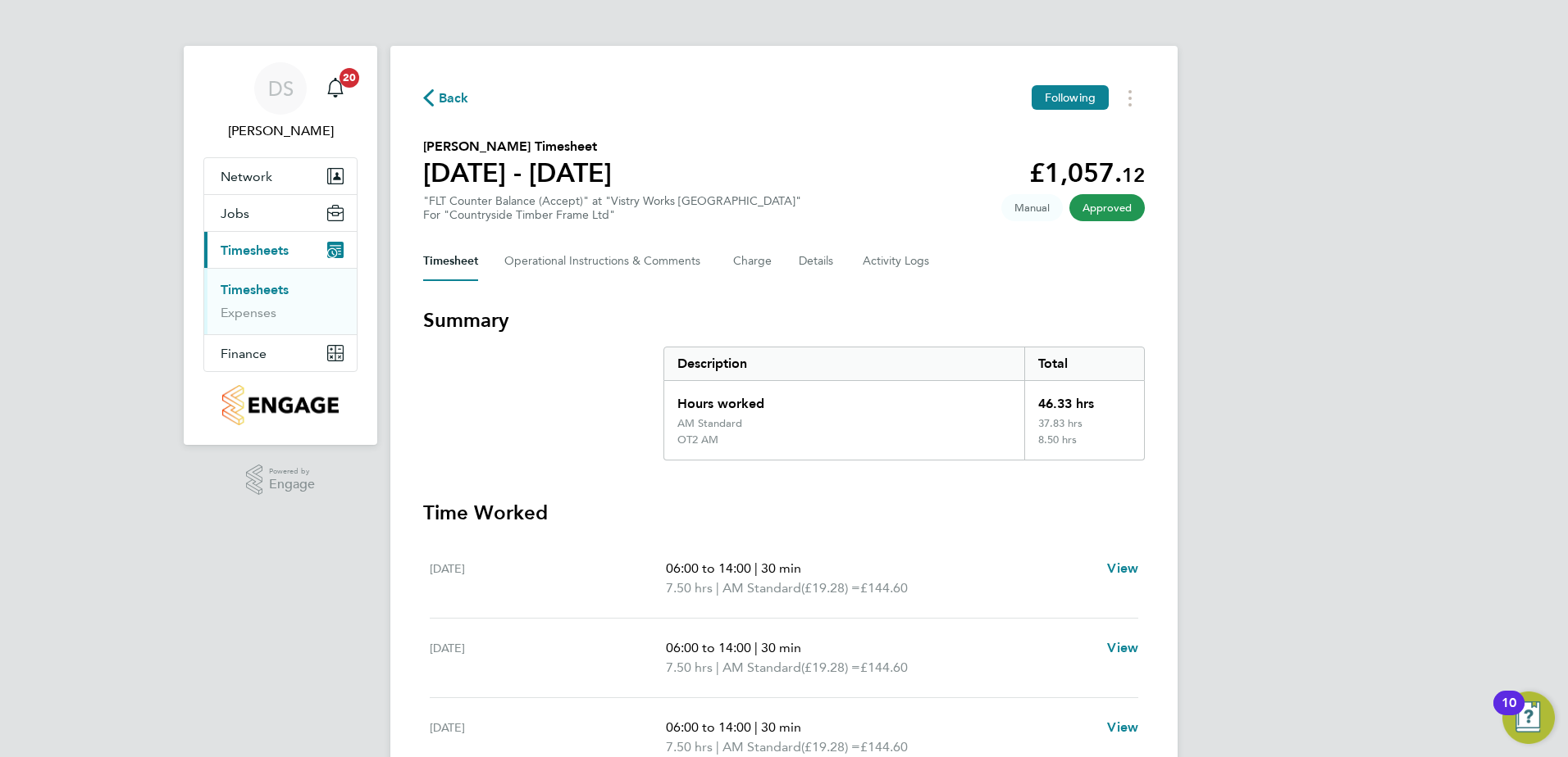
click at [450, 97] on span "Back" at bounding box center [454, 98] width 30 height 20
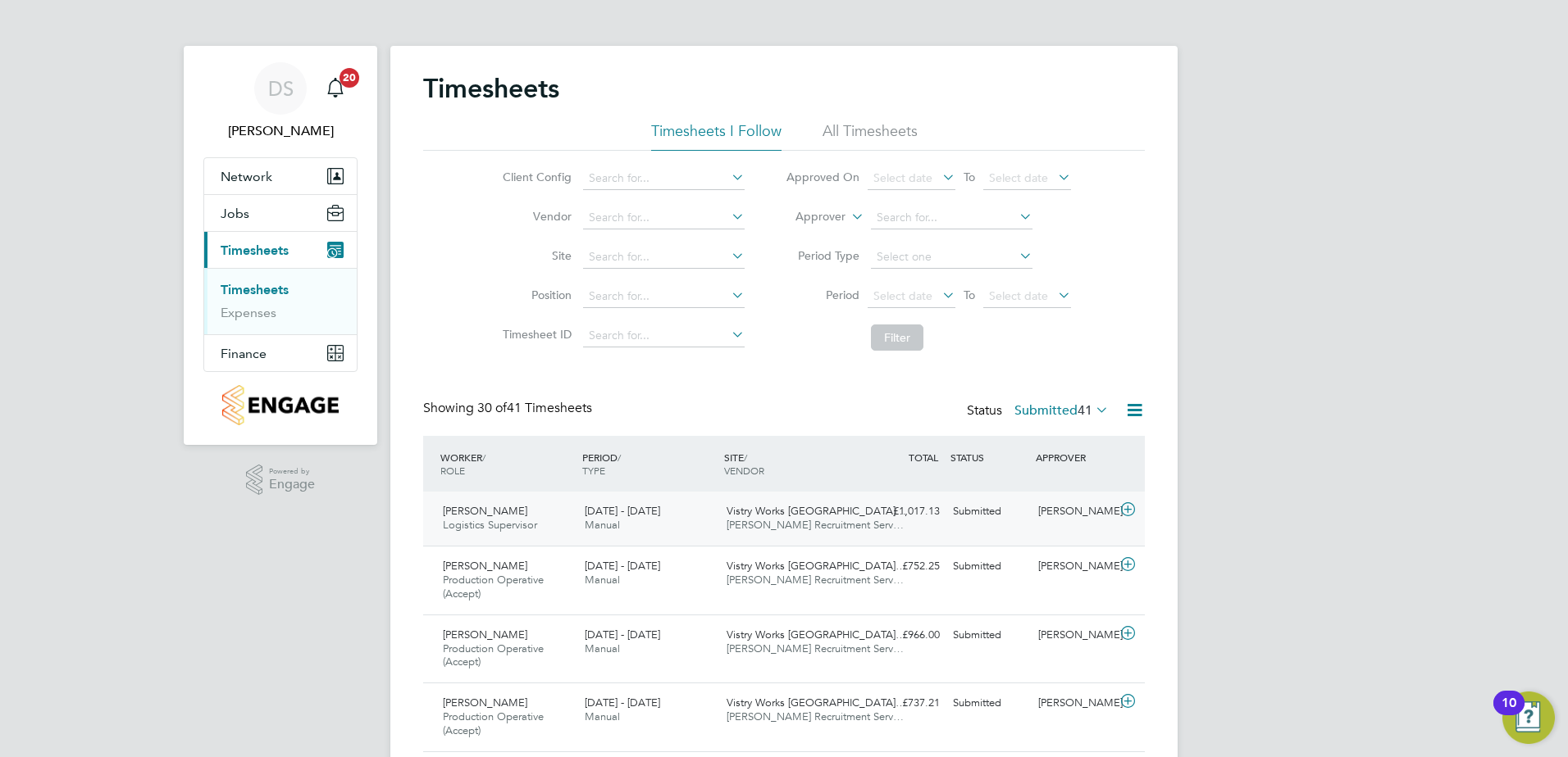
click at [1132, 508] on icon at bounding box center [1127, 509] width 21 height 13
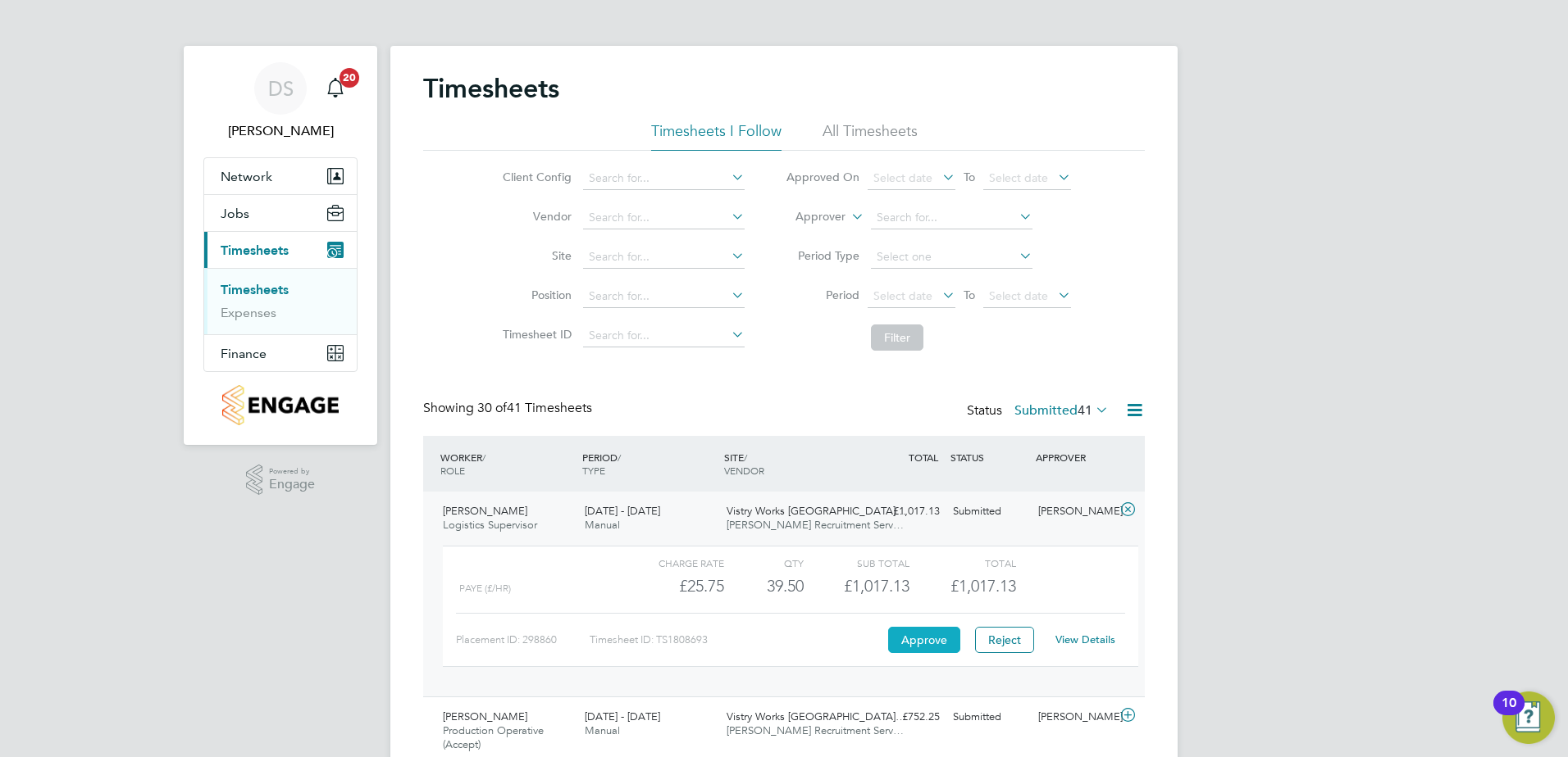
click at [930, 640] on button "Approve" at bounding box center [924, 639] width 72 height 26
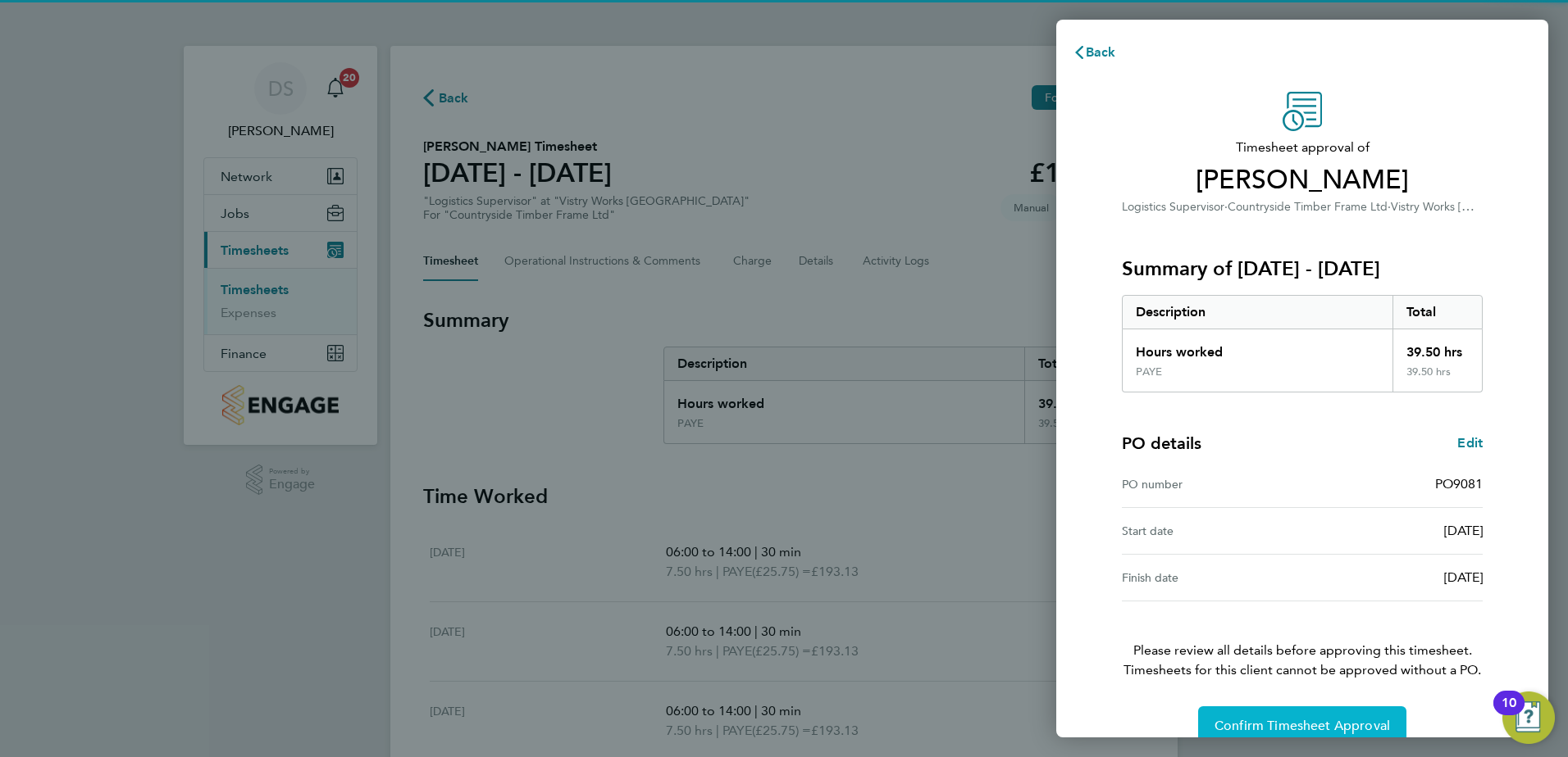
click at [1307, 712] on button "Confirm Timesheet Approval" at bounding box center [1301, 726] width 208 height 39
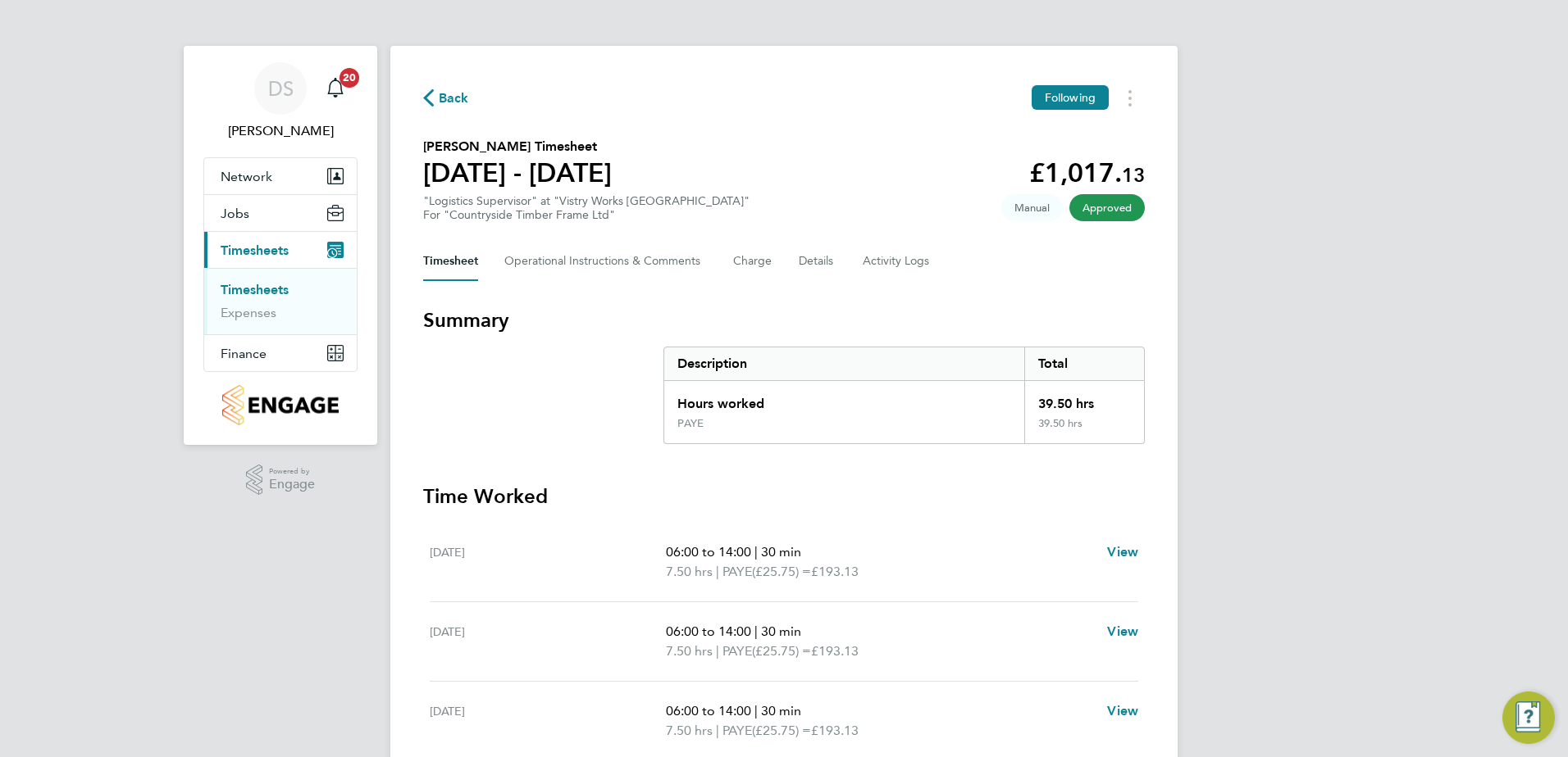
click at [448, 100] on span "Back" at bounding box center [454, 98] width 30 height 20
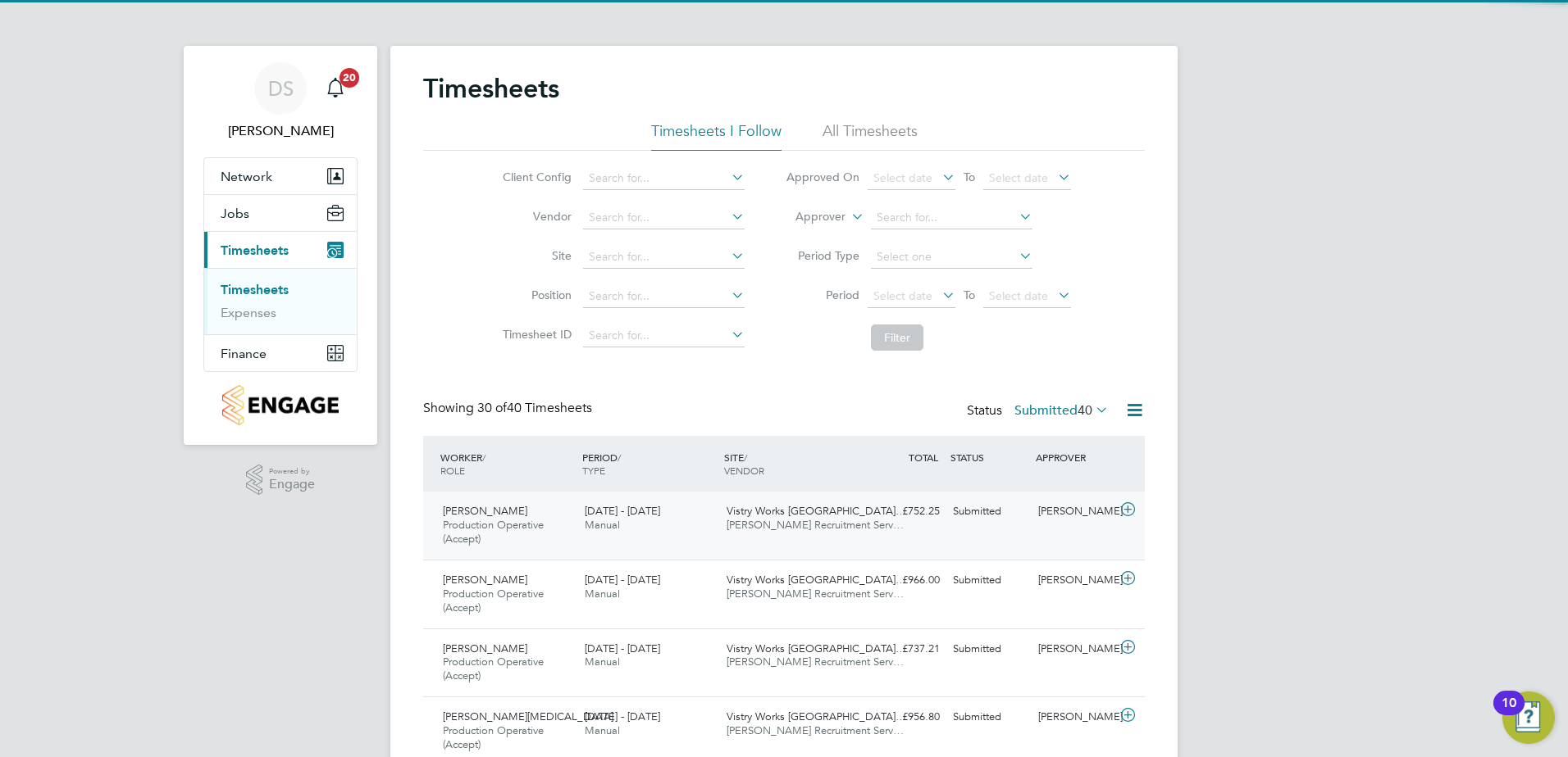
click at [1133, 506] on icon at bounding box center [1127, 509] width 21 height 13
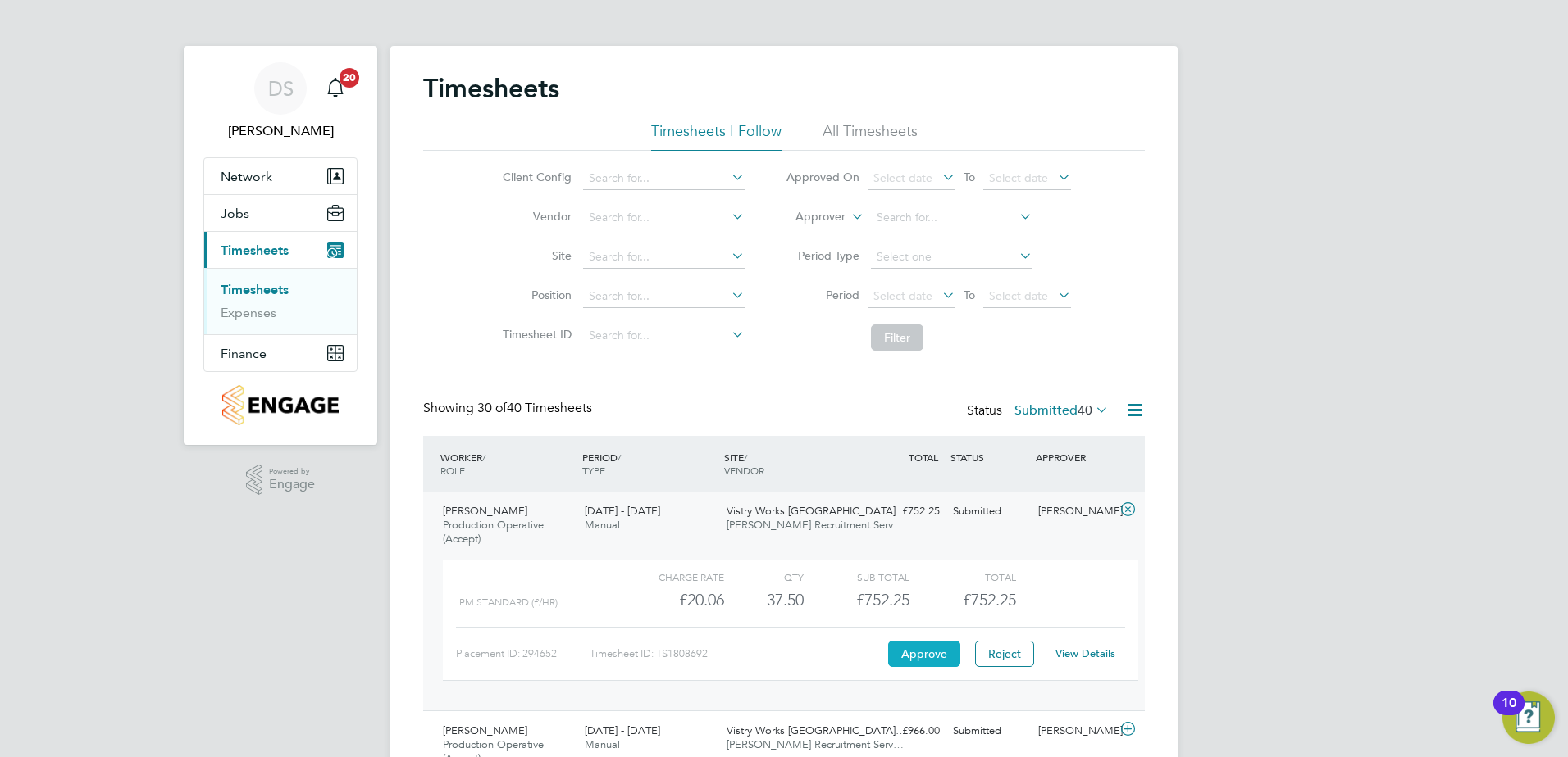
click at [945, 646] on button "Approve" at bounding box center [924, 654] width 72 height 26
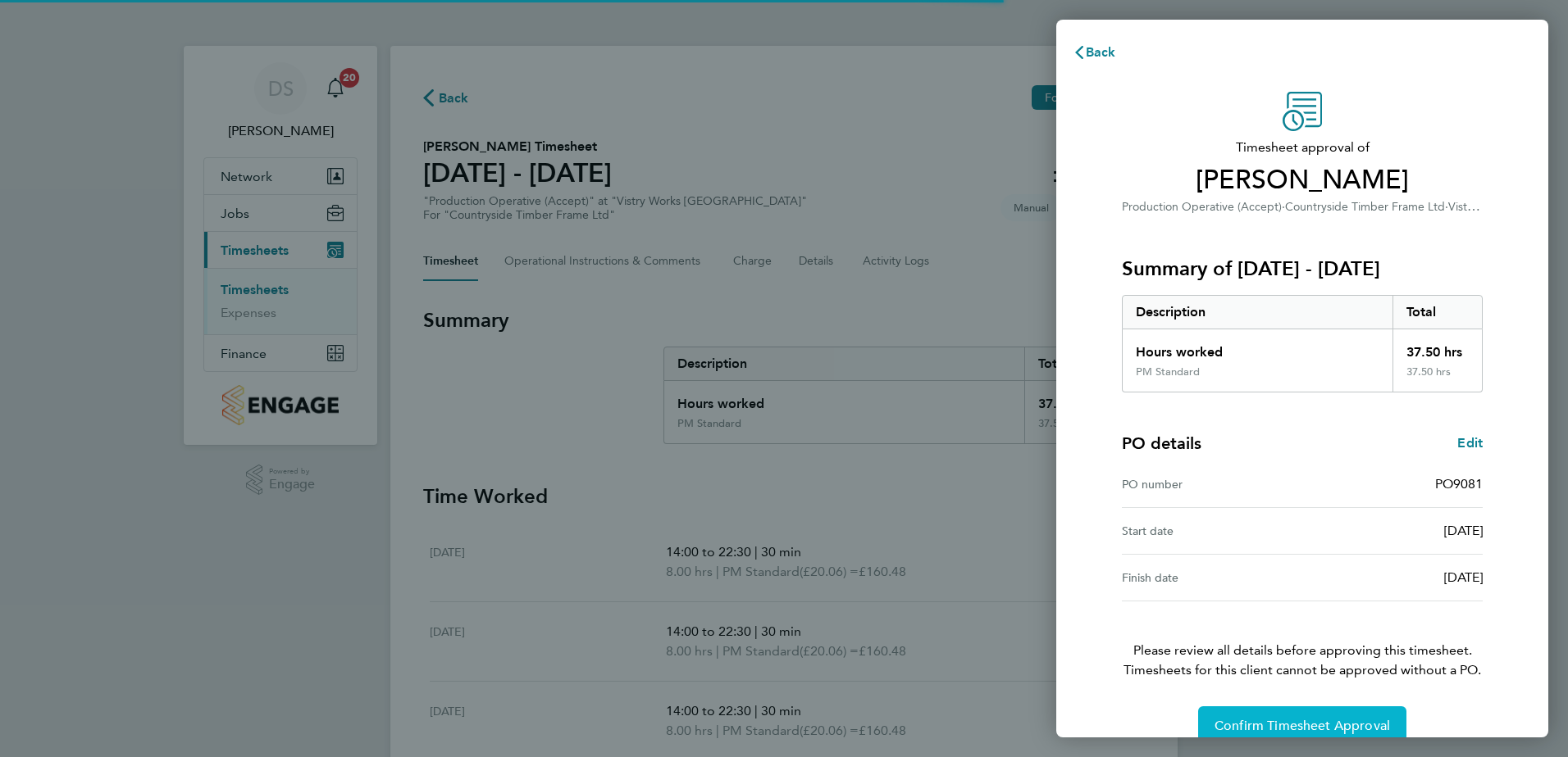
click at [1260, 713] on button "Confirm Timesheet Approval" at bounding box center [1301, 726] width 208 height 39
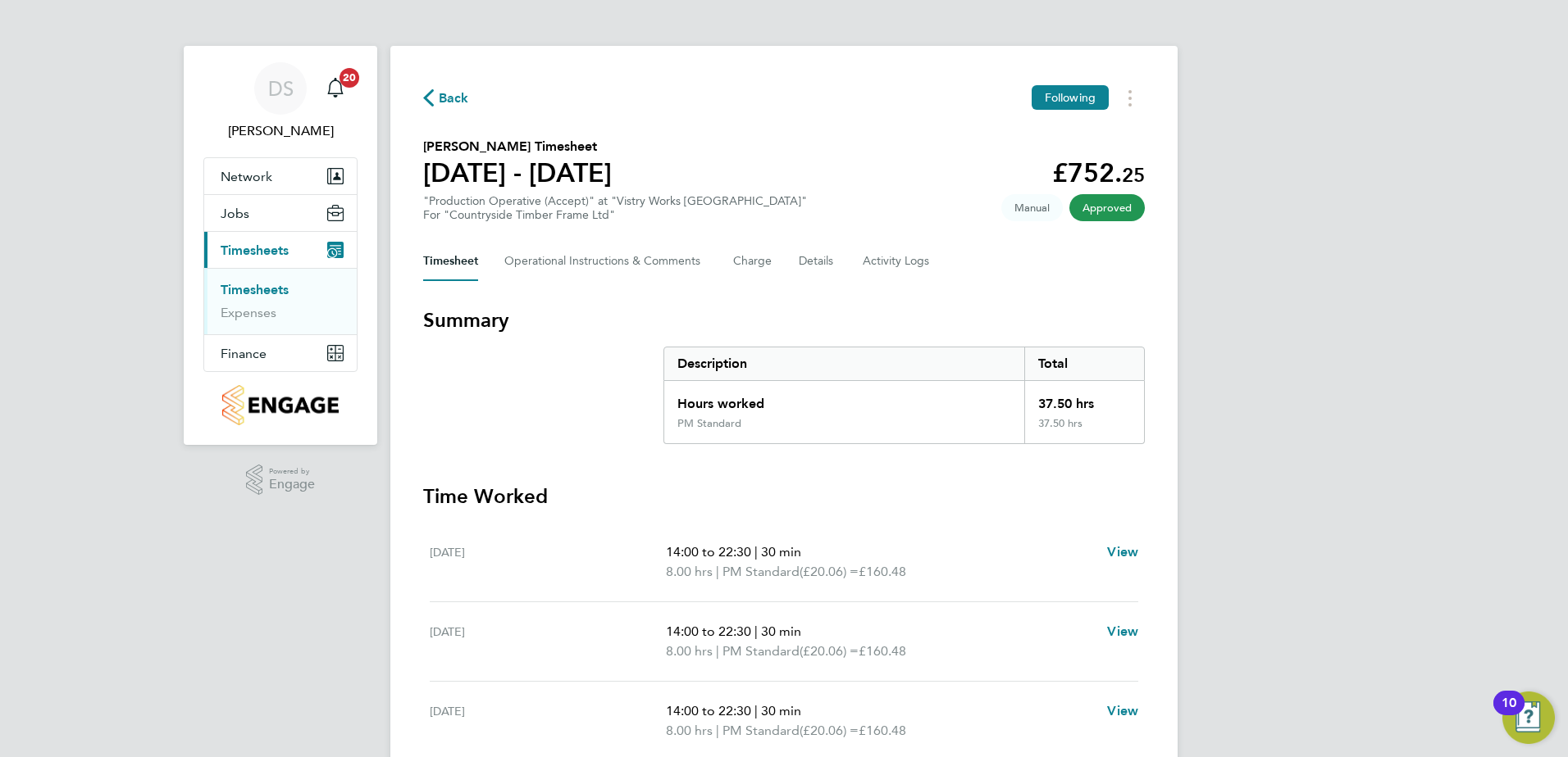
click at [450, 98] on span "Back" at bounding box center [454, 98] width 30 height 20
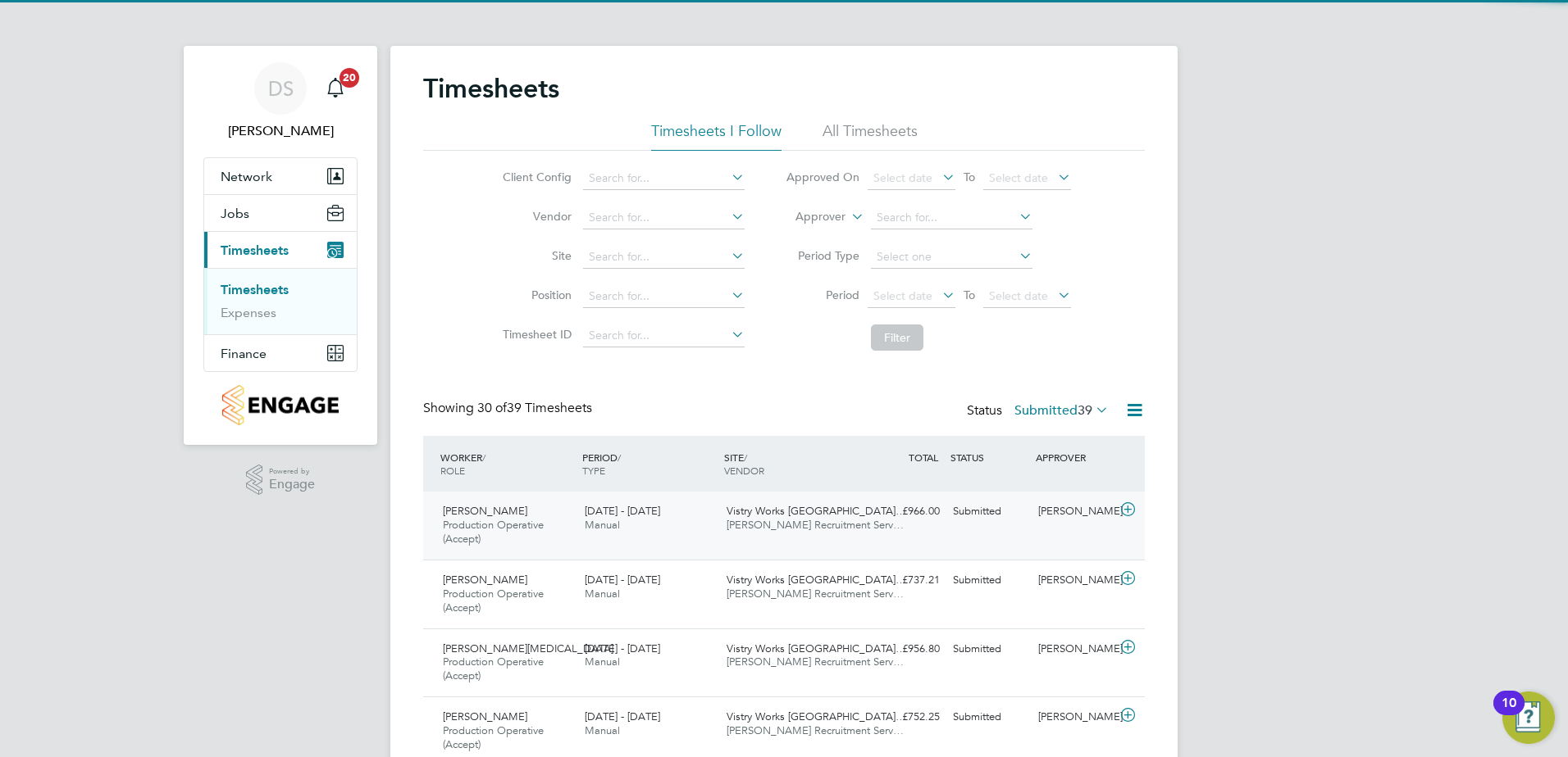
click at [1130, 506] on icon at bounding box center [1127, 509] width 21 height 13
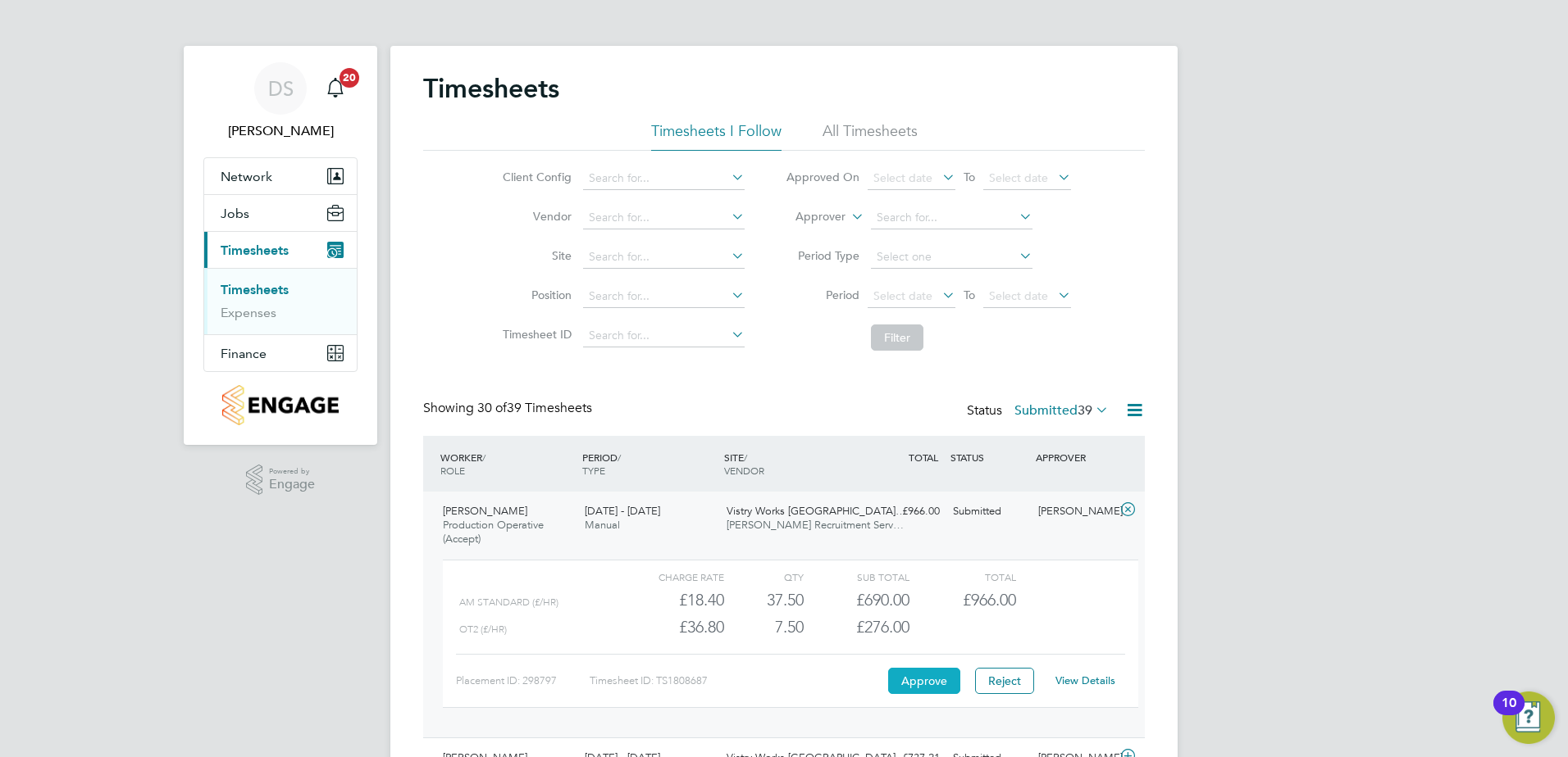
click at [937, 678] on button "Approve" at bounding box center [924, 680] width 72 height 26
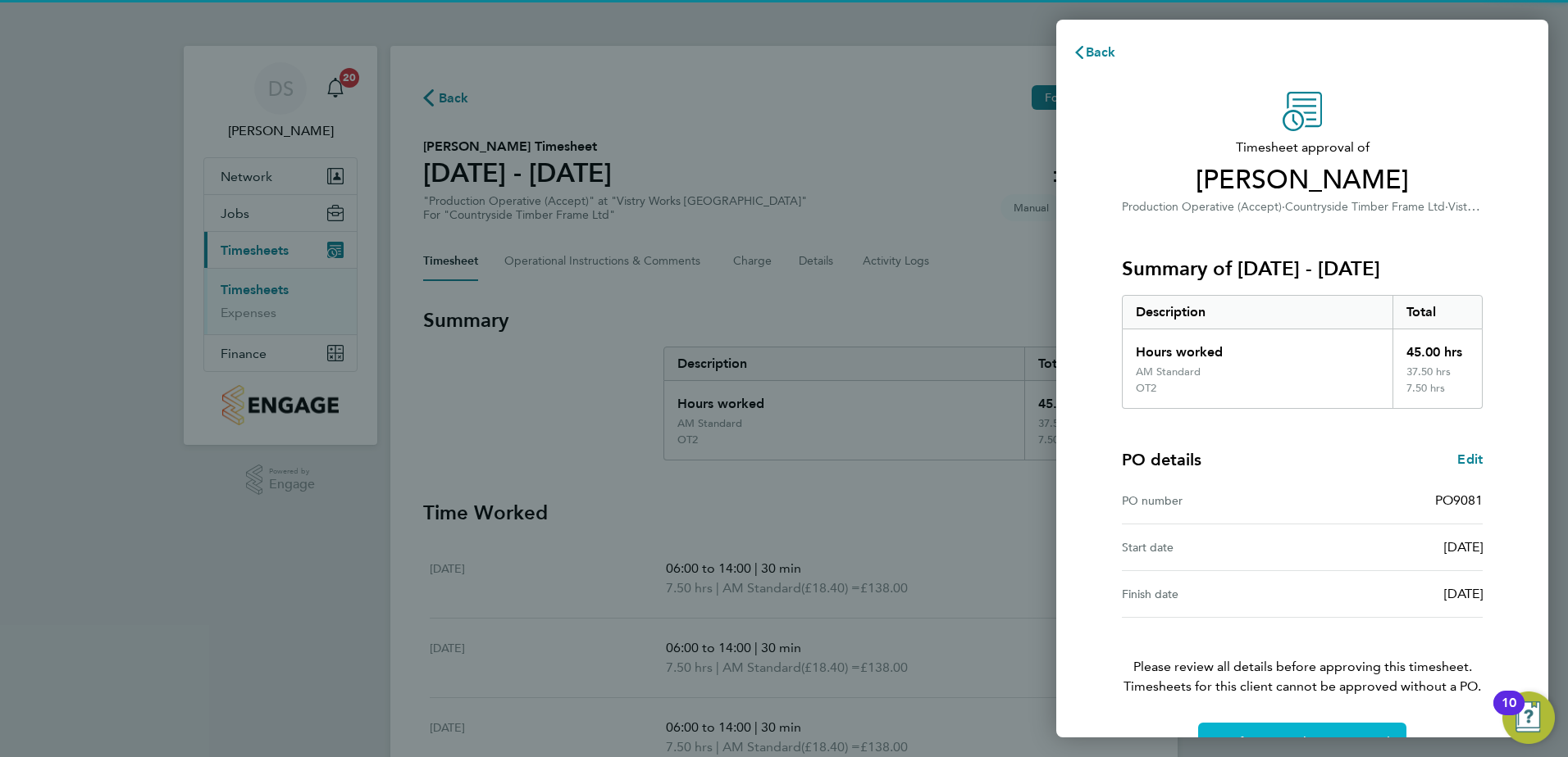
click at [1331, 733] on button "Confirm Timesheet Approval" at bounding box center [1301, 743] width 208 height 39
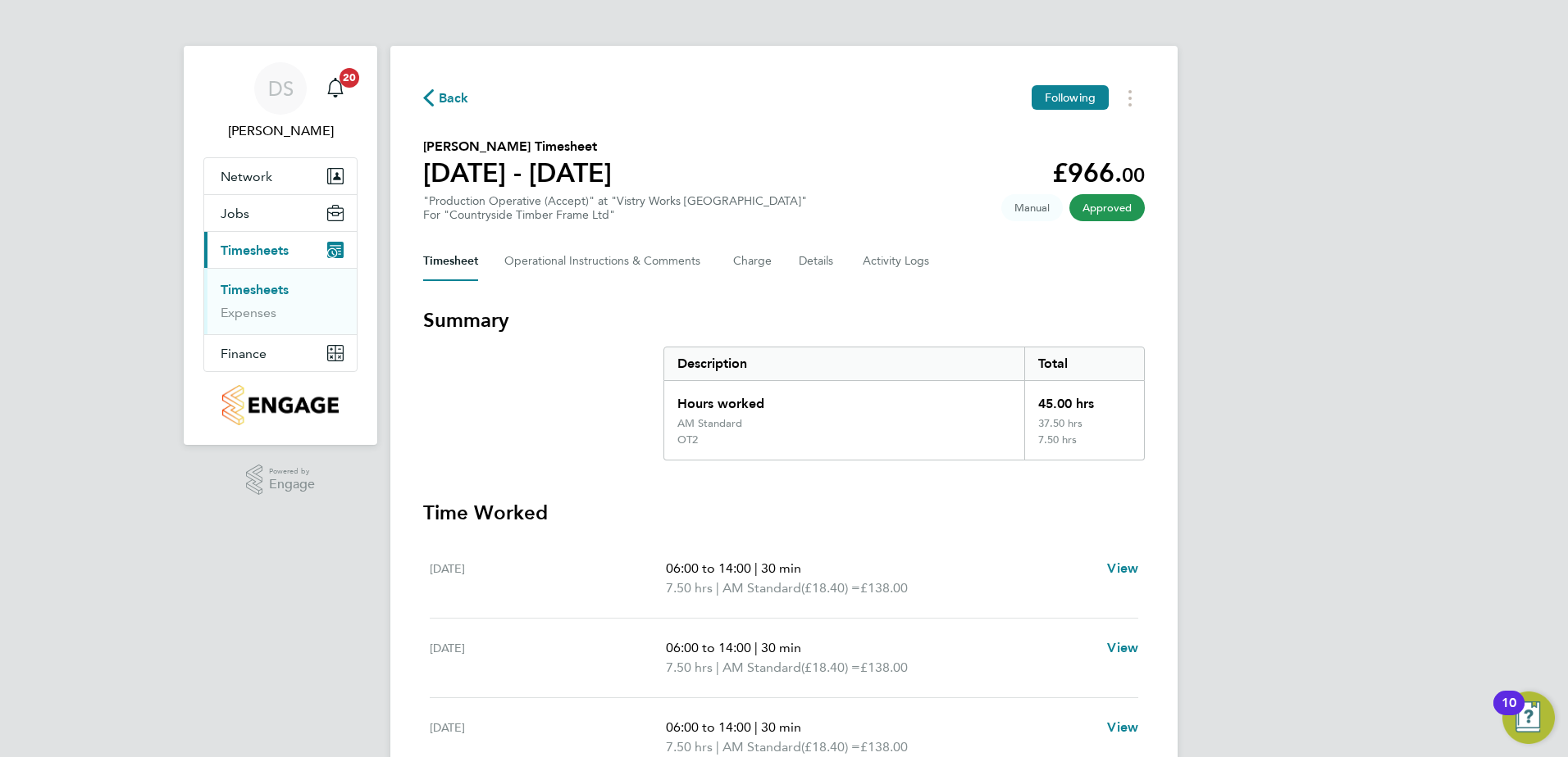
click at [444, 98] on span "Back" at bounding box center [454, 98] width 30 height 20
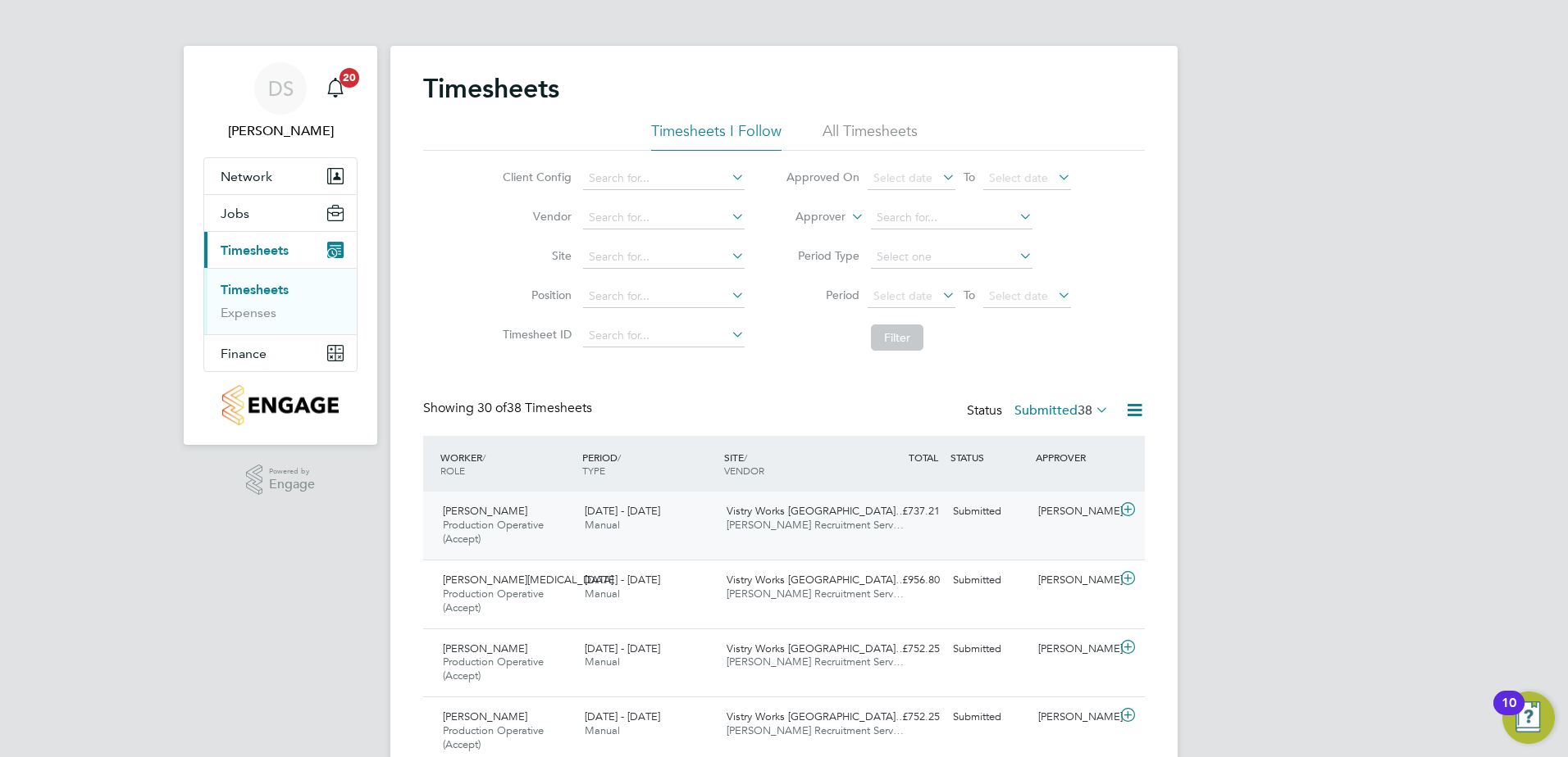
click at [1125, 514] on icon at bounding box center [1127, 509] width 21 height 13
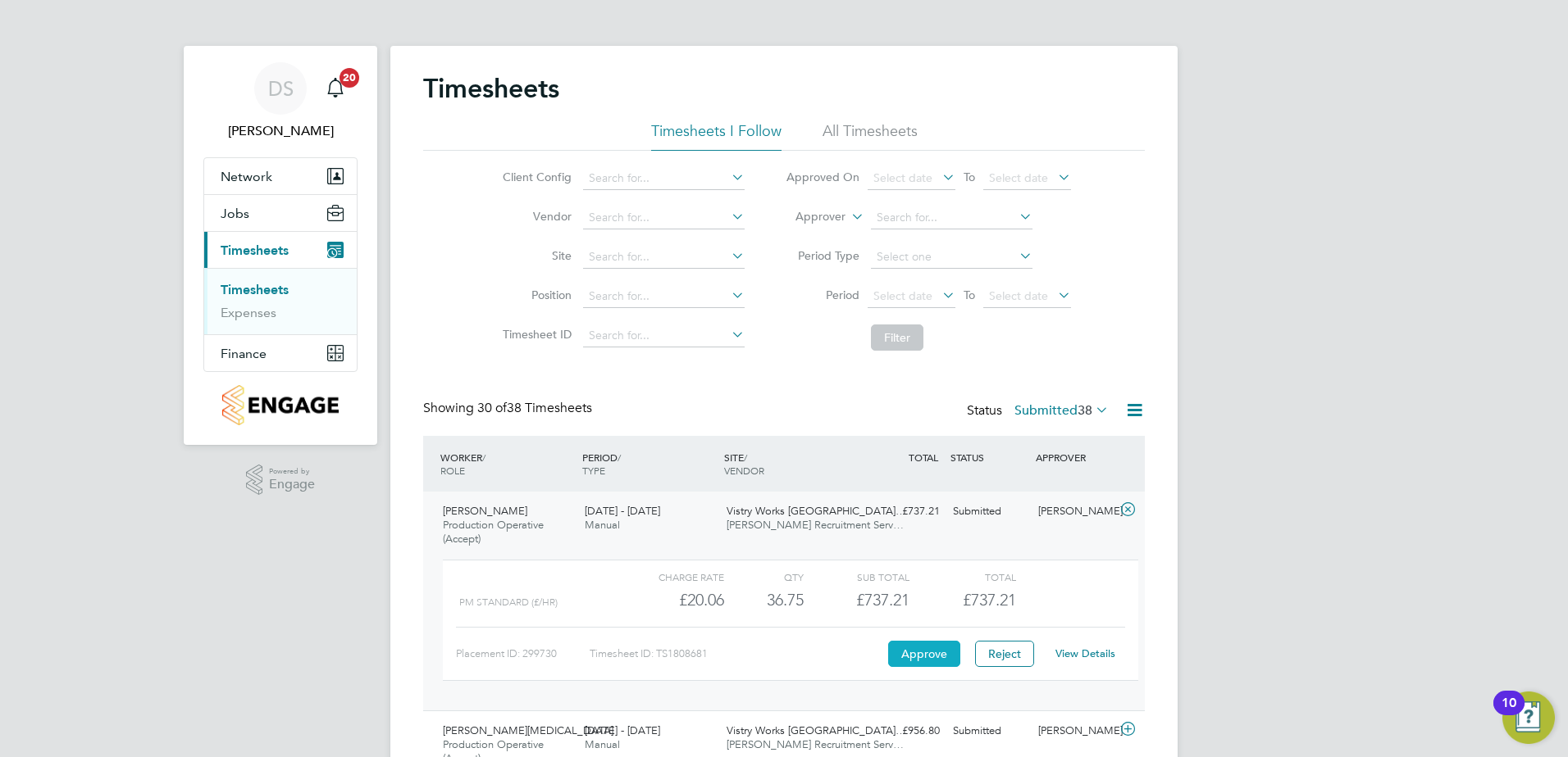
click at [913, 644] on button "Approve" at bounding box center [924, 654] width 72 height 26
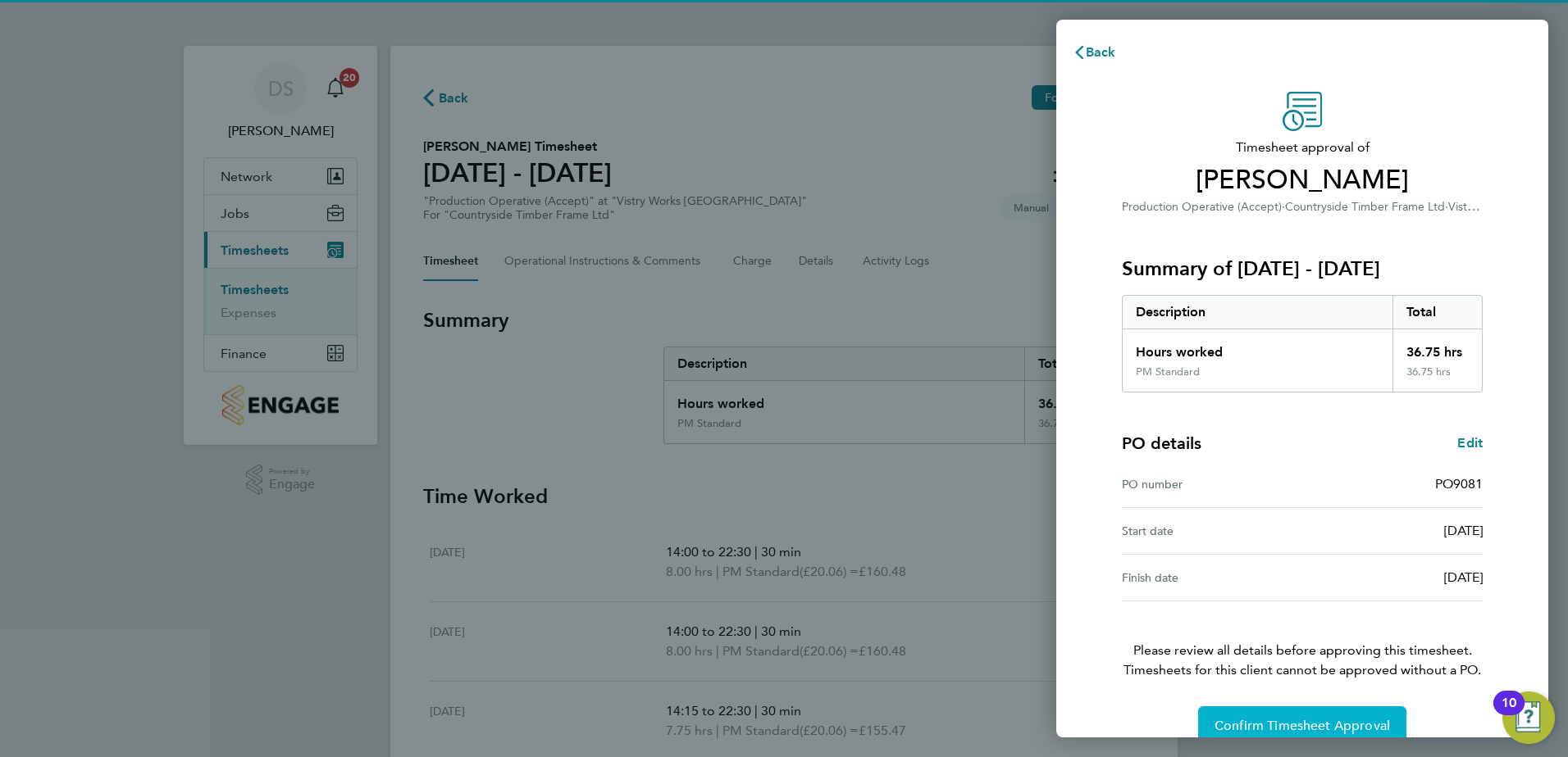
click at [1325, 720] on span "Confirm Timesheet Approval" at bounding box center [1301, 726] width 176 height 16
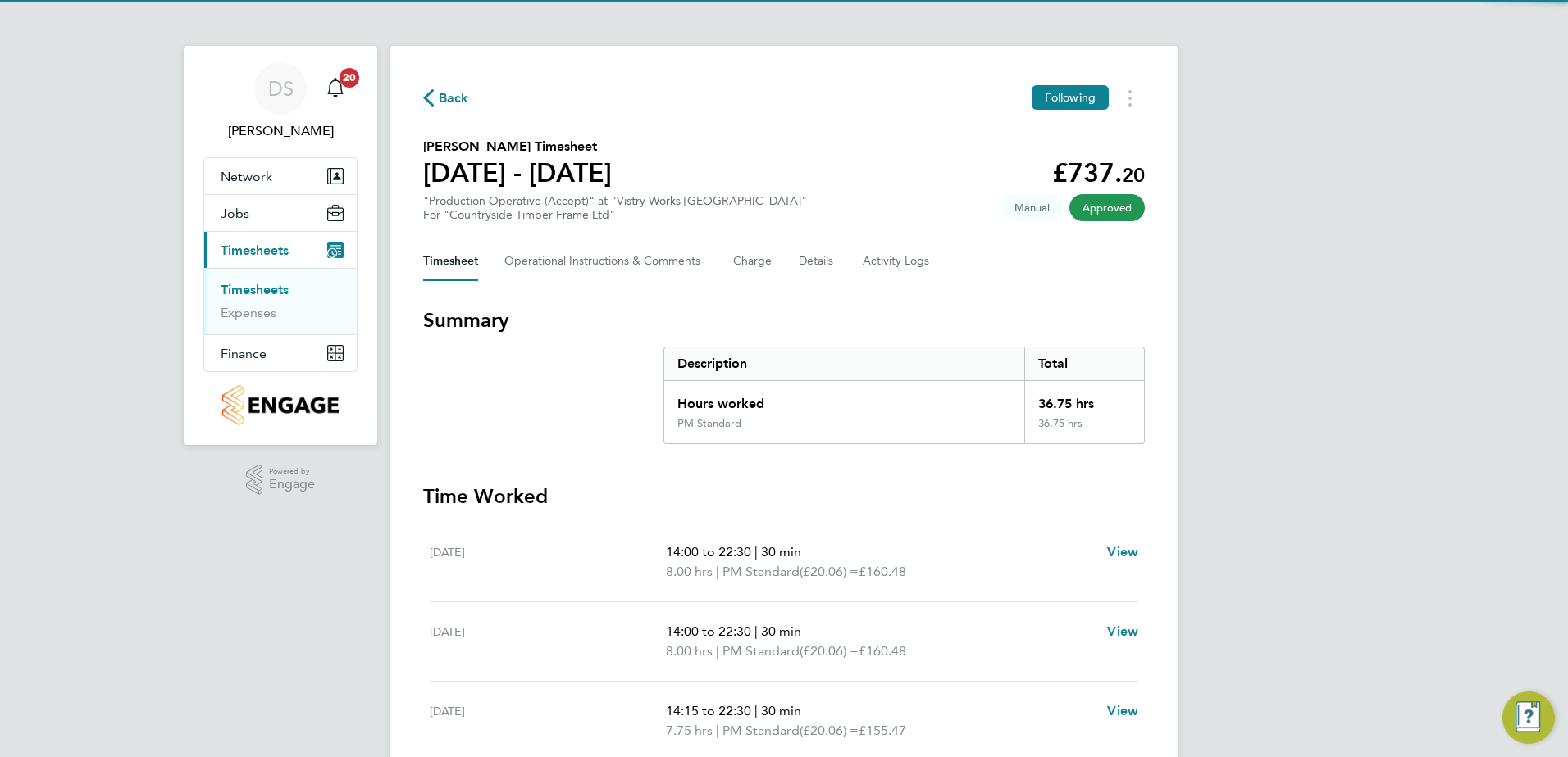
click at [450, 100] on span "Back" at bounding box center [454, 98] width 30 height 20
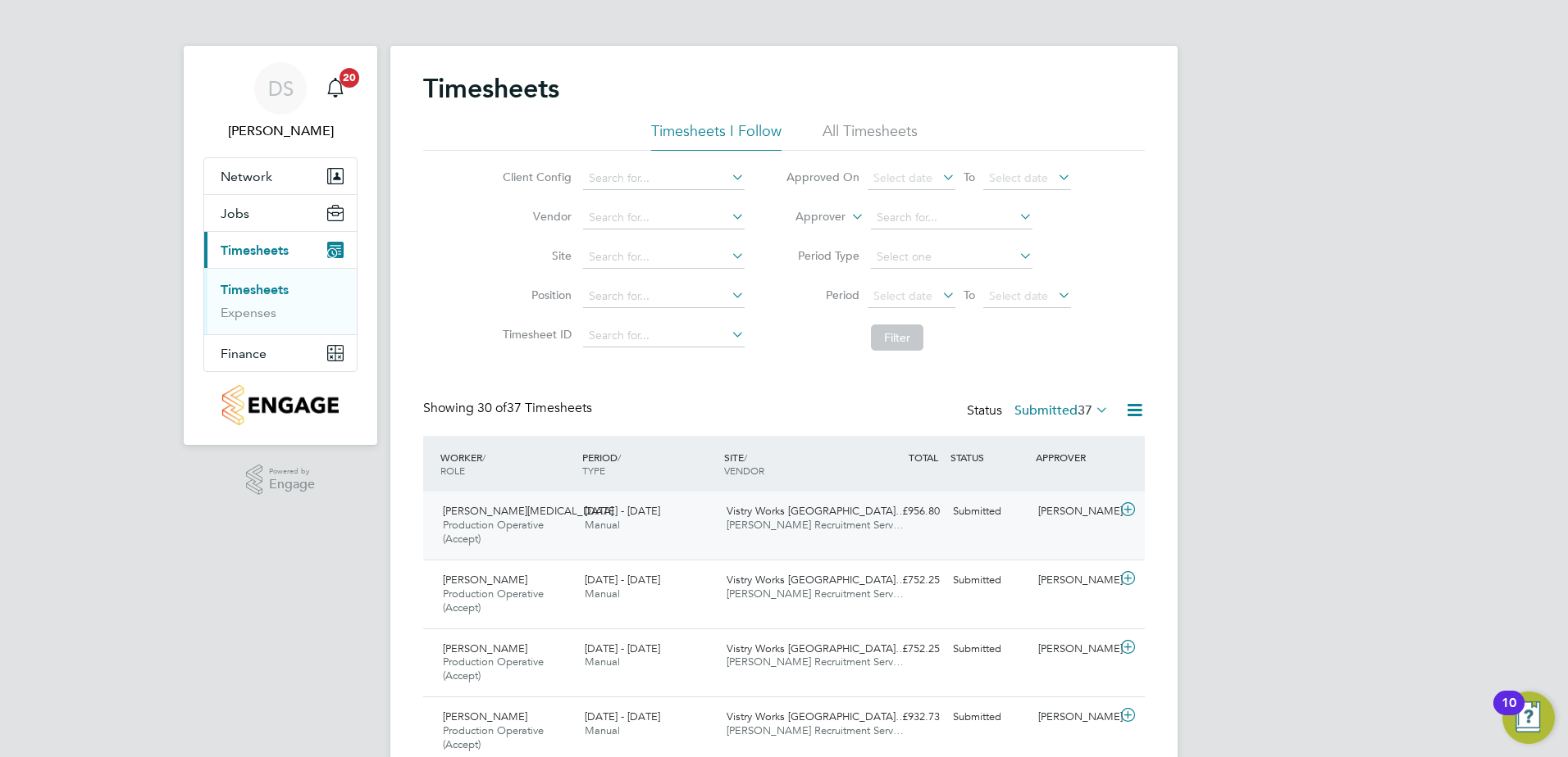
click at [1125, 510] on icon at bounding box center [1127, 509] width 21 height 13
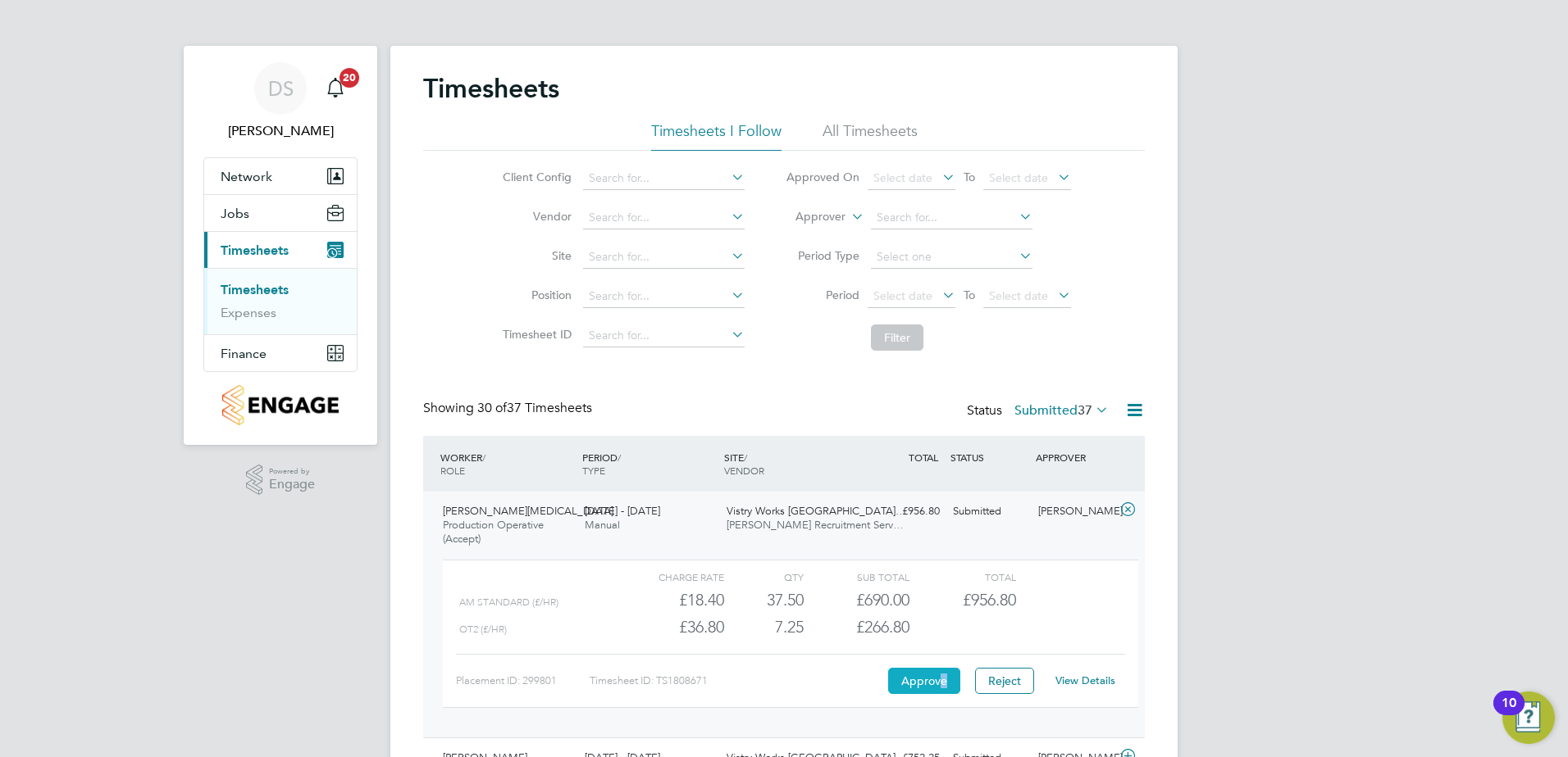
click at [945, 675] on button "Approve" at bounding box center [924, 680] width 72 height 26
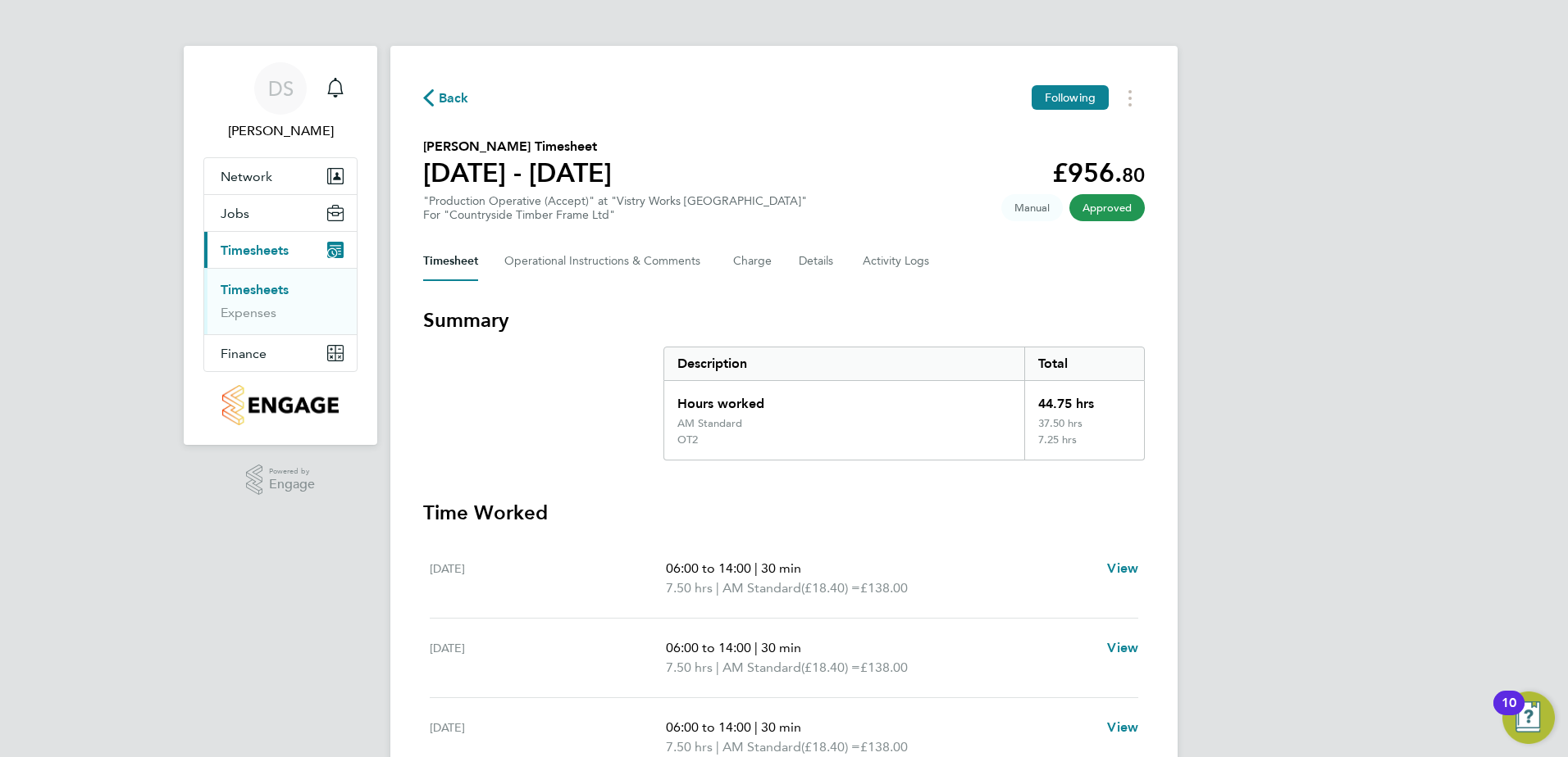
click at [431, 99] on icon "button" at bounding box center [428, 97] width 11 height 17
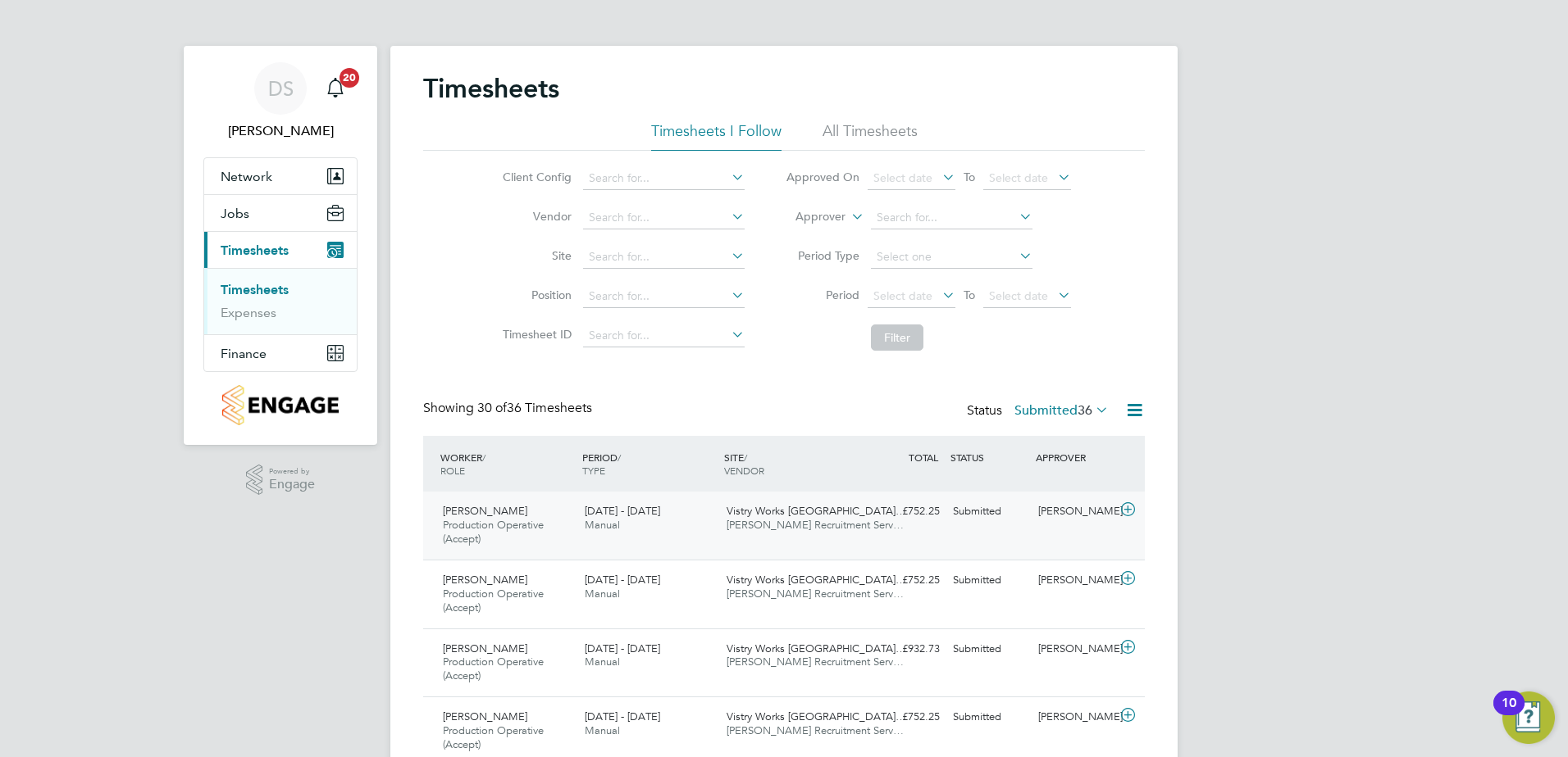
click at [1126, 509] on icon at bounding box center [1127, 509] width 21 height 13
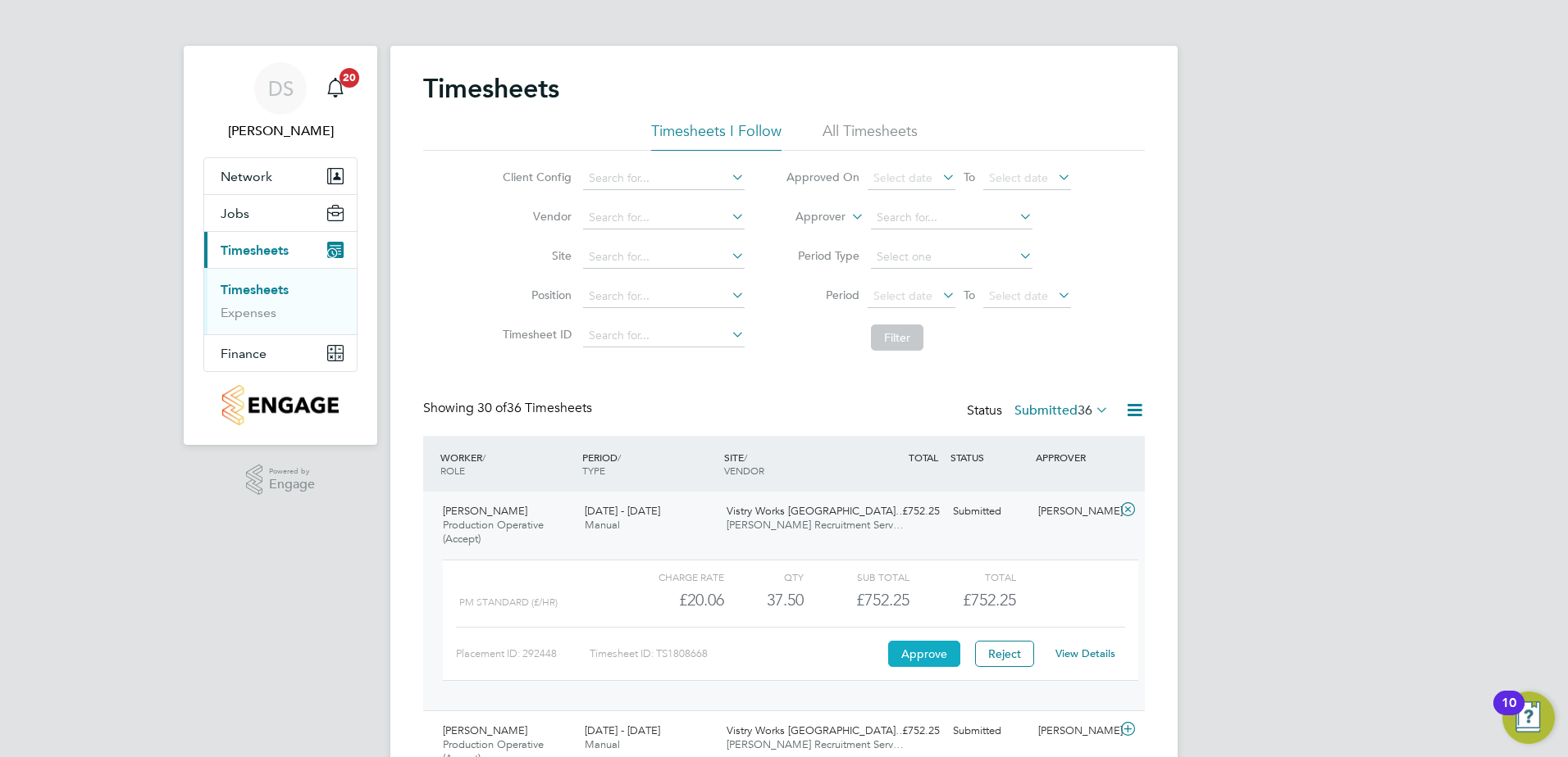
click at [938, 656] on button "Approve" at bounding box center [924, 654] width 72 height 26
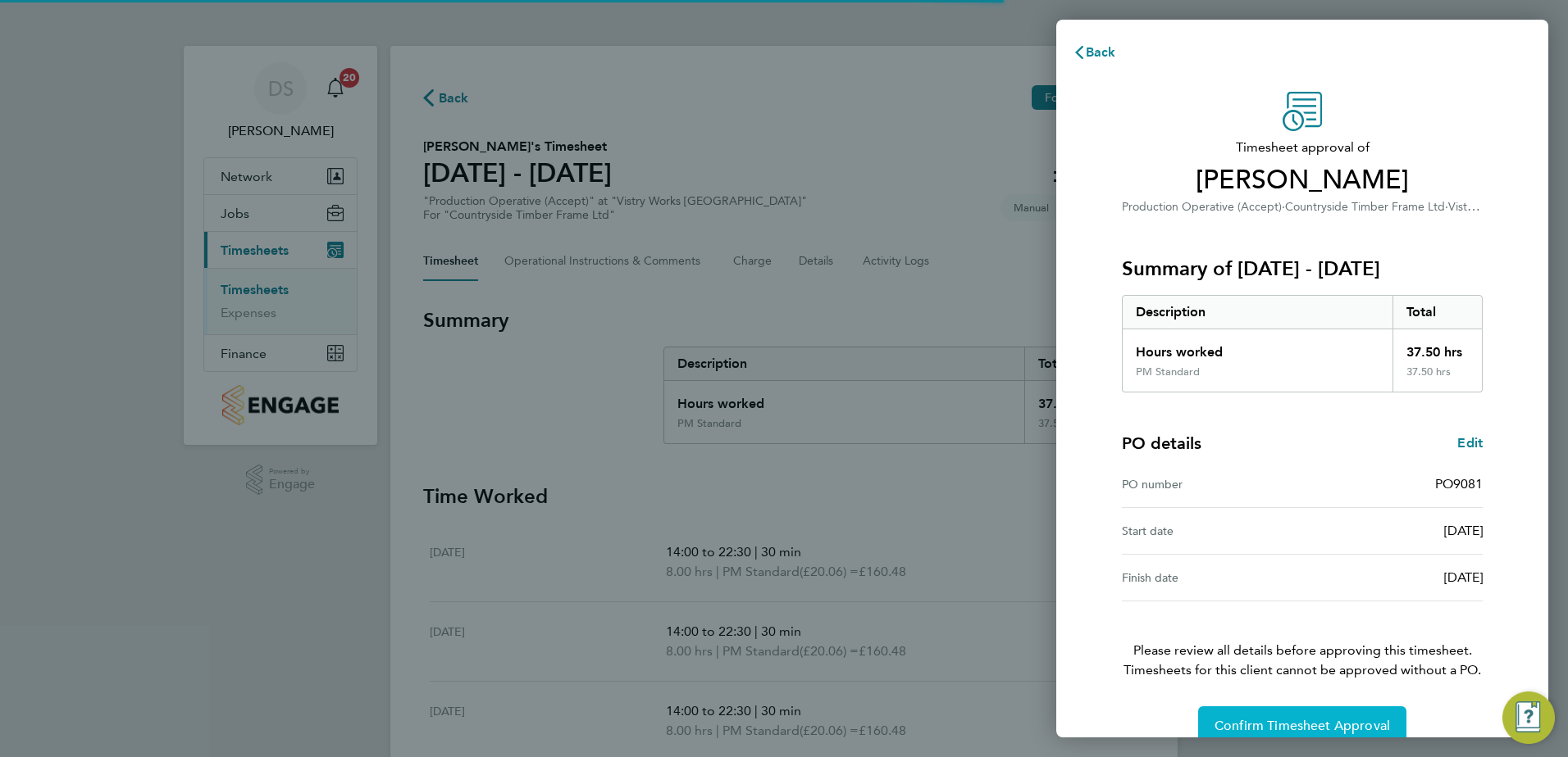
click at [1300, 719] on span "Confirm Timesheet Approval" at bounding box center [1301, 726] width 176 height 16
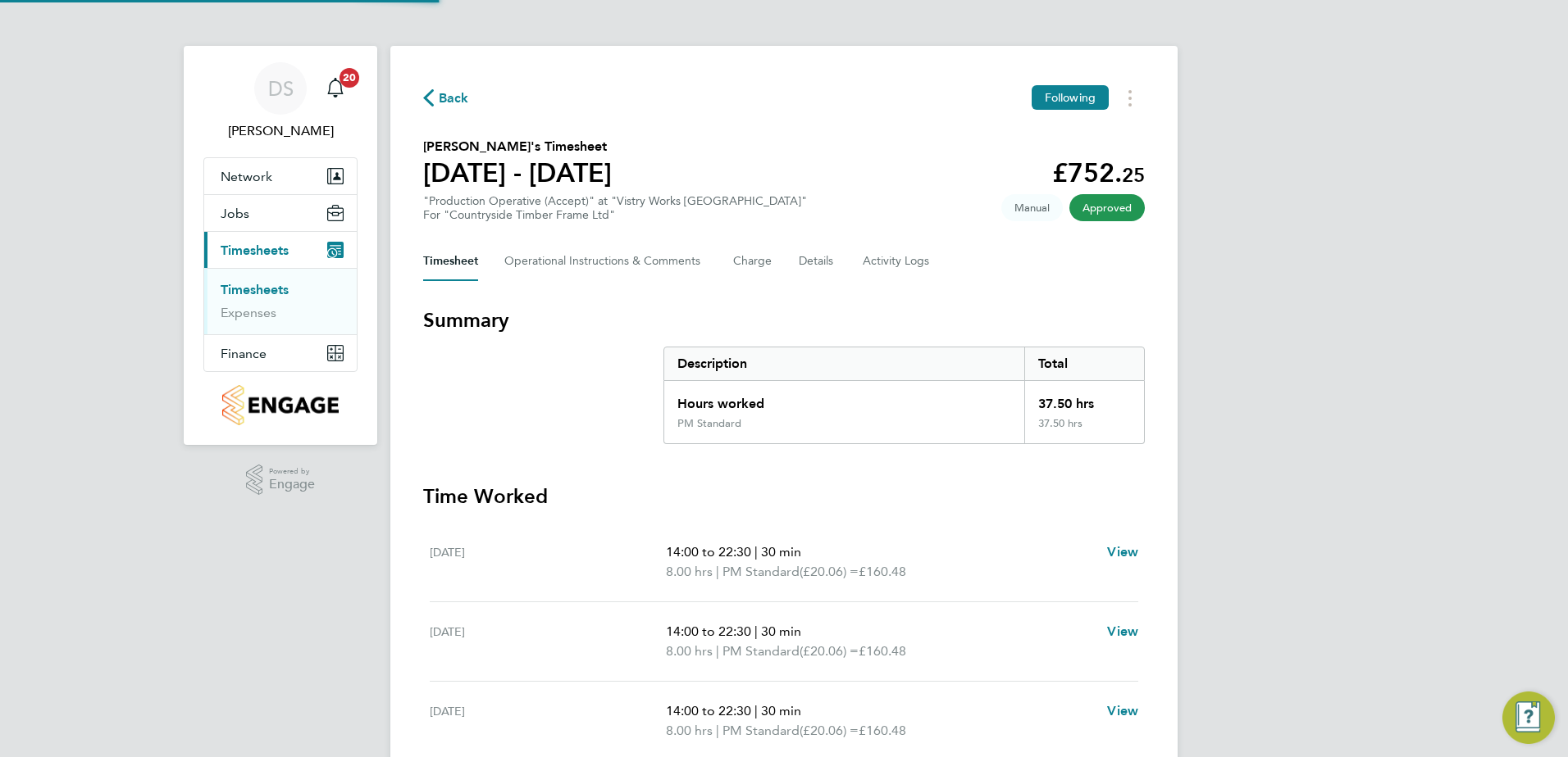
click at [435, 90] on span "Back" at bounding box center [445, 96] width 45 height 15
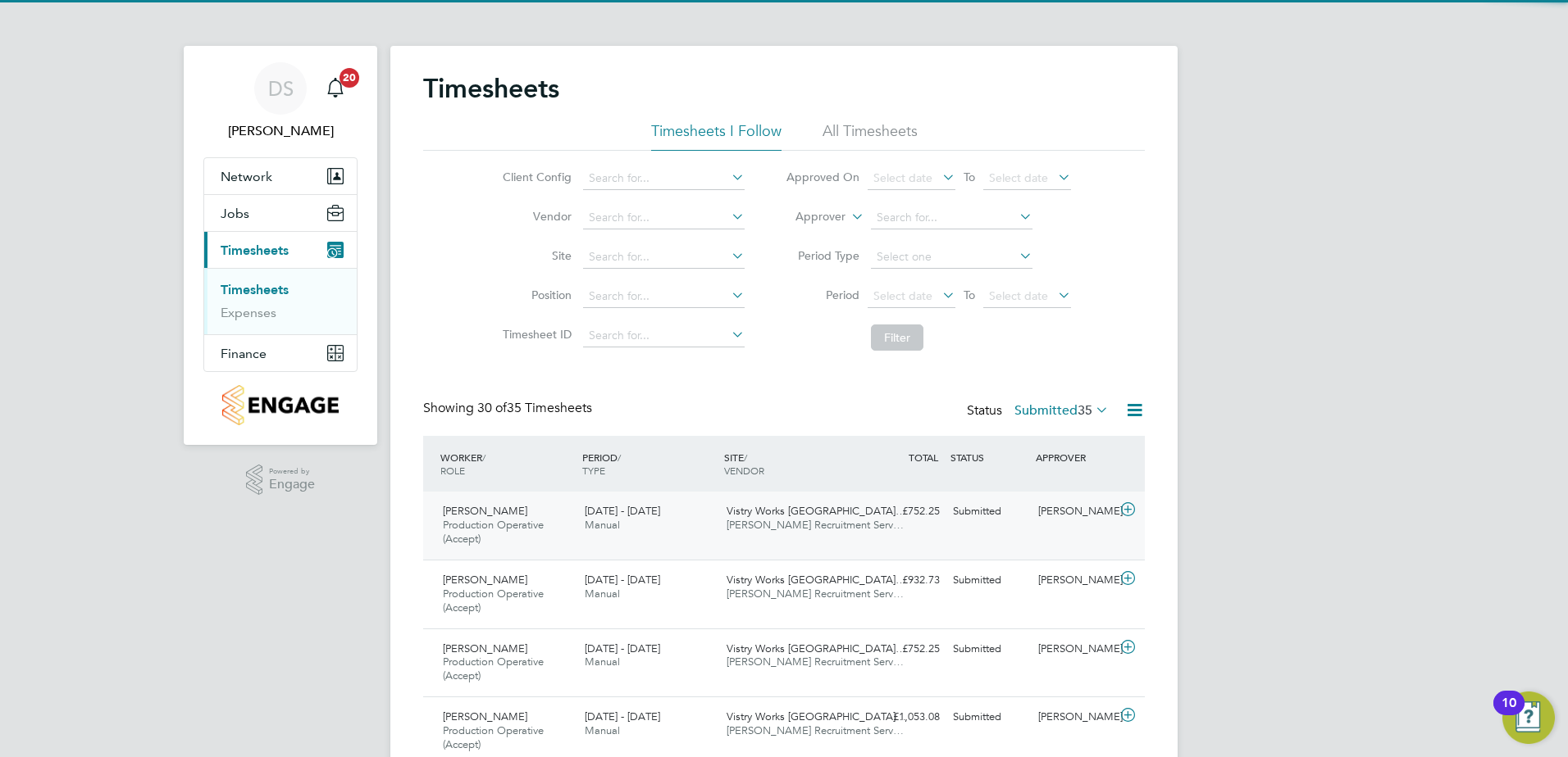
drag, startPoint x: 1127, startPoint y: 513, endPoint x: 1122, endPoint y: 522, distance: 10.3
click at [1128, 513] on icon at bounding box center [1127, 509] width 21 height 13
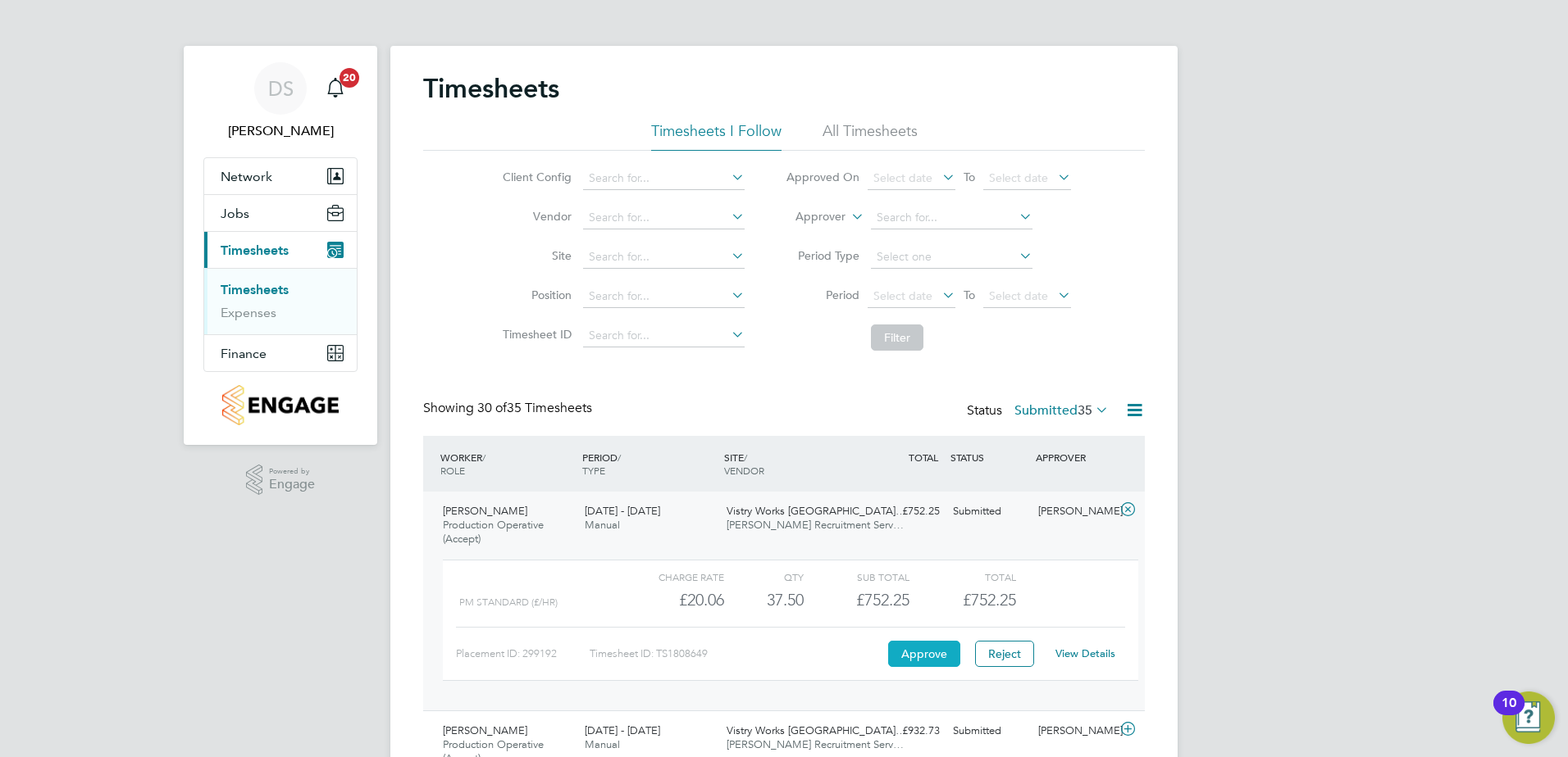
click at [940, 644] on button "Approve" at bounding box center [924, 654] width 72 height 26
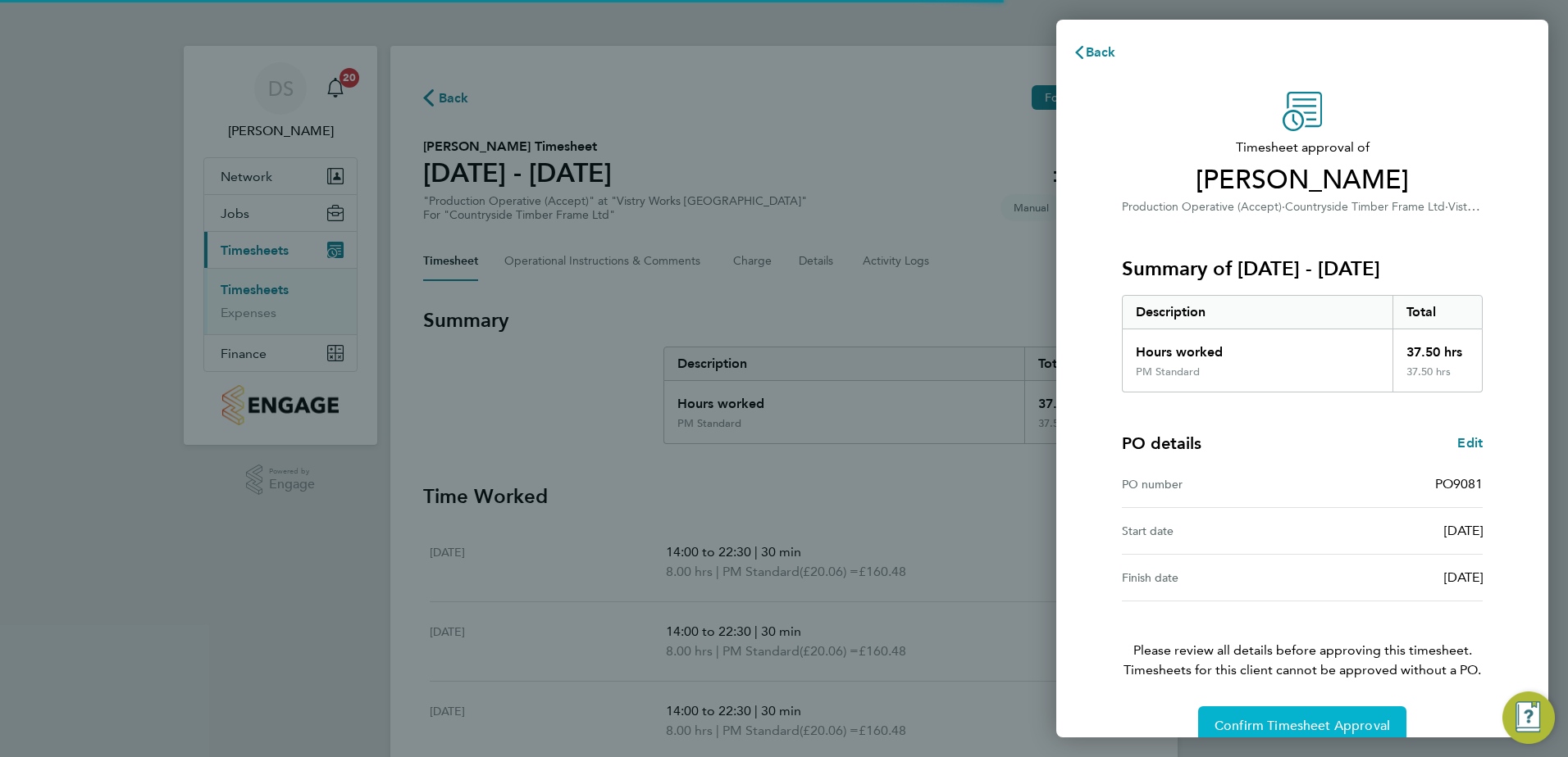
click at [1296, 728] on span "Confirm Timesheet Approval" at bounding box center [1301, 726] width 176 height 16
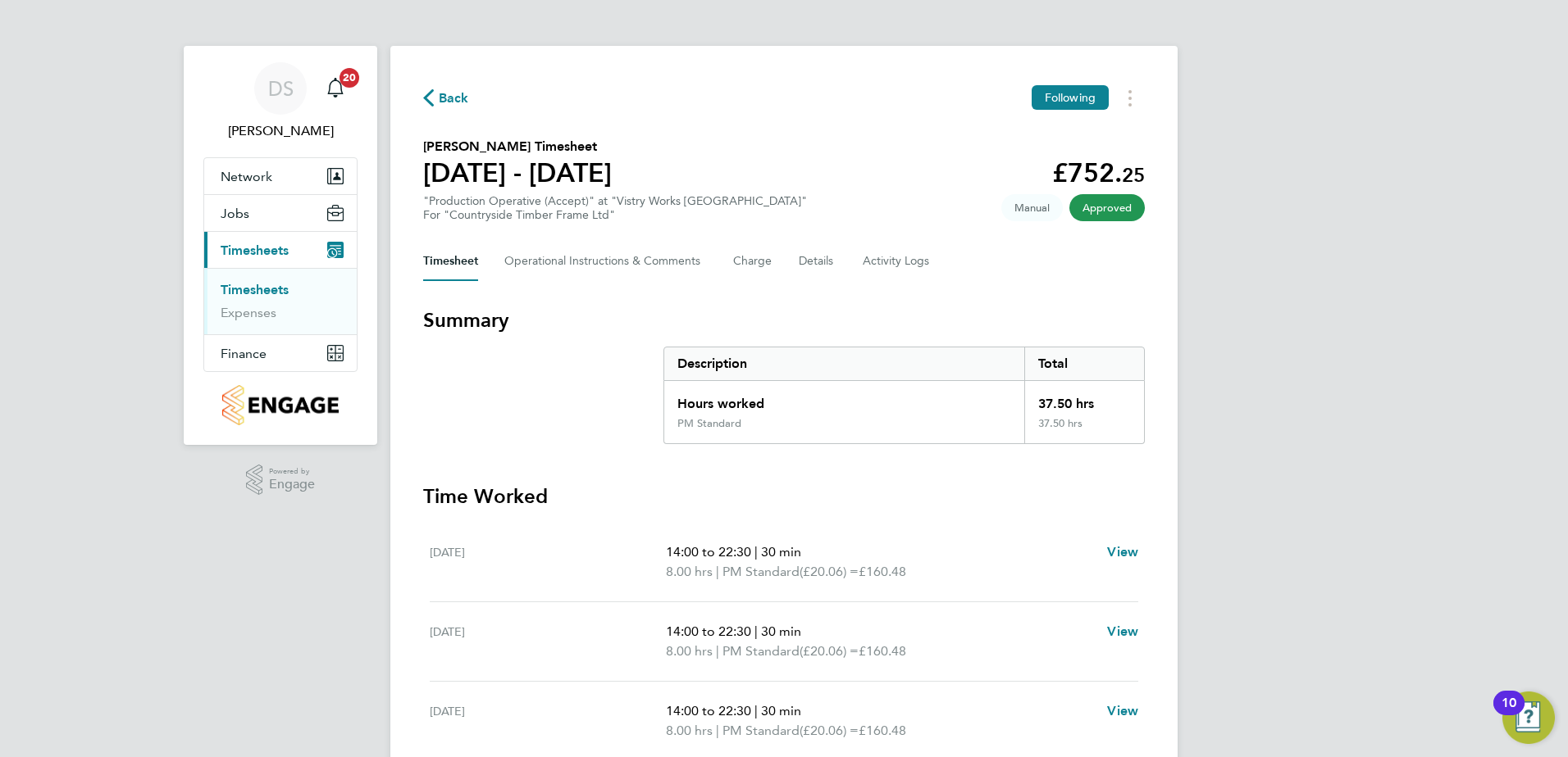
click at [433, 98] on span "Back" at bounding box center [445, 96] width 45 height 15
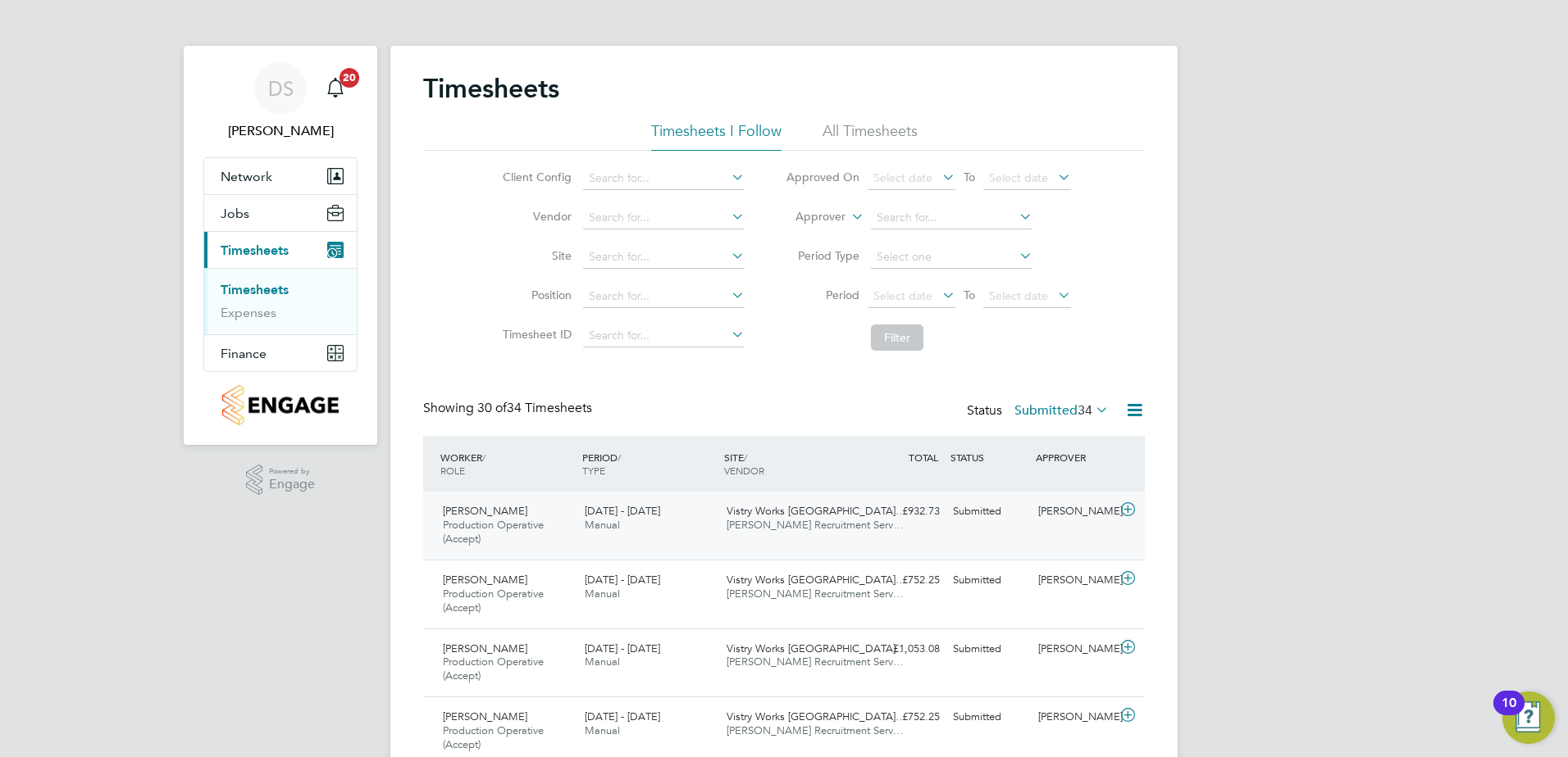
click at [1129, 513] on icon at bounding box center [1127, 509] width 21 height 13
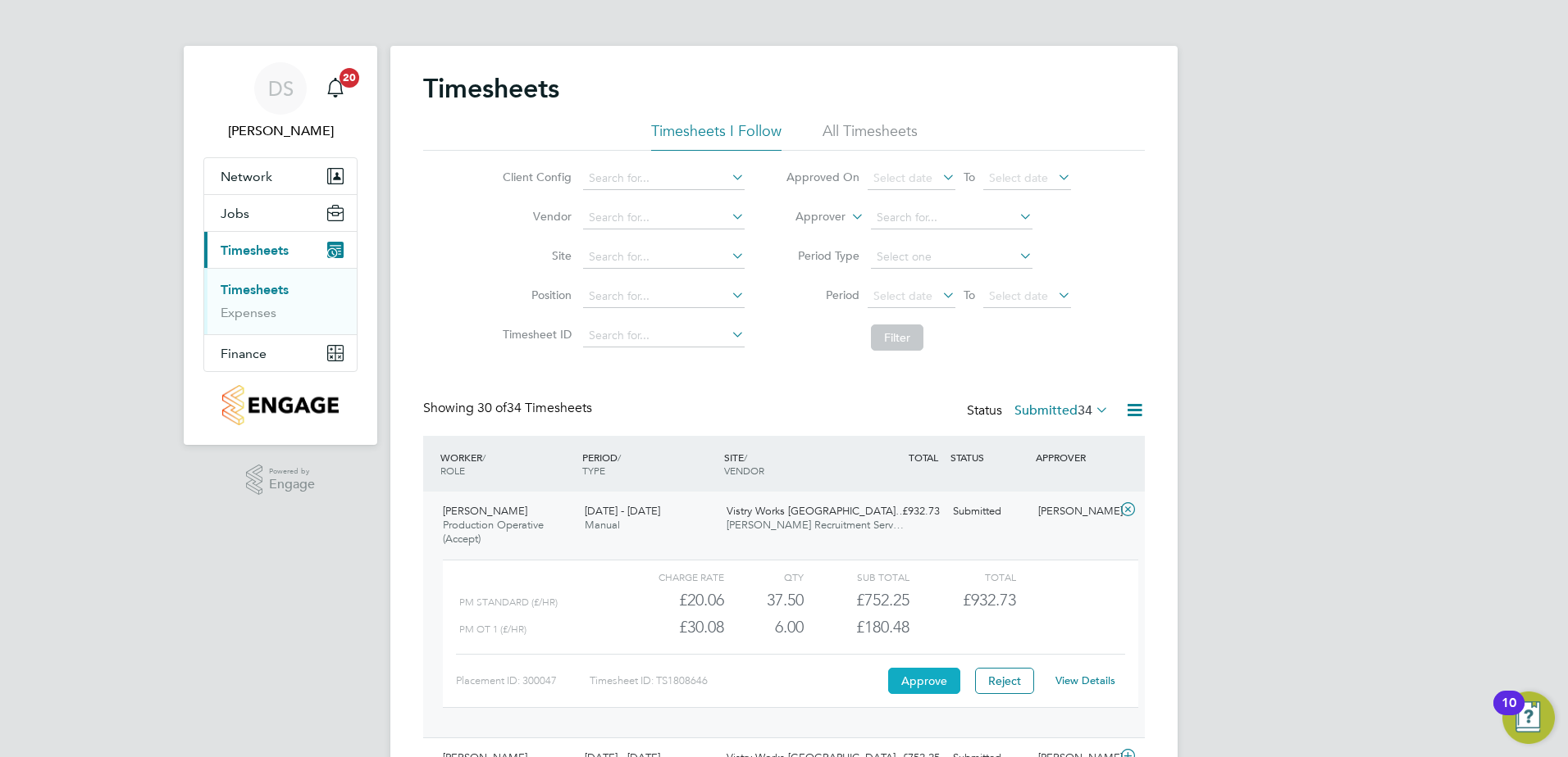
click at [942, 683] on button "Approve" at bounding box center [924, 680] width 72 height 26
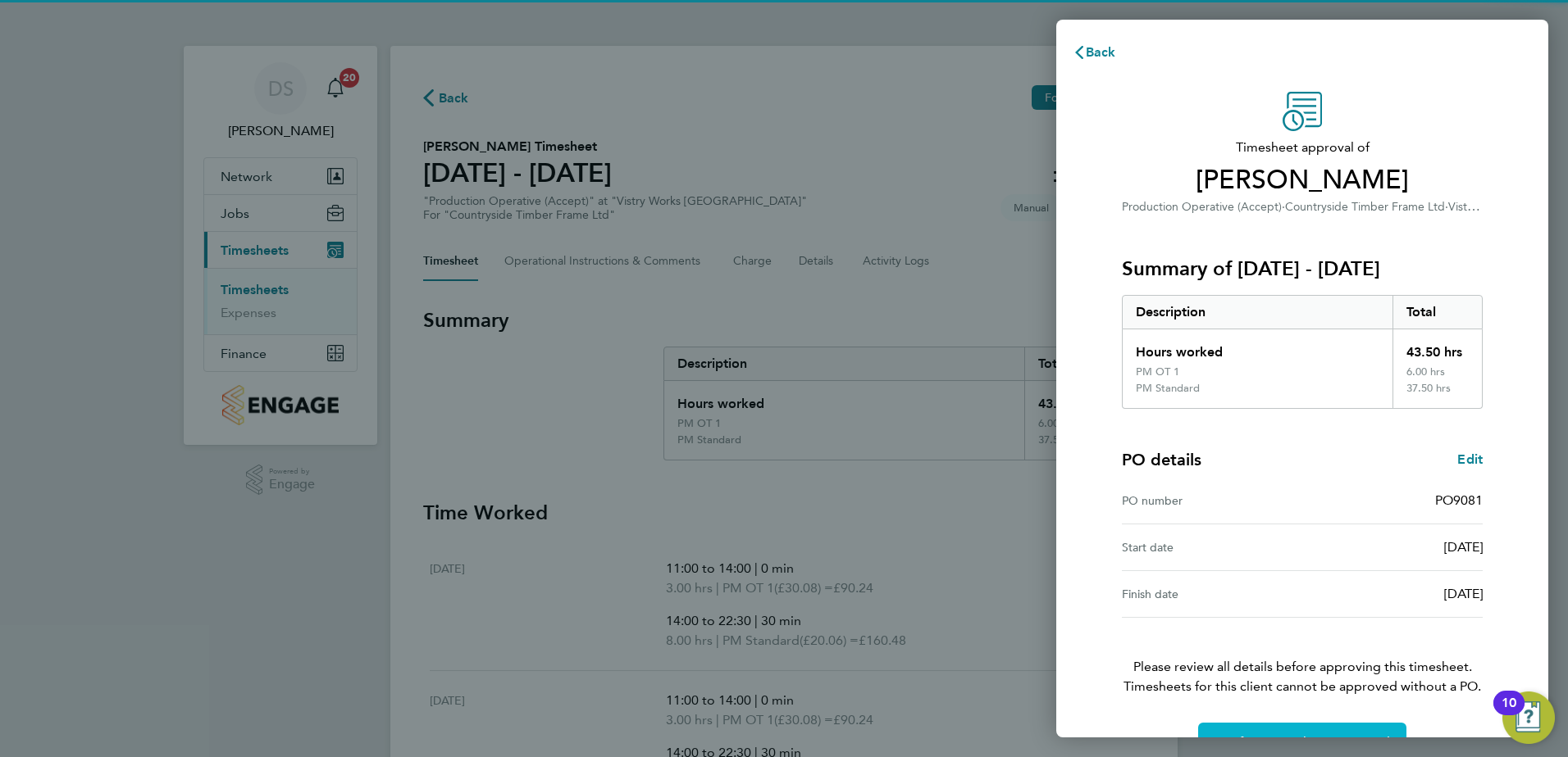
click at [1305, 725] on button "Confirm Timesheet Approval" at bounding box center [1301, 743] width 208 height 39
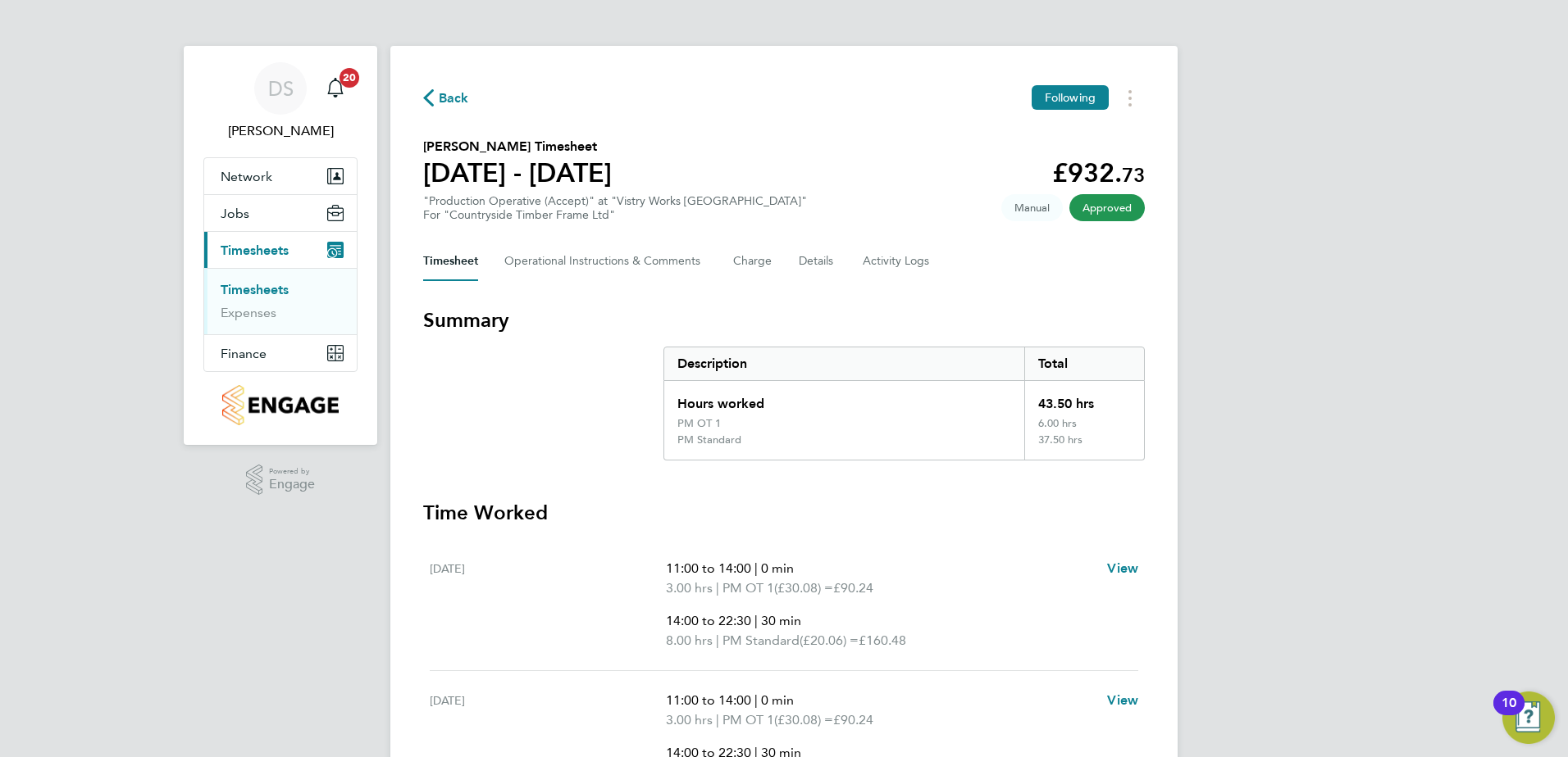
click at [464, 96] on span "Back" at bounding box center [454, 98] width 30 height 20
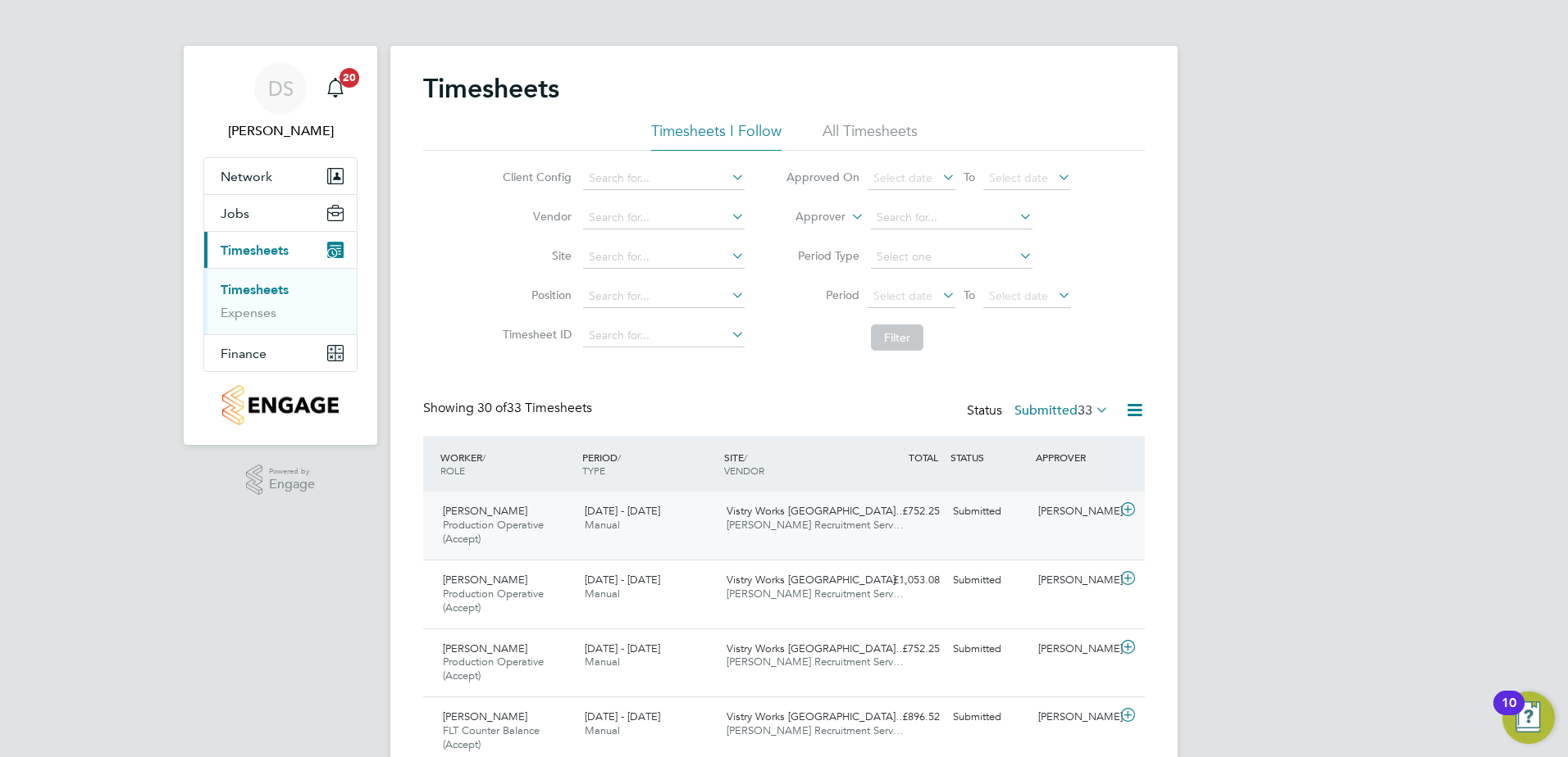
click at [1121, 504] on icon at bounding box center [1127, 509] width 21 height 13
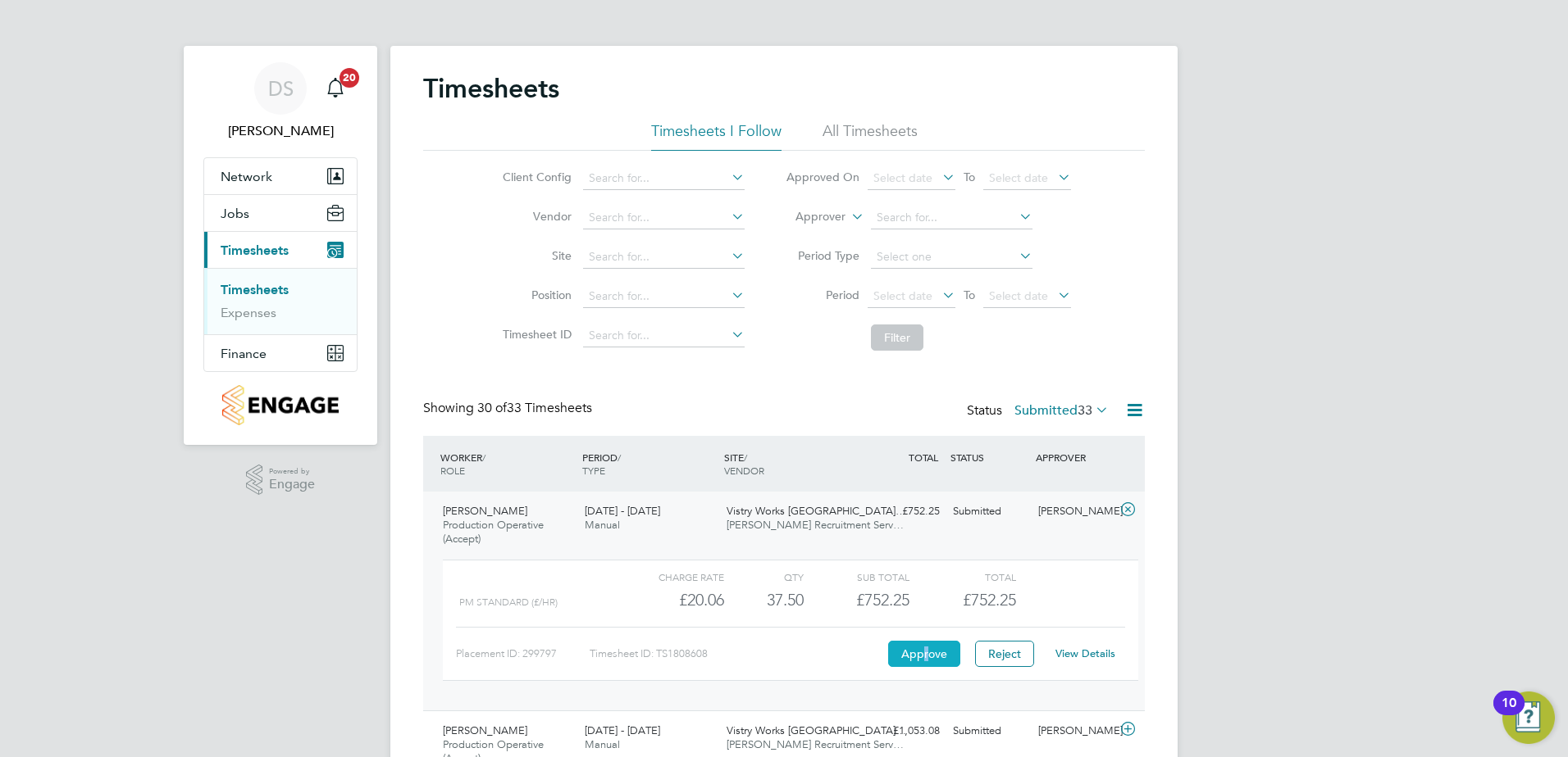
click at [927, 650] on button "Approve" at bounding box center [924, 654] width 72 height 26
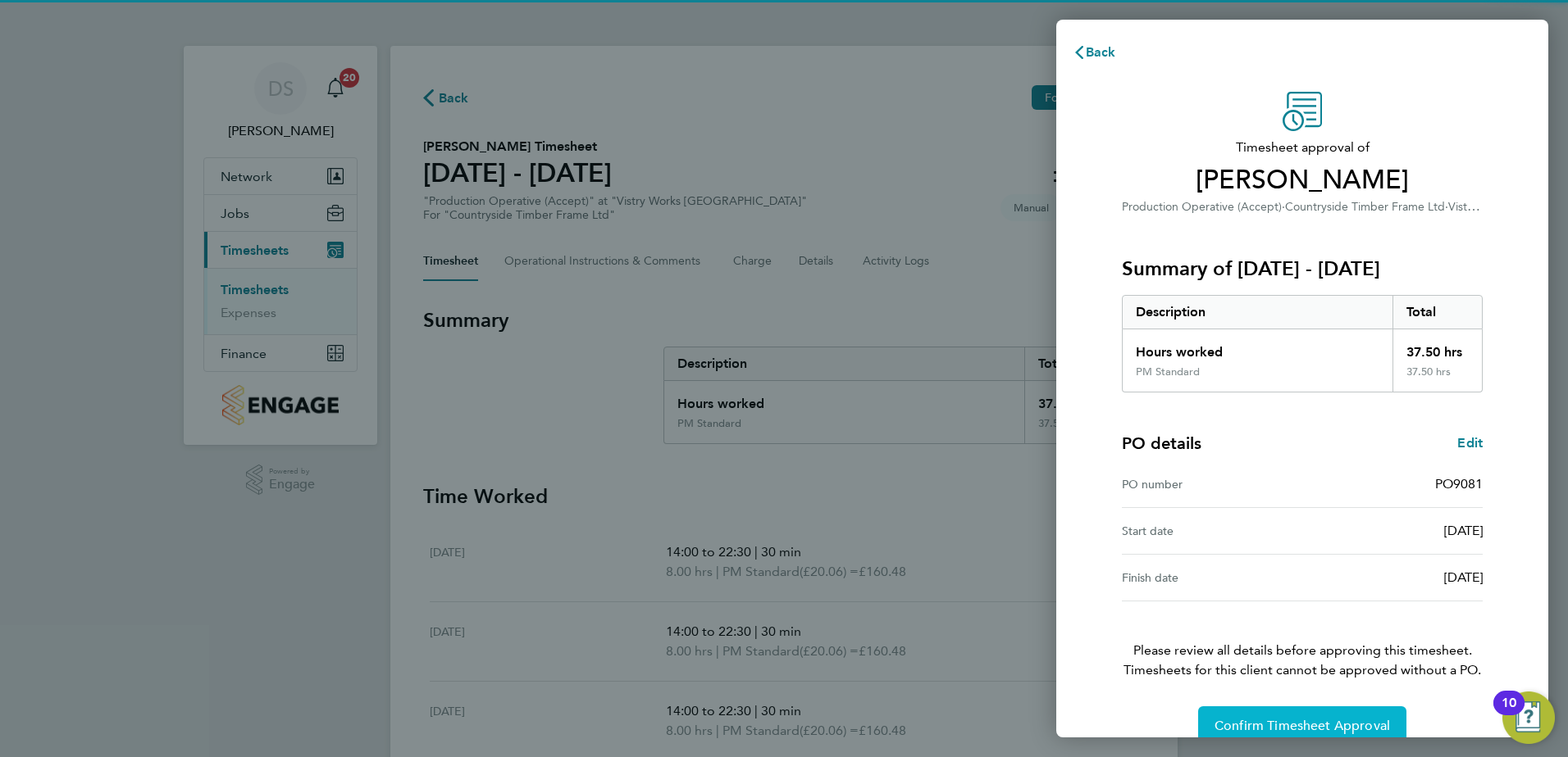
click at [1271, 714] on button "Confirm Timesheet Approval" at bounding box center [1301, 726] width 208 height 39
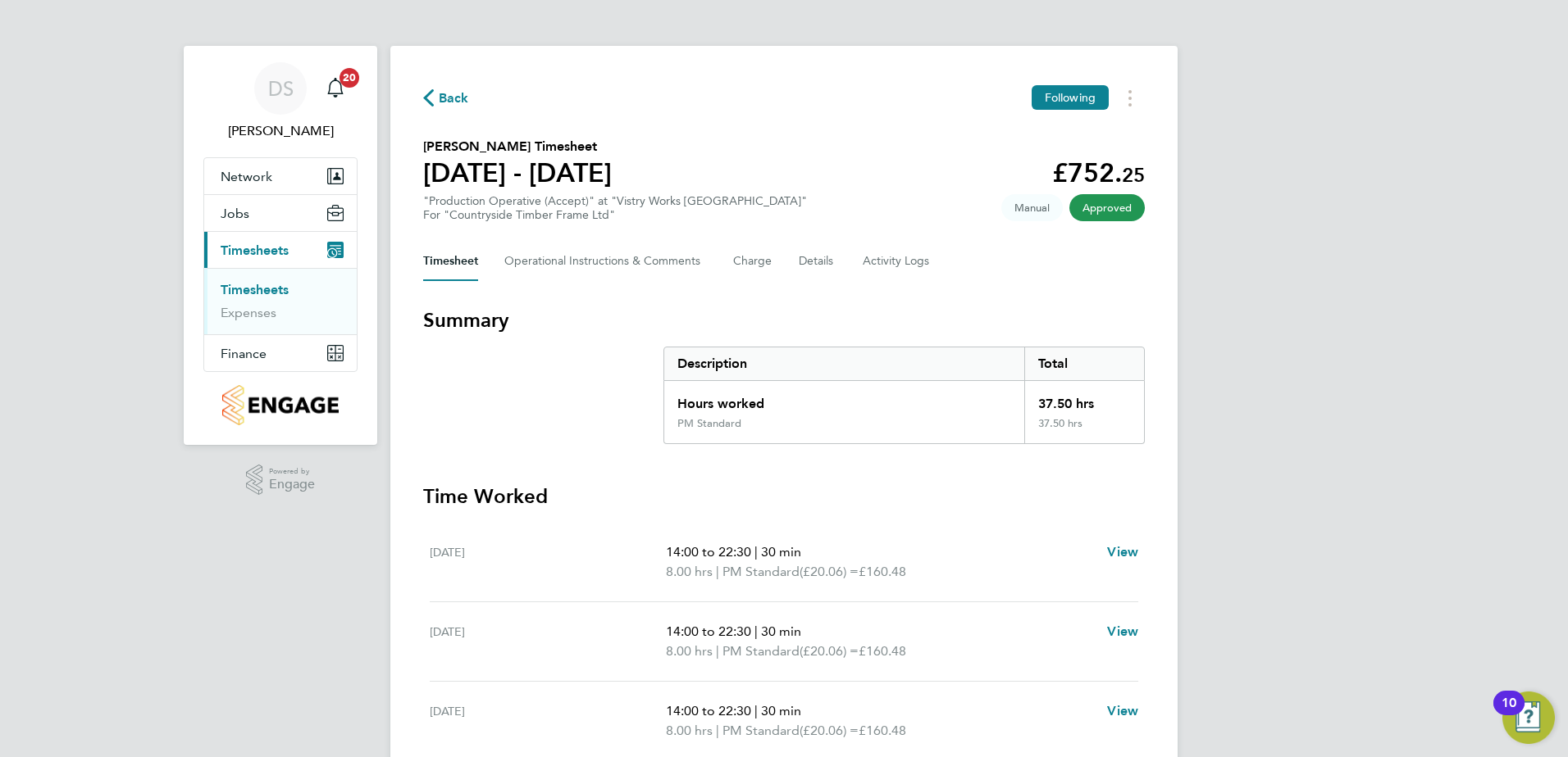
click at [450, 95] on span "Back" at bounding box center [454, 98] width 30 height 20
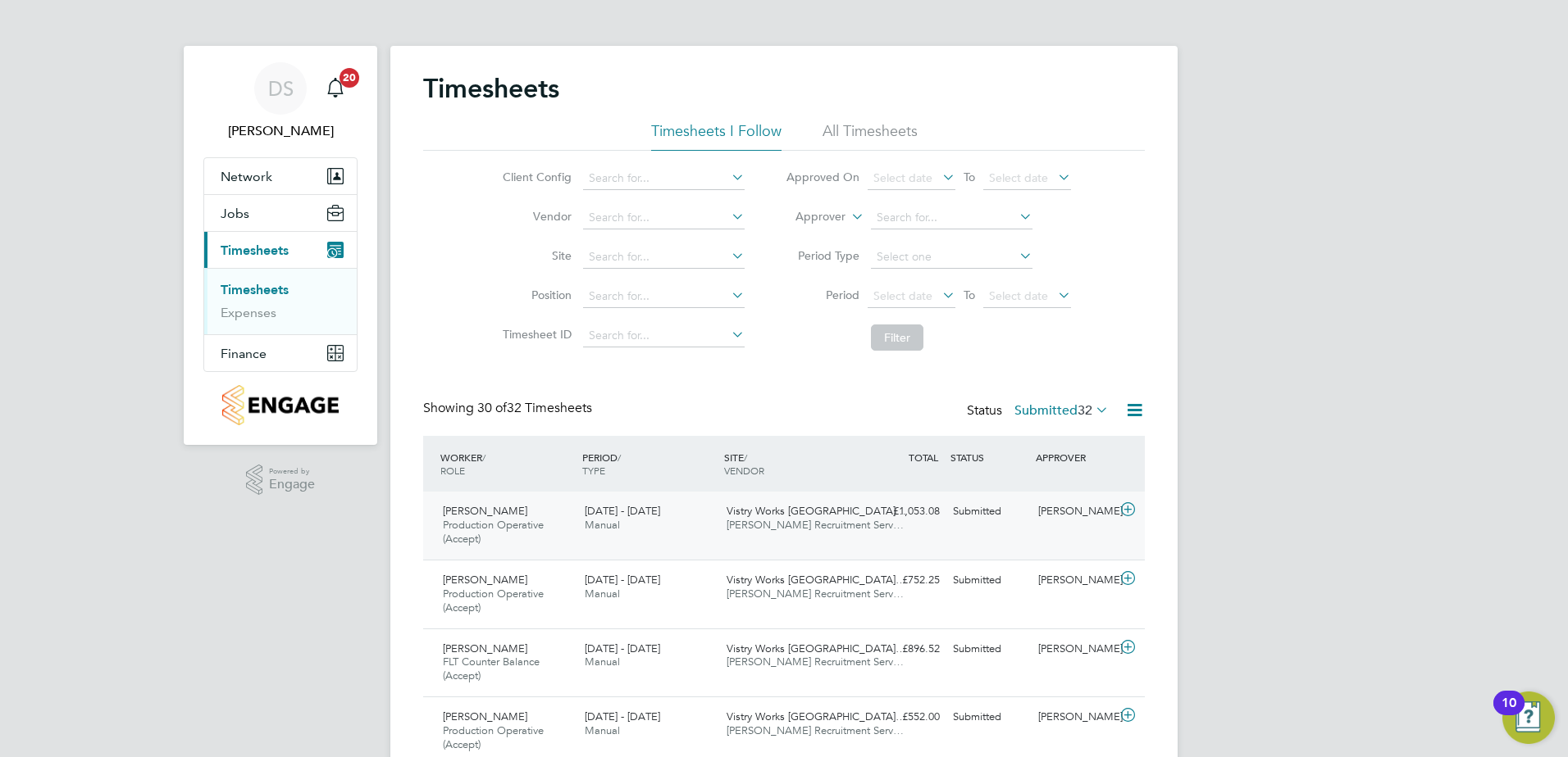
click at [1122, 507] on icon at bounding box center [1127, 509] width 21 height 13
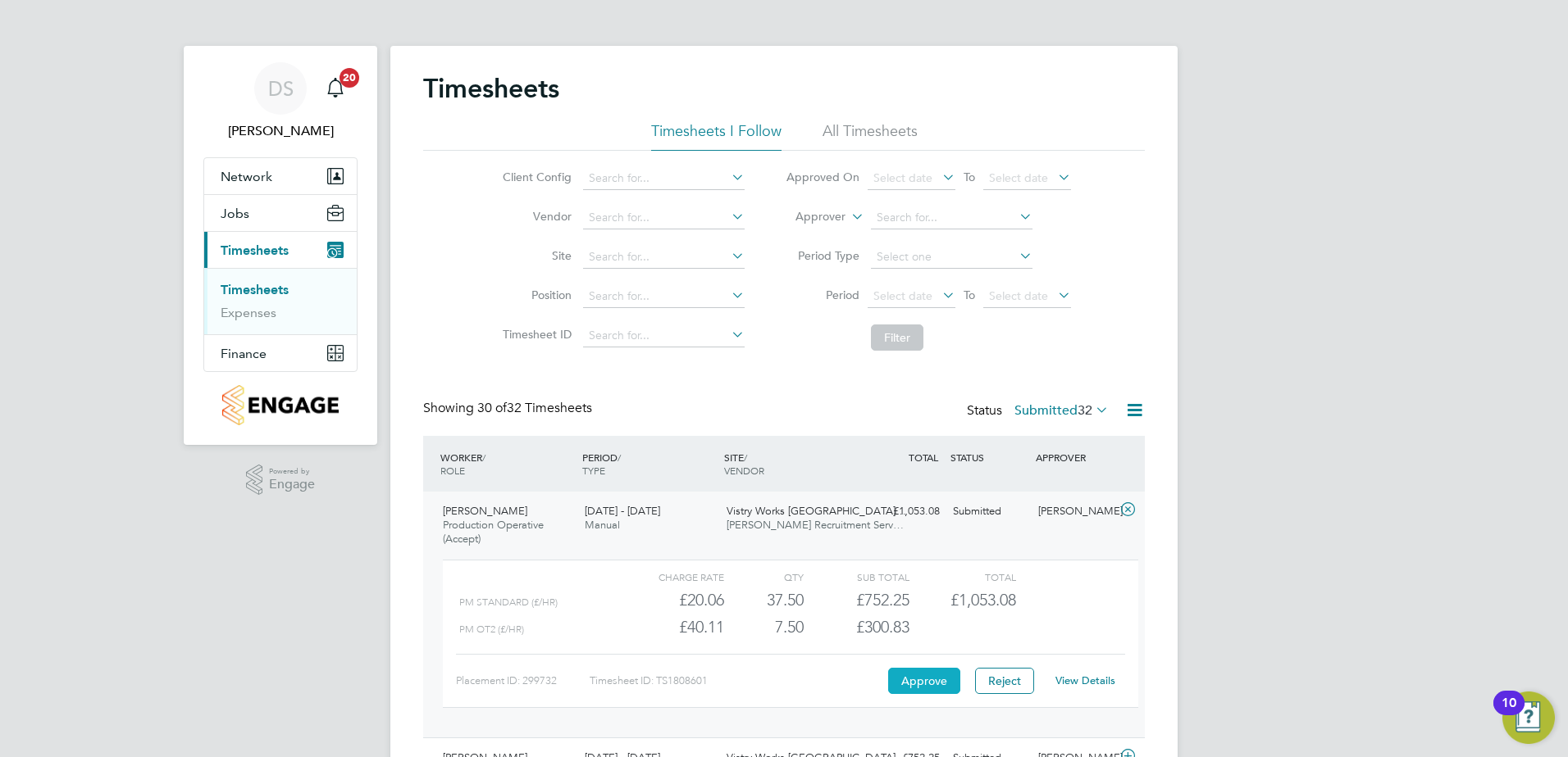
click at [919, 686] on button "Approve" at bounding box center [924, 680] width 72 height 26
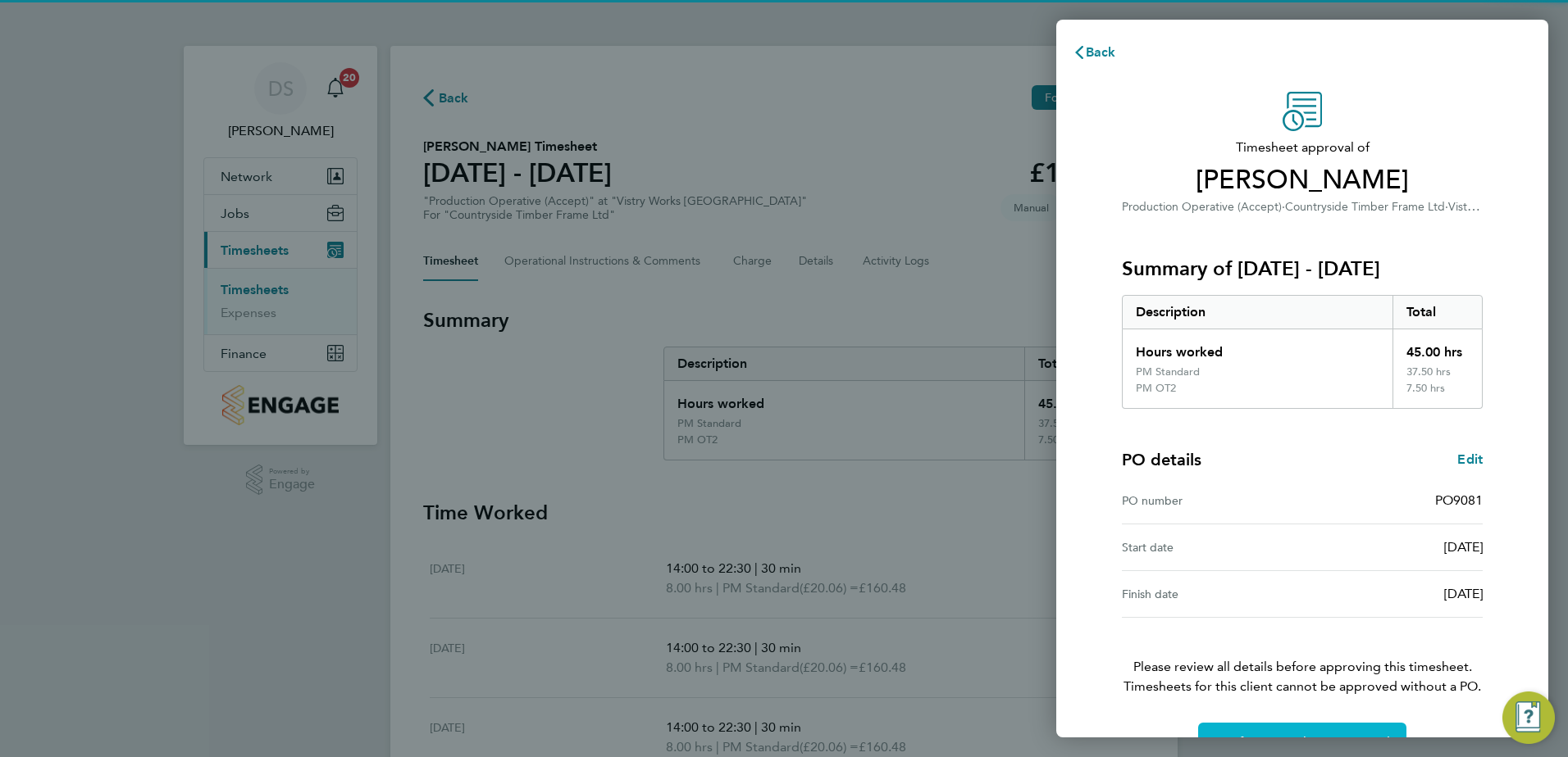
click at [1275, 726] on button "Confirm Timesheet Approval" at bounding box center [1301, 743] width 208 height 39
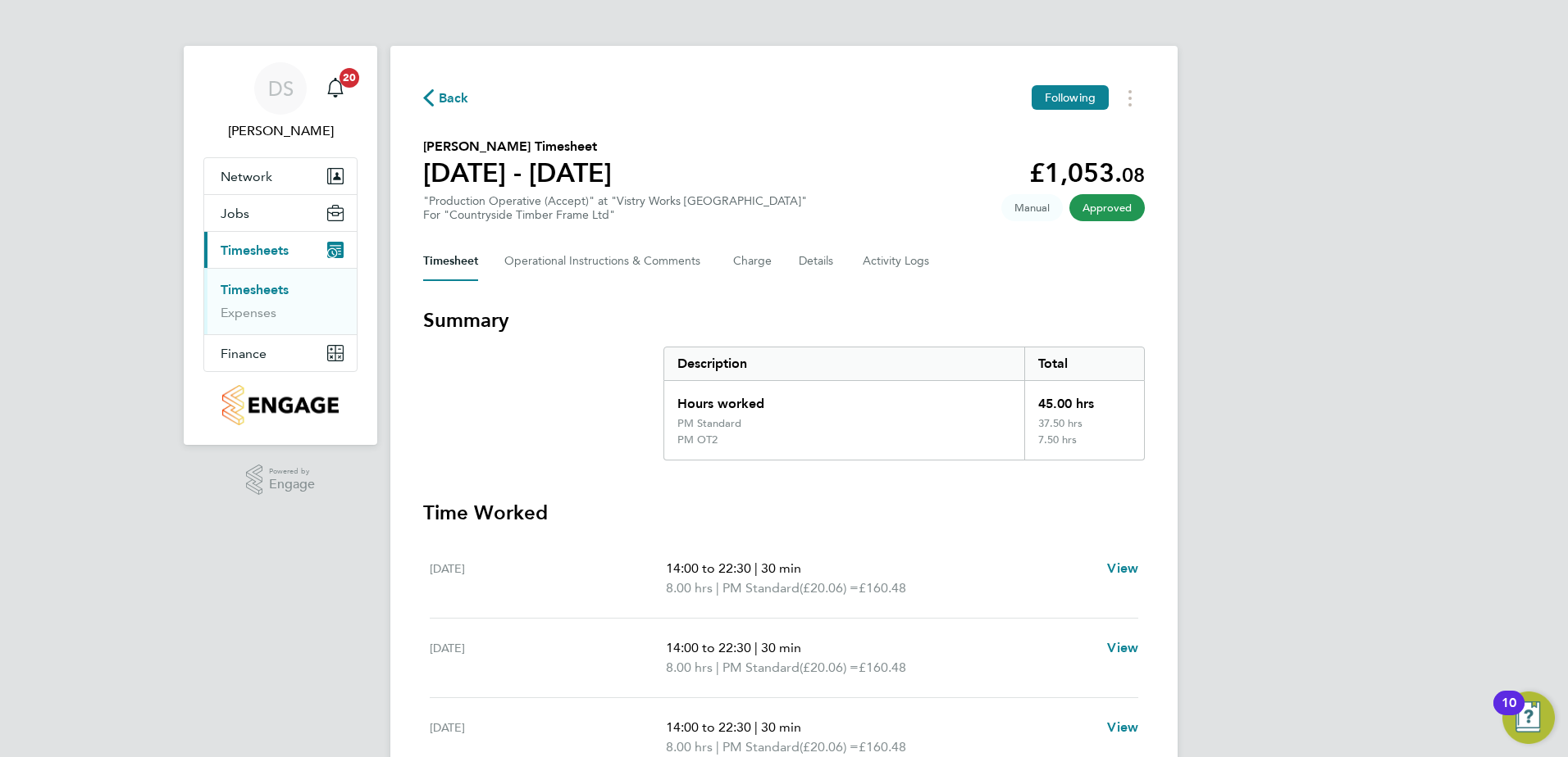
click at [443, 86] on div "Back Following" at bounding box center [783, 98] width 722 height 25
click at [444, 92] on span "Back" at bounding box center [454, 98] width 30 height 20
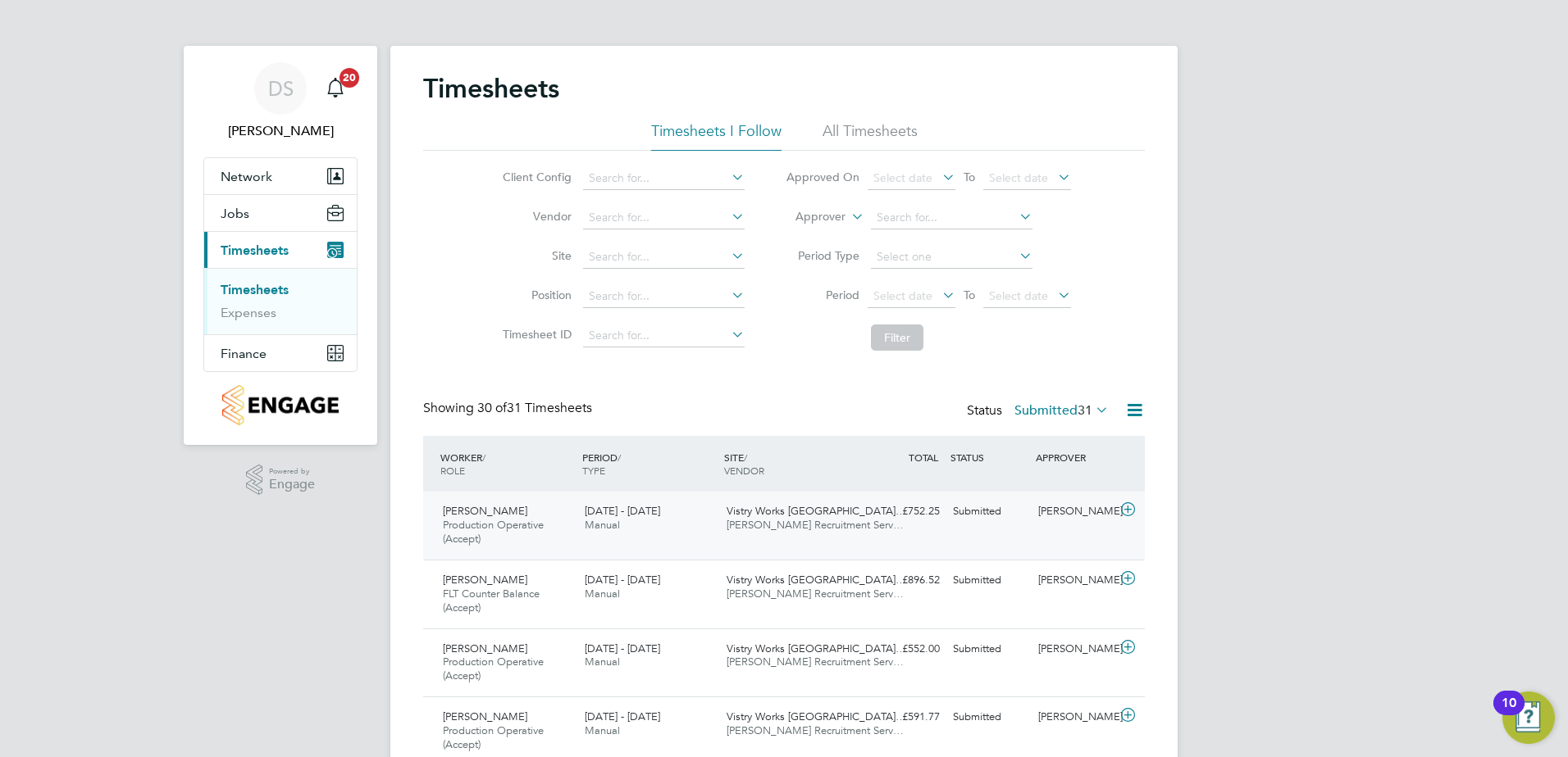
click at [1123, 506] on icon at bounding box center [1127, 509] width 21 height 13
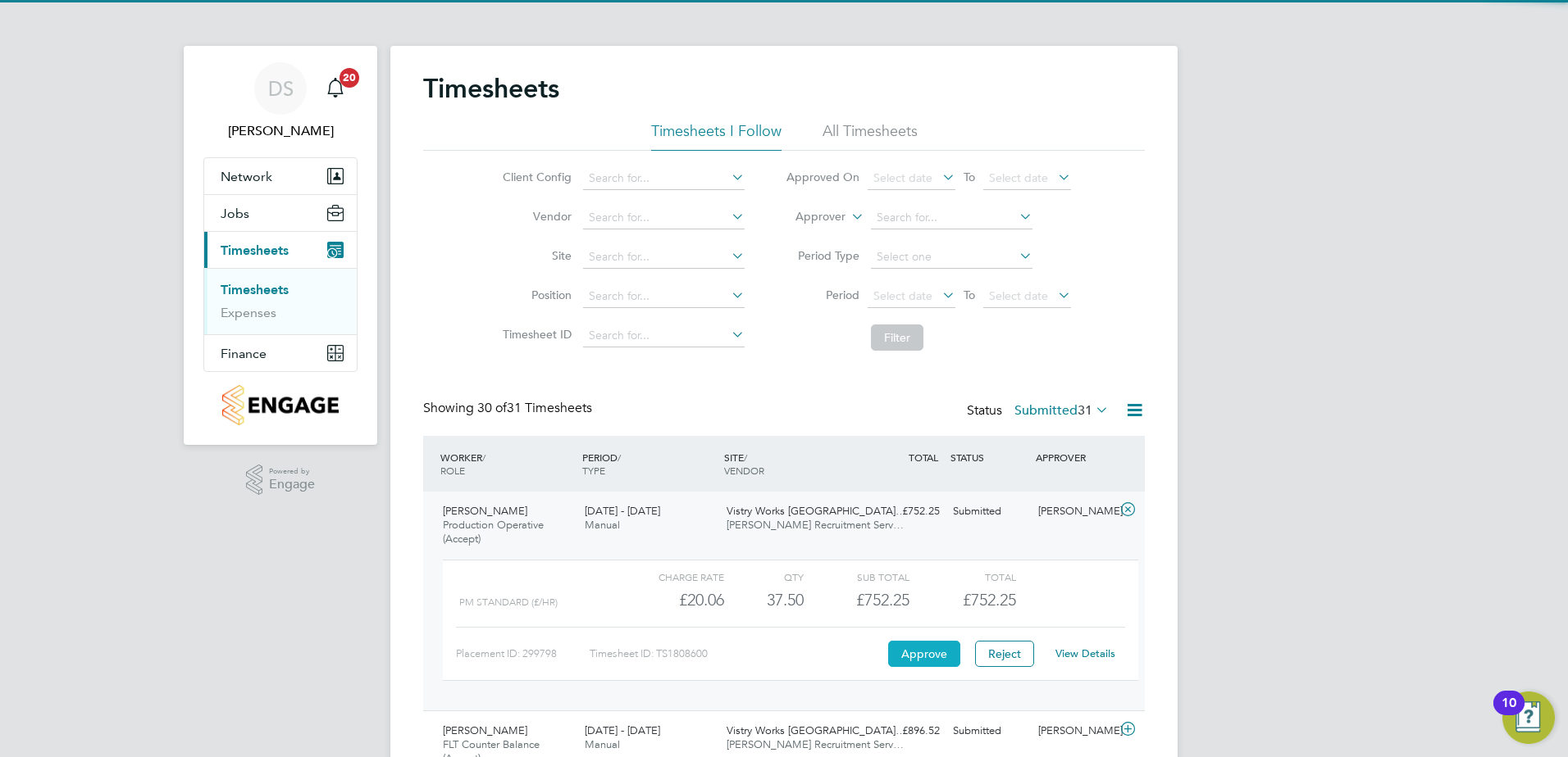
click at [909, 654] on button "Approve" at bounding box center [924, 654] width 72 height 26
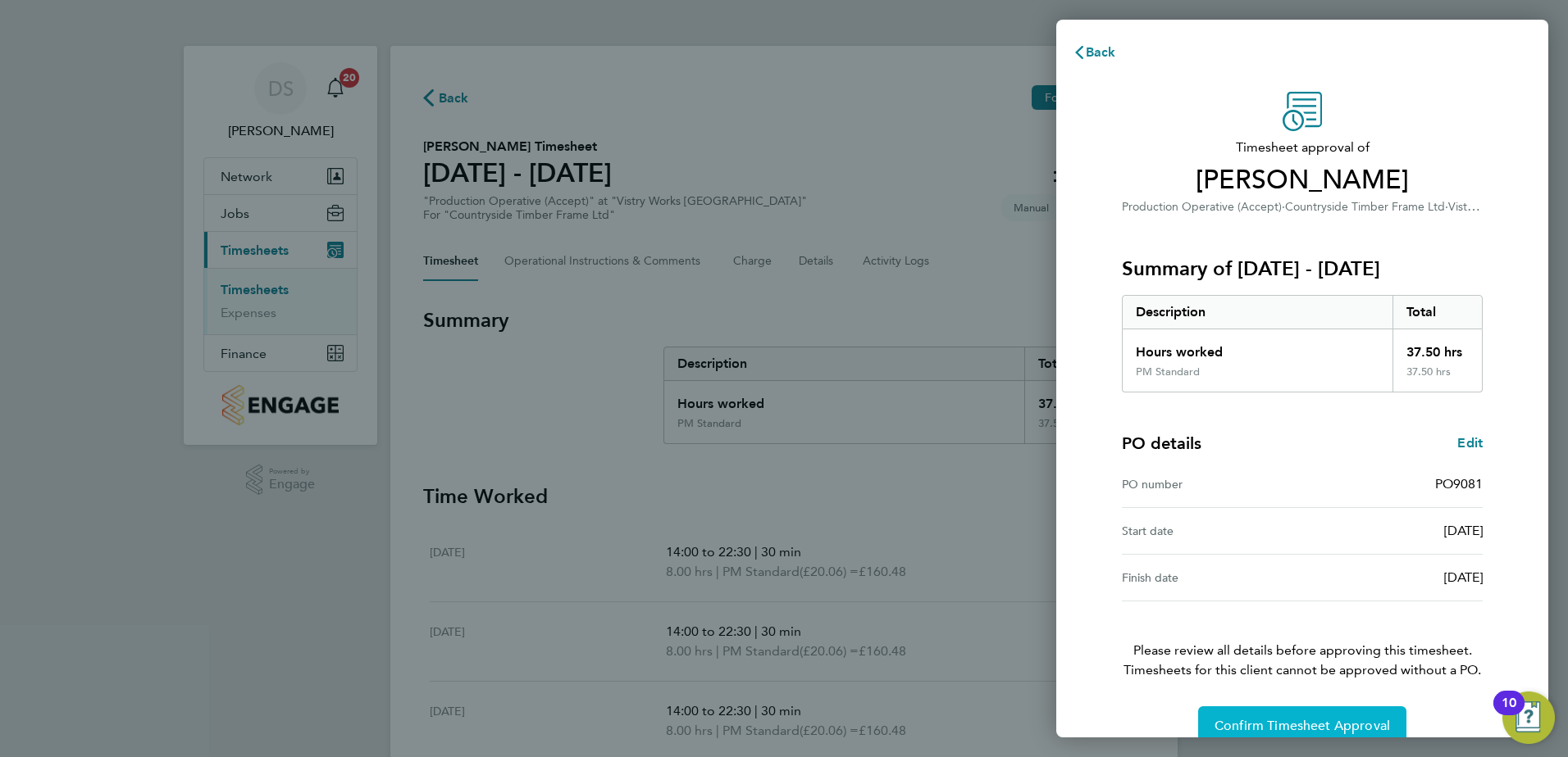
click at [1341, 721] on span "Confirm Timesheet Approval" at bounding box center [1301, 726] width 176 height 16
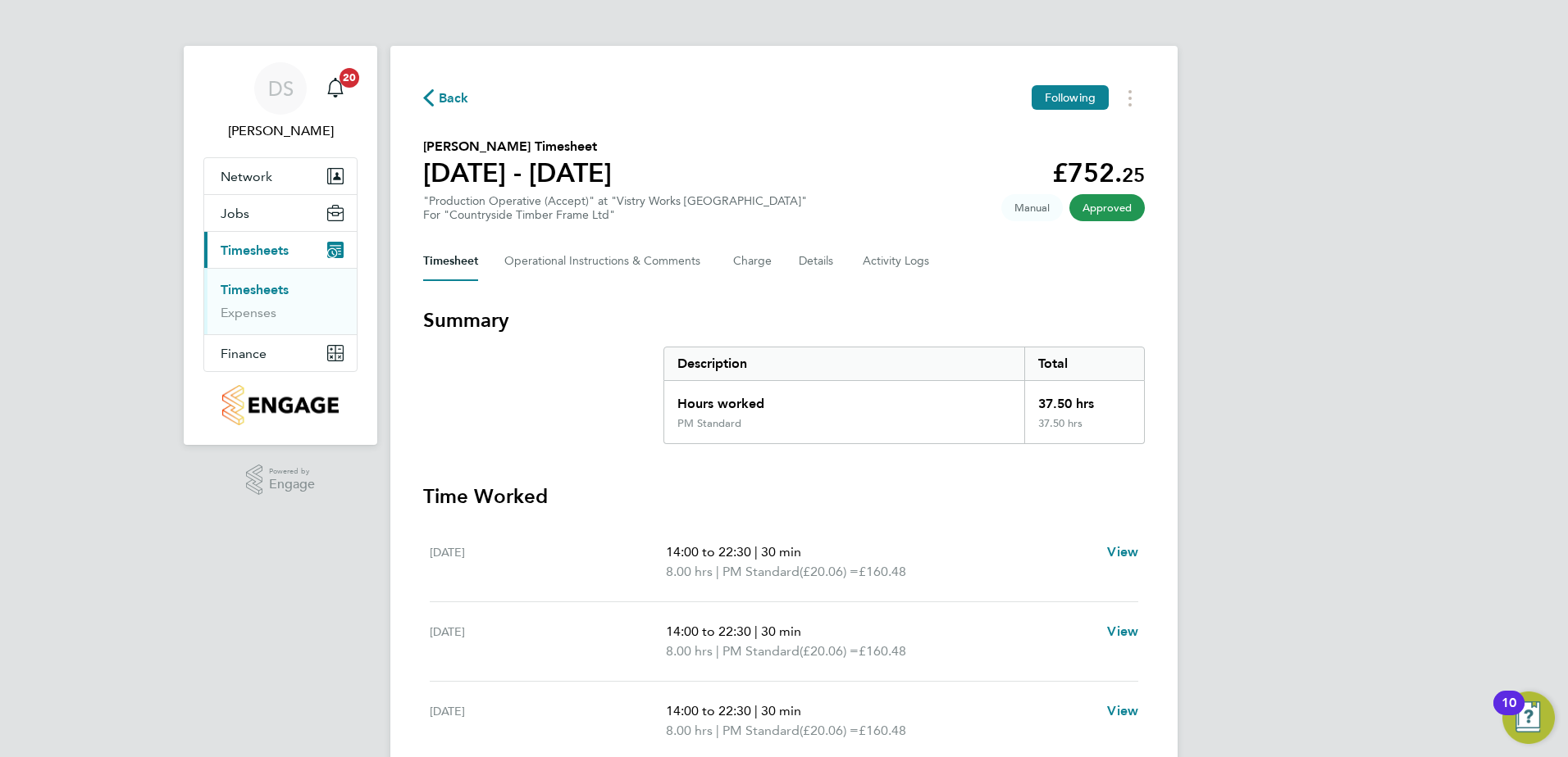
click at [450, 102] on span "Back" at bounding box center [454, 98] width 30 height 20
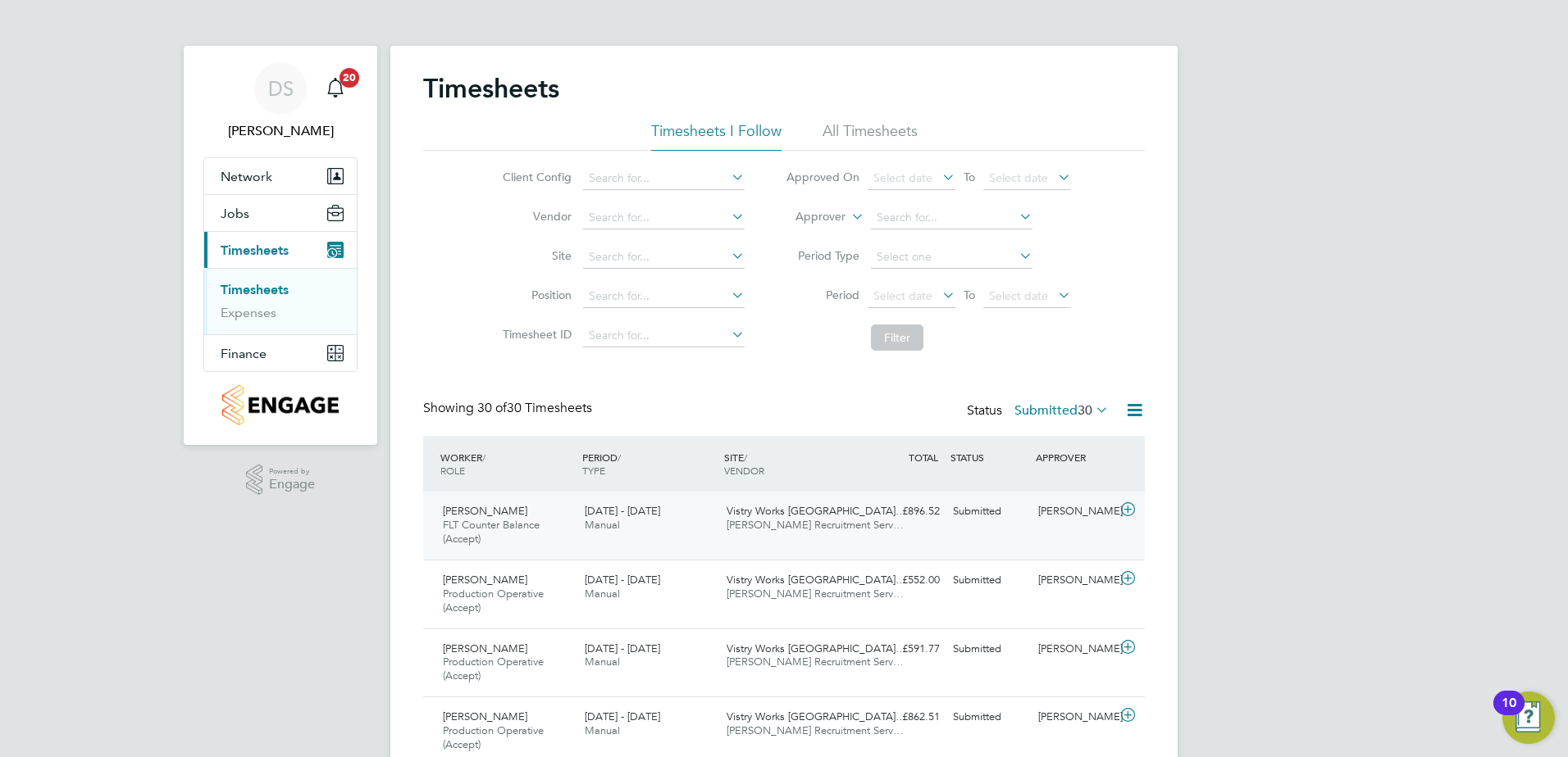
click at [1129, 511] on icon at bounding box center [1127, 509] width 21 height 13
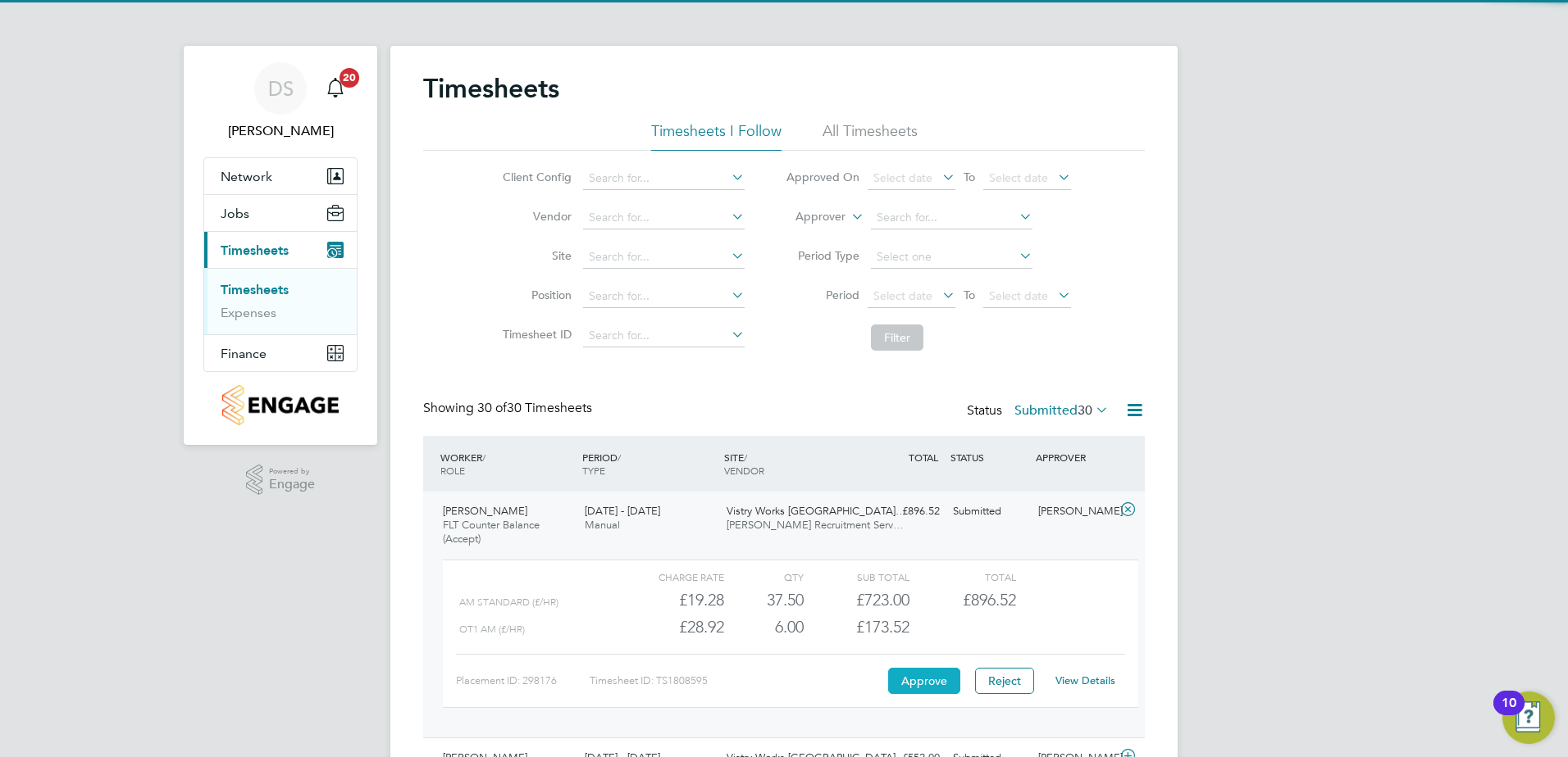
click at [904, 683] on button "Approve" at bounding box center [924, 680] width 72 height 26
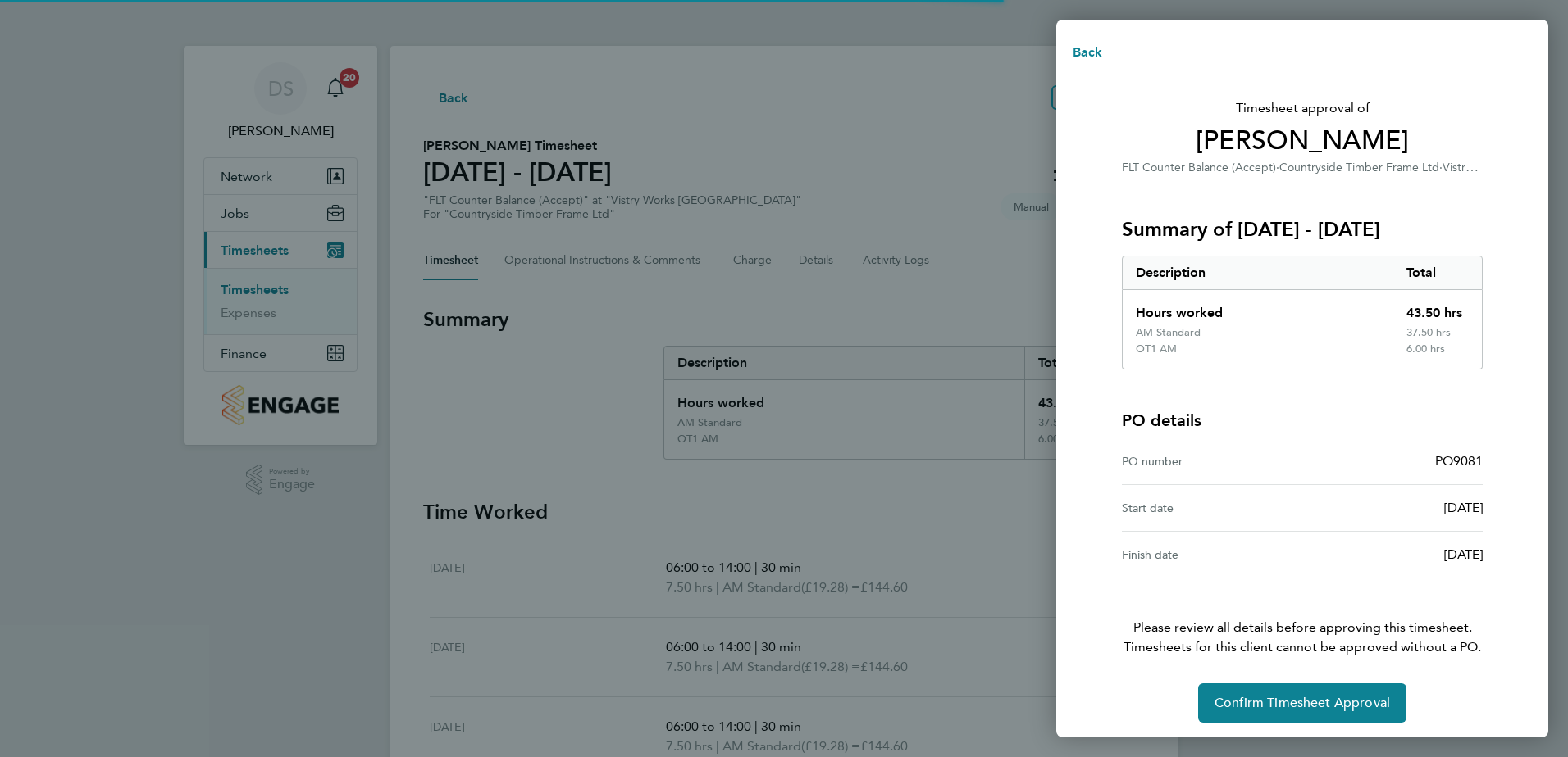
click at [1284, 702] on div "Timesheet approval of [PERSON_NAME] FLT Counter Balance (Accept) · Countryside …" at bounding box center [1301, 407] width 400 height 631
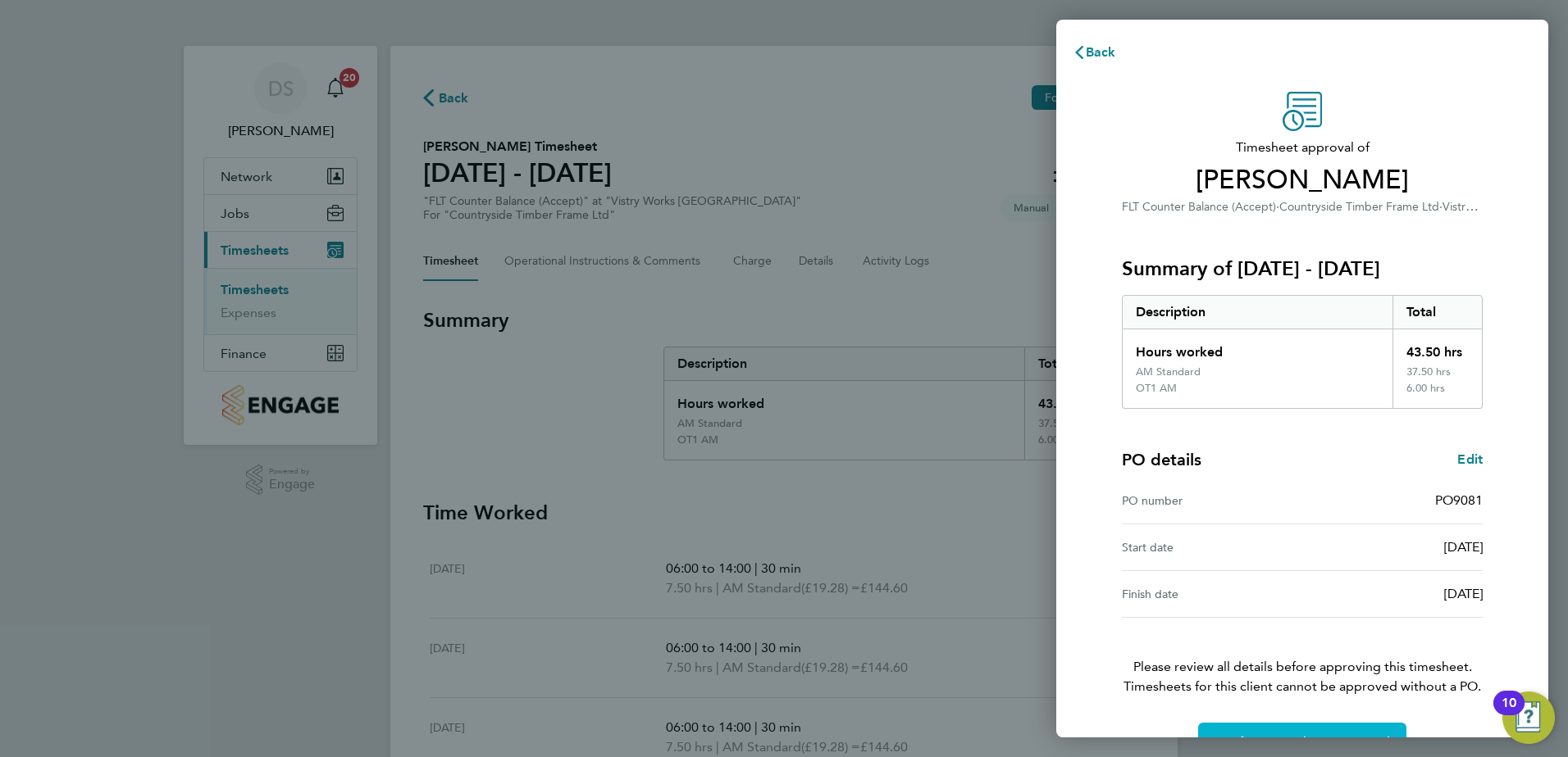
click at [1296, 727] on button "Confirm Timesheet Approval" at bounding box center [1301, 743] width 208 height 39
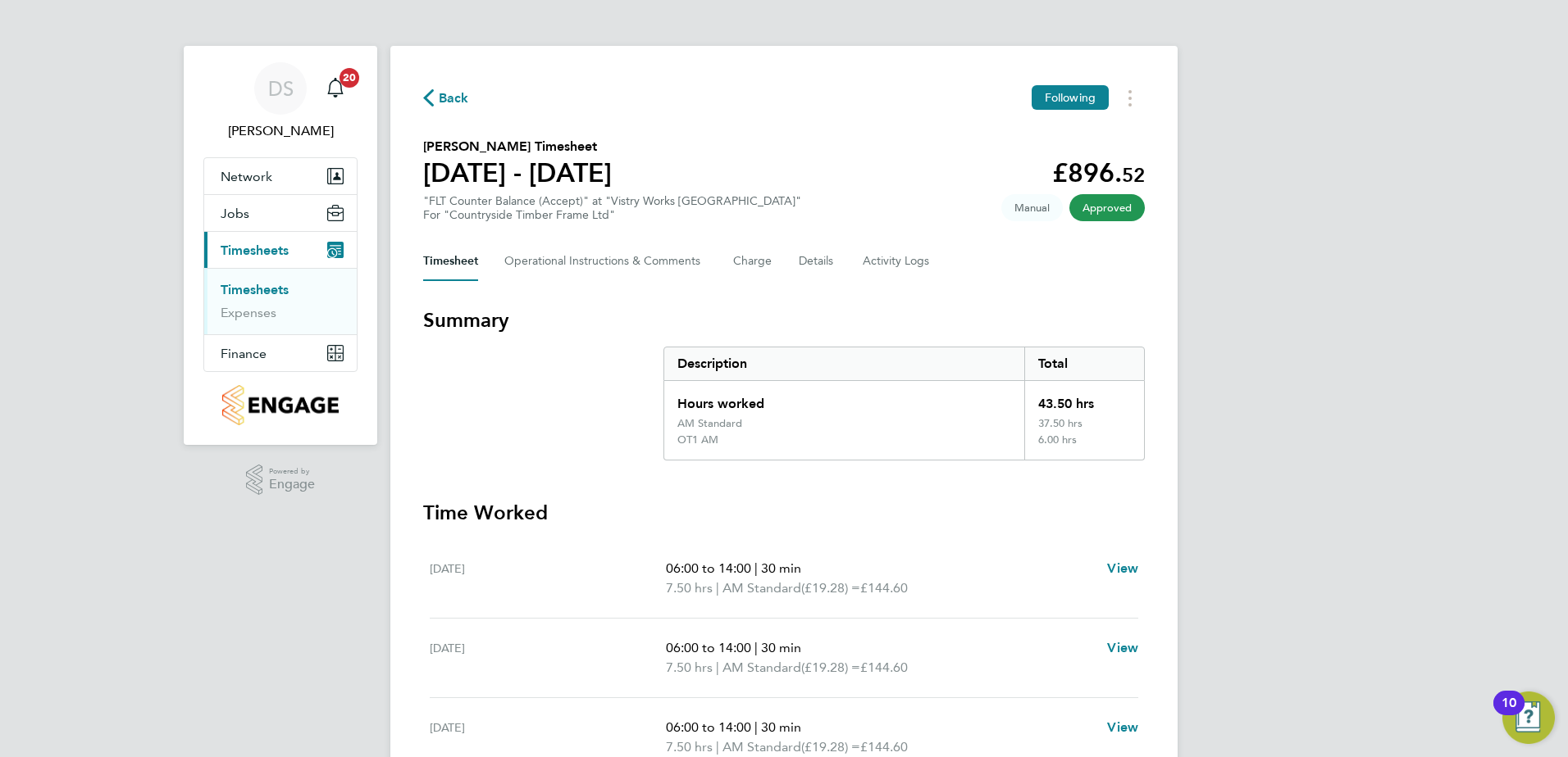
click at [453, 101] on span "Back" at bounding box center [454, 98] width 30 height 20
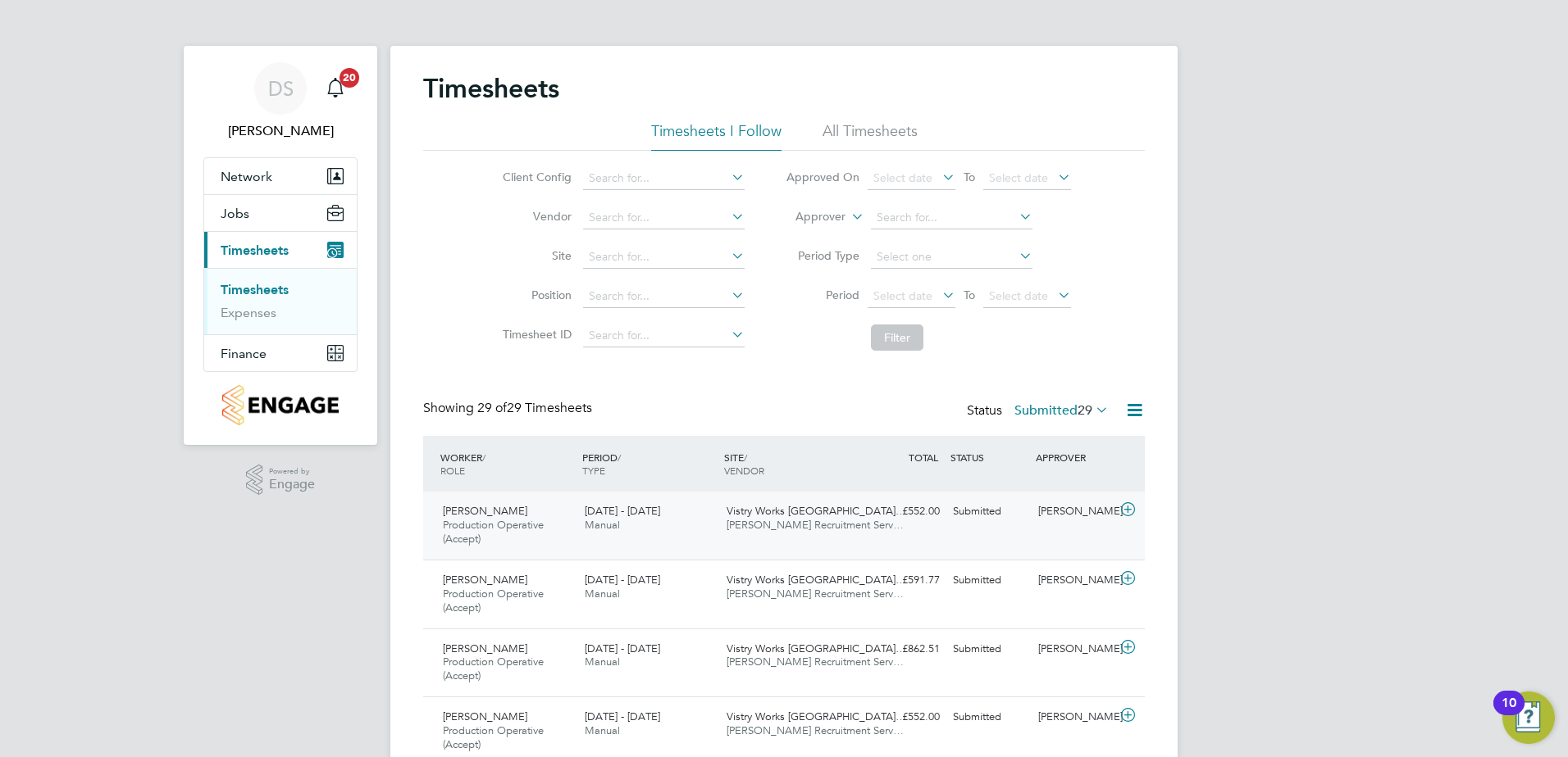
click at [1126, 506] on icon at bounding box center [1127, 509] width 21 height 13
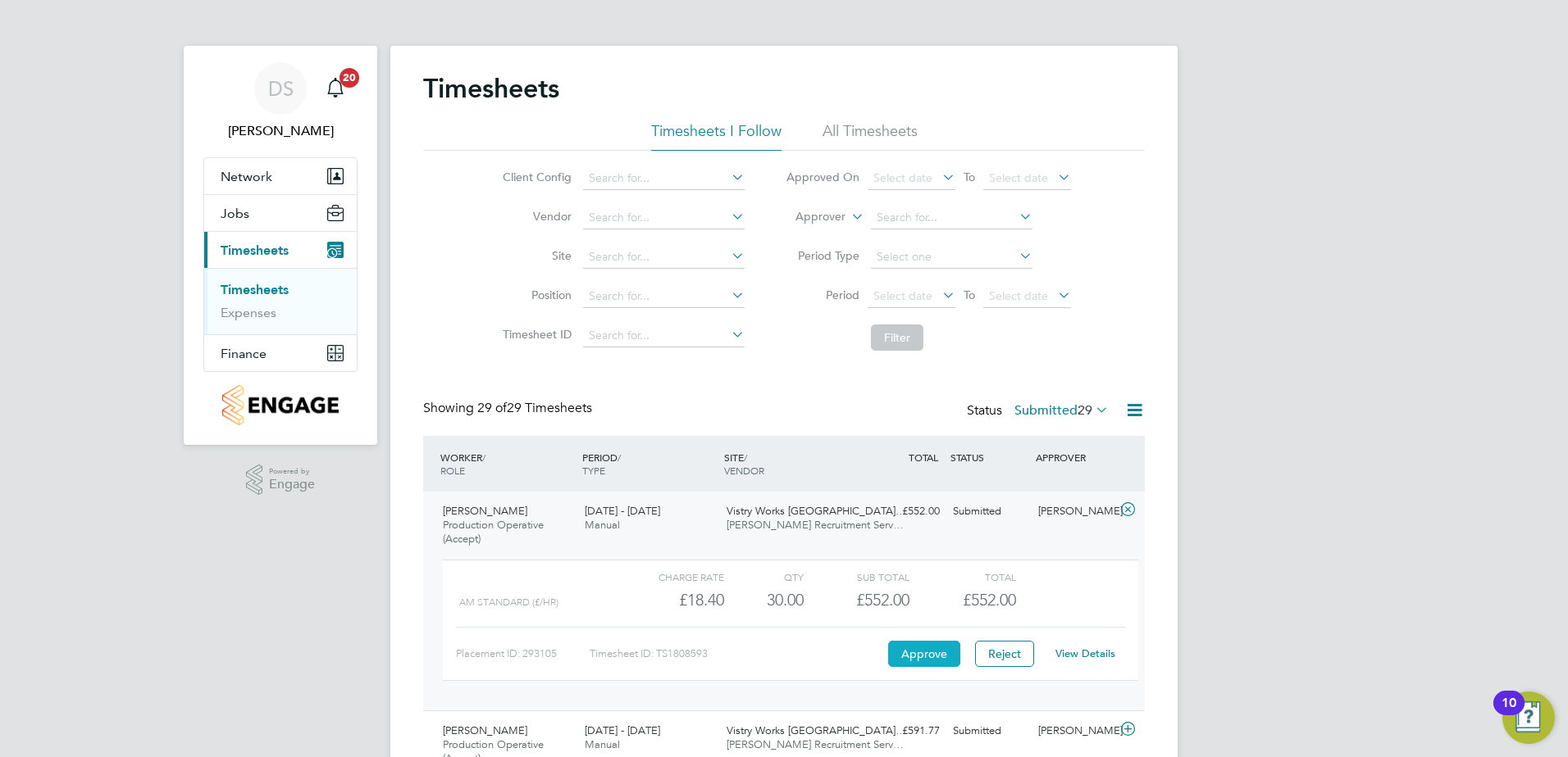
click at [919, 650] on button "Approve" at bounding box center [924, 654] width 72 height 26
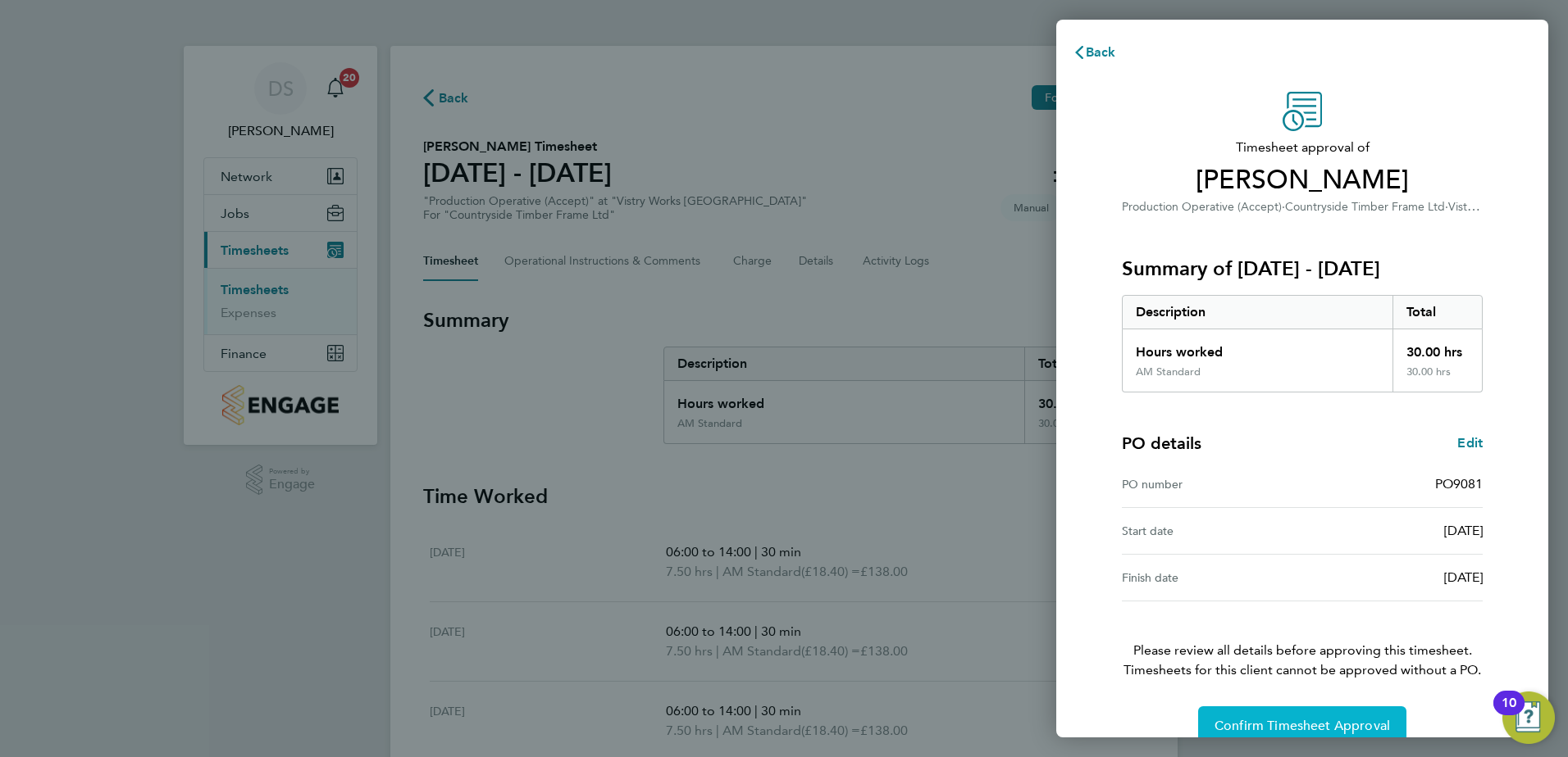
click at [1277, 711] on button "Confirm Timesheet Approval" at bounding box center [1301, 726] width 208 height 39
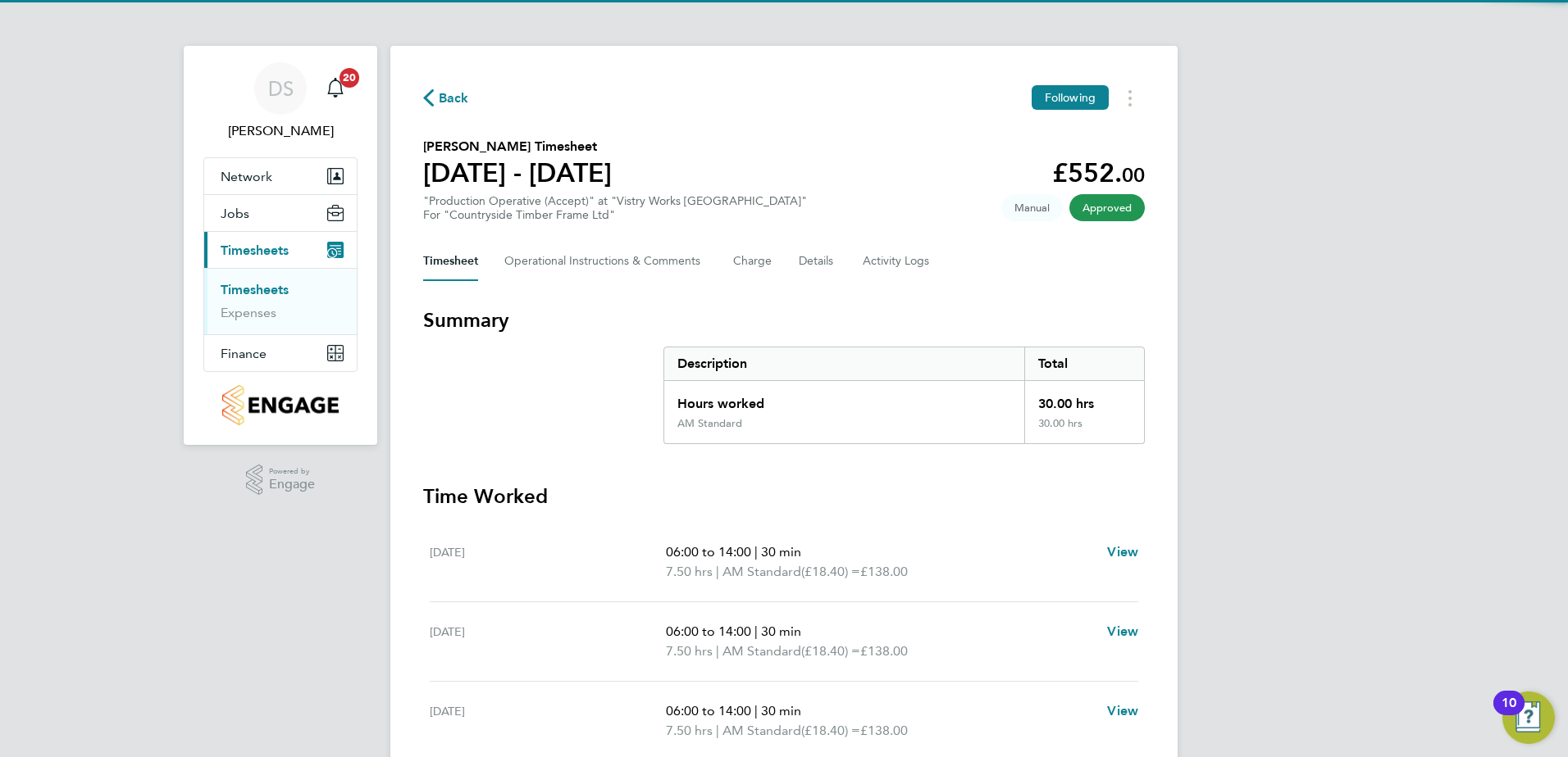
click at [445, 103] on span "Back" at bounding box center [454, 98] width 30 height 20
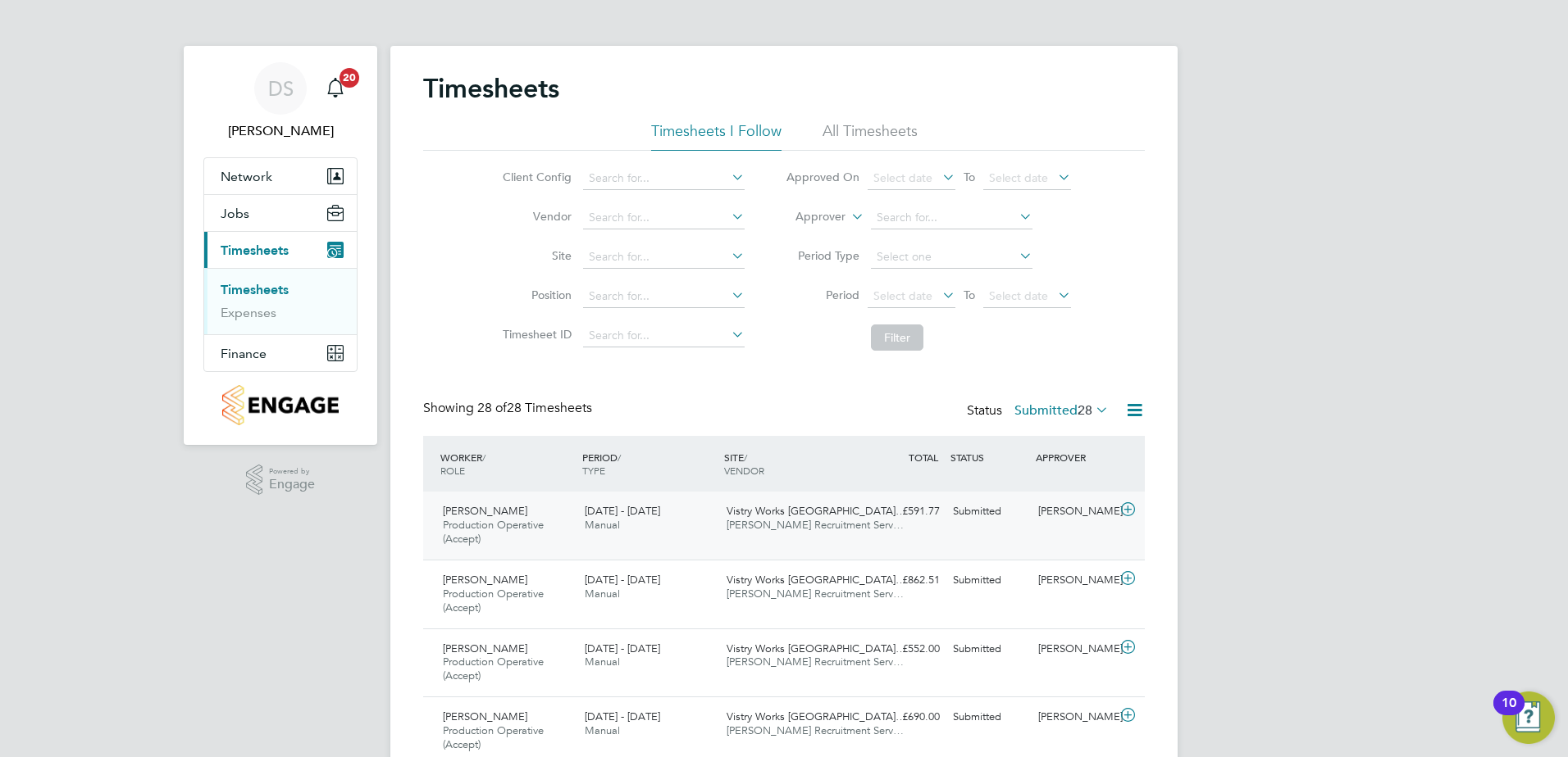
click at [1131, 506] on icon at bounding box center [1127, 509] width 21 height 13
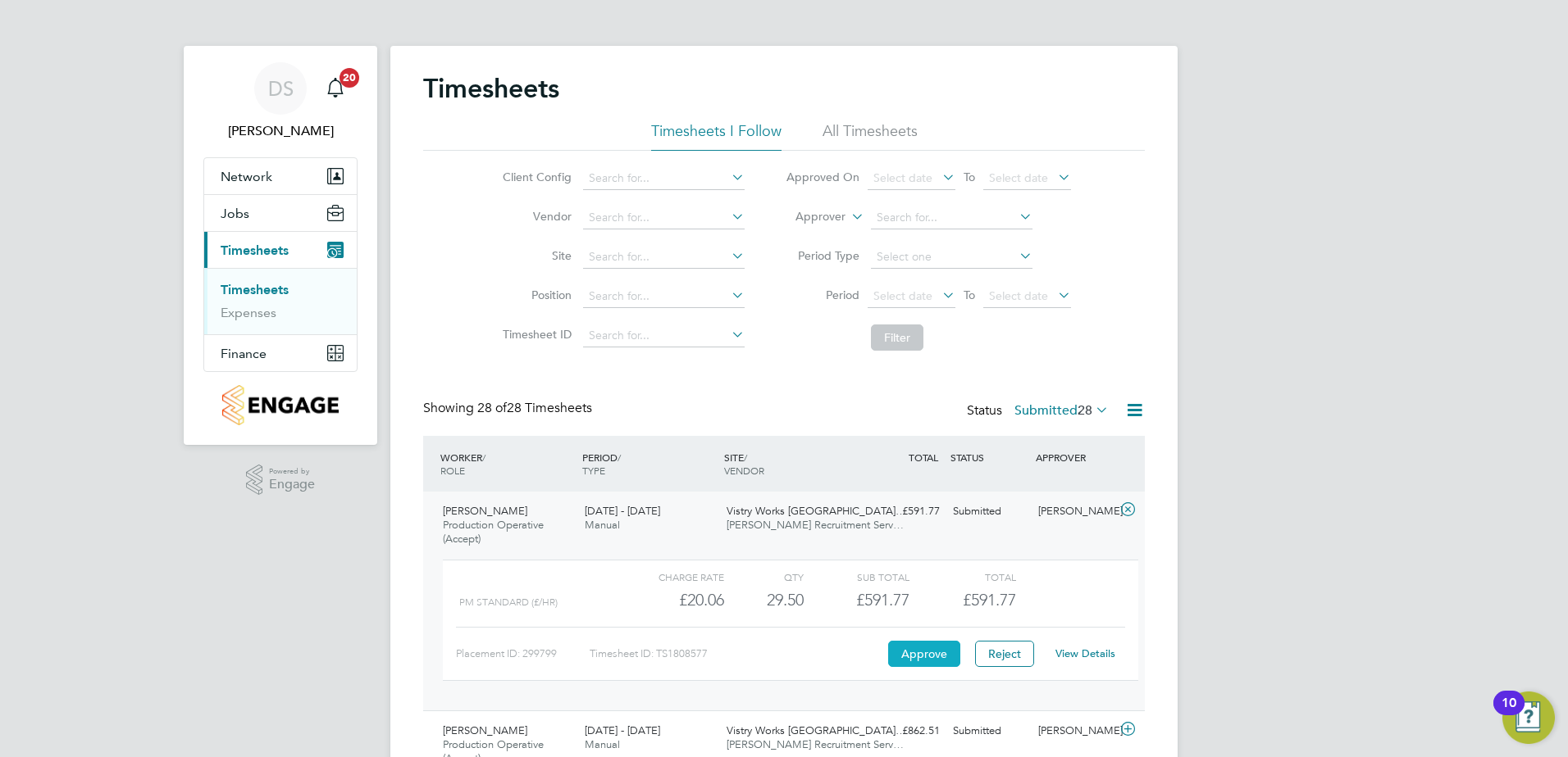
click at [926, 651] on button "Approve" at bounding box center [924, 654] width 72 height 26
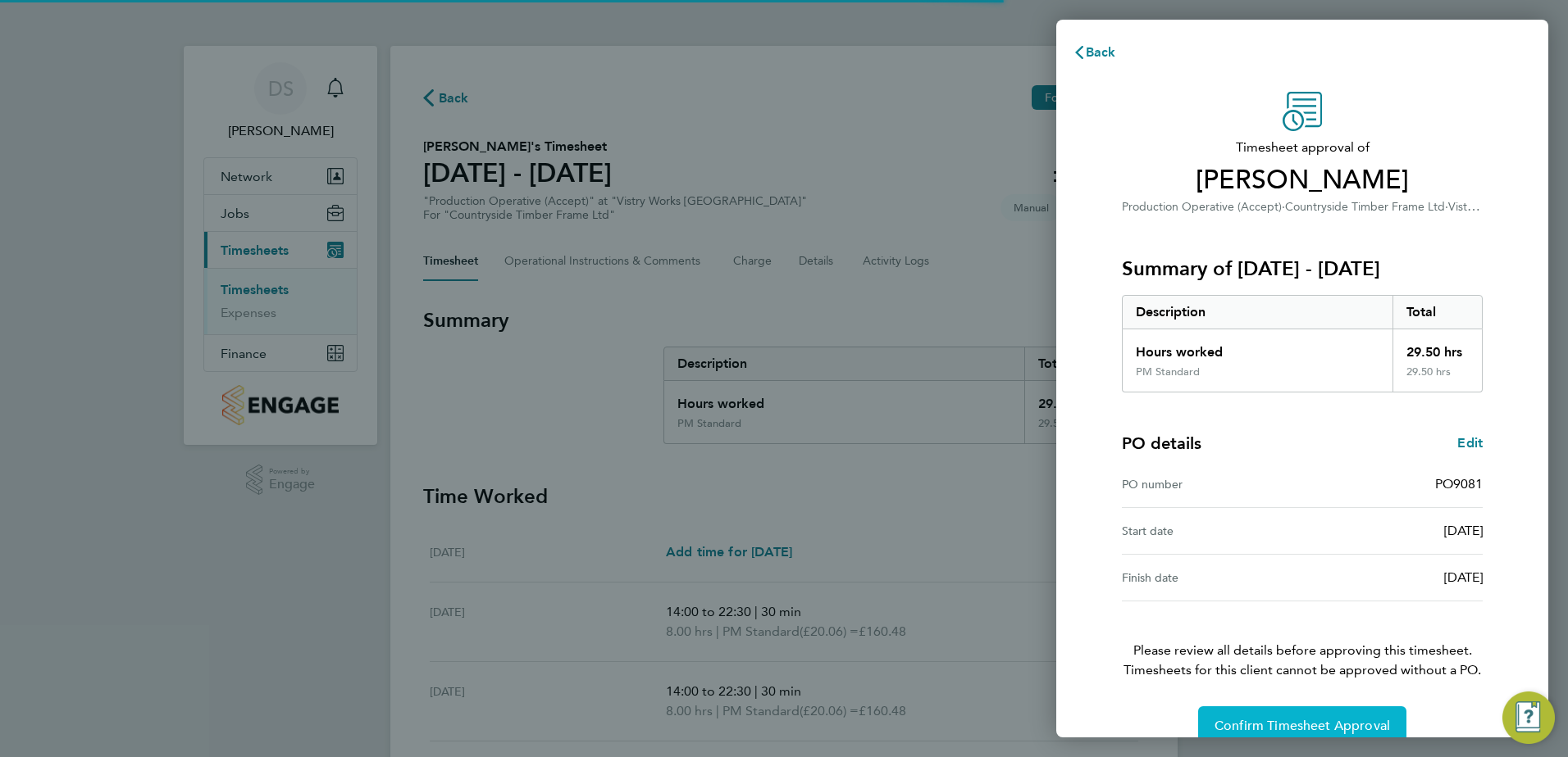
click at [1286, 713] on button "Confirm Timesheet Approval" at bounding box center [1301, 726] width 208 height 39
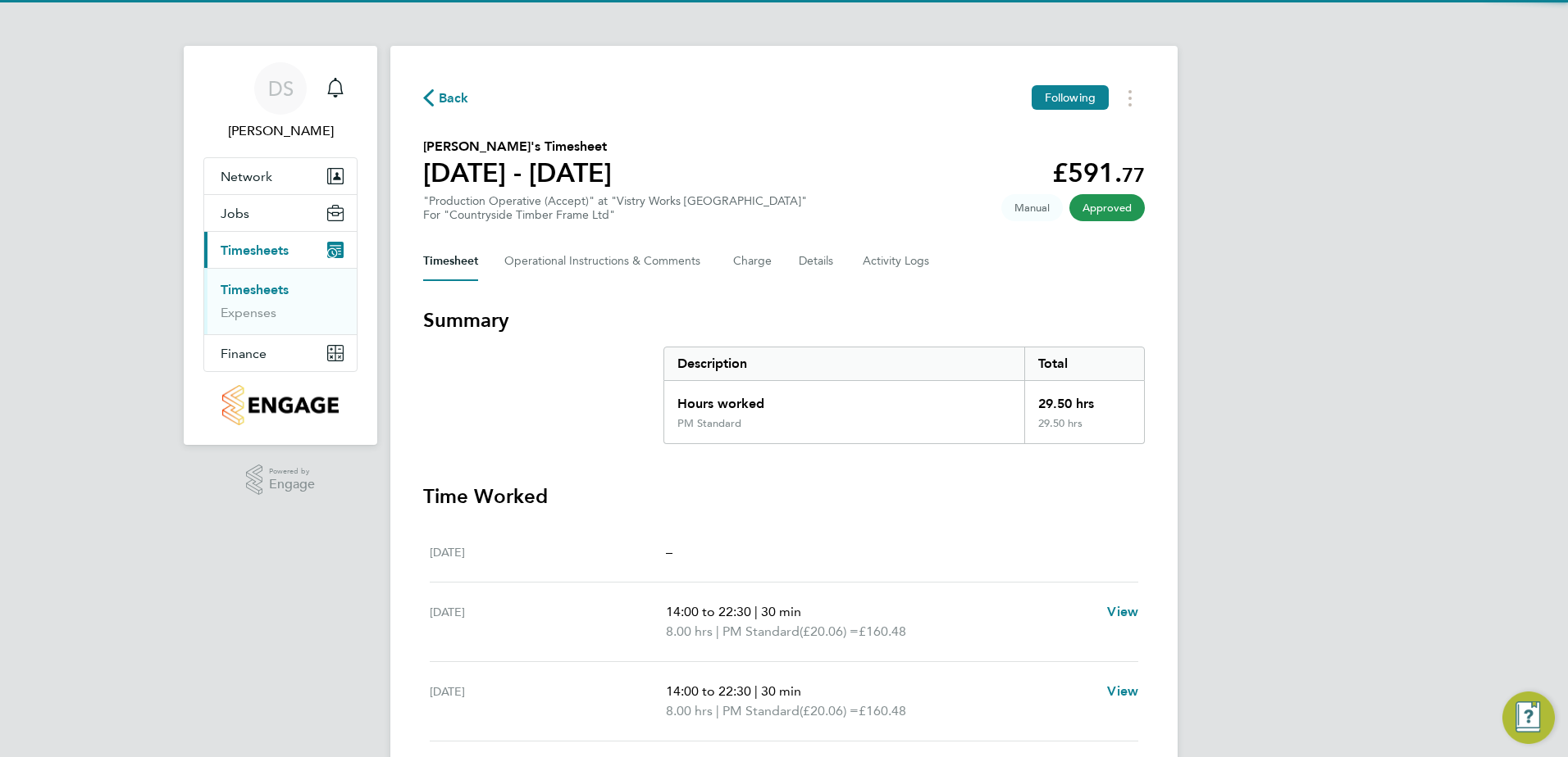
click at [442, 98] on span "Back" at bounding box center [454, 98] width 30 height 20
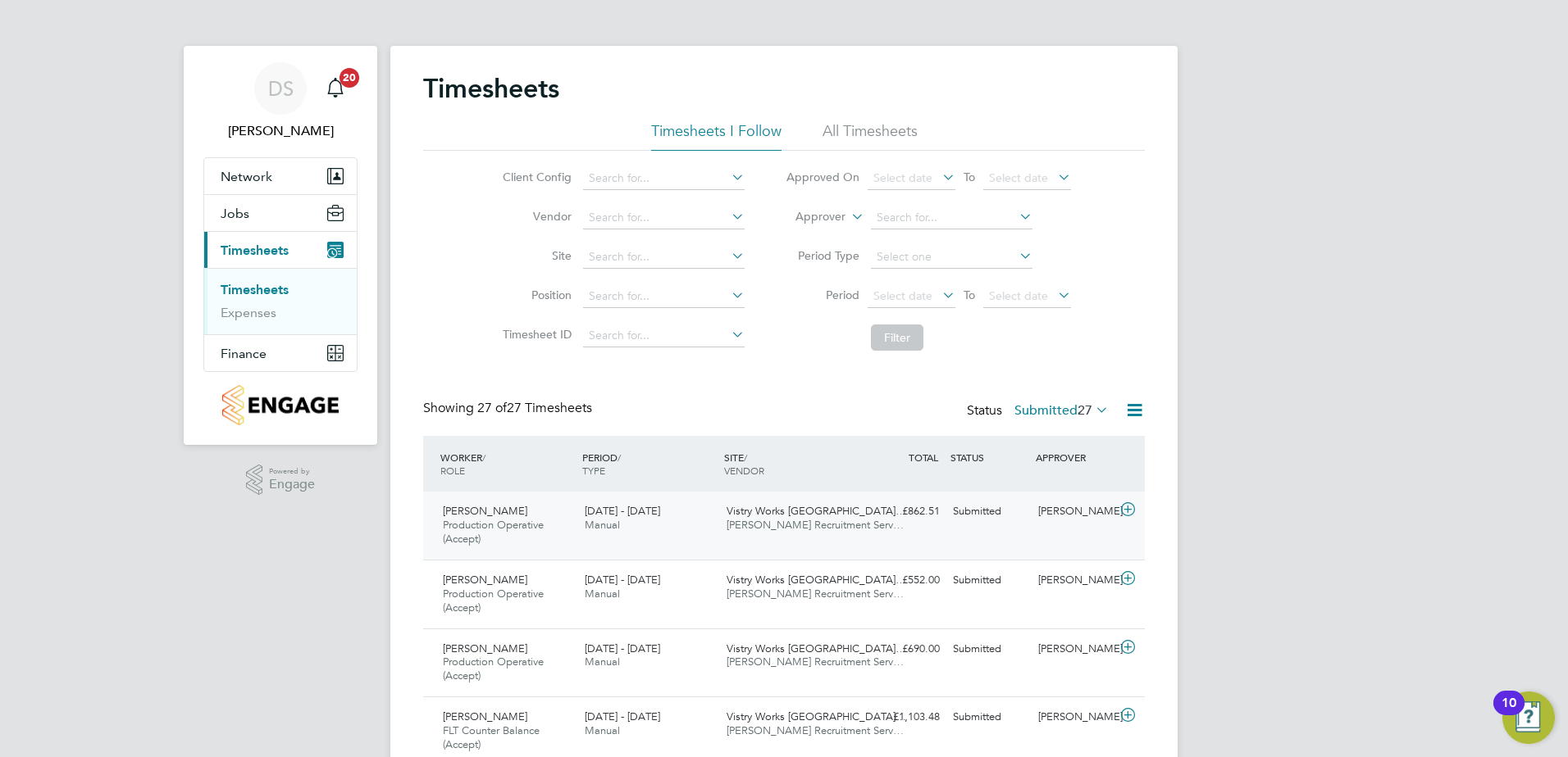
click at [1122, 511] on icon at bounding box center [1127, 509] width 21 height 13
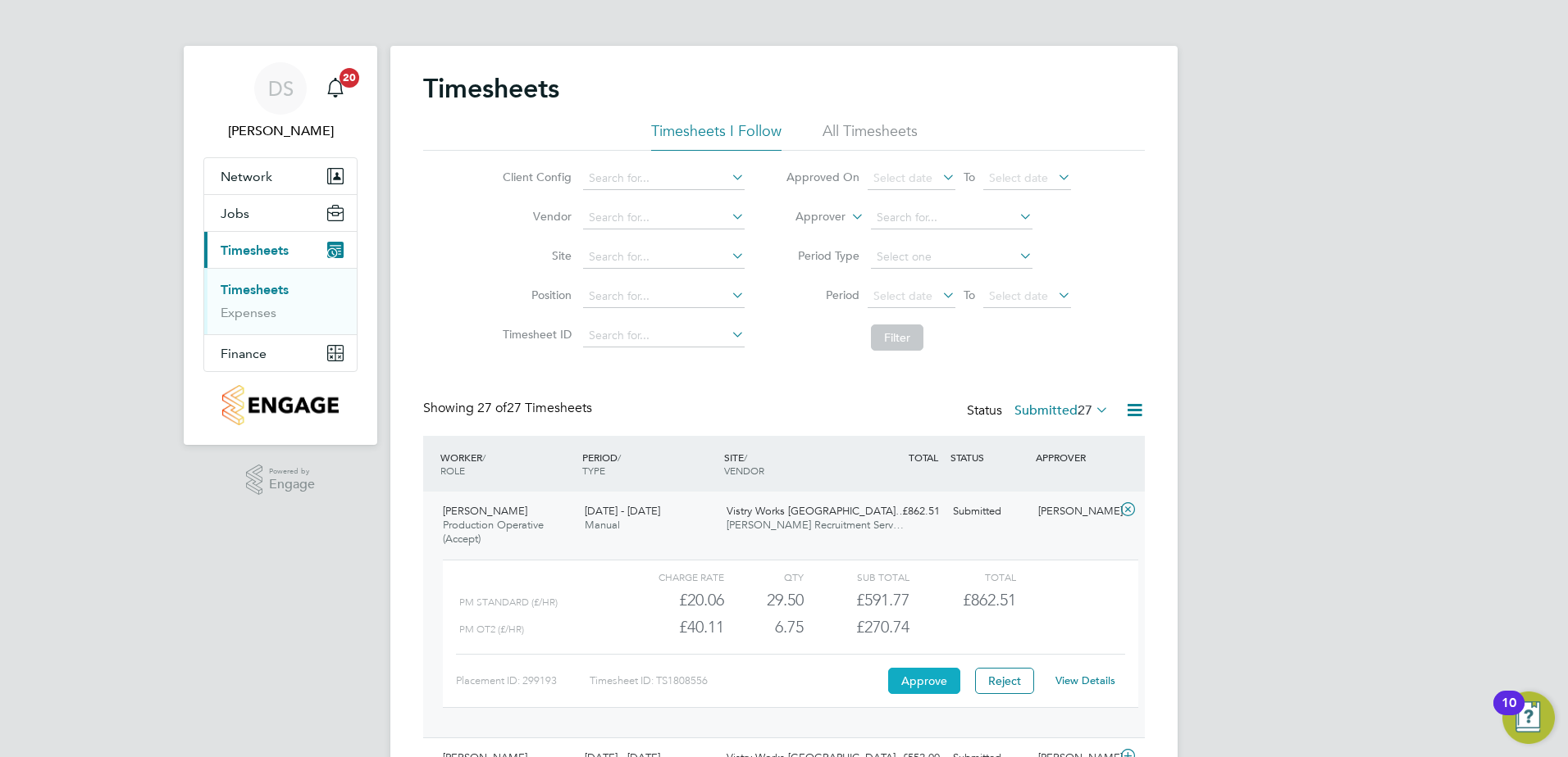
click at [923, 686] on button "Approve" at bounding box center [924, 680] width 72 height 26
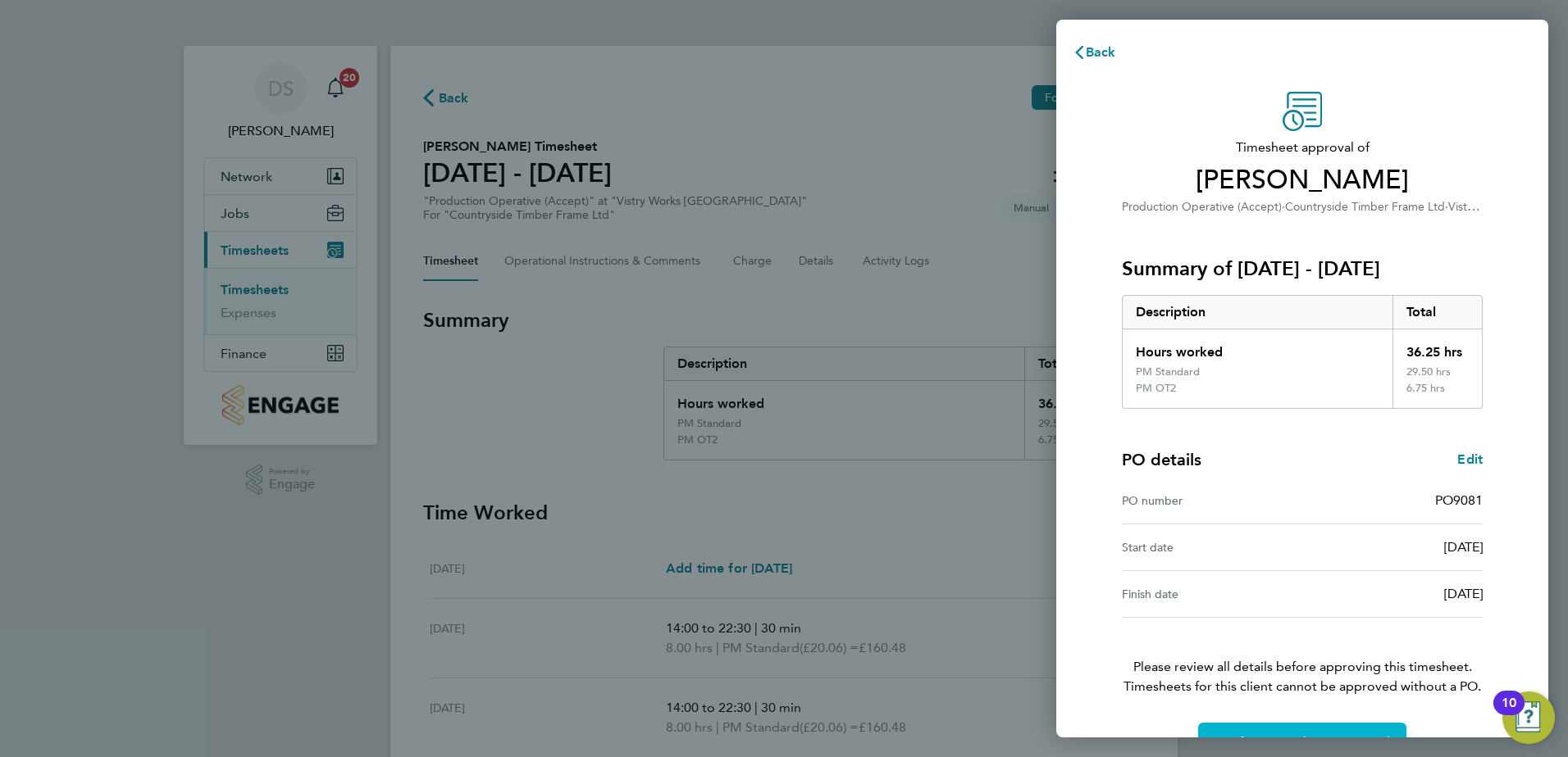
click at [1332, 734] on button "Confirm Timesheet Approval" at bounding box center [1301, 743] width 208 height 39
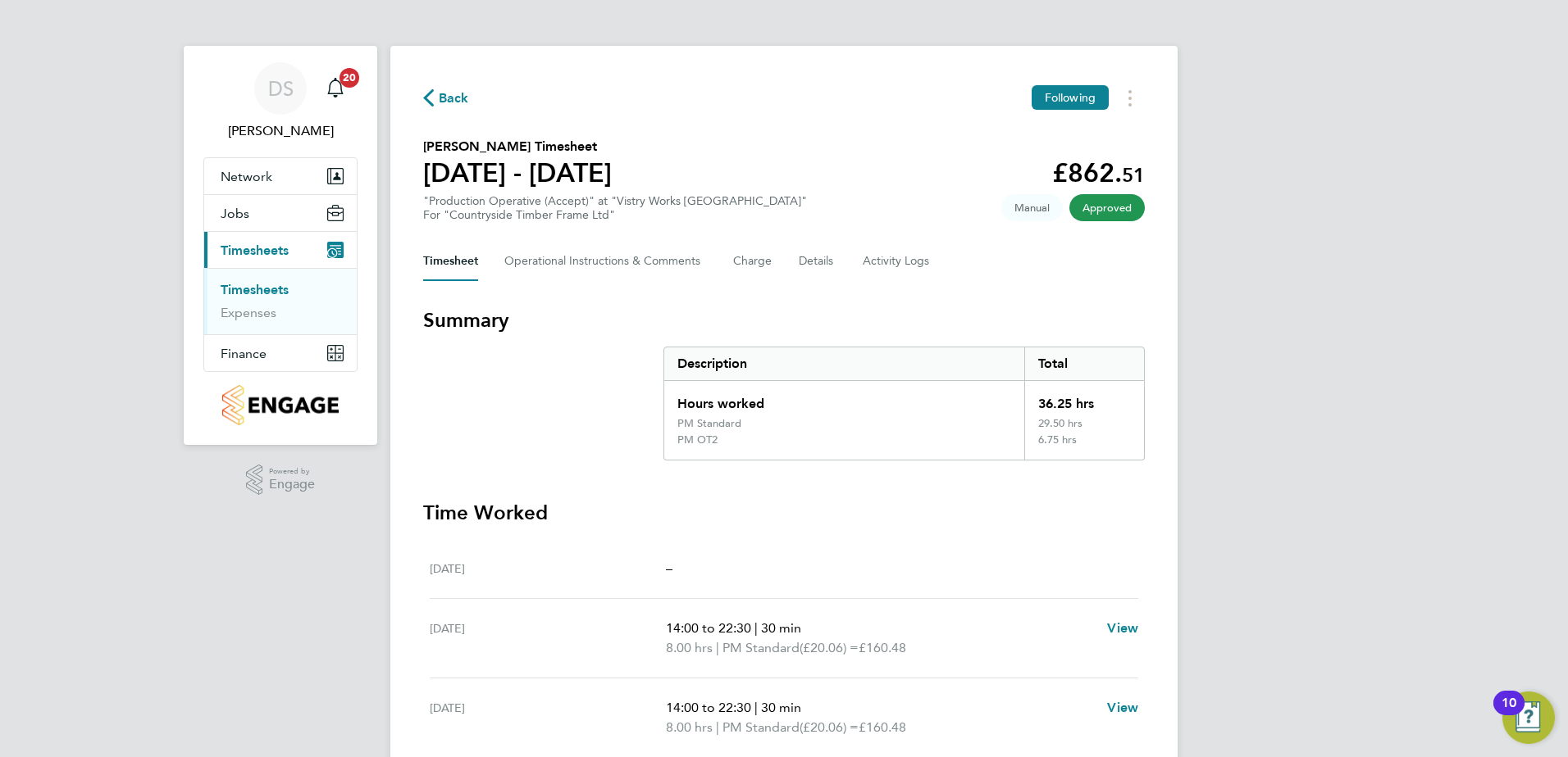
click at [462, 96] on span "Back" at bounding box center [454, 98] width 30 height 20
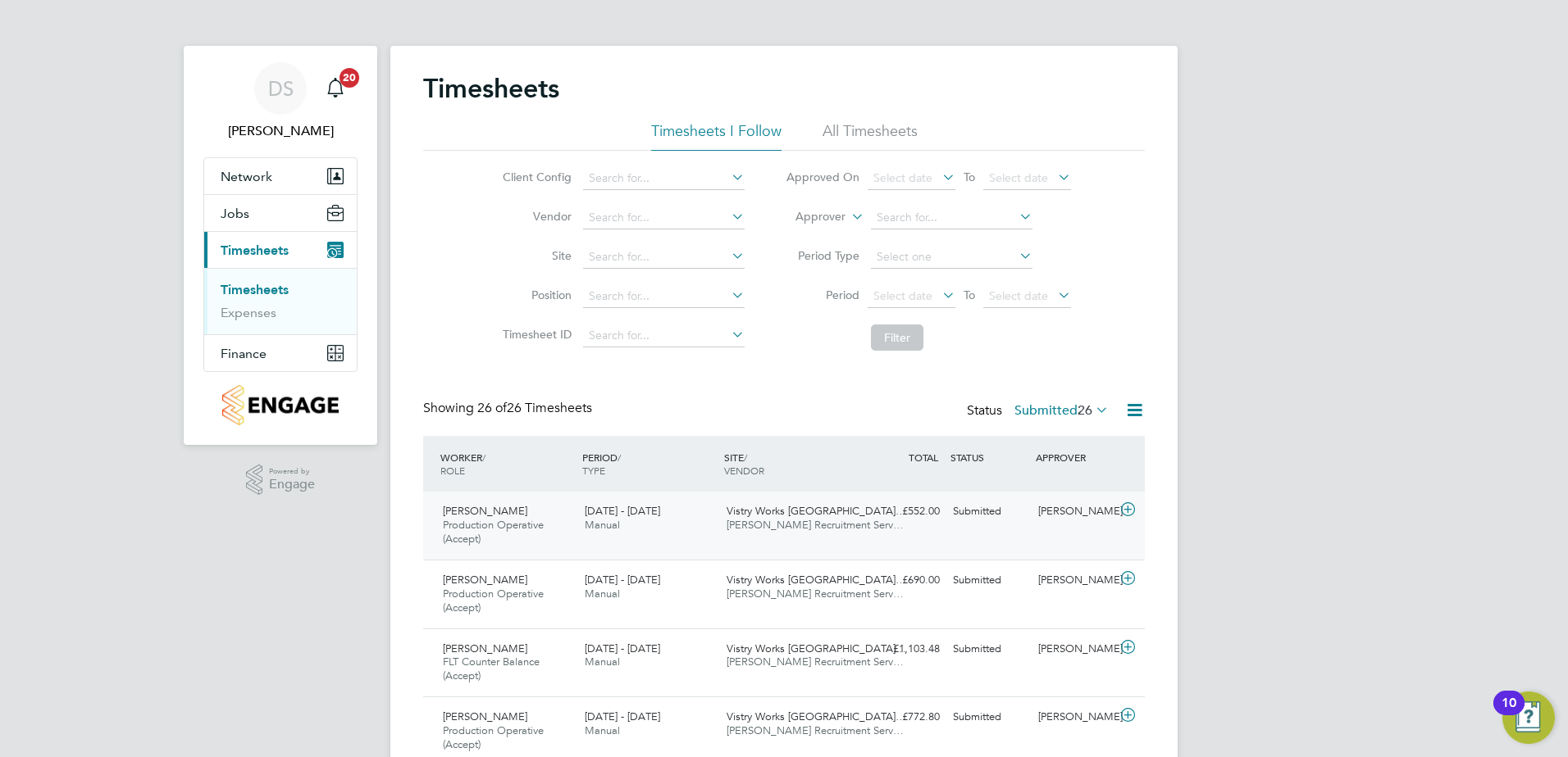
click at [1131, 508] on icon at bounding box center [1127, 509] width 21 height 13
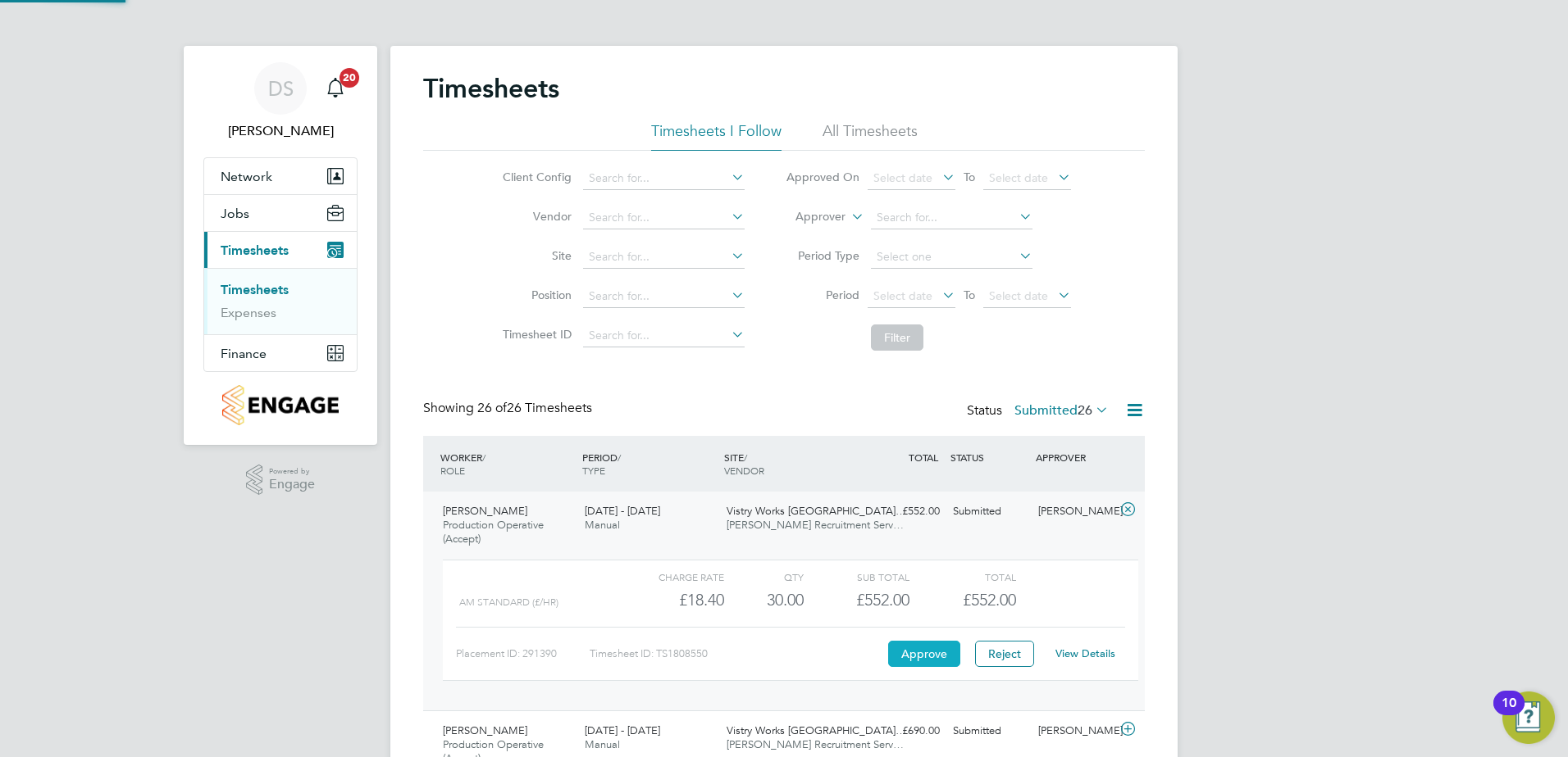
click at [922, 646] on button "Approve" at bounding box center [924, 654] width 72 height 26
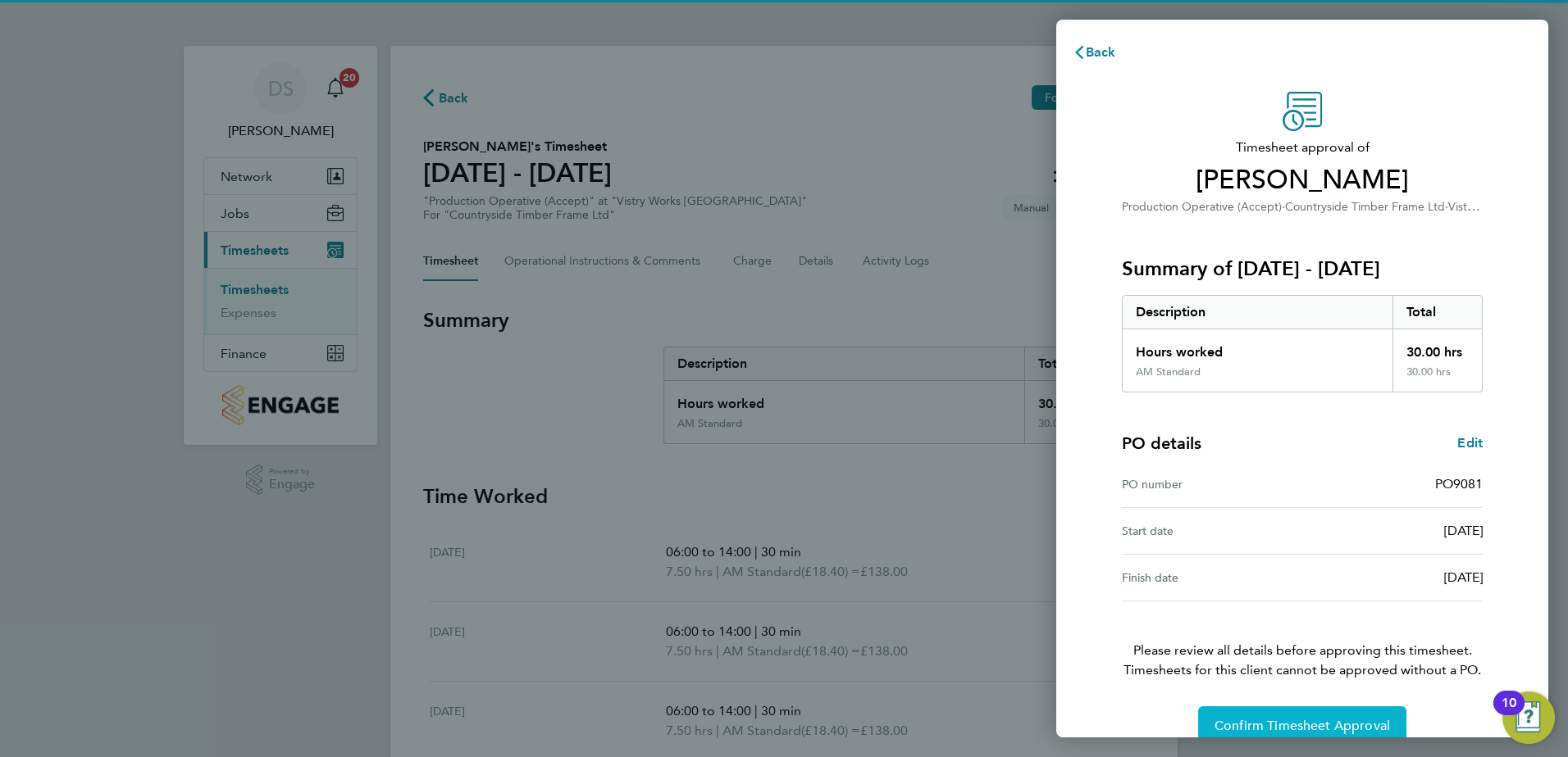
click at [1312, 721] on span "Confirm Timesheet Approval" at bounding box center [1301, 726] width 176 height 16
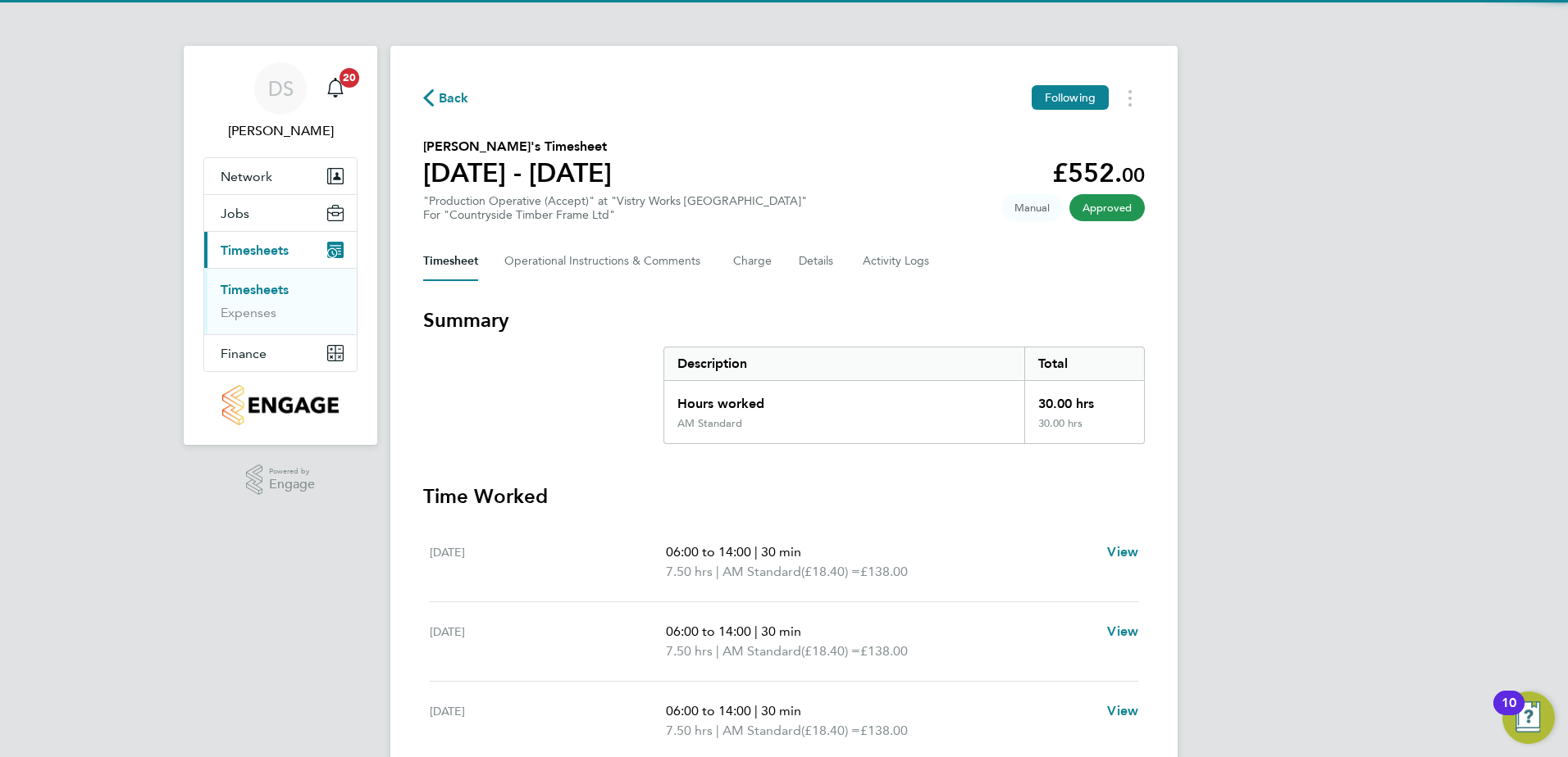
click at [439, 89] on span "Back" at bounding box center [454, 98] width 30 height 20
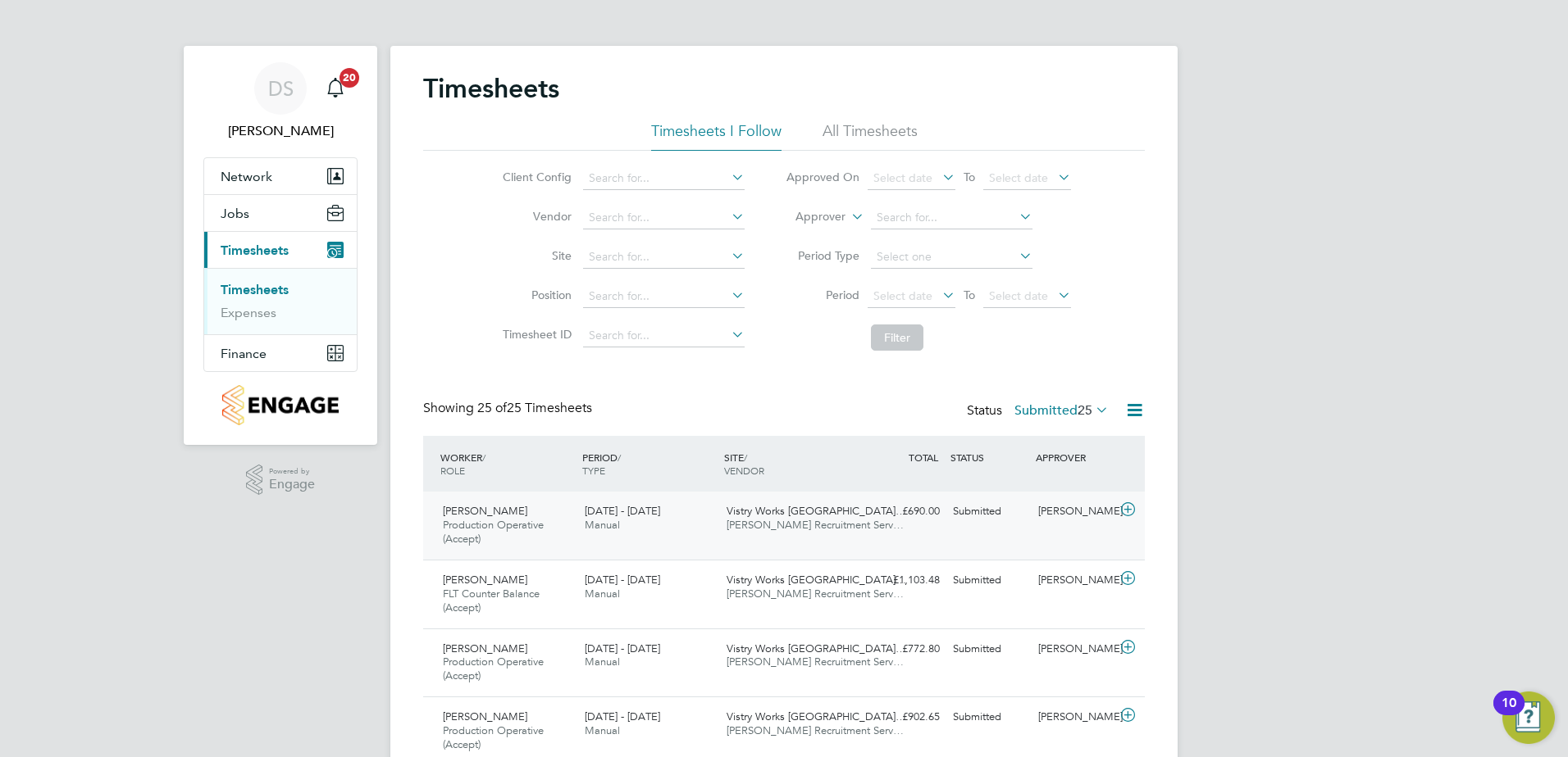
click at [1127, 510] on icon at bounding box center [1127, 509] width 21 height 13
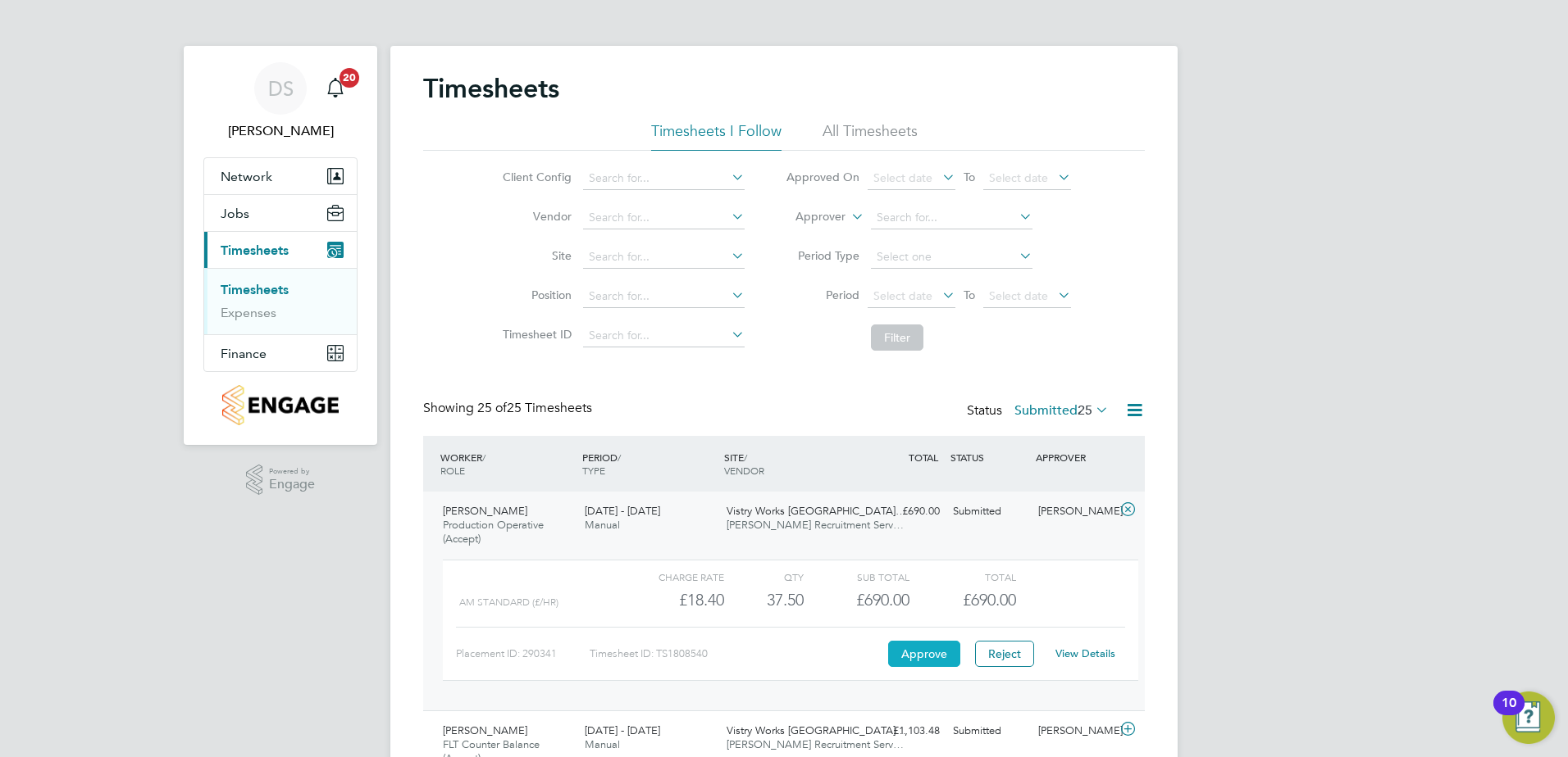
click at [906, 655] on button "Approve" at bounding box center [924, 654] width 72 height 26
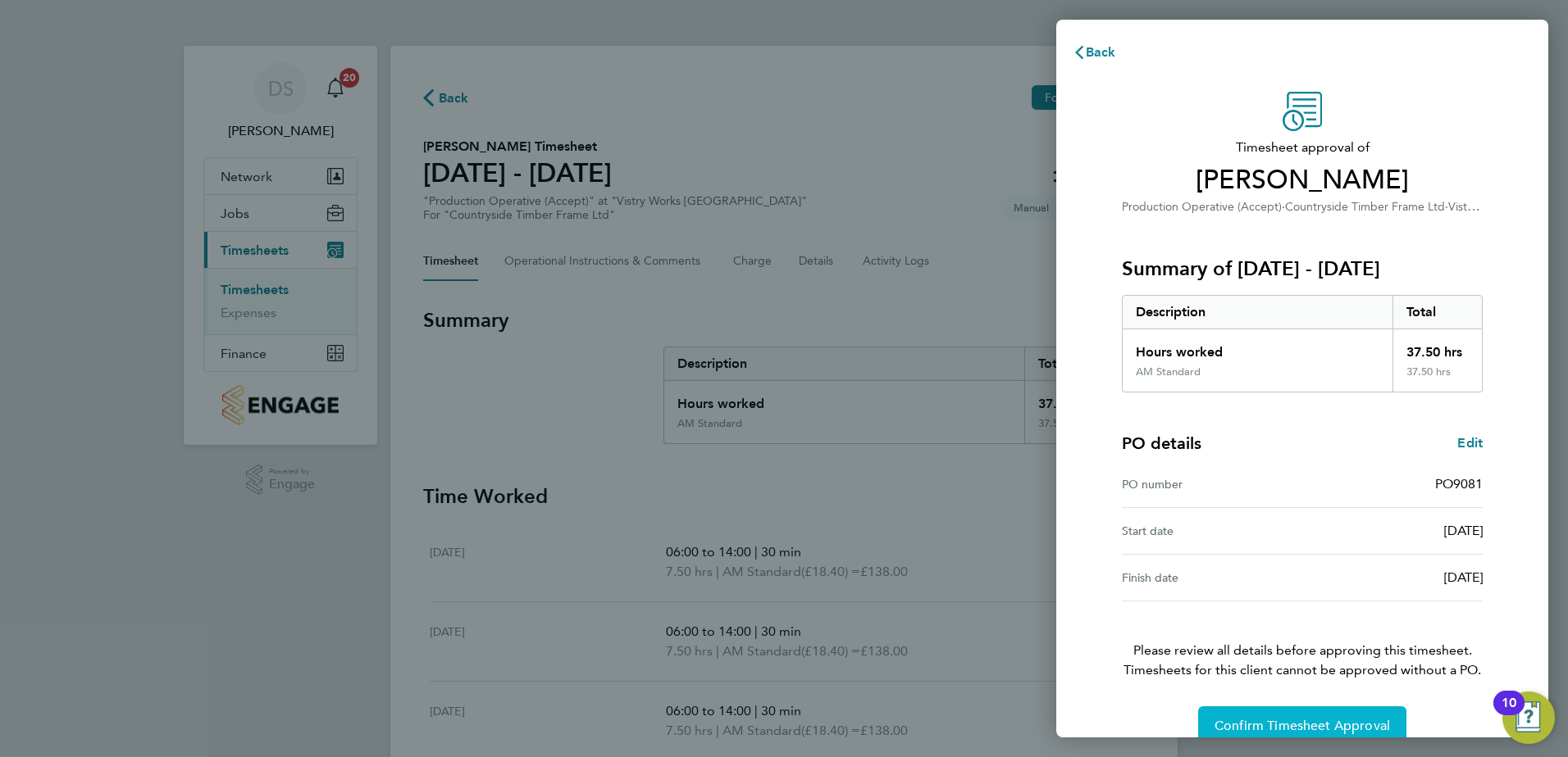
click at [1359, 720] on span "Confirm Timesheet Approval" at bounding box center [1301, 726] width 176 height 16
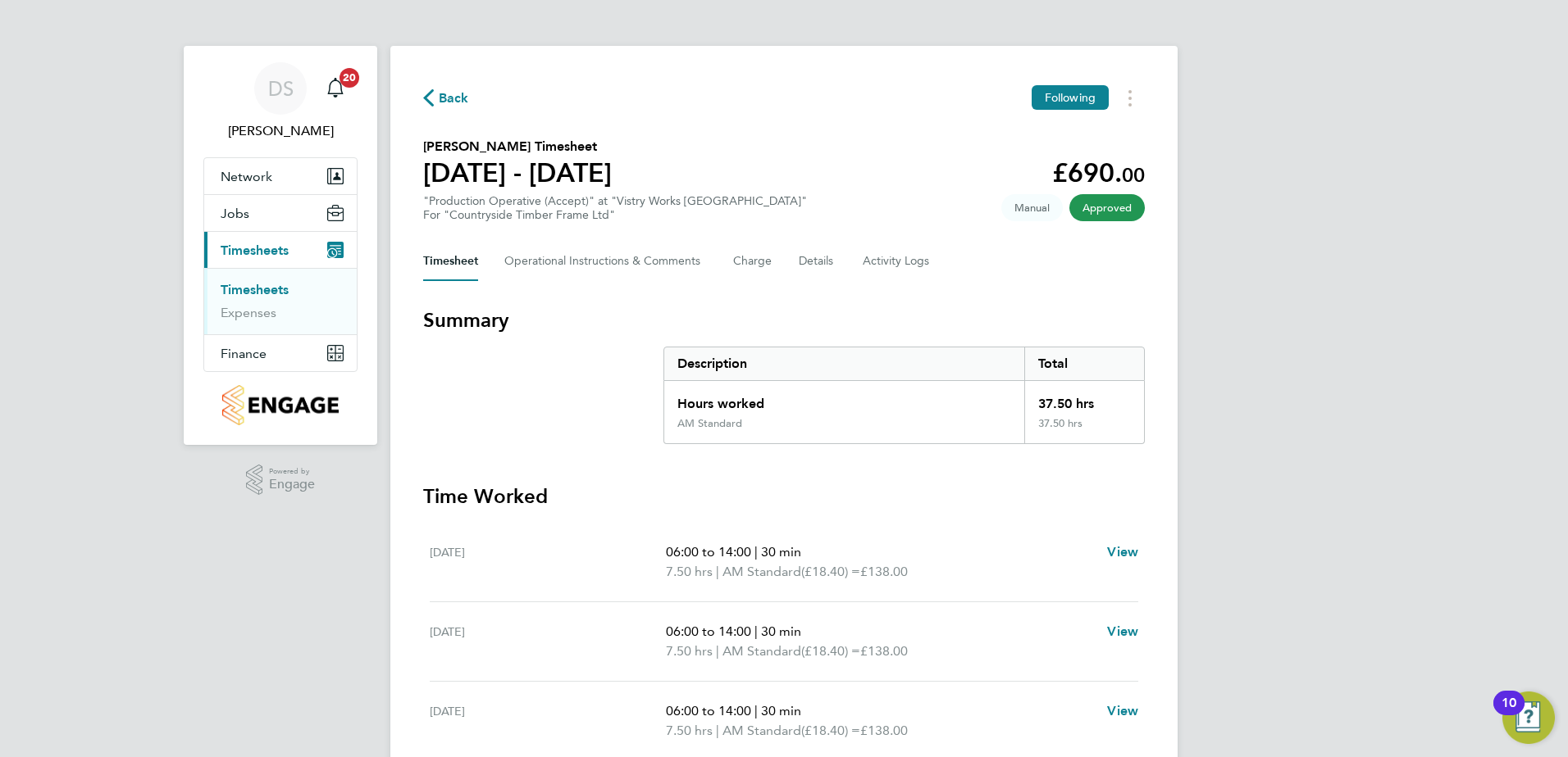
click at [458, 101] on span "Back" at bounding box center [454, 98] width 30 height 20
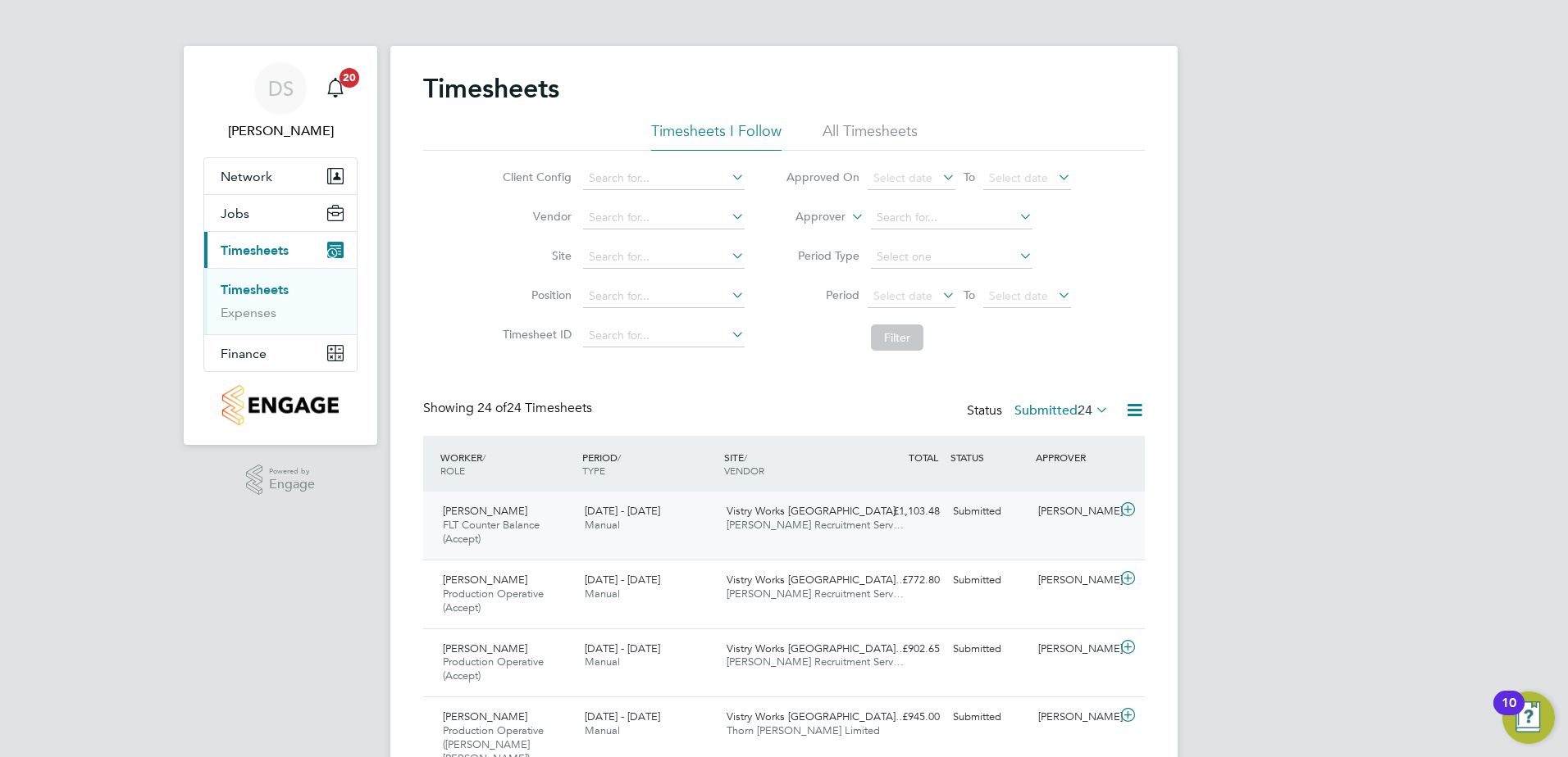
click at [1125, 509] on icon at bounding box center [1127, 509] width 21 height 13
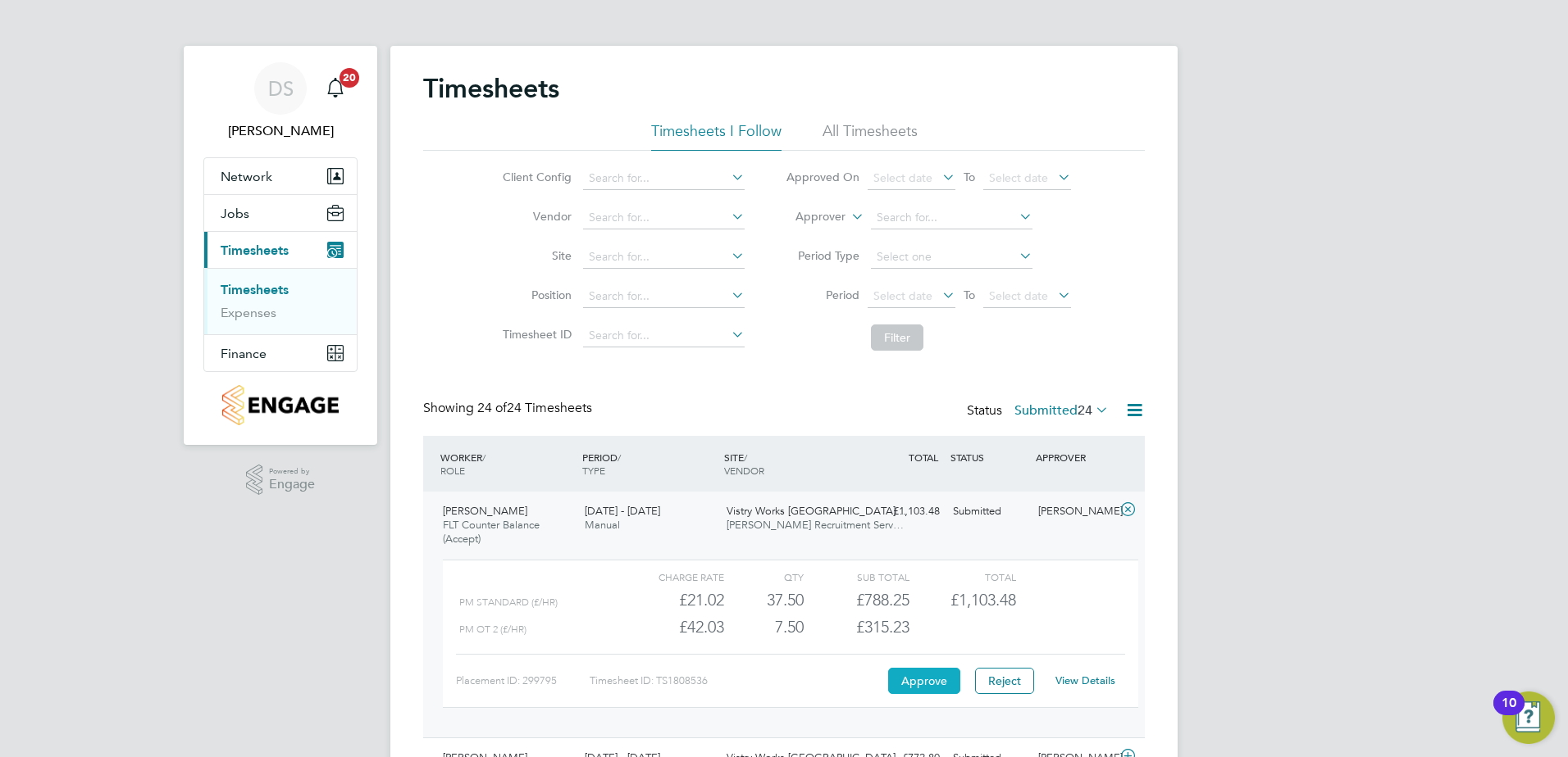
click at [945, 671] on button "Approve" at bounding box center [924, 680] width 72 height 26
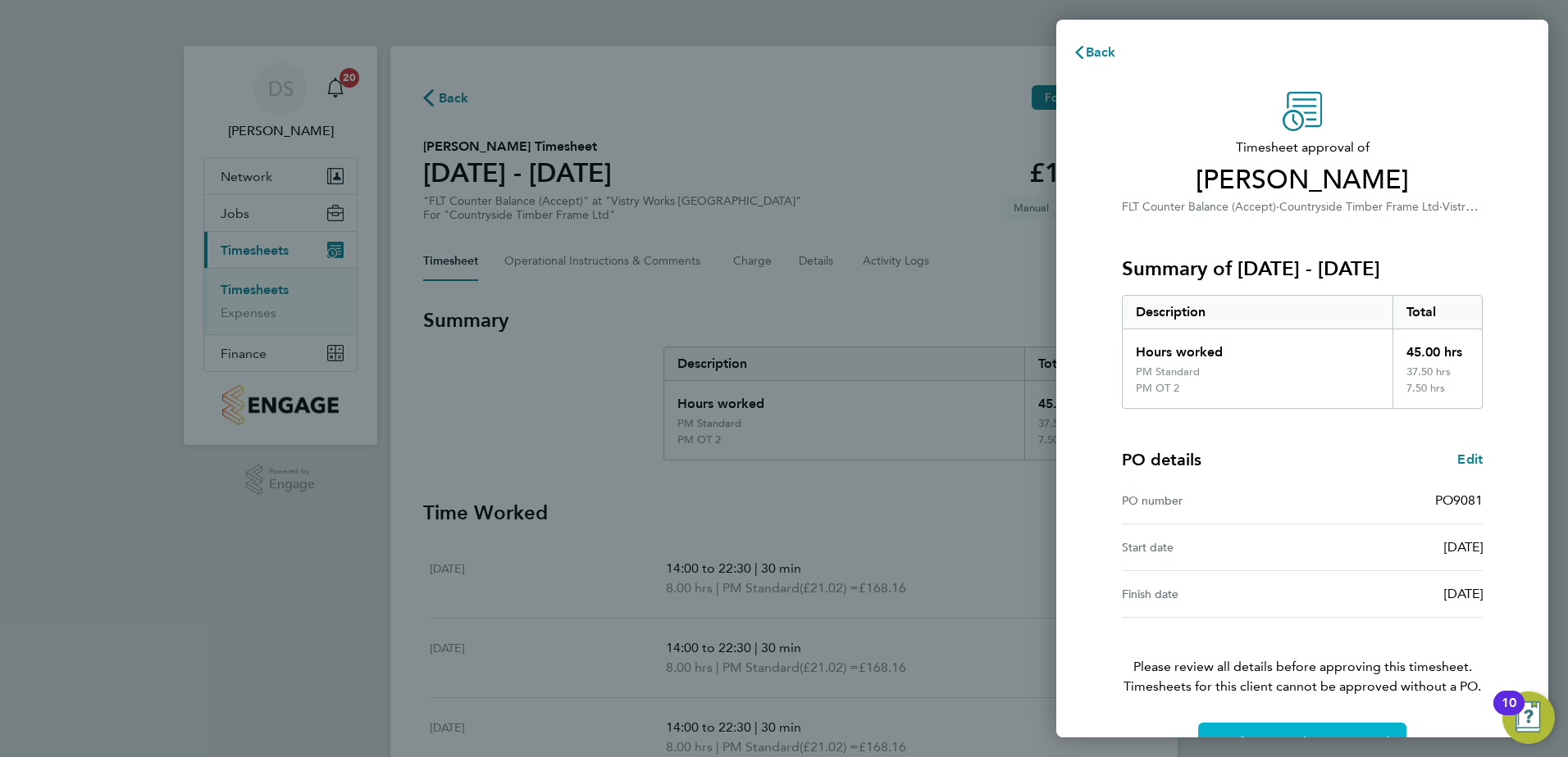
click at [1308, 726] on button "Confirm Timesheet Approval" at bounding box center [1301, 743] width 208 height 39
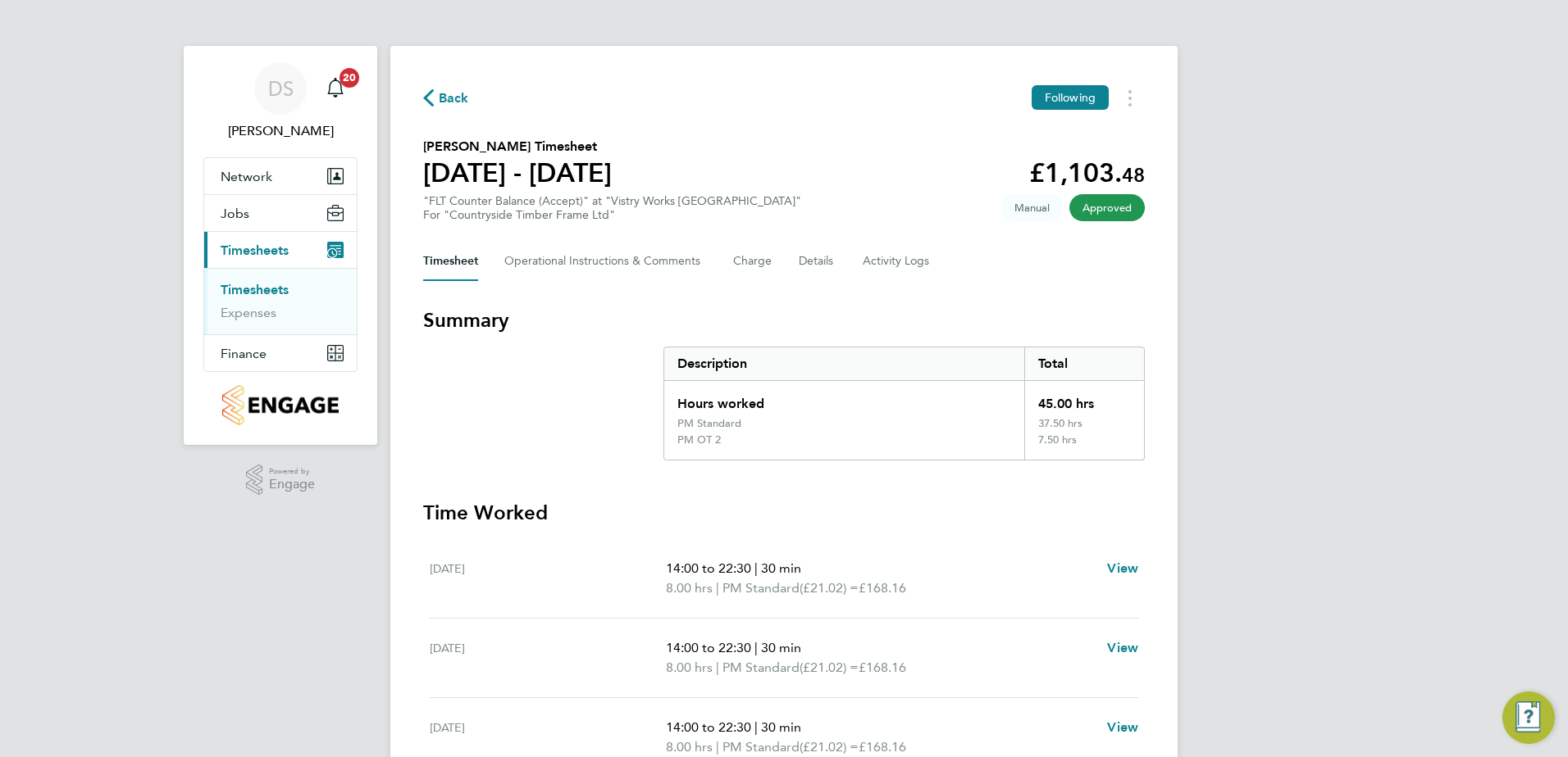
click at [455, 88] on span "Back" at bounding box center [454, 98] width 30 height 20
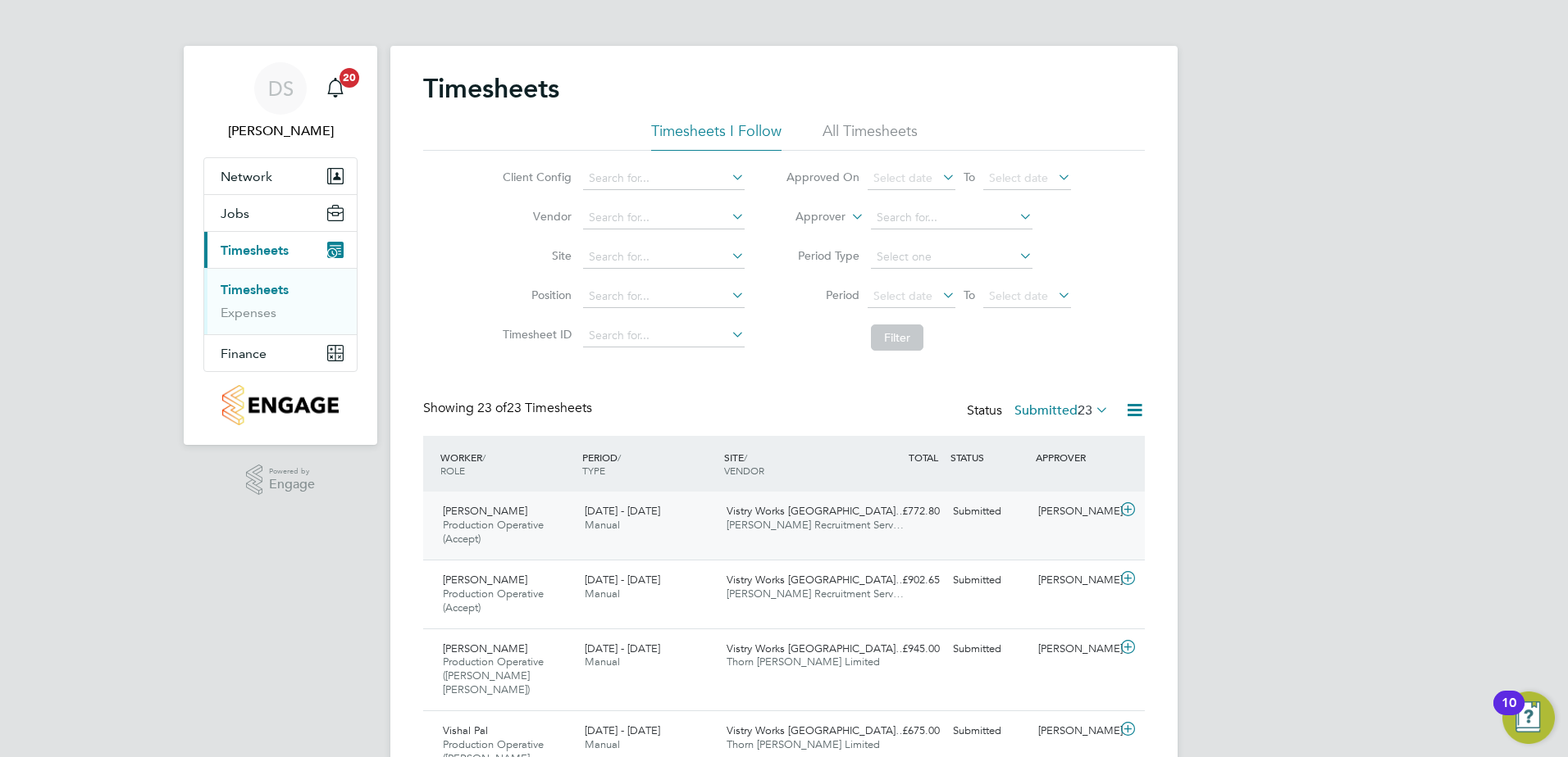
click at [1122, 509] on icon at bounding box center [1127, 509] width 21 height 13
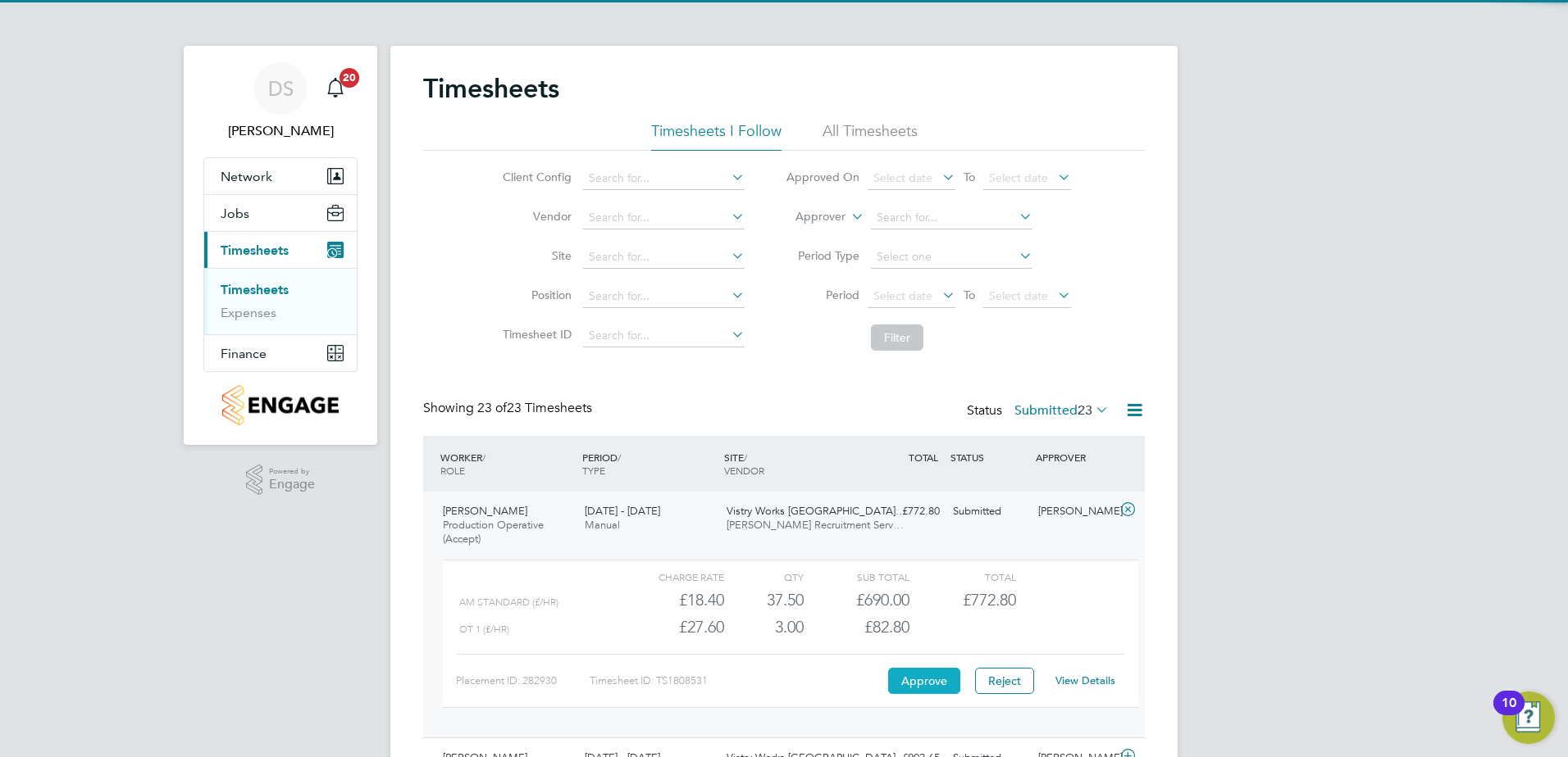
click at [935, 681] on button "Approve" at bounding box center [924, 680] width 72 height 26
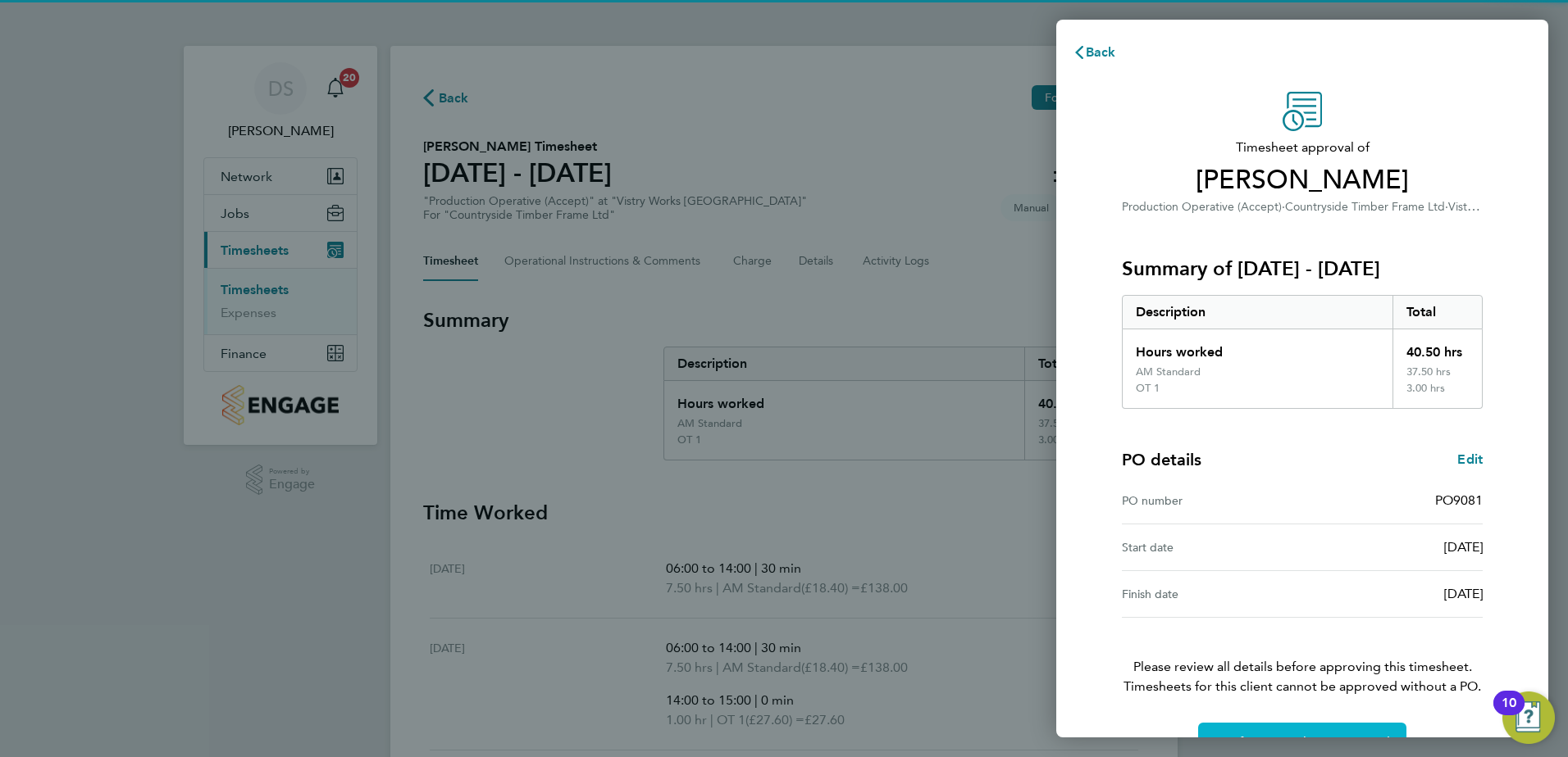
click at [1292, 728] on button "Confirm Timesheet Approval" at bounding box center [1301, 743] width 208 height 39
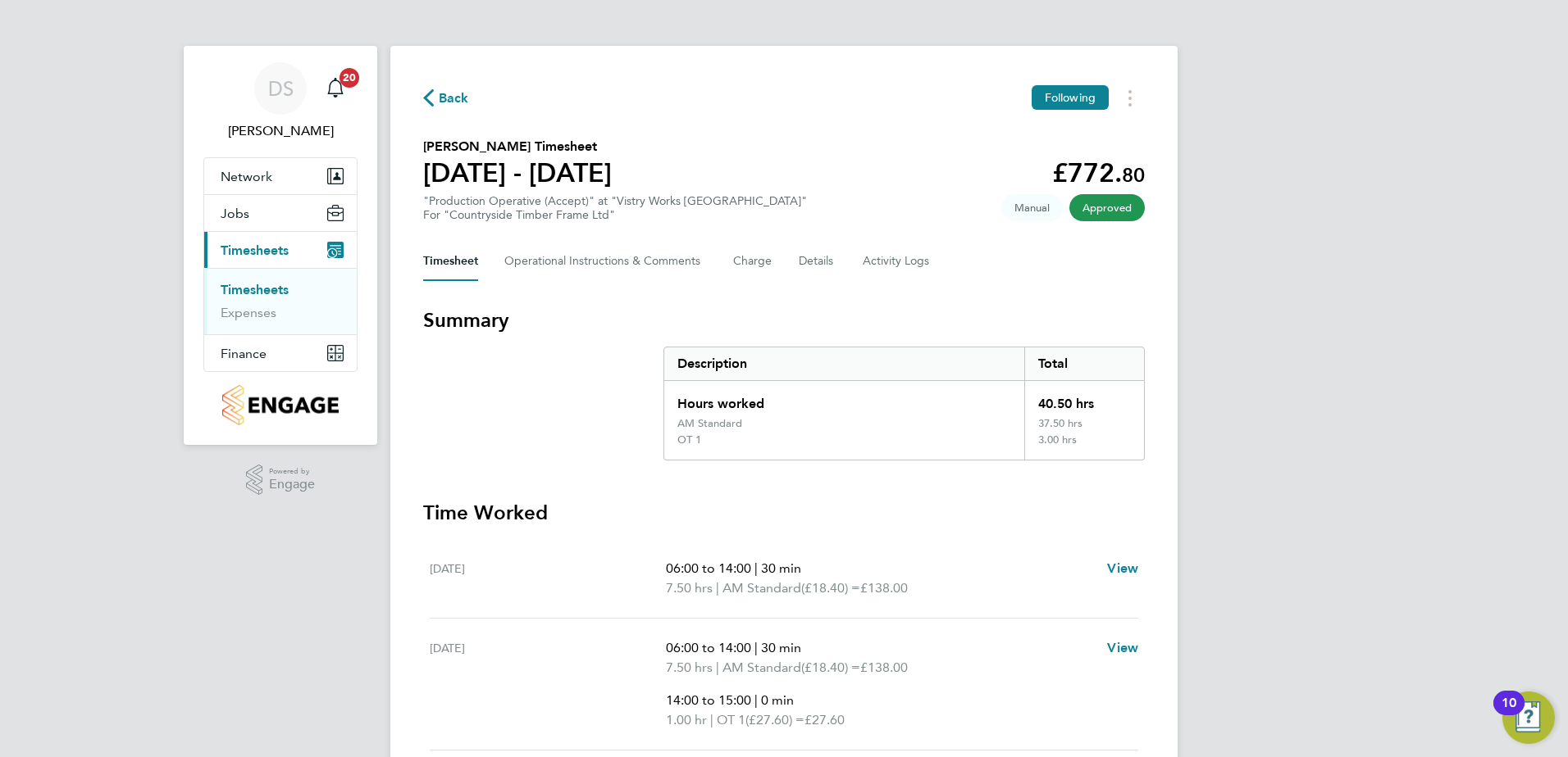
click at [429, 97] on icon "button" at bounding box center [428, 97] width 11 height 17
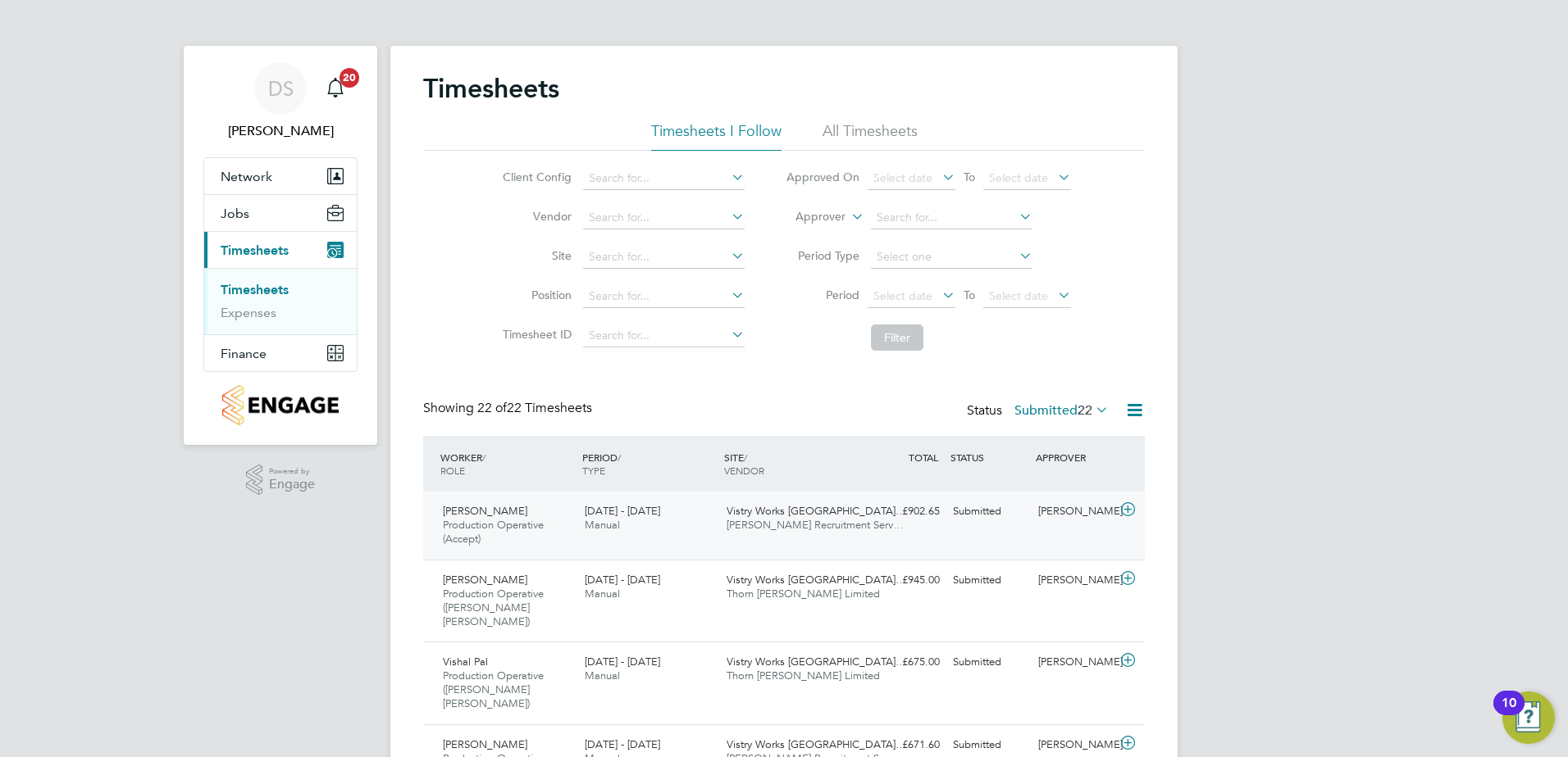
click at [1128, 507] on icon at bounding box center [1127, 509] width 21 height 13
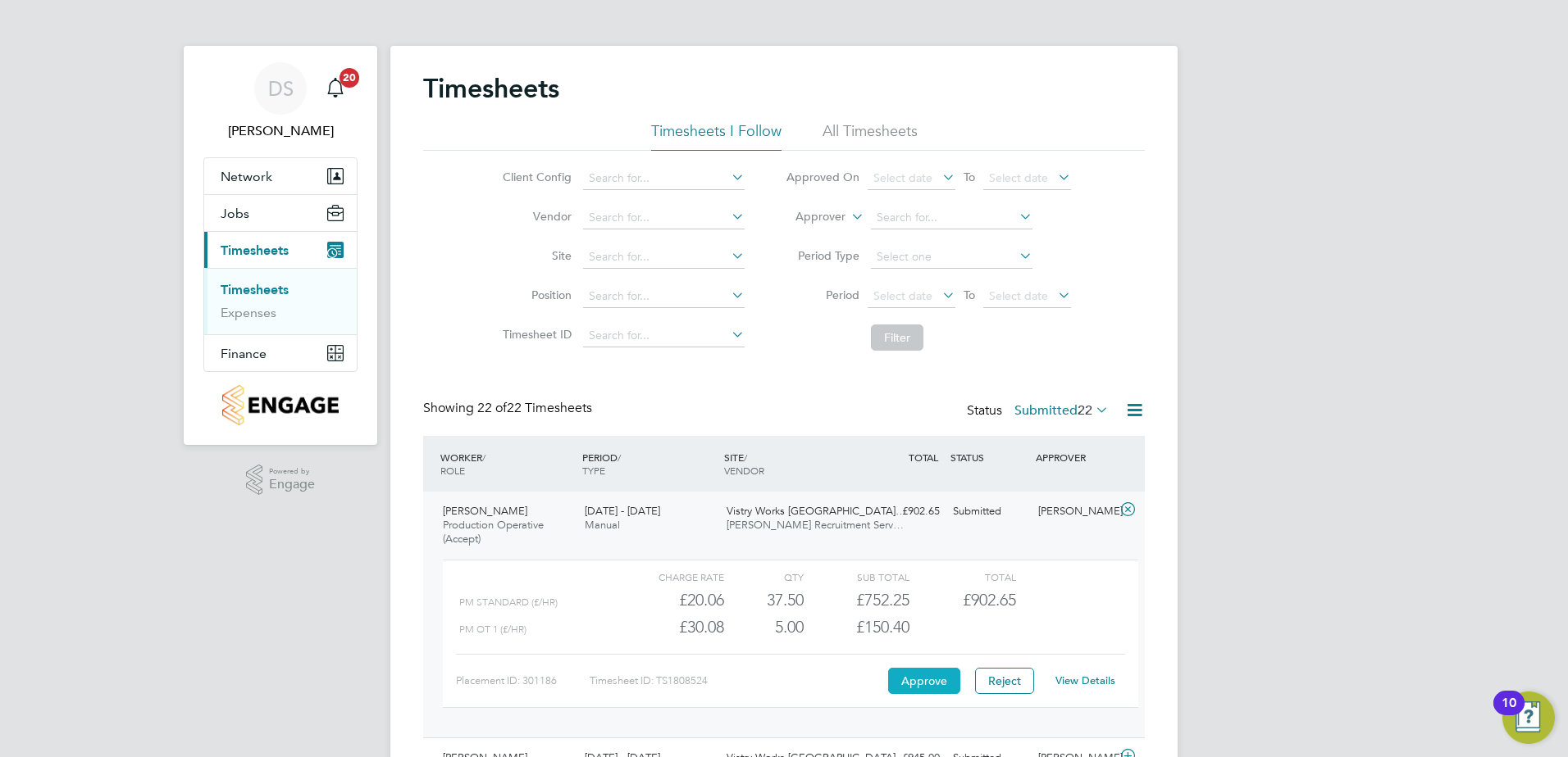
click at [928, 681] on button "Approve" at bounding box center [924, 680] width 72 height 26
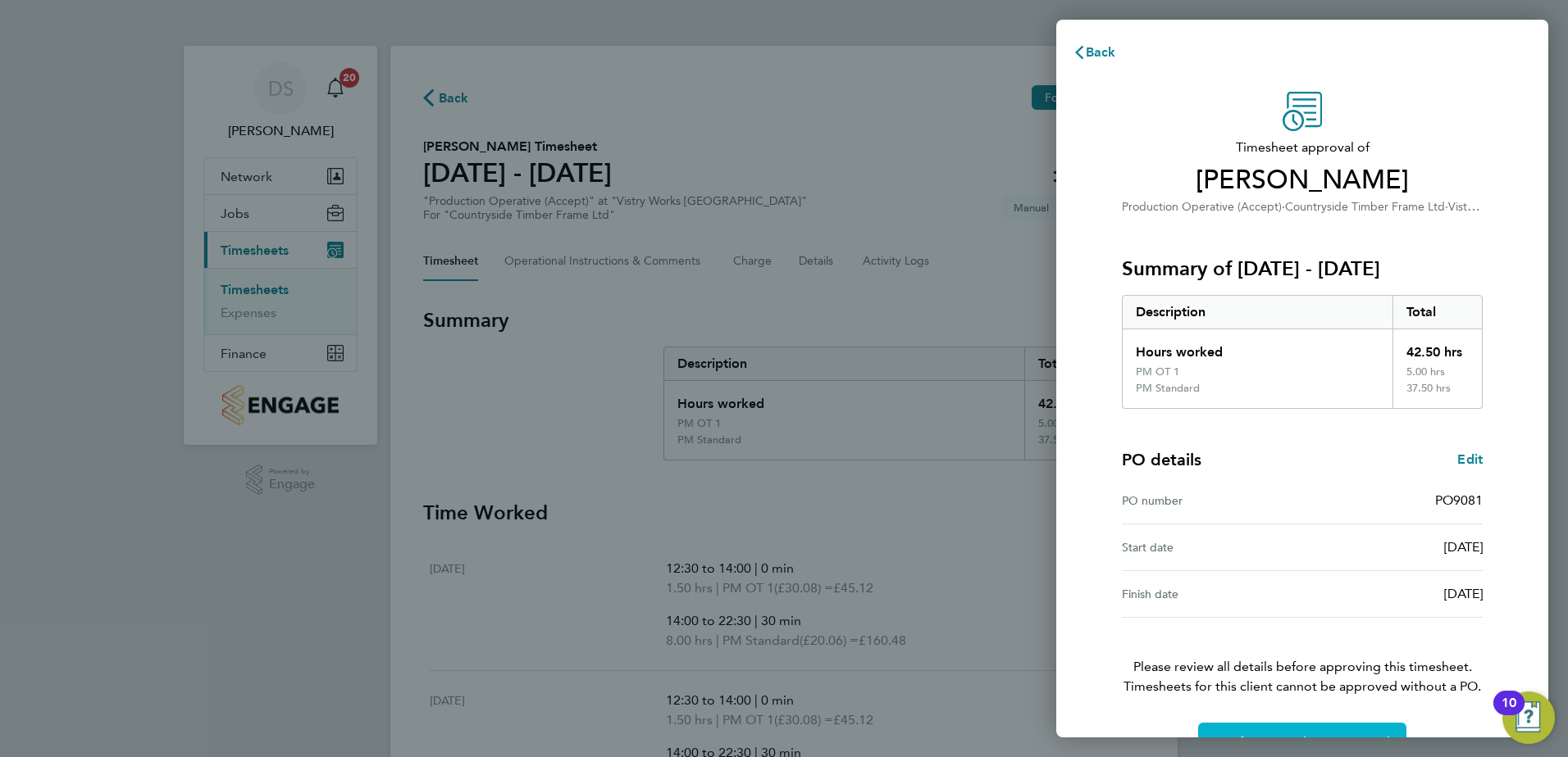
click at [1283, 728] on button "Confirm Timesheet Approval" at bounding box center [1301, 743] width 208 height 39
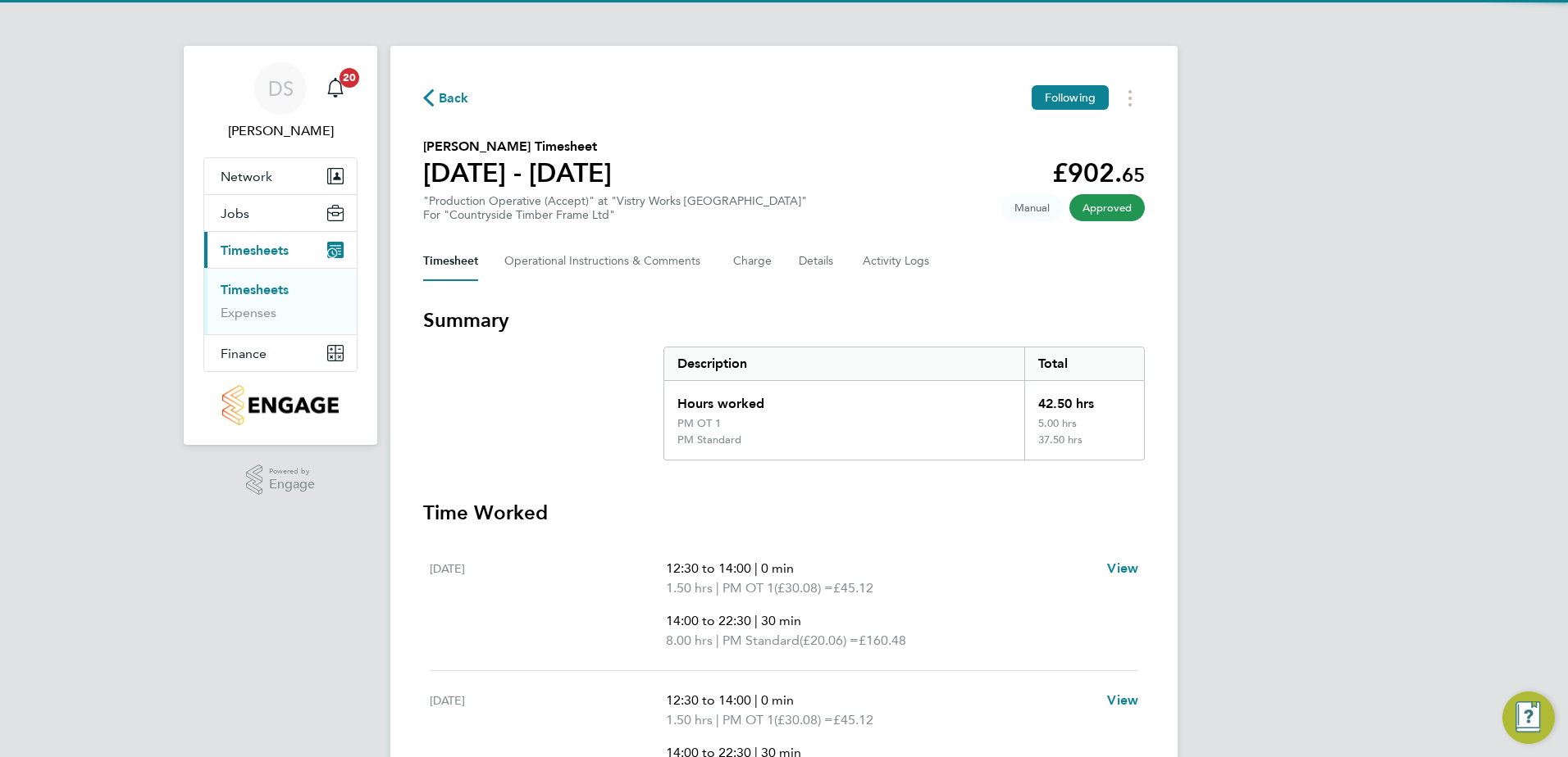
click at [451, 96] on span "Back" at bounding box center [454, 98] width 30 height 20
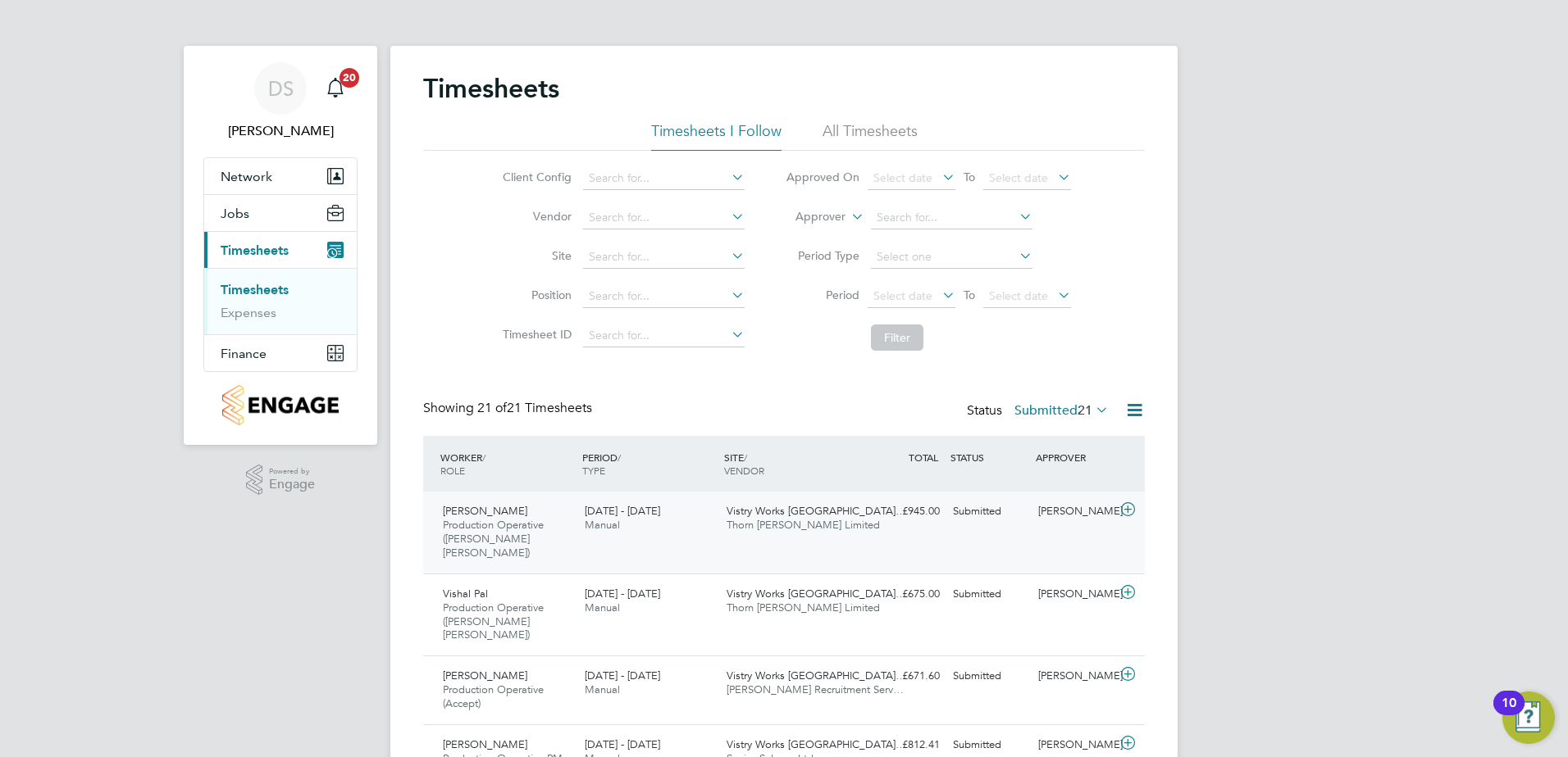
click at [1129, 511] on icon at bounding box center [1127, 509] width 21 height 13
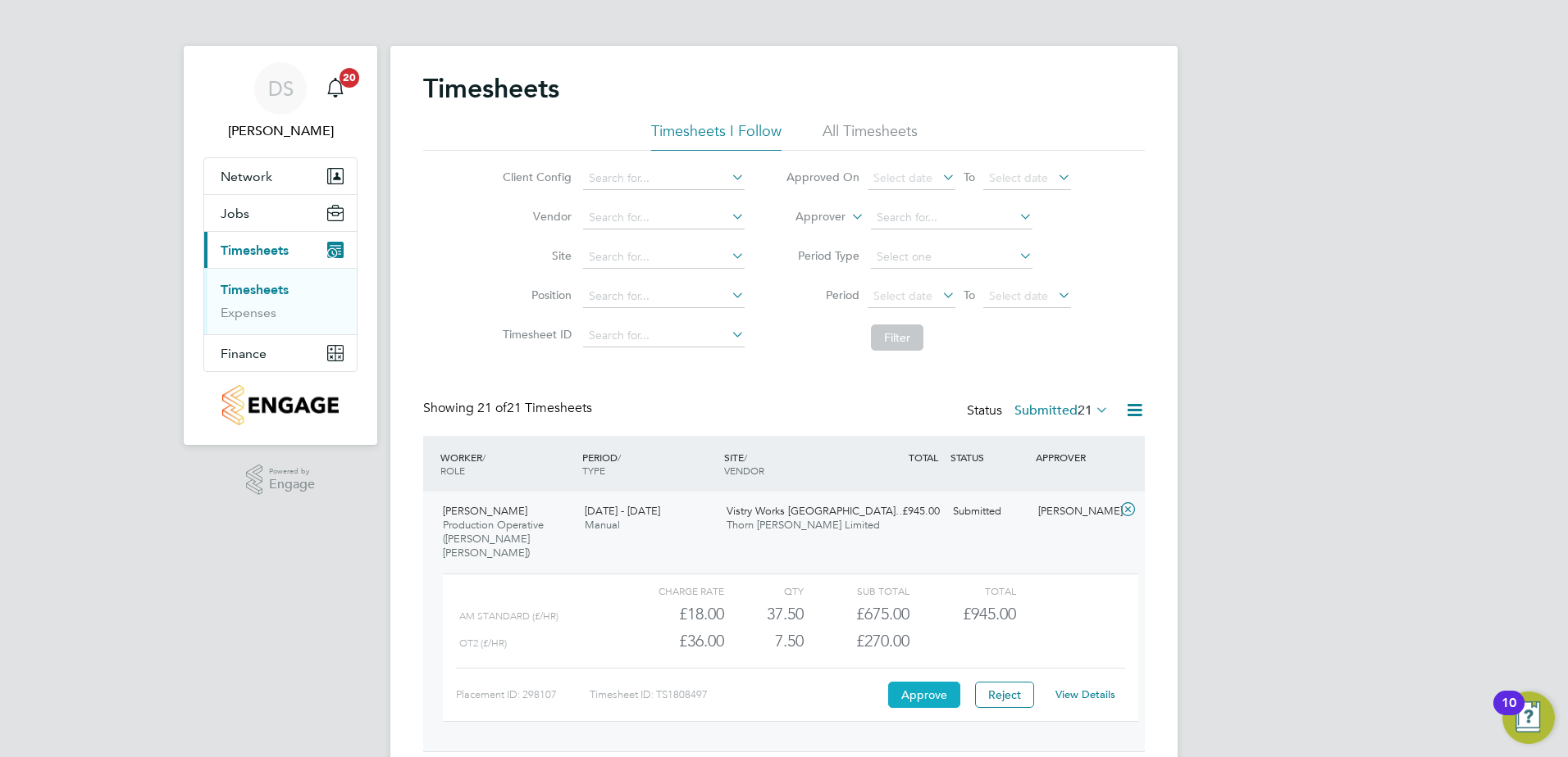
click at [911, 685] on button "Approve" at bounding box center [924, 695] width 72 height 26
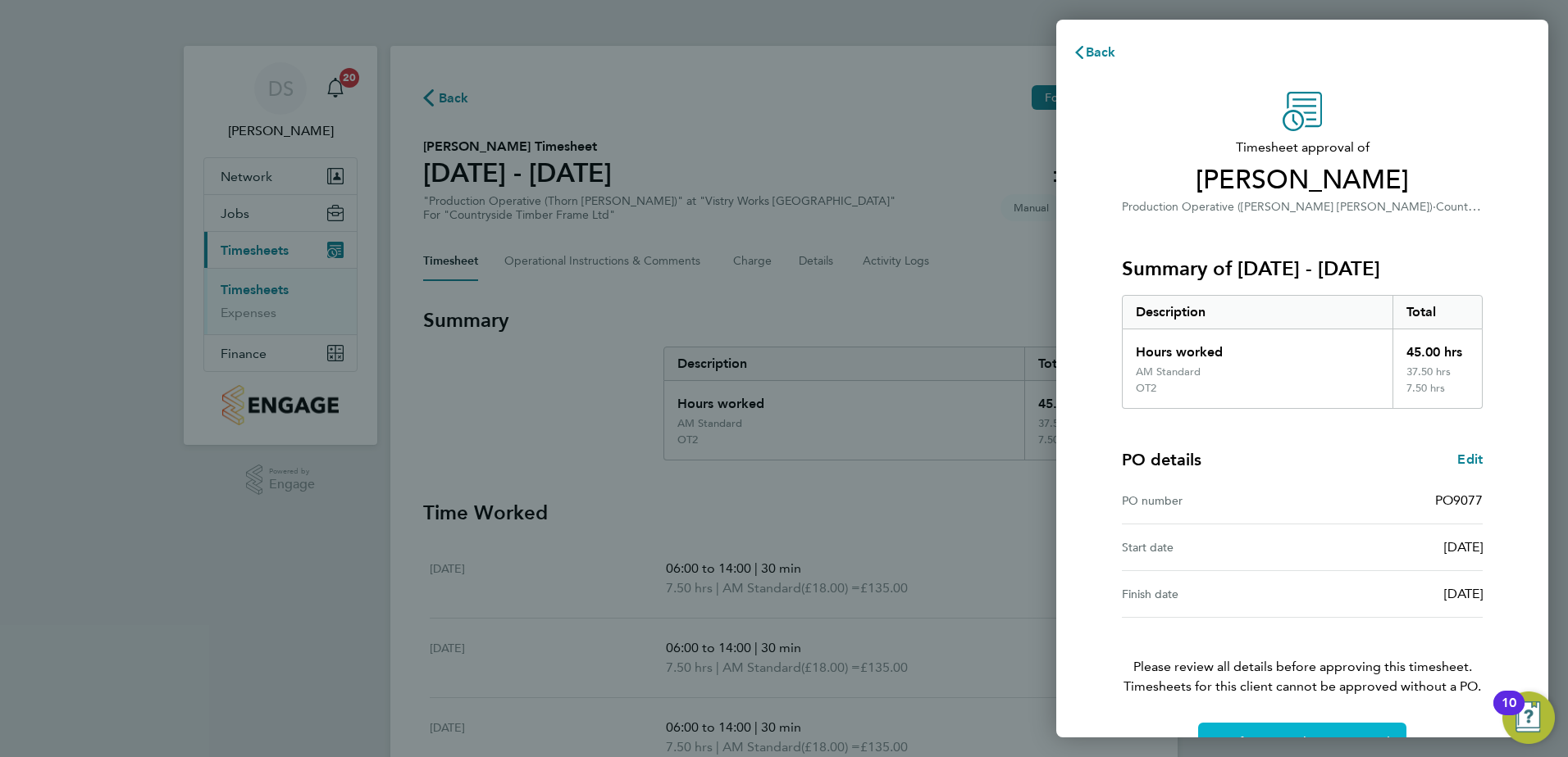
click at [1322, 732] on button "Confirm Timesheet Approval" at bounding box center [1301, 743] width 208 height 39
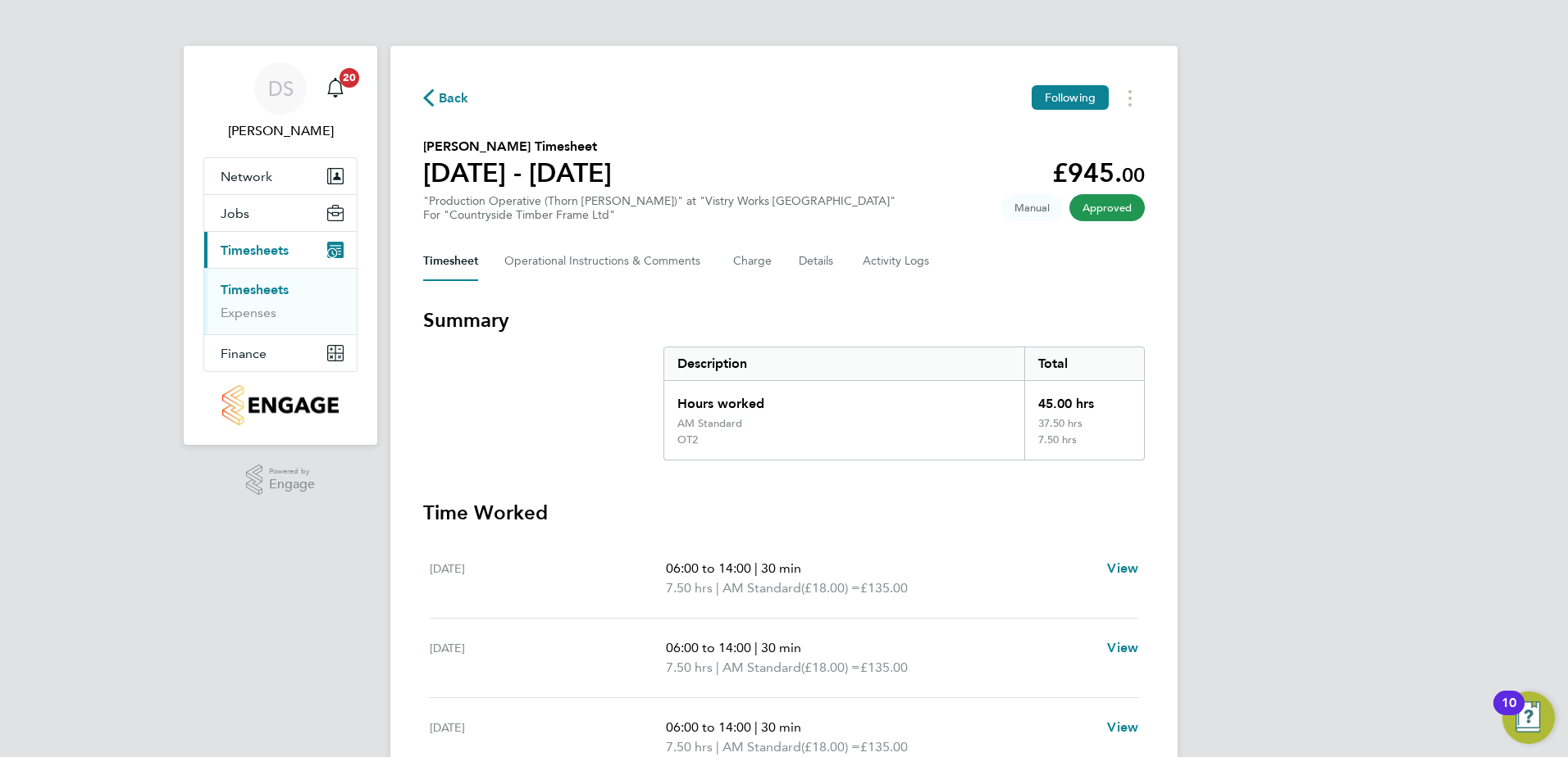
click at [433, 95] on span "Back" at bounding box center [445, 96] width 45 height 15
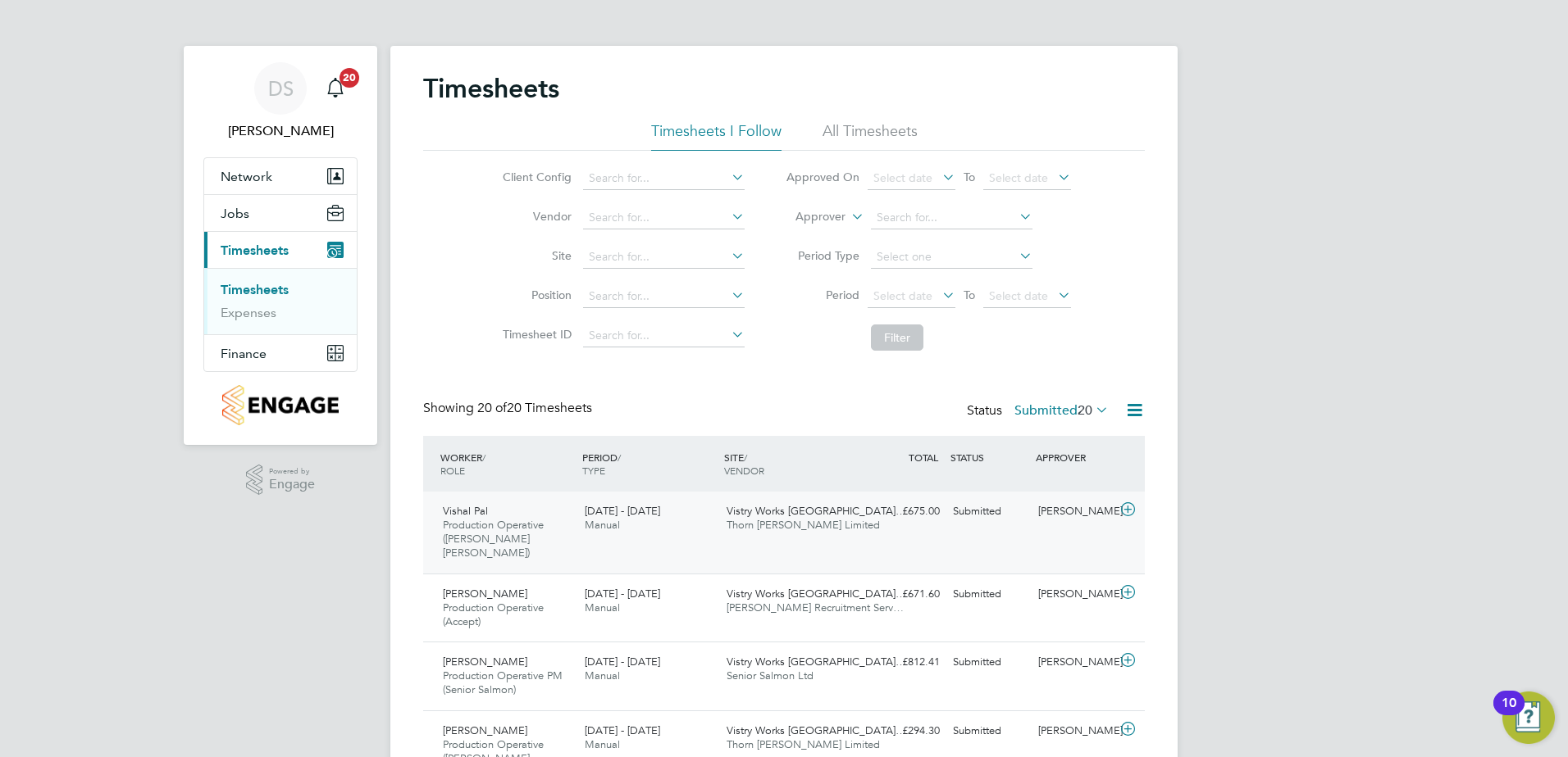
click at [1128, 509] on icon at bounding box center [1127, 509] width 21 height 13
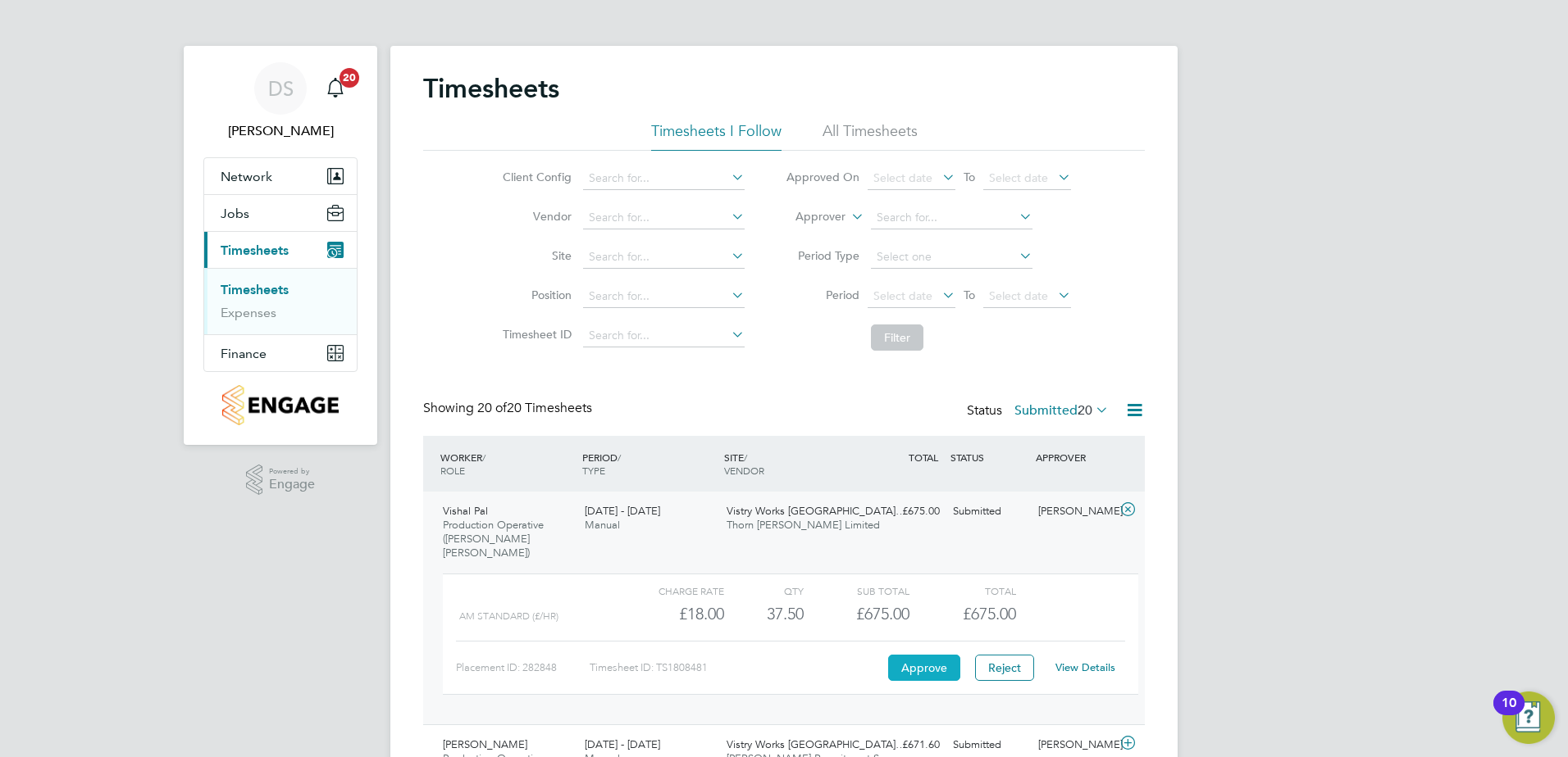
click at [935, 655] on button "Approve" at bounding box center [924, 667] width 72 height 26
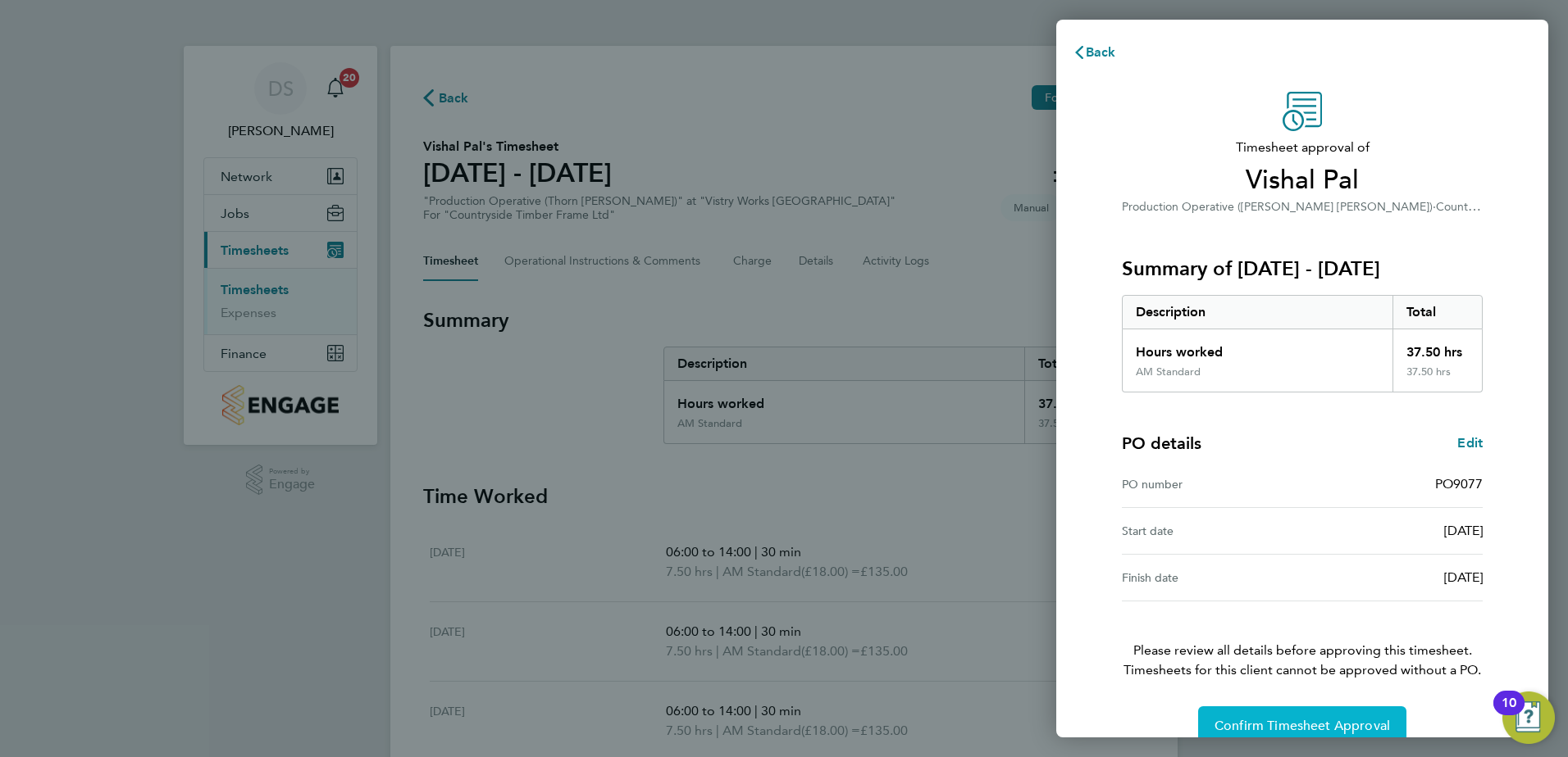
click at [1270, 716] on button "Confirm Timesheet Approval" at bounding box center [1301, 726] width 208 height 39
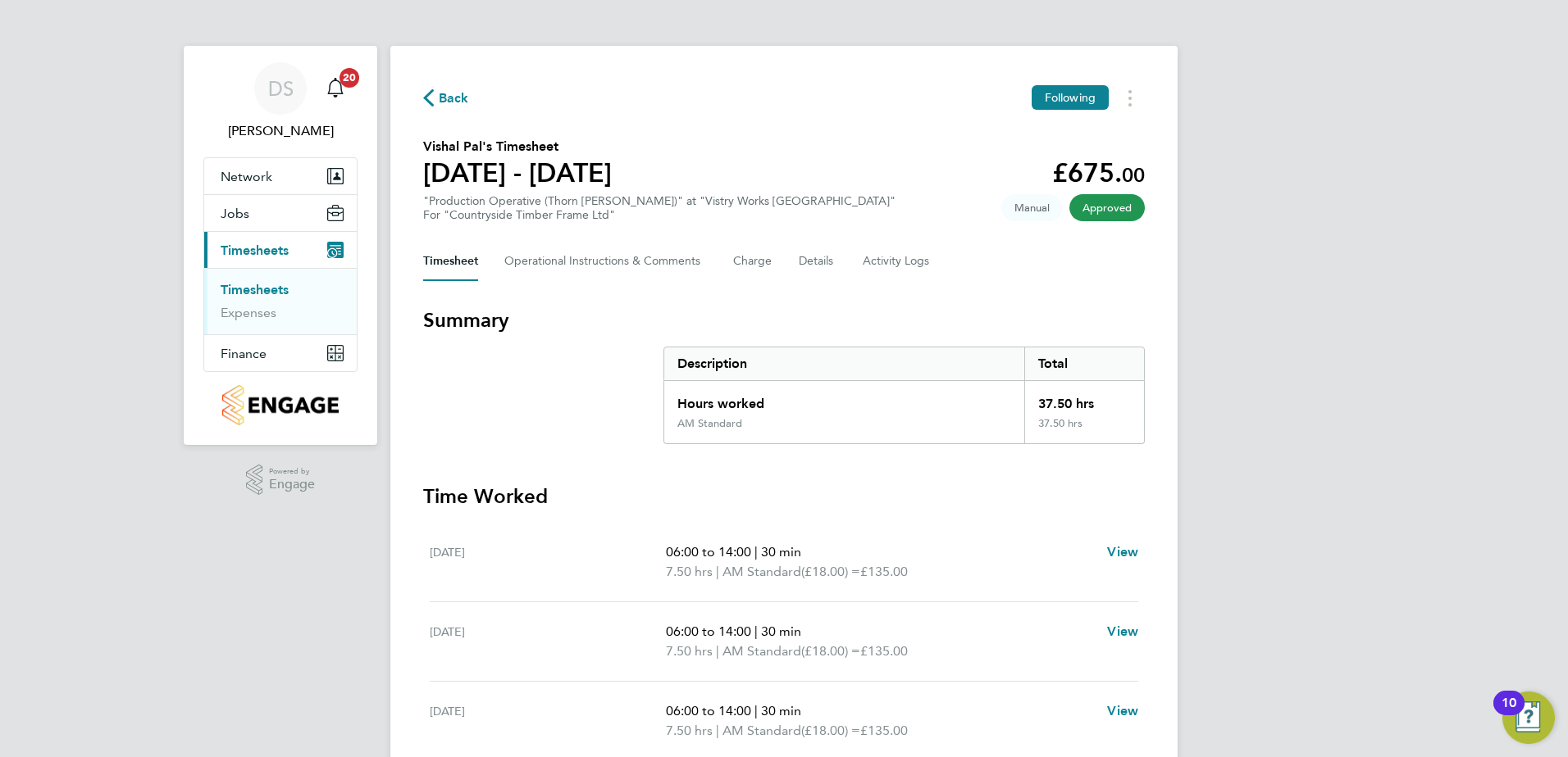
click at [442, 96] on span "Back" at bounding box center [454, 98] width 30 height 20
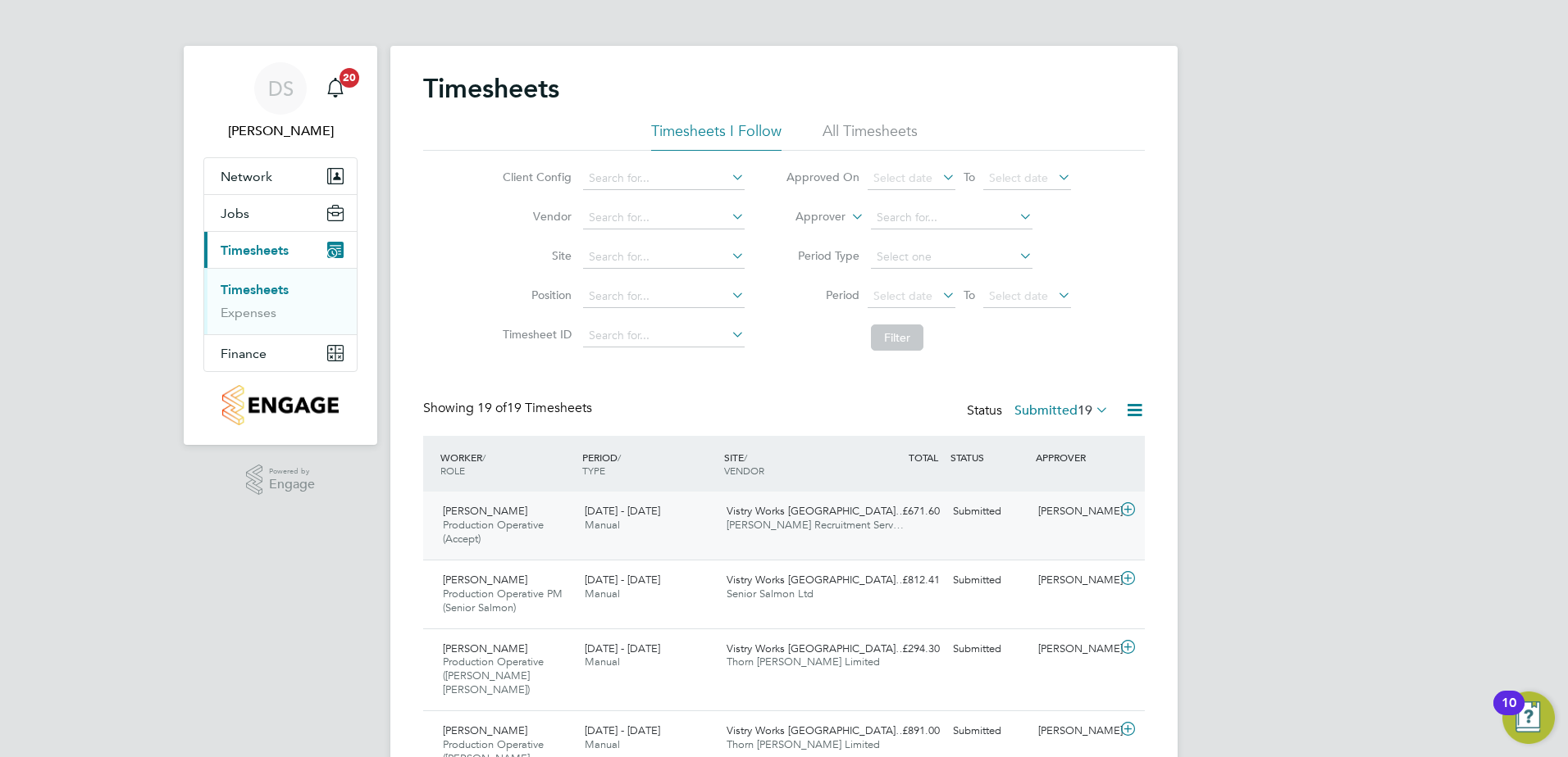
click at [1126, 515] on icon at bounding box center [1127, 509] width 21 height 13
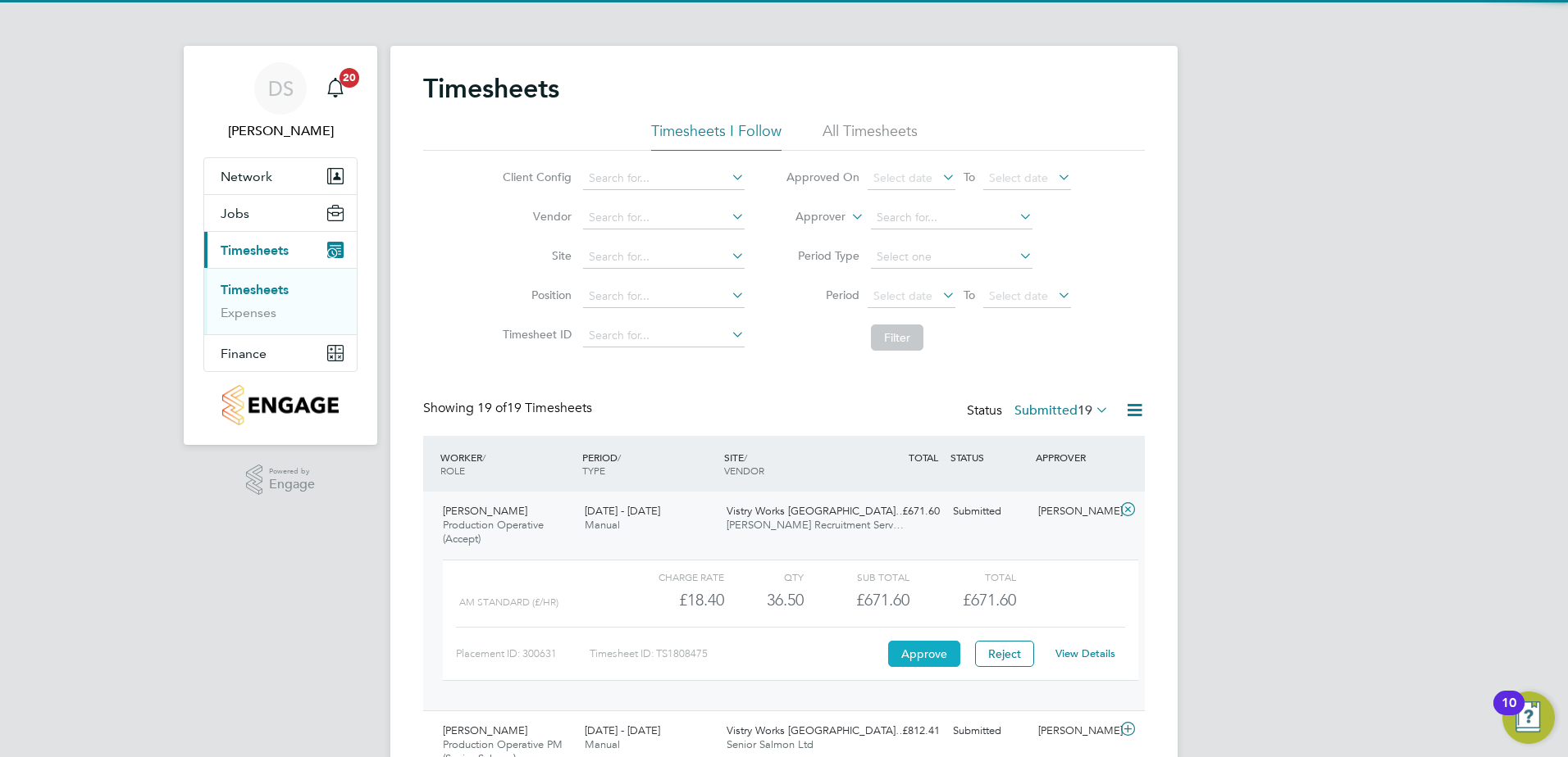
click at [945, 647] on button "Approve" at bounding box center [924, 654] width 72 height 26
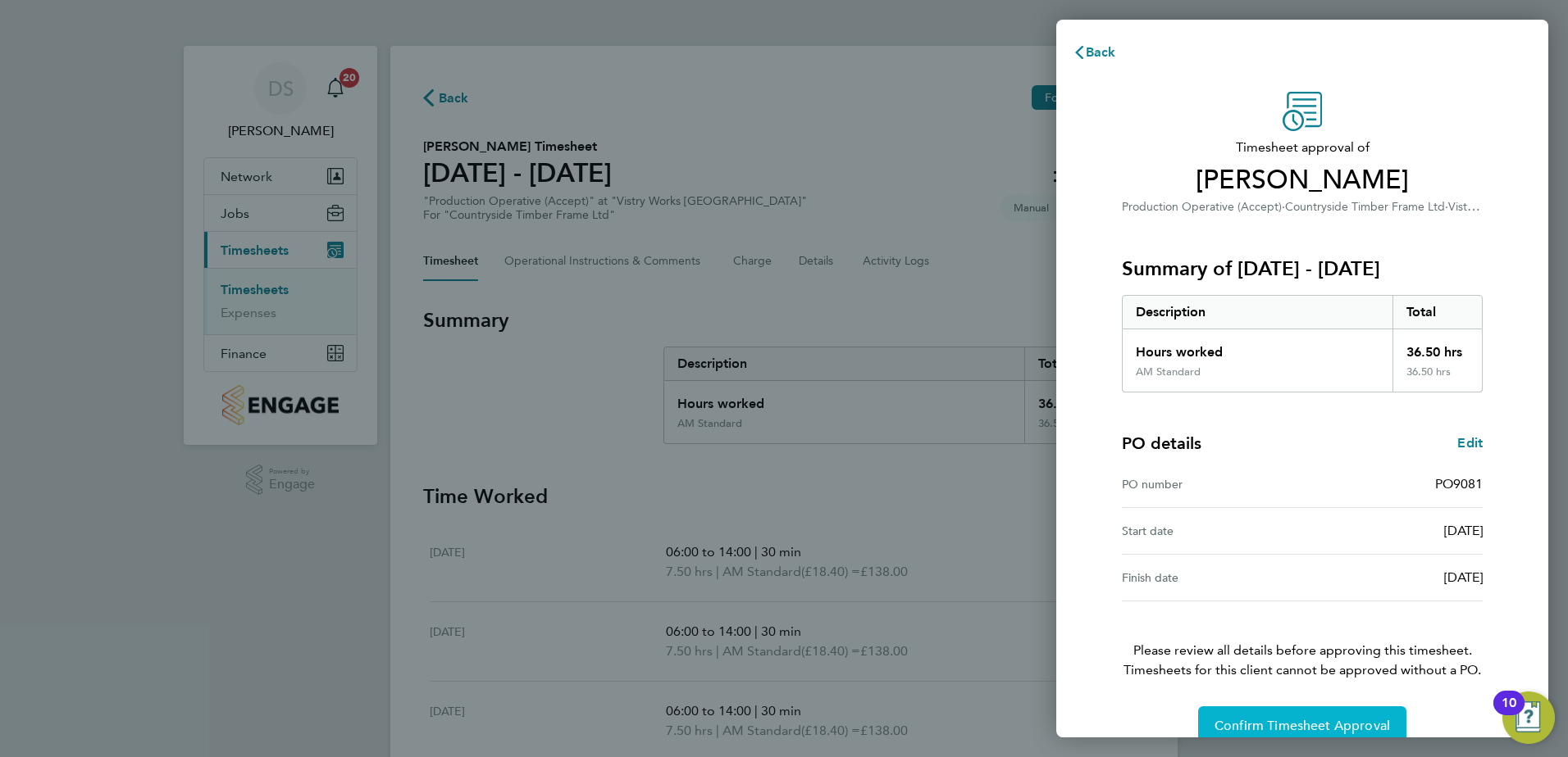
click at [1337, 720] on span "Confirm Timesheet Approval" at bounding box center [1301, 726] width 176 height 16
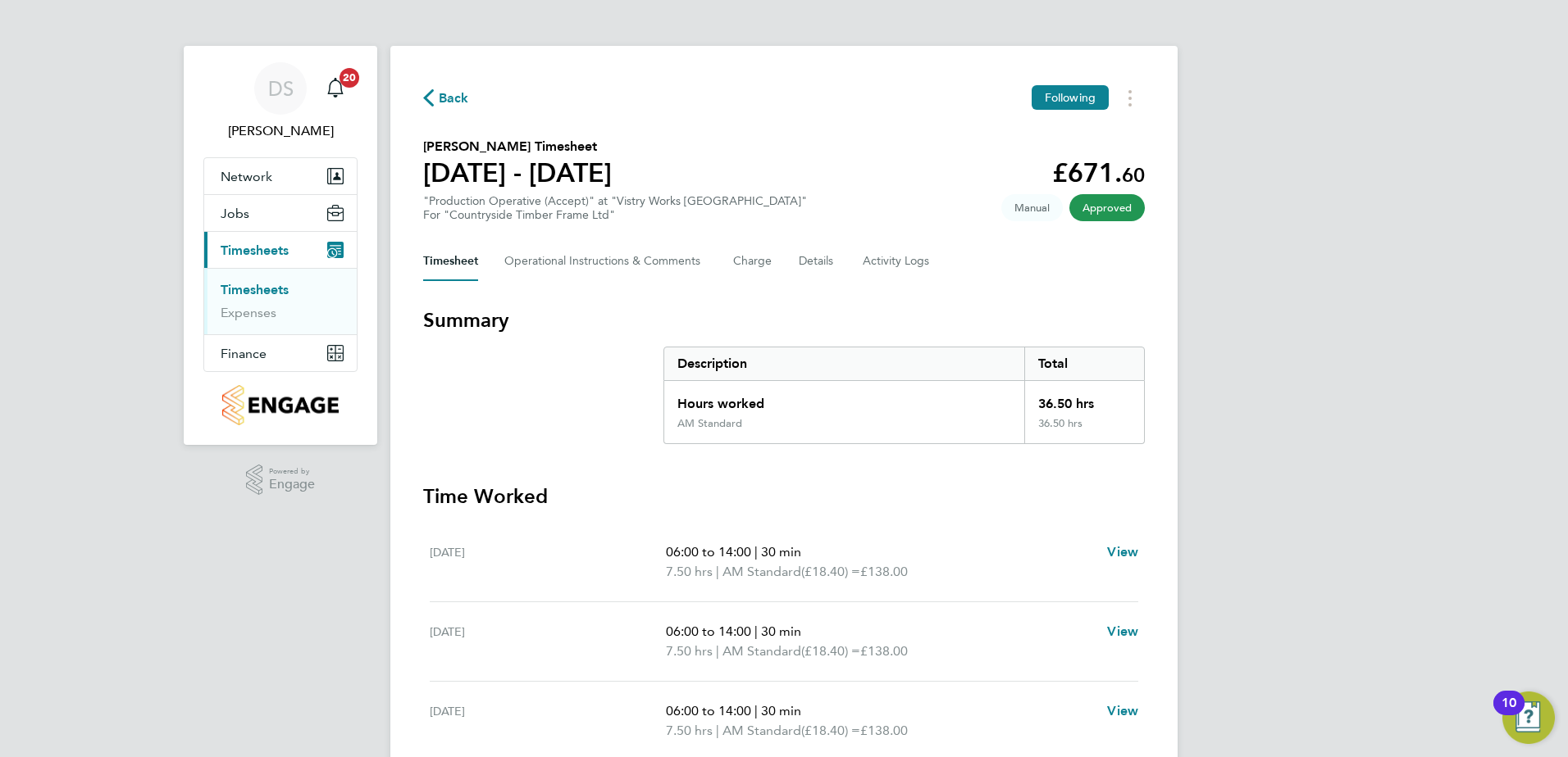
click at [450, 100] on span "Back" at bounding box center [454, 98] width 30 height 20
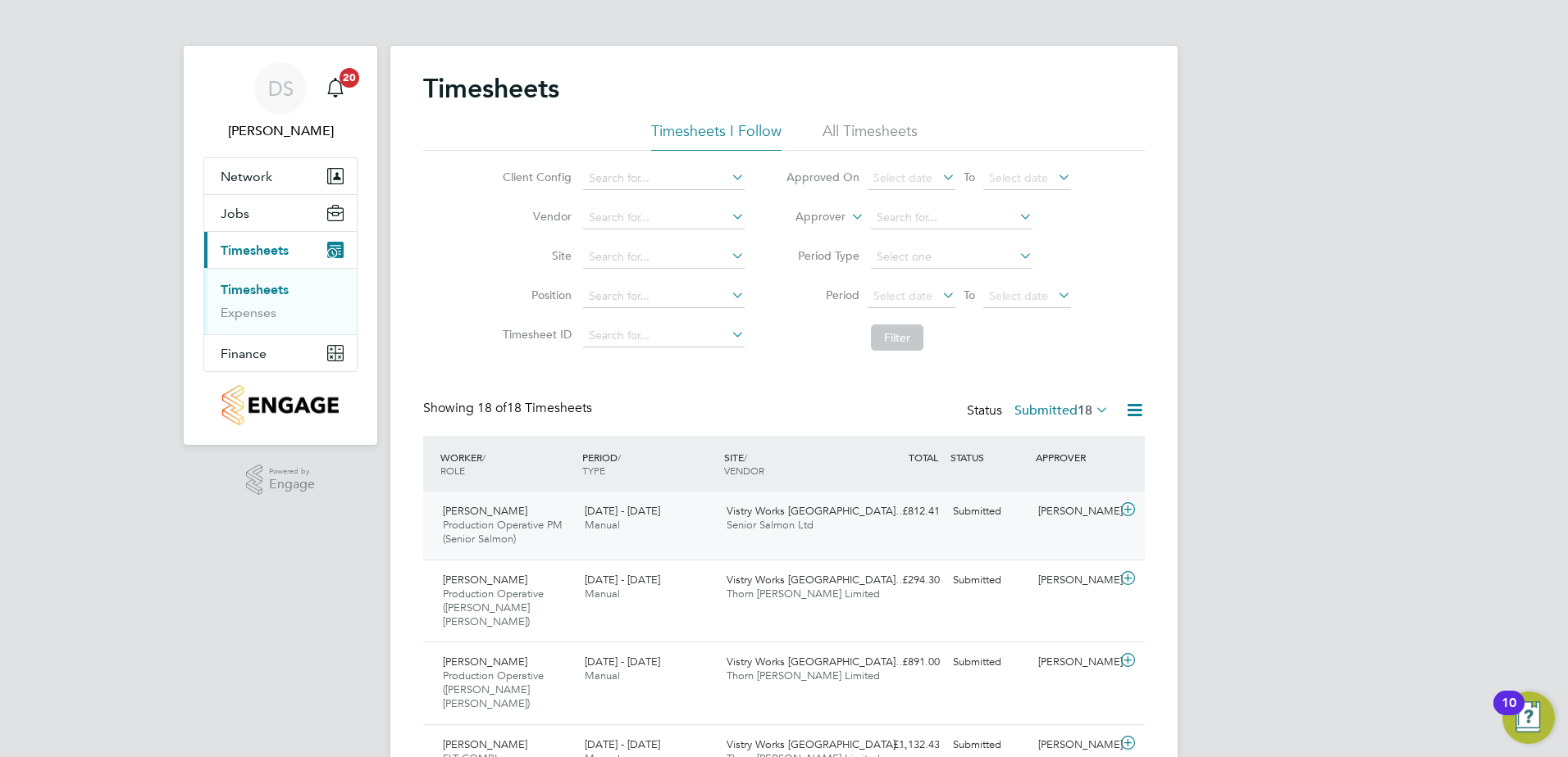
click at [1132, 511] on icon at bounding box center [1127, 509] width 21 height 13
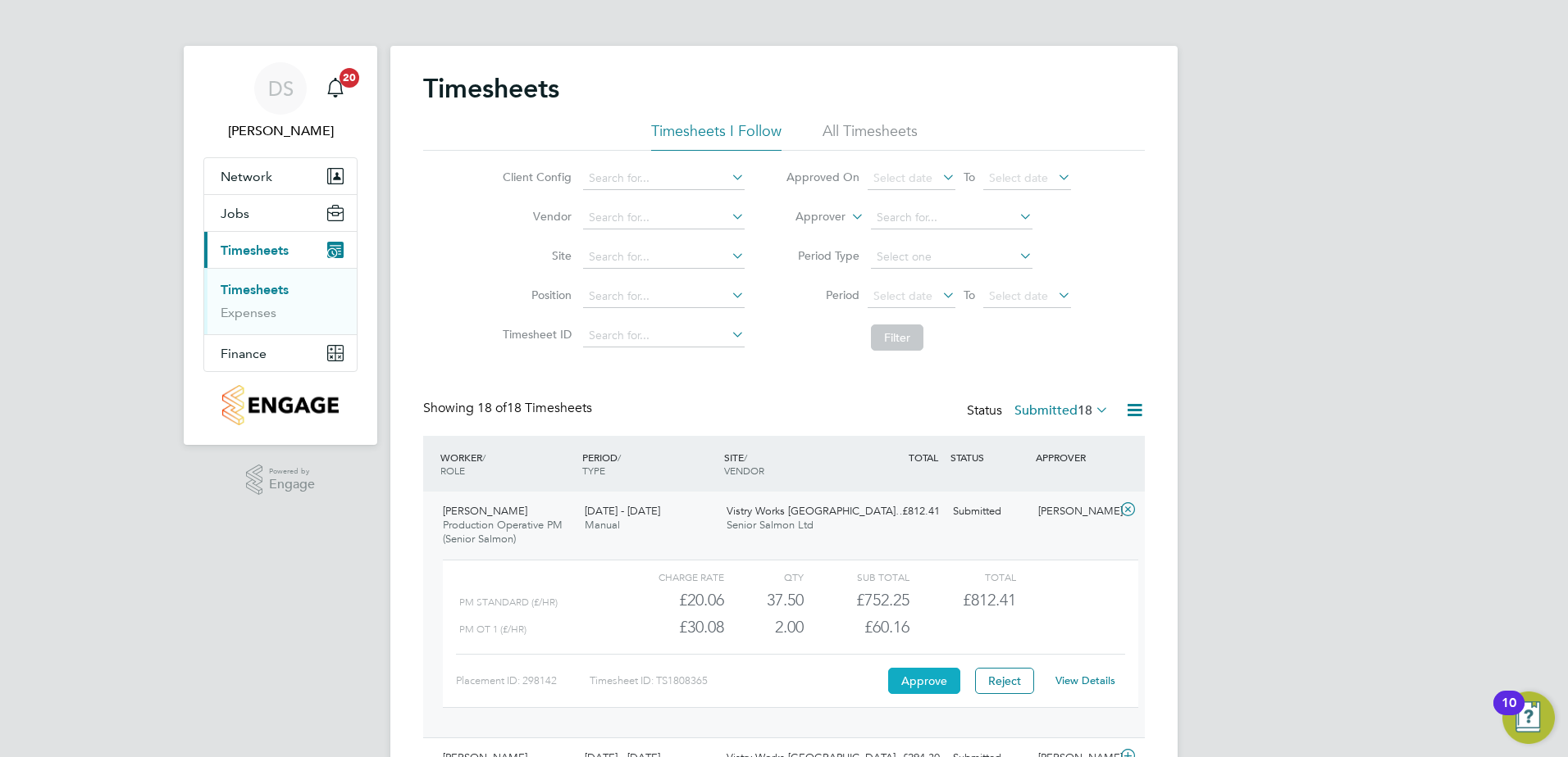
click at [921, 670] on button "Approve" at bounding box center [924, 680] width 72 height 26
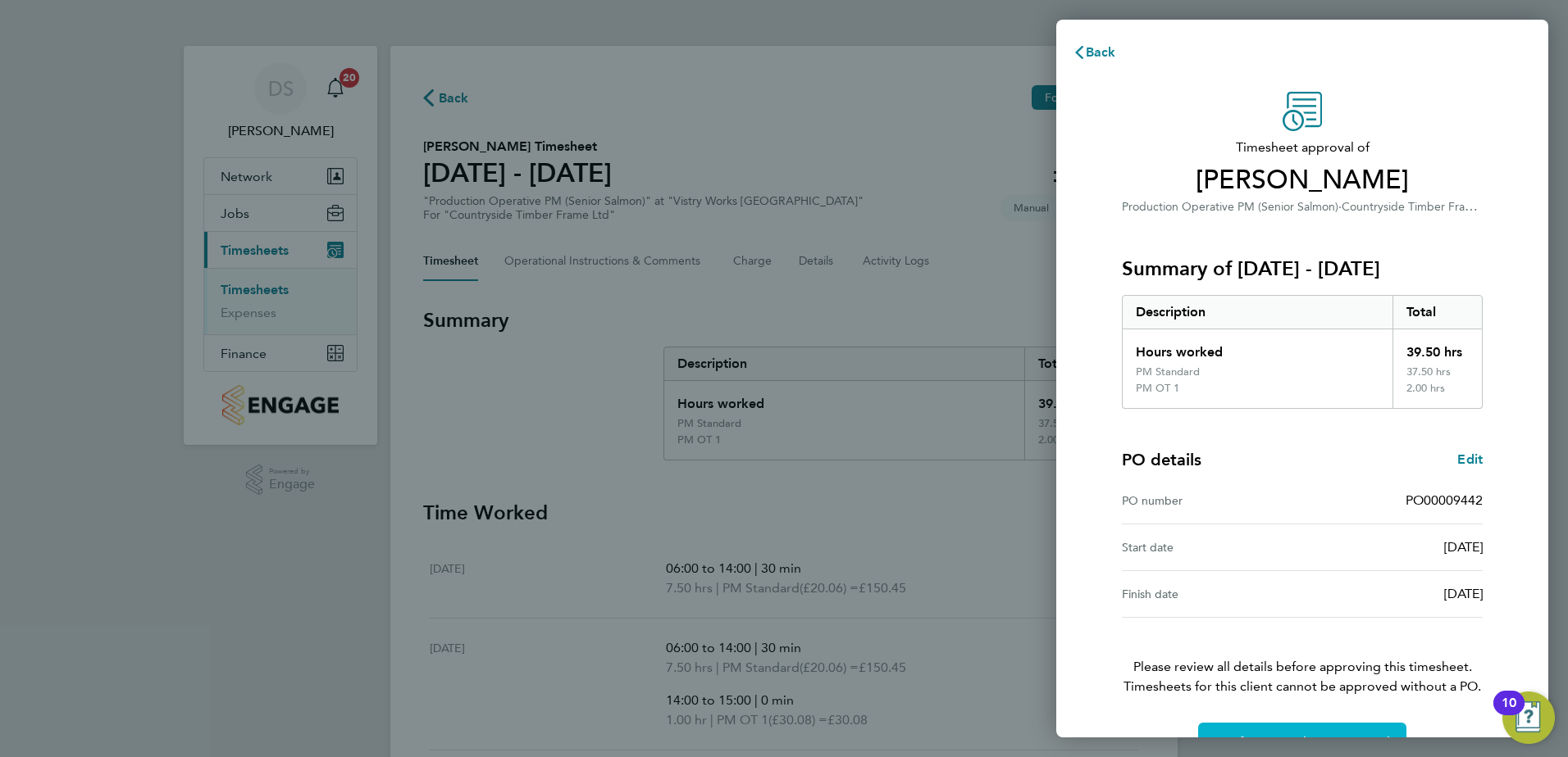
click at [1279, 733] on button "Confirm Timesheet Approval" at bounding box center [1301, 743] width 208 height 39
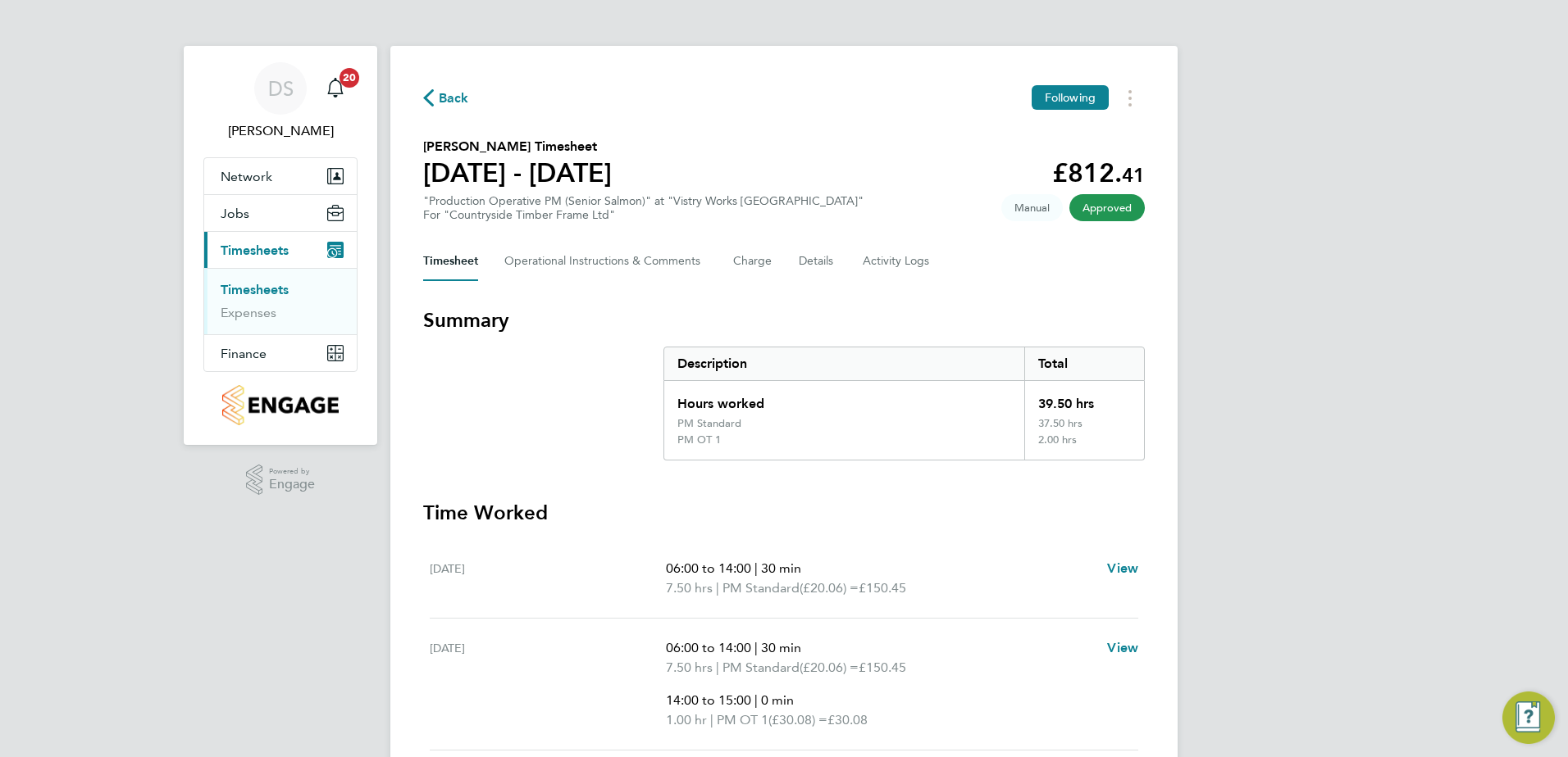
click at [442, 93] on span "Back" at bounding box center [454, 98] width 30 height 20
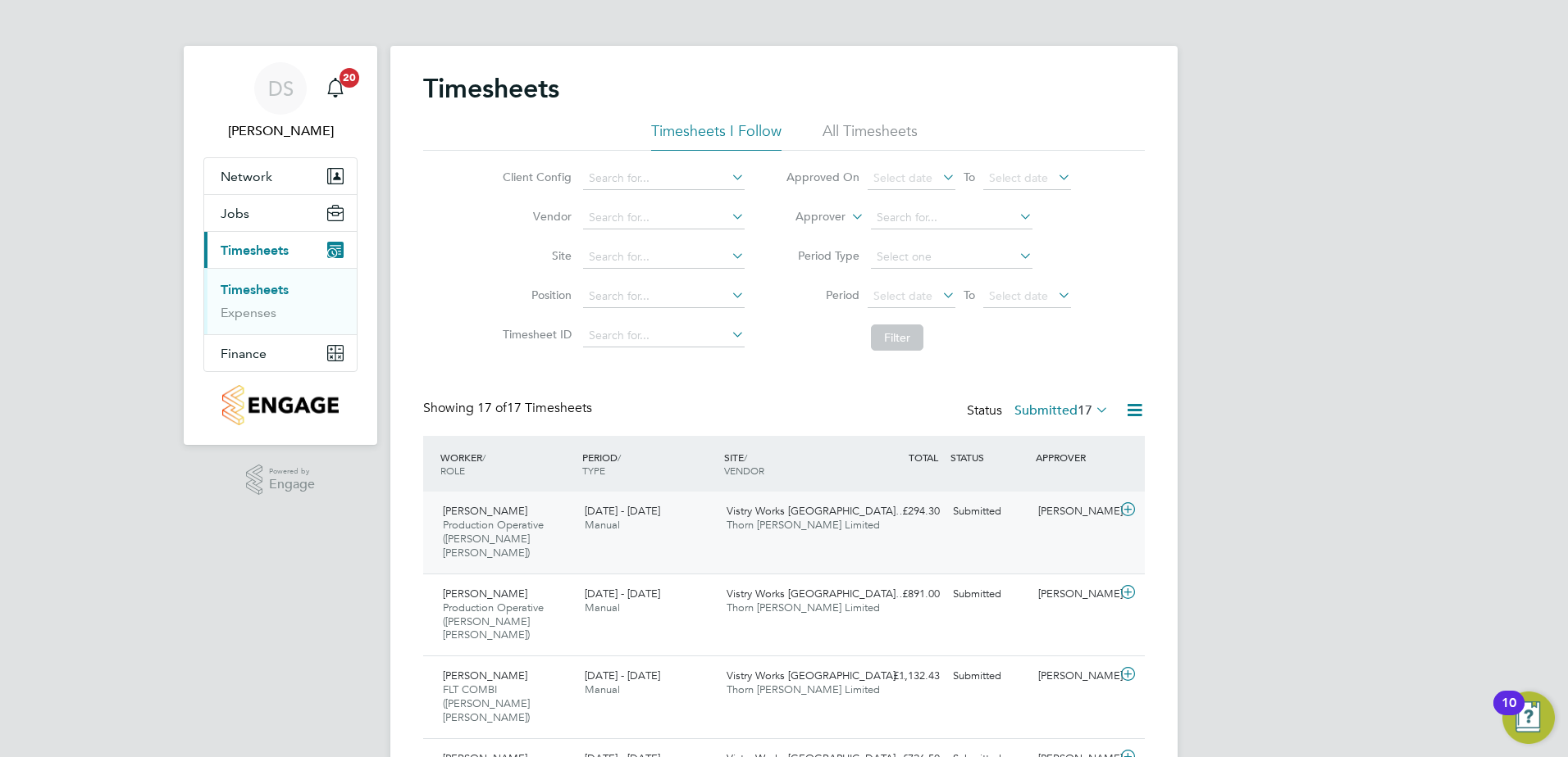
click at [1134, 513] on icon at bounding box center [1127, 509] width 21 height 13
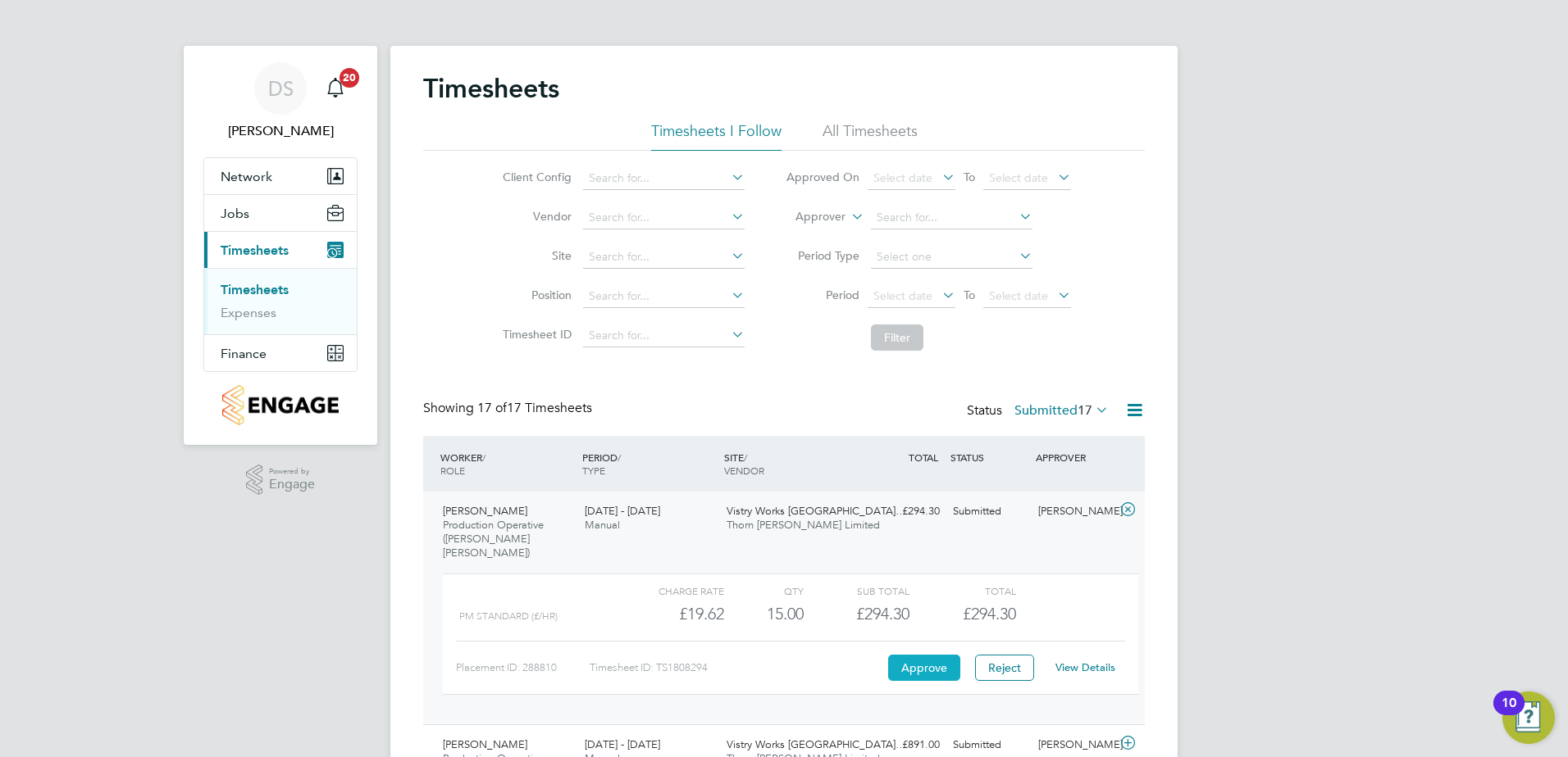
click at [925, 654] on button "Approve" at bounding box center [924, 667] width 72 height 26
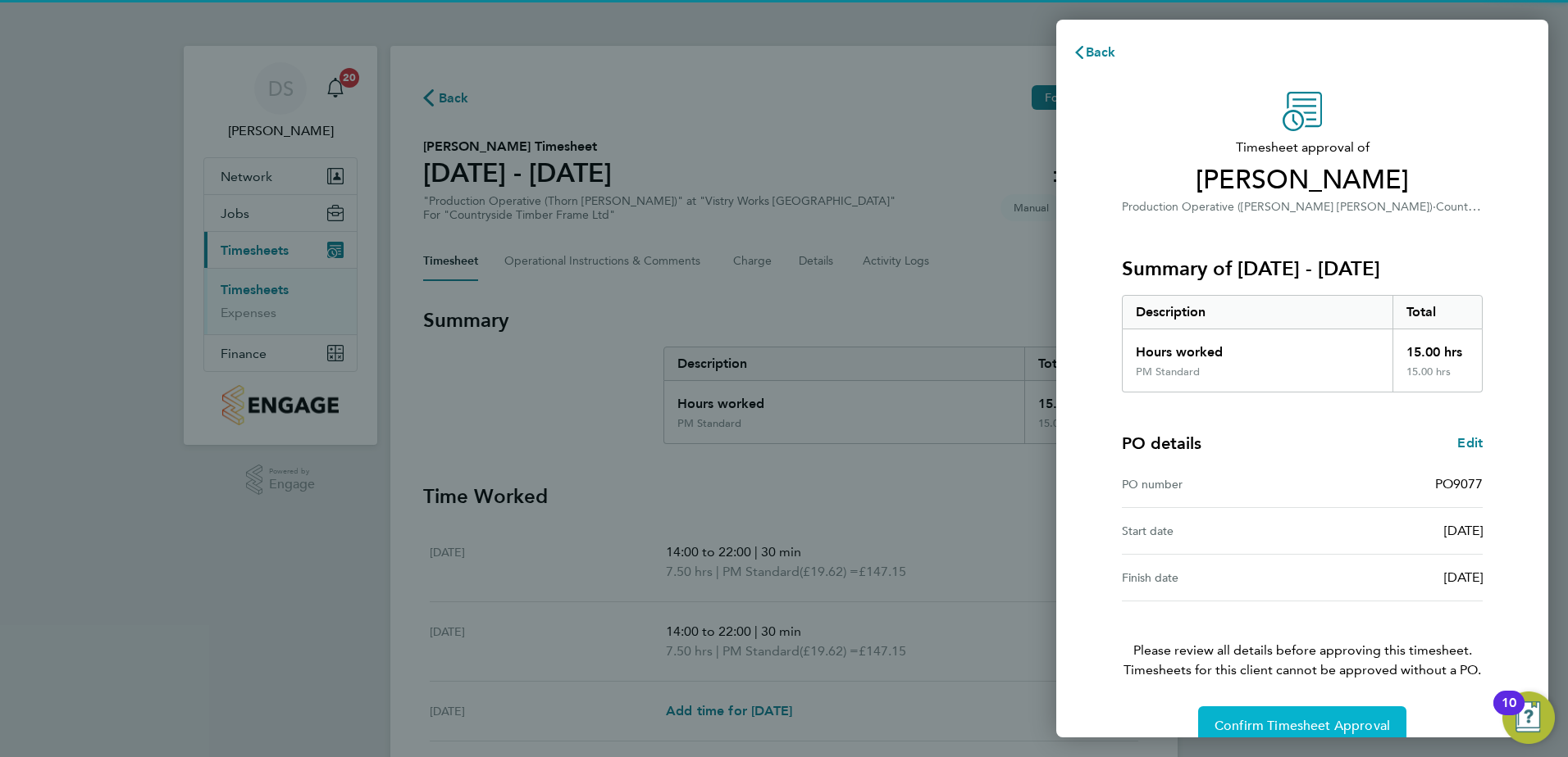
click at [1320, 732] on span "Confirm Timesheet Approval" at bounding box center [1301, 726] width 176 height 16
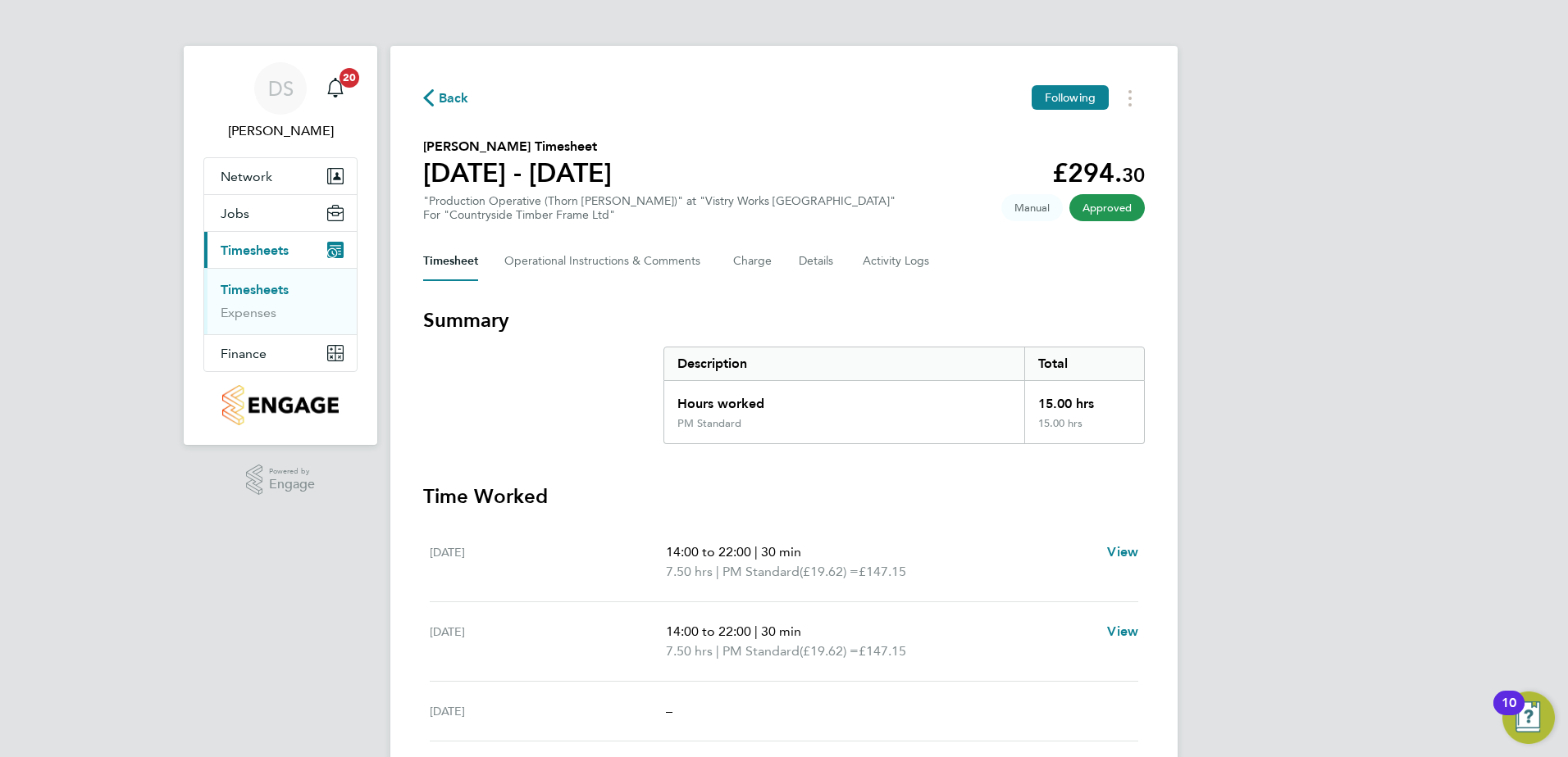
click at [442, 108] on div "Back Following" at bounding box center [783, 98] width 722 height 25
click at [442, 100] on span "Back" at bounding box center [454, 98] width 30 height 20
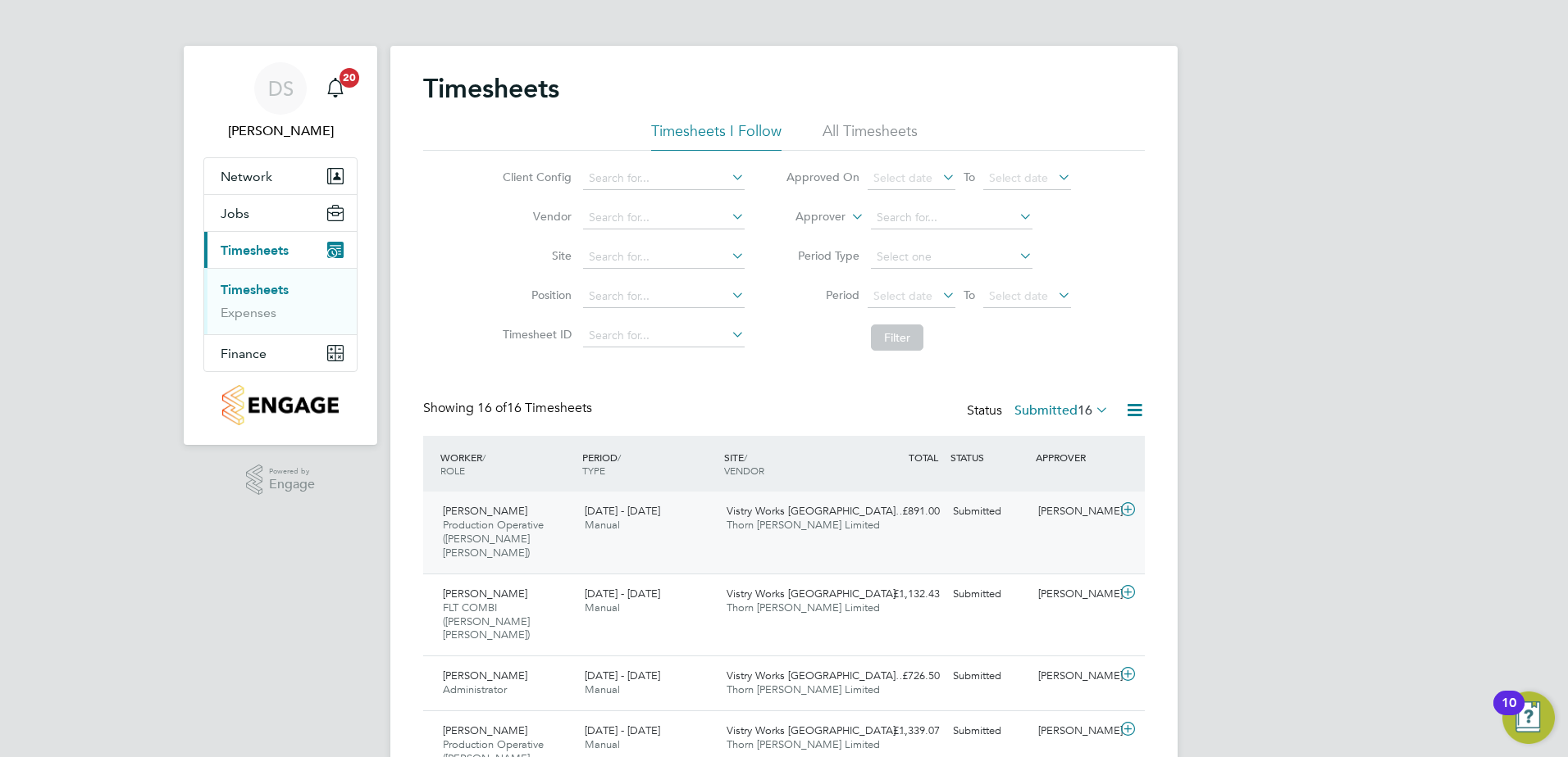
click at [1132, 506] on icon at bounding box center [1127, 509] width 21 height 13
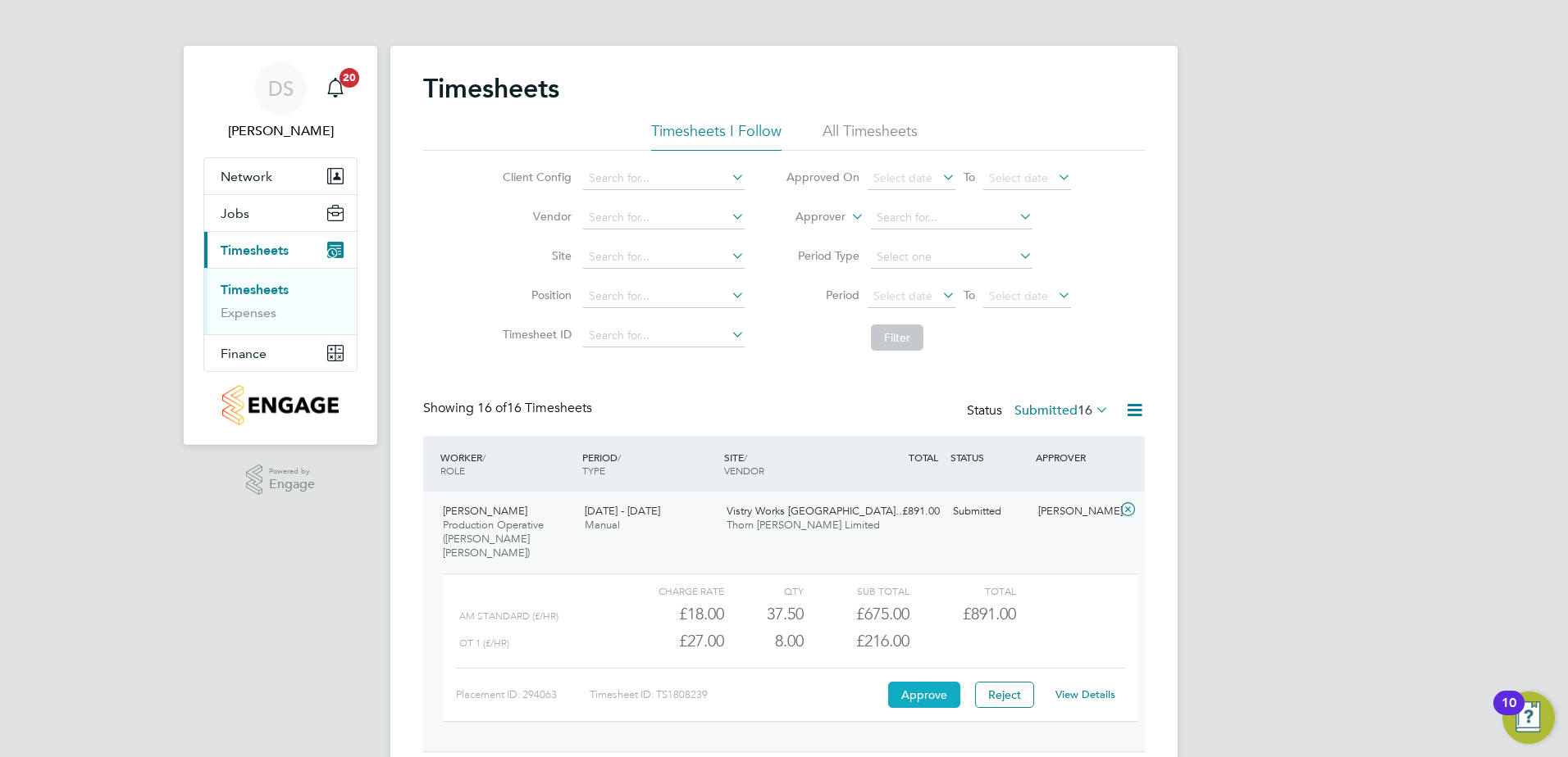
click at [926, 682] on button "Approve" at bounding box center [924, 695] width 72 height 26
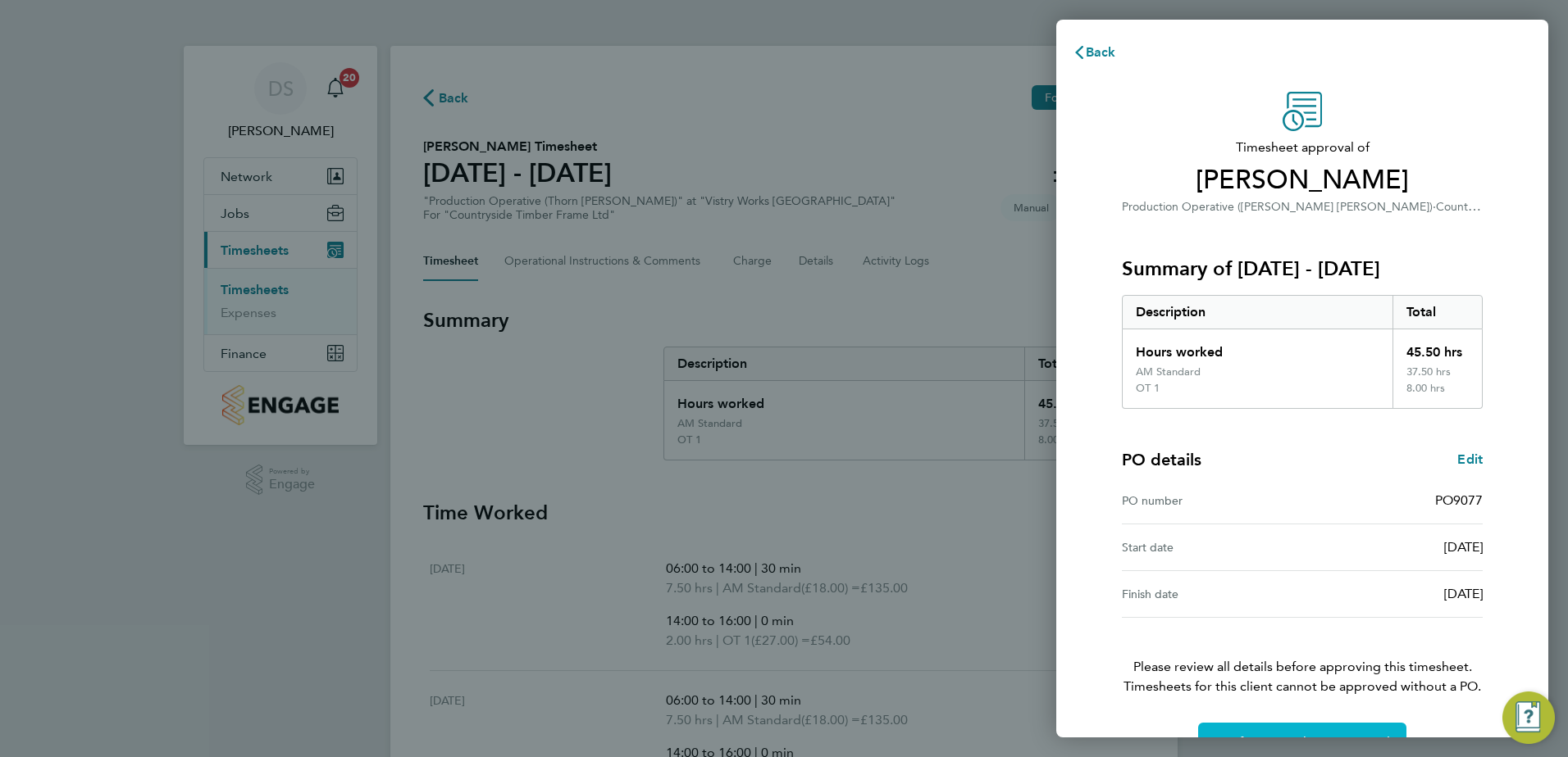
click at [1298, 733] on button "Confirm Timesheet Approval" at bounding box center [1301, 743] width 208 height 39
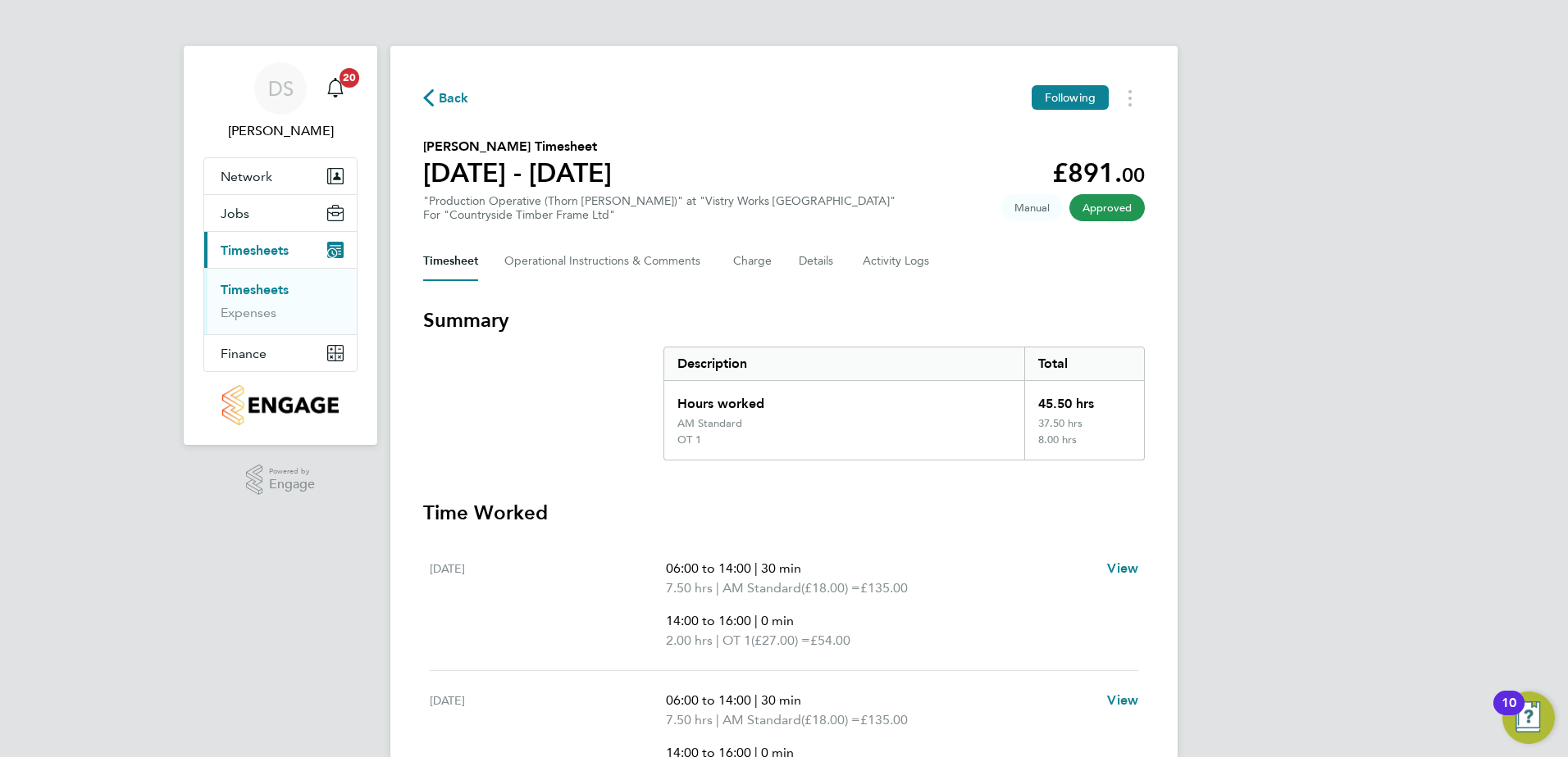
click at [450, 93] on span "Back" at bounding box center [454, 98] width 30 height 20
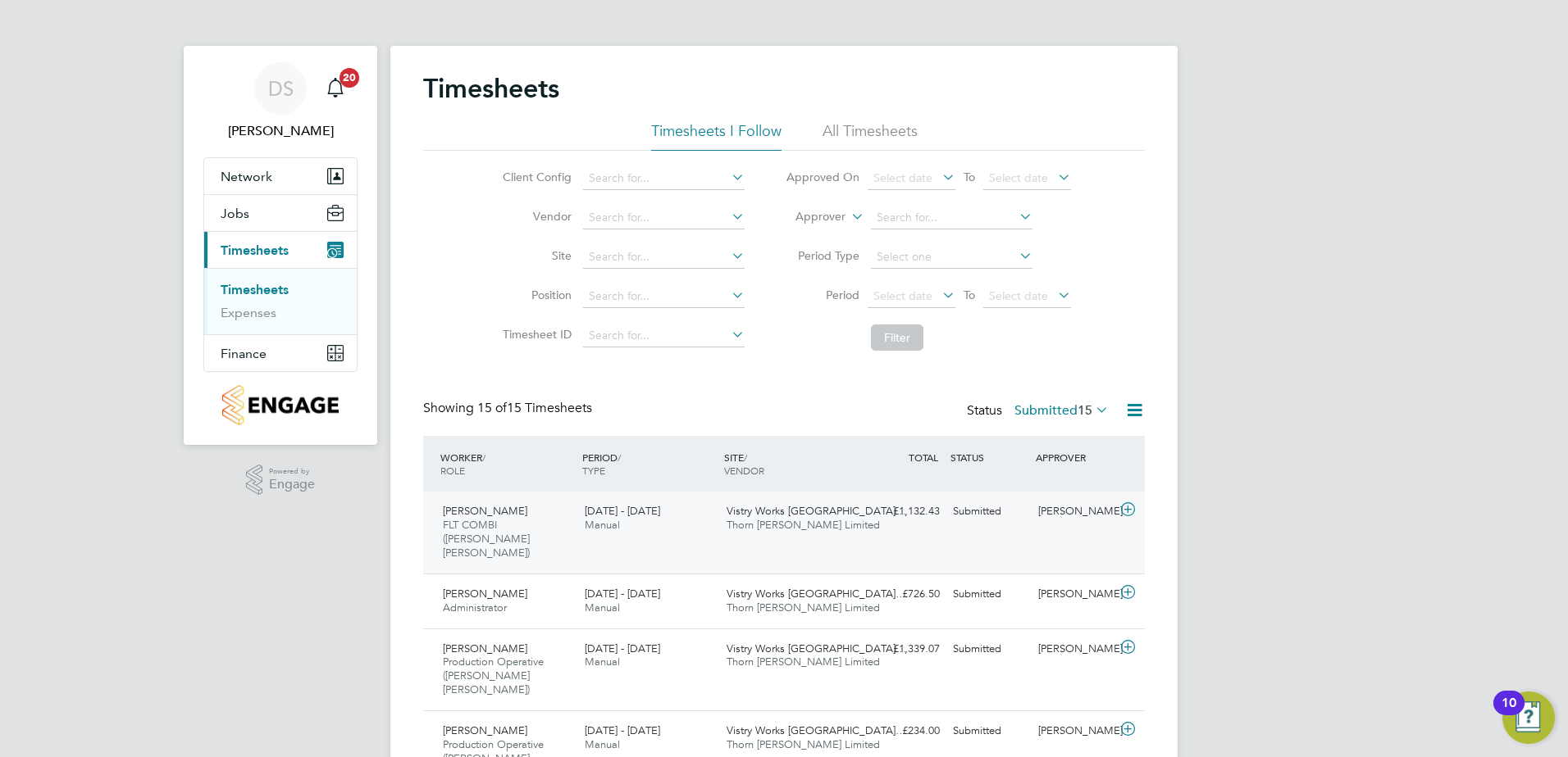
click at [1132, 508] on icon at bounding box center [1127, 509] width 21 height 13
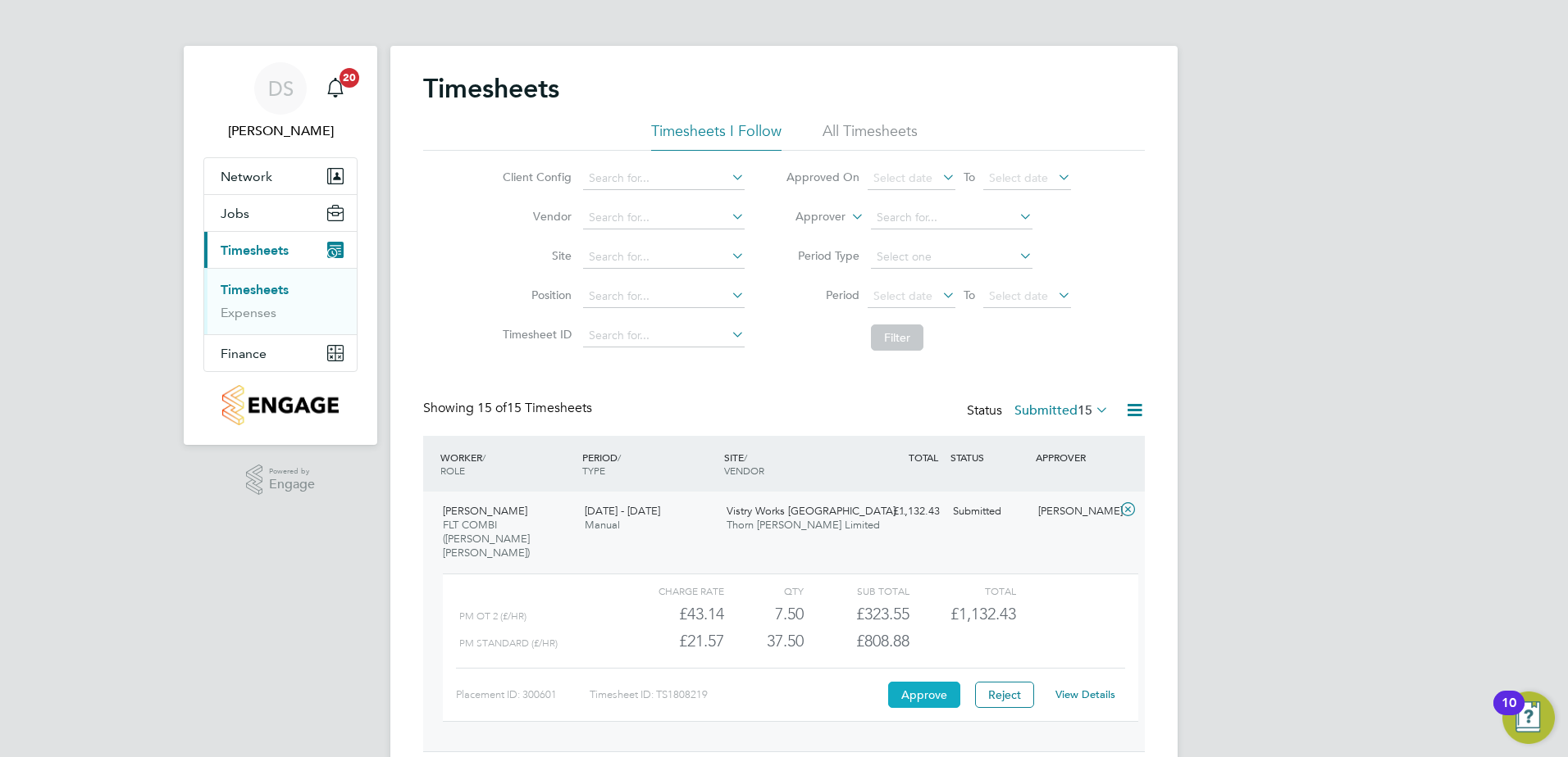
click at [929, 682] on button "Approve" at bounding box center [924, 695] width 72 height 26
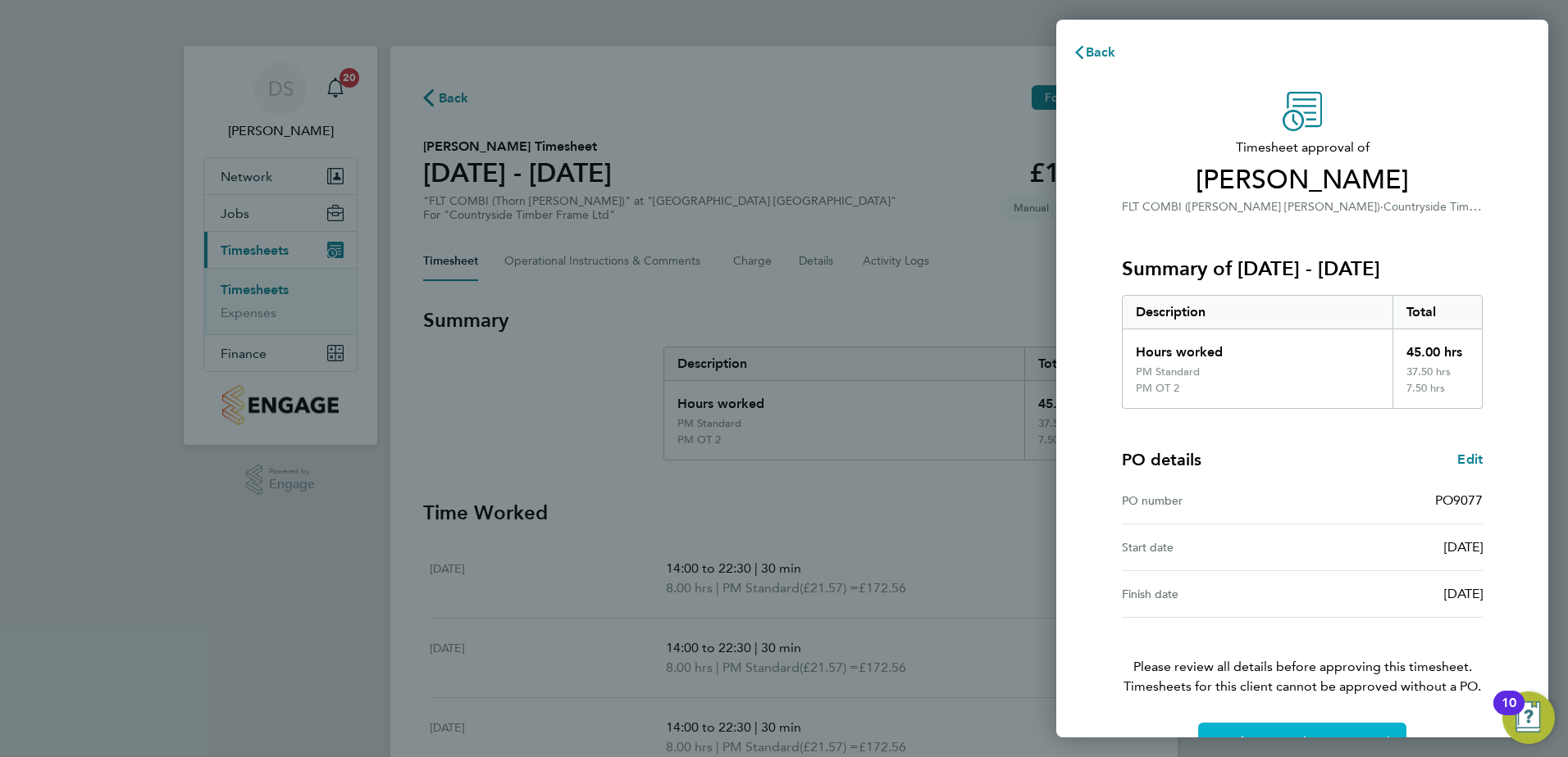
click at [1358, 730] on button "Confirm Timesheet Approval" at bounding box center [1301, 743] width 208 height 39
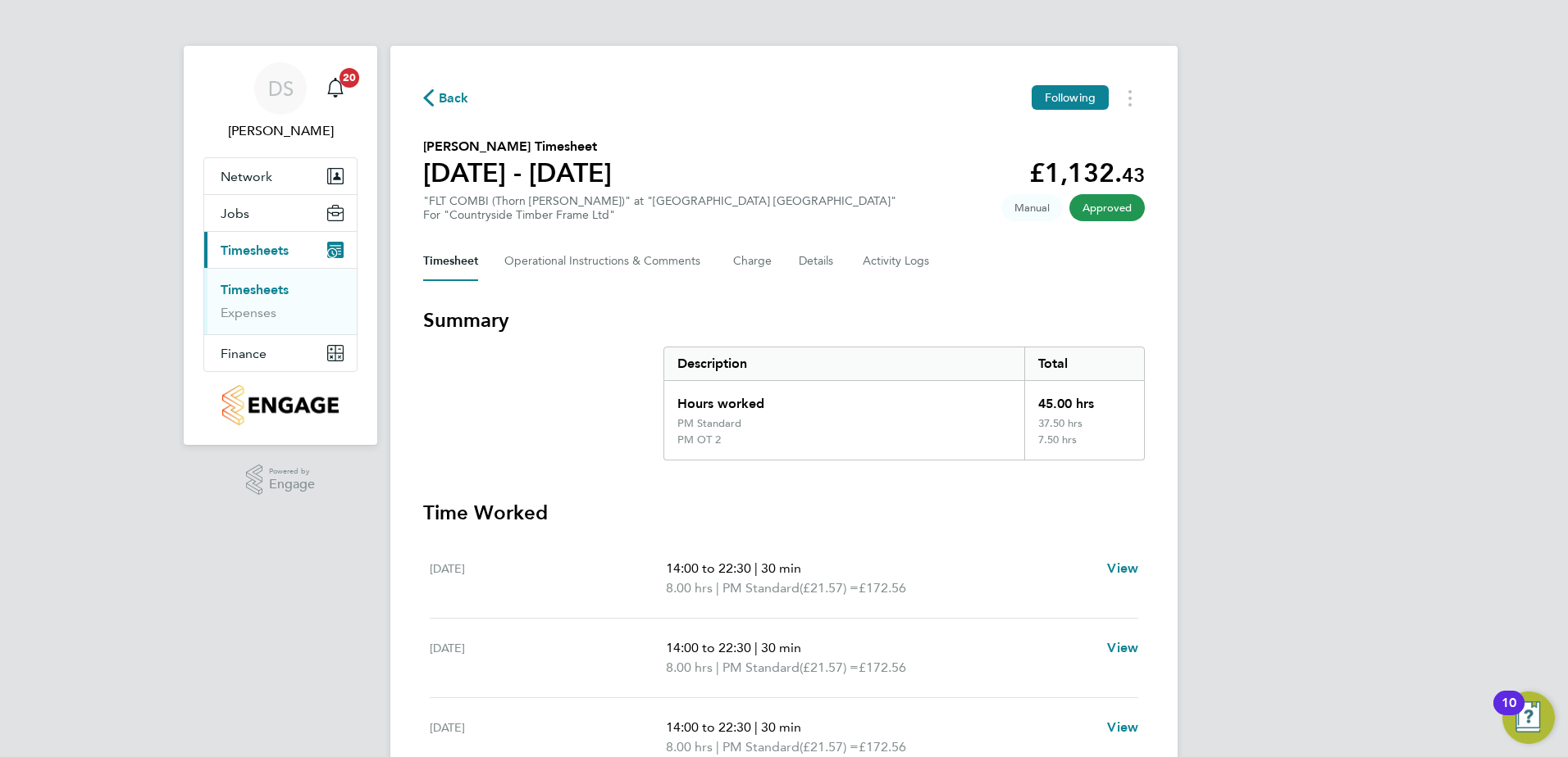
click at [455, 99] on span "Back" at bounding box center [454, 98] width 30 height 20
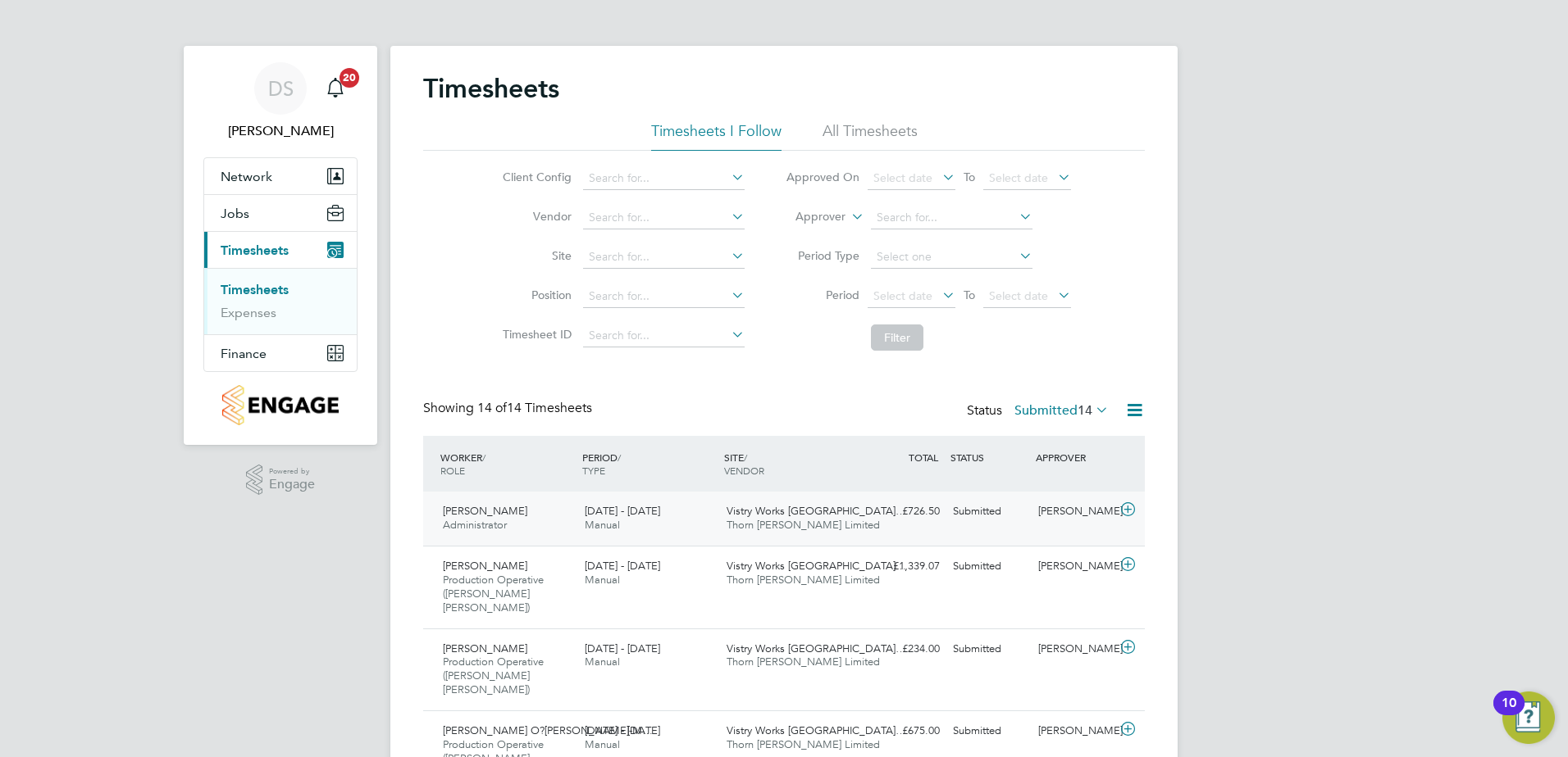
click at [1121, 511] on icon at bounding box center [1127, 509] width 21 height 13
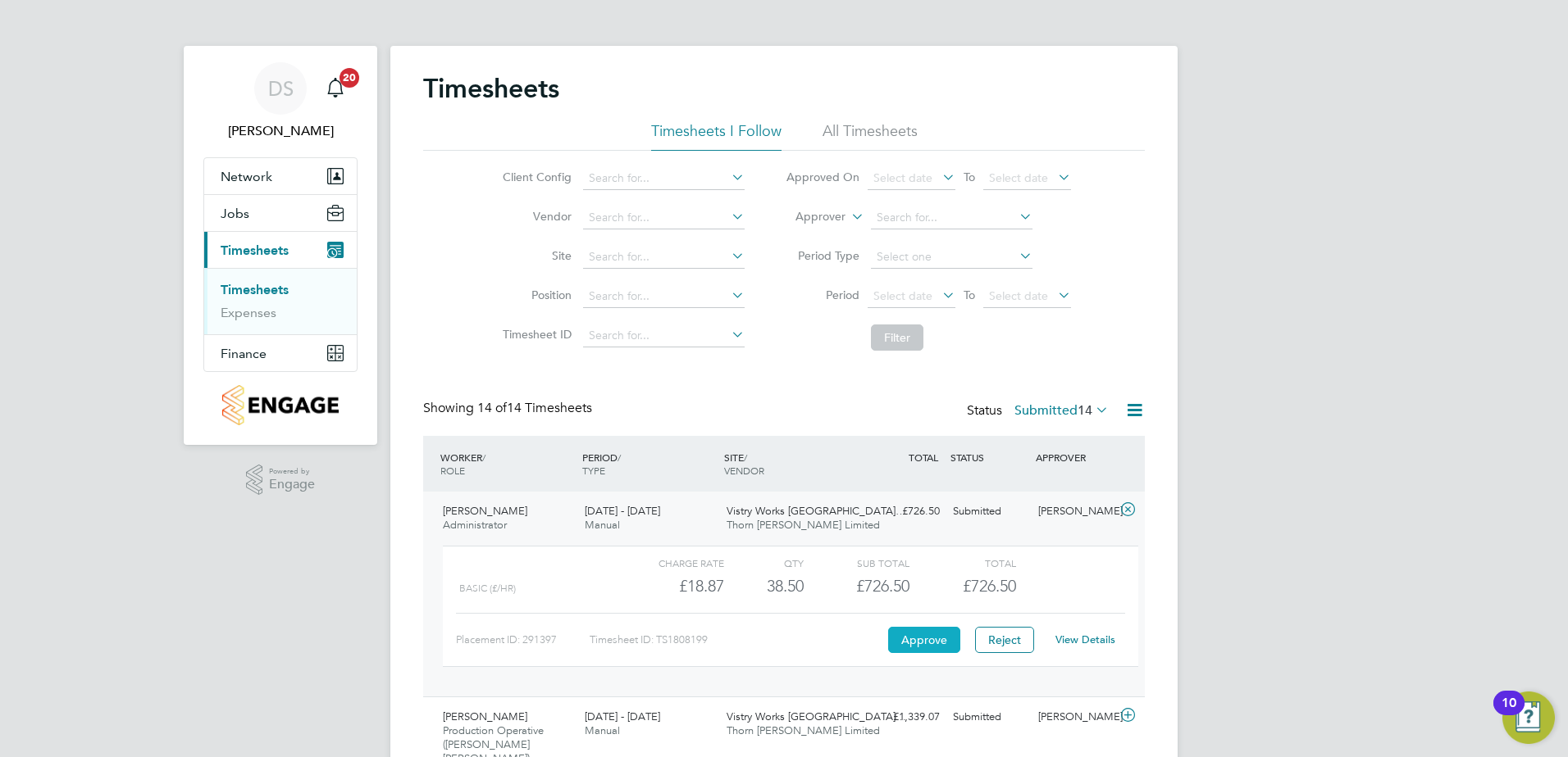
click at [931, 636] on button "Approve" at bounding box center [924, 639] width 72 height 26
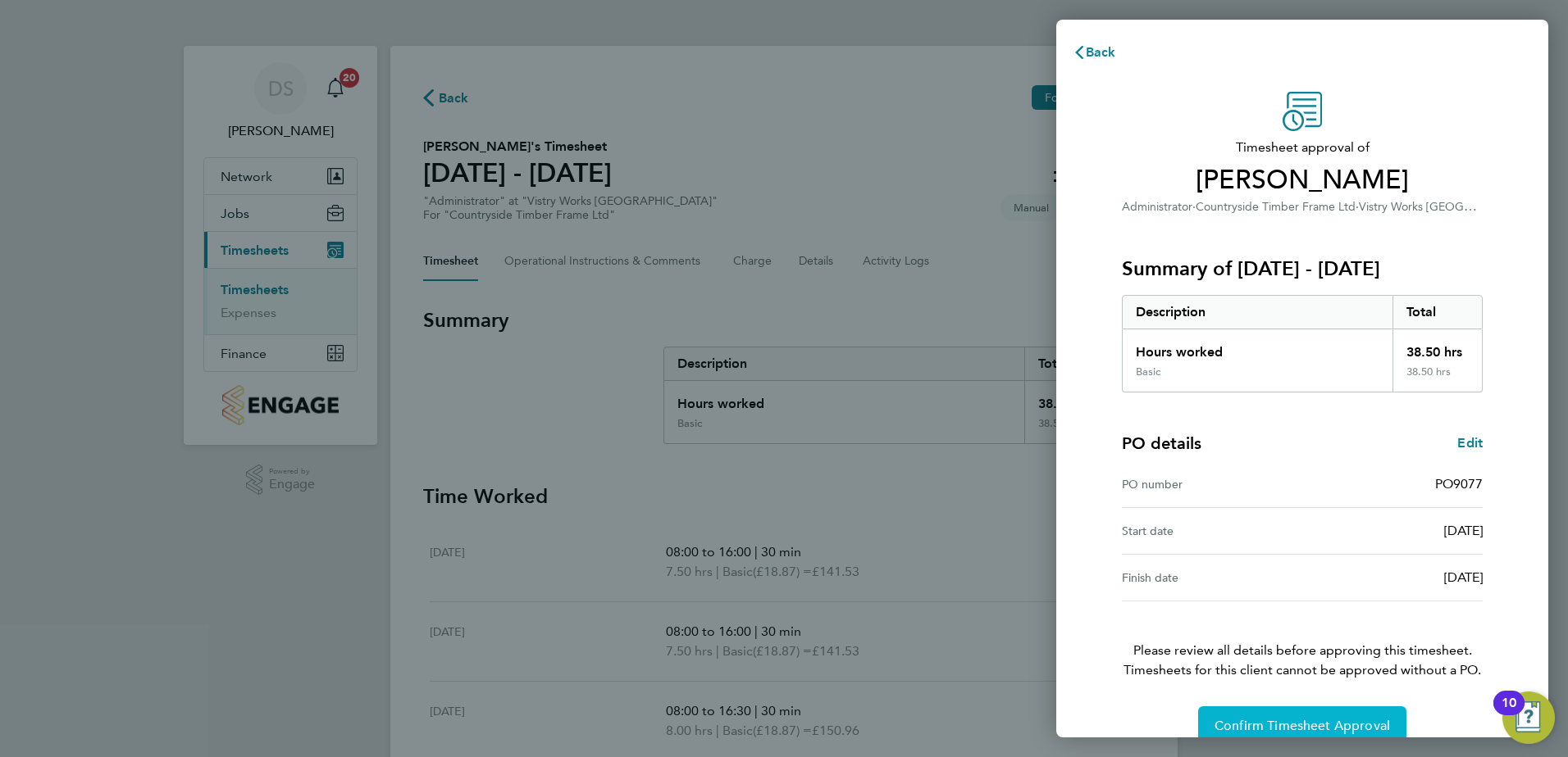
click at [1369, 718] on span "Confirm Timesheet Approval" at bounding box center [1301, 726] width 176 height 16
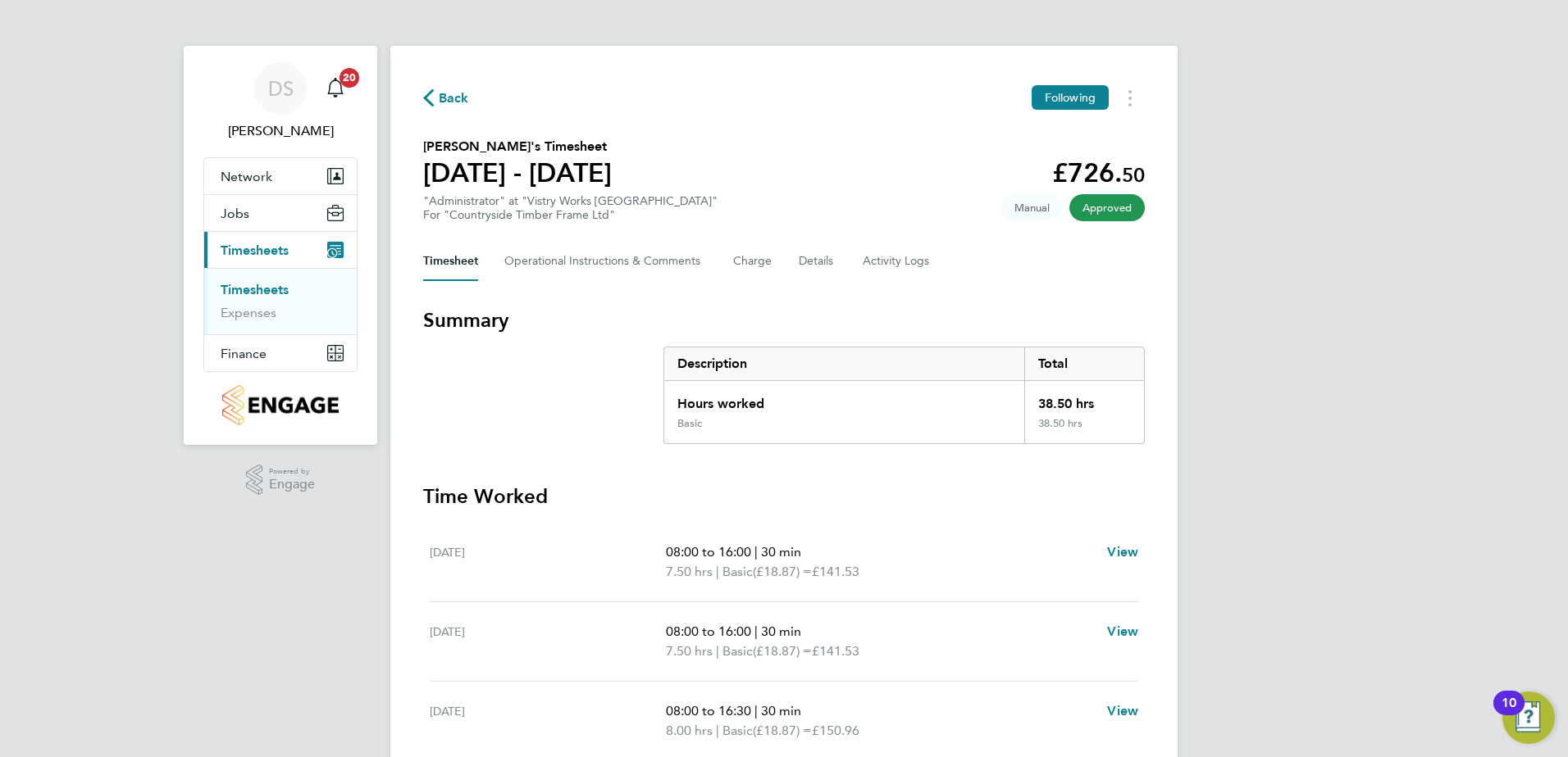
click at [448, 96] on span "Back" at bounding box center [454, 98] width 30 height 20
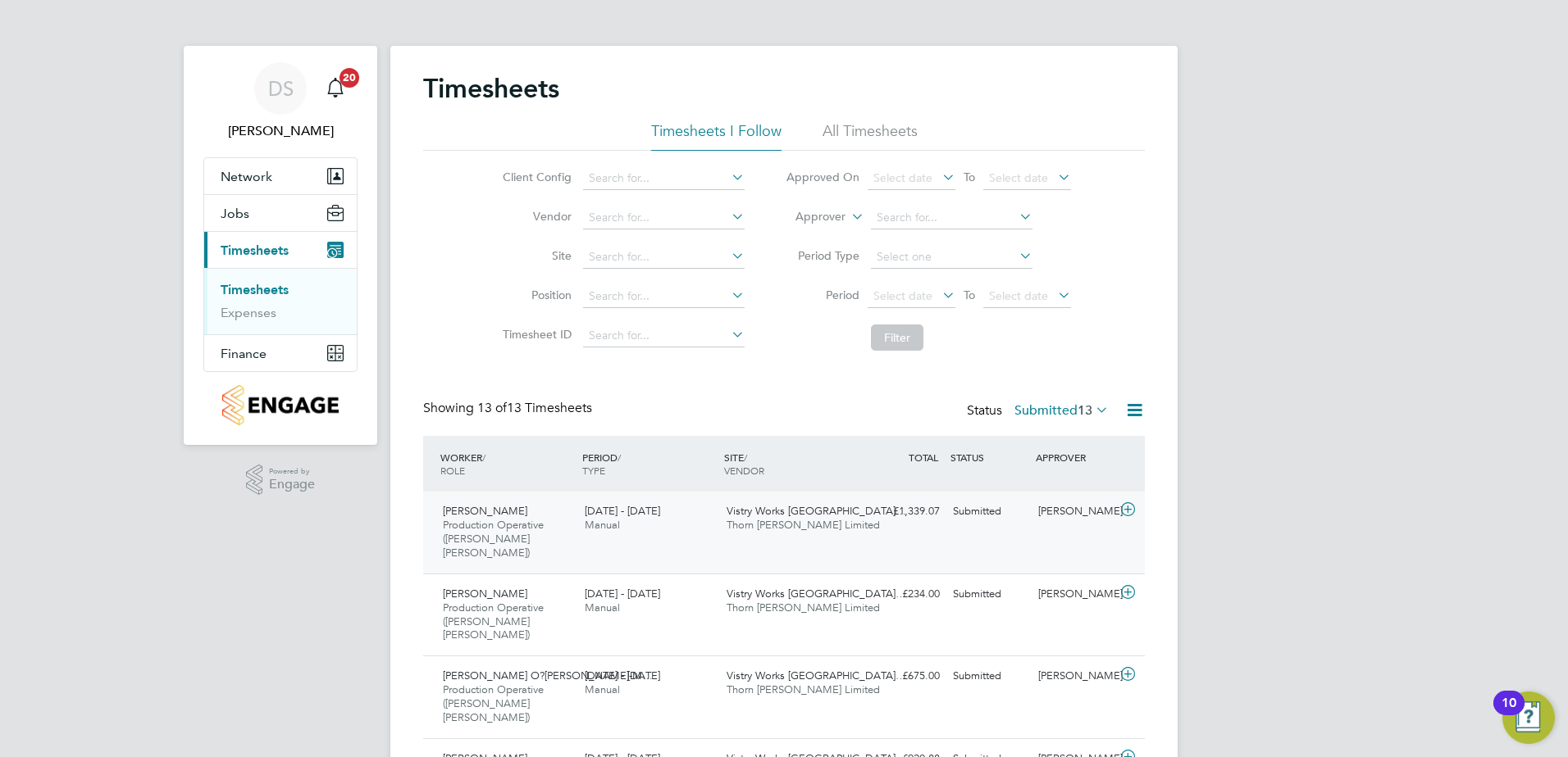
click at [1127, 510] on icon at bounding box center [1127, 509] width 21 height 13
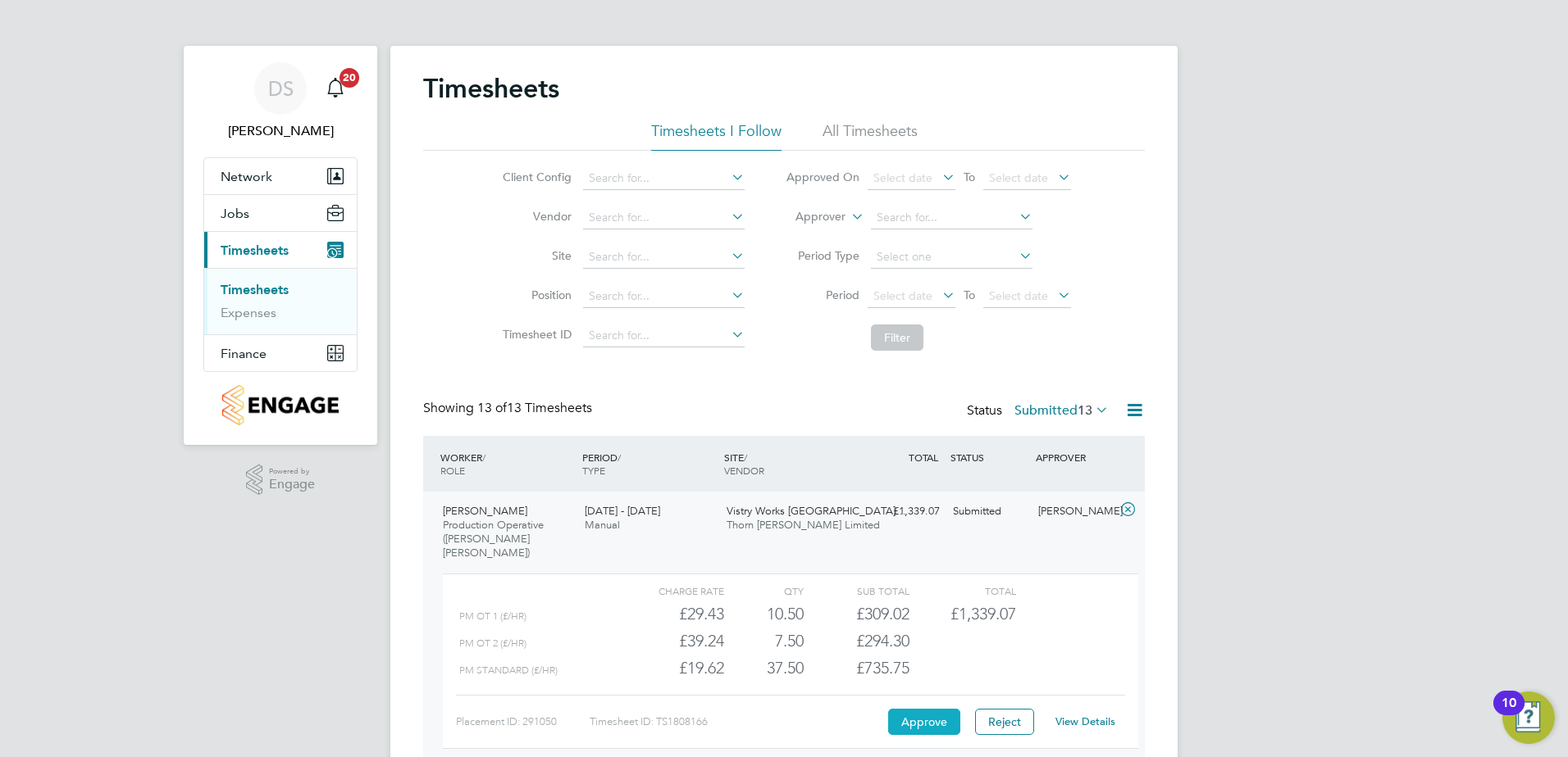
click at [934, 709] on button "Approve" at bounding box center [924, 721] width 72 height 26
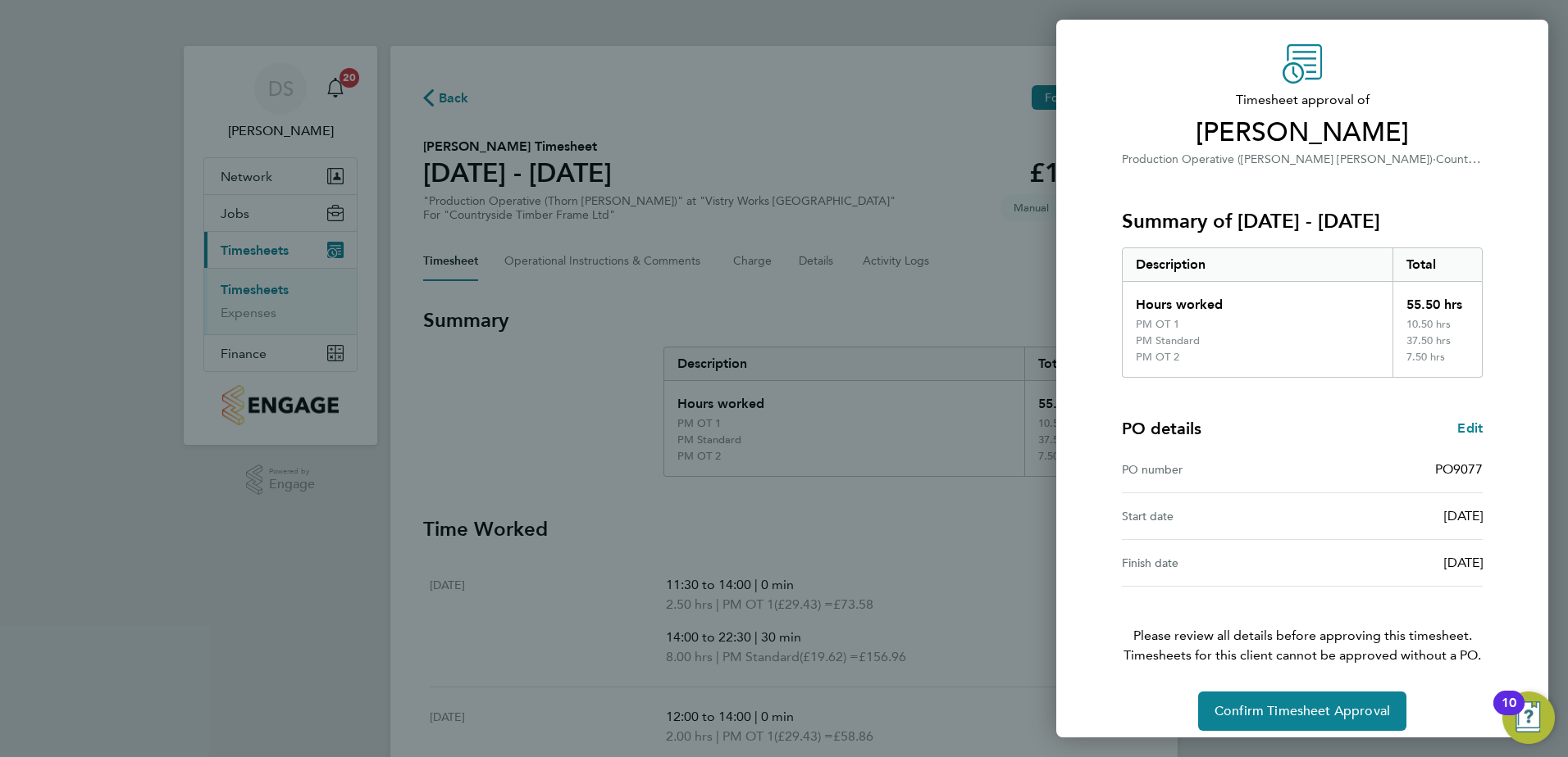
scroll to position [61, 0]
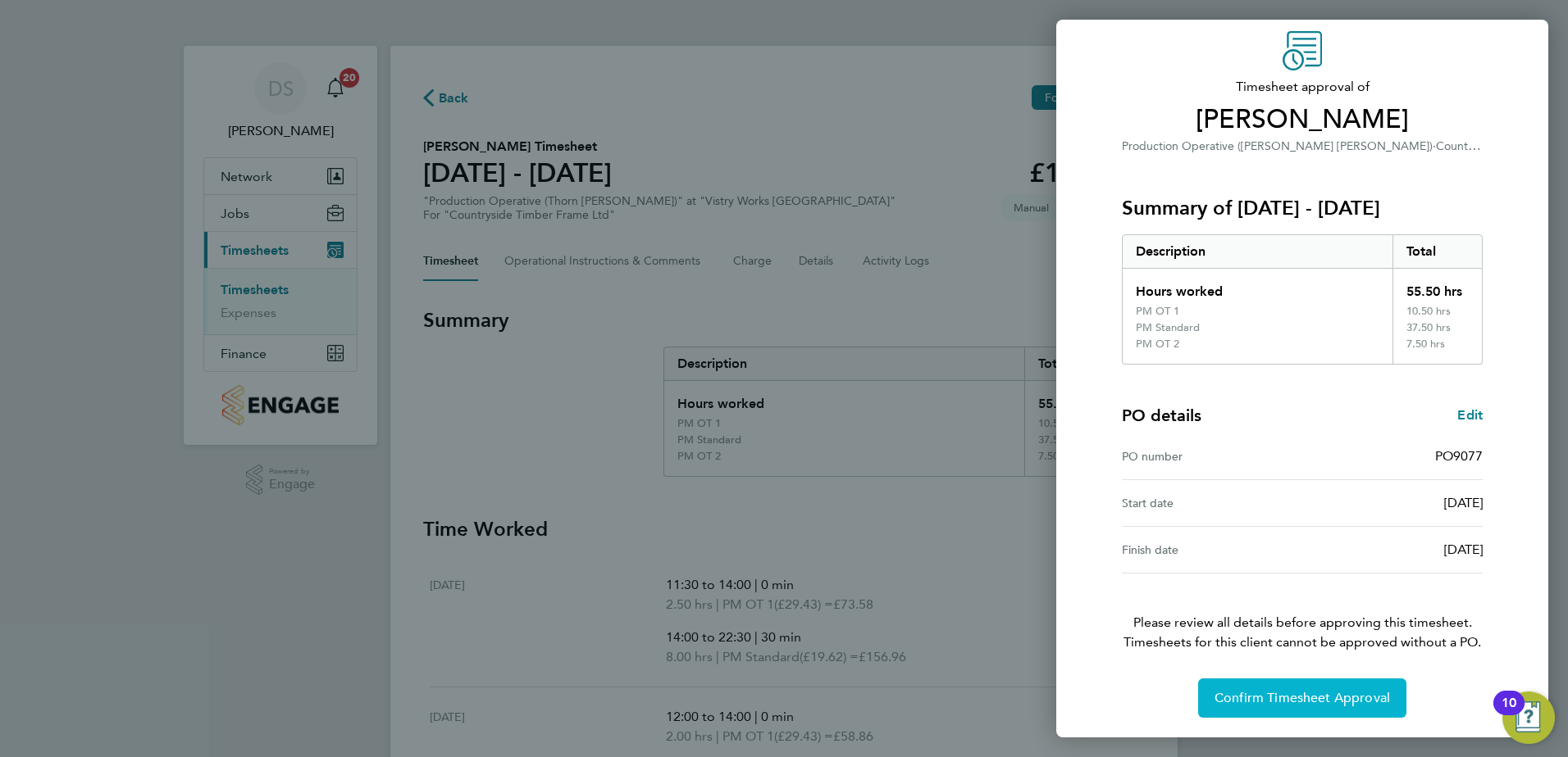
click at [1314, 699] on span "Confirm Timesheet Approval" at bounding box center [1301, 698] width 176 height 16
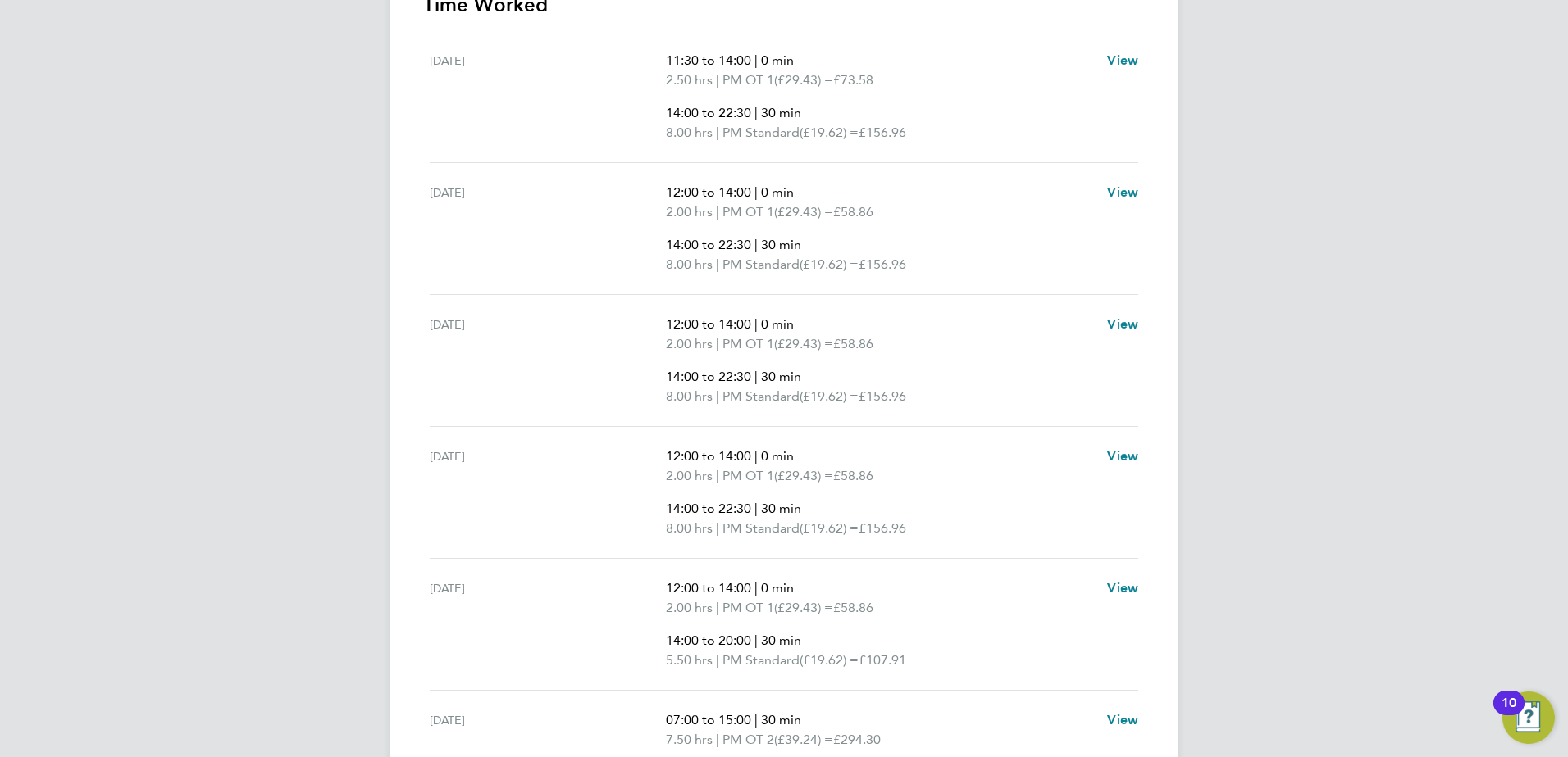
scroll to position [496, 0]
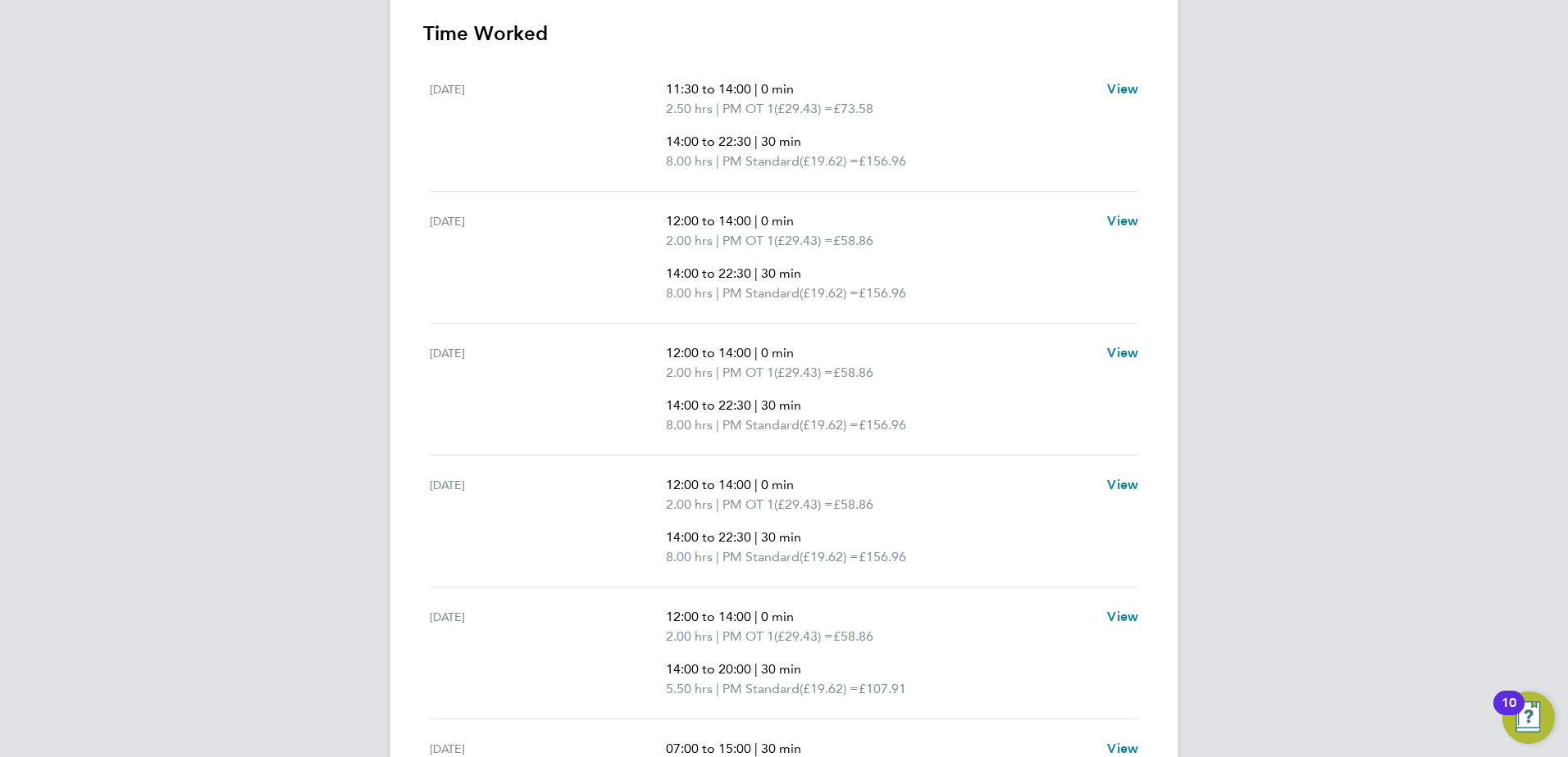
drag, startPoint x: 990, startPoint y: 274, endPoint x: 1020, endPoint y: 406, distance: 135.4
click at [1020, 406] on ul "Mon 18 Aug 11:30 to 14:00 | 0 min 2.50 hrs | PM OT 1 (£29.43) = £73.58 14:00 to…" at bounding box center [783, 459] width 722 height 799
drag, startPoint x: 1020, startPoint y: 406, endPoint x: 1011, endPoint y: 235, distance: 171.2
click at [1011, 235] on p "2.00 hrs | PM OT 1 (£29.43) = £58.86" at bounding box center [879, 241] width 428 height 20
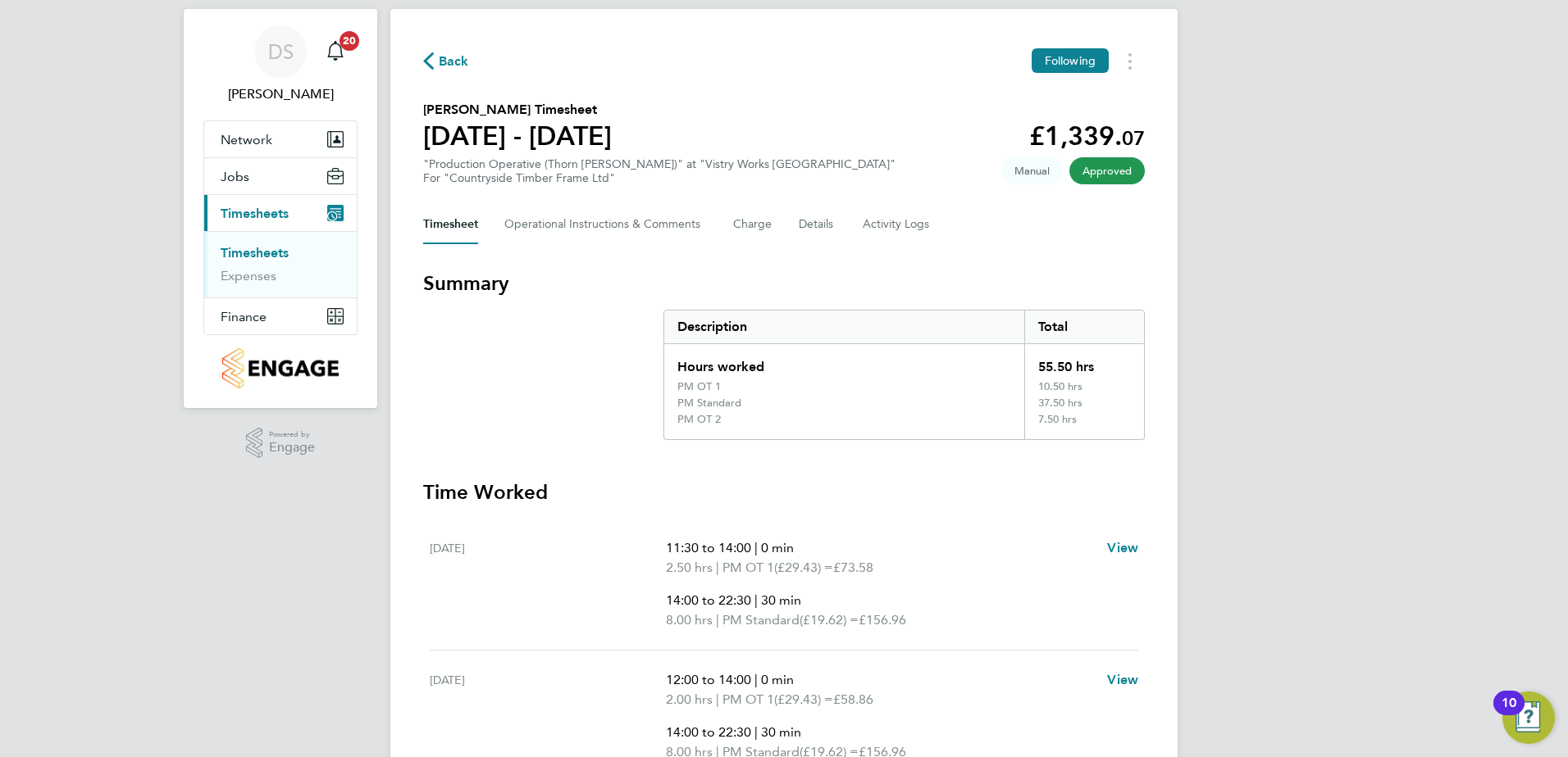
scroll to position [0, 0]
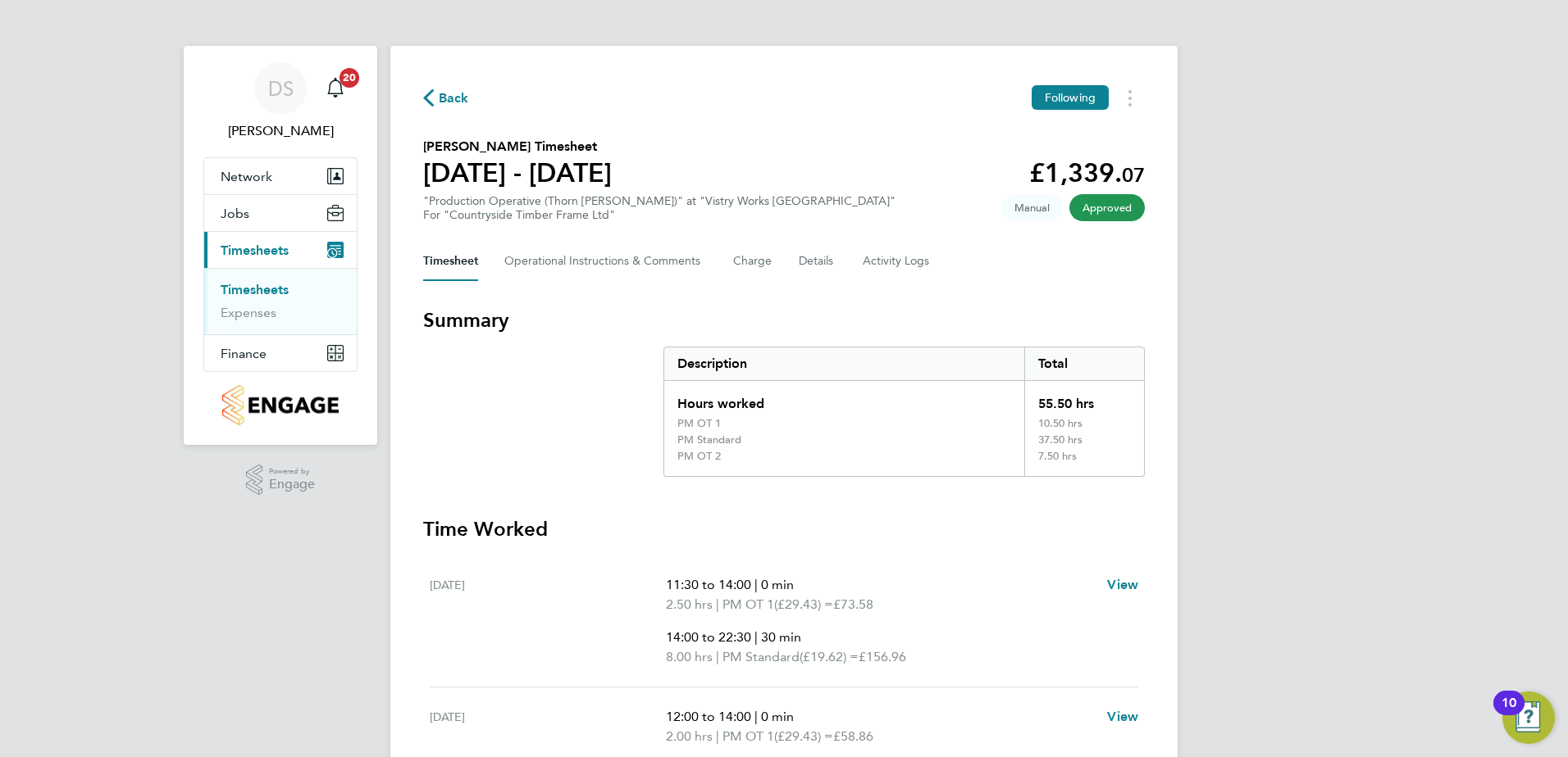
click at [440, 99] on span "Back" at bounding box center [454, 98] width 30 height 20
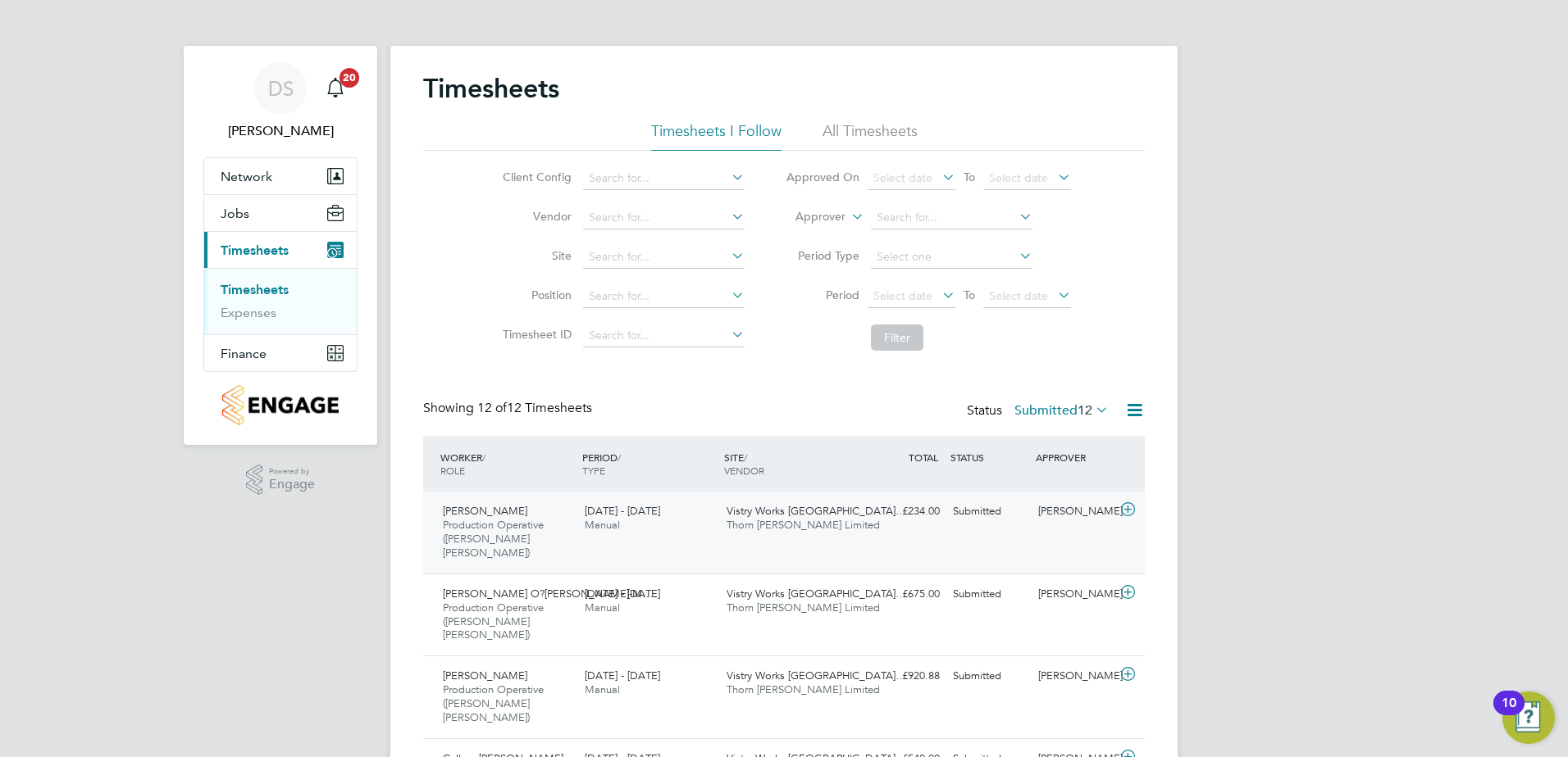
click at [1133, 507] on icon at bounding box center [1127, 509] width 21 height 13
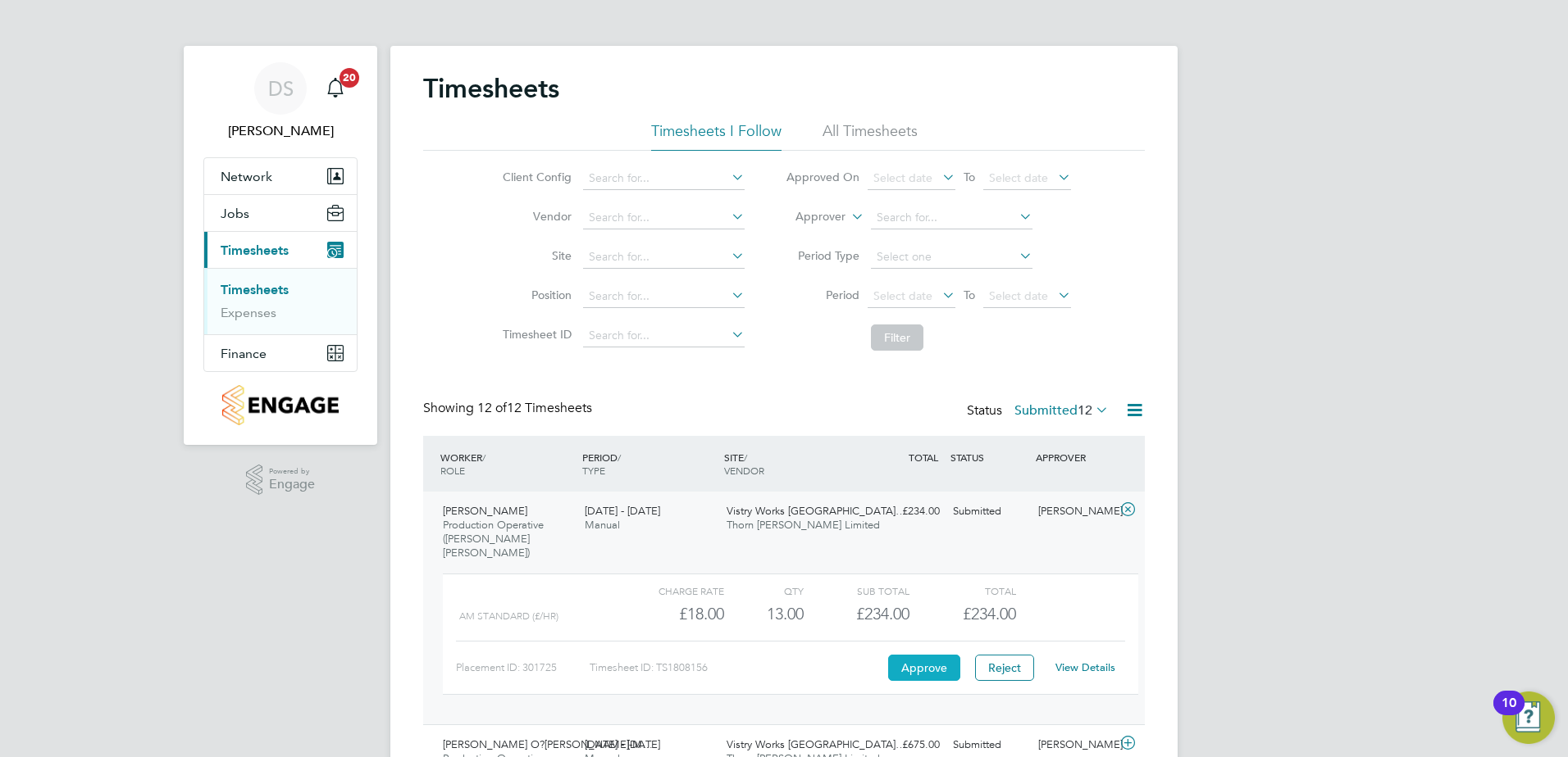
click at [932, 656] on button "Approve" at bounding box center [924, 667] width 72 height 26
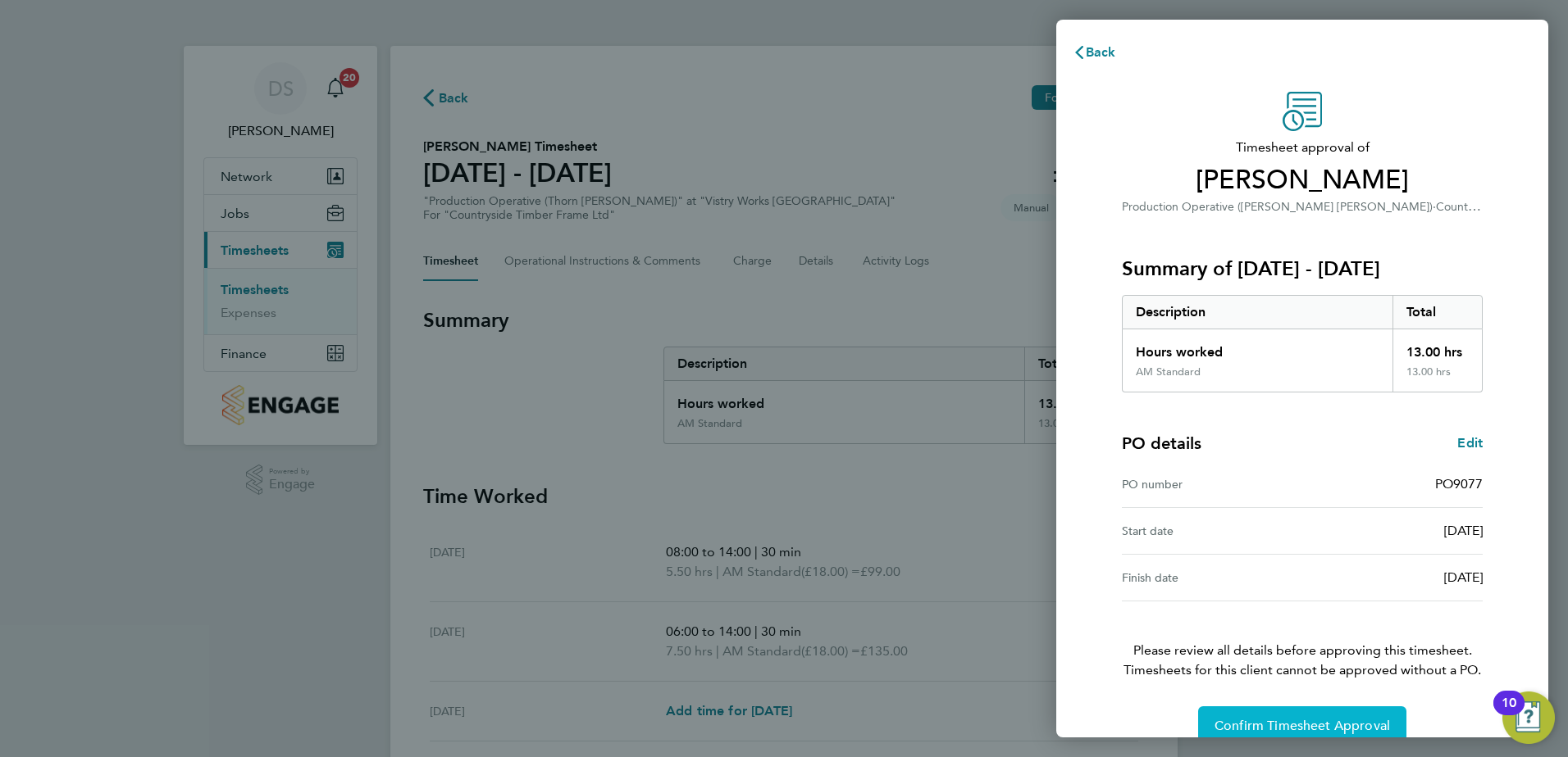
click at [1317, 717] on button "Confirm Timesheet Approval" at bounding box center [1301, 726] width 208 height 39
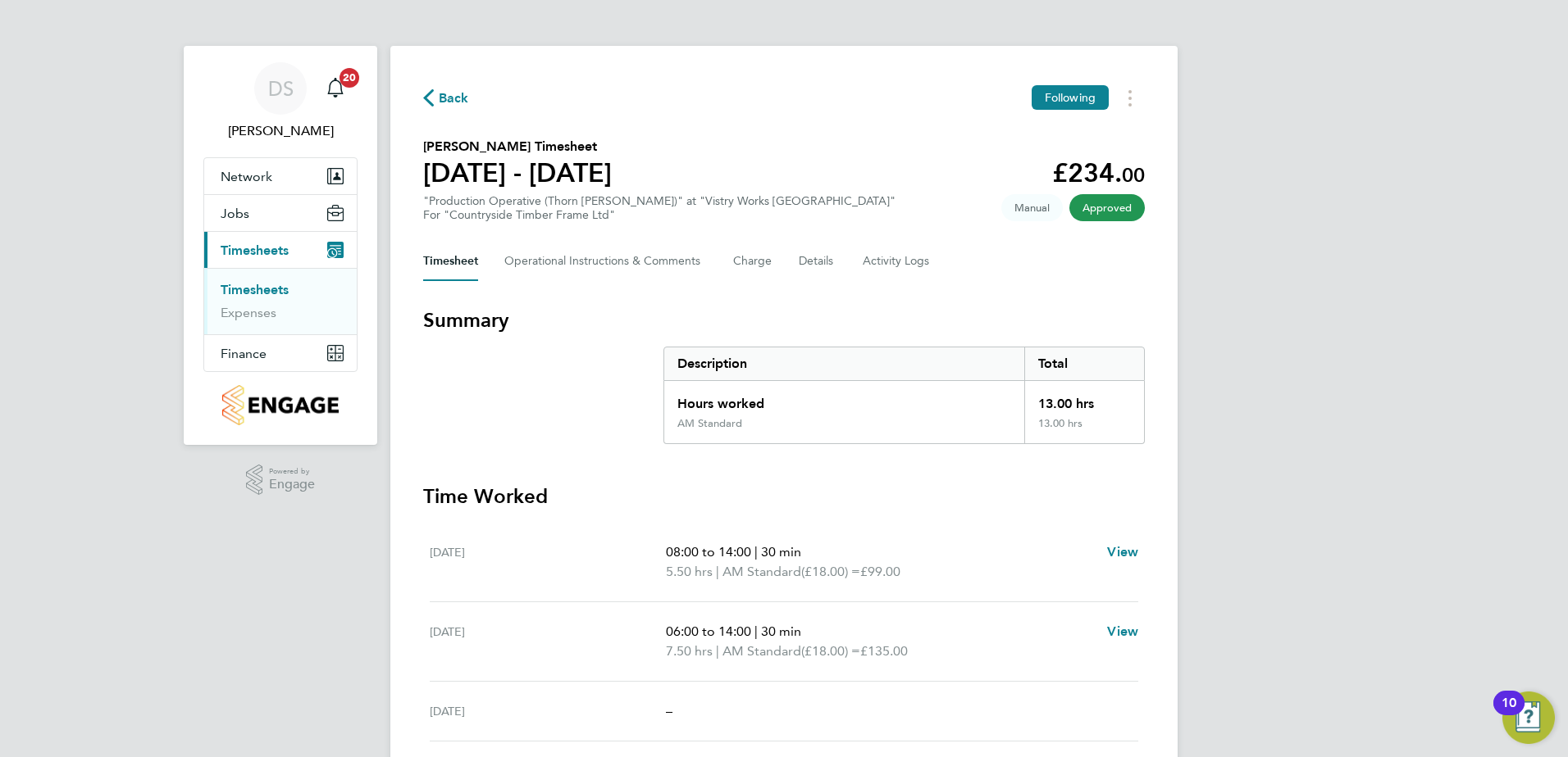
click at [954, 500] on h3 "Time Worked" at bounding box center [783, 496] width 722 height 26
click at [457, 95] on span "Back" at bounding box center [454, 98] width 30 height 20
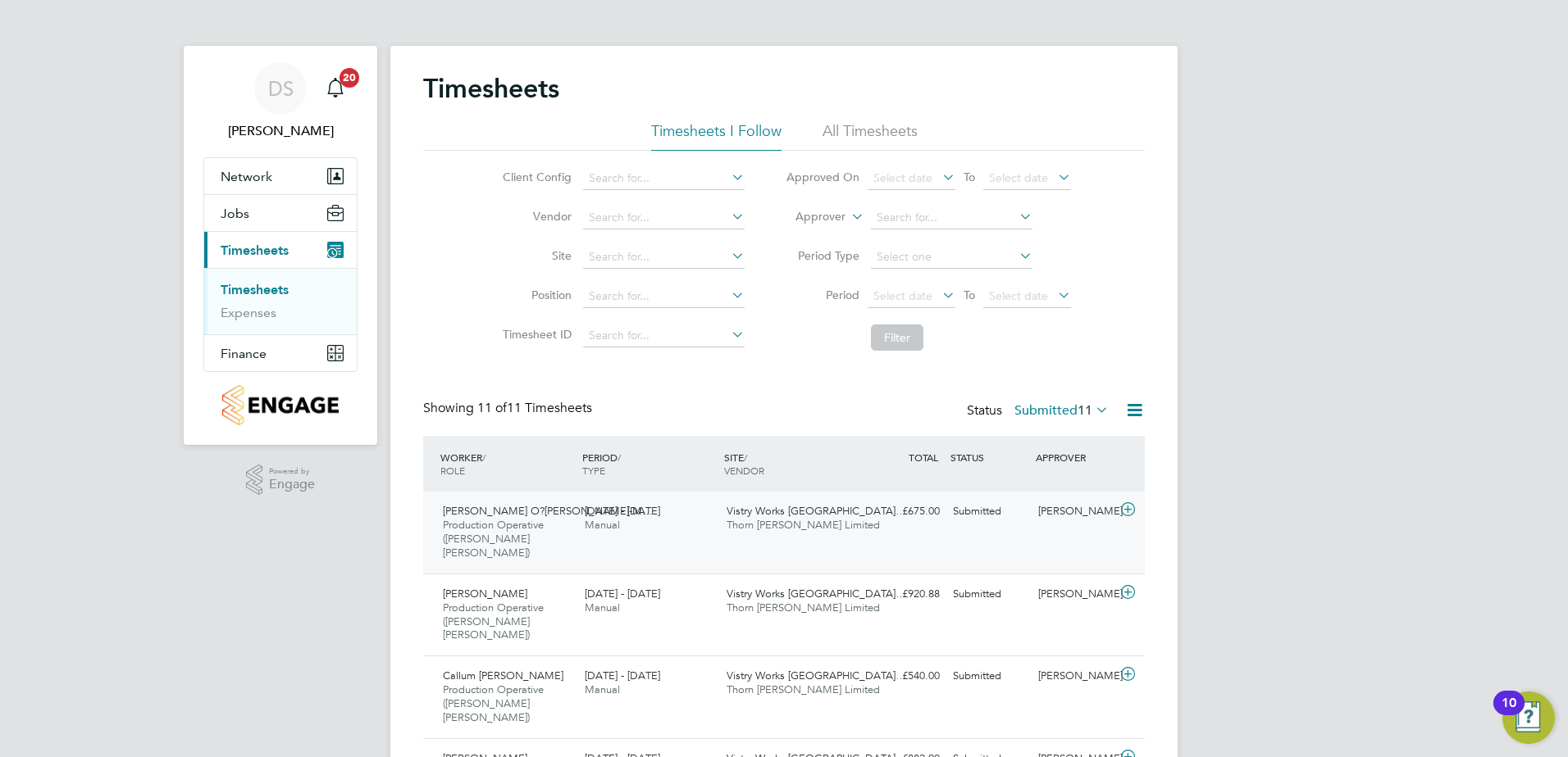
click at [1136, 514] on icon at bounding box center [1127, 509] width 21 height 13
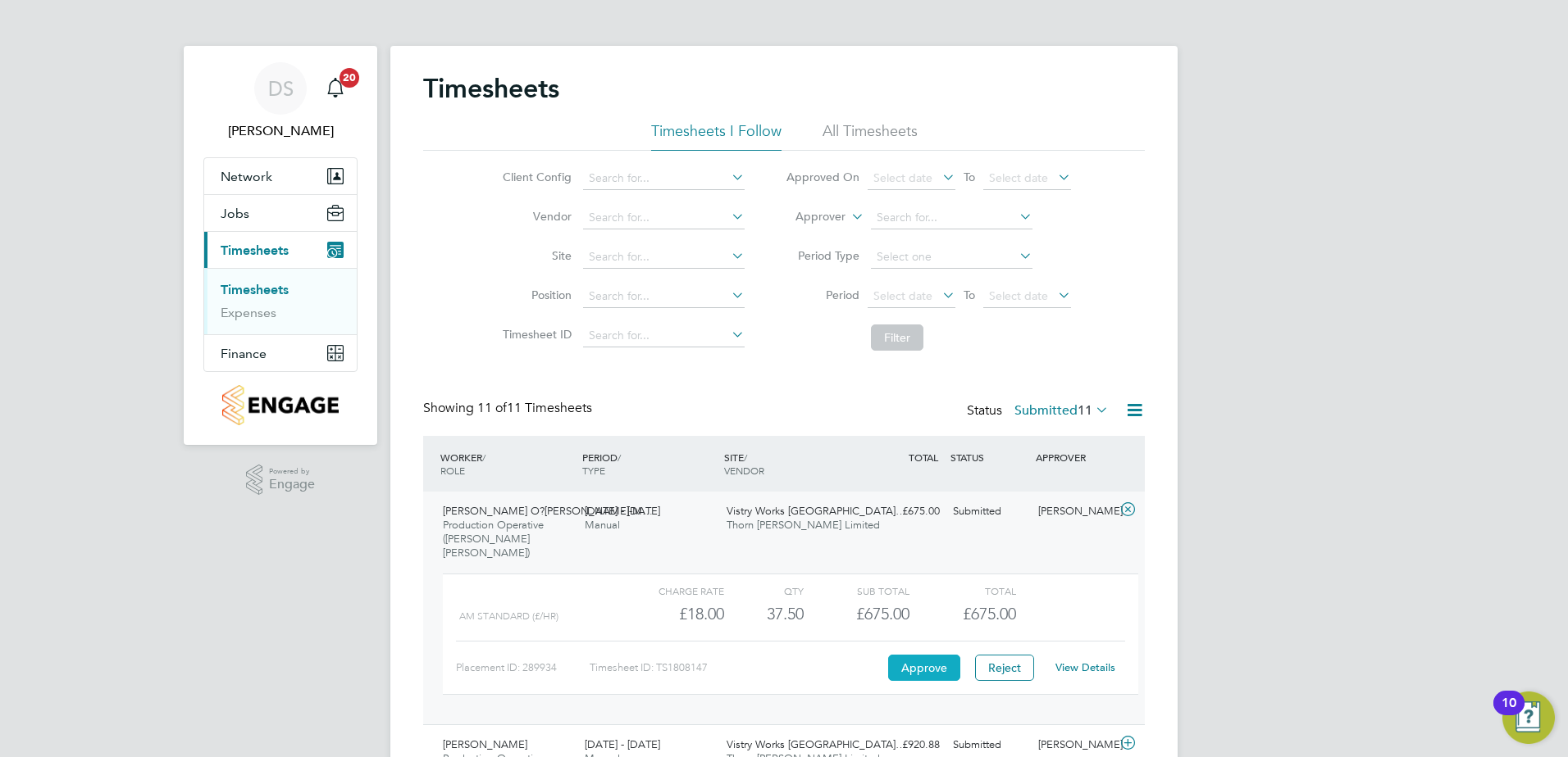
click at [914, 654] on button "Approve" at bounding box center [924, 667] width 72 height 26
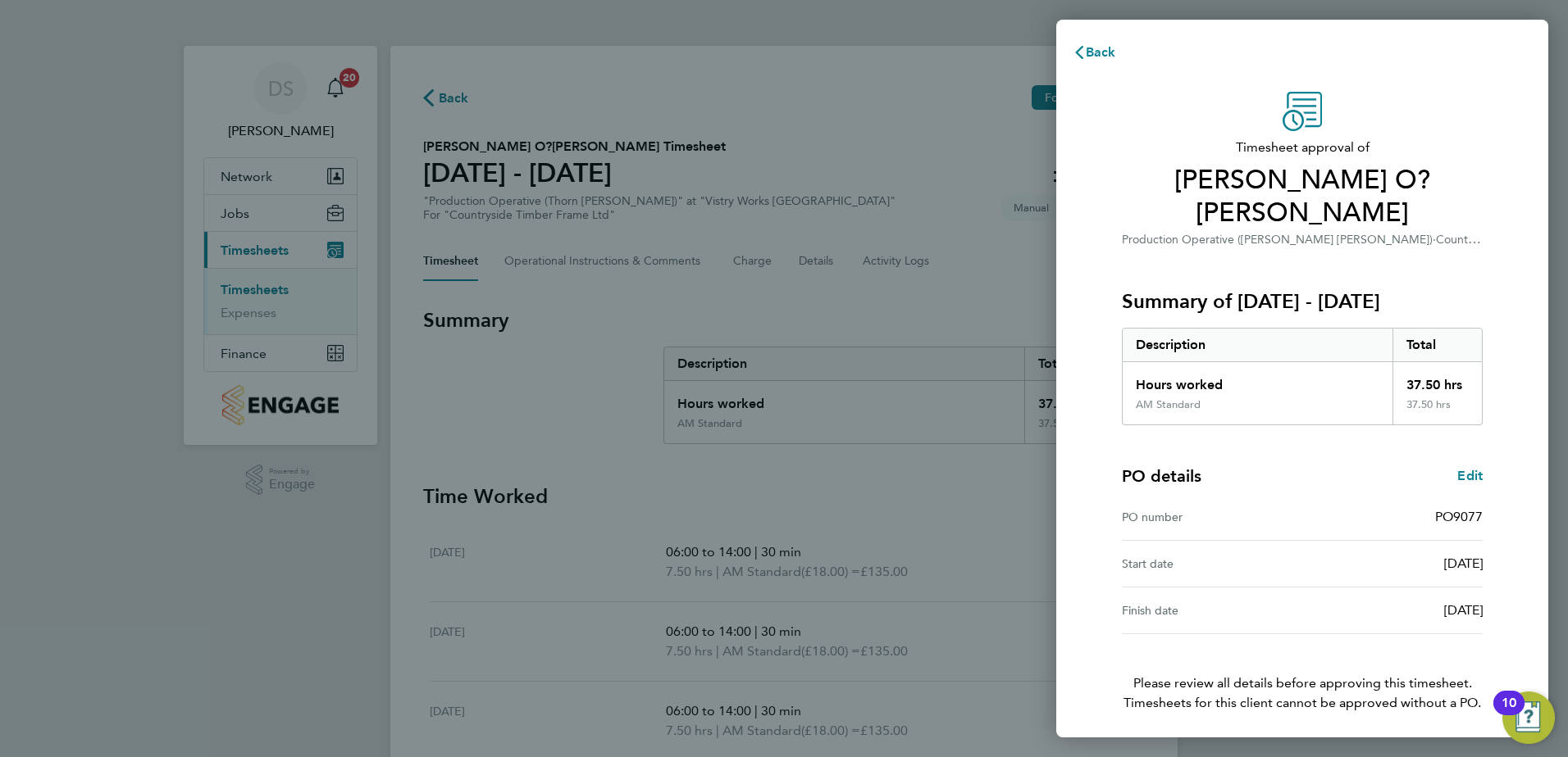
click at [1298, 751] on span "Confirm Timesheet Approval" at bounding box center [1301, 759] width 176 height 16
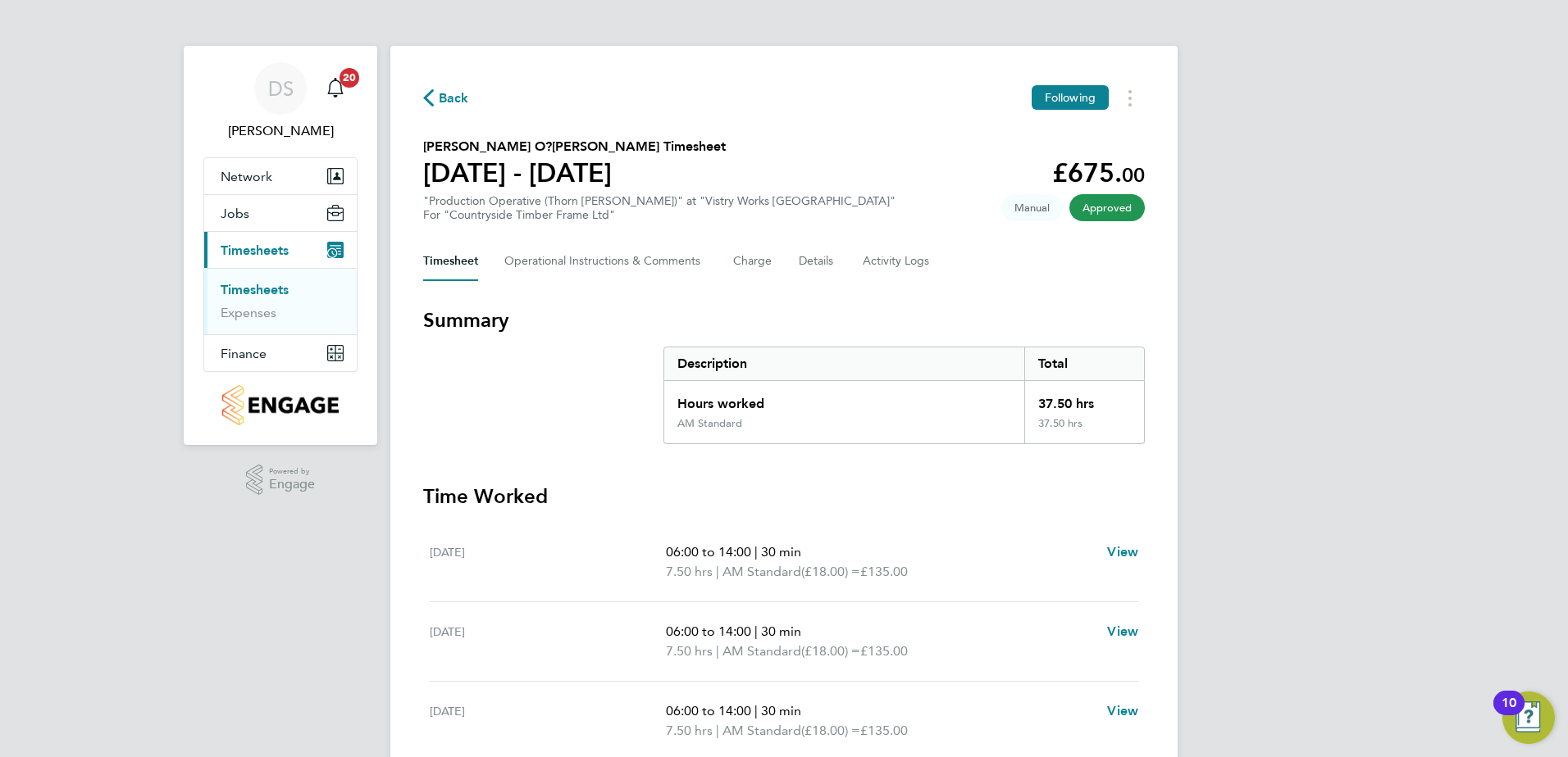
click at [448, 96] on span "Back" at bounding box center [454, 98] width 30 height 20
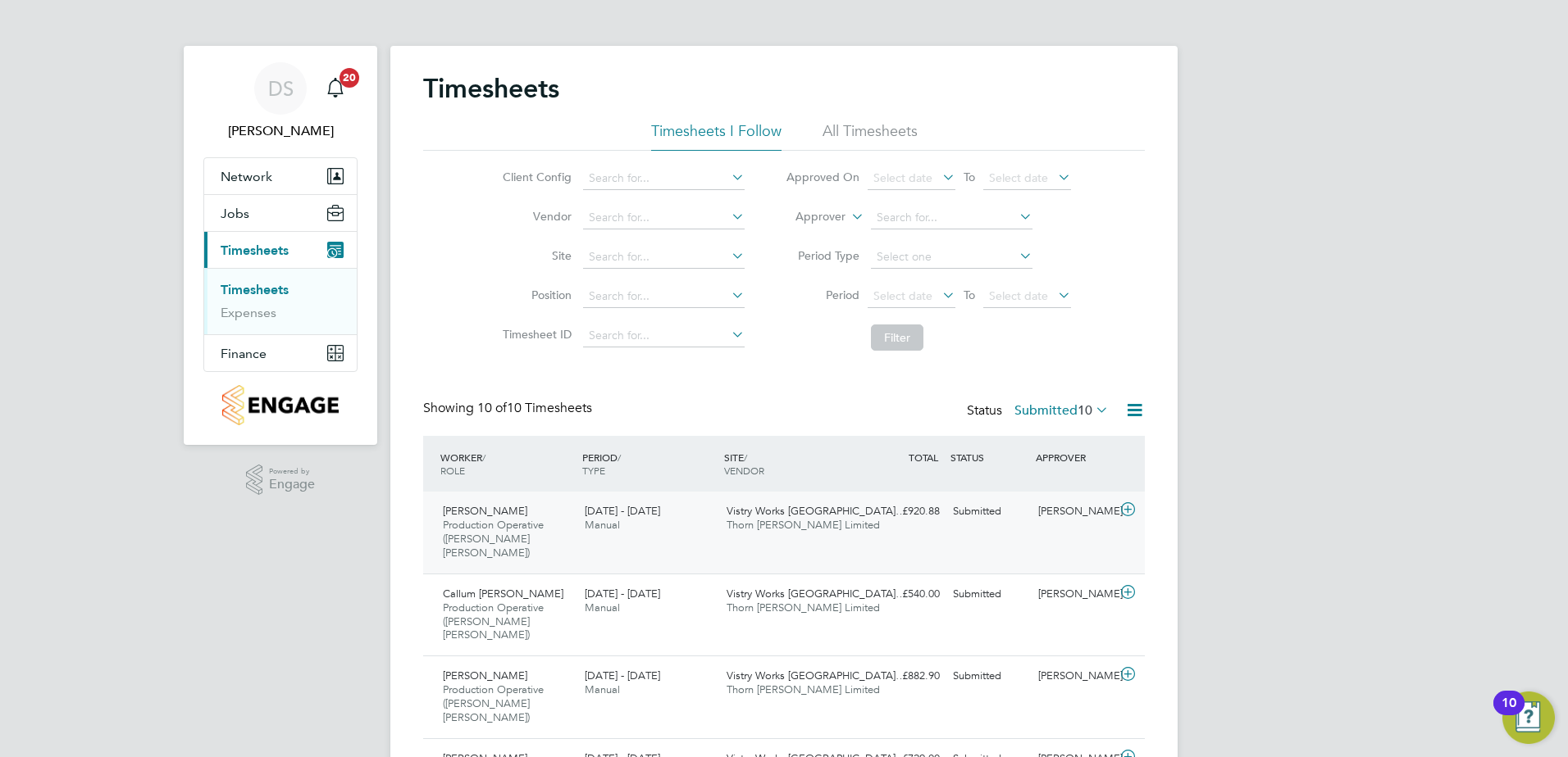
click at [1134, 512] on icon at bounding box center [1127, 509] width 21 height 13
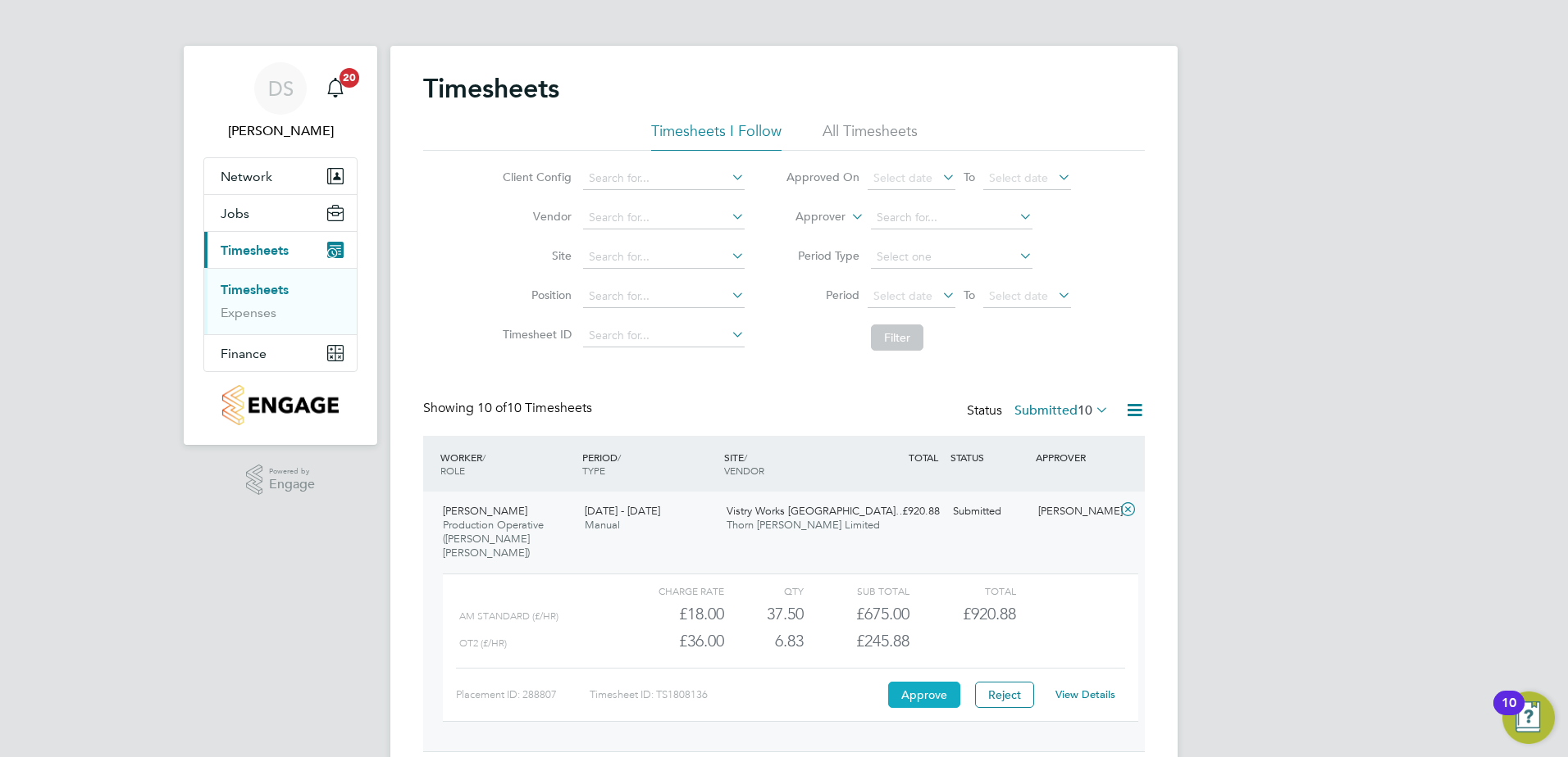
click at [930, 682] on button "Approve" at bounding box center [924, 695] width 72 height 26
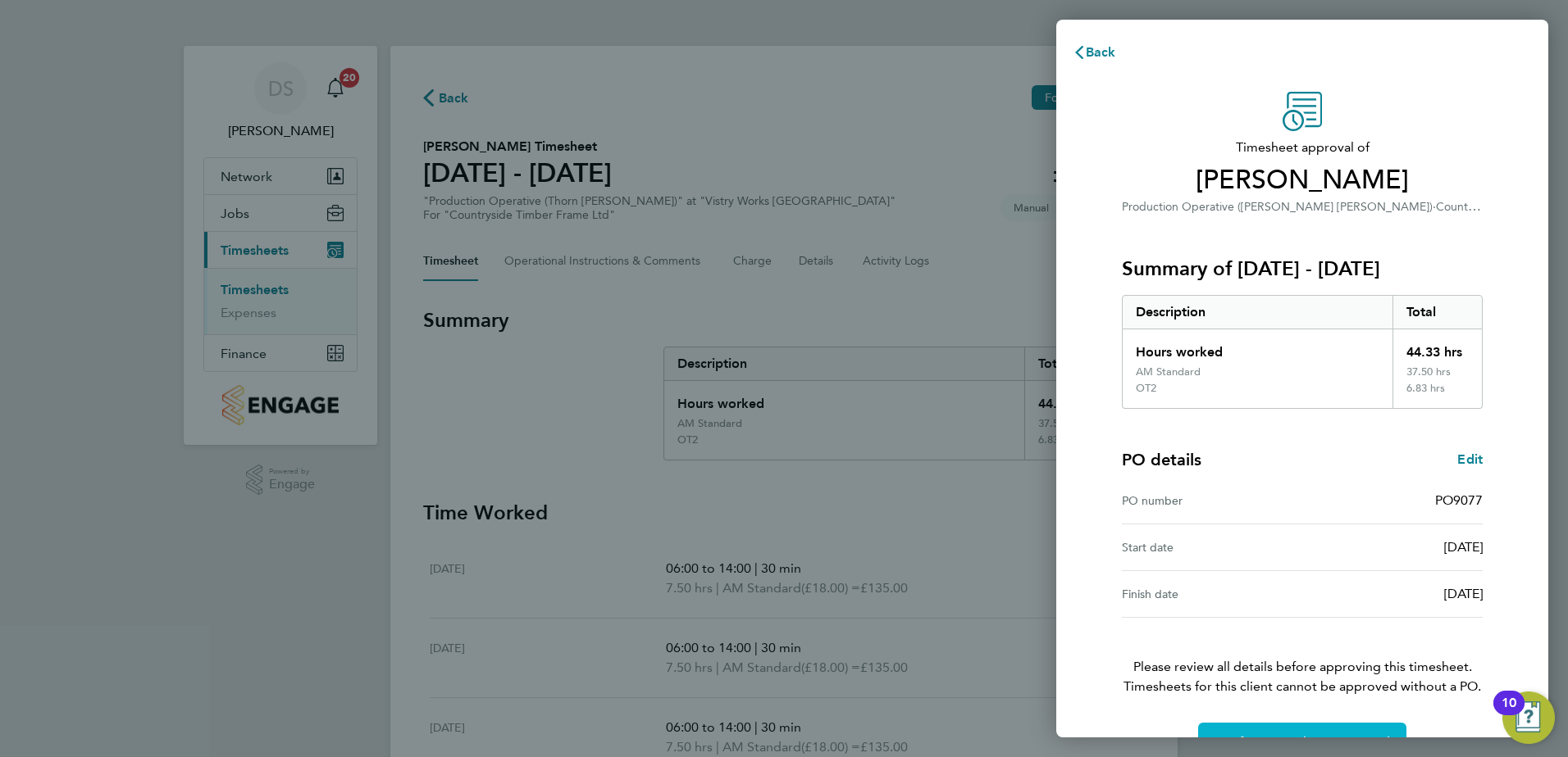
click at [1335, 736] on span "Confirm Timesheet Approval" at bounding box center [1301, 743] width 176 height 16
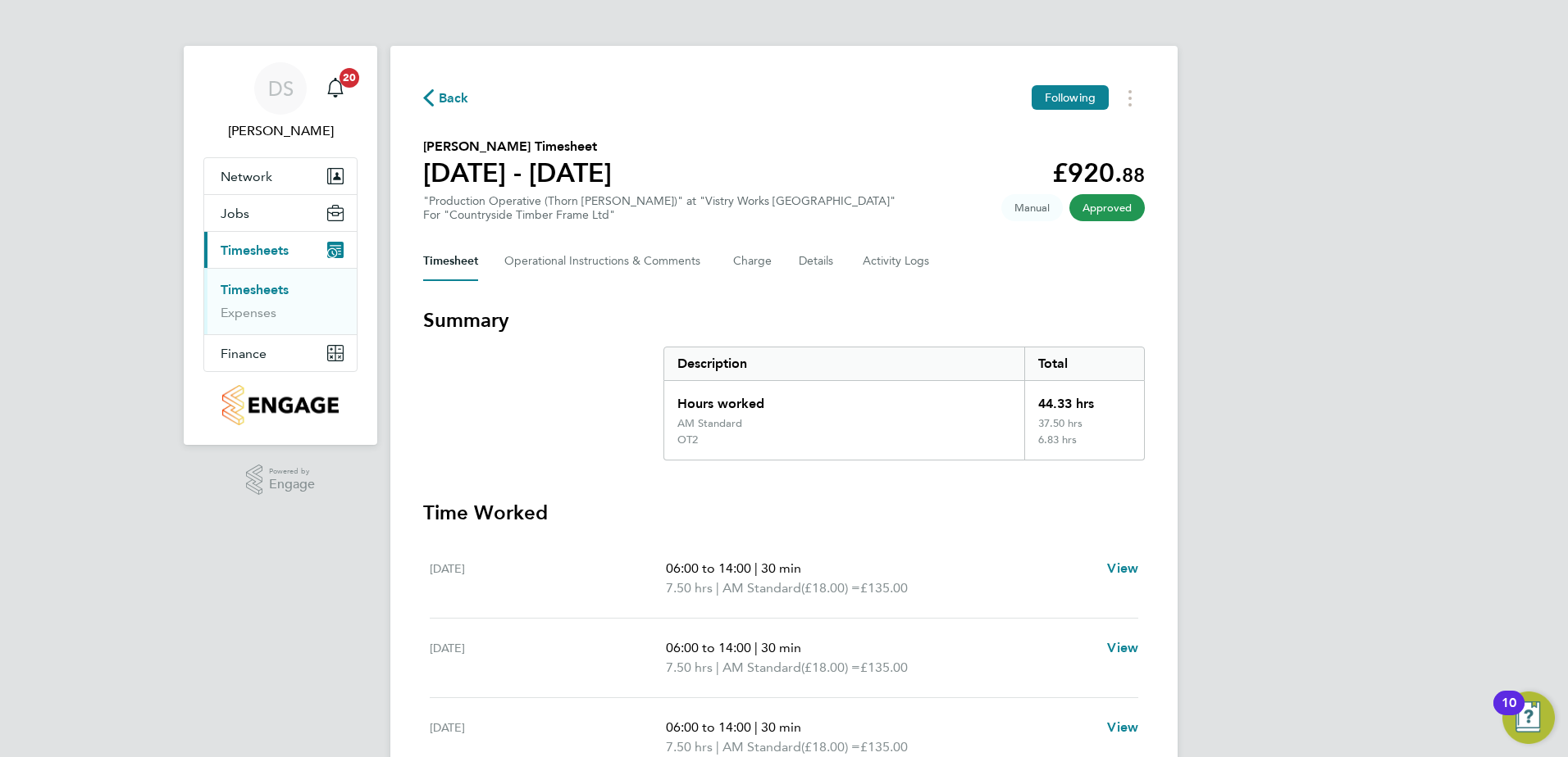
click at [451, 88] on span "Back" at bounding box center [454, 98] width 30 height 20
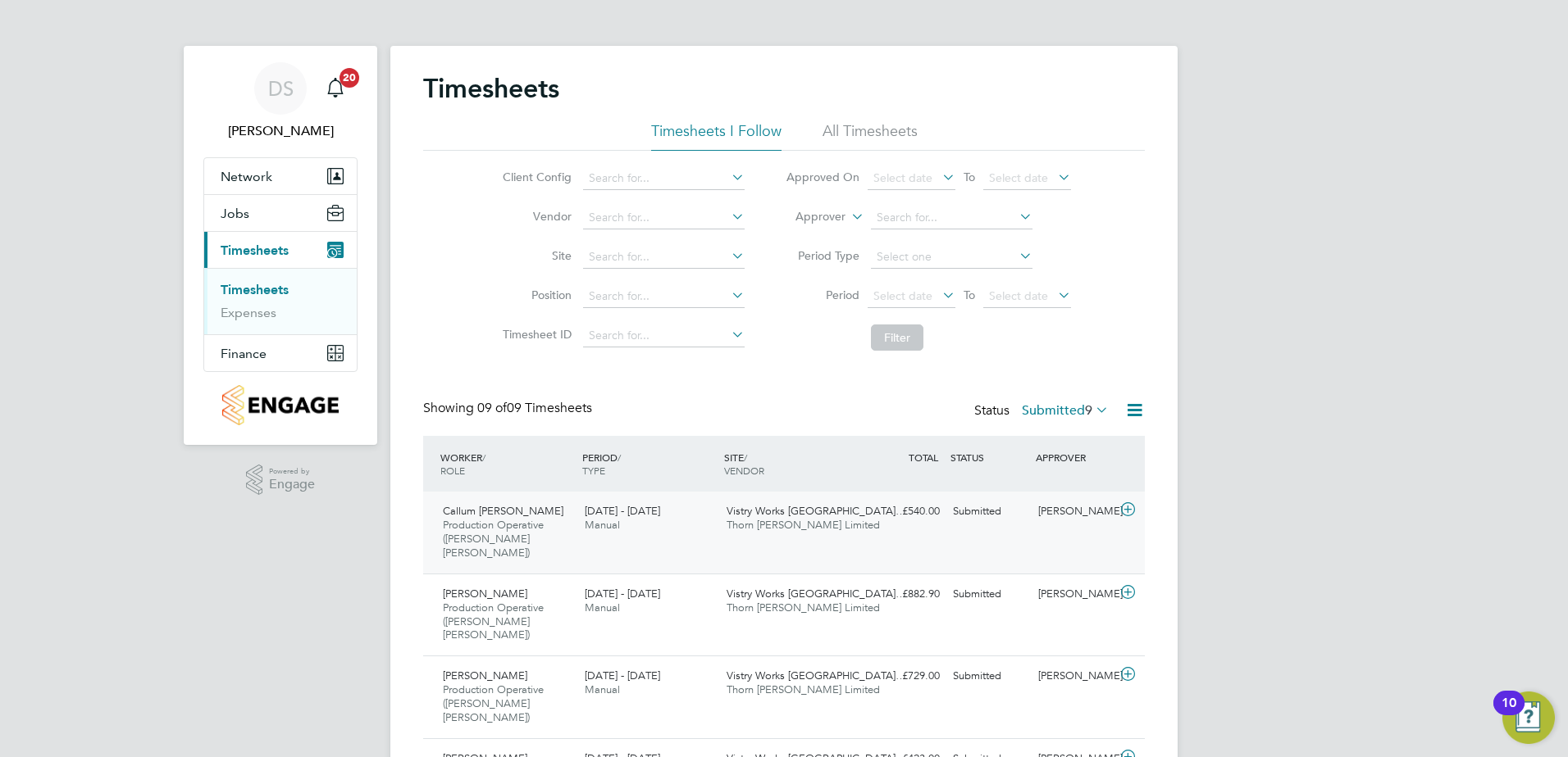
click at [1127, 506] on icon at bounding box center [1127, 509] width 21 height 13
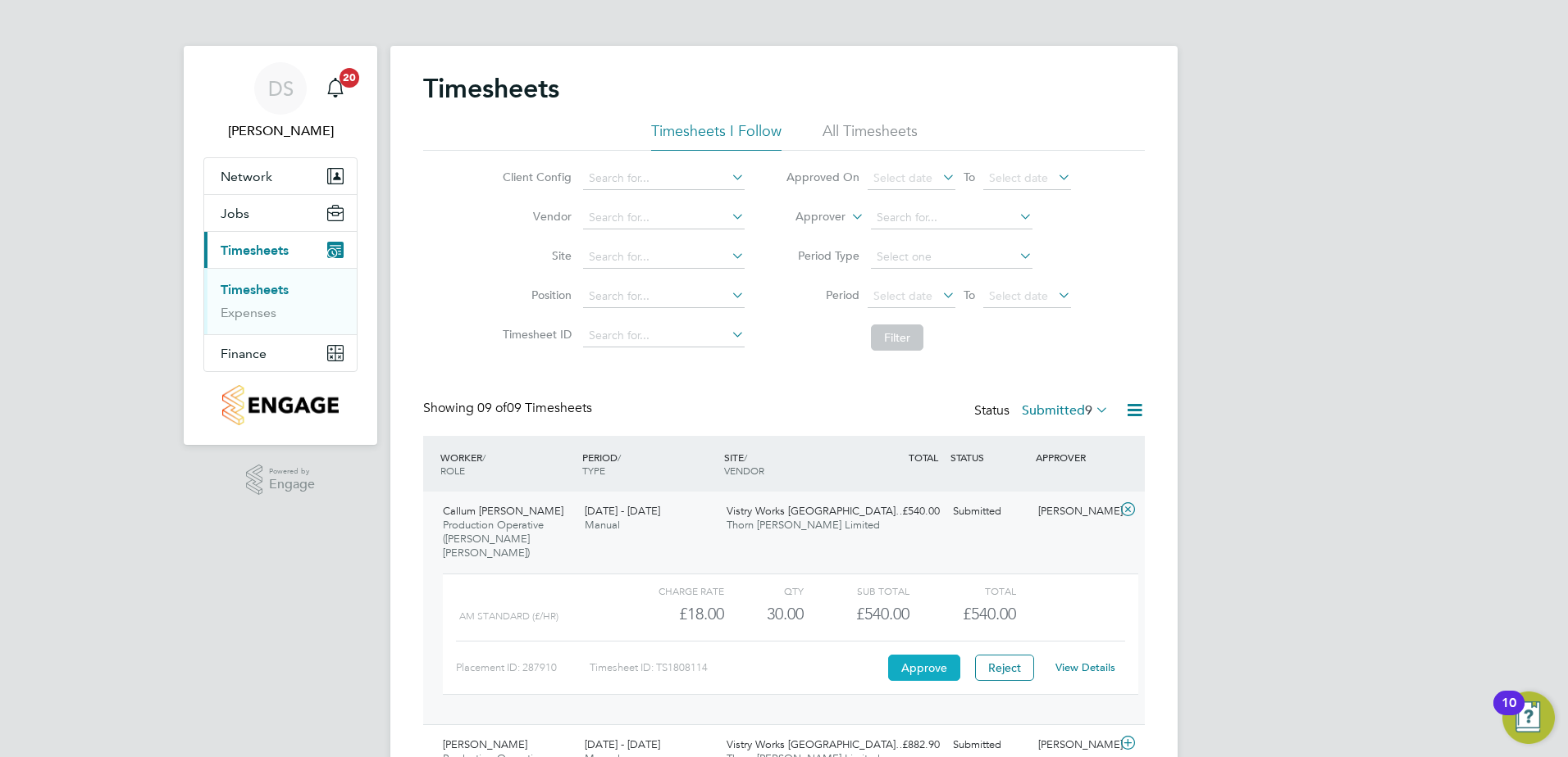
click at [906, 655] on button "Approve" at bounding box center [924, 667] width 72 height 26
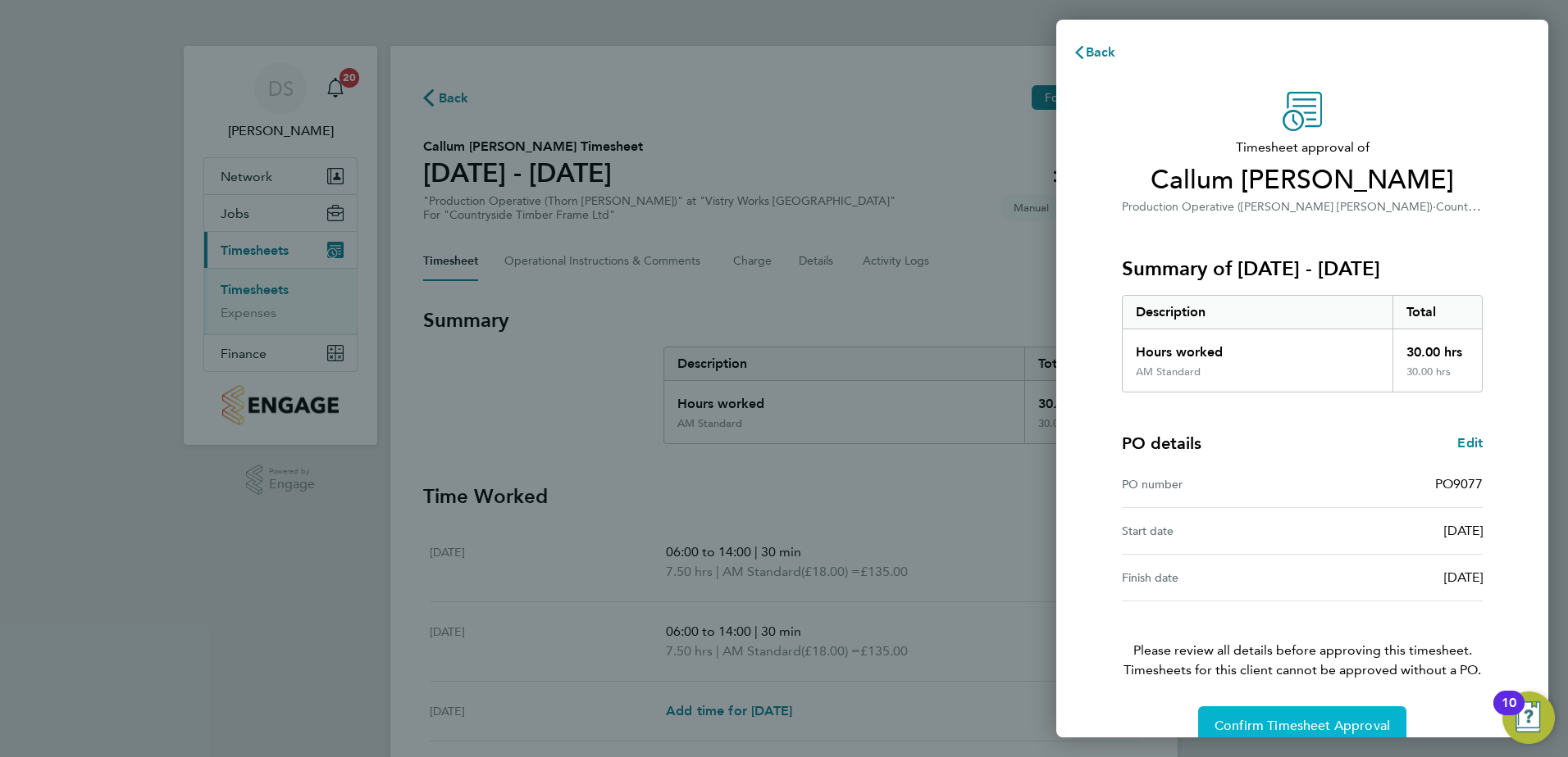
click at [1369, 716] on button "Confirm Timesheet Approval" at bounding box center [1301, 726] width 208 height 39
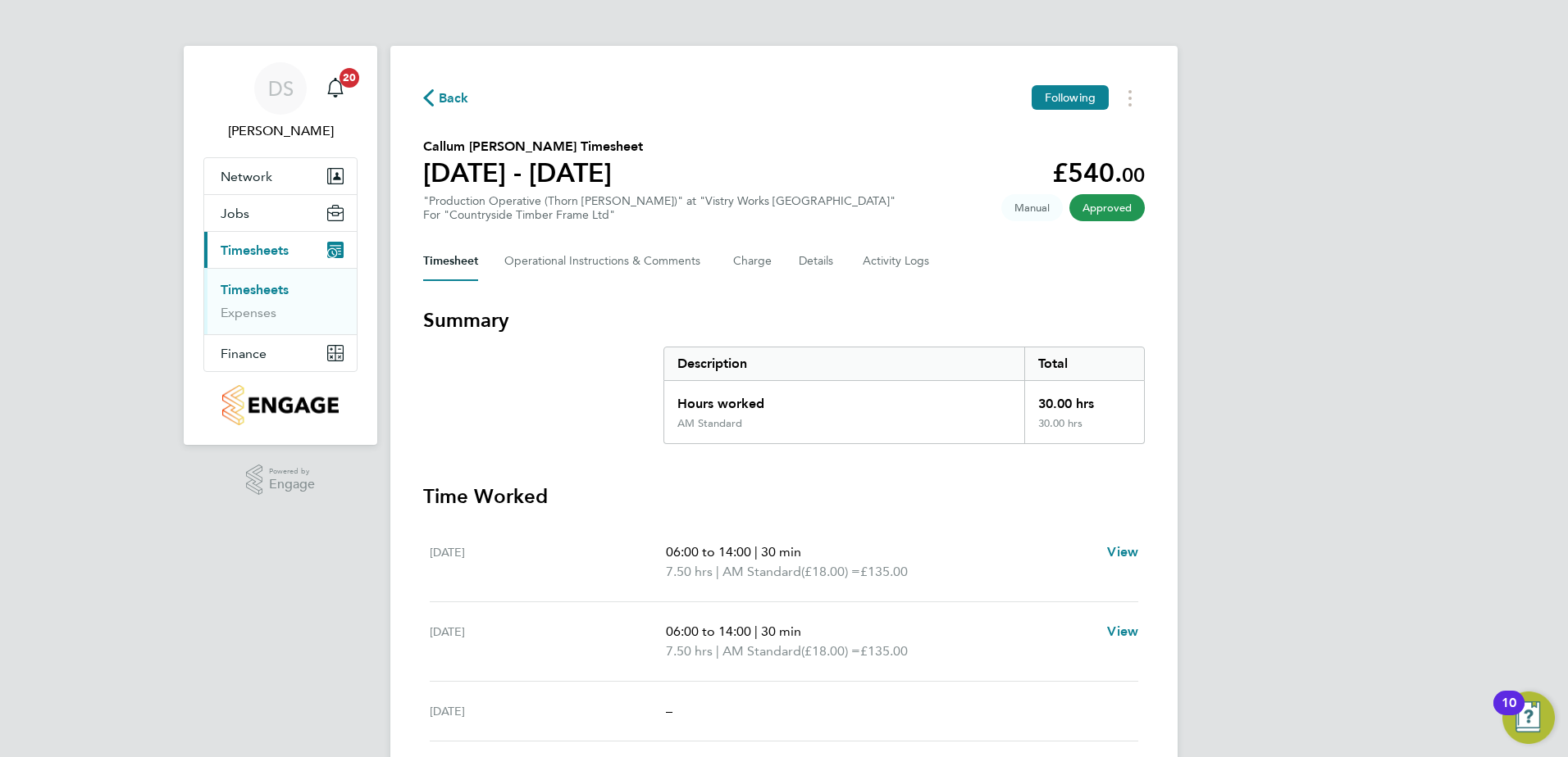
click at [437, 98] on span "Back" at bounding box center [445, 96] width 45 height 15
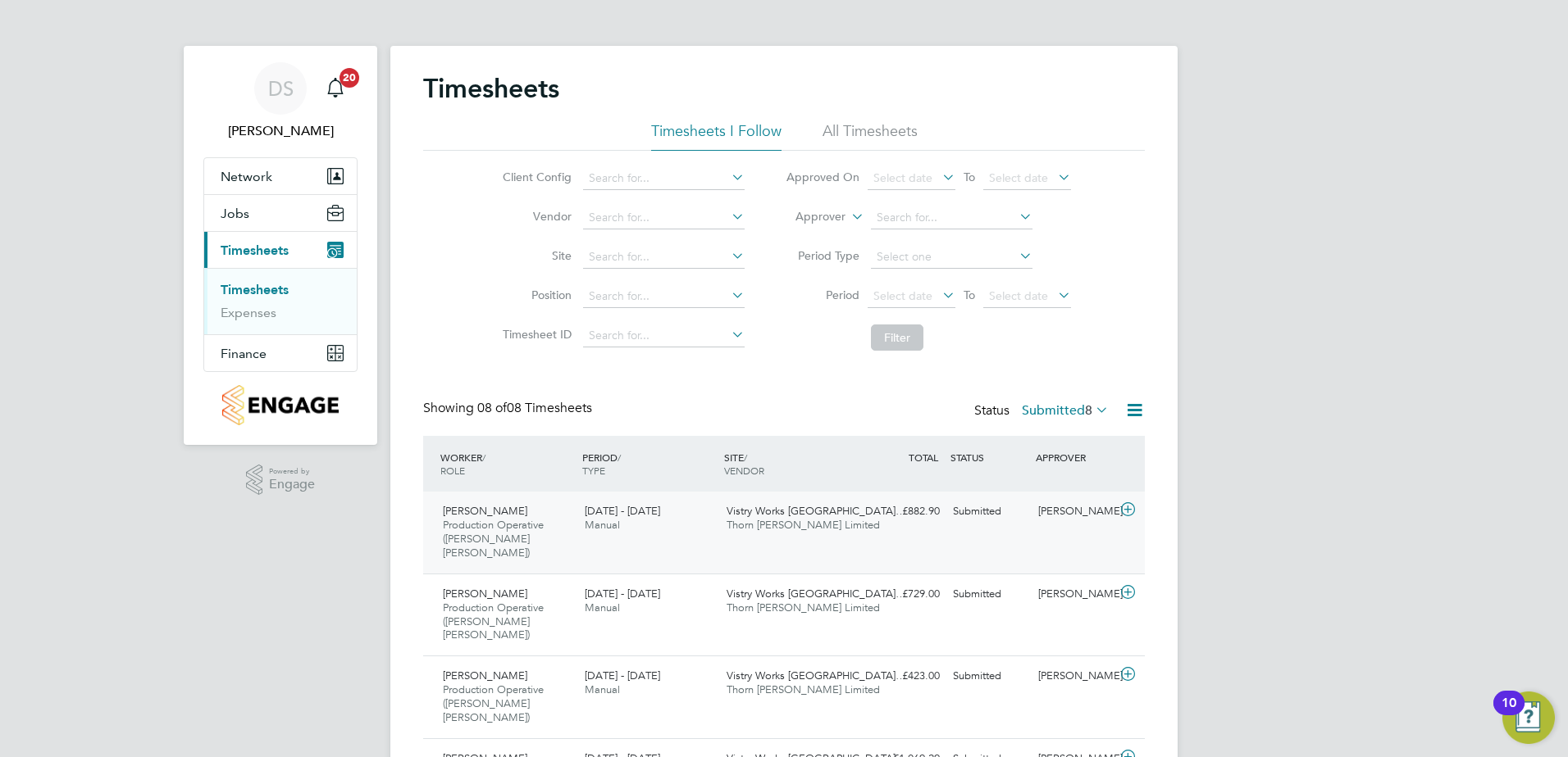
click at [1133, 506] on icon at bounding box center [1127, 509] width 21 height 13
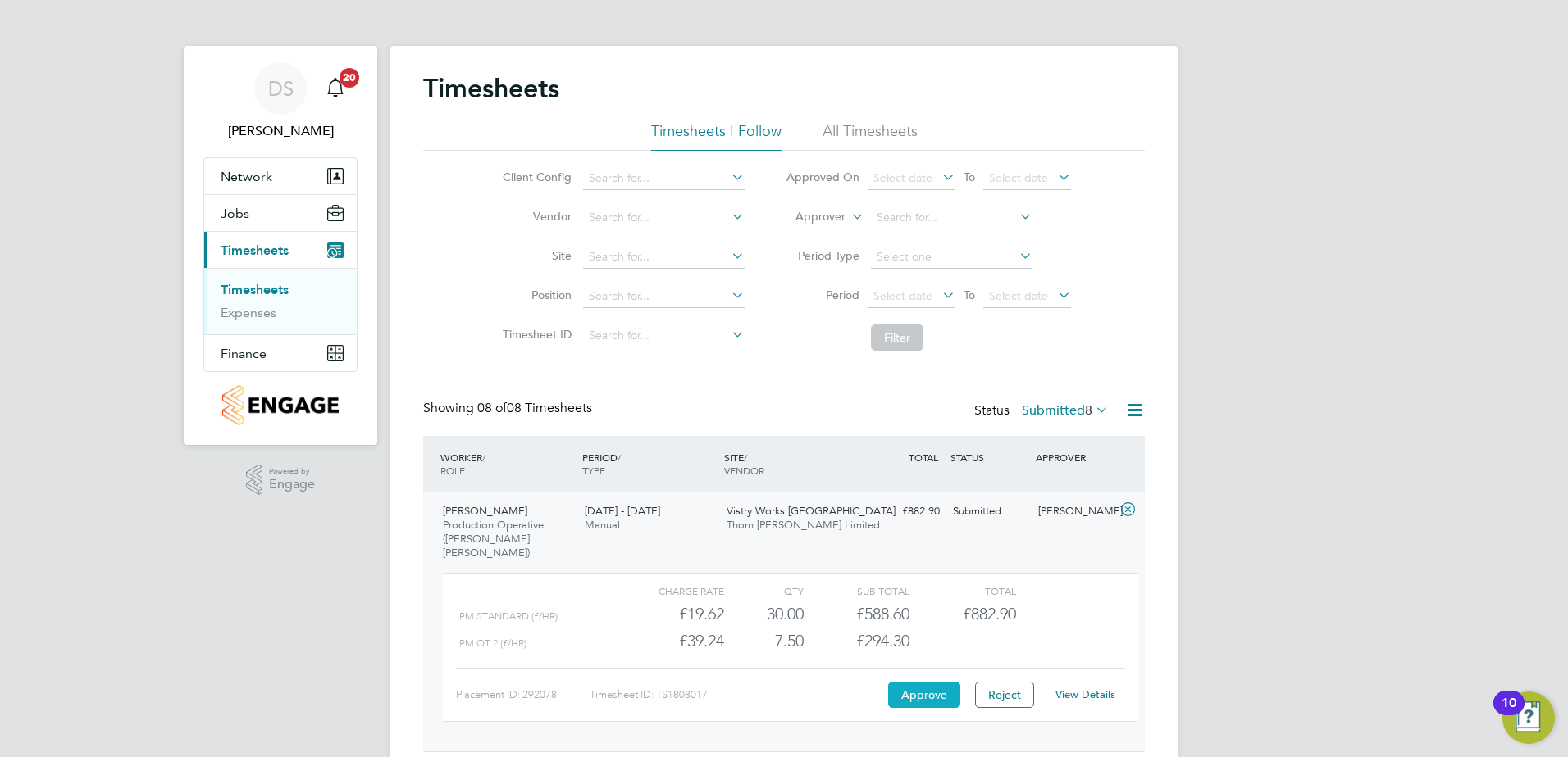
click at [937, 682] on button "Approve" at bounding box center [924, 695] width 72 height 26
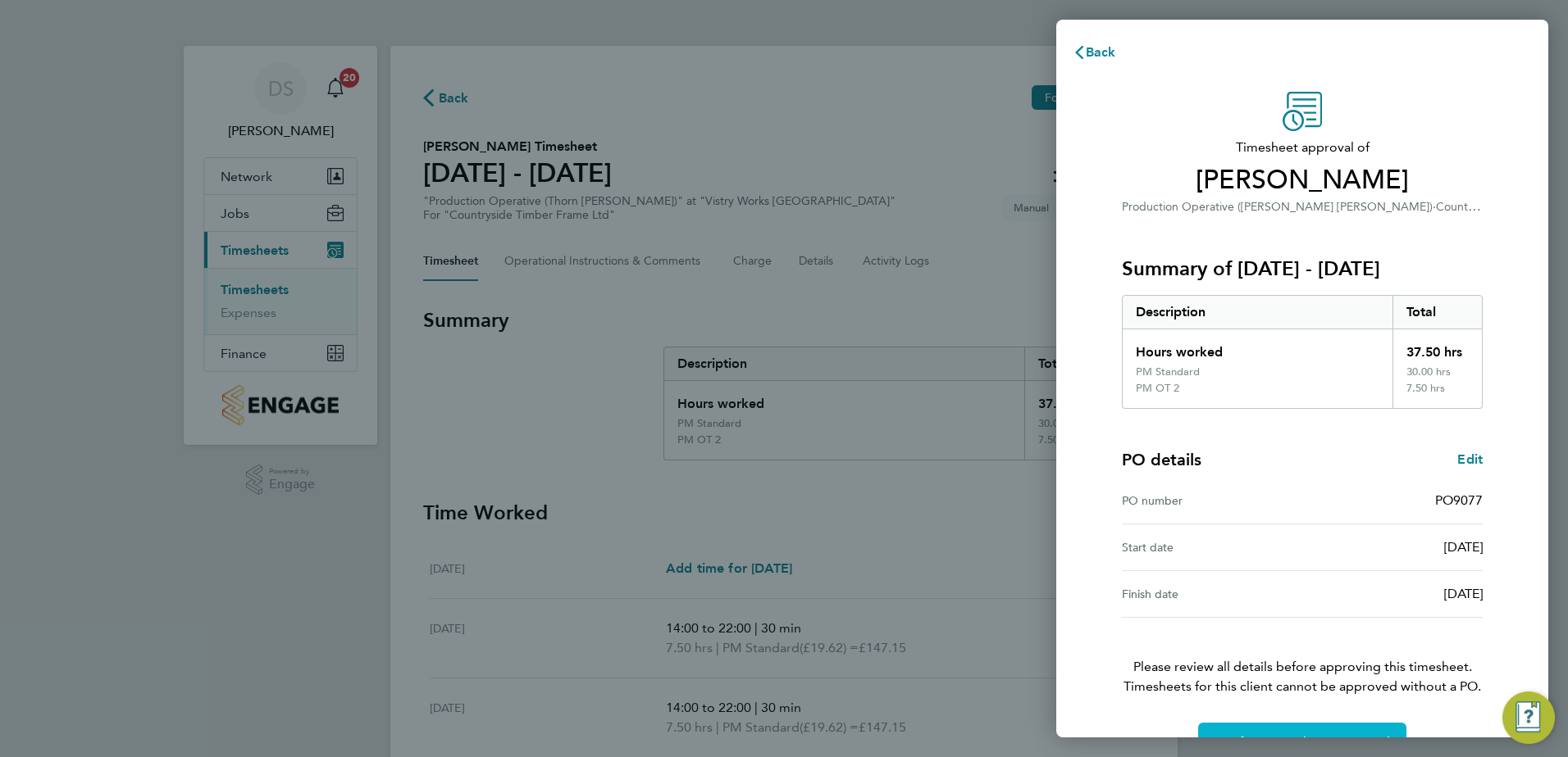
click at [1325, 724] on button "Confirm Timesheet Approval" at bounding box center [1301, 743] width 208 height 39
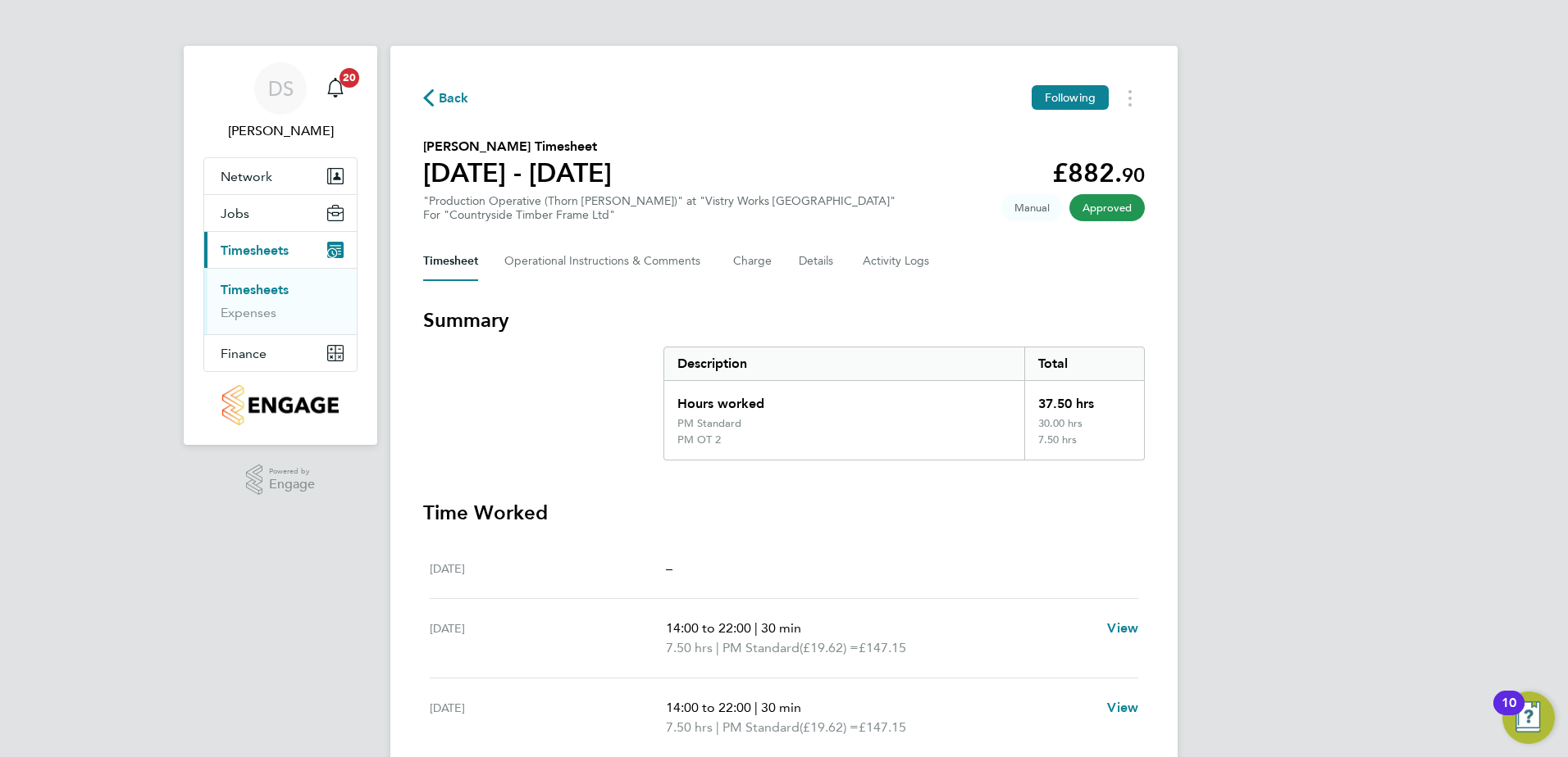
click at [442, 95] on span "Back" at bounding box center [454, 98] width 30 height 20
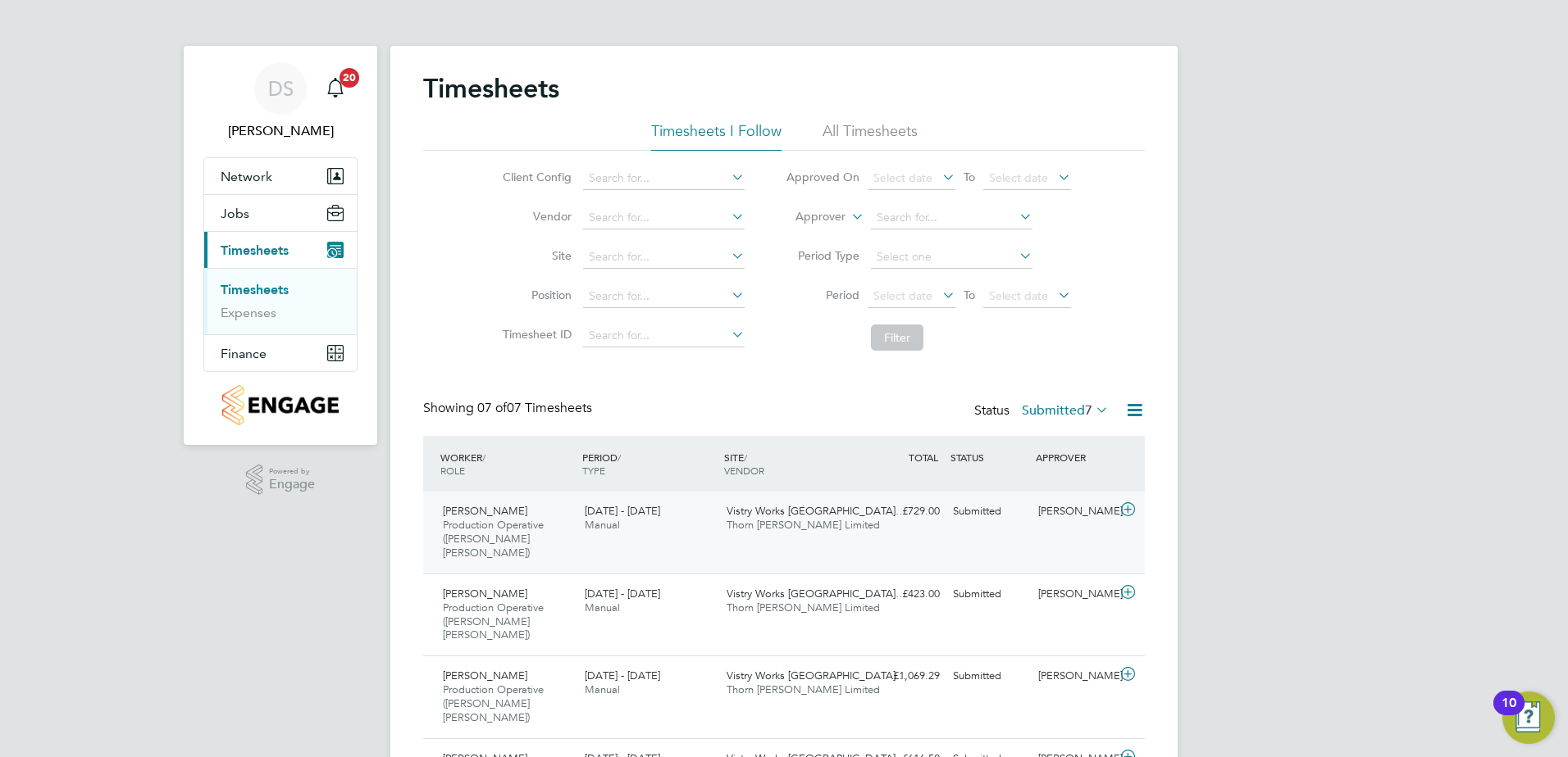
click at [1132, 512] on icon at bounding box center [1127, 509] width 21 height 13
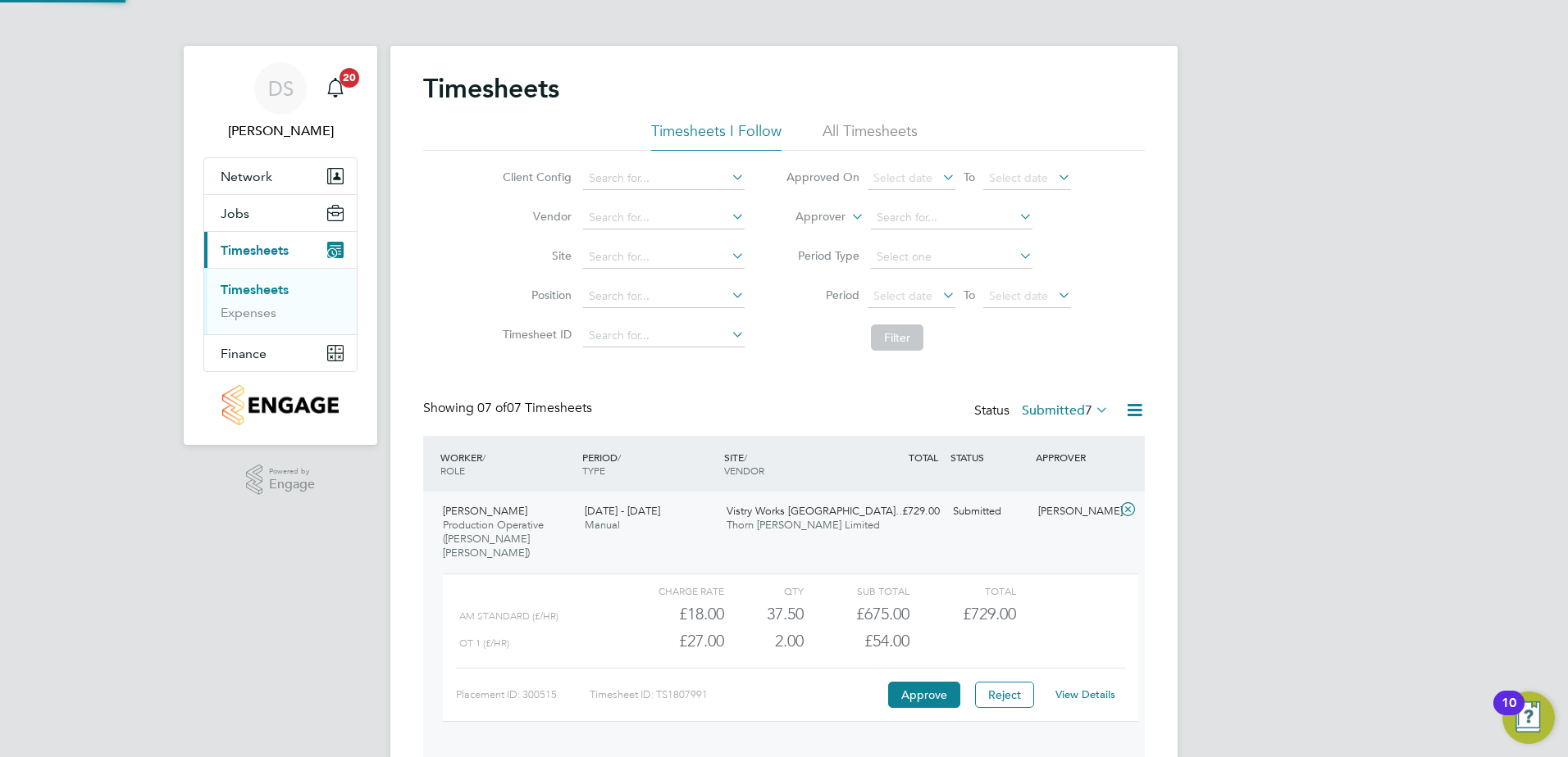
scroll to position [8, 8]
click at [921, 682] on button "Approve" at bounding box center [924, 695] width 72 height 26
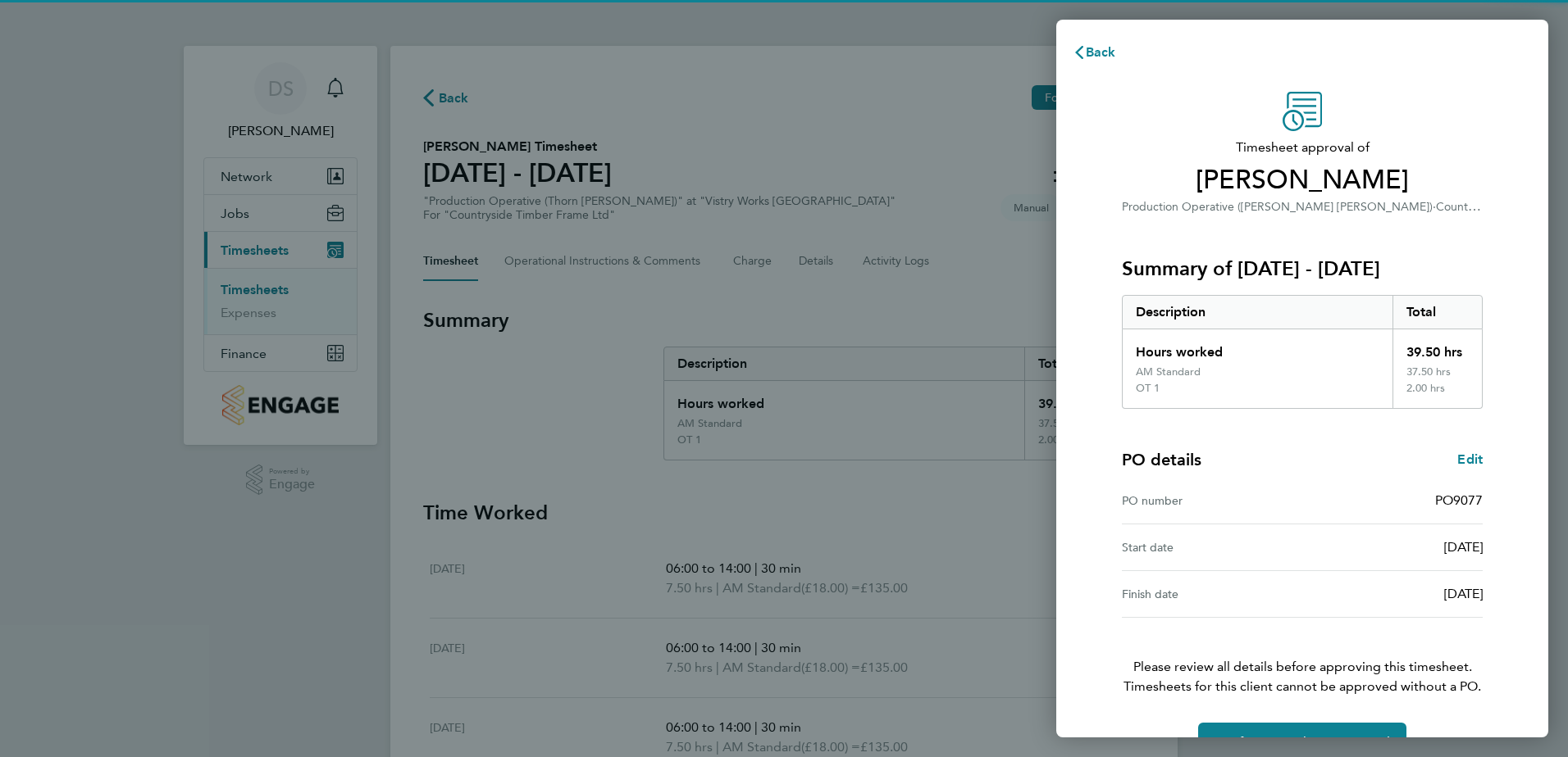
click at [1265, 686] on span "Timesheets for this client cannot be approved without a PO." at bounding box center [1301, 687] width 400 height 20
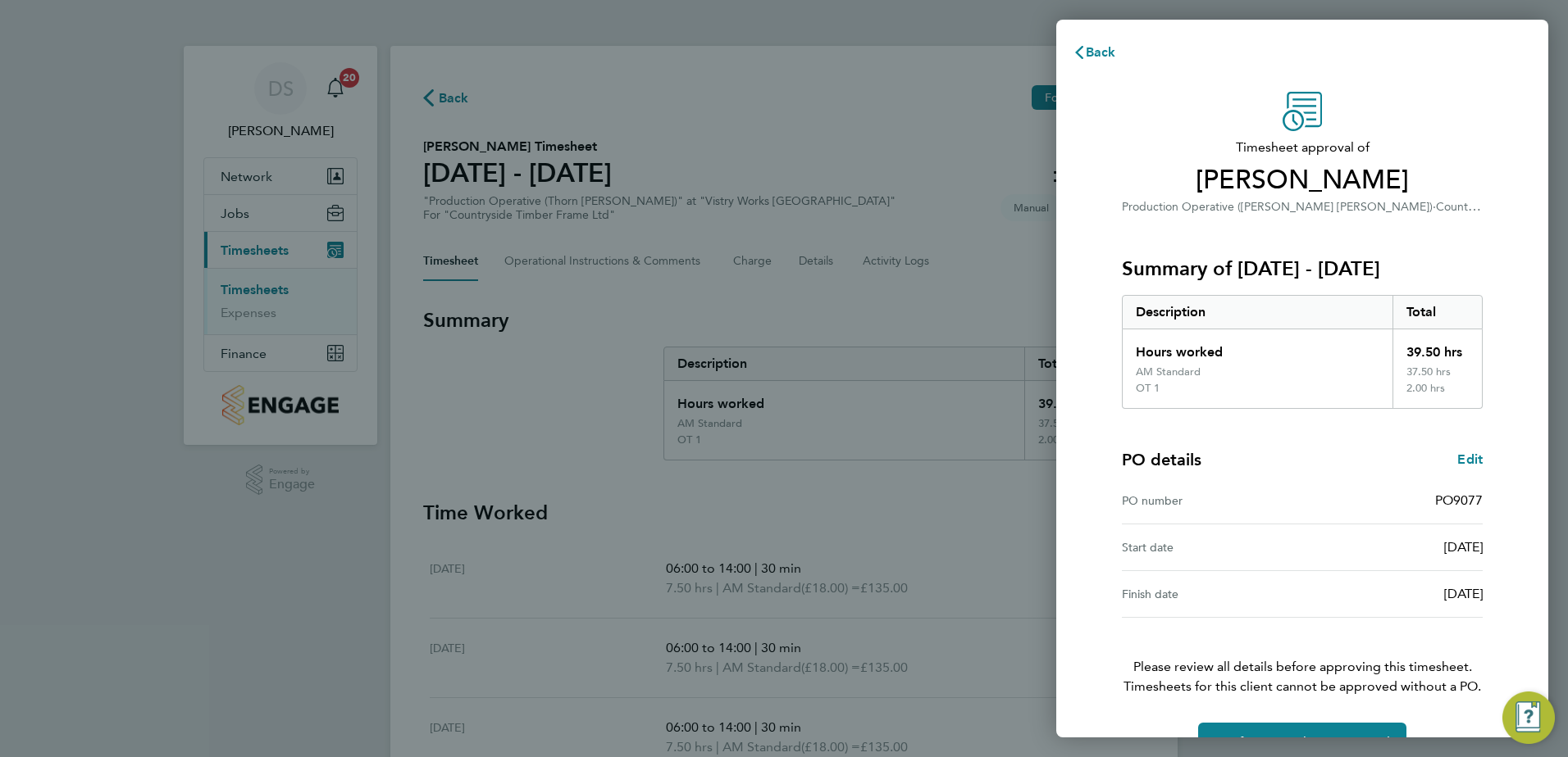
click at [1279, 718] on div "Timesheet approval of [PERSON_NAME] Production Operative (Thorn [PERSON_NAME]) …" at bounding box center [1301, 427] width 400 height 671
click at [1285, 728] on button "Confirm Timesheet Approval" at bounding box center [1301, 743] width 208 height 39
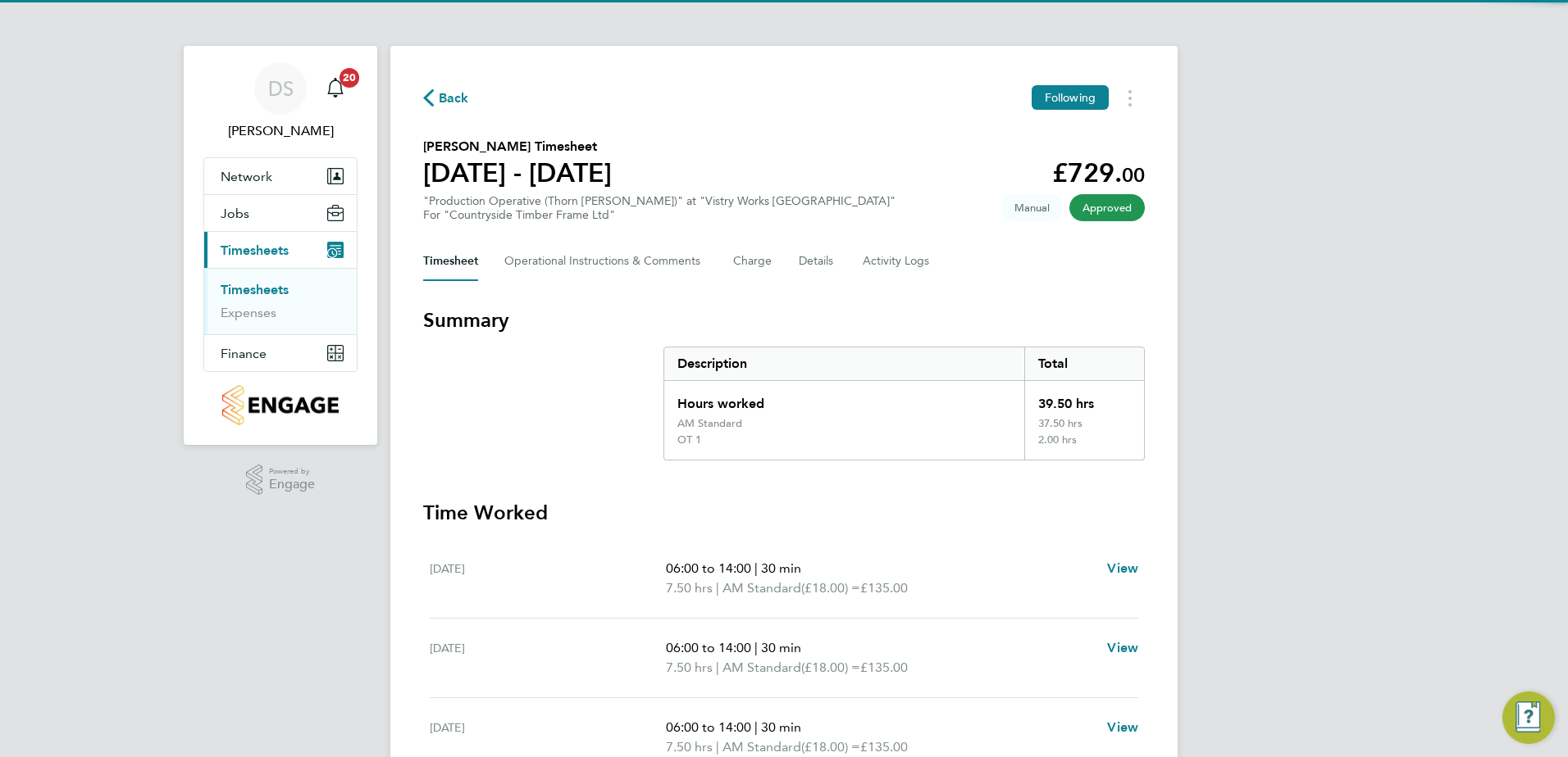
click at [444, 96] on span "Back" at bounding box center [454, 98] width 30 height 20
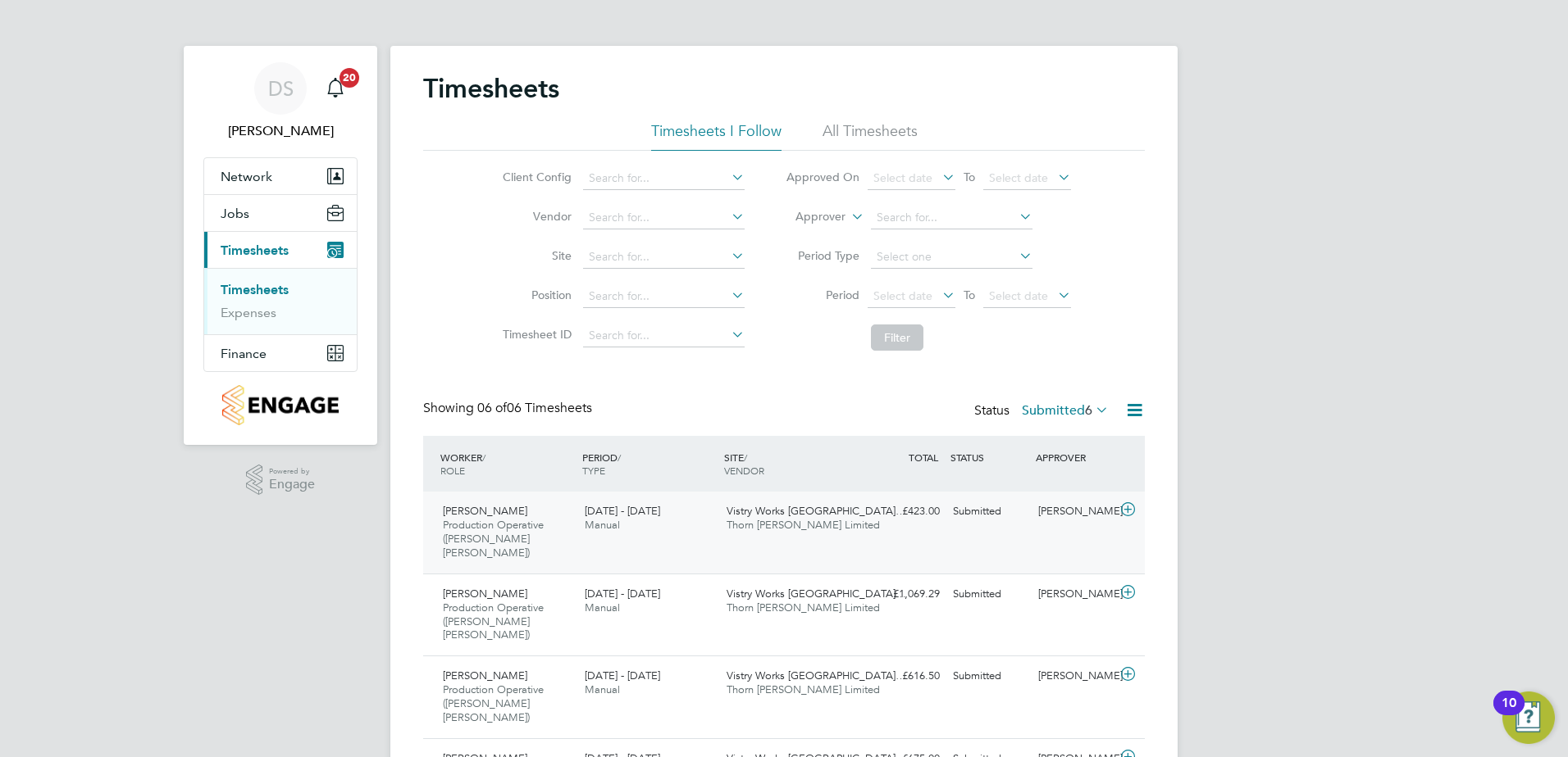
click at [1132, 511] on icon at bounding box center [1127, 509] width 21 height 13
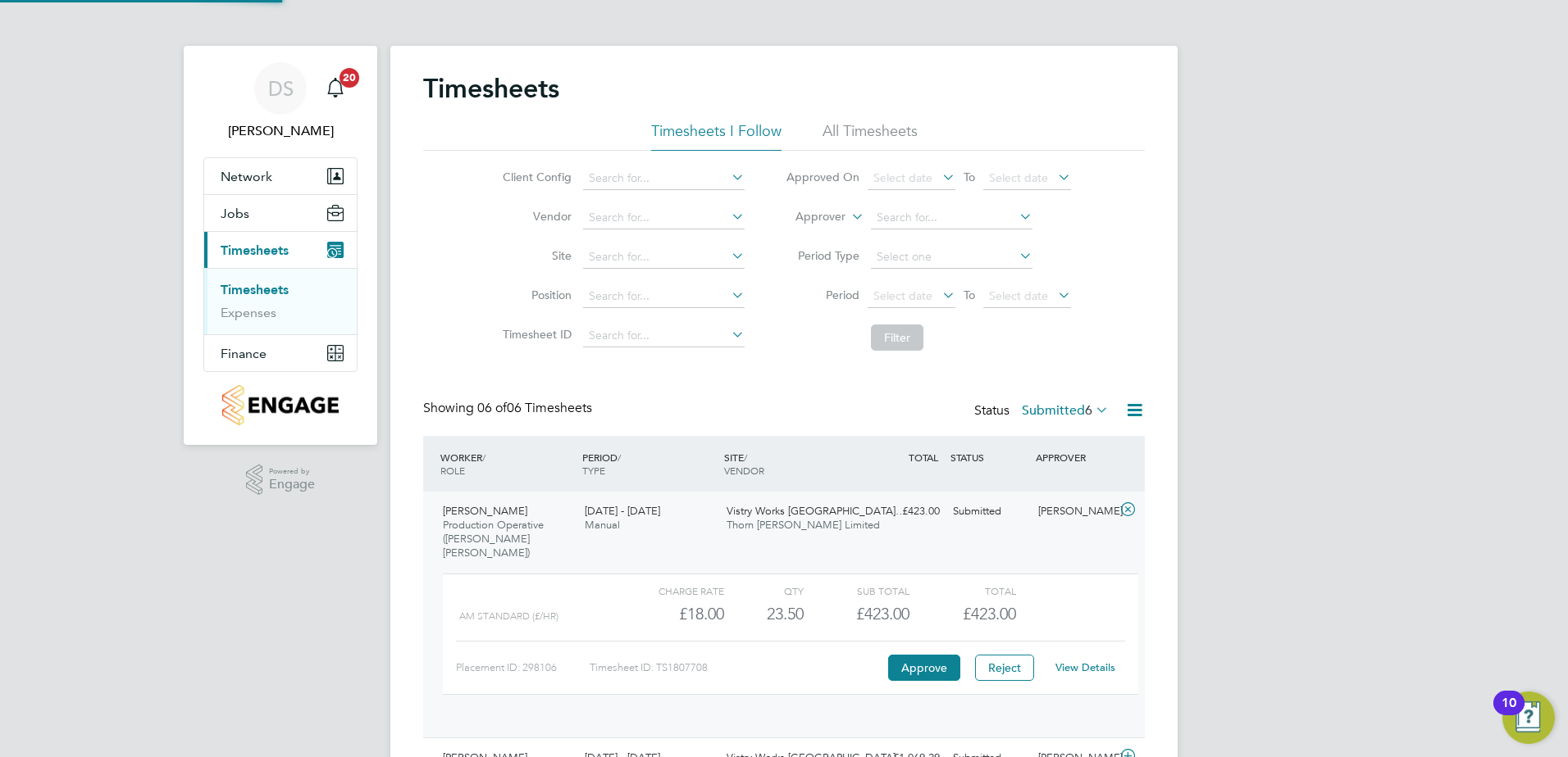
scroll to position [28, 160]
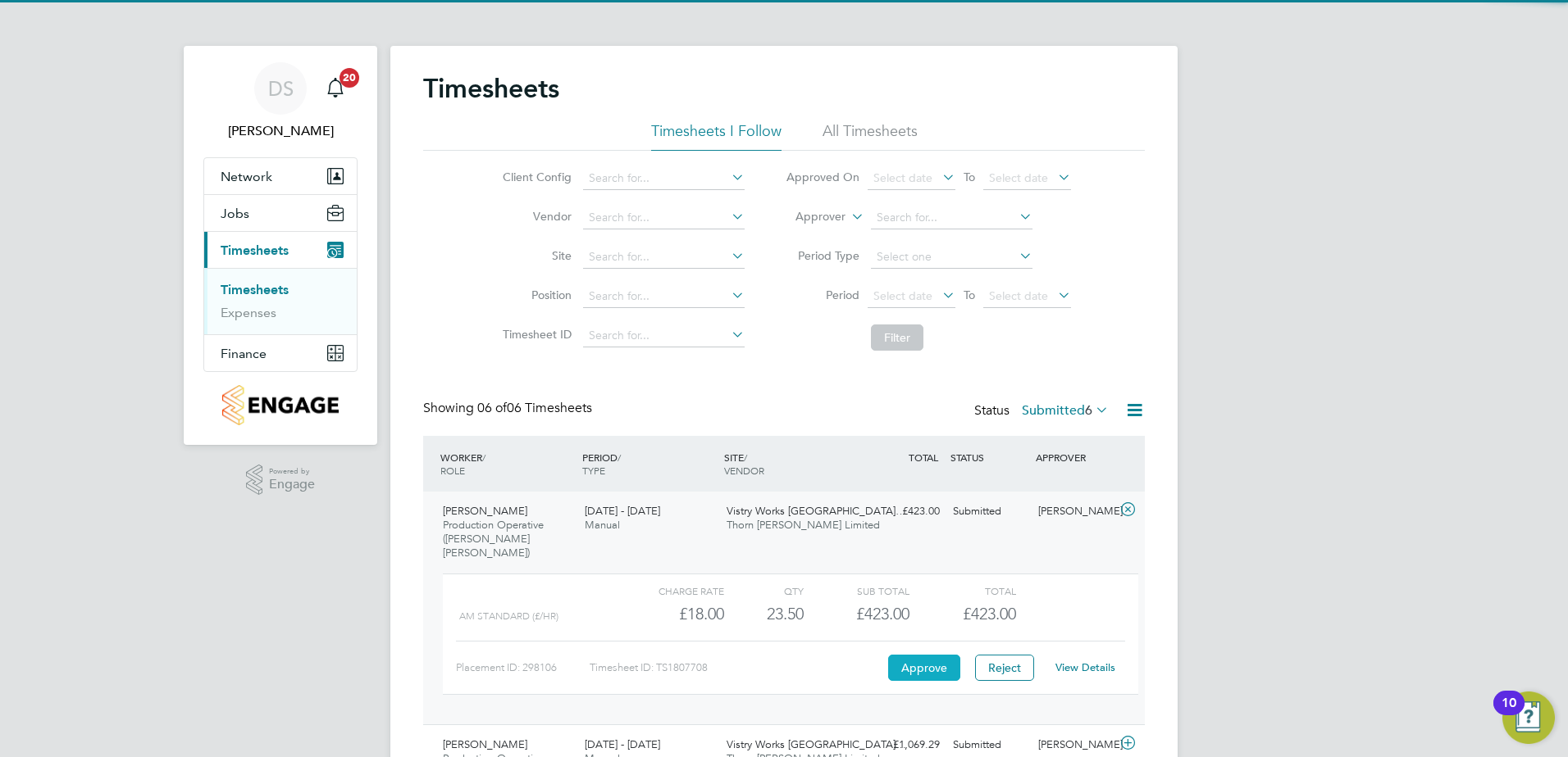
click at [928, 654] on button "Approve" at bounding box center [924, 667] width 72 height 26
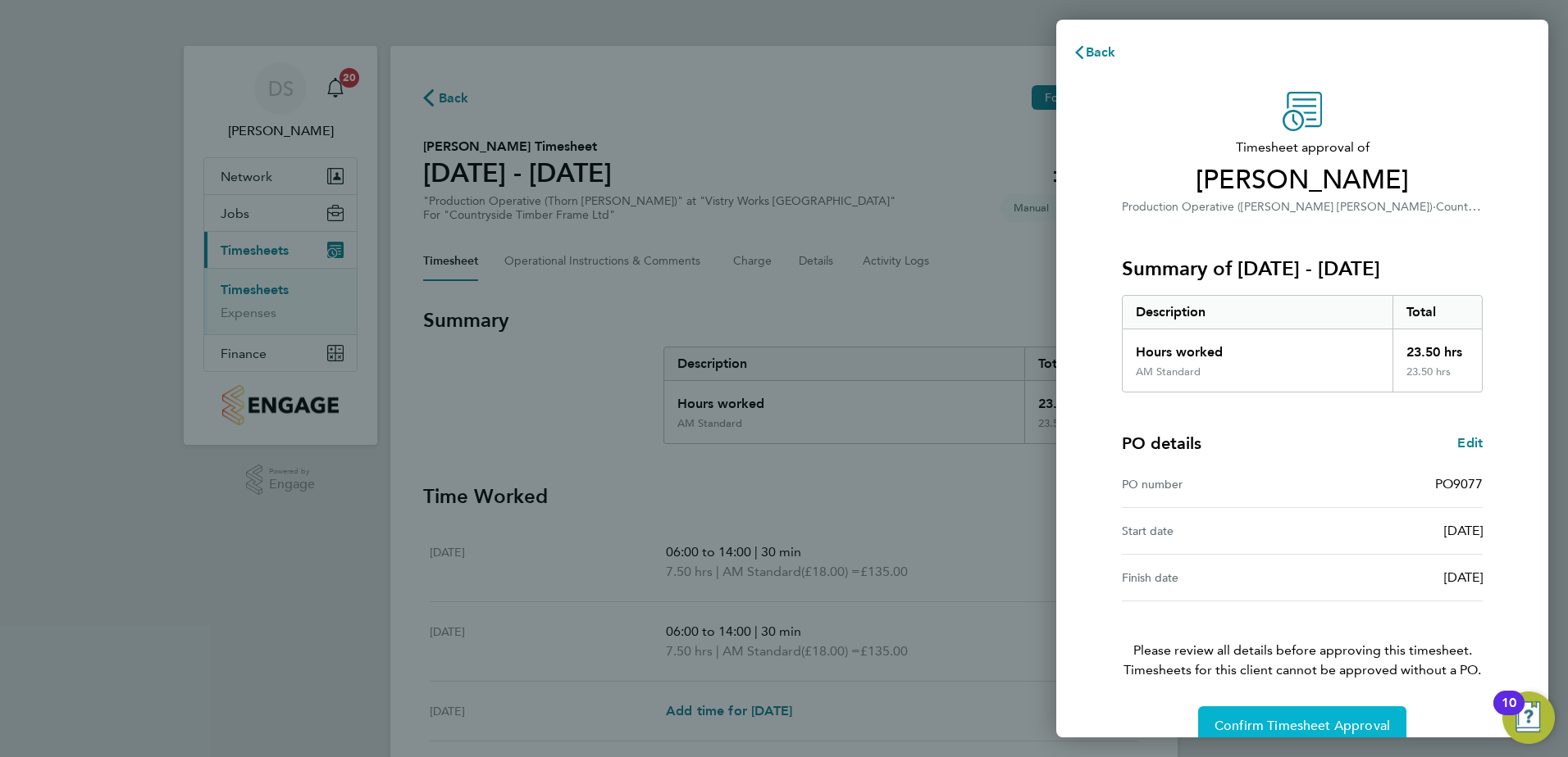
click at [1364, 720] on span "Confirm Timesheet Approval" at bounding box center [1301, 726] width 176 height 16
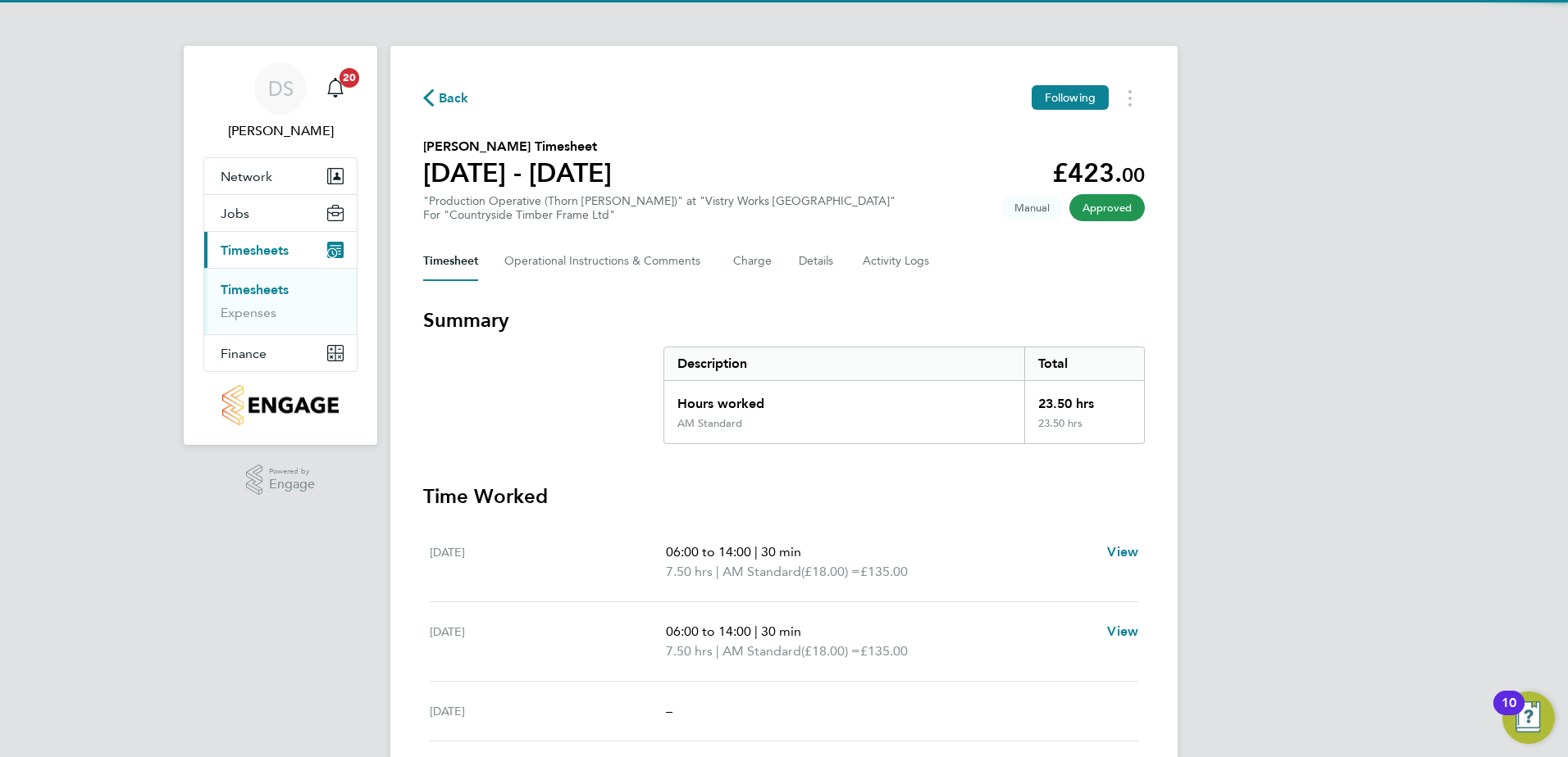
click at [432, 98] on icon "button" at bounding box center [428, 97] width 11 height 17
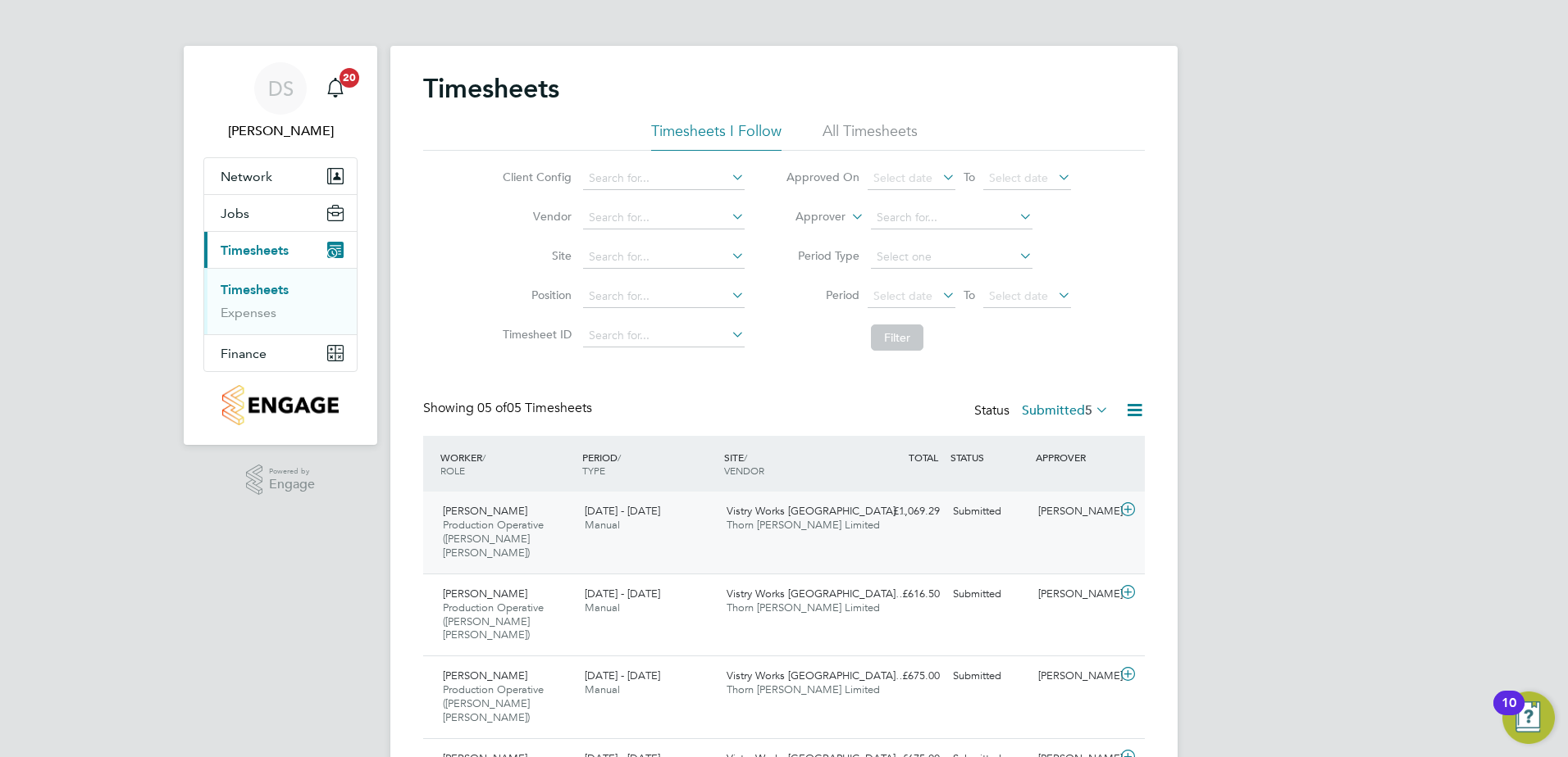
click at [1122, 514] on icon at bounding box center [1127, 509] width 21 height 13
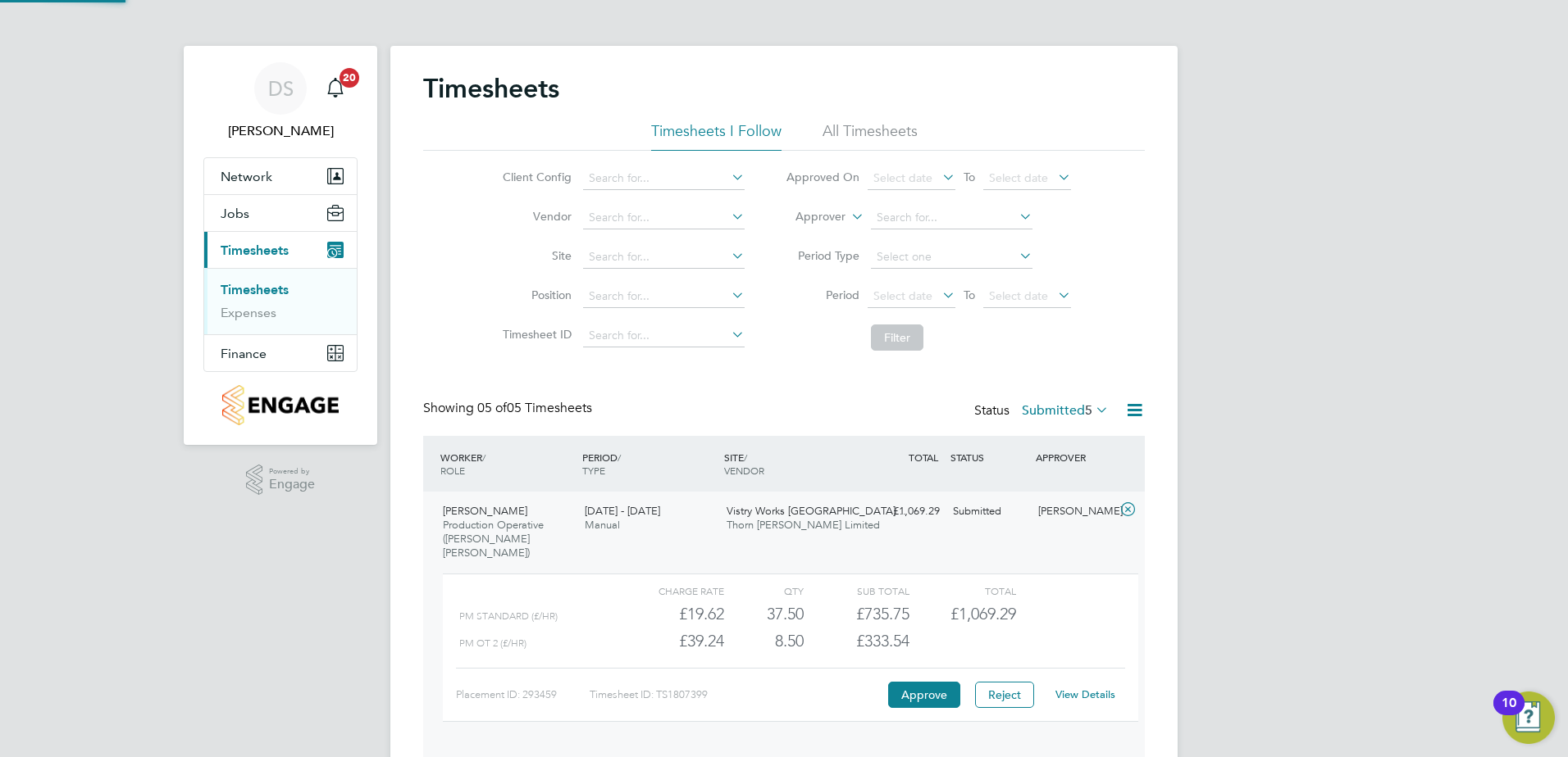
scroll to position [28, 160]
click at [930, 682] on button "Approve" at bounding box center [924, 695] width 72 height 26
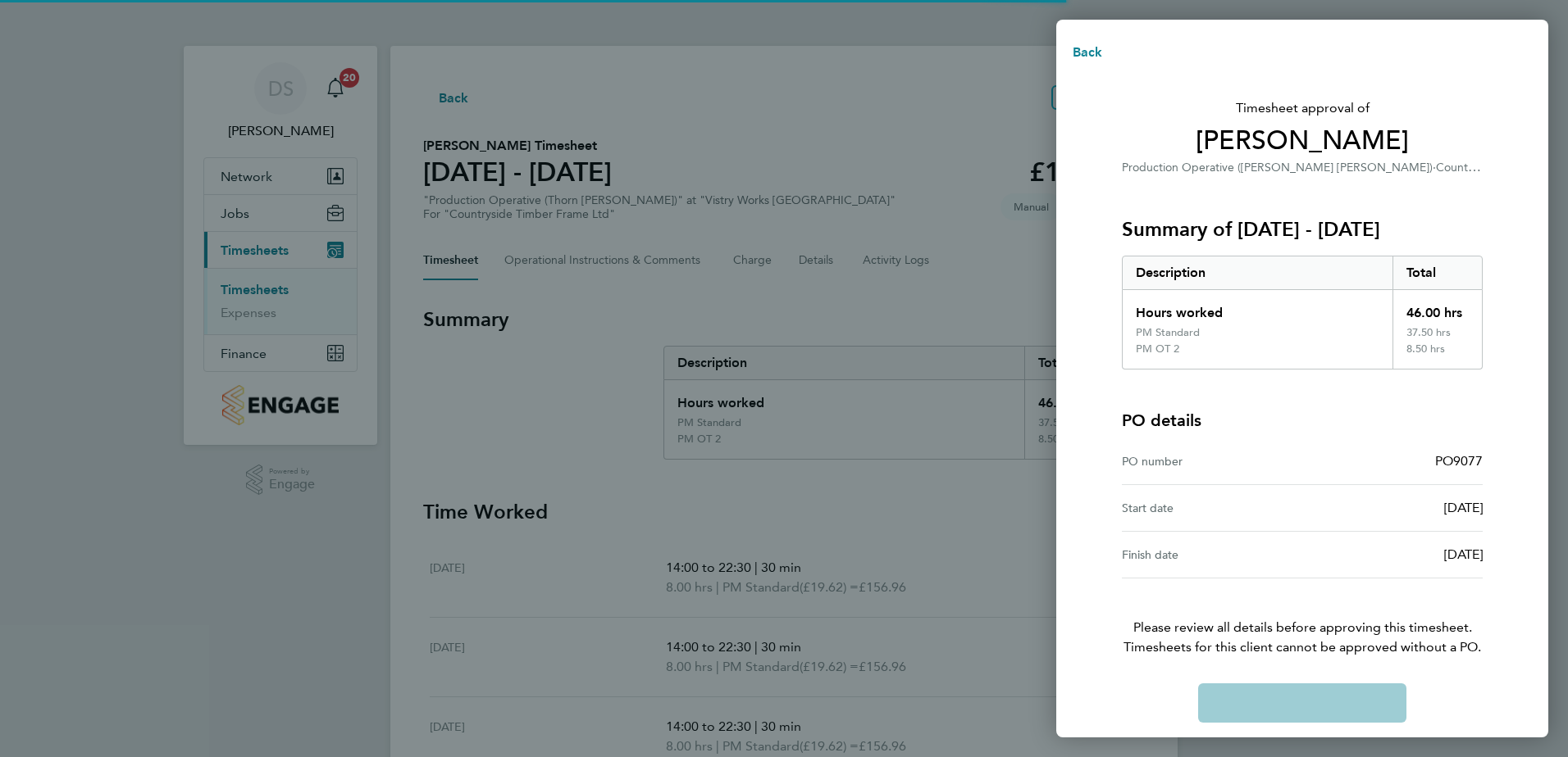
click at [1308, 704] on div "Timesheet approval of Ethan Jacober Production Operative (Thorn Baker) · Countr…" at bounding box center [1301, 407] width 400 height 631
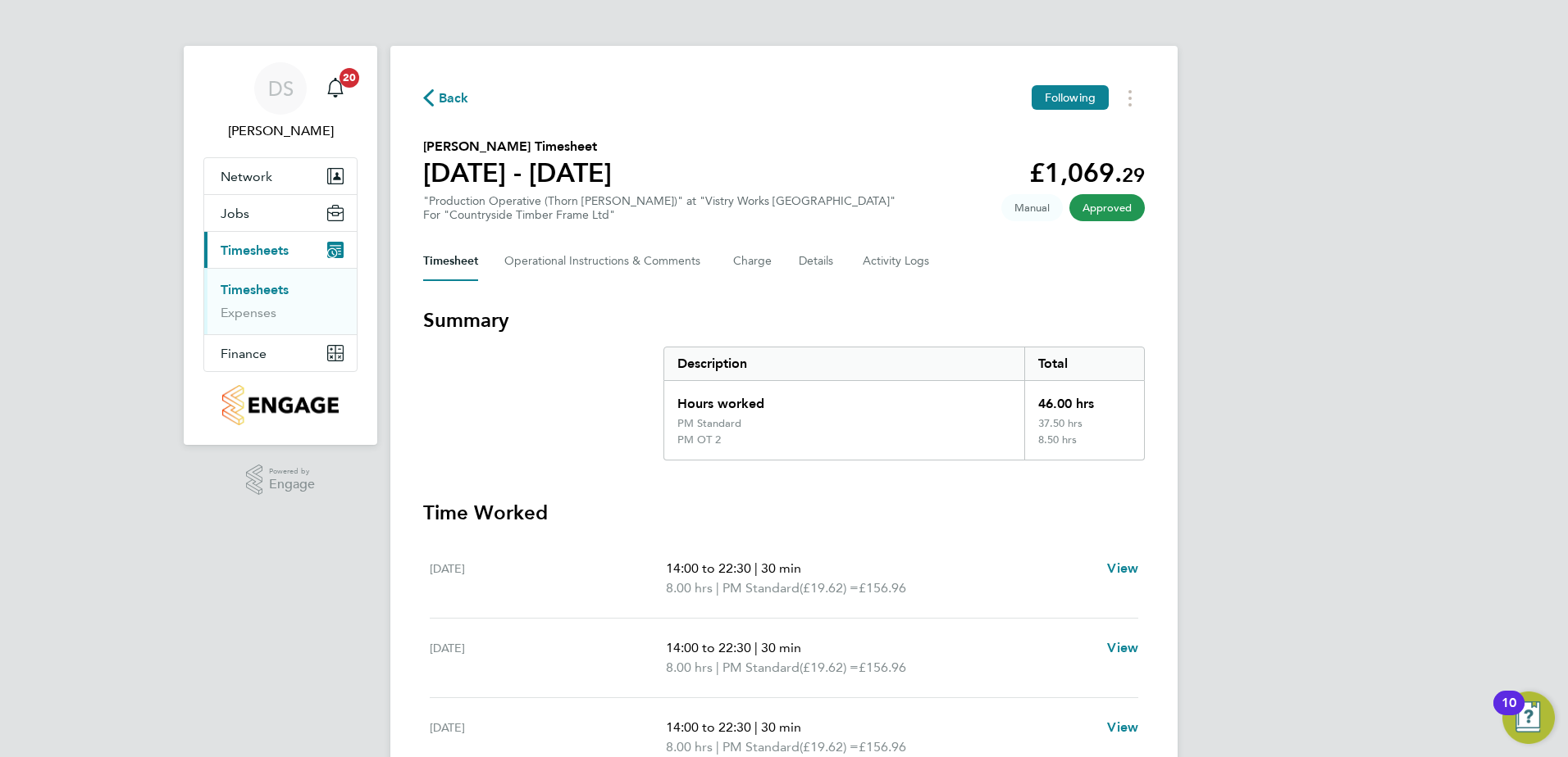
click at [463, 101] on span "Back" at bounding box center [454, 98] width 30 height 20
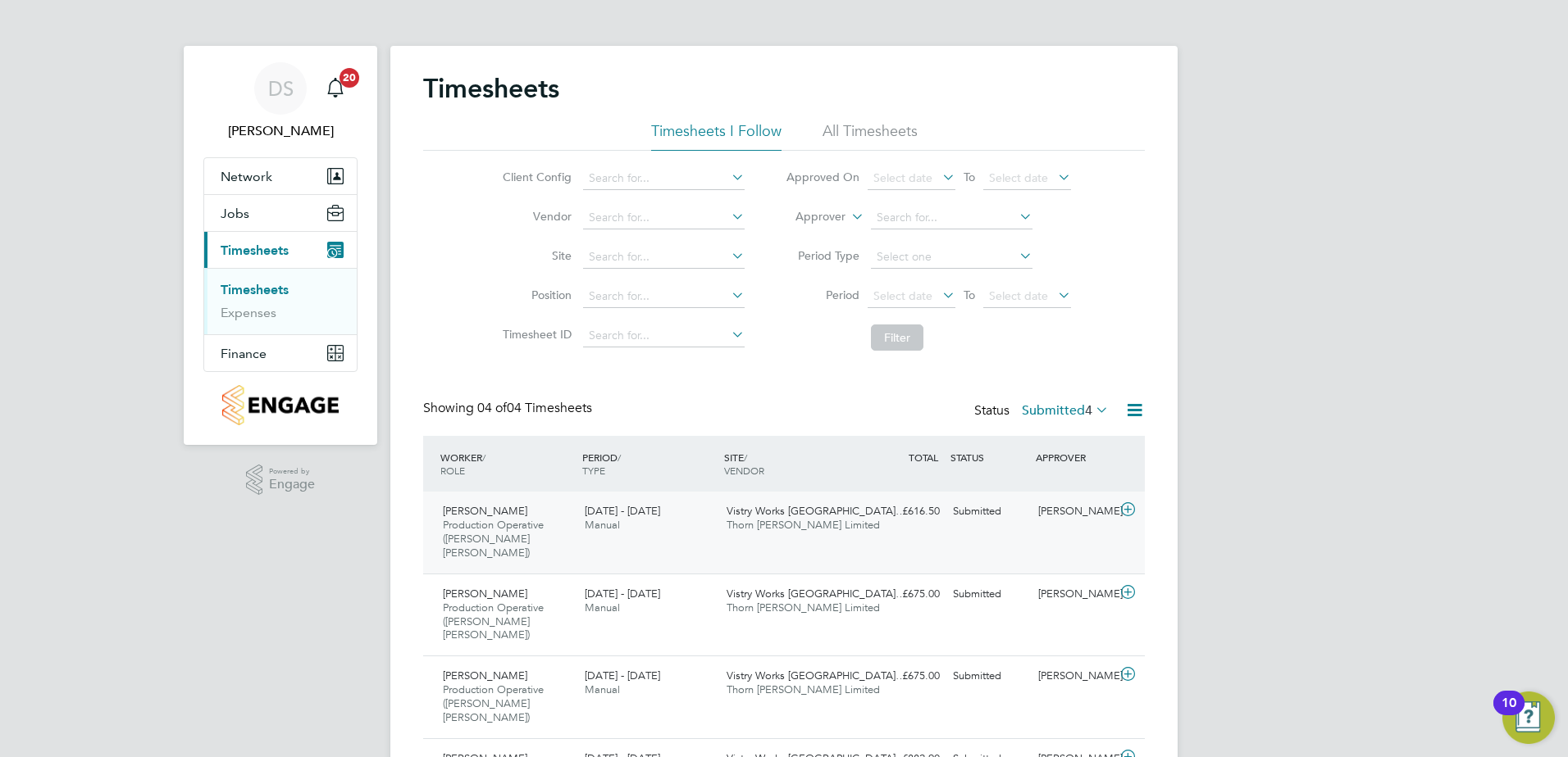
click at [1126, 513] on icon at bounding box center [1127, 509] width 21 height 13
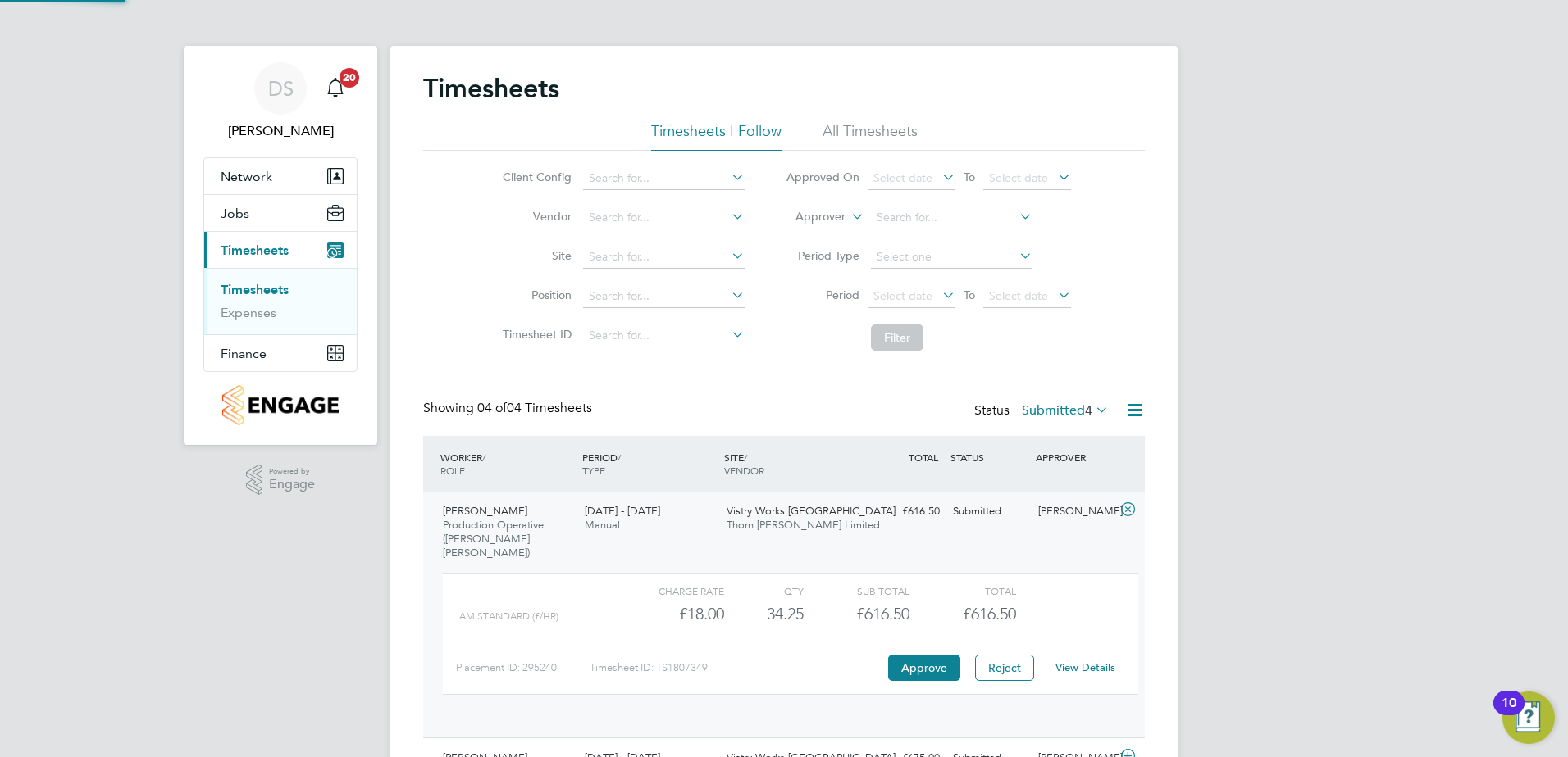
scroll to position [28, 160]
click at [922, 659] on button "Approve" at bounding box center [924, 667] width 72 height 26
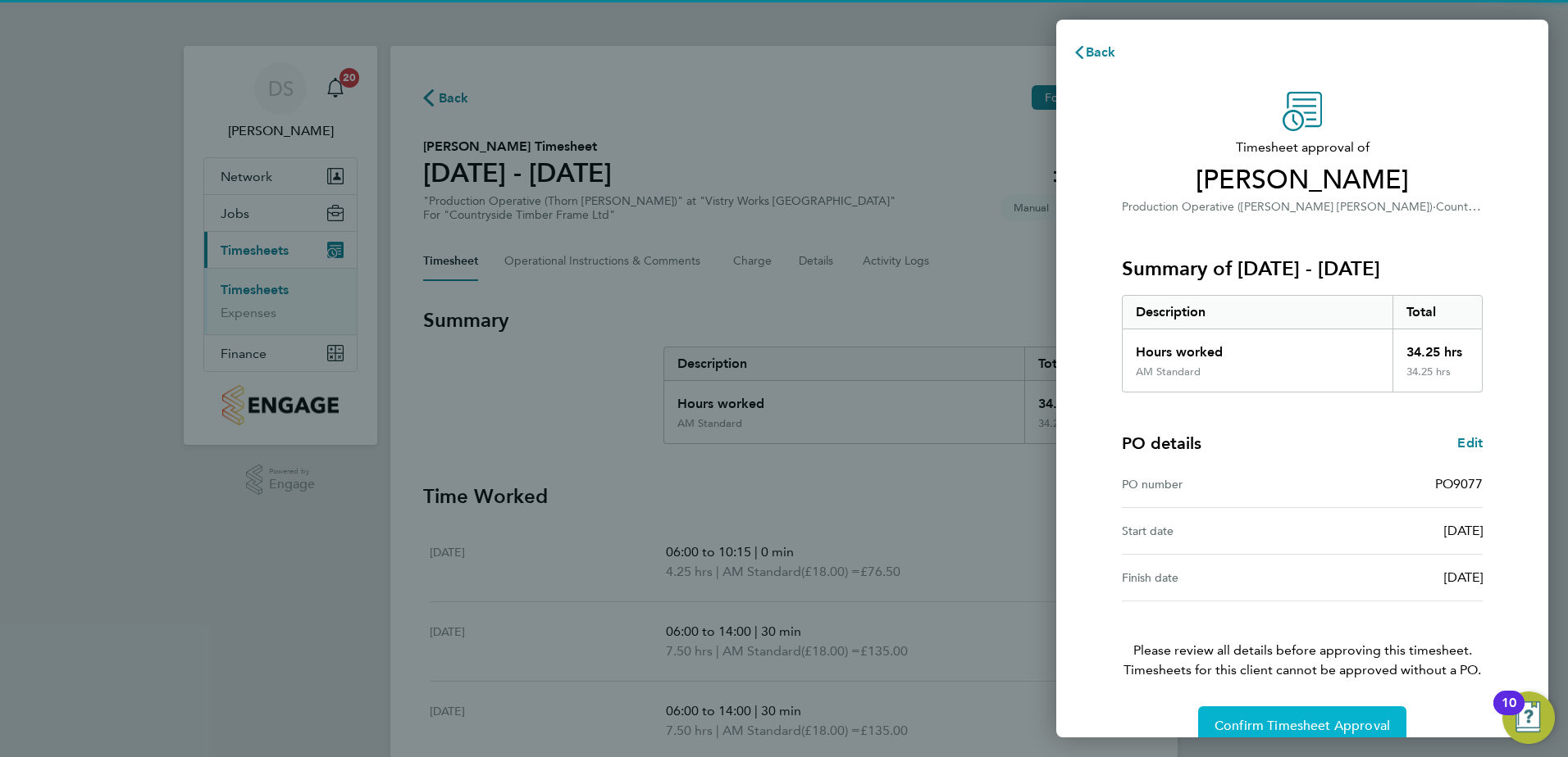
click at [1315, 720] on span "Confirm Timesheet Approval" at bounding box center [1301, 726] width 176 height 16
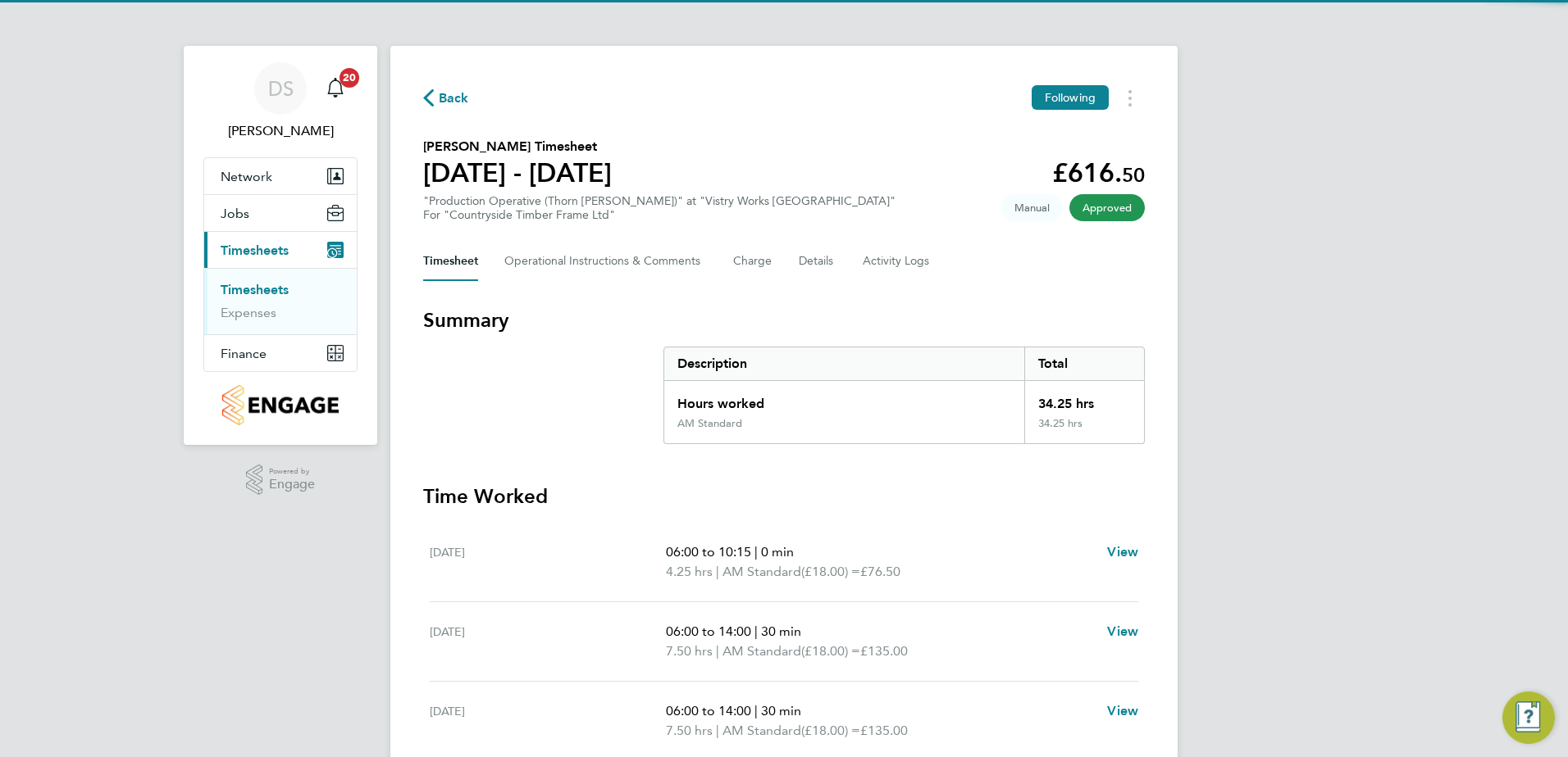
click at [453, 95] on span "Back" at bounding box center [454, 98] width 30 height 20
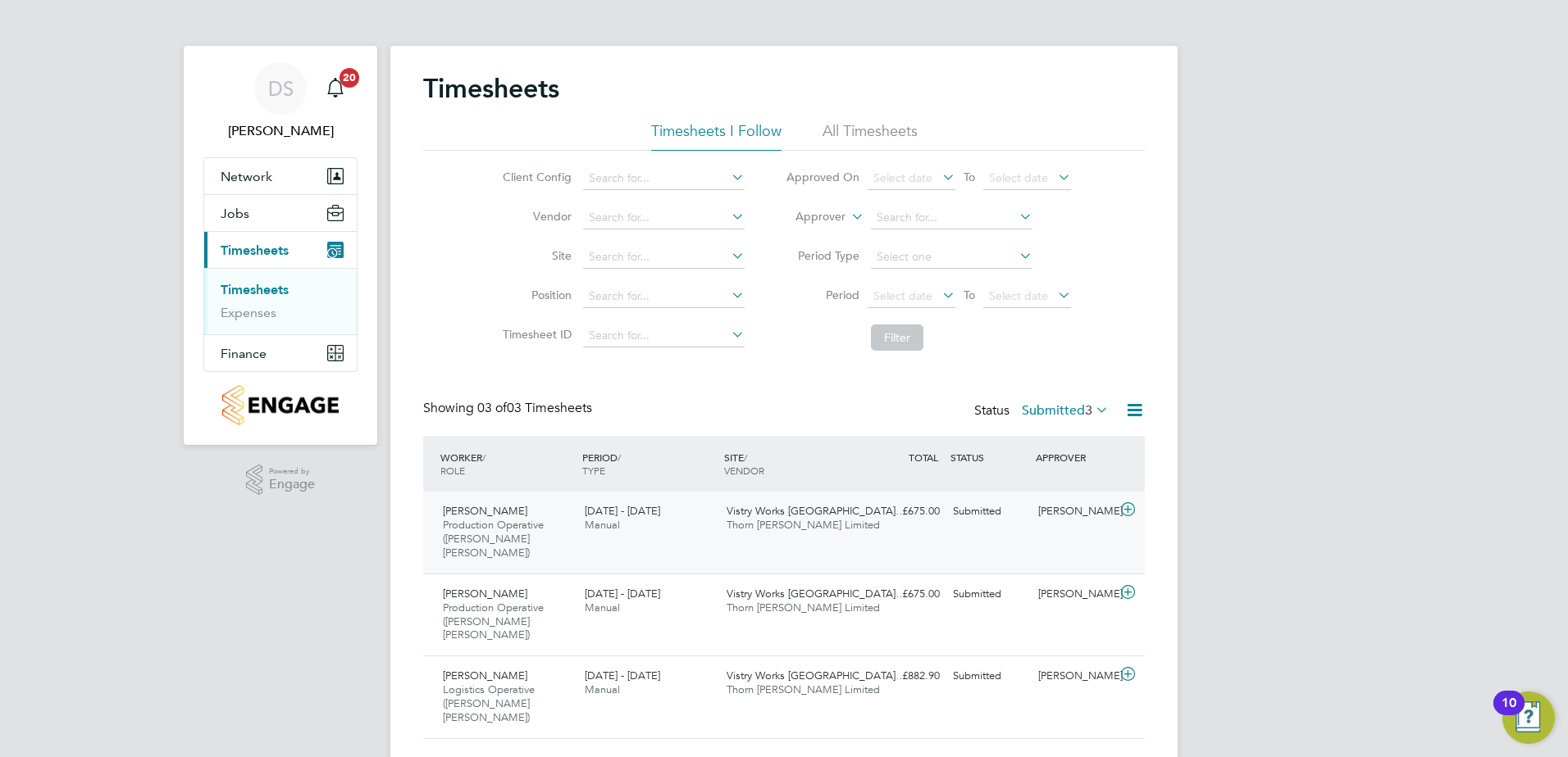
click at [1132, 512] on icon at bounding box center [1127, 509] width 21 height 13
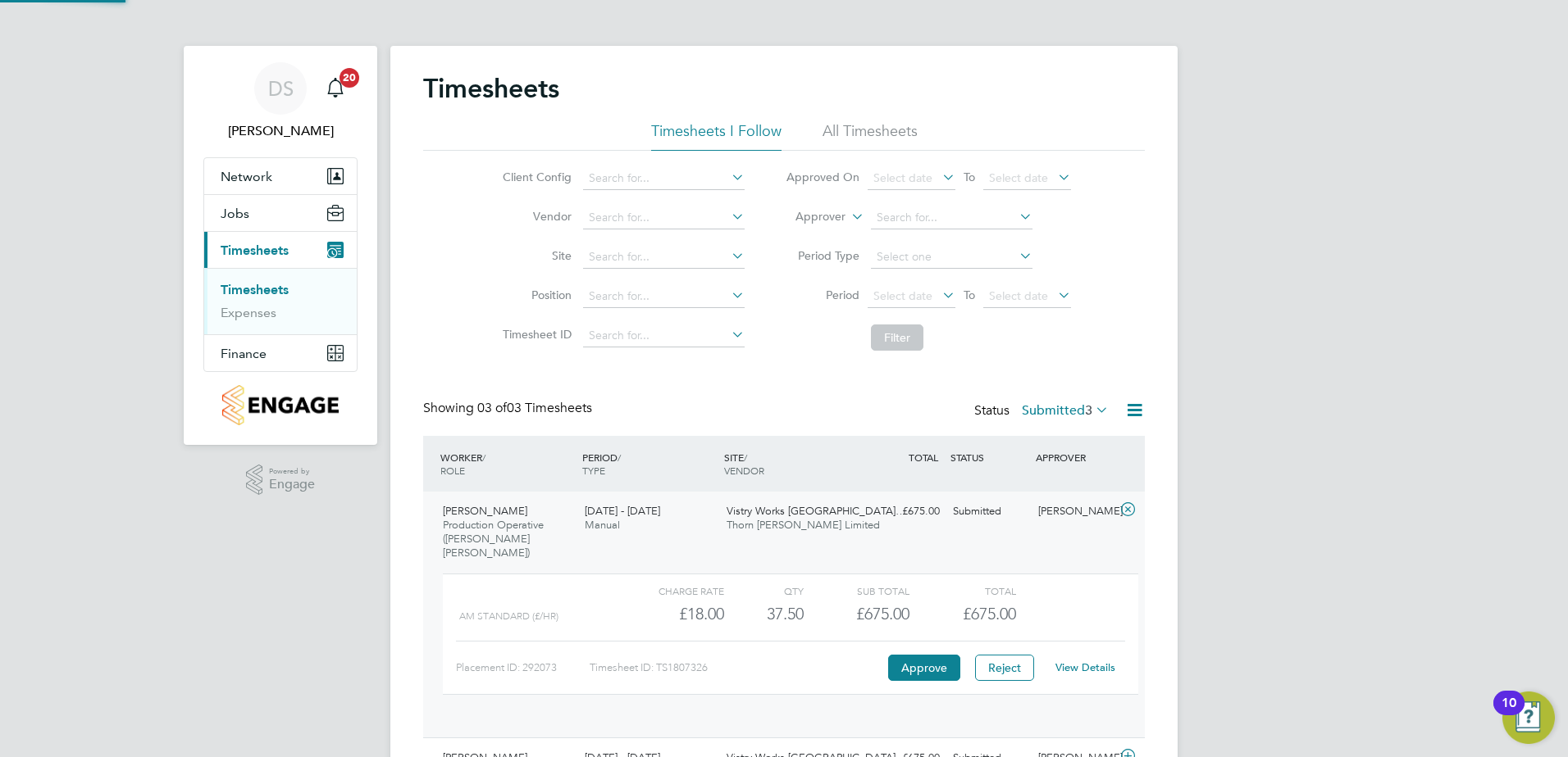
scroll to position [28, 160]
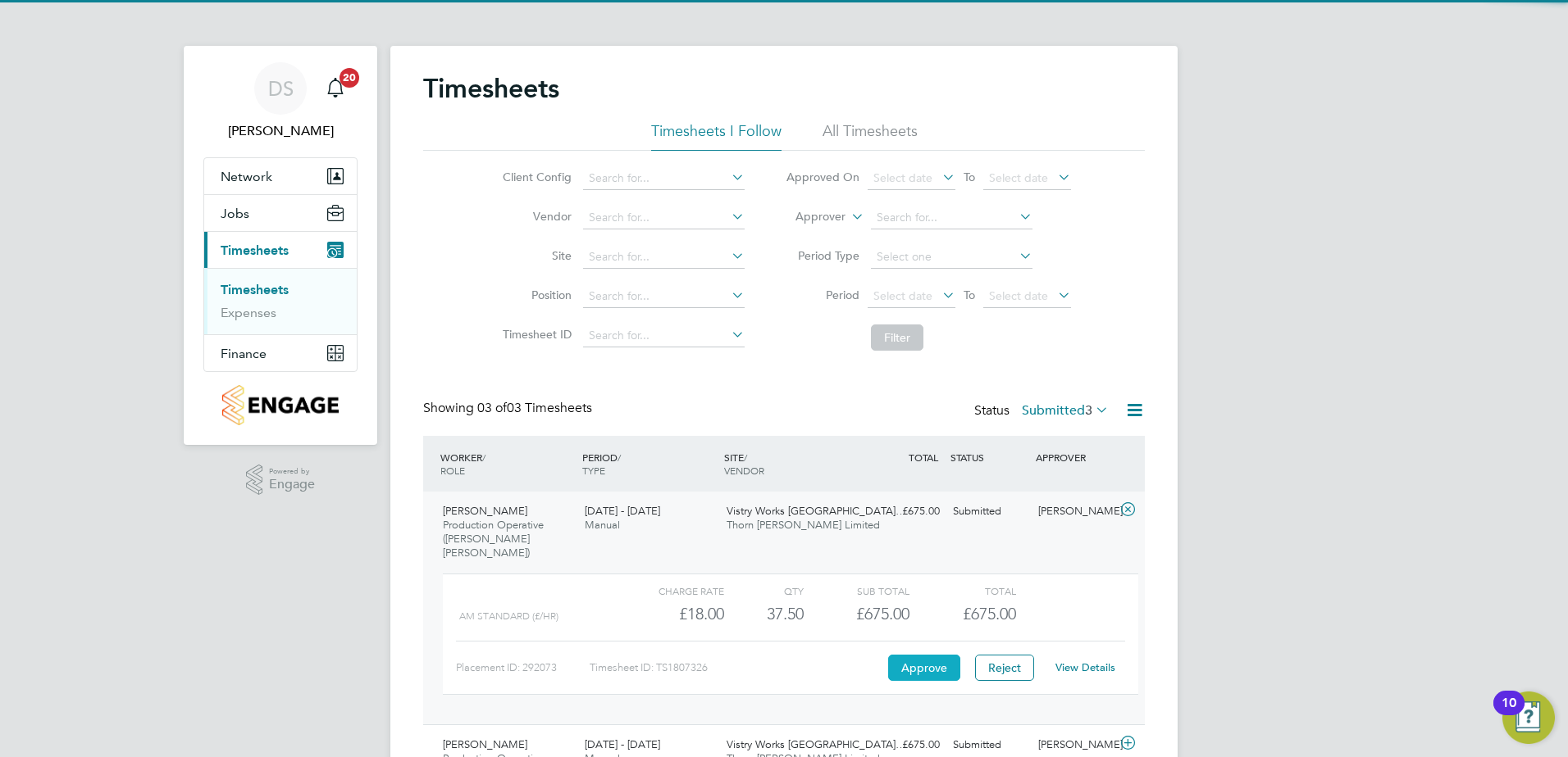
click at [928, 654] on button "Approve" at bounding box center [924, 667] width 72 height 26
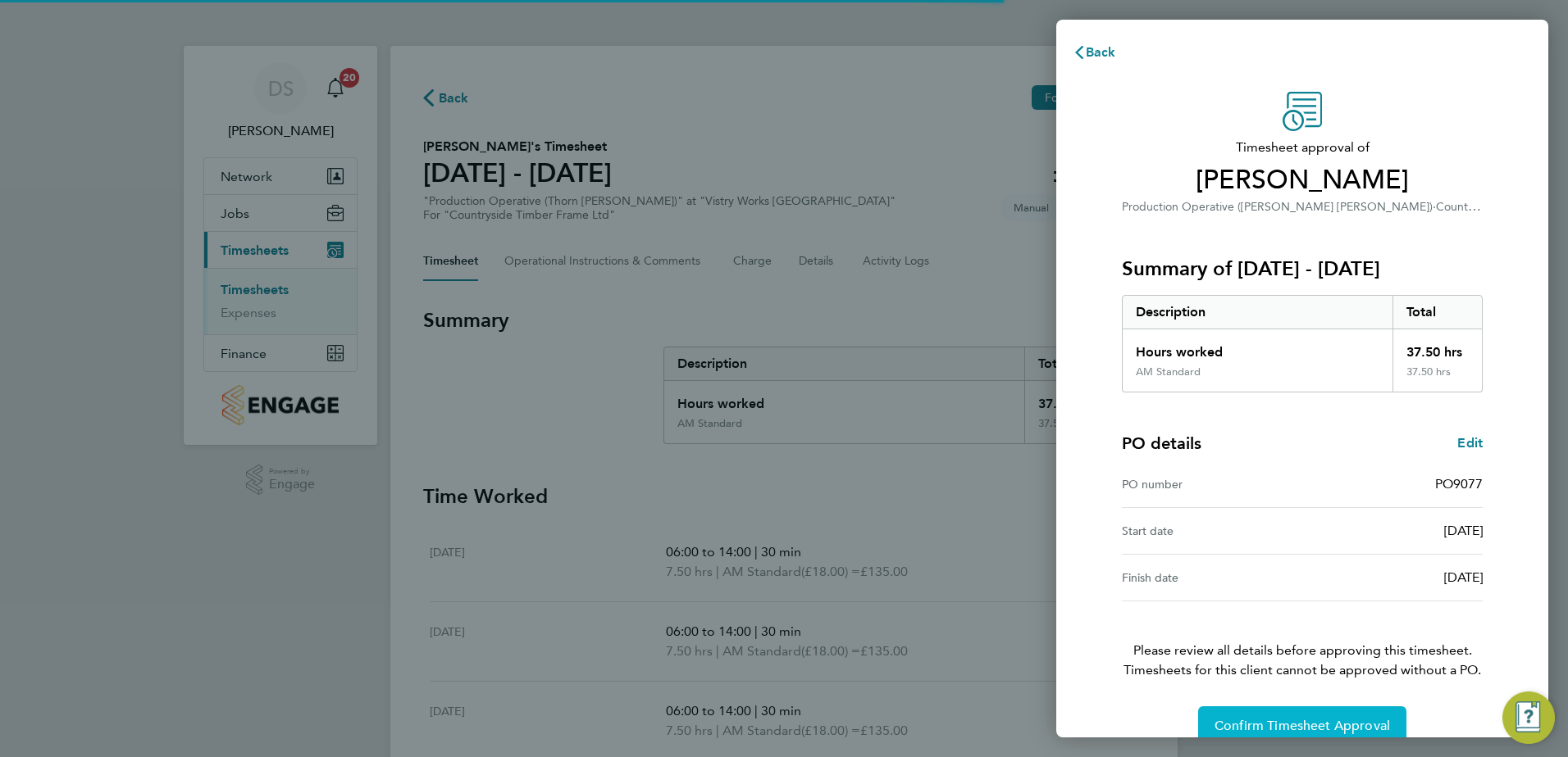
click at [1291, 725] on span "Confirm Timesheet Approval" at bounding box center [1301, 726] width 176 height 16
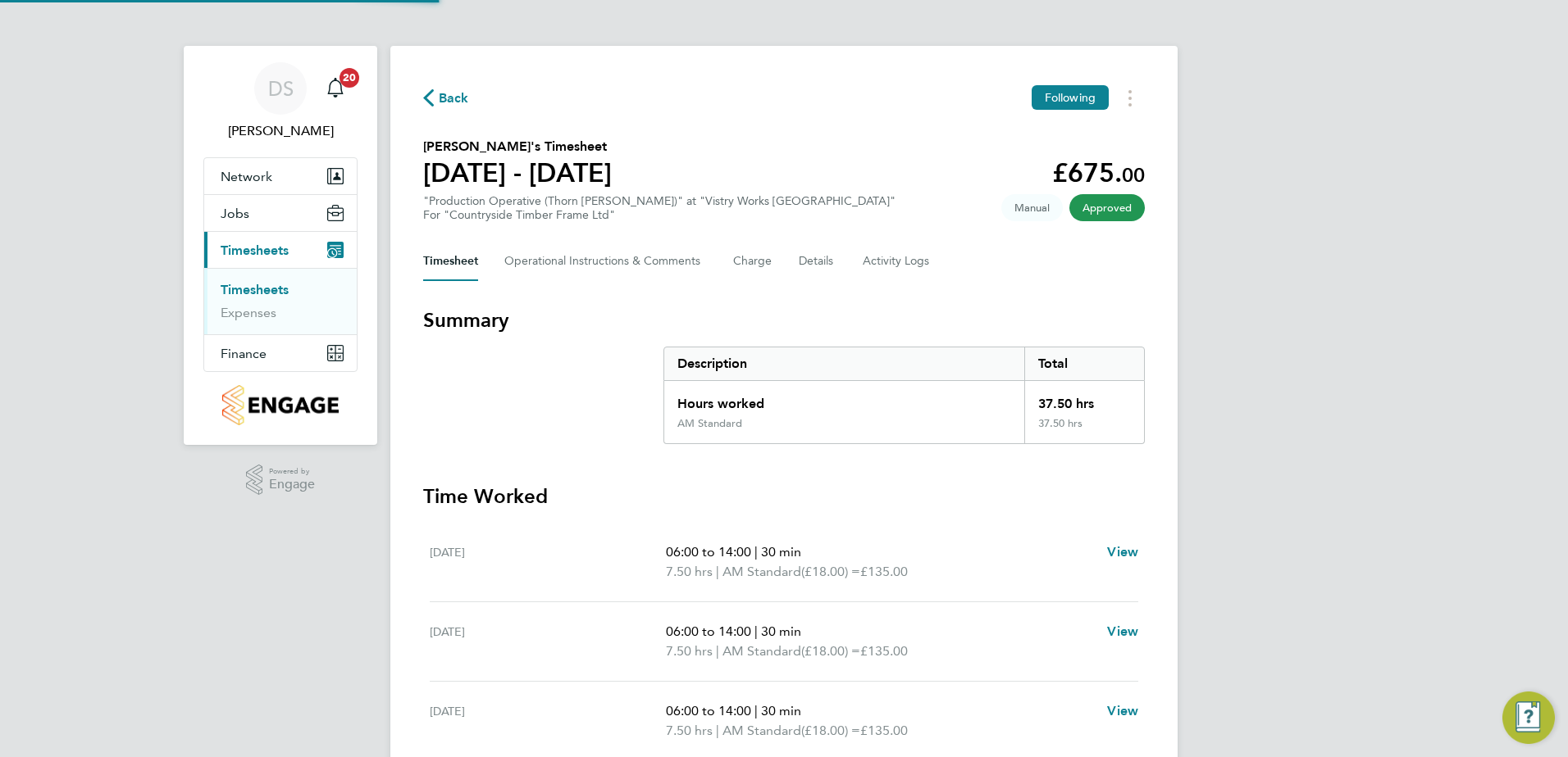
click at [456, 91] on span "Back" at bounding box center [454, 98] width 30 height 20
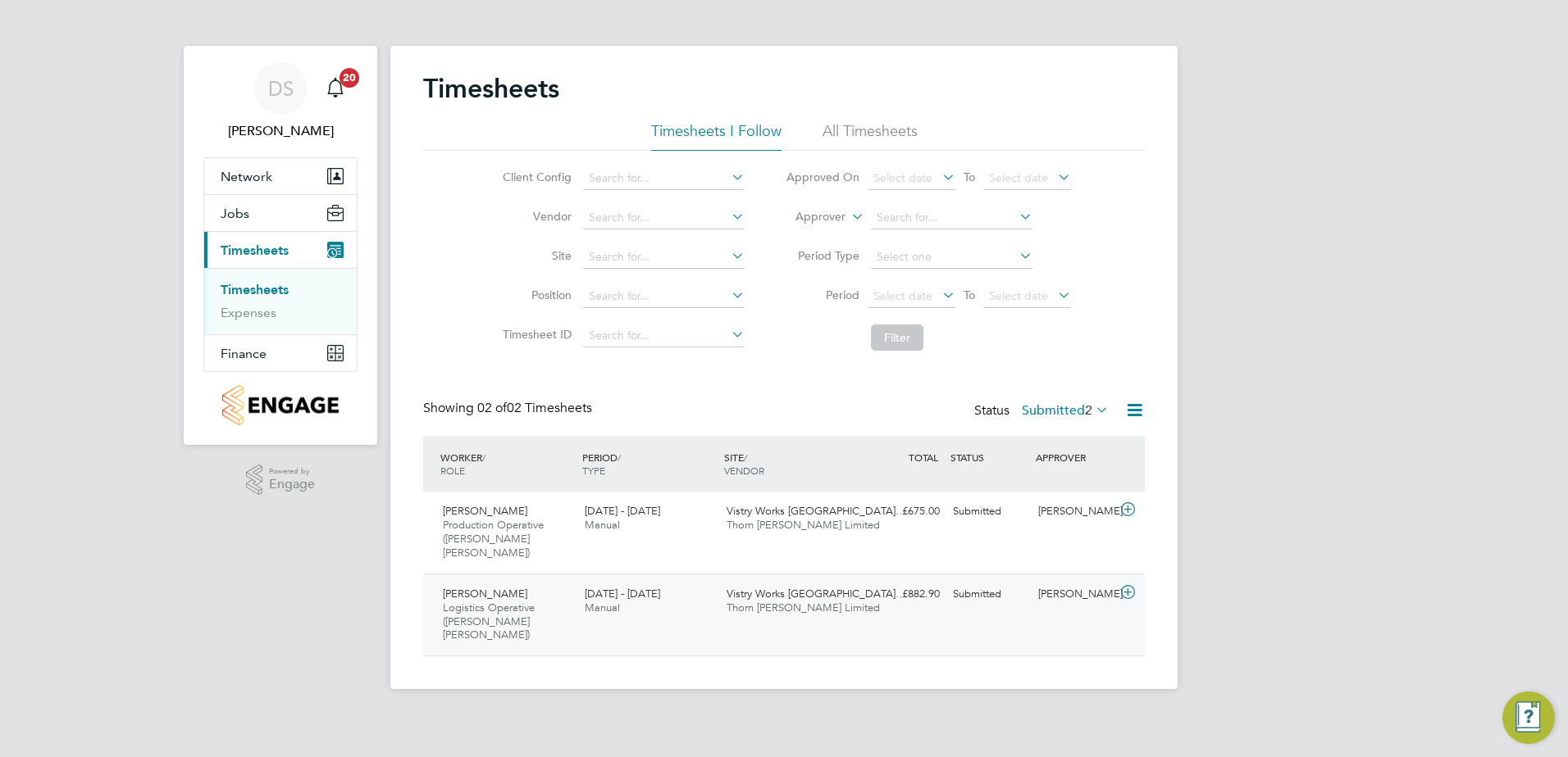
scroll to position [42, 143]
click at [1126, 507] on icon at bounding box center [1127, 509] width 21 height 13
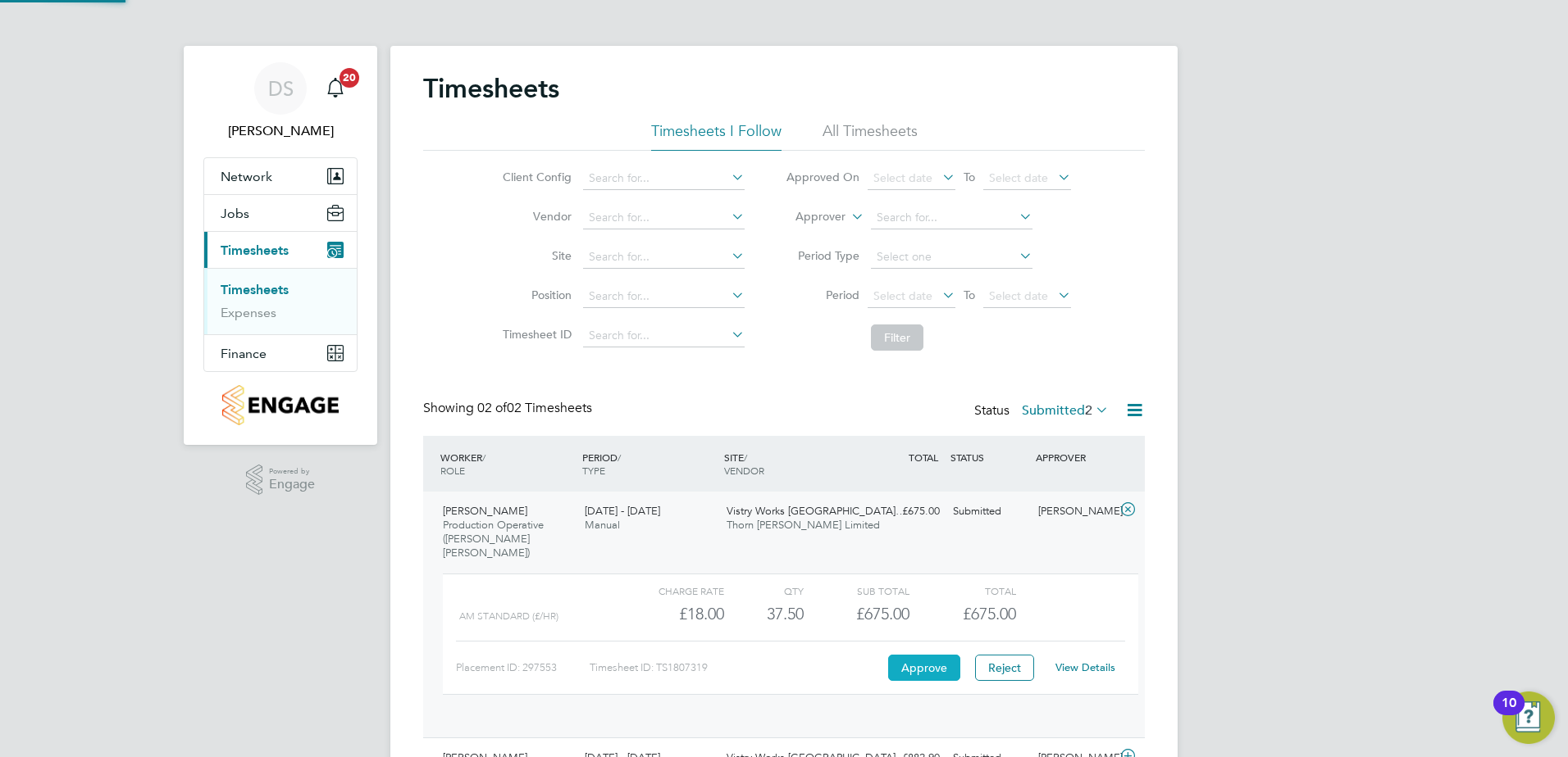
scroll to position [28, 160]
click at [940, 664] on button "Approve" at bounding box center [924, 667] width 72 height 26
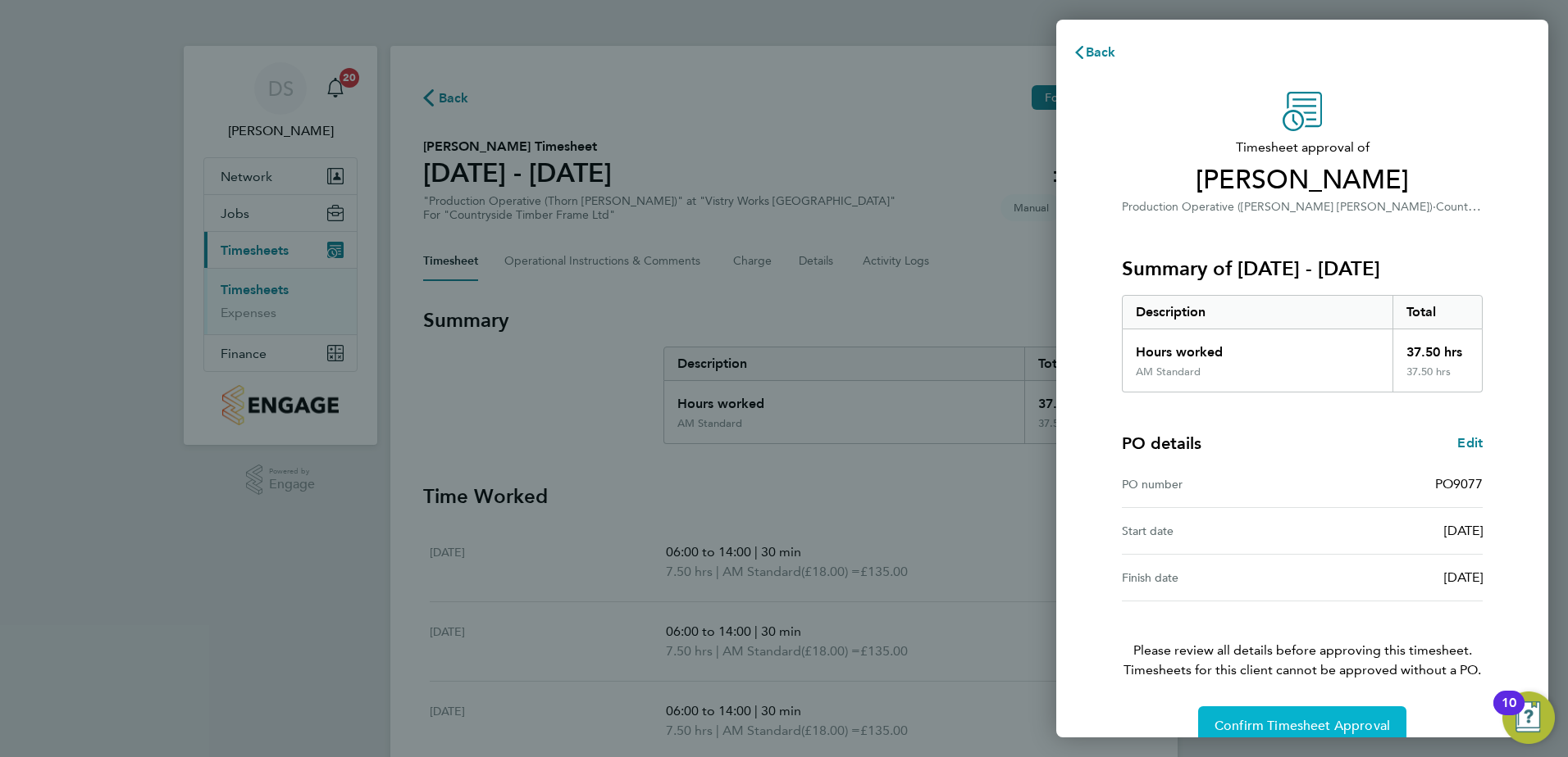
click at [1371, 720] on span "Confirm Timesheet Approval" at bounding box center [1301, 726] width 176 height 16
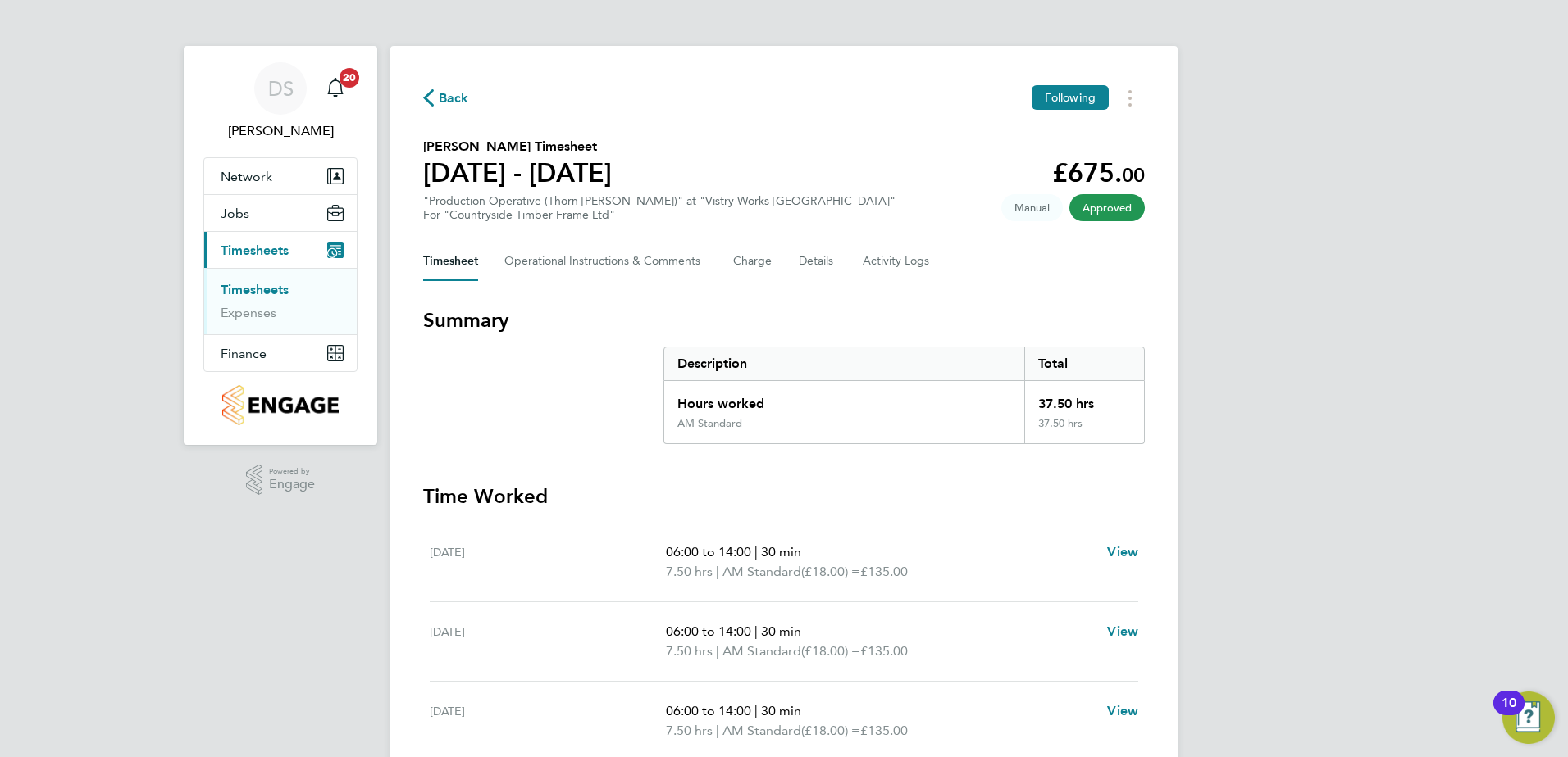
click at [449, 97] on span "Back" at bounding box center [454, 98] width 30 height 20
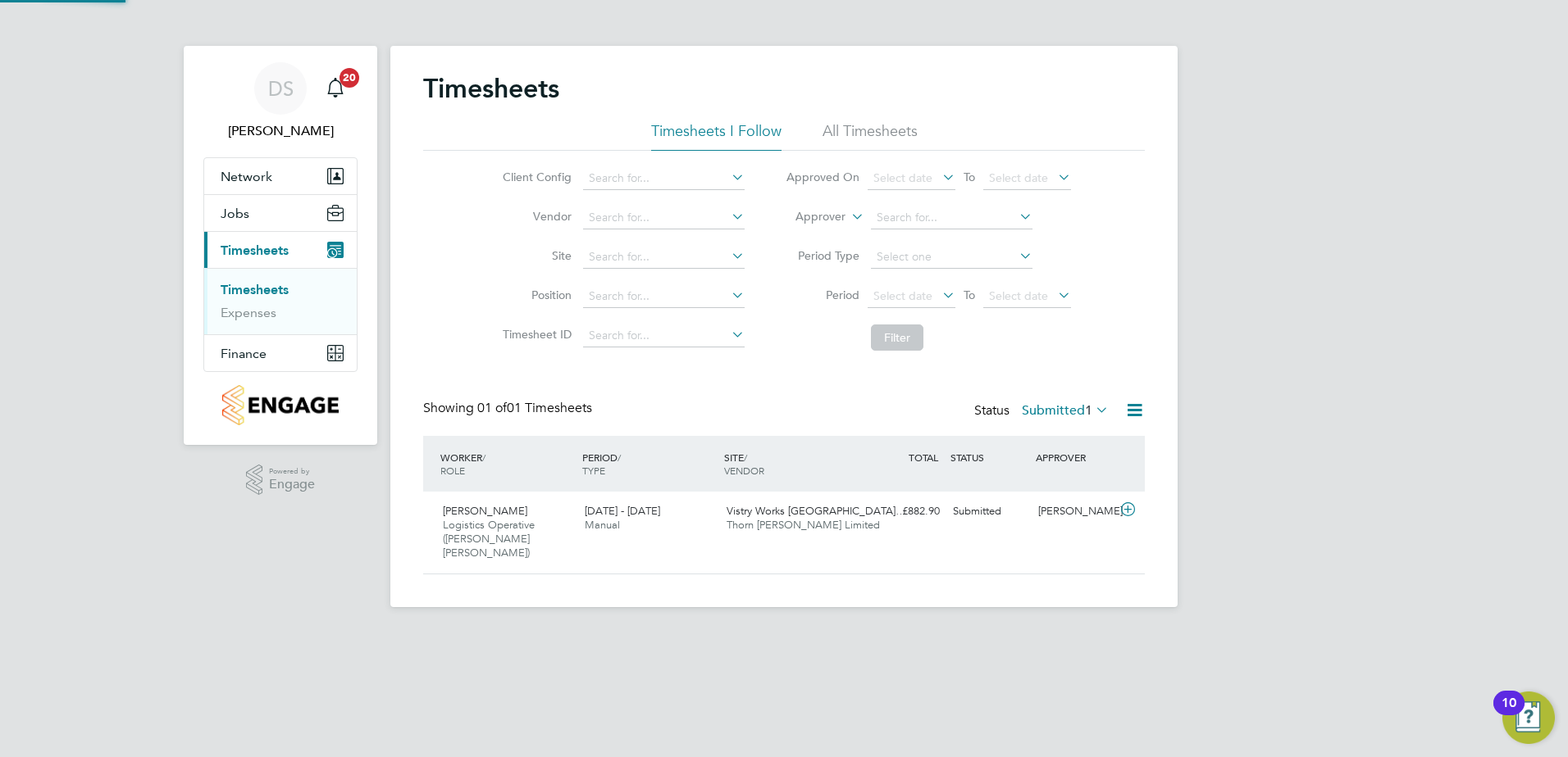
scroll to position [42, 143]
click at [1131, 508] on icon at bounding box center [1127, 509] width 21 height 13
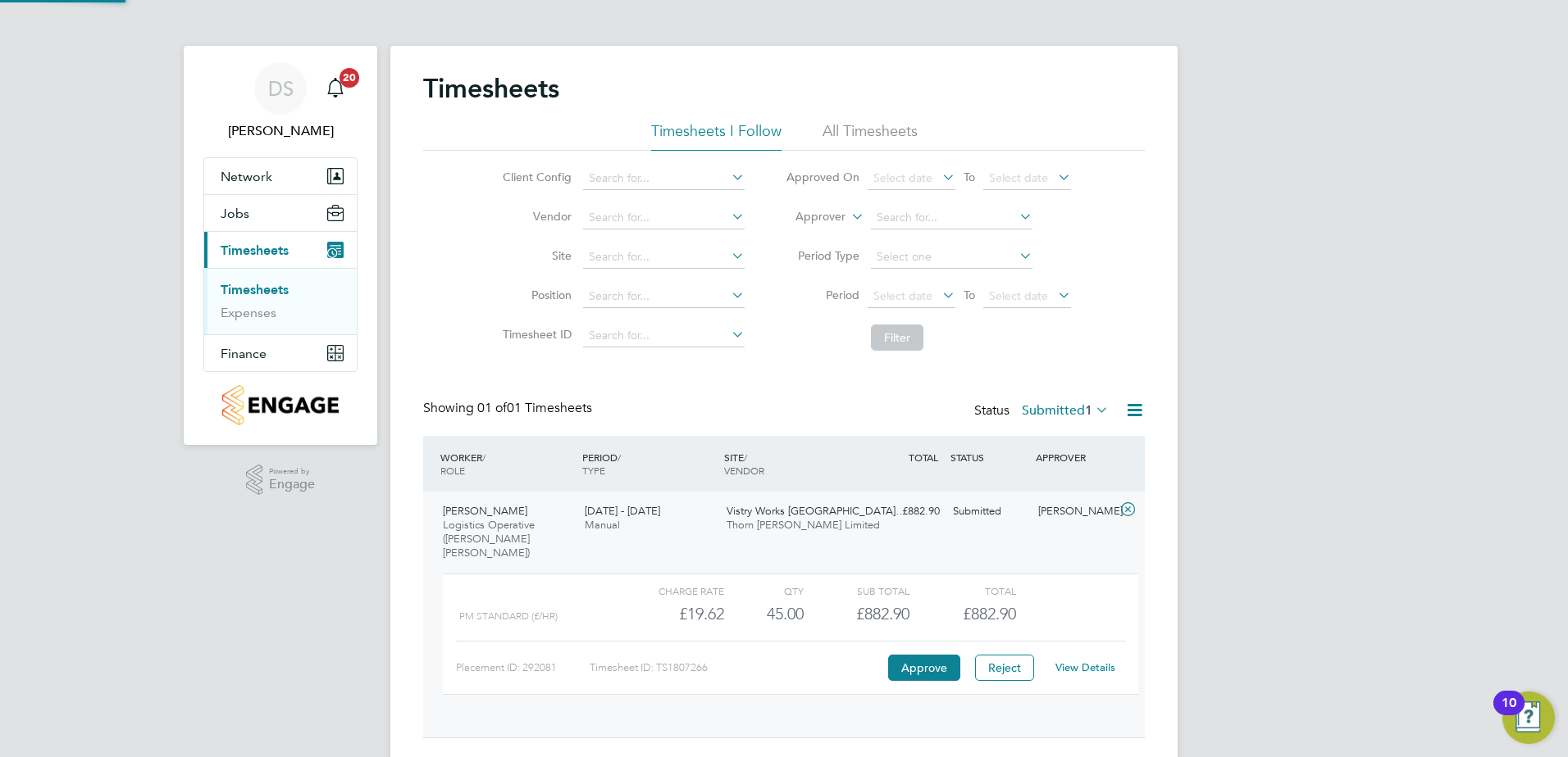
scroll to position [28, 160]
click at [904, 654] on button "Approve" at bounding box center [924, 667] width 72 height 26
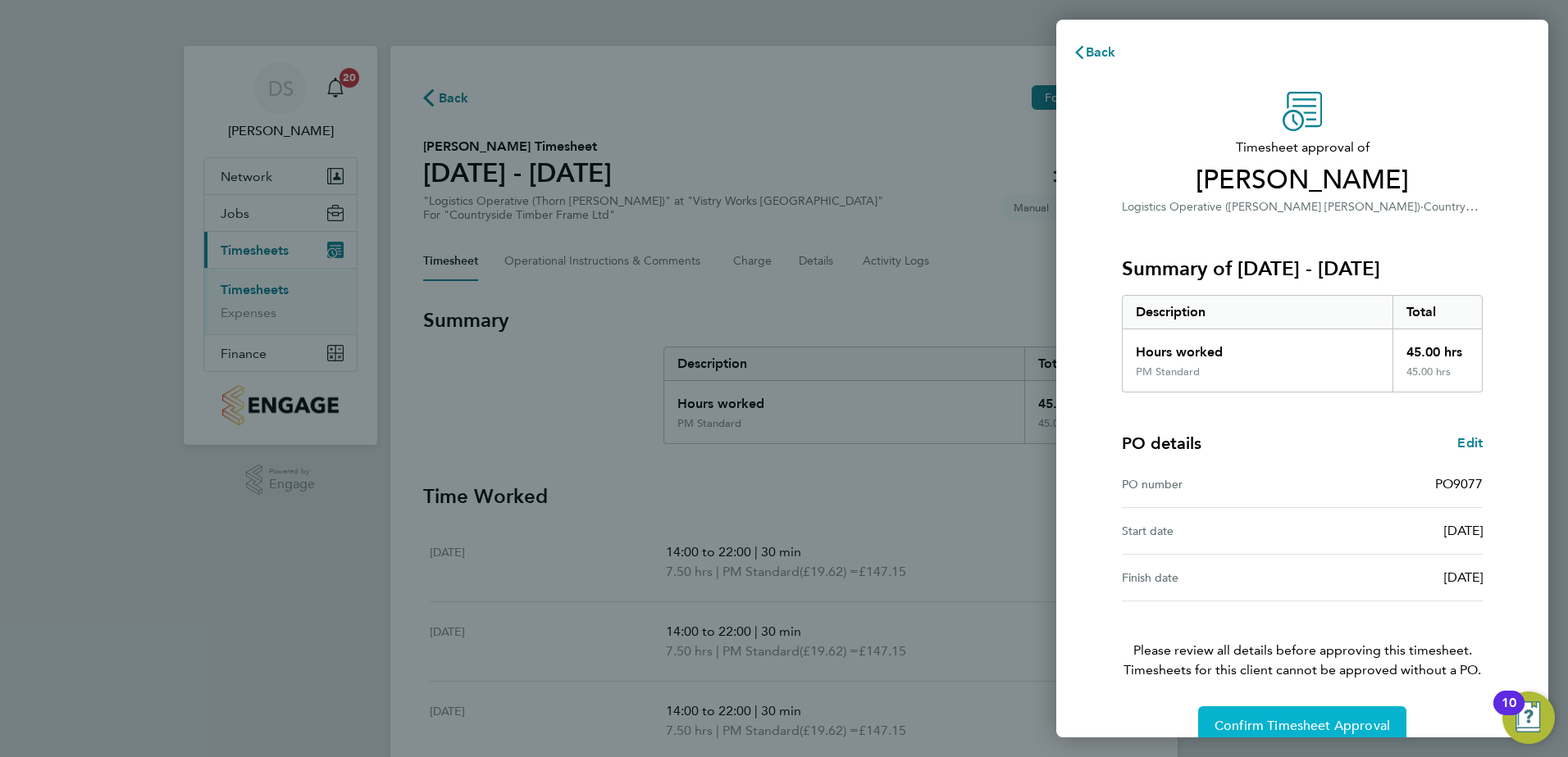
click at [1331, 714] on button "Confirm Timesheet Approval" at bounding box center [1301, 726] width 208 height 39
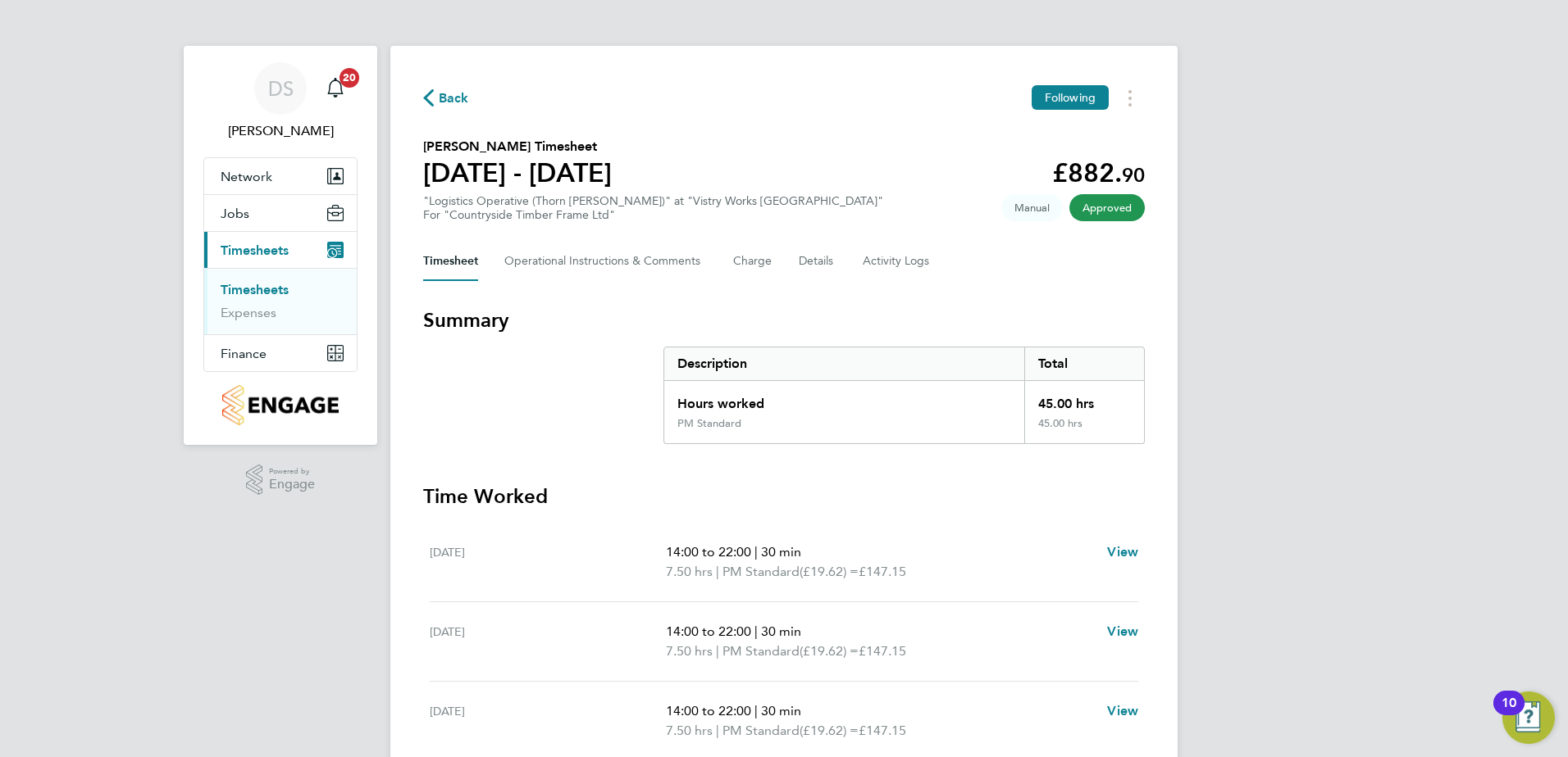
click at [455, 102] on span "Back" at bounding box center [454, 98] width 30 height 20
